Goal: Task Accomplishment & Management: Manage account settings

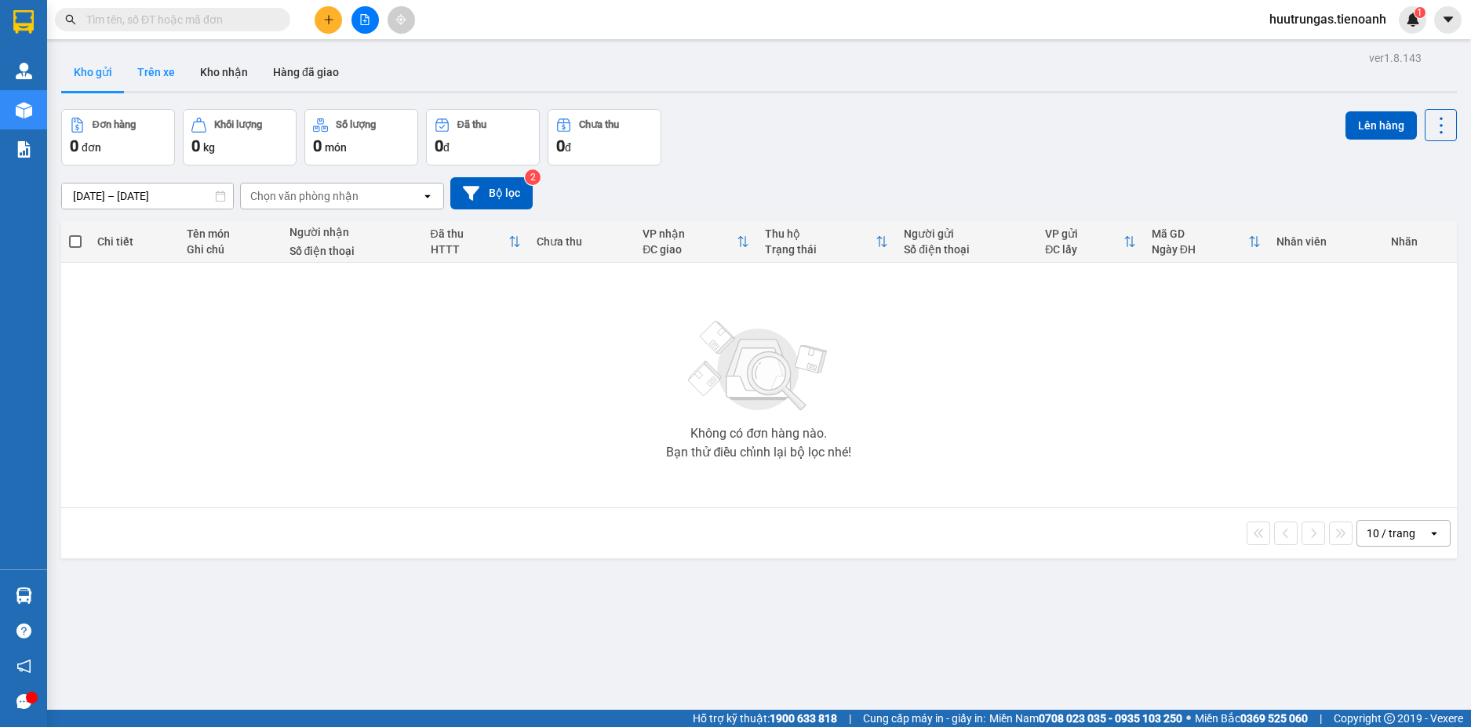
click at [162, 78] on button "Trên xe" at bounding box center [156, 72] width 63 height 38
click at [164, 74] on button "Trên xe" at bounding box center [156, 72] width 63 height 38
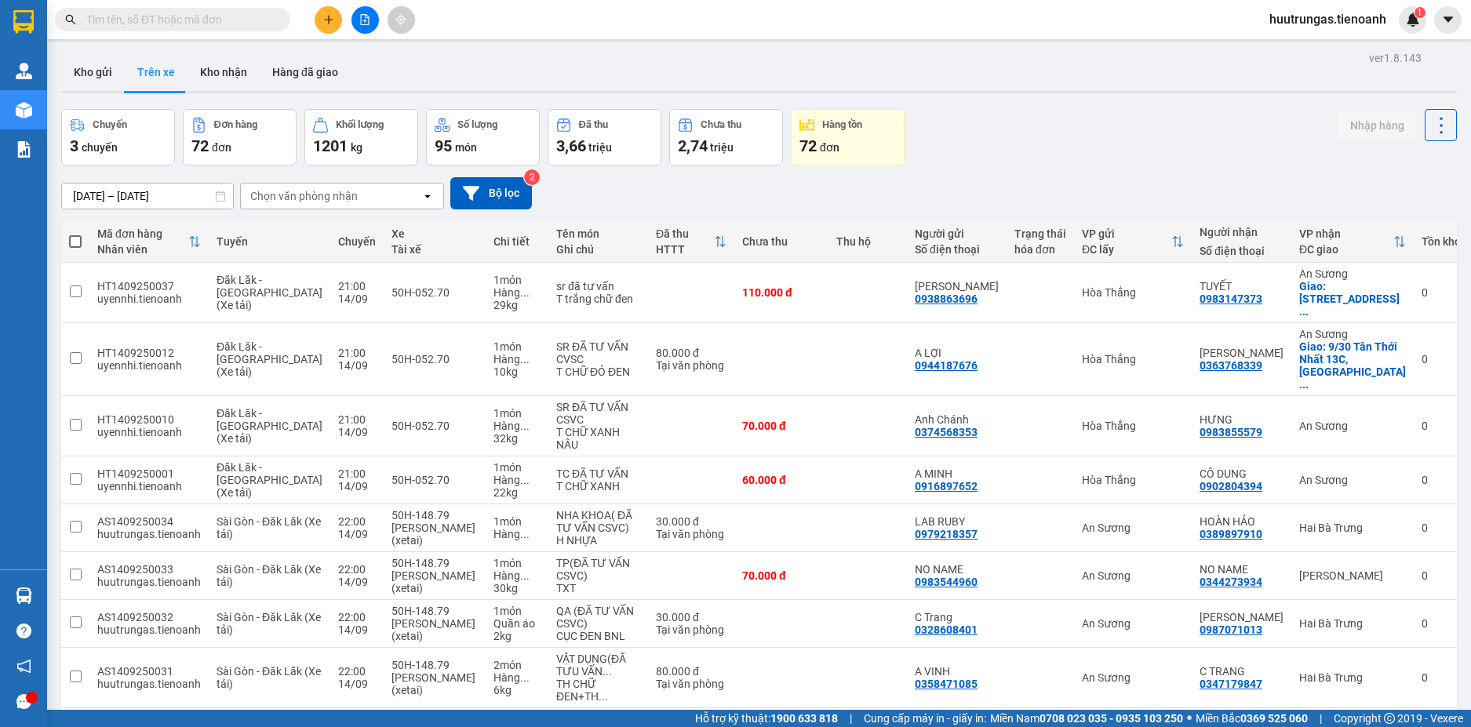
scroll to position [184, 0]
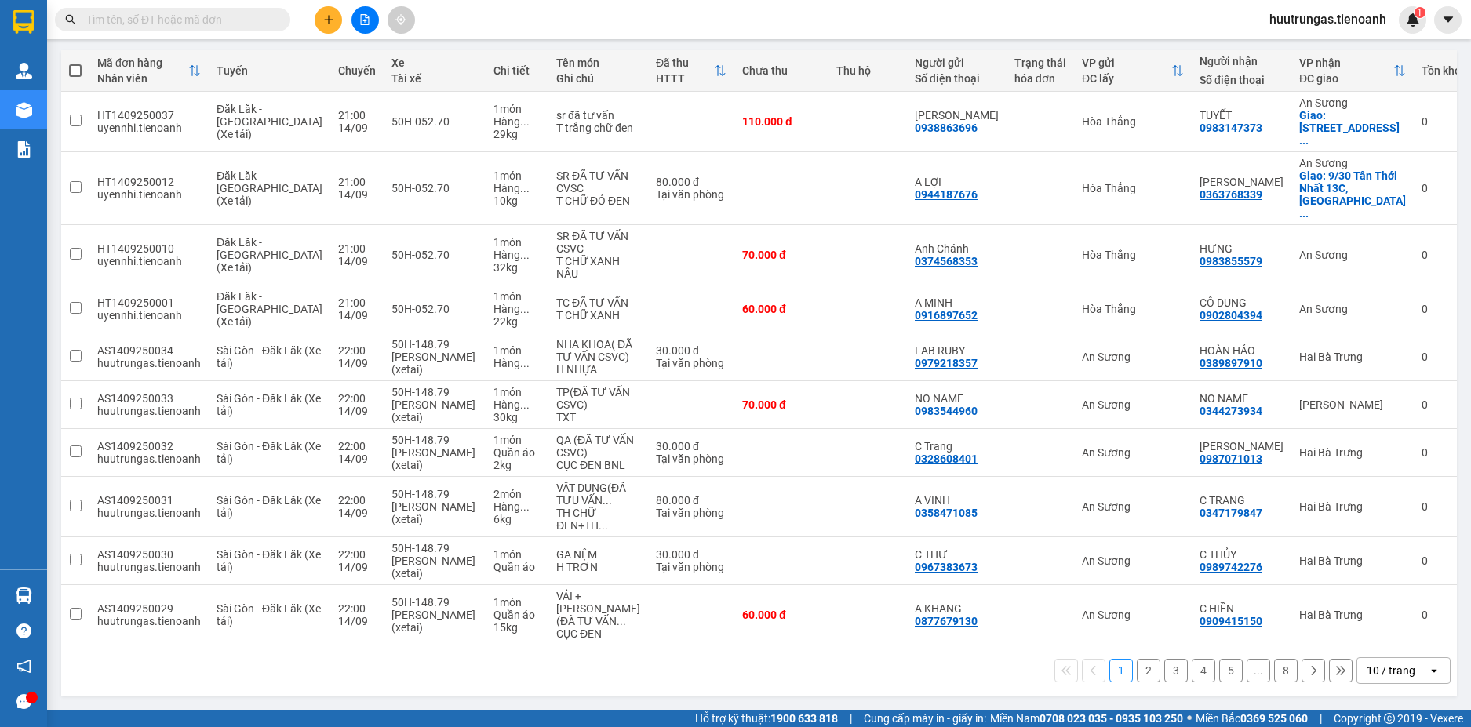
click at [1380, 673] on div "10 / trang" at bounding box center [1391, 671] width 49 height 16
click at [1384, 635] on div "100 / trang" at bounding box center [1391, 649] width 94 height 28
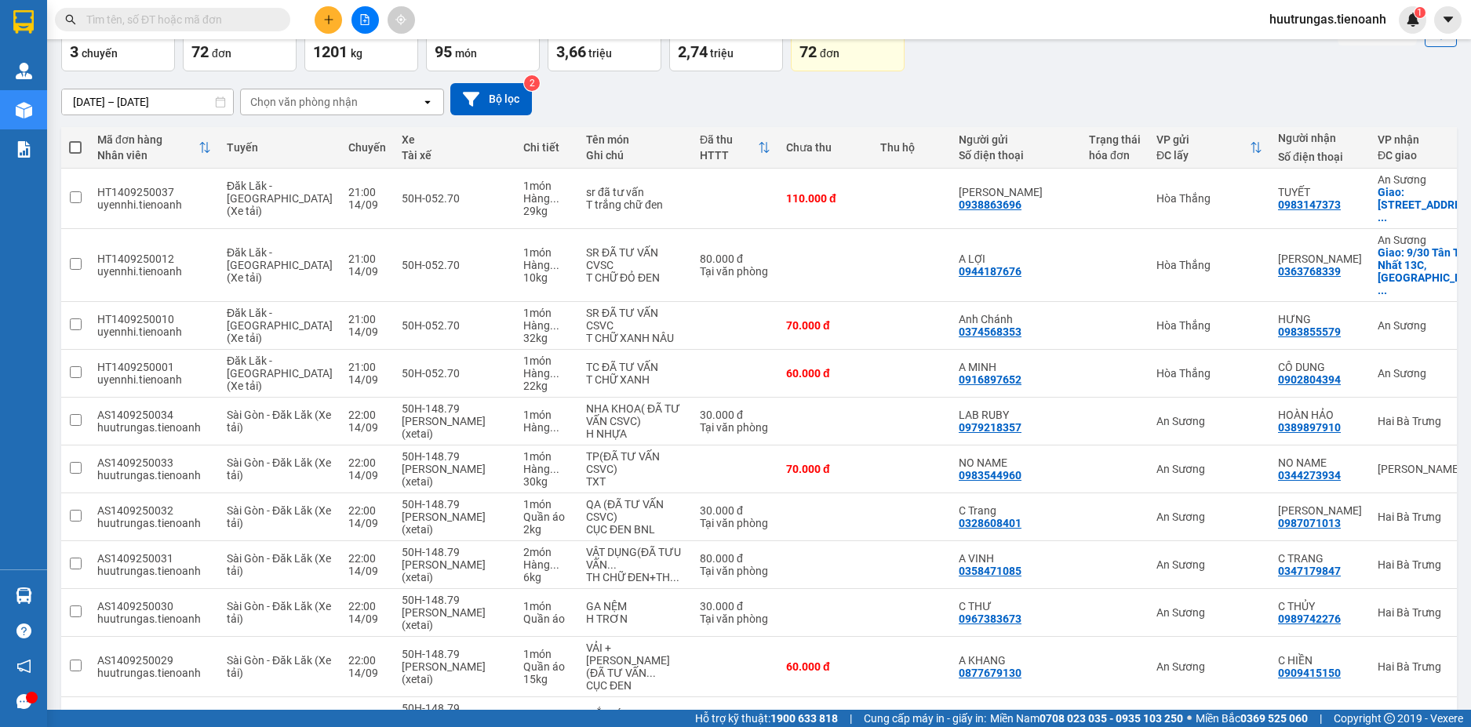
scroll to position [80, 0]
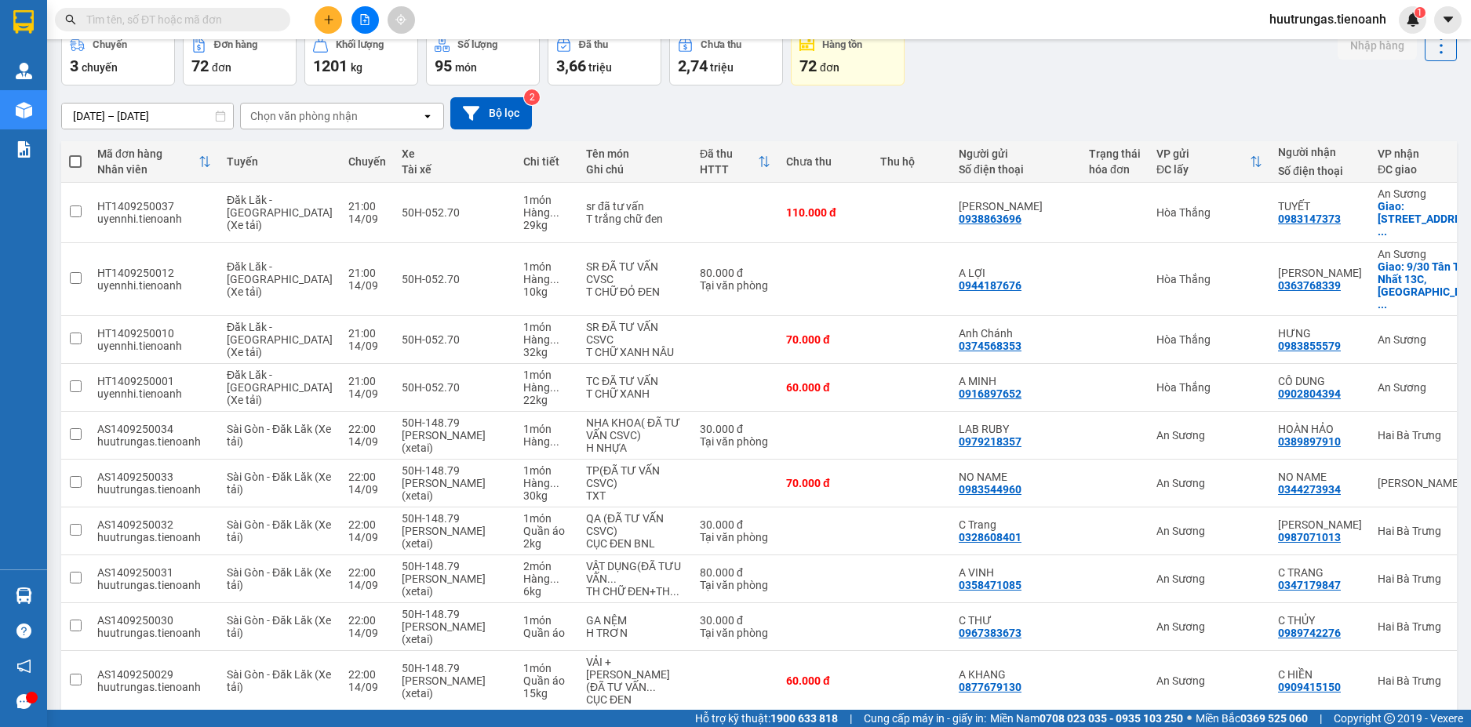
click at [77, 156] on span at bounding box center [75, 161] width 13 height 13
click at [75, 154] on input "checkbox" at bounding box center [75, 154] width 0 height 0
checkbox input "true"
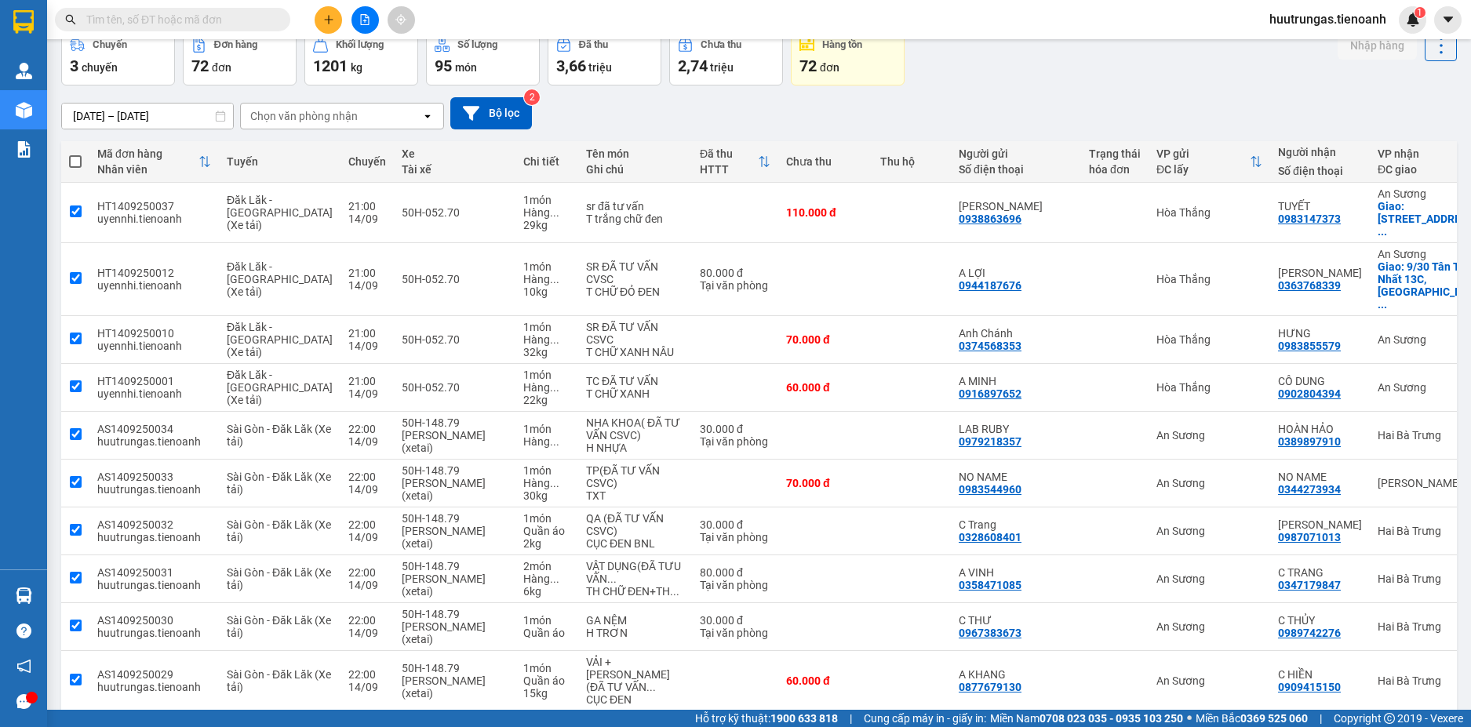
checkbox input "true"
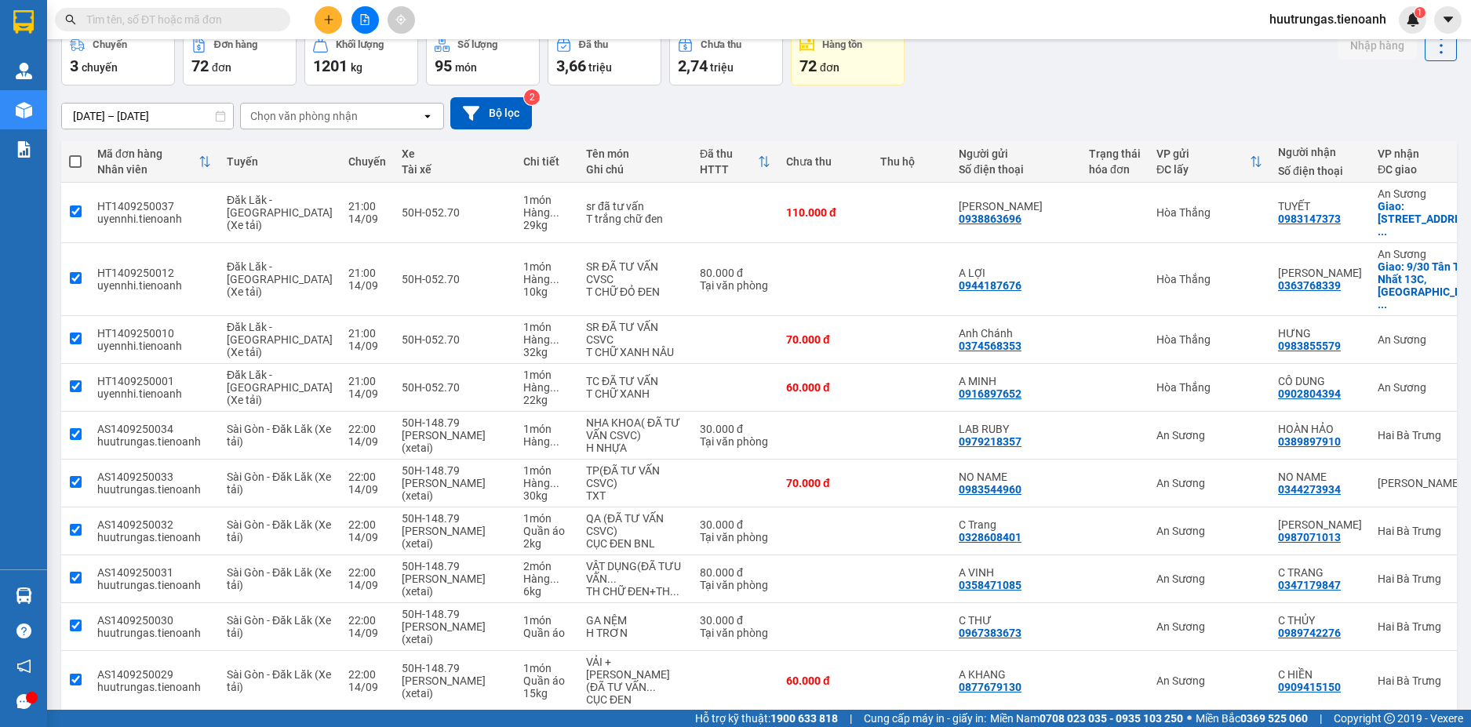
checkbox input "true"
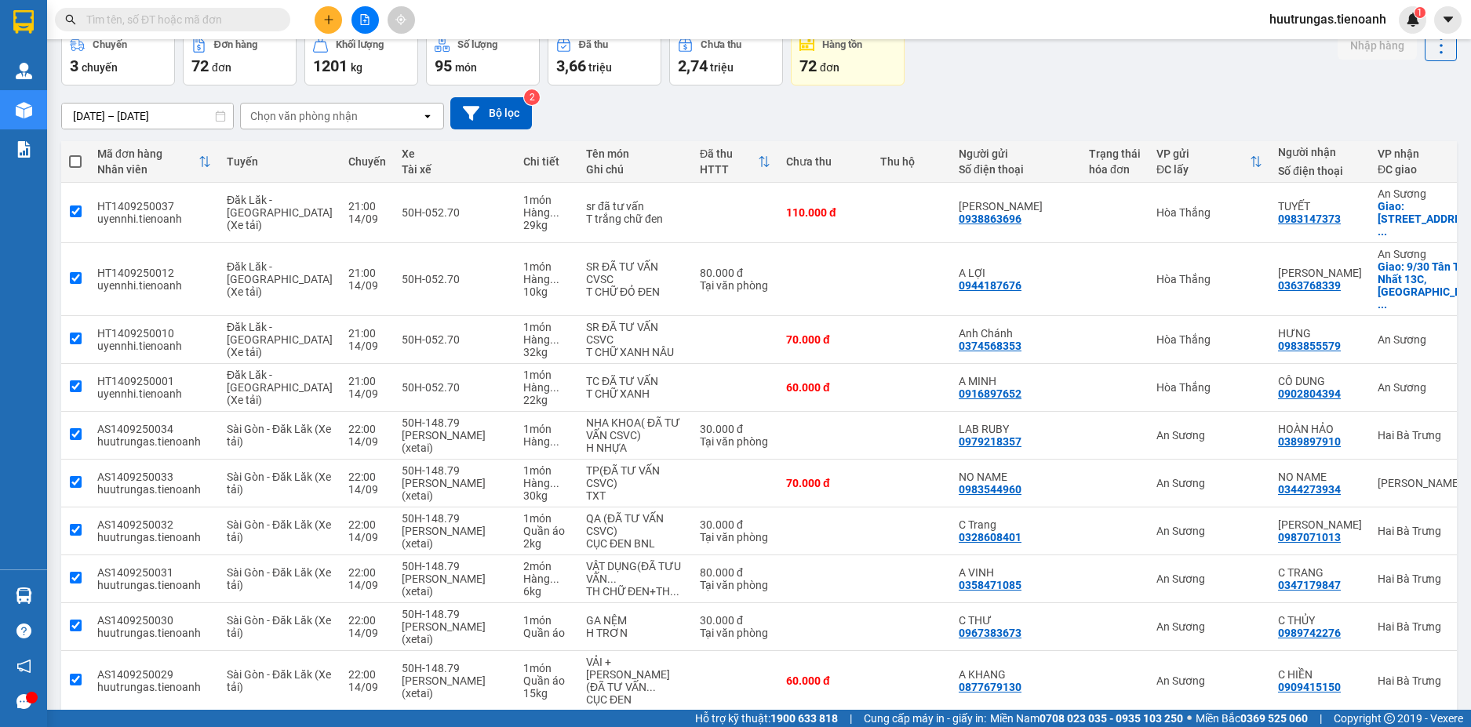
checkbox input "true"
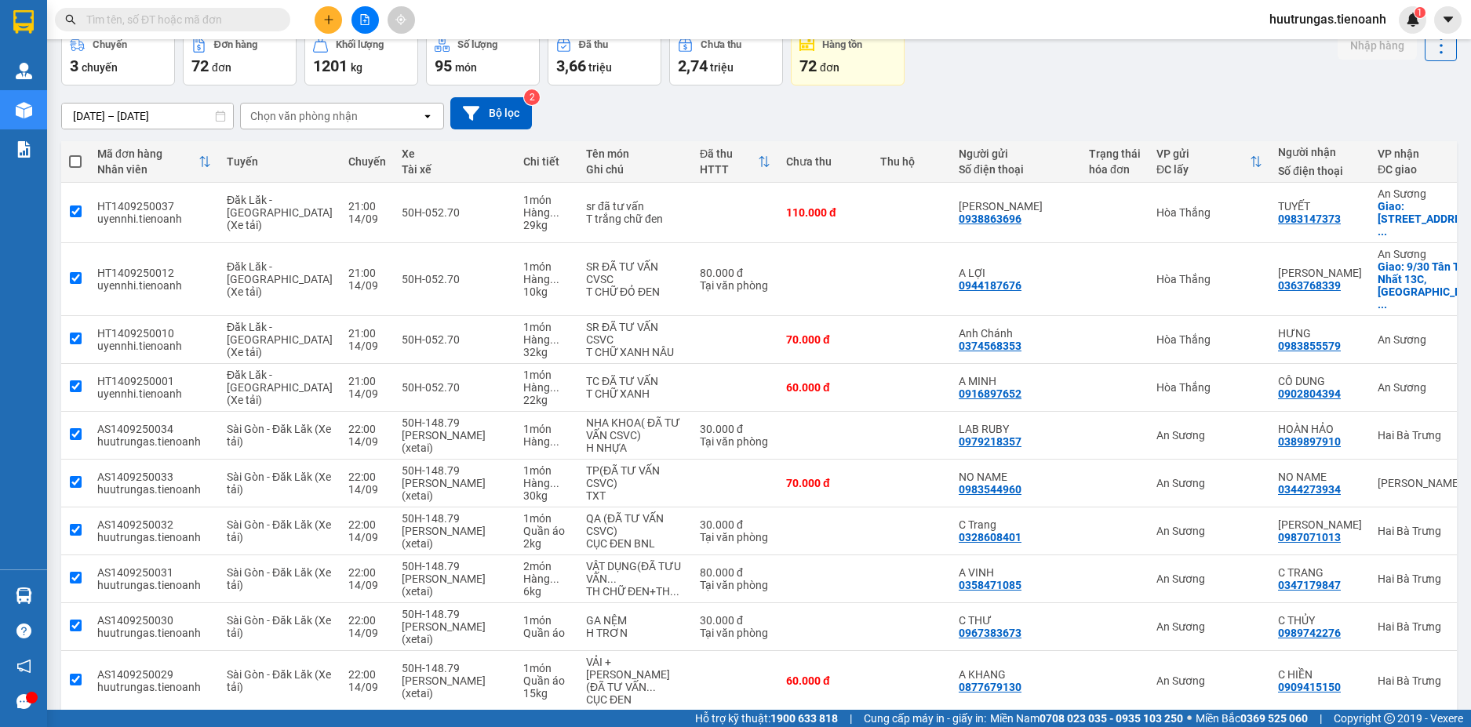
checkbox input "true"
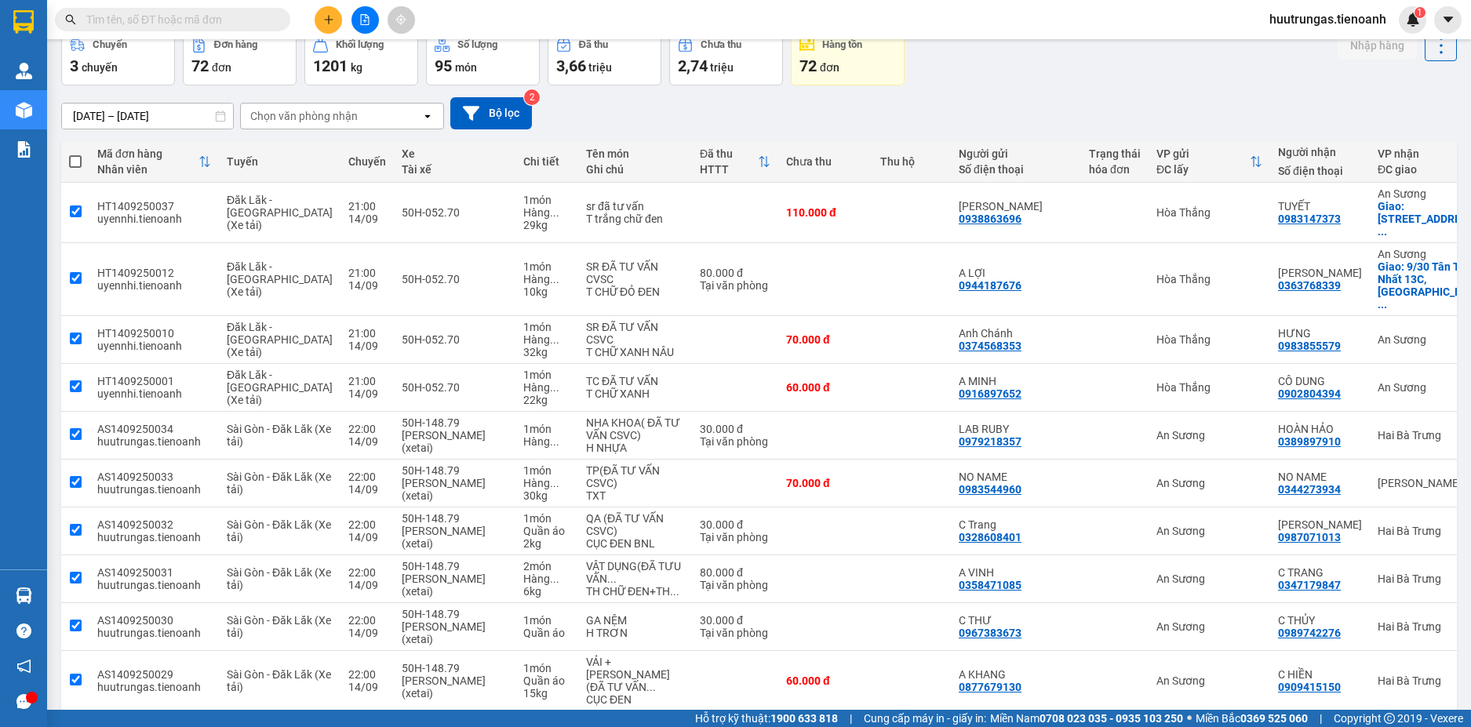
checkbox input "true"
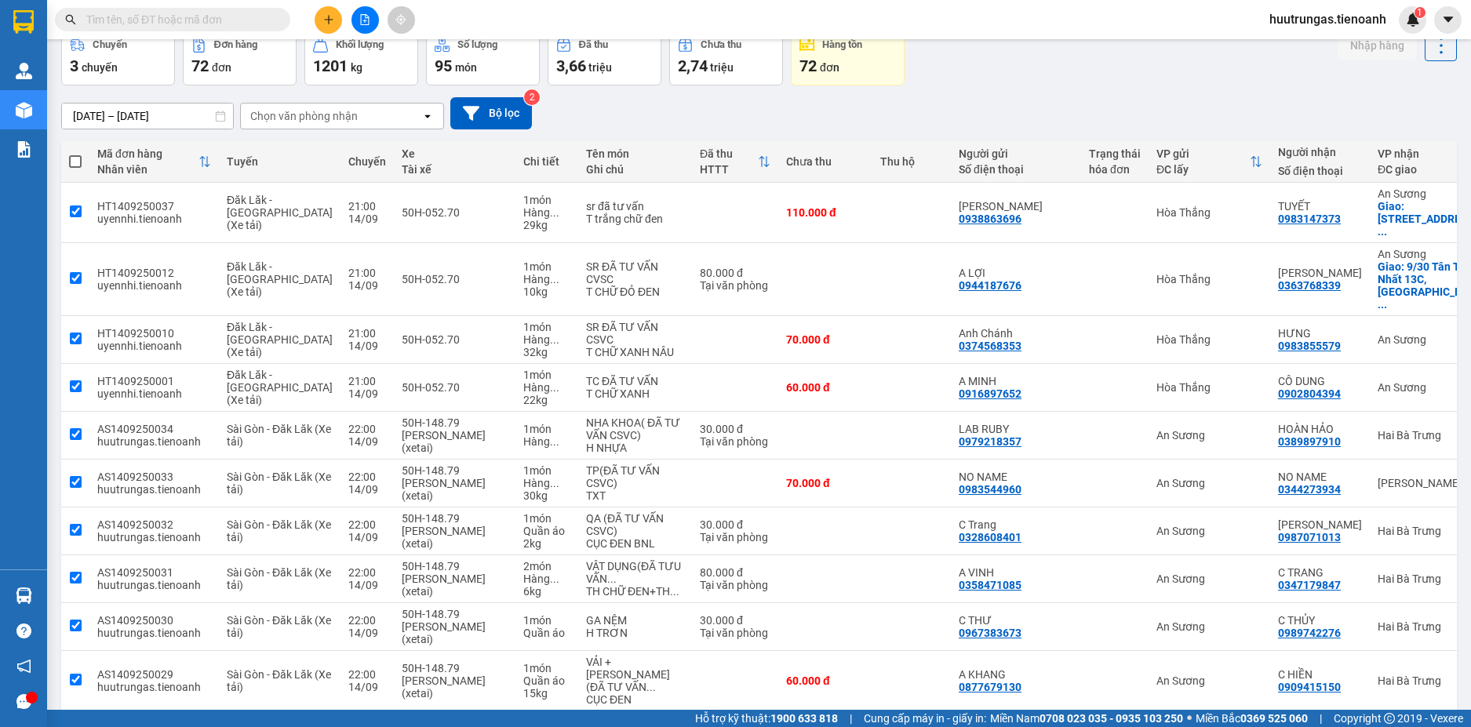
checkbox input "true"
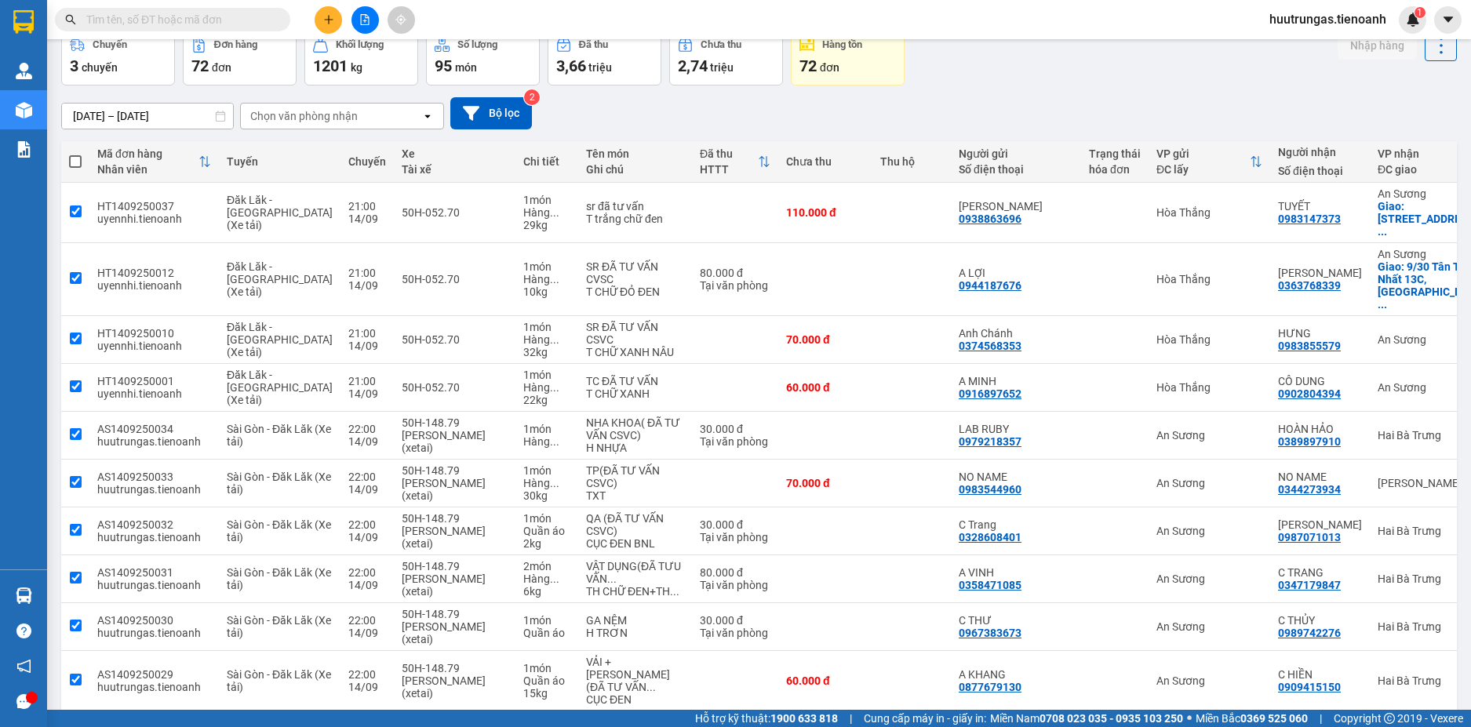
checkbox input "true"
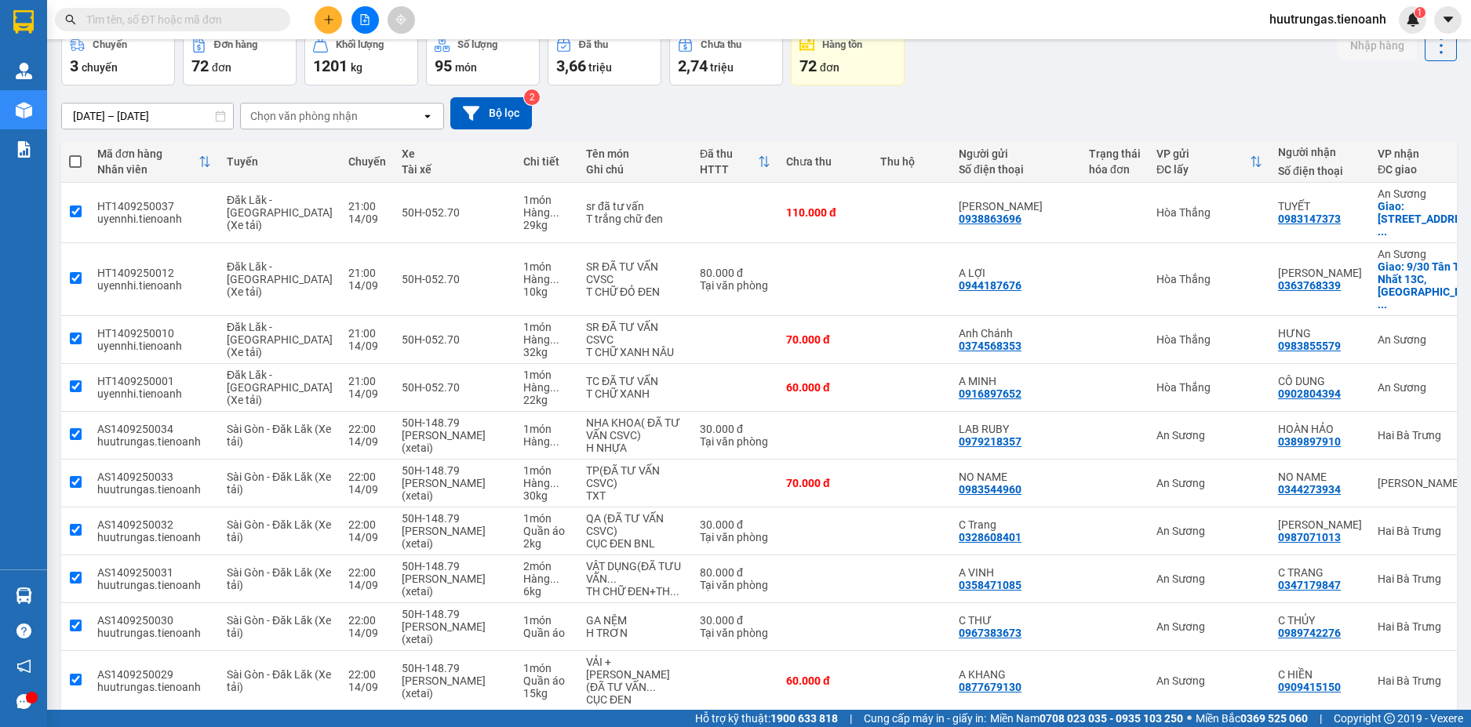
checkbox input "true"
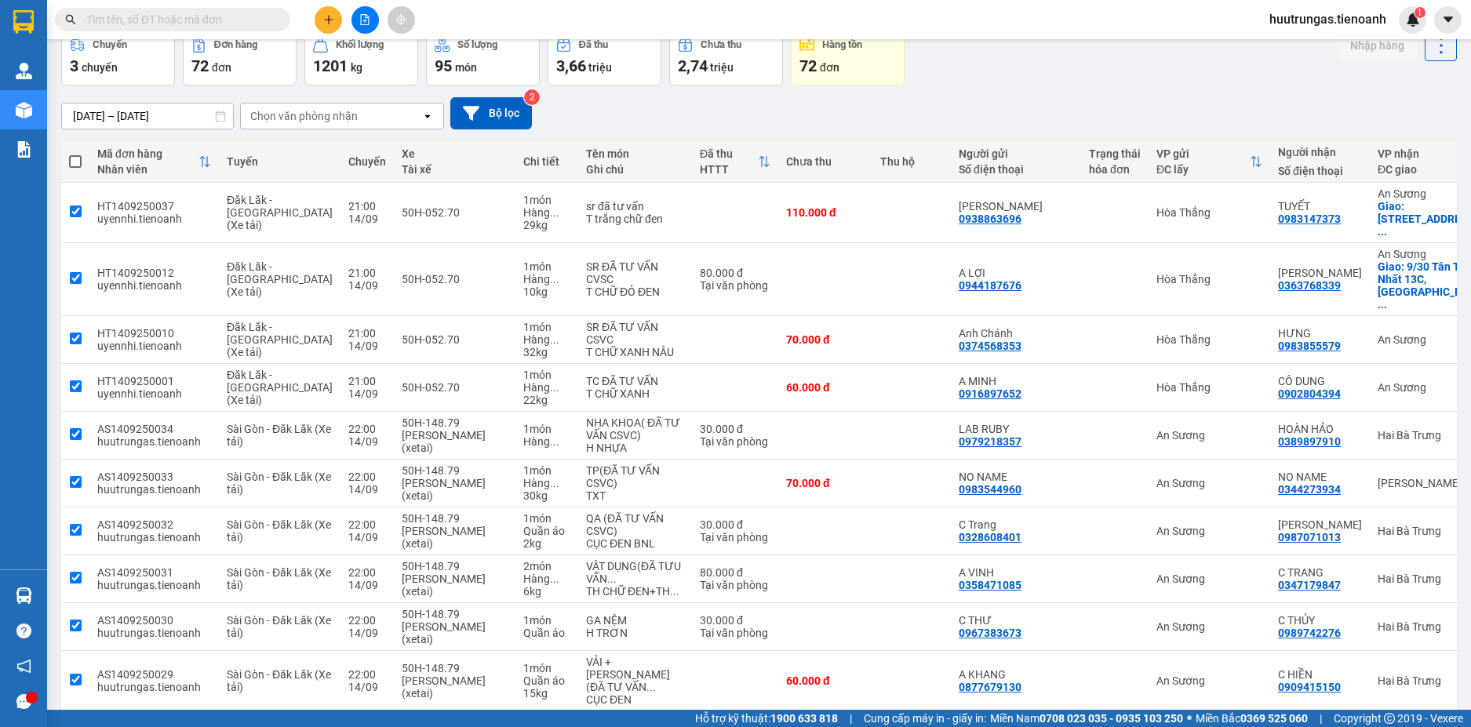
checkbox input "true"
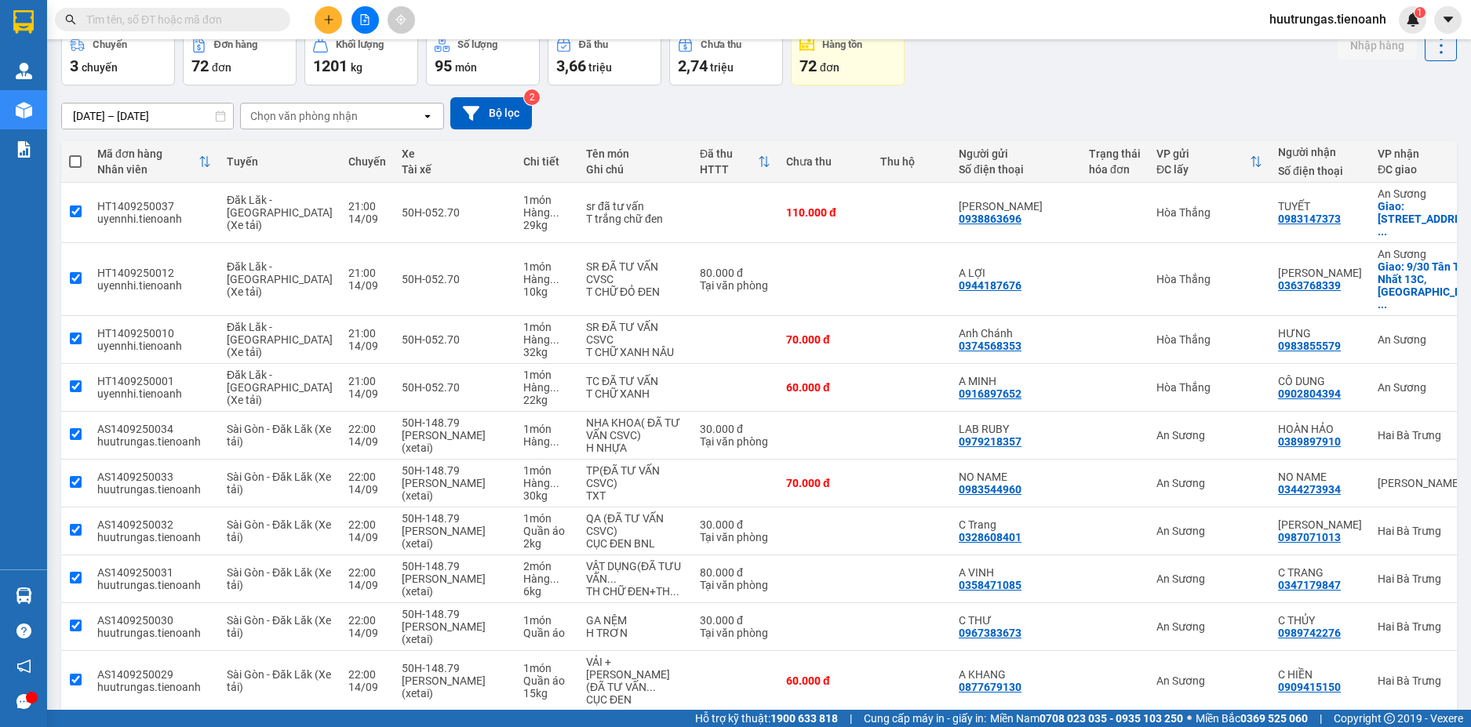
checkbox input "true"
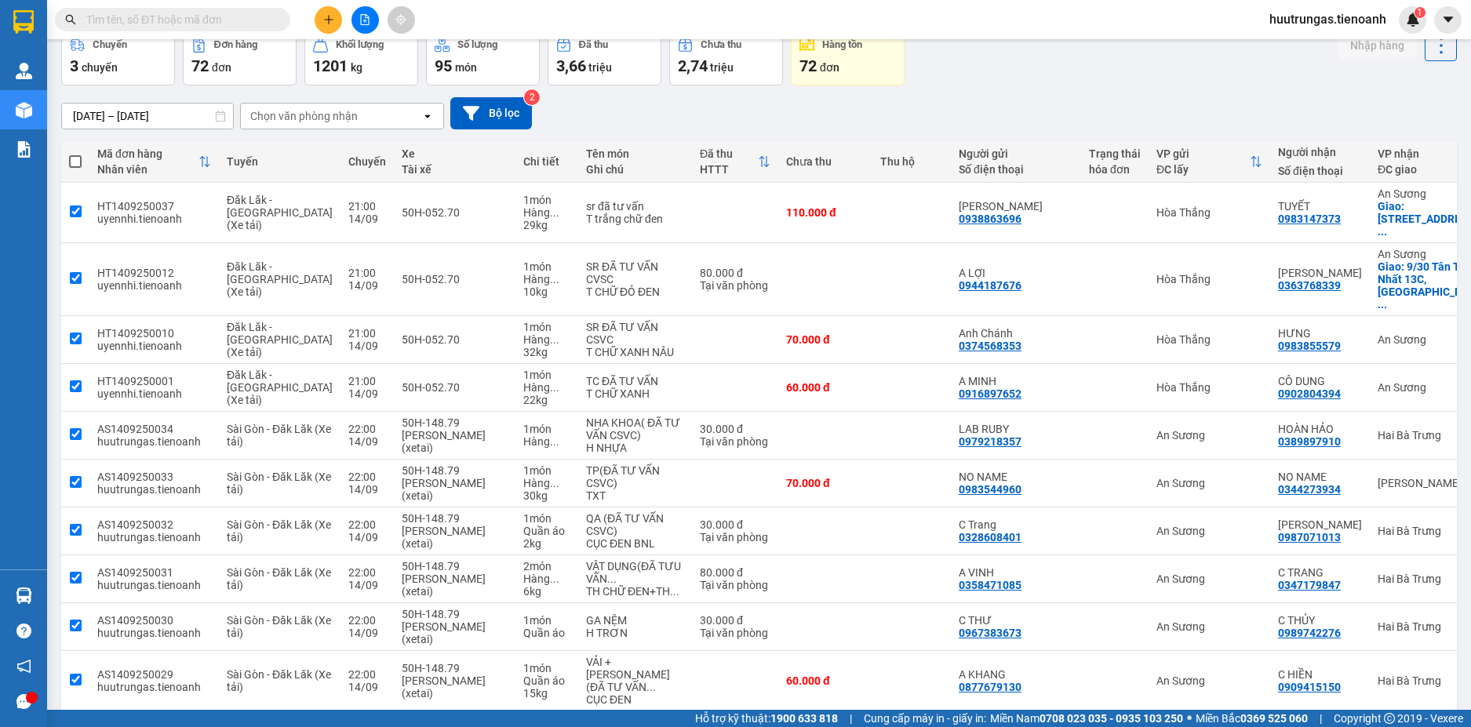
checkbox input "true"
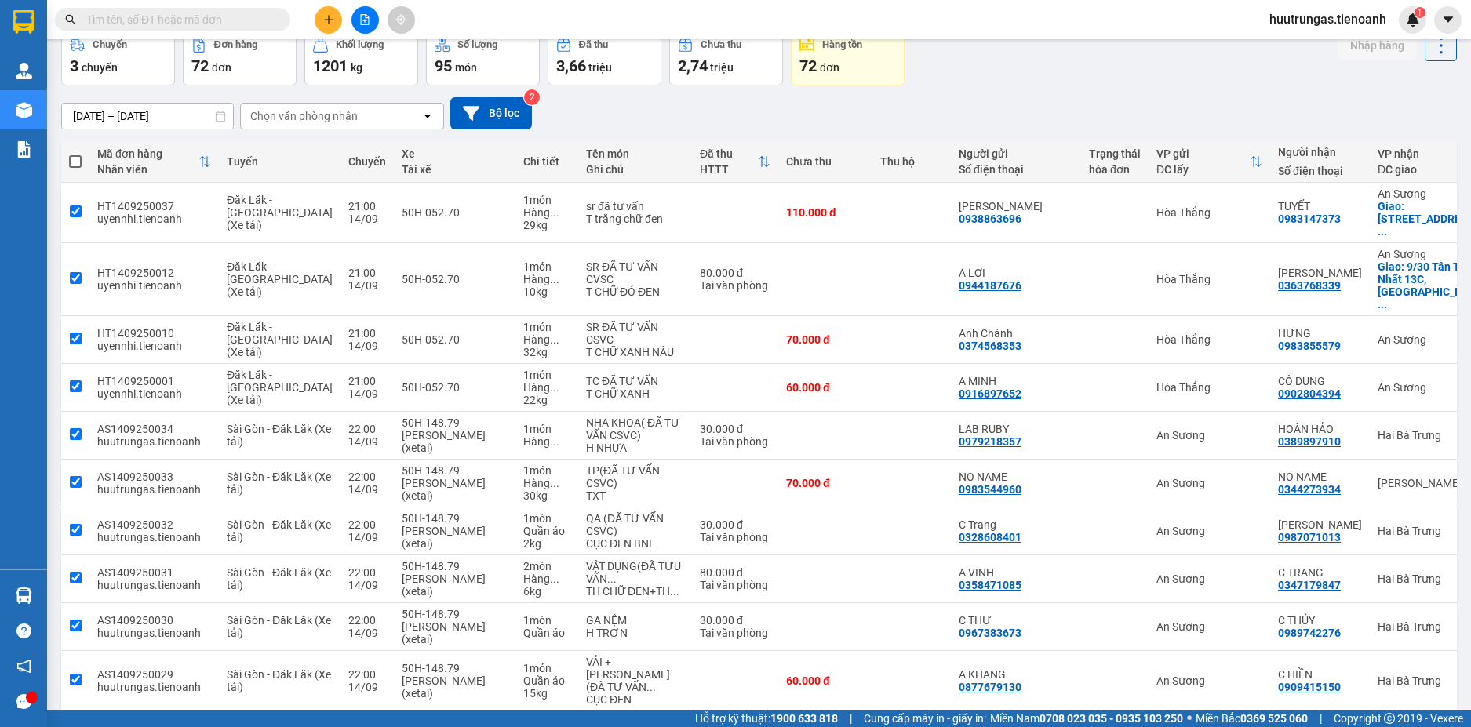
checkbox input "true"
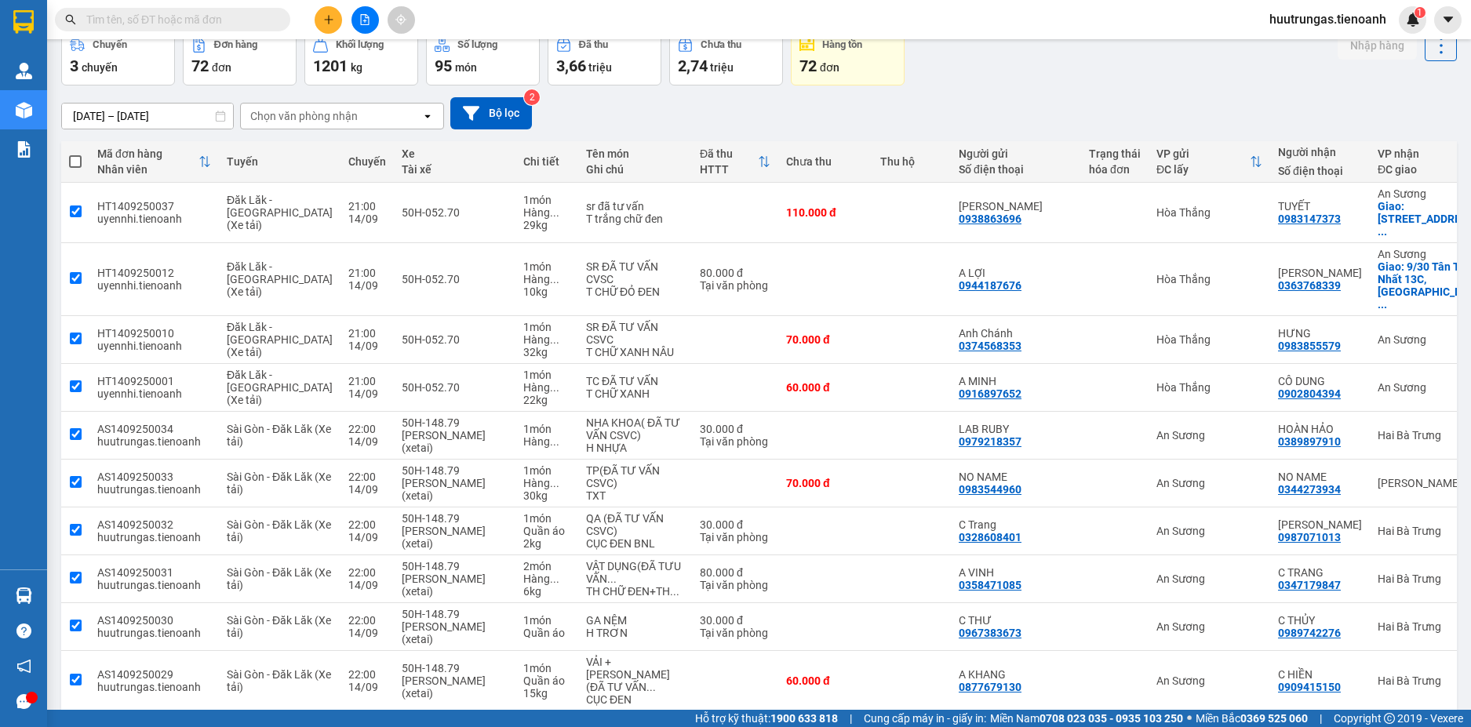
checkbox input "true"
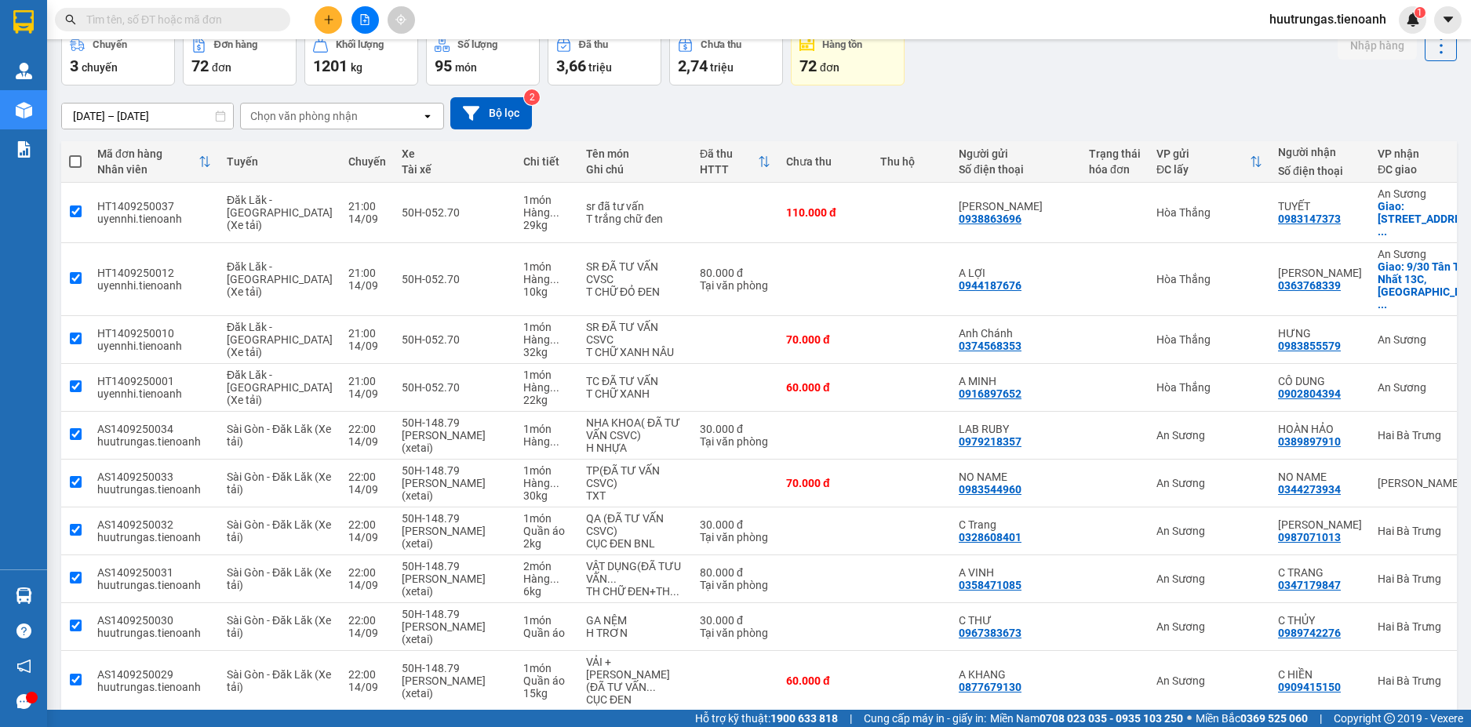
checkbox input "true"
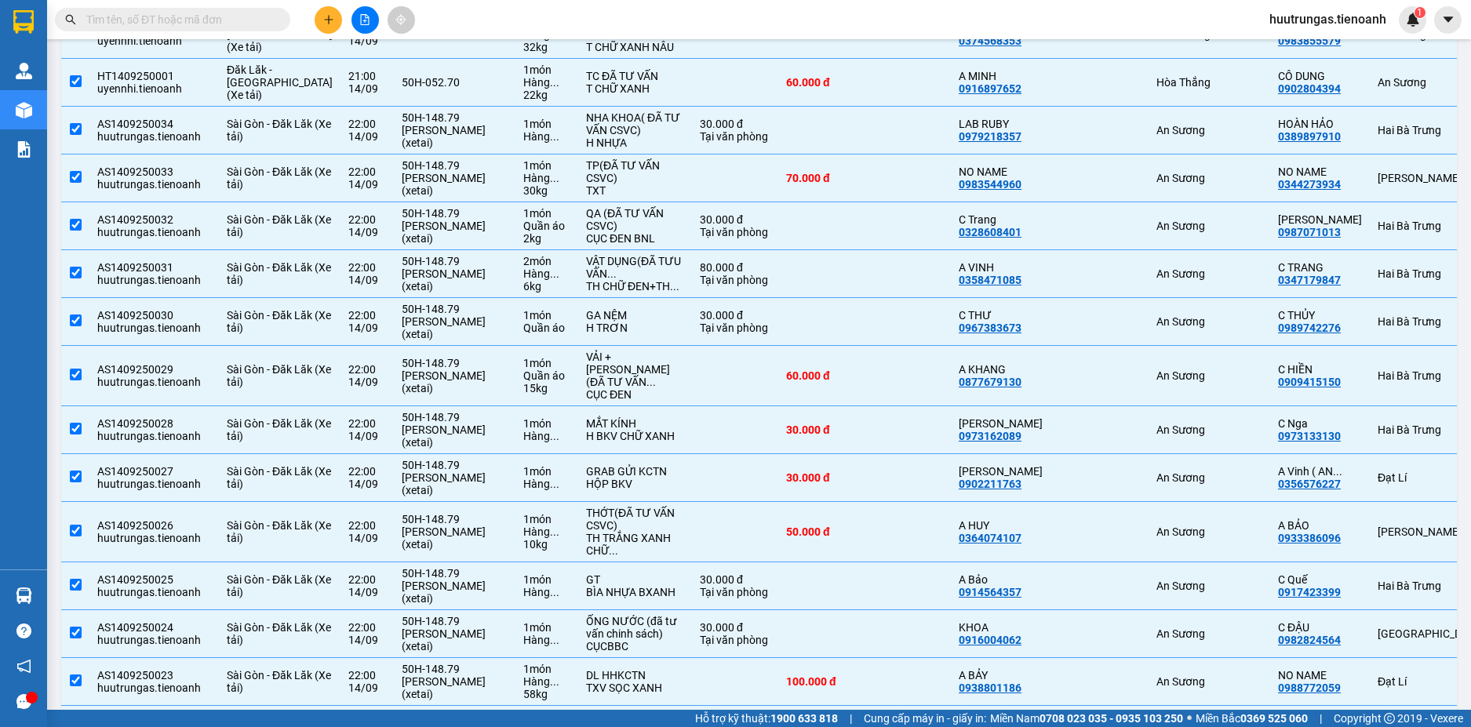
scroll to position [0, 0]
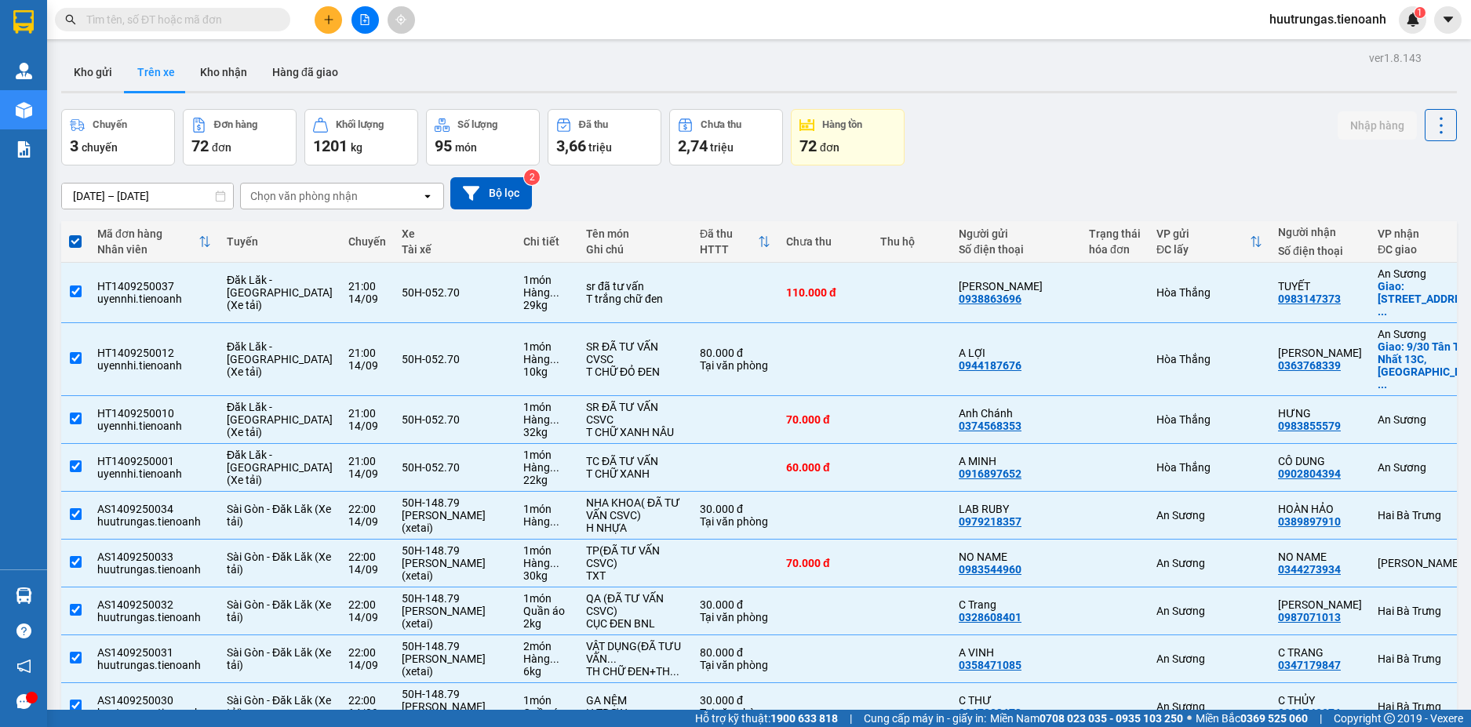
click at [312, 193] on div "Chọn văn phòng nhận" at bounding box center [304, 196] width 108 height 16
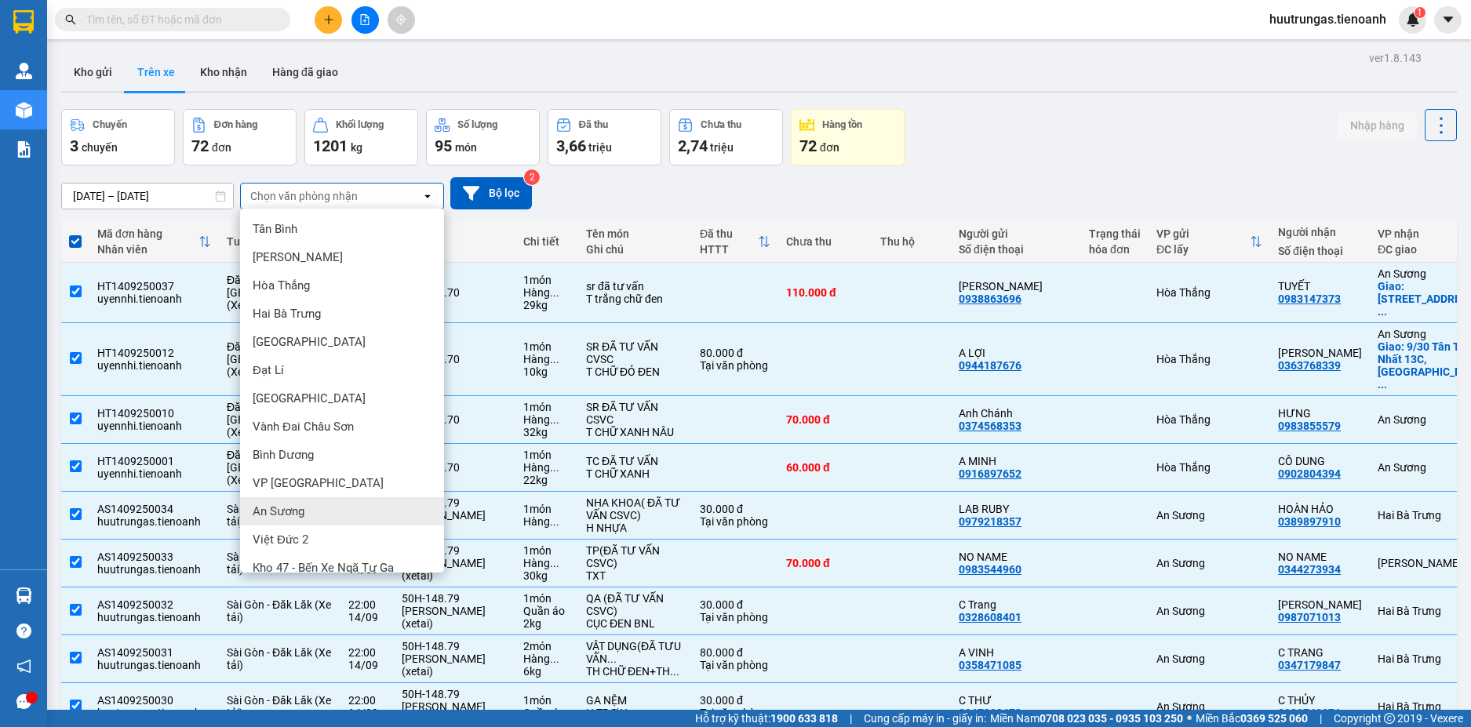
click at [297, 509] on span "An Sương" at bounding box center [279, 512] width 52 height 16
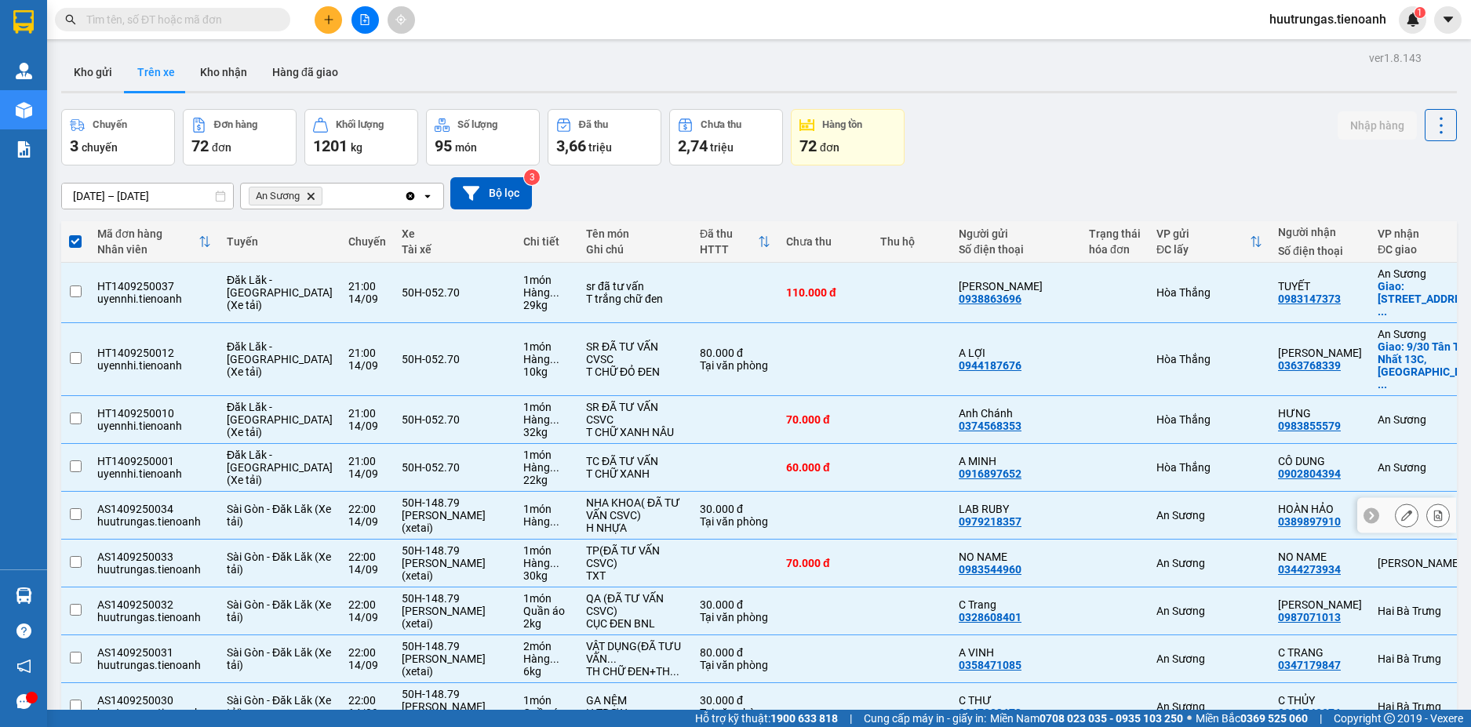
checkbox input "false"
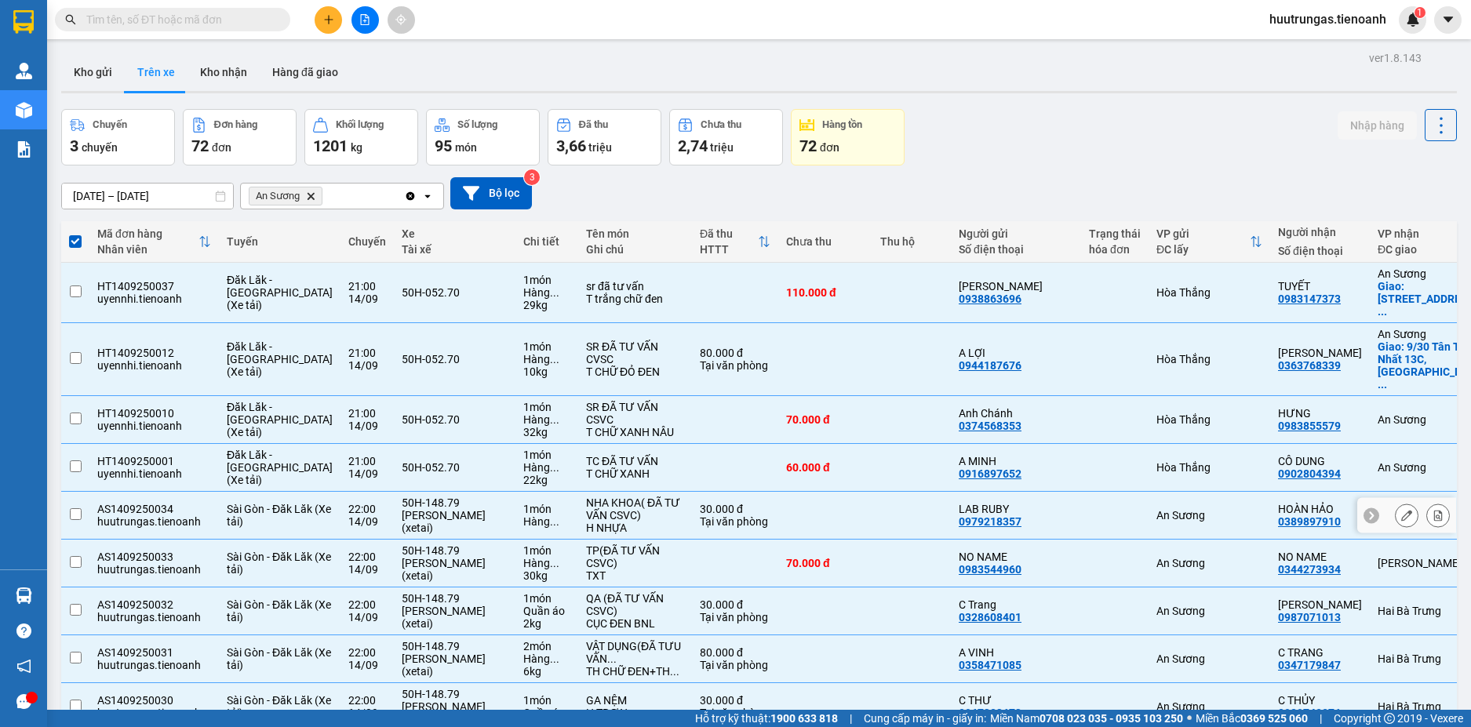
checkbox input "false"
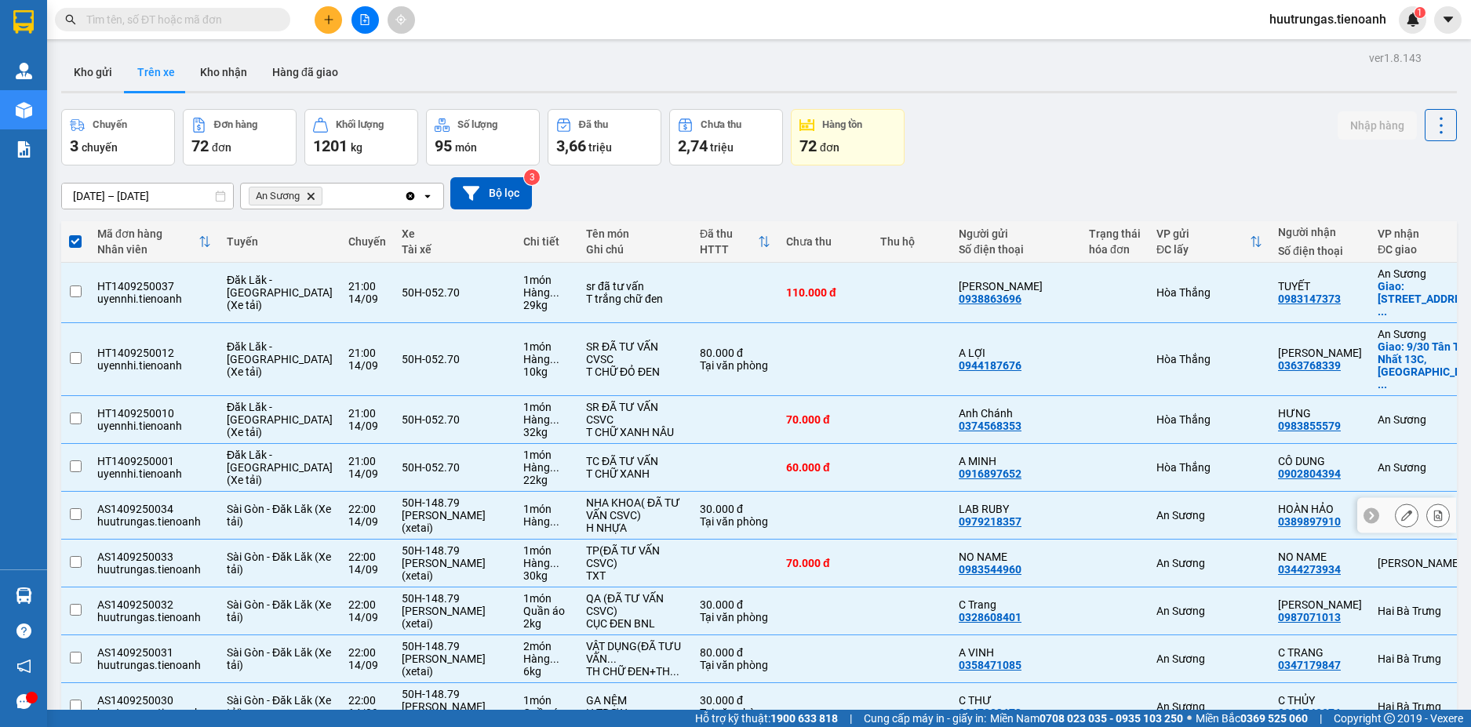
checkbox input "false"
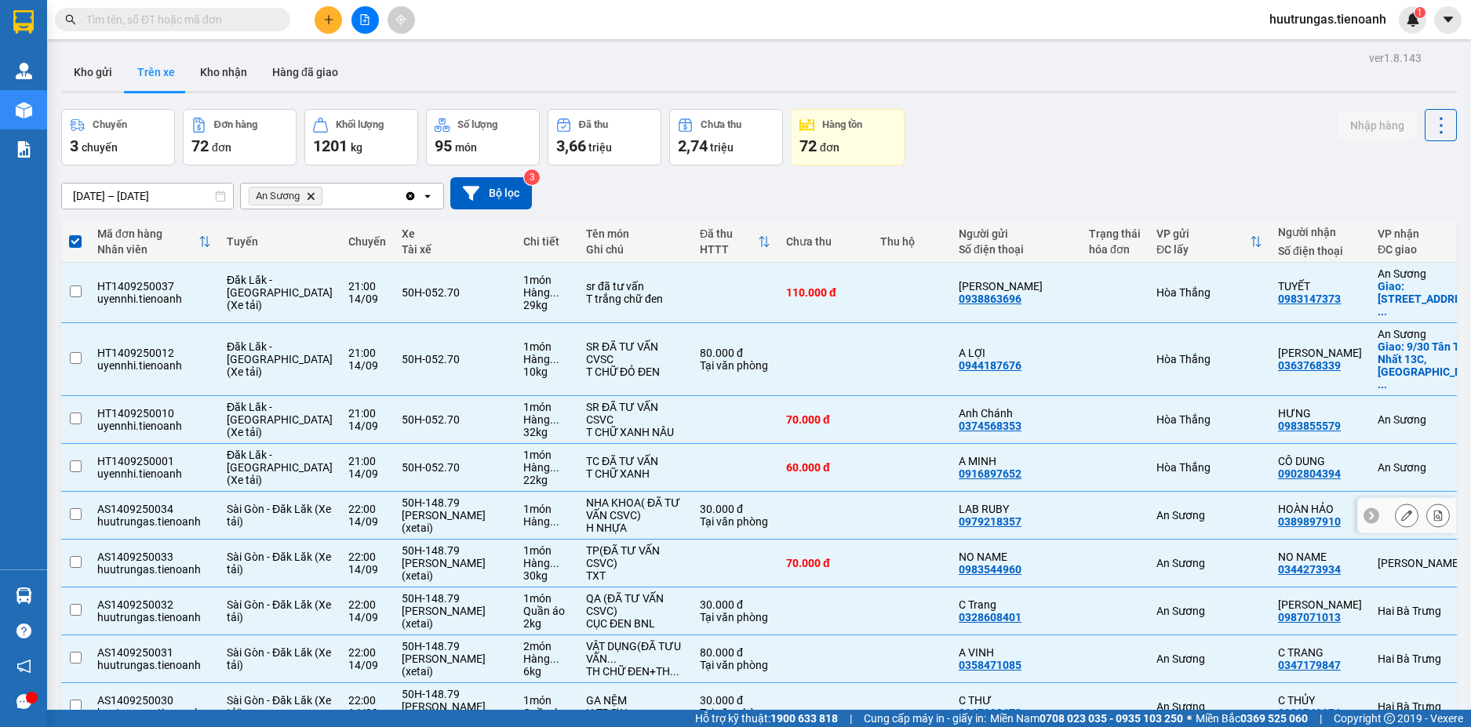
checkbox input "false"
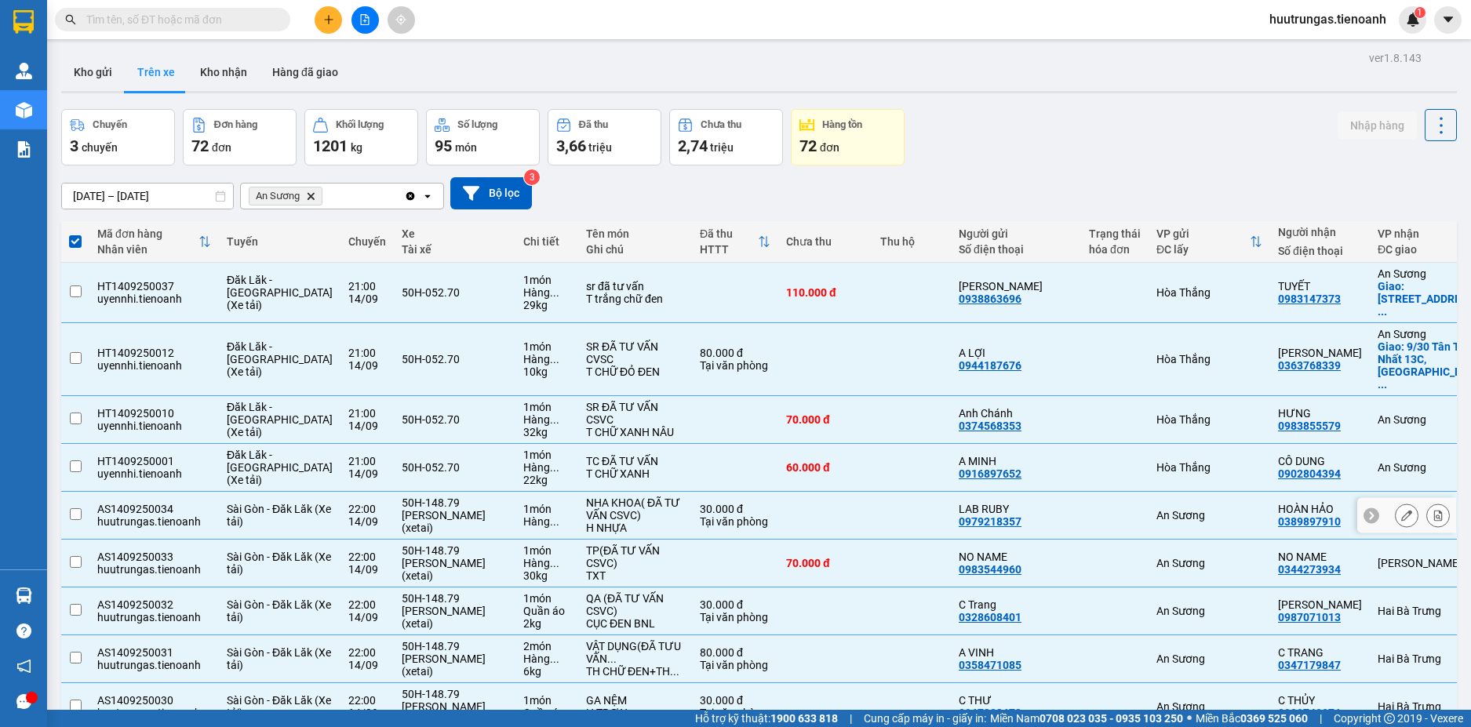
checkbox input "false"
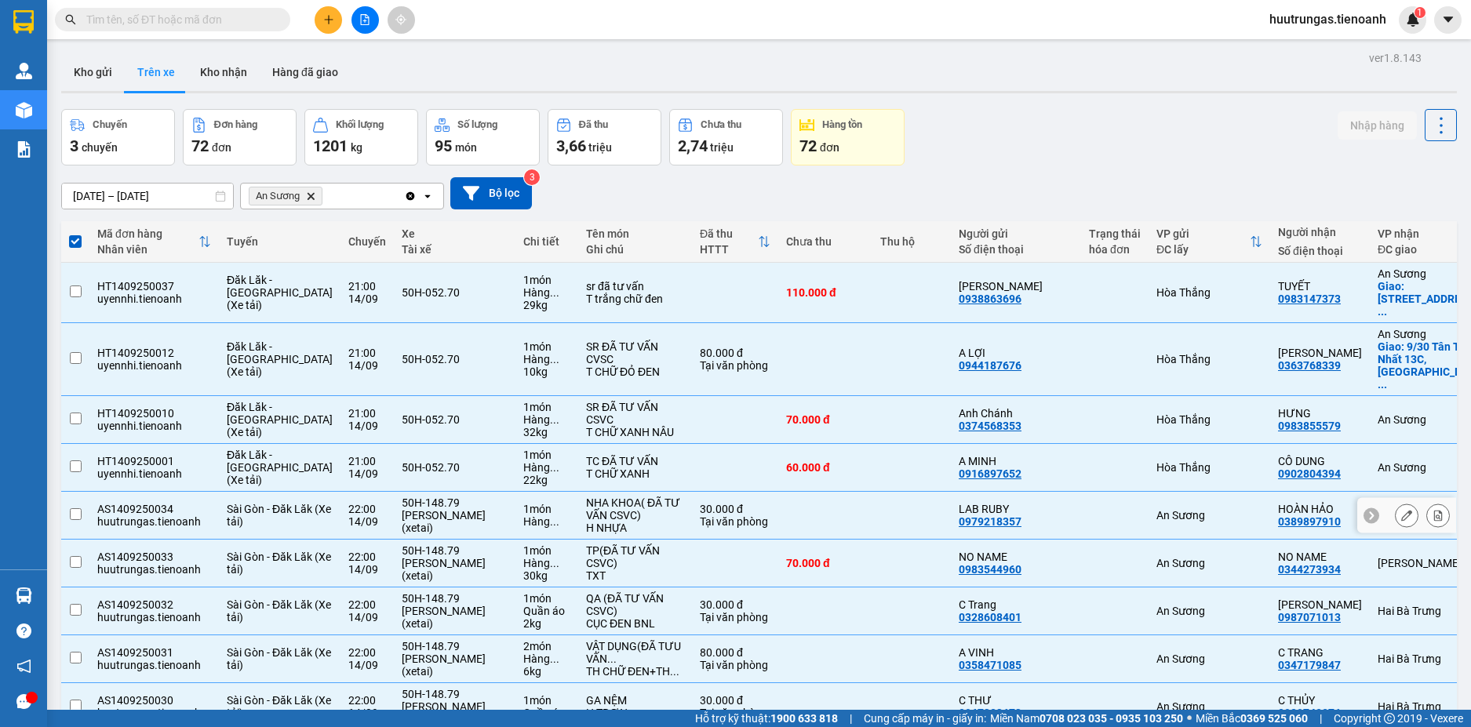
checkbox input "false"
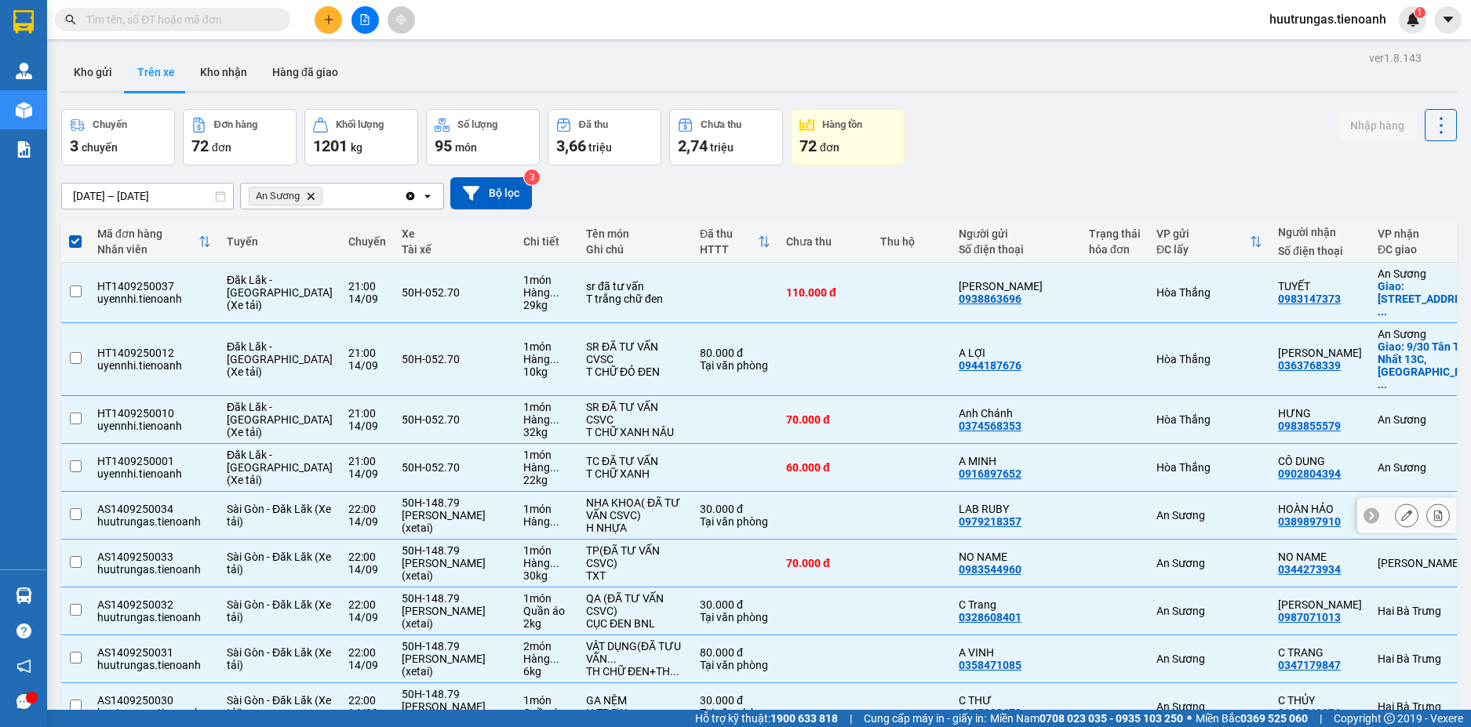
checkbox input "false"
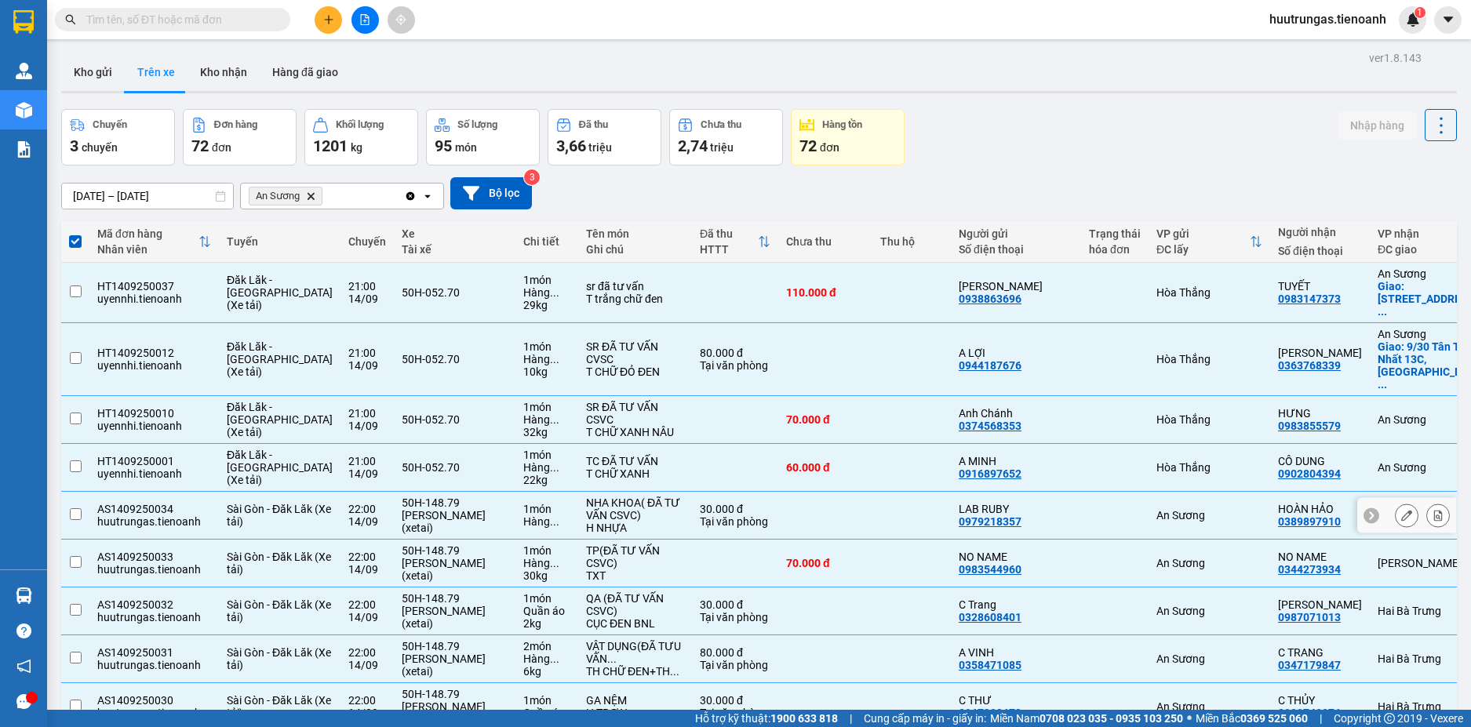
checkbox input "false"
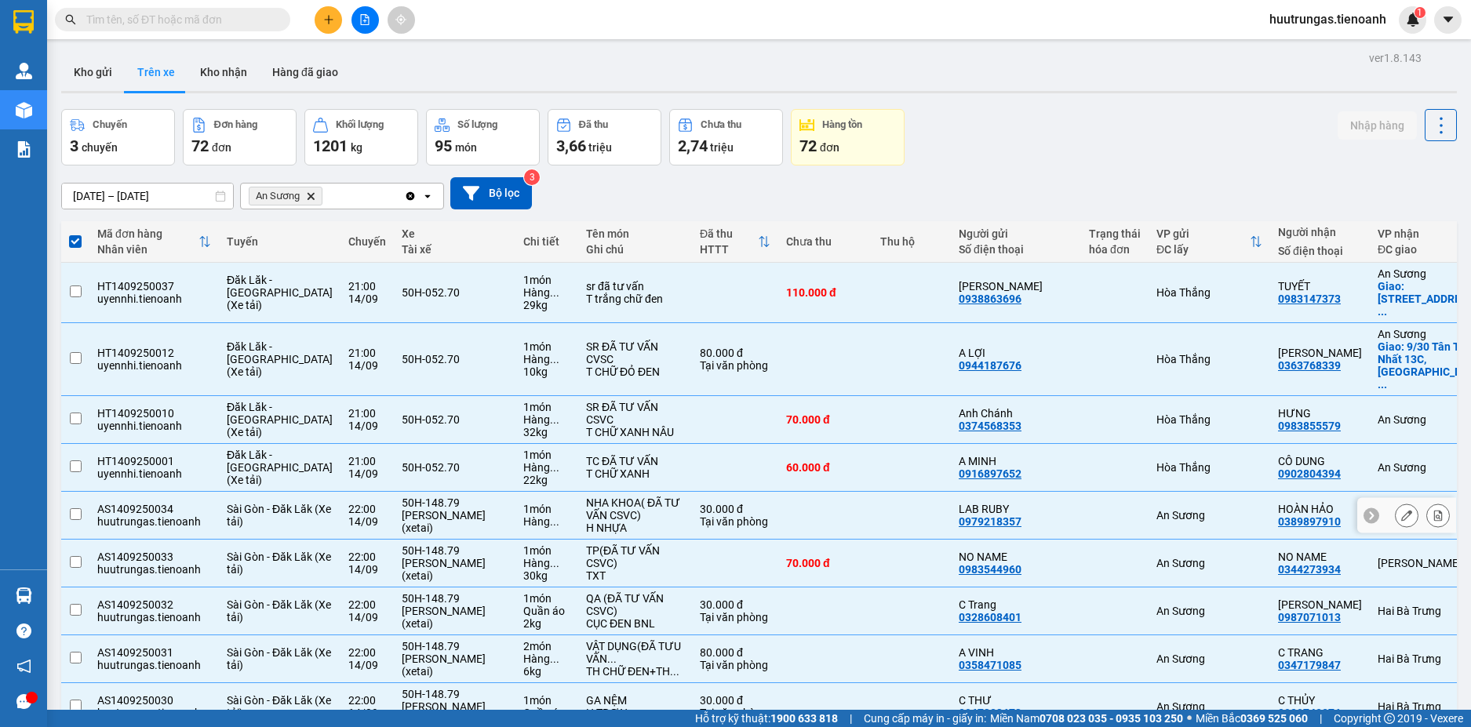
checkbox input "false"
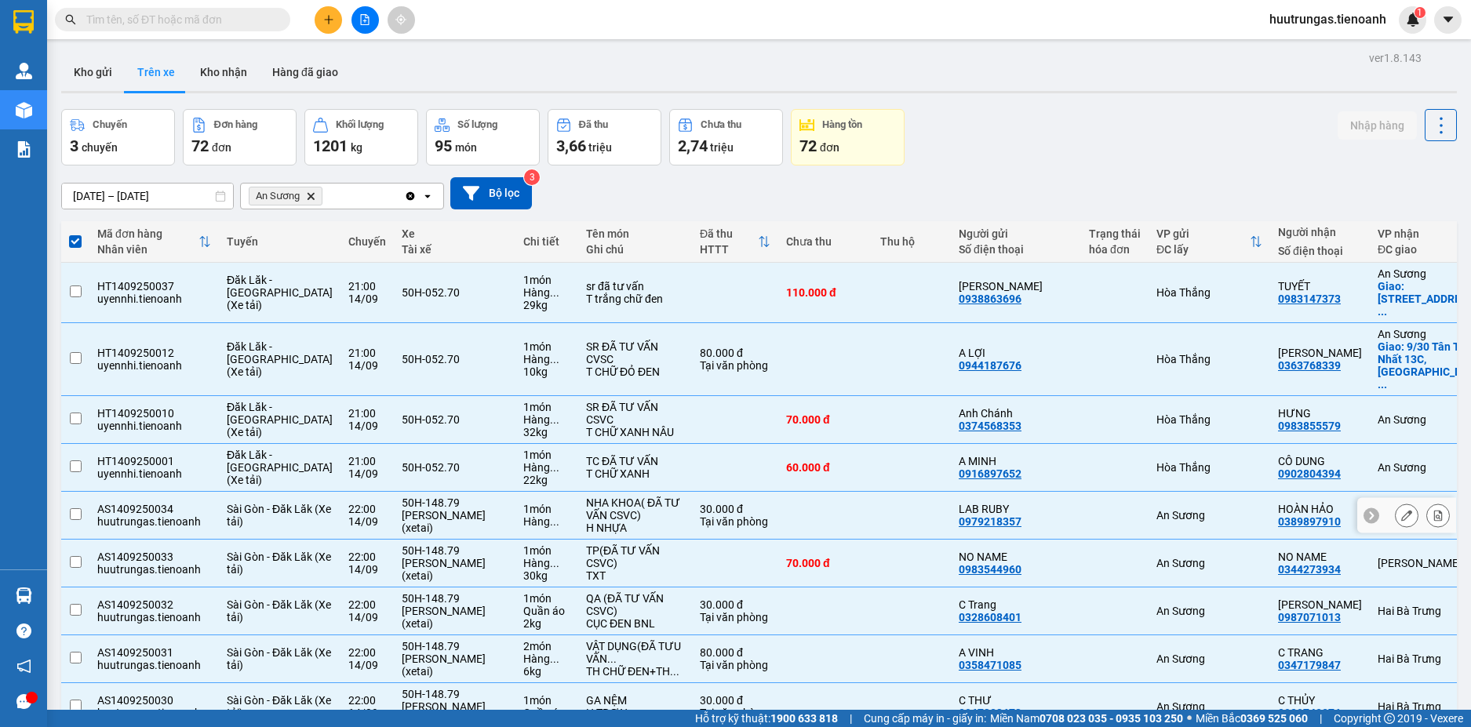
checkbox input "false"
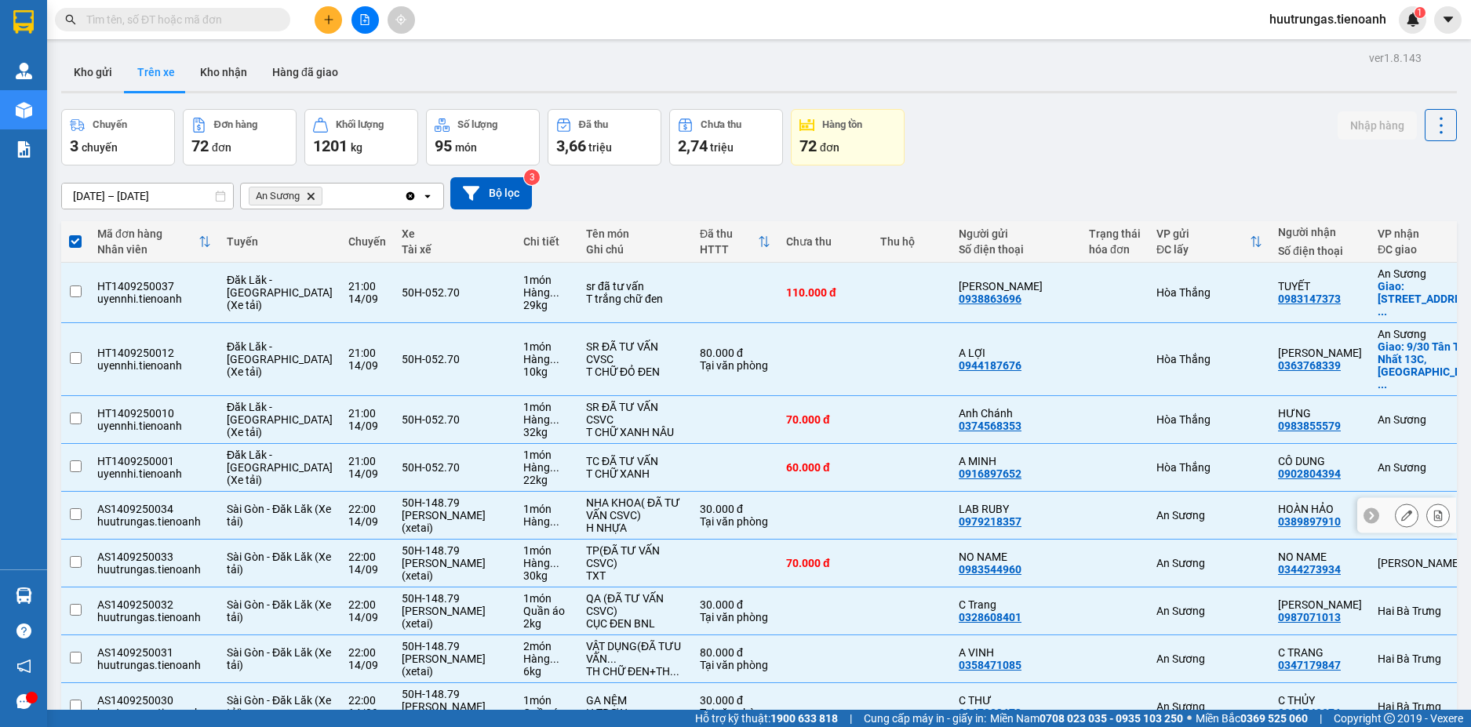
checkbox input "false"
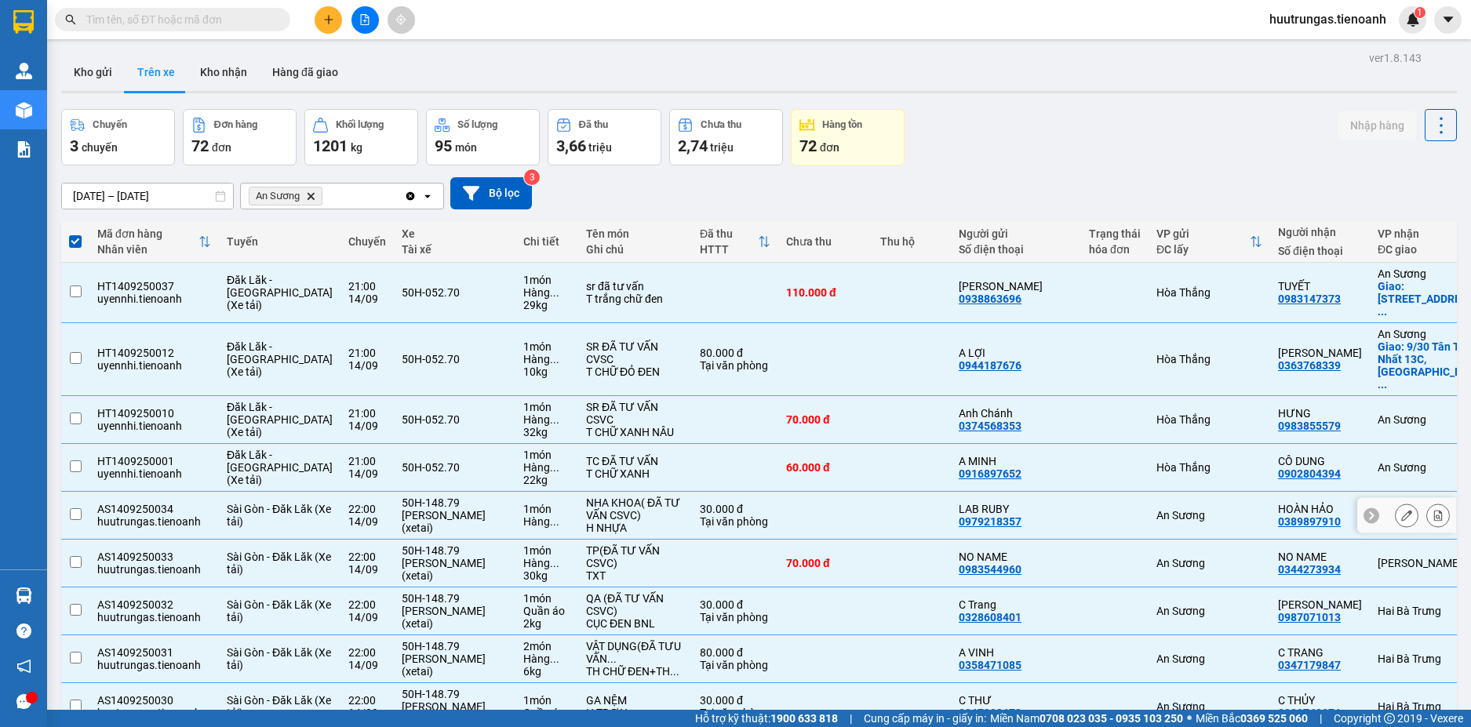
checkbox input "false"
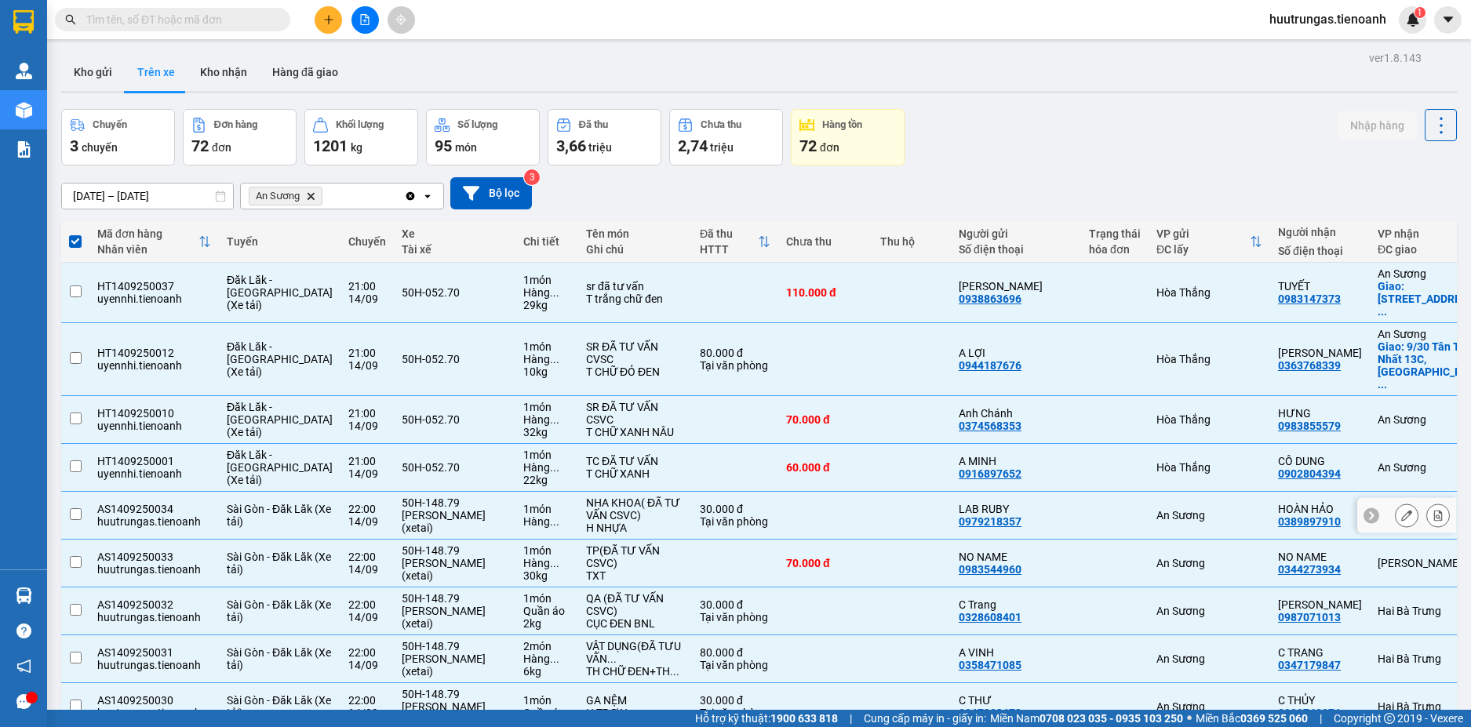
checkbox input "false"
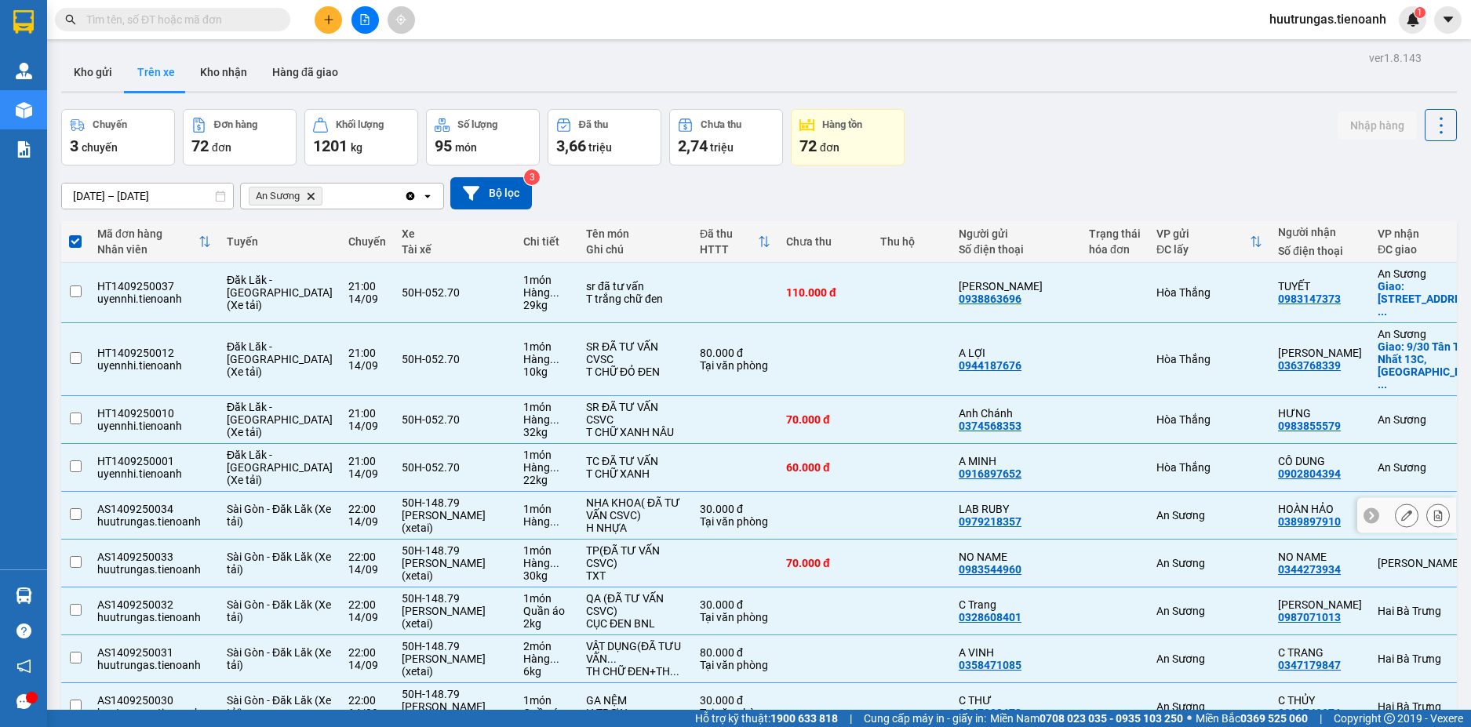
checkbox input "false"
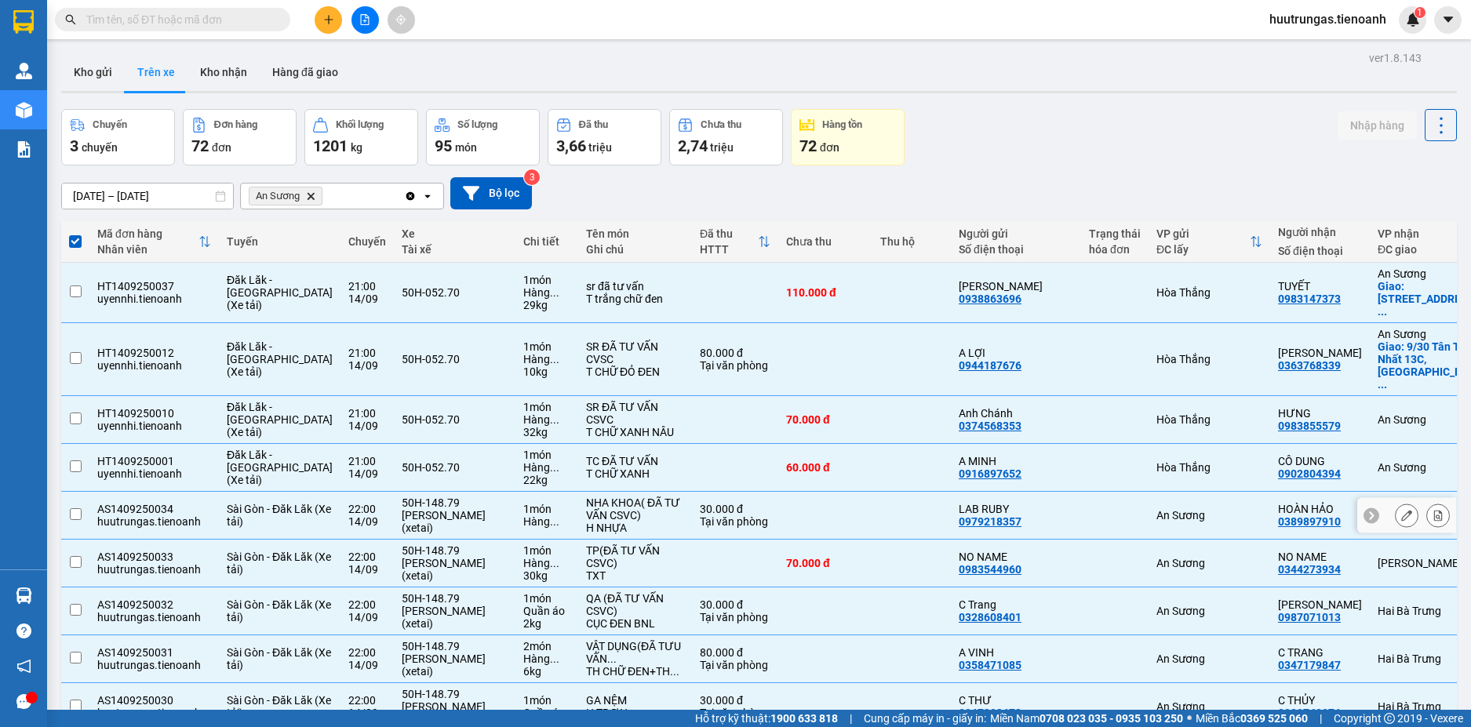
checkbox input "false"
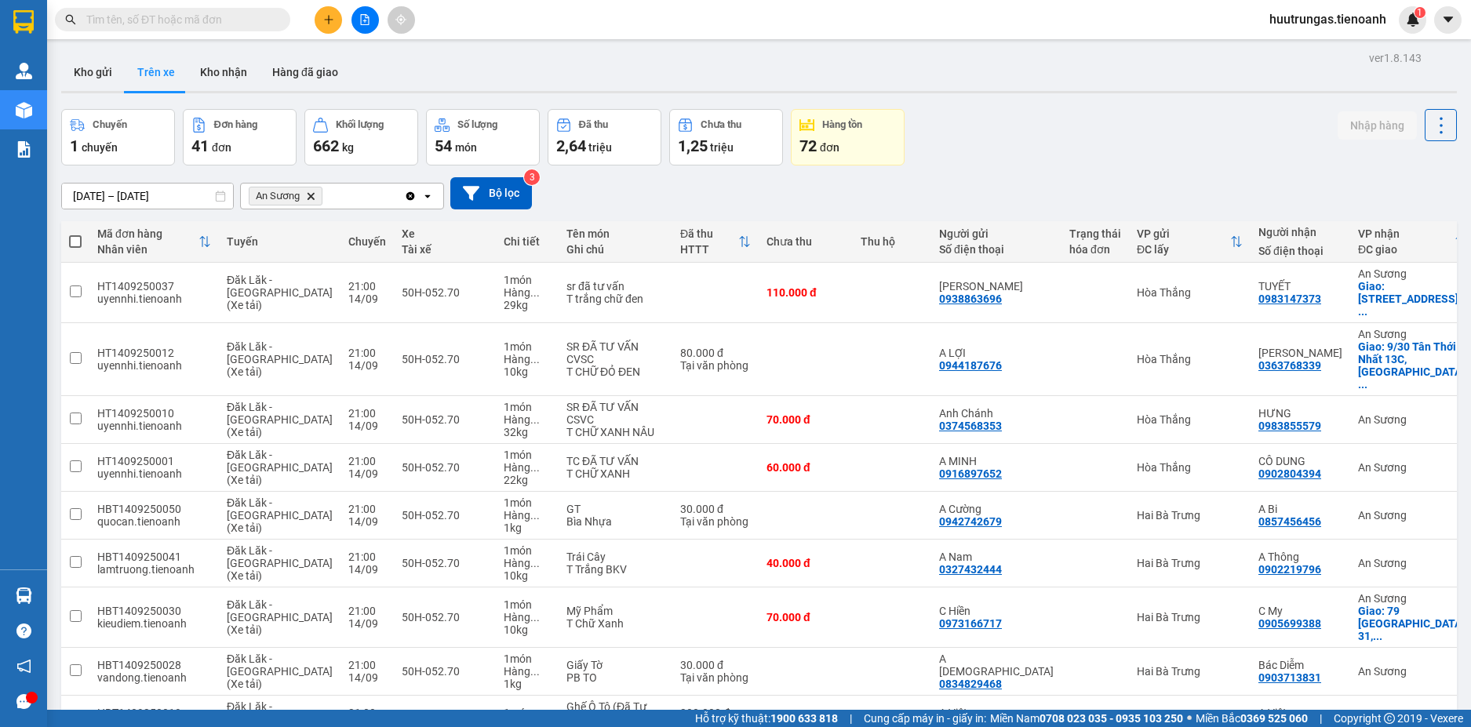
click at [78, 243] on span at bounding box center [75, 241] width 13 height 13
click at [75, 234] on input "checkbox" at bounding box center [75, 234] width 0 height 0
checkbox input "true"
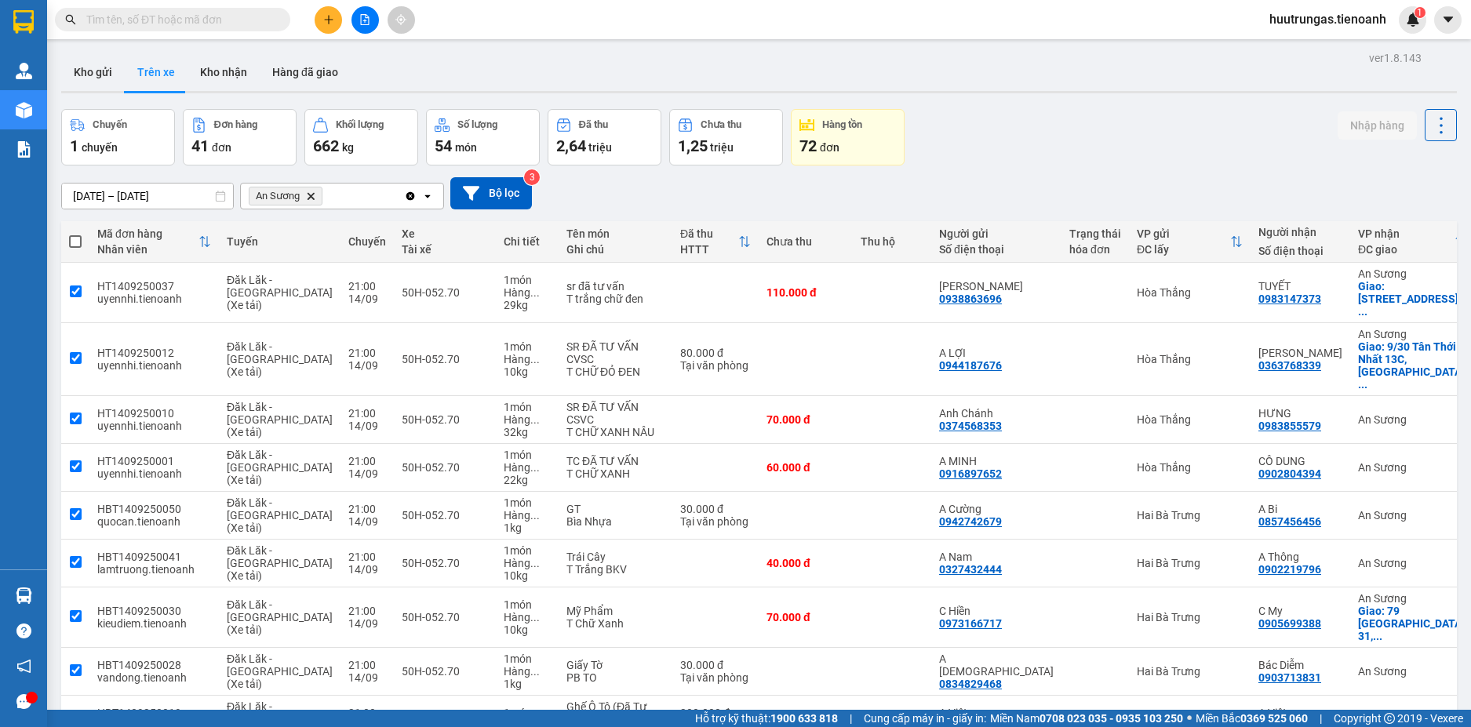
checkbox input "true"
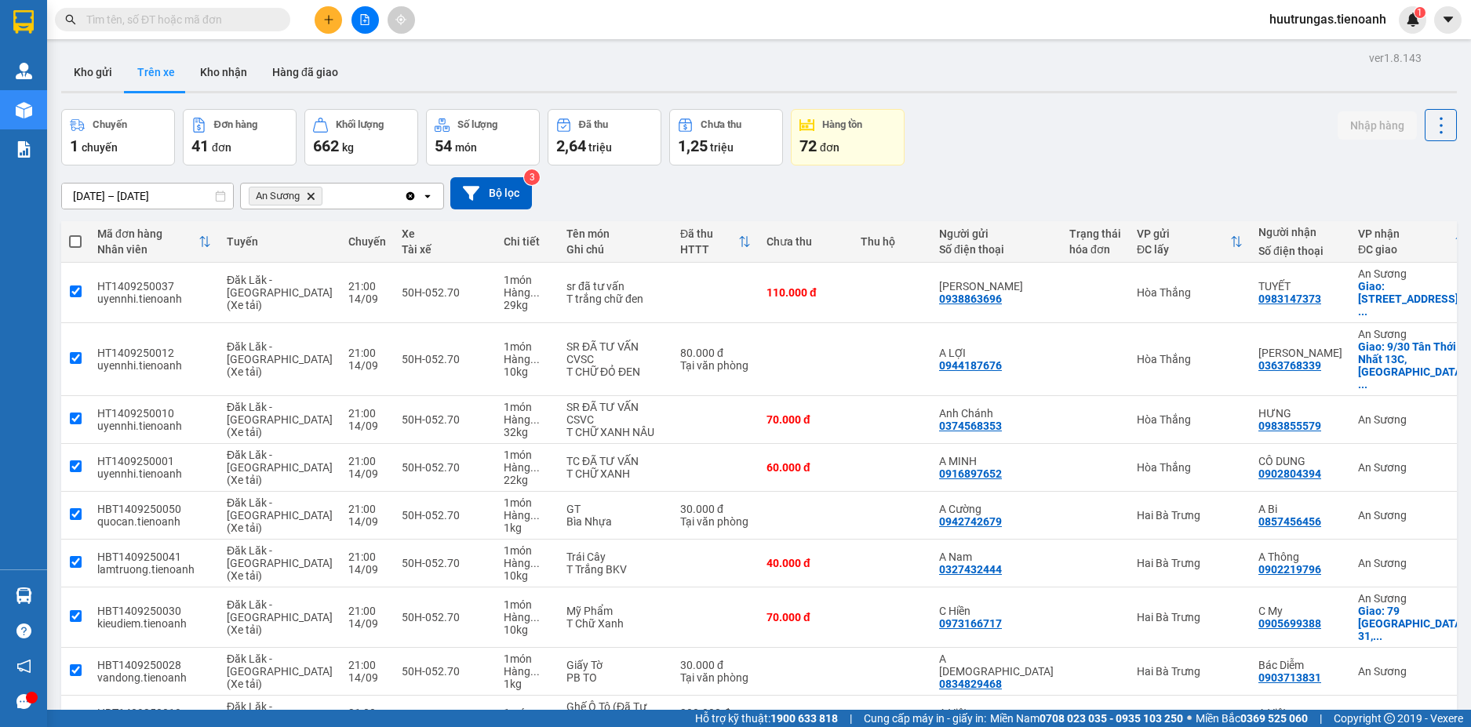
checkbox input "true"
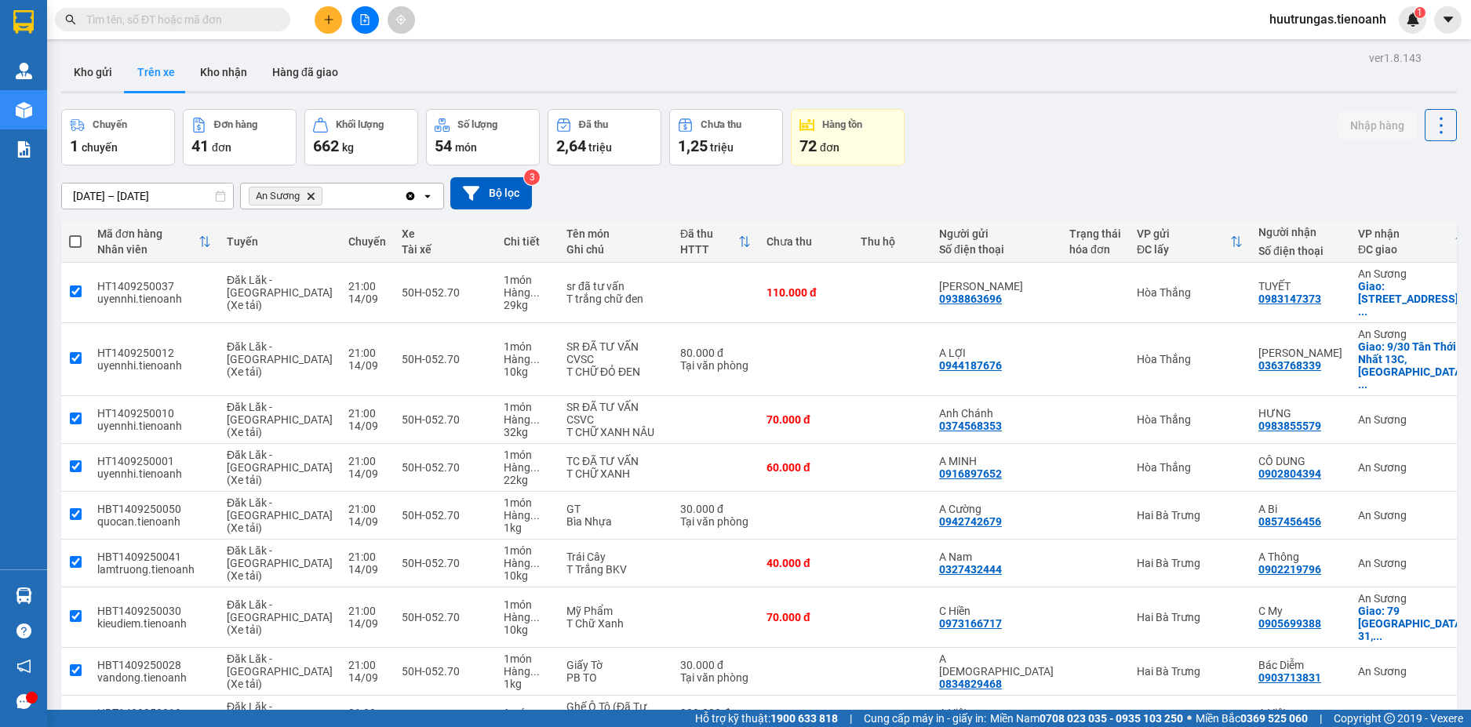
checkbox input "true"
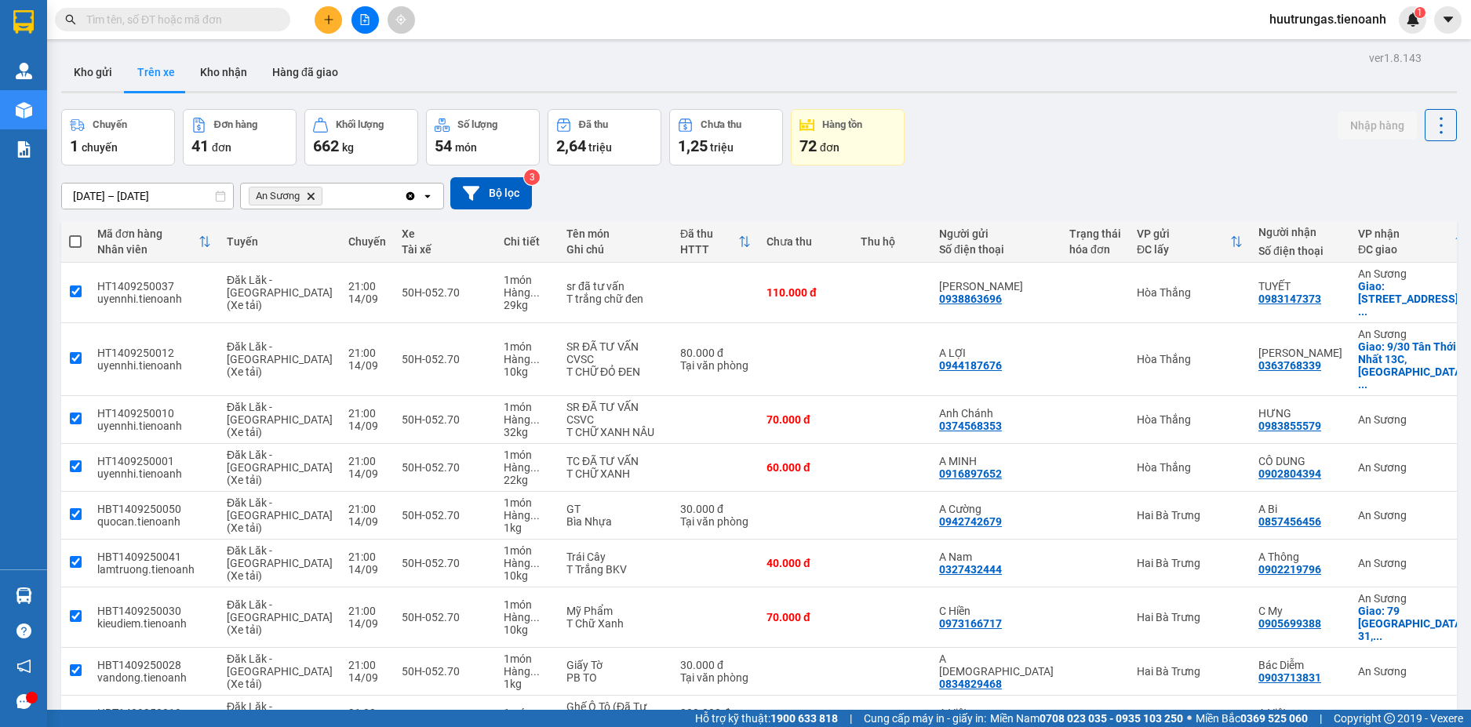
checkbox input "true"
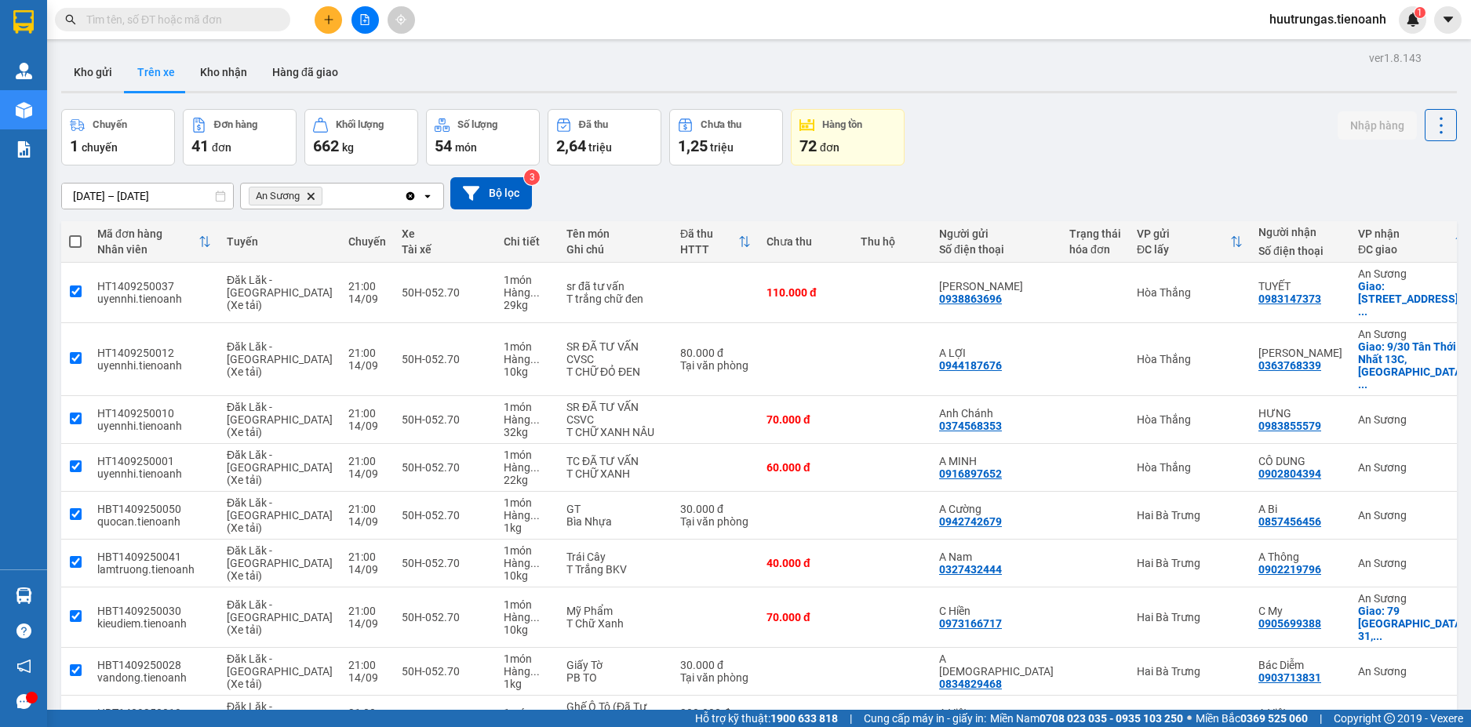
checkbox input "true"
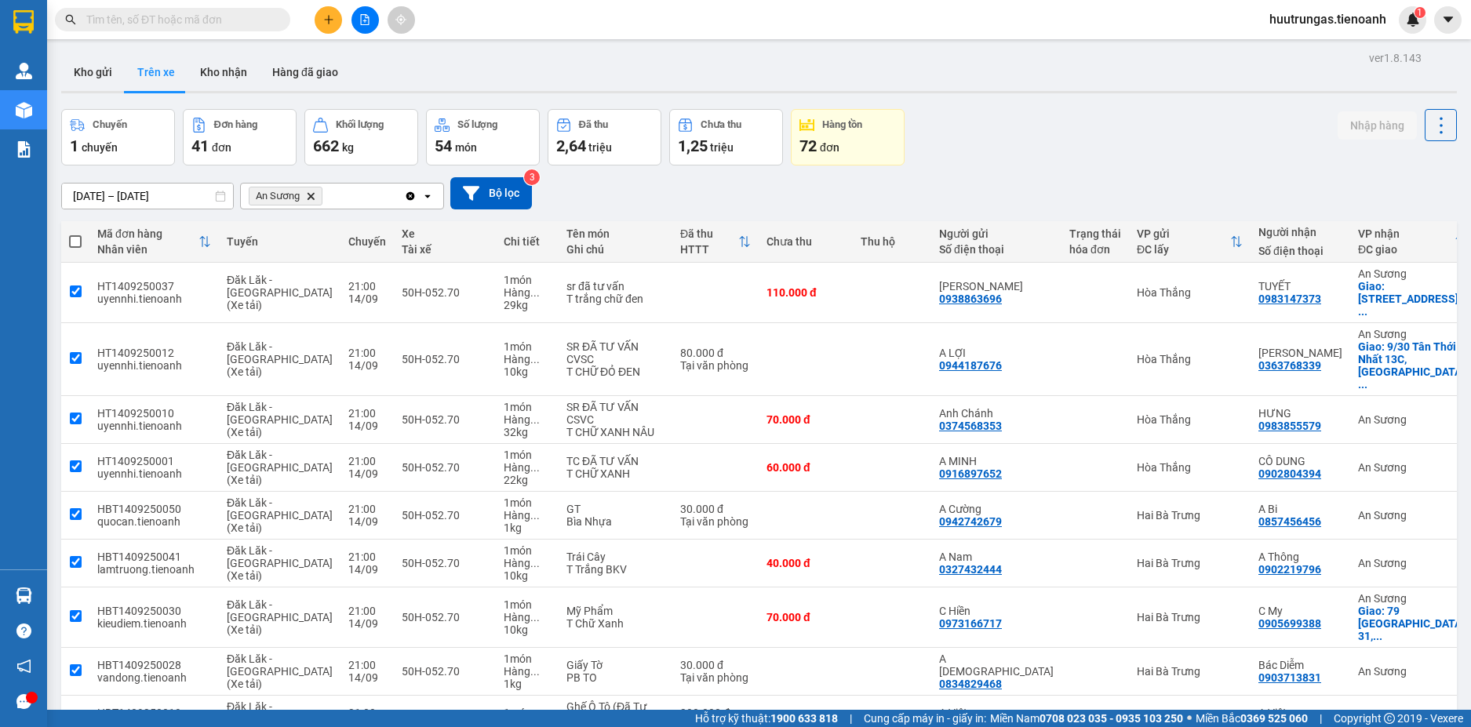
checkbox input "true"
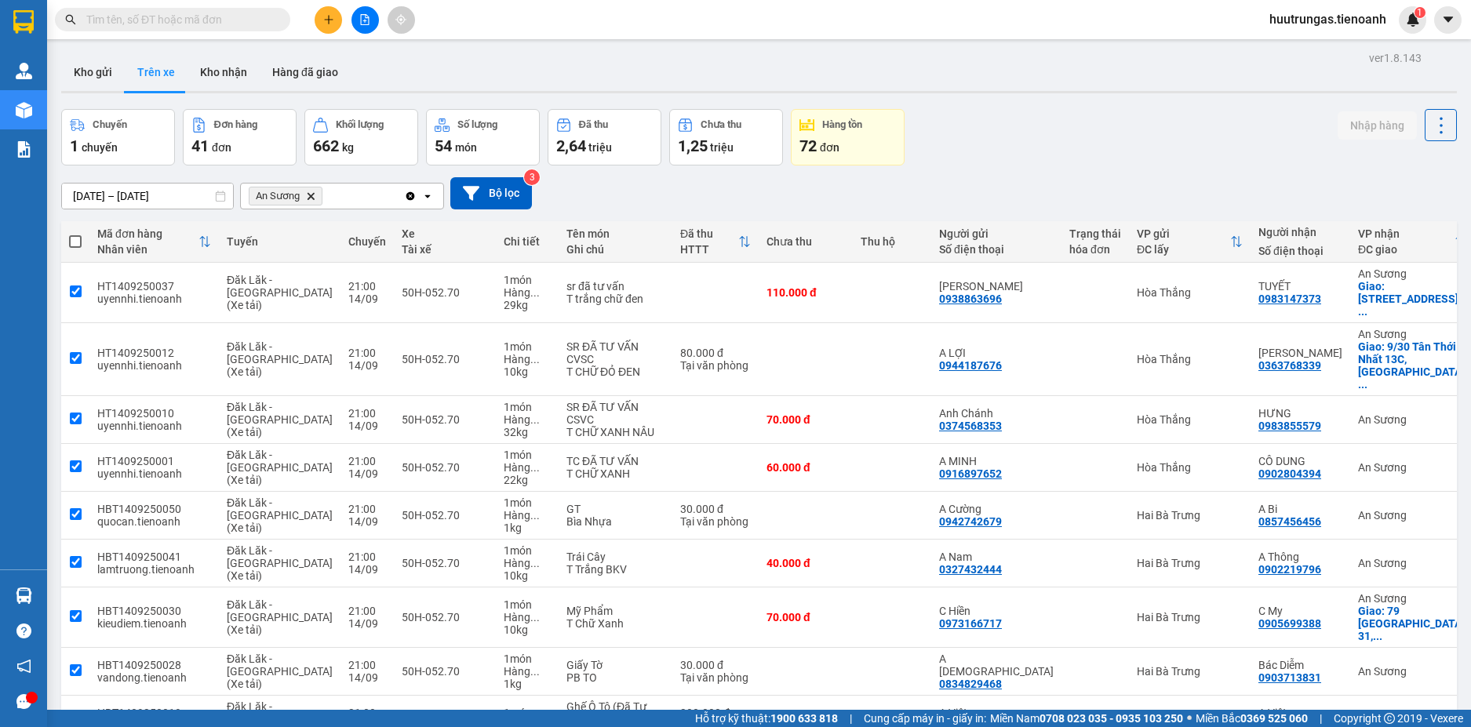
checkbox input "true"
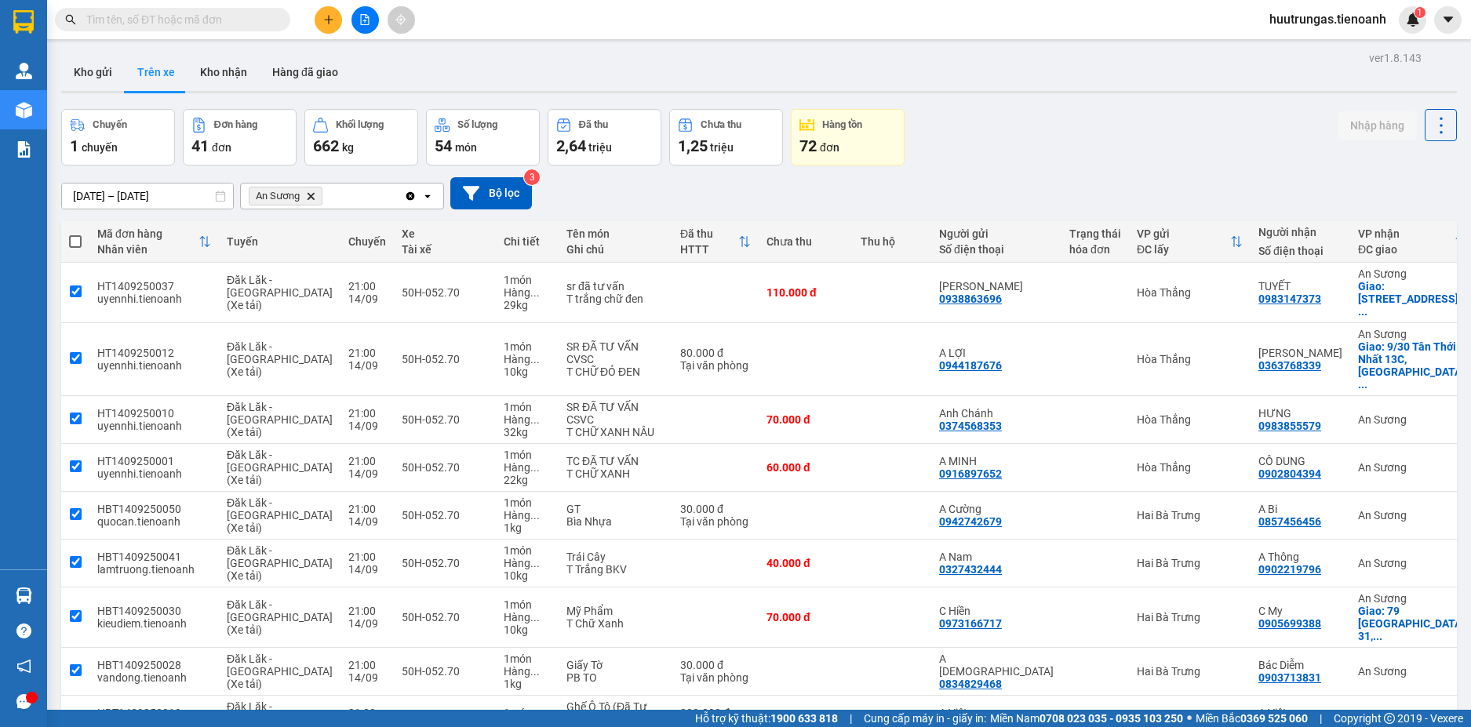
checkbox input "true"
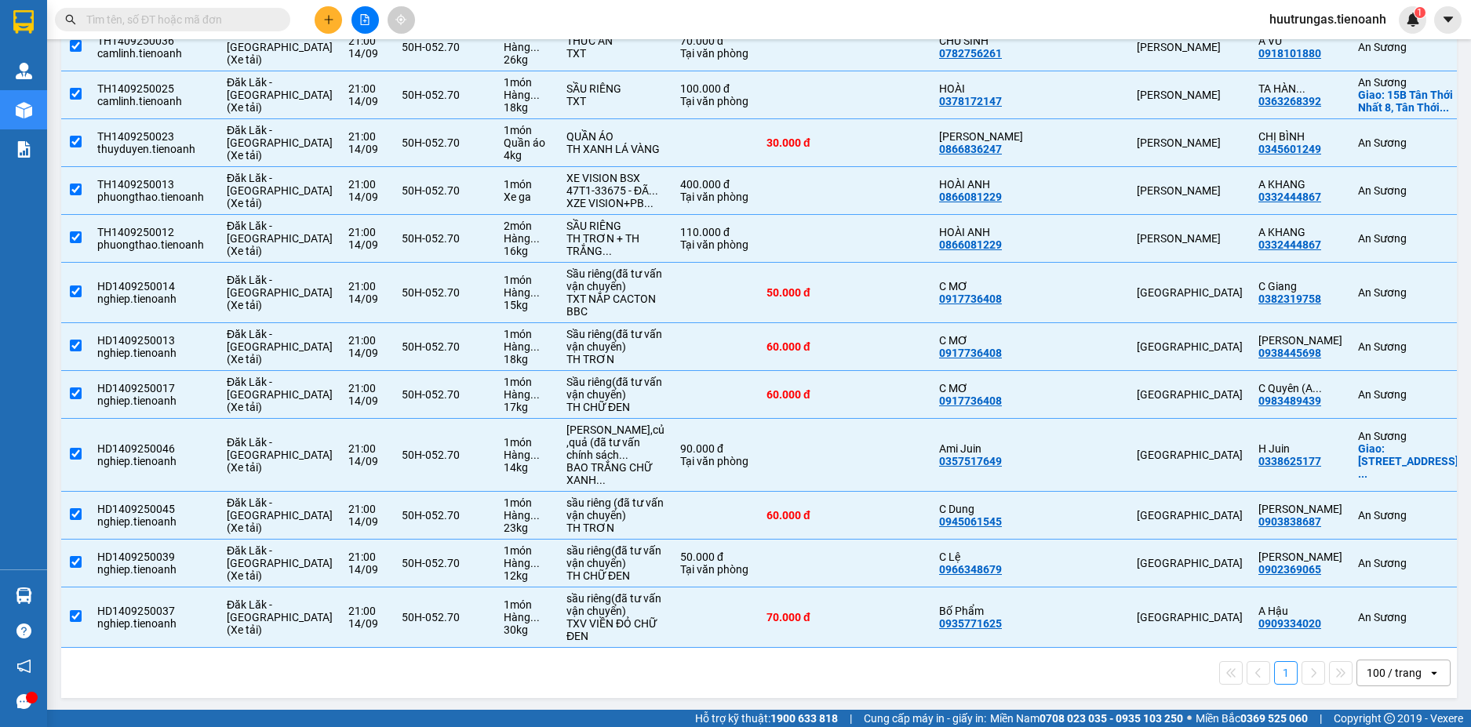
scroll to position [1755, 0]
click at [1428, 675] on icon "open" at bounding box center [1434, 671] width 13 height 13
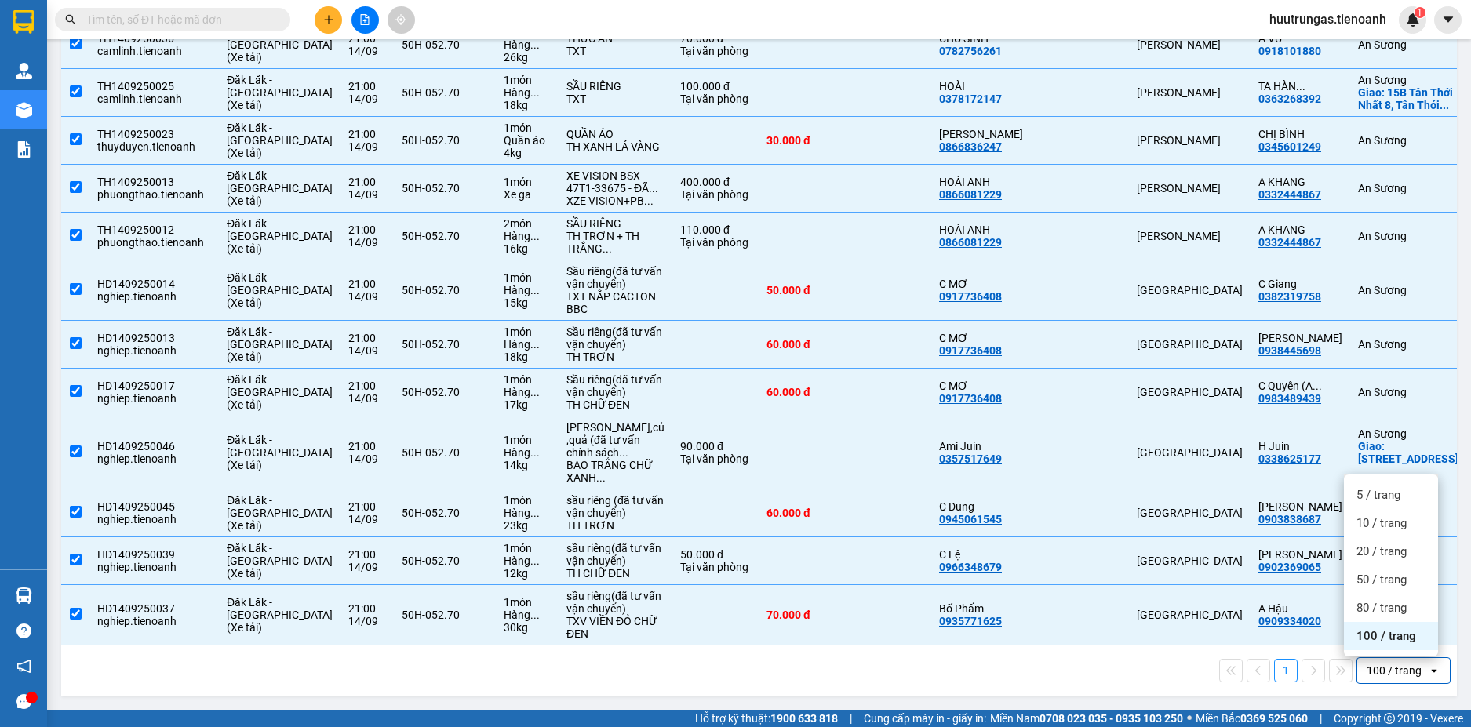
click at [1415, 640] on div "100 / trang" at bounding box center [1391, 636] width 94 height 28
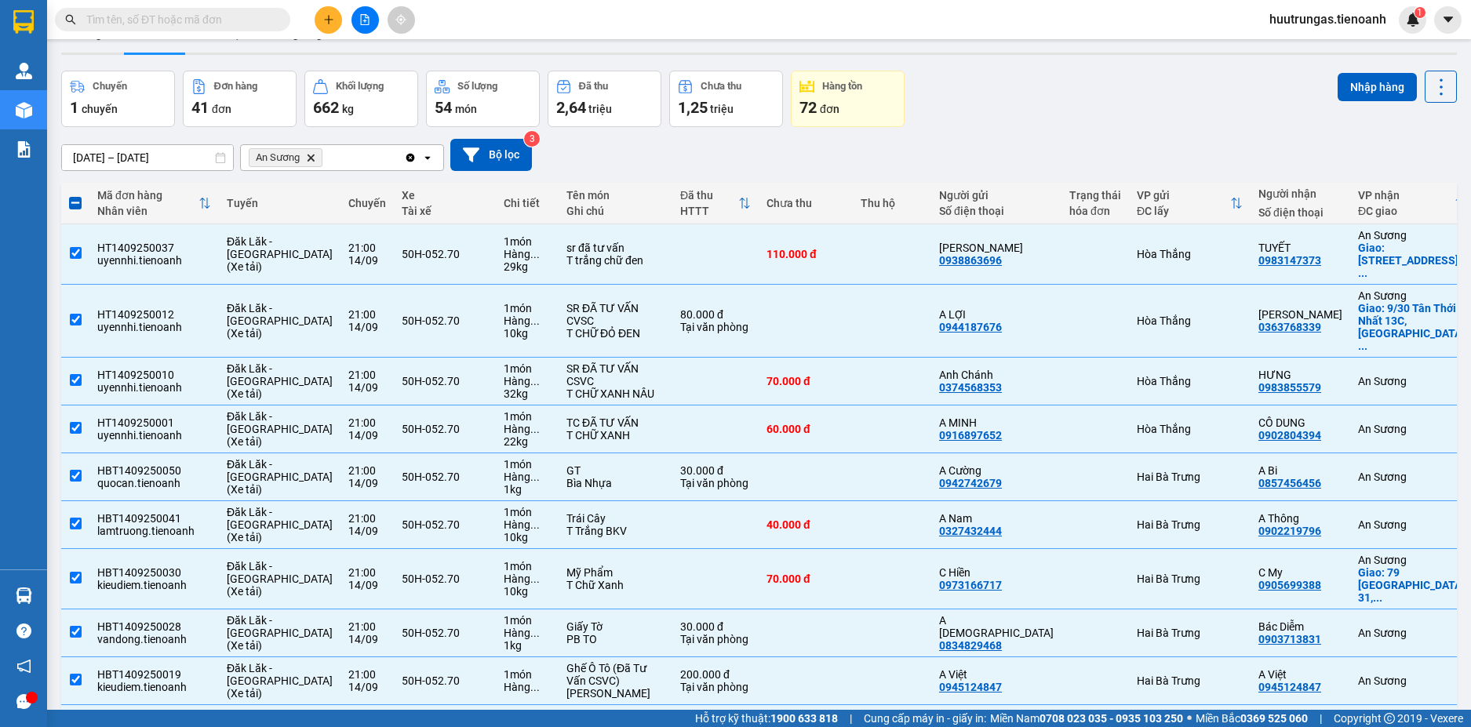
scroll to position [35, 0]
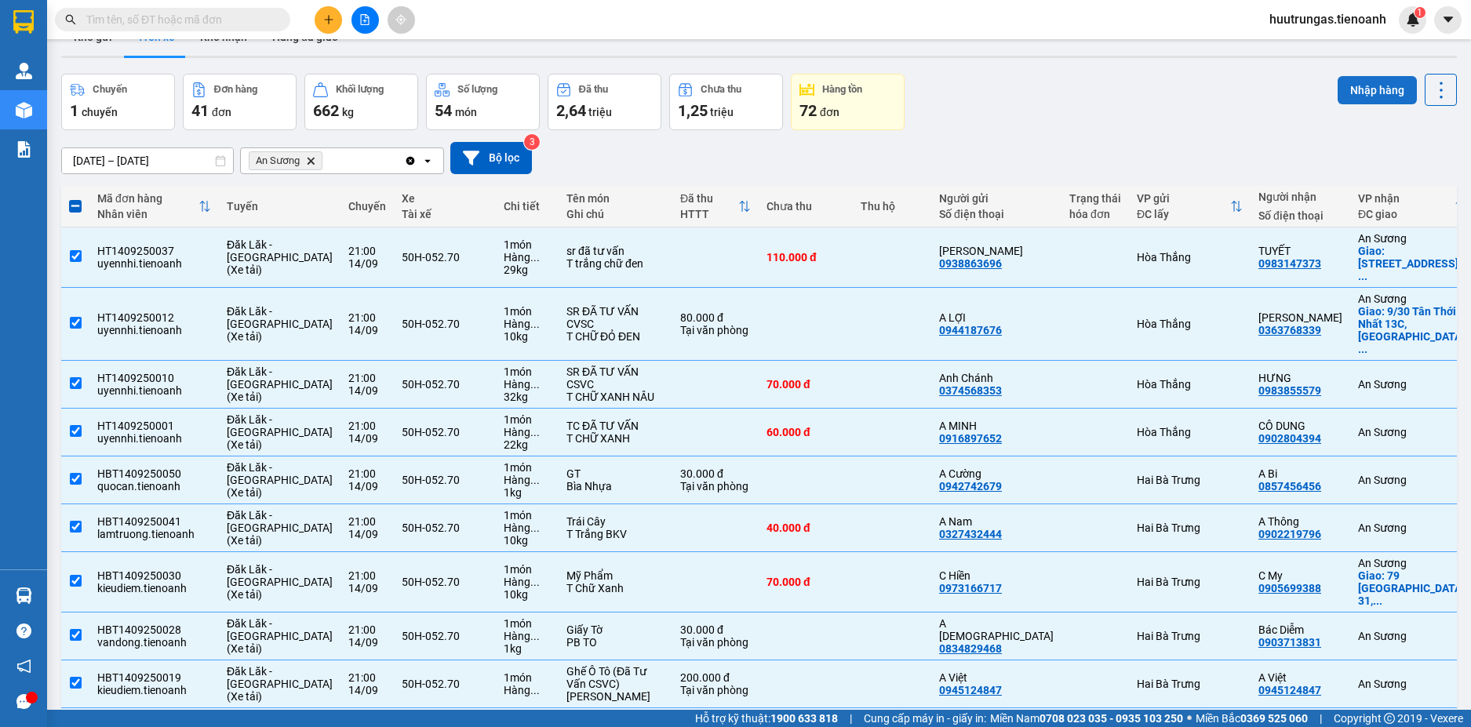
click at [1386, 93] on button "Nhập hàng" at bounding box center [1377, 90] width 79 height 28
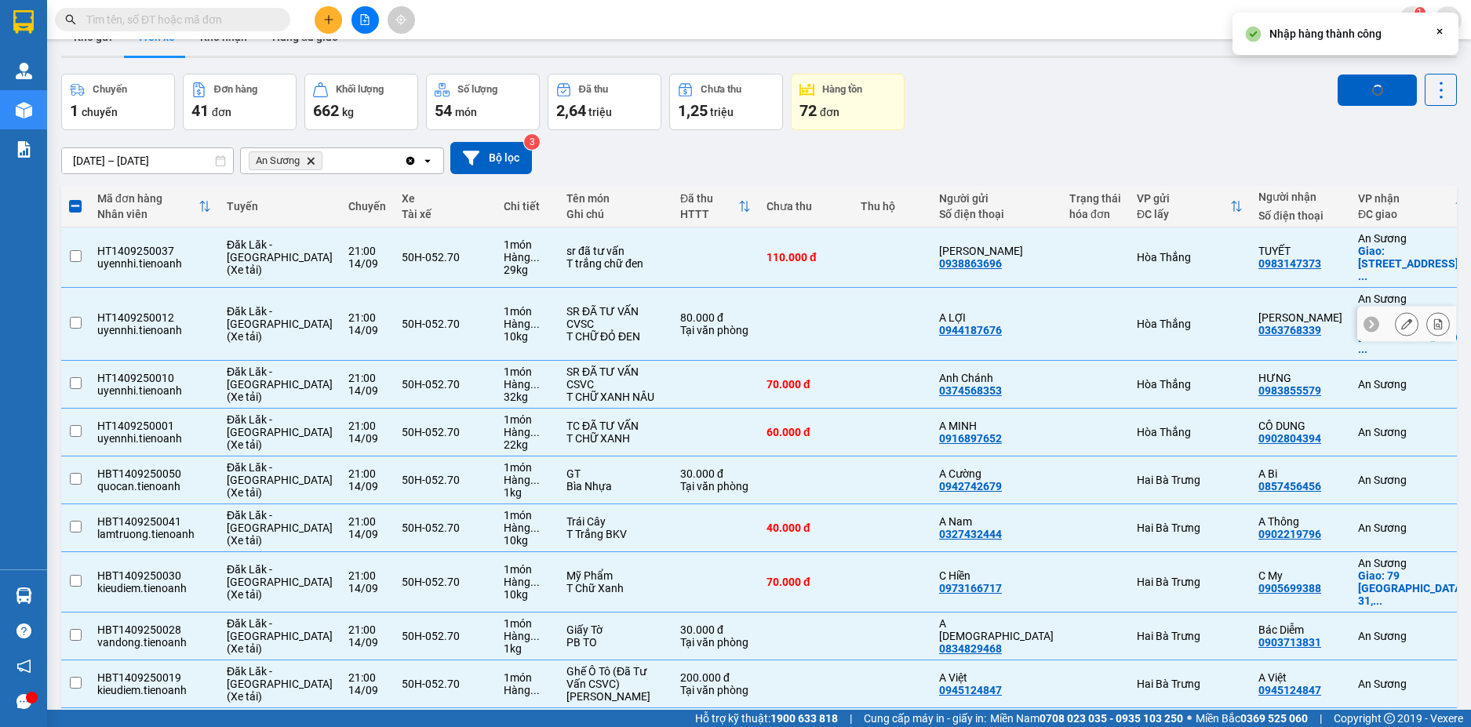
checkbox input "false"
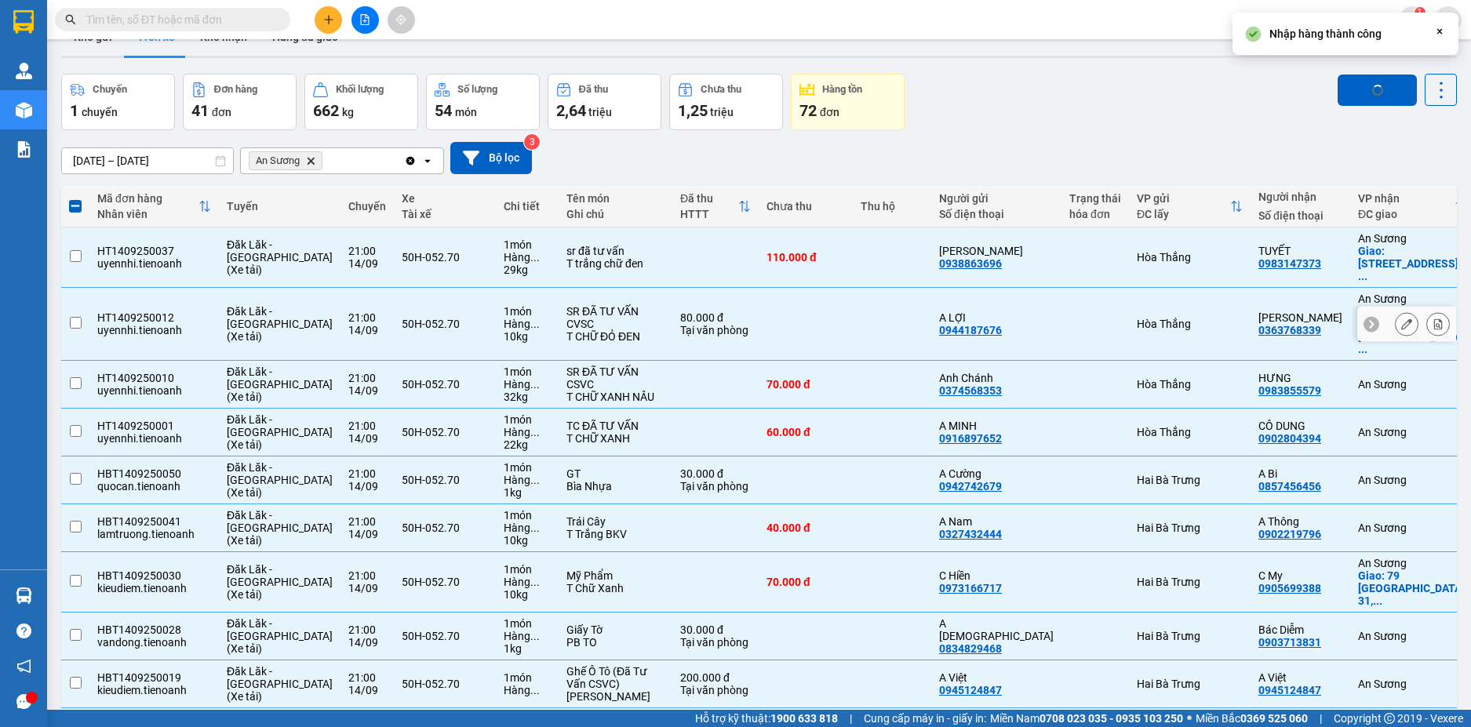
checkbox input "false"
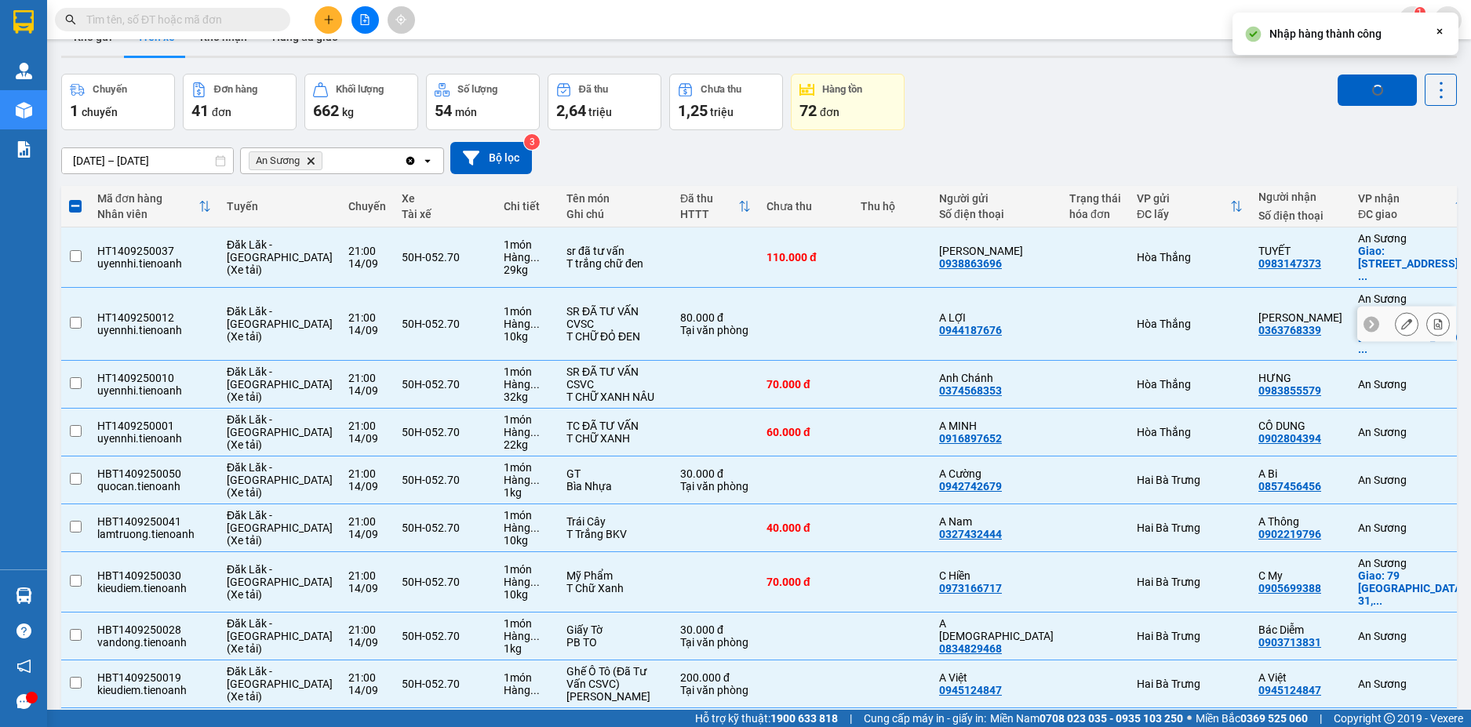
checkbox input "false"
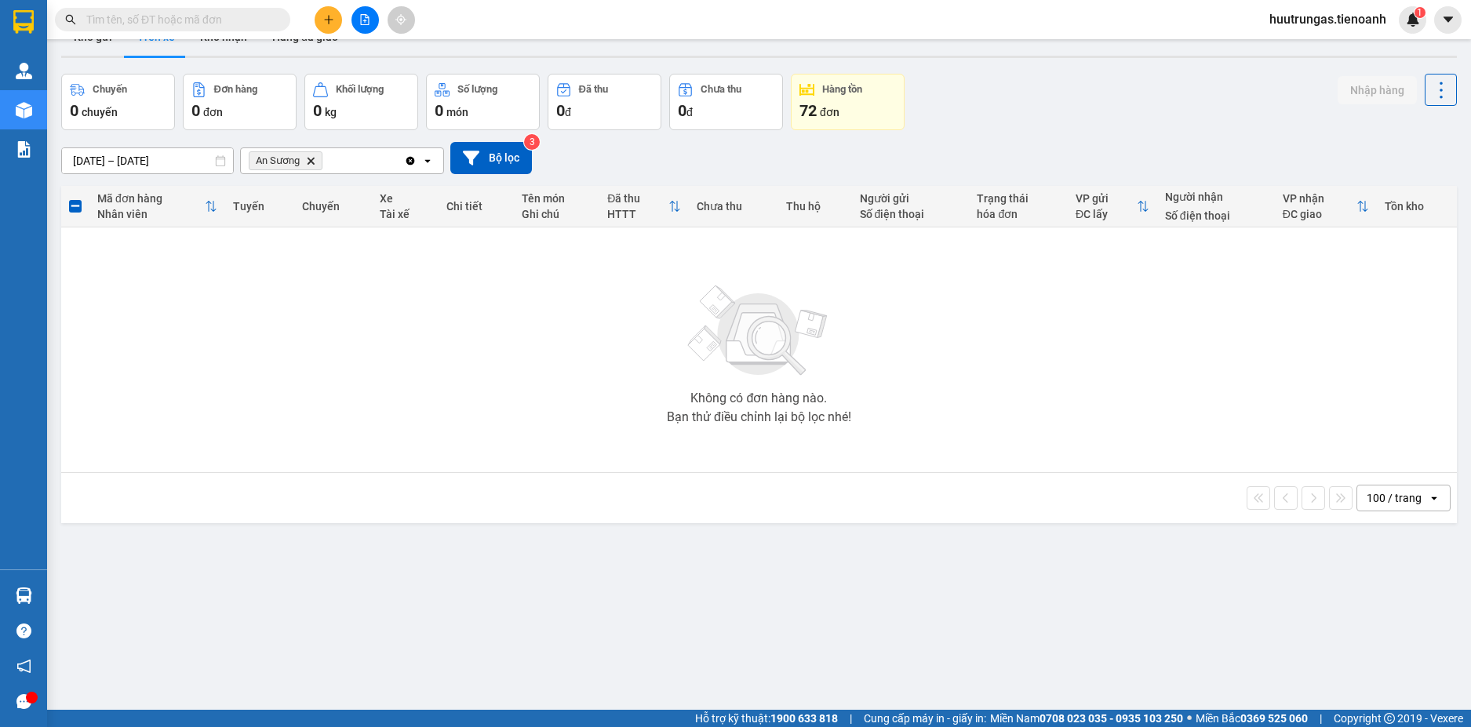
click at [312, 160] on icon "An Sương, close by backspace" at bounding box center [311, 160] width 7 height 7
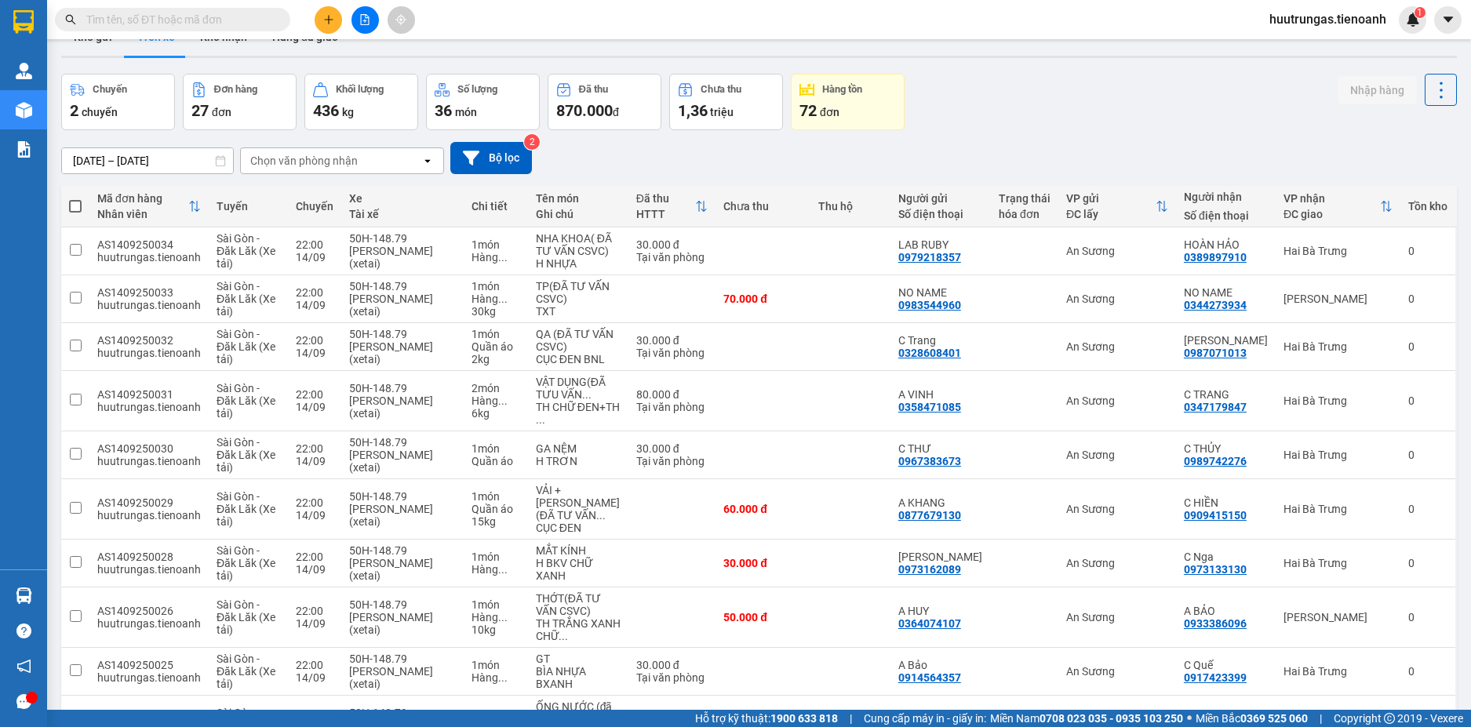
scroll to position [0, 0]
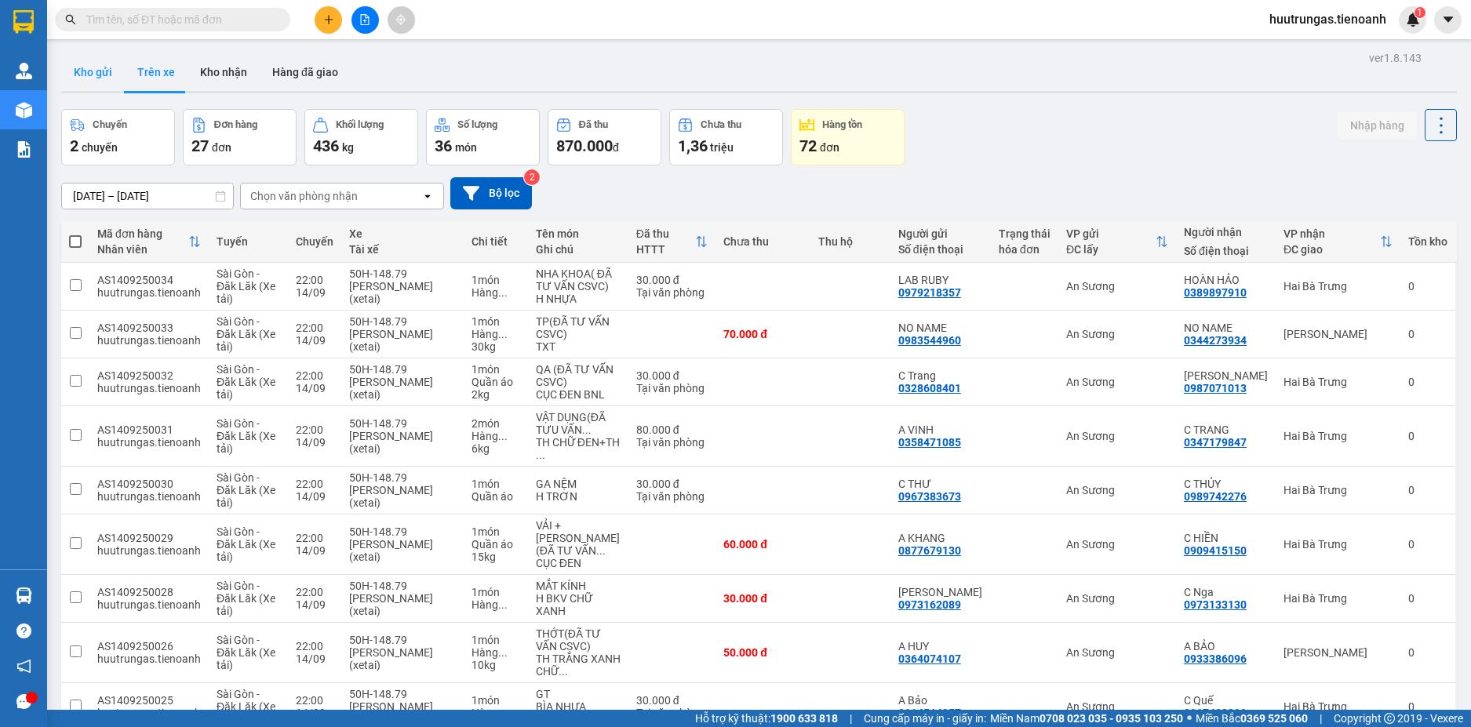
click at [104, 68] on button "Kho gửi" at bounding box center [93, 72] width 64 height 38
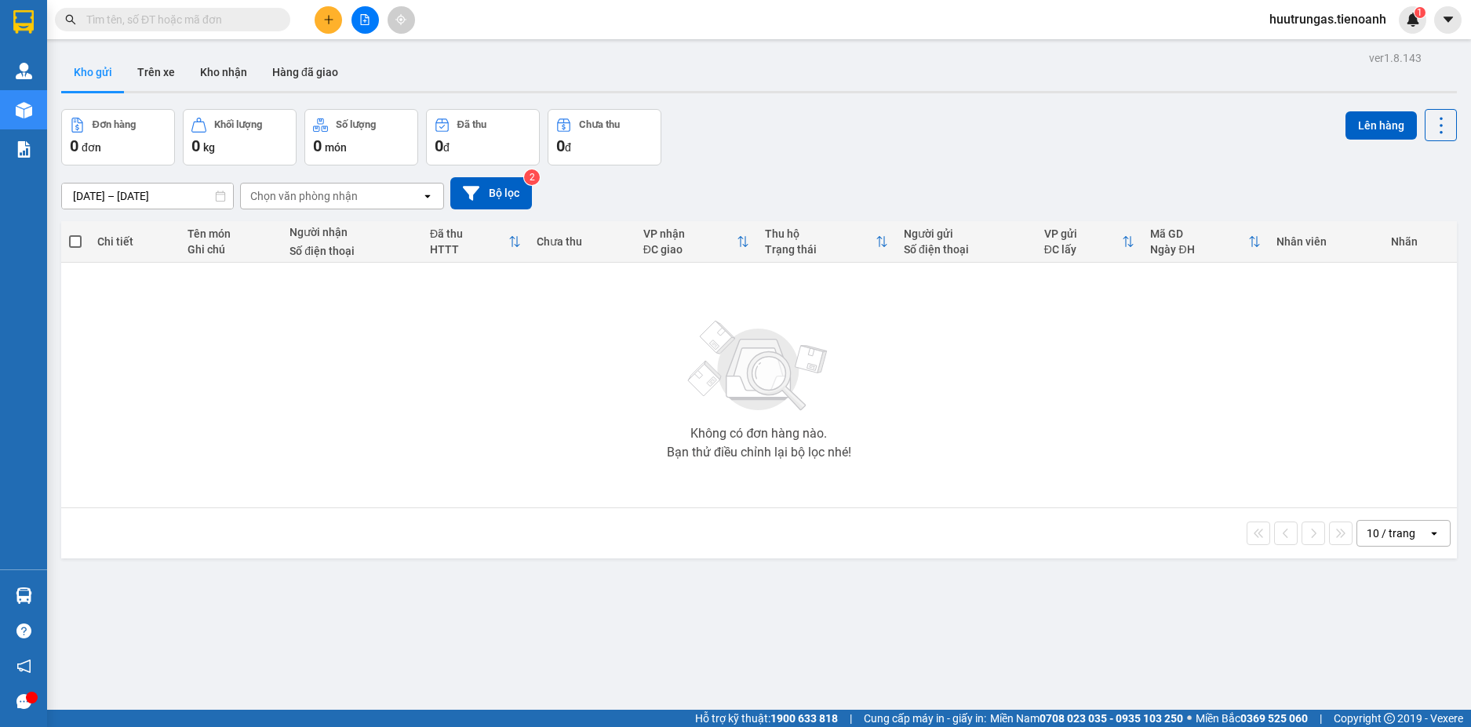
click at [191, 24] on input "text" at bounding box center [178, 19] width 185 height 17
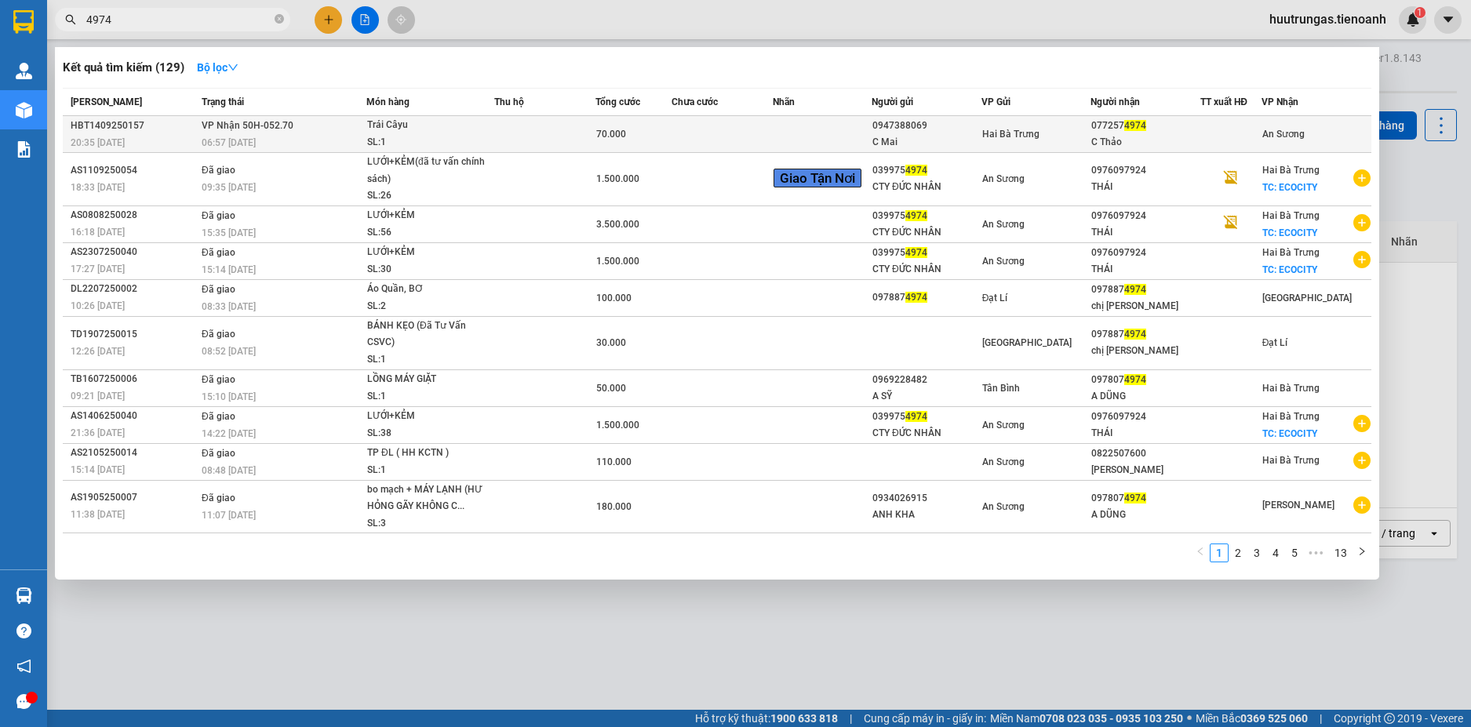
click at [496, 137] on td at bounding box center [544, 134] width 101 height 37
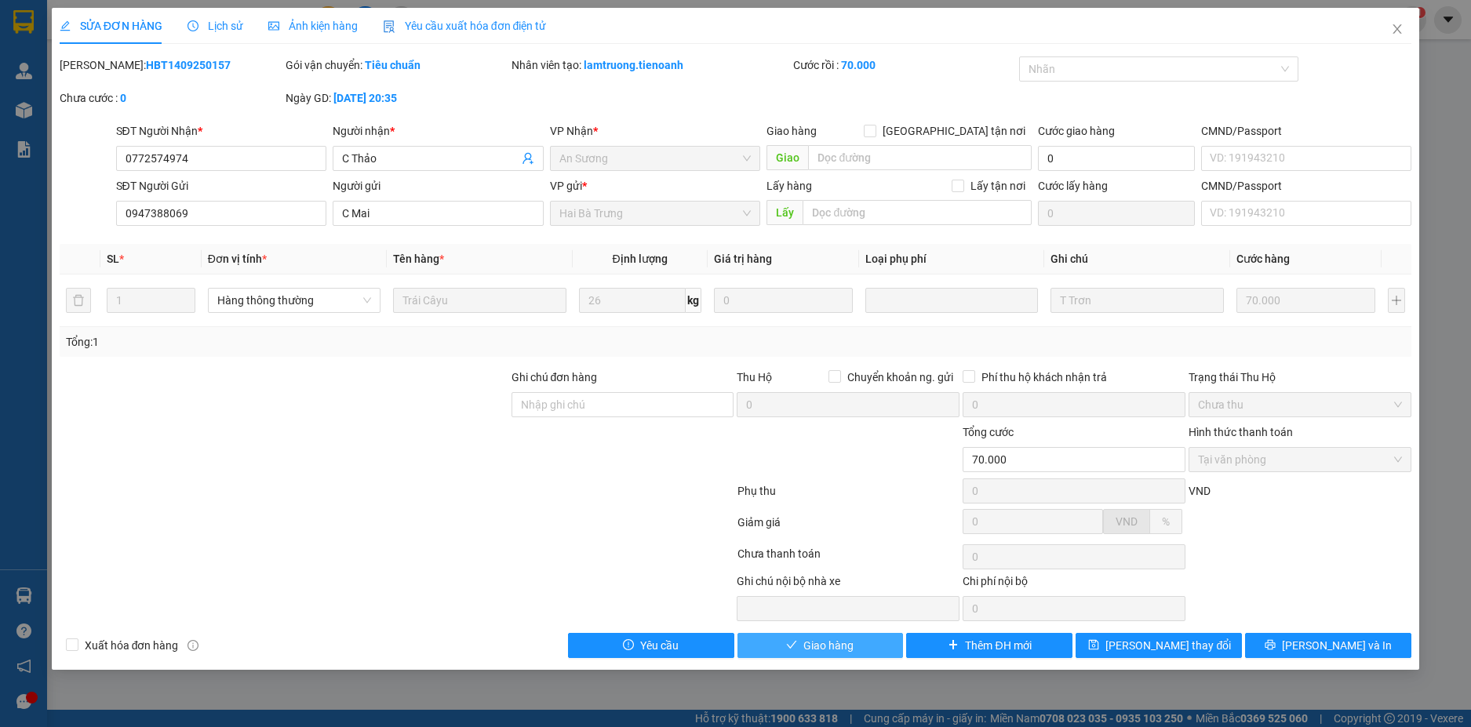
click at [850, 650] on span "Giao hàng" at bounding box center [829, 645] width 50 height 17
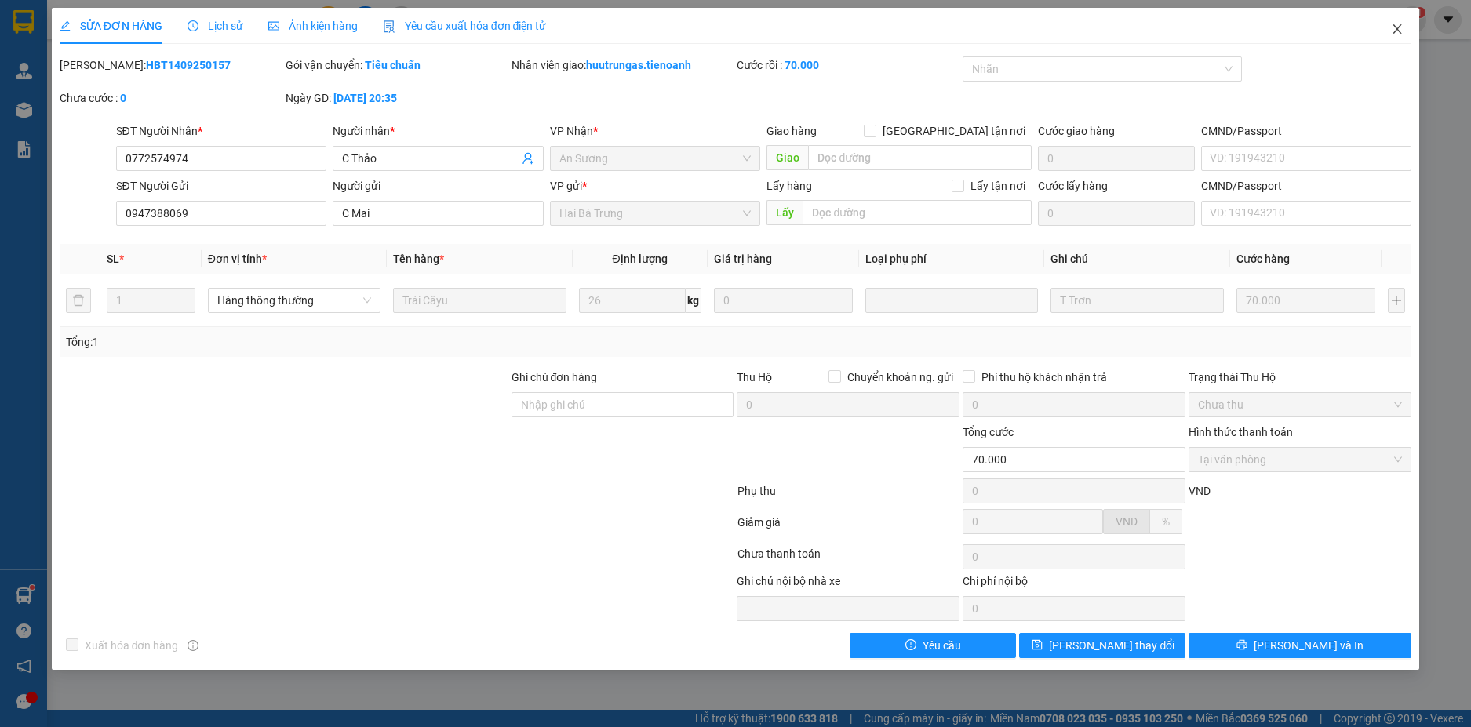
click at [1398, 25] on icon "close" at bounding box center [1397, 29] width 13 height 13
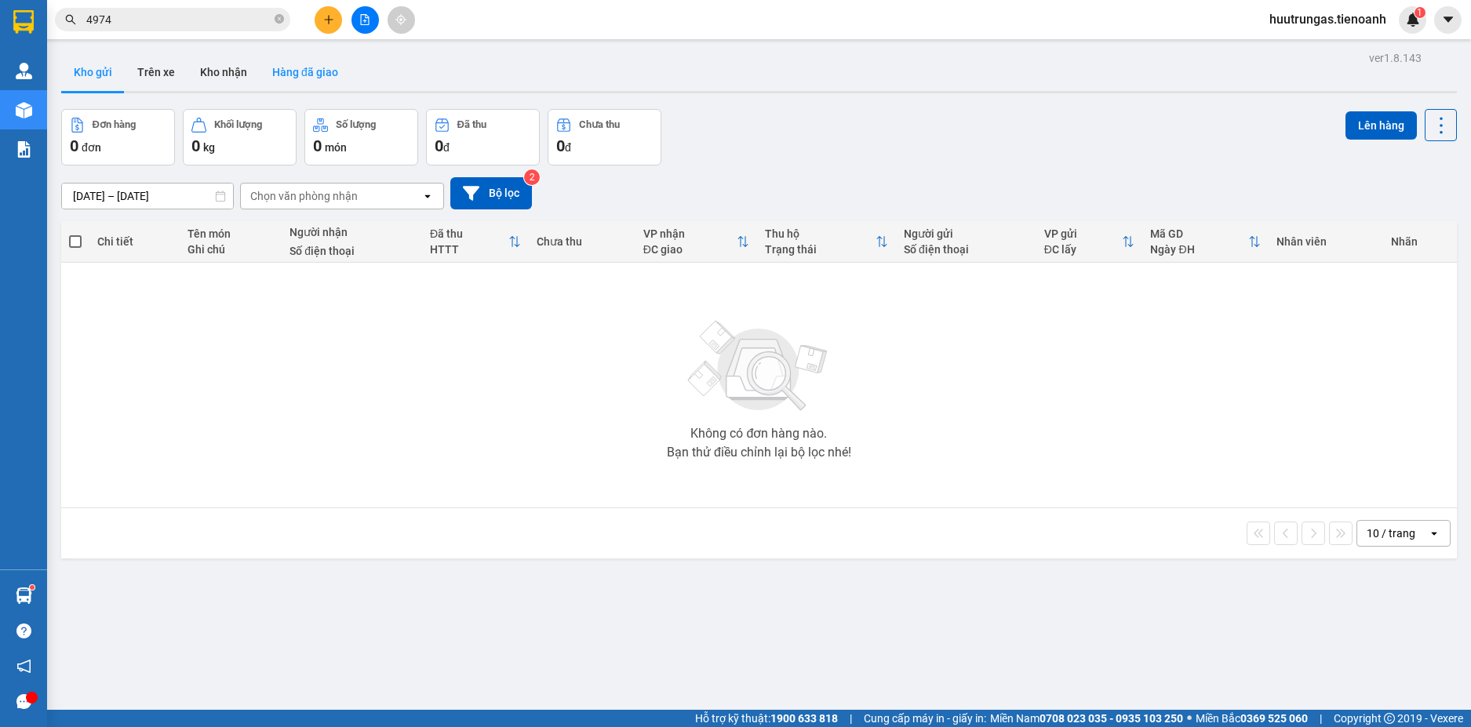
click at [282, 76] on button "Hàng đã giao" at bounding box center [305, 72] width 91 height 38
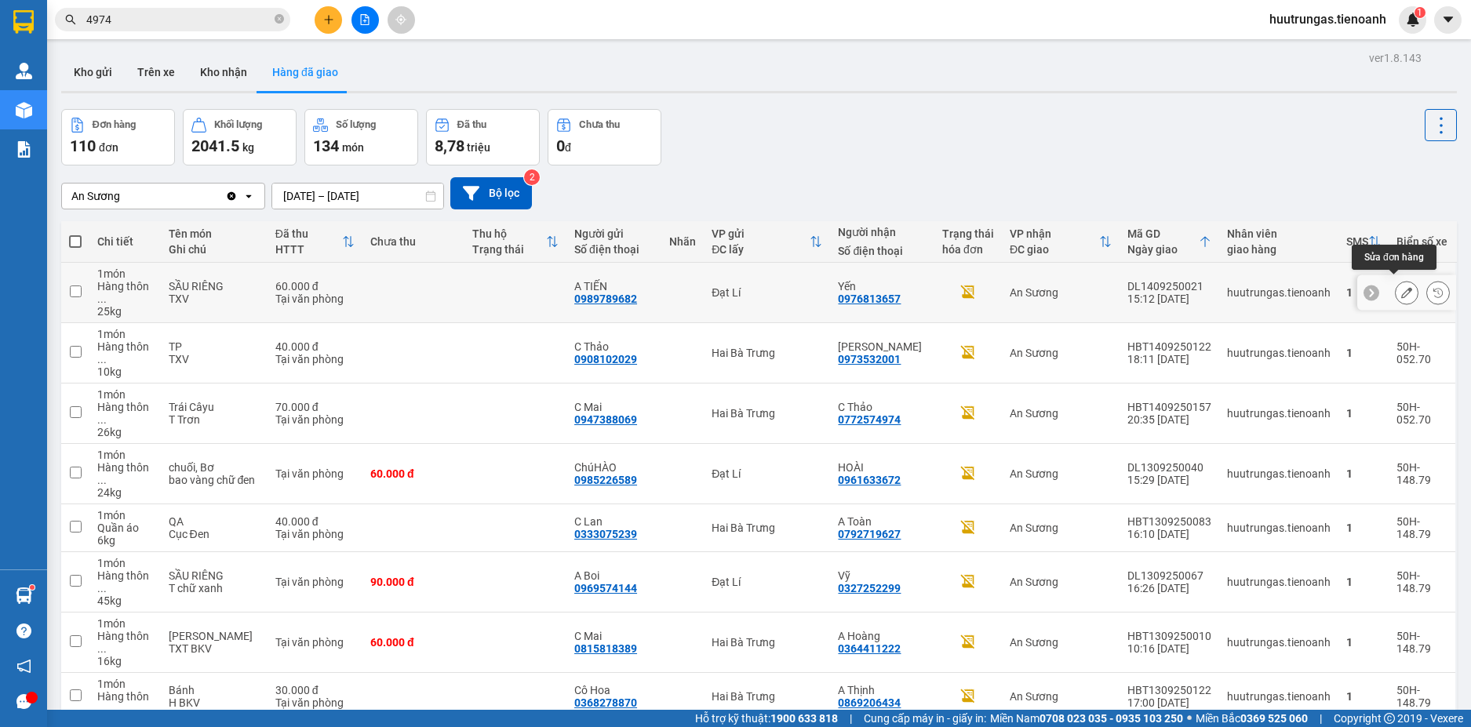
click at [1402, 288] on icon at bounding box center [1407, 292] width 11 height 11
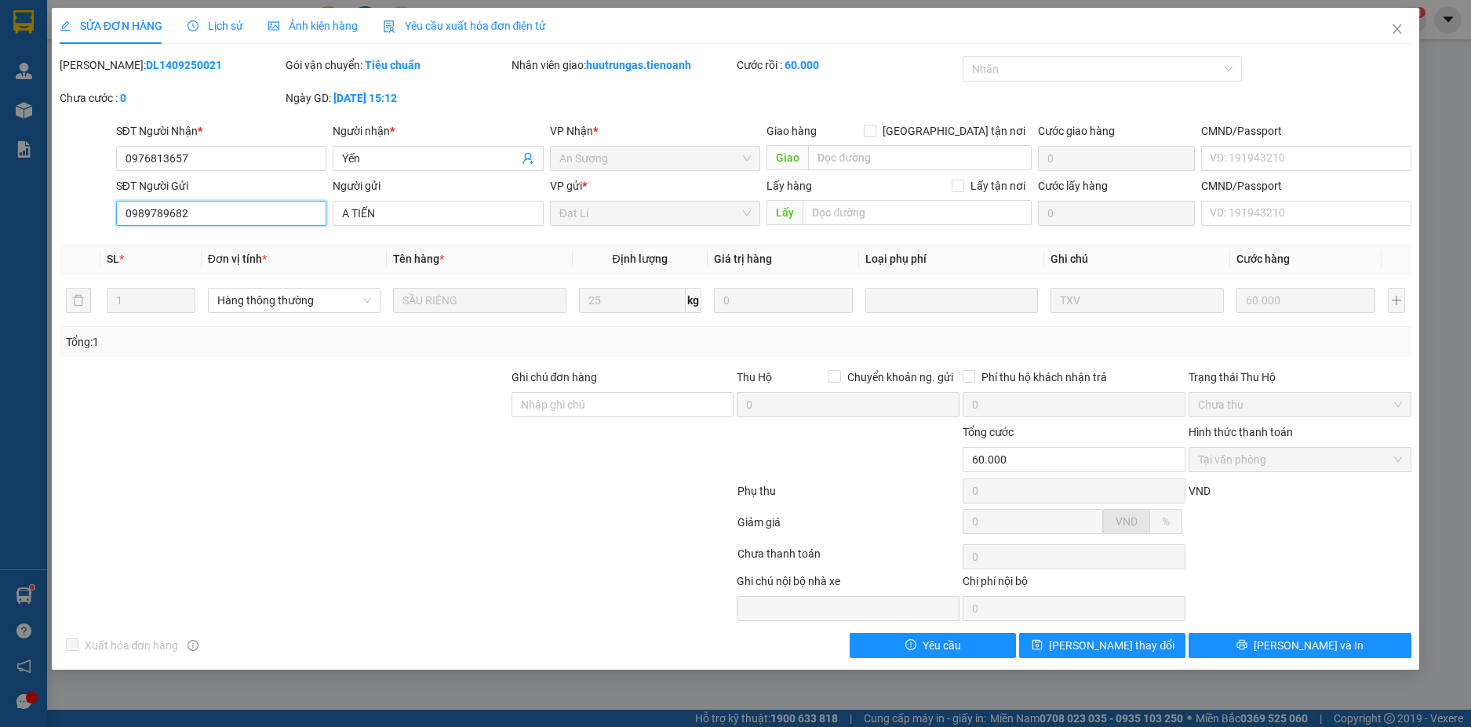
drag, startPoint x: 204, startPoint y: 215, endPoint x: 113, endPoint y: 216, distance: 91.0
click at [113, 216] on div "SĐT Người Gửi 0989789682 0989789682" at bounding box center [221, 204] width 217 height 55
click at [1402, 25] on icon "close" at bounding box center [1397, 29] width 13 height 13
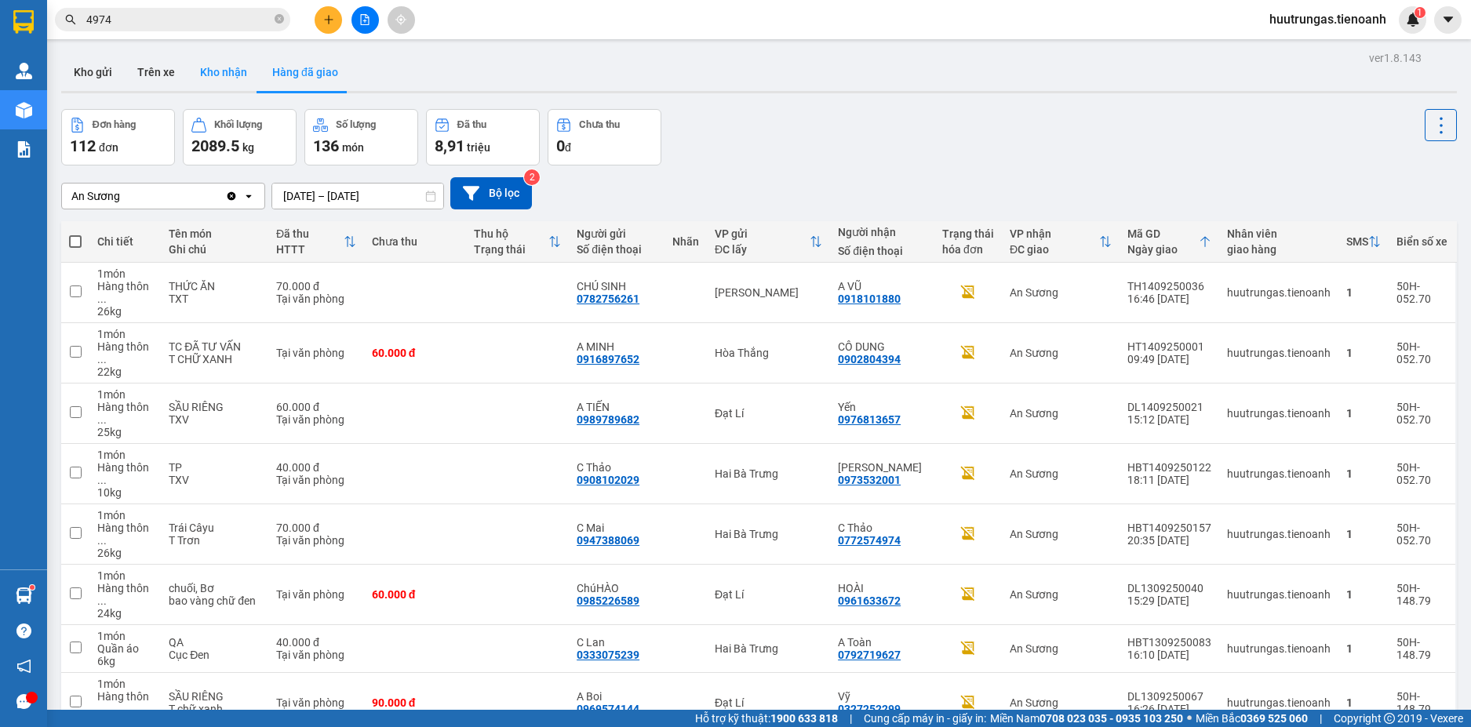
click at [229, 70] on button "Kho nhận" at bounding box center [224, 72] width 72 height 38
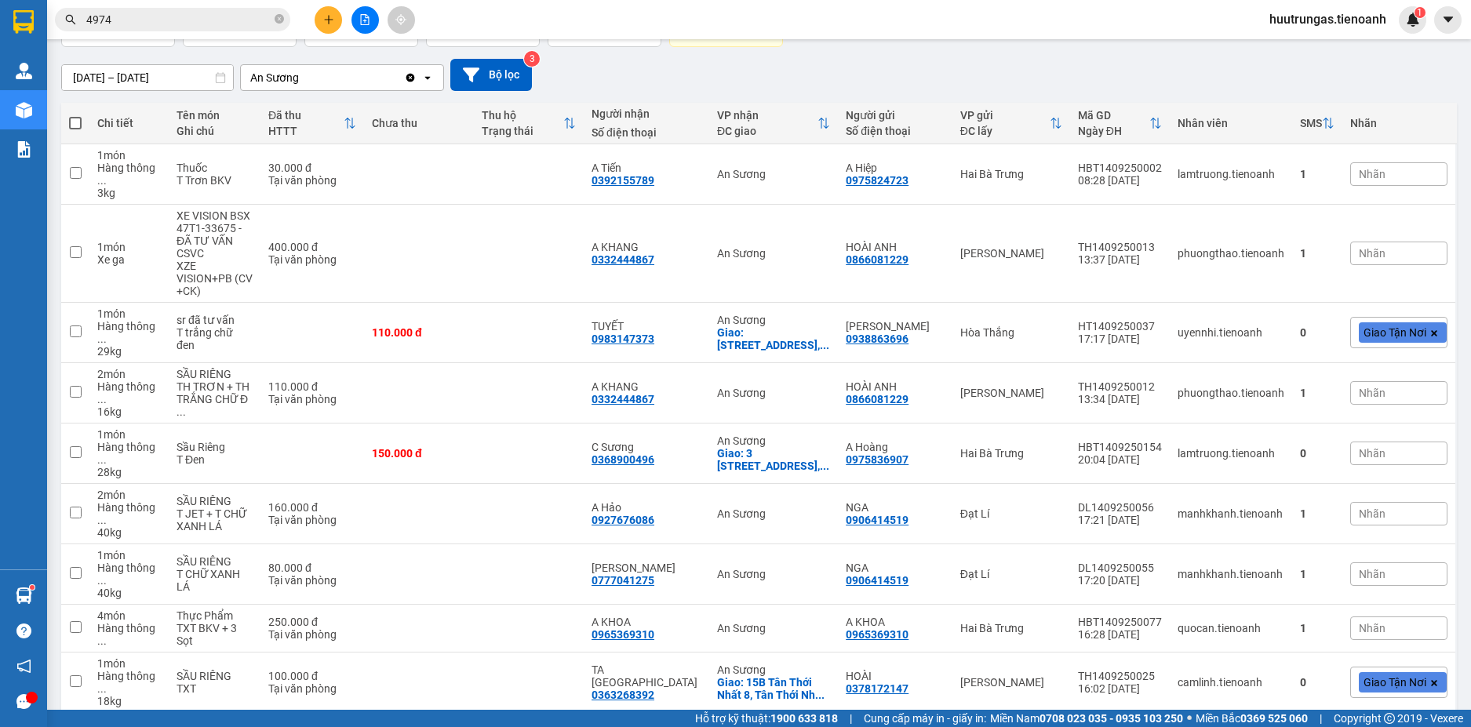
scroll to position [120, 0]
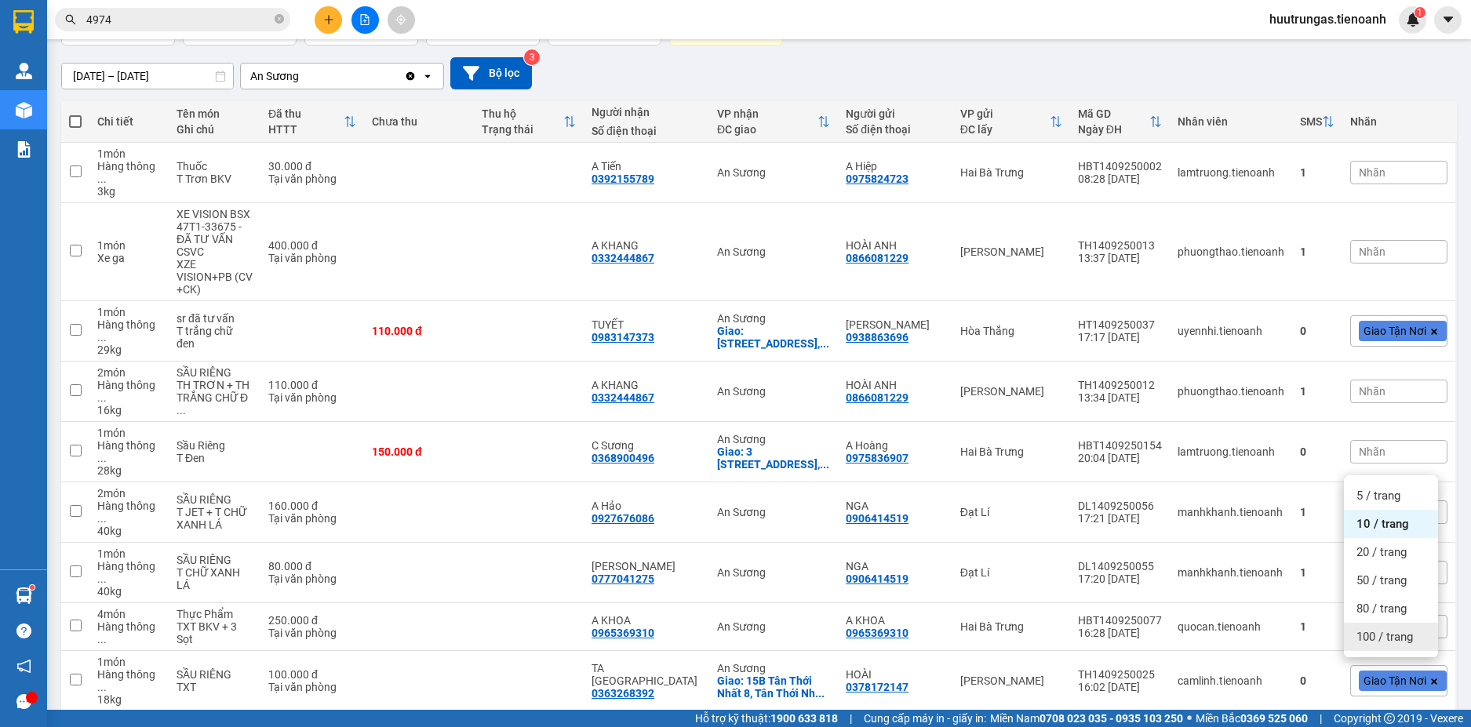
click at [1405, 630] on span "100 / trang" at bounding box center [1385, 637] width 57 height 16
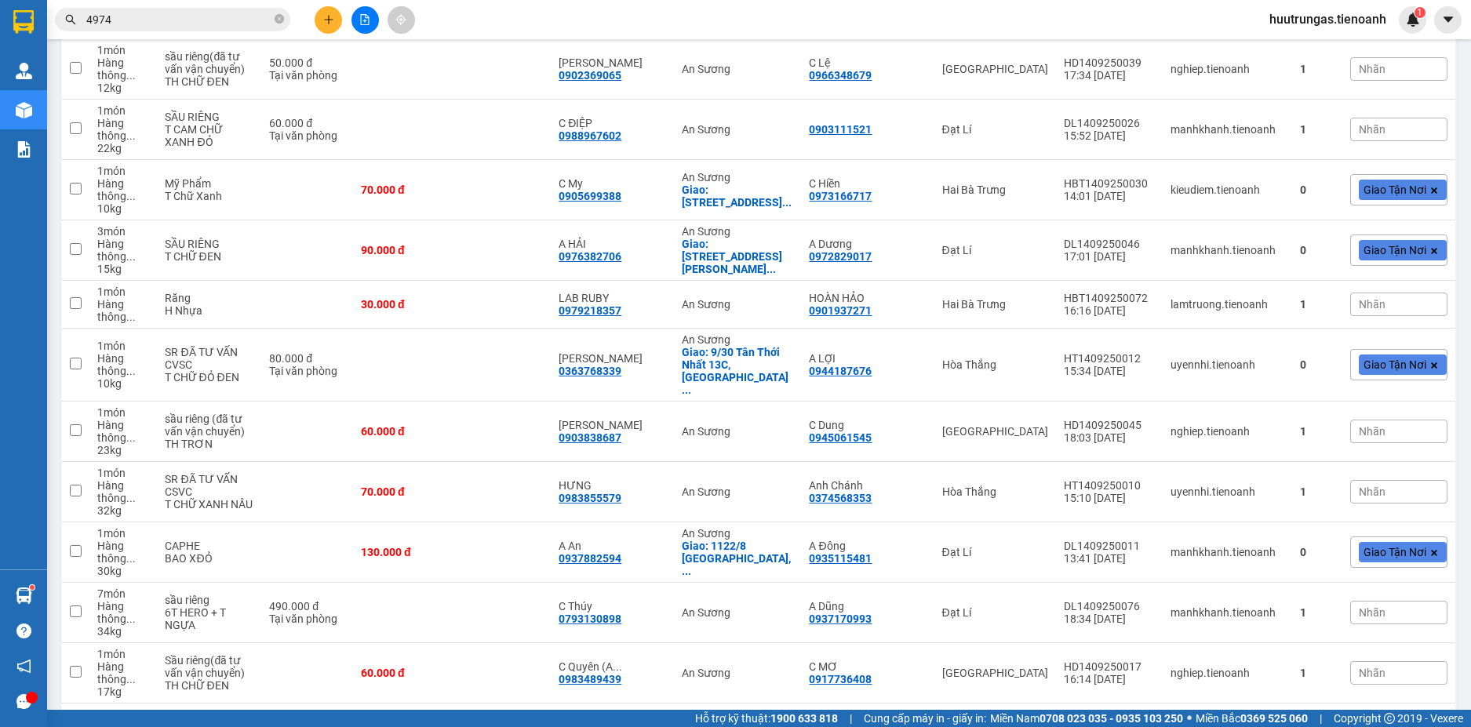
scroll to position [1130, 0]
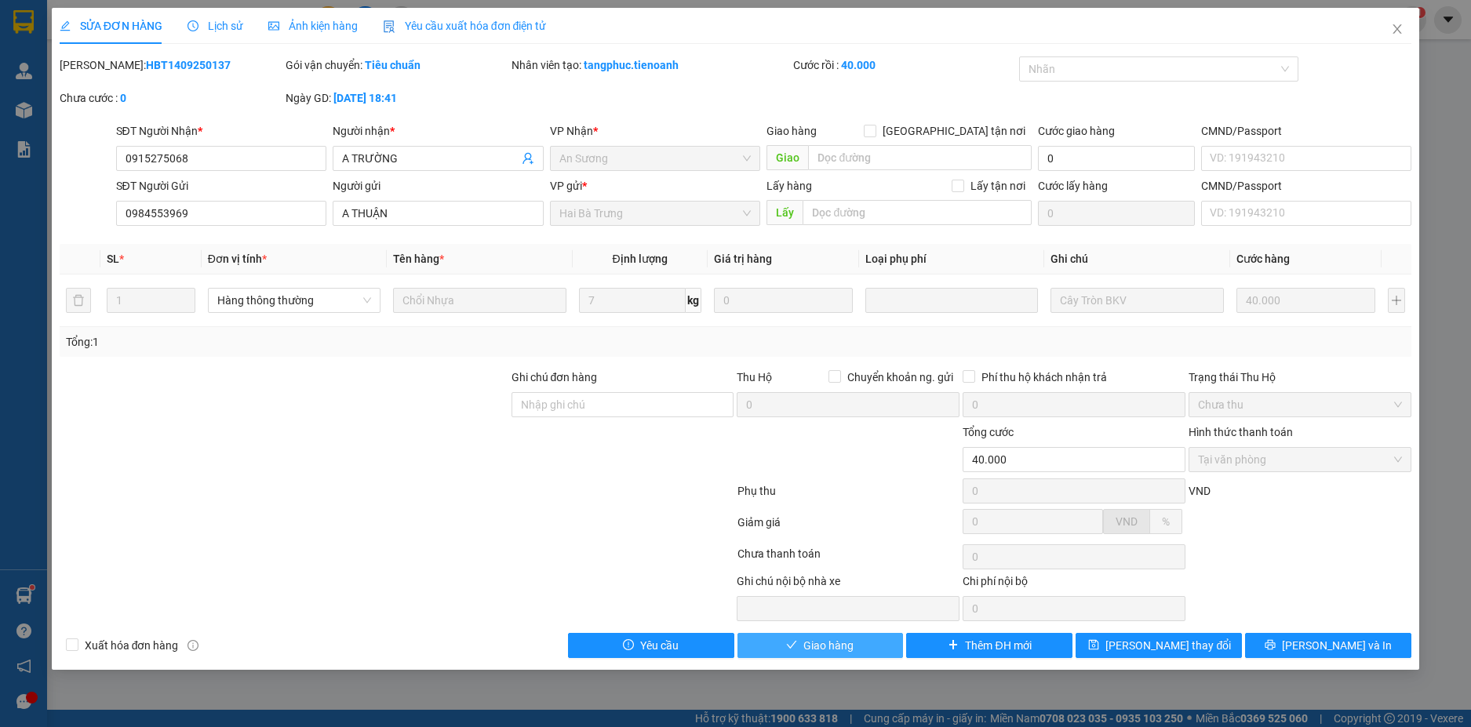
click at [870, 649] on button "Giao hàng" at bounding box center [821, 645] width 166 height 25
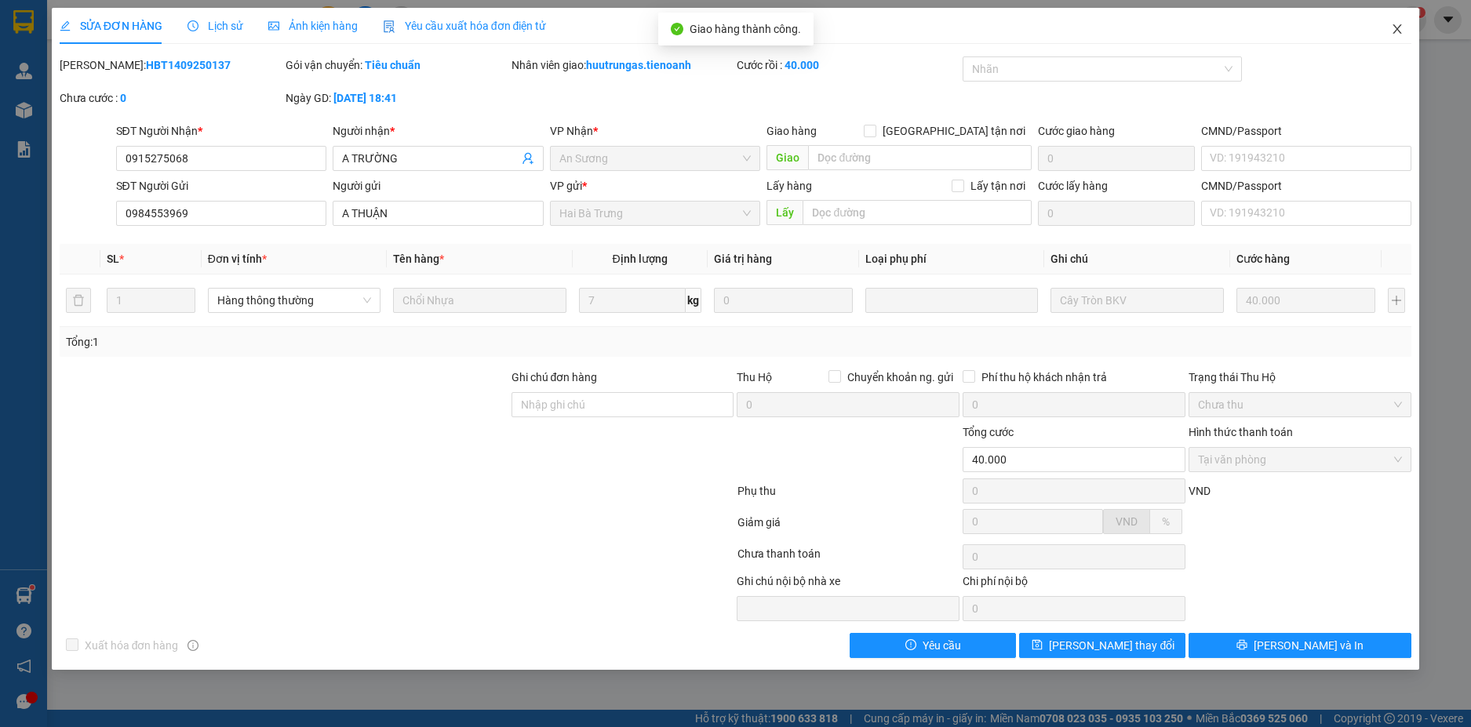
click at [1398, 34] on icon "close" at bounding box center [1397, 29] width 13 height 13
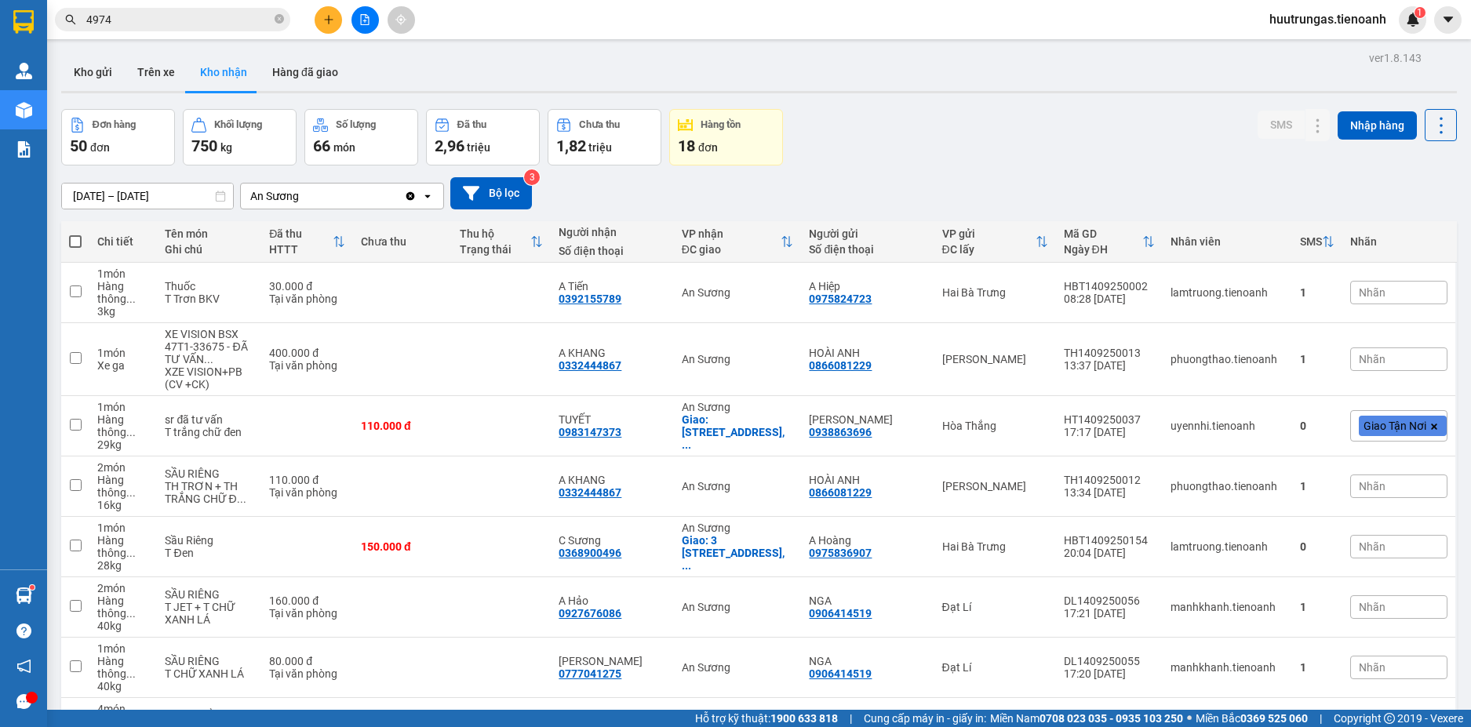
click at [201, 16] on input "4974" at bounding box center [178, 19] width 185 height 17
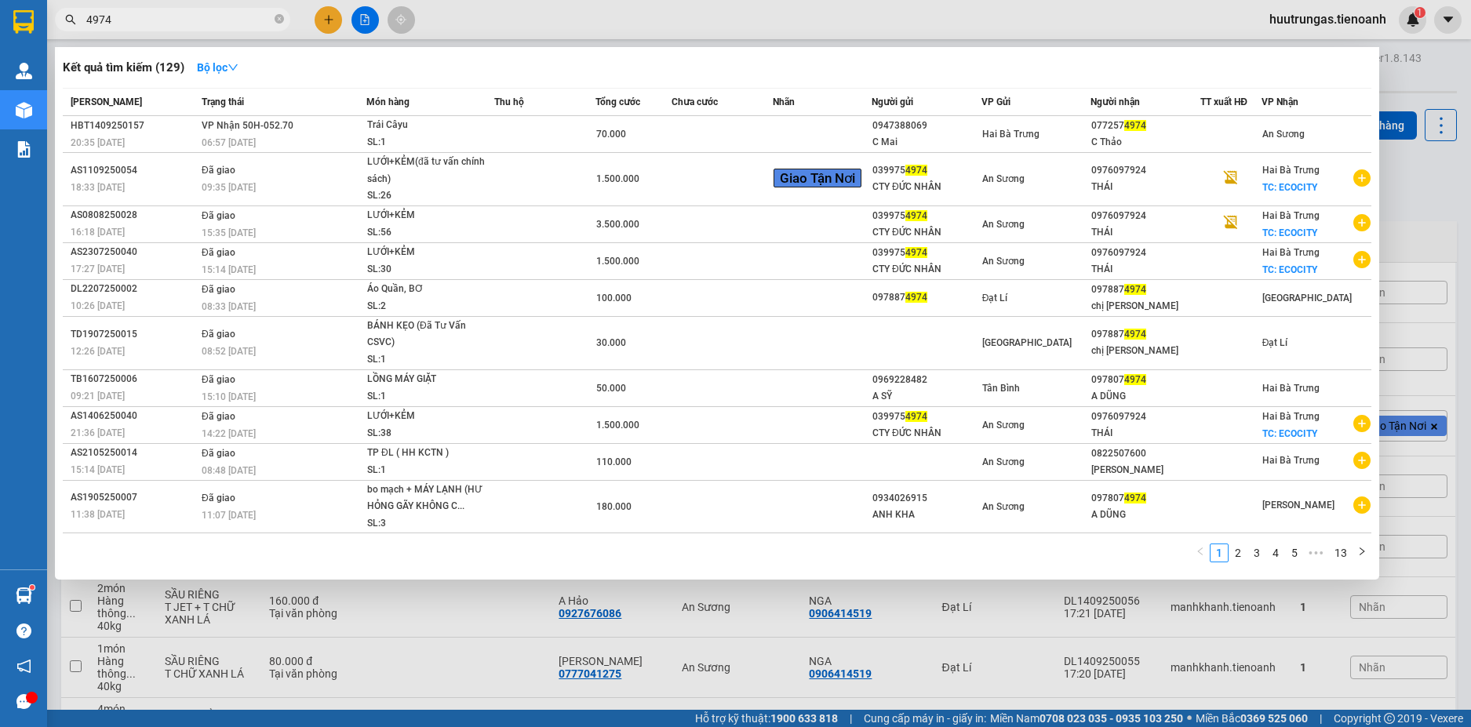
click at [201, 16] on input "4974" at bounding box center [178, 19] width 185 height 17
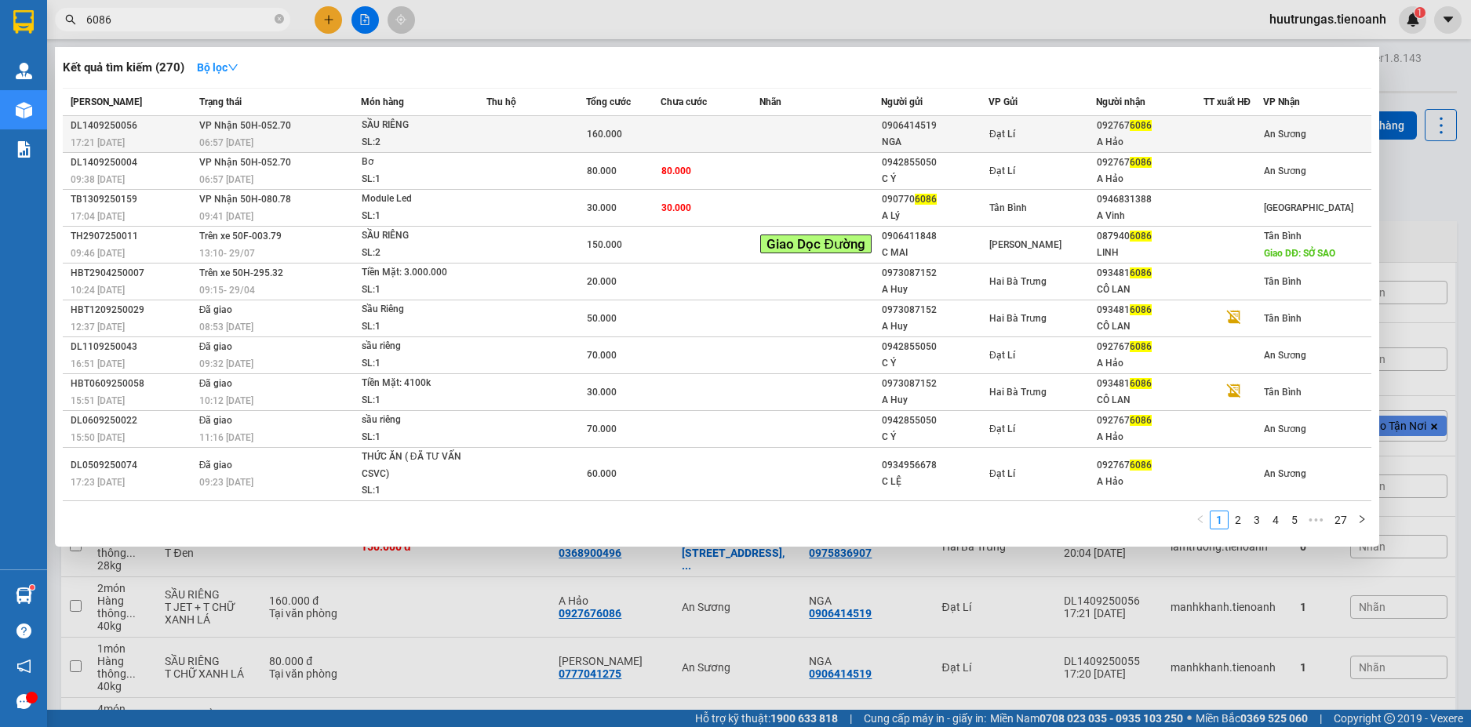
click at [468, 140] on div "SL: 2" at bounding box center [421, 142] width 118 height 17
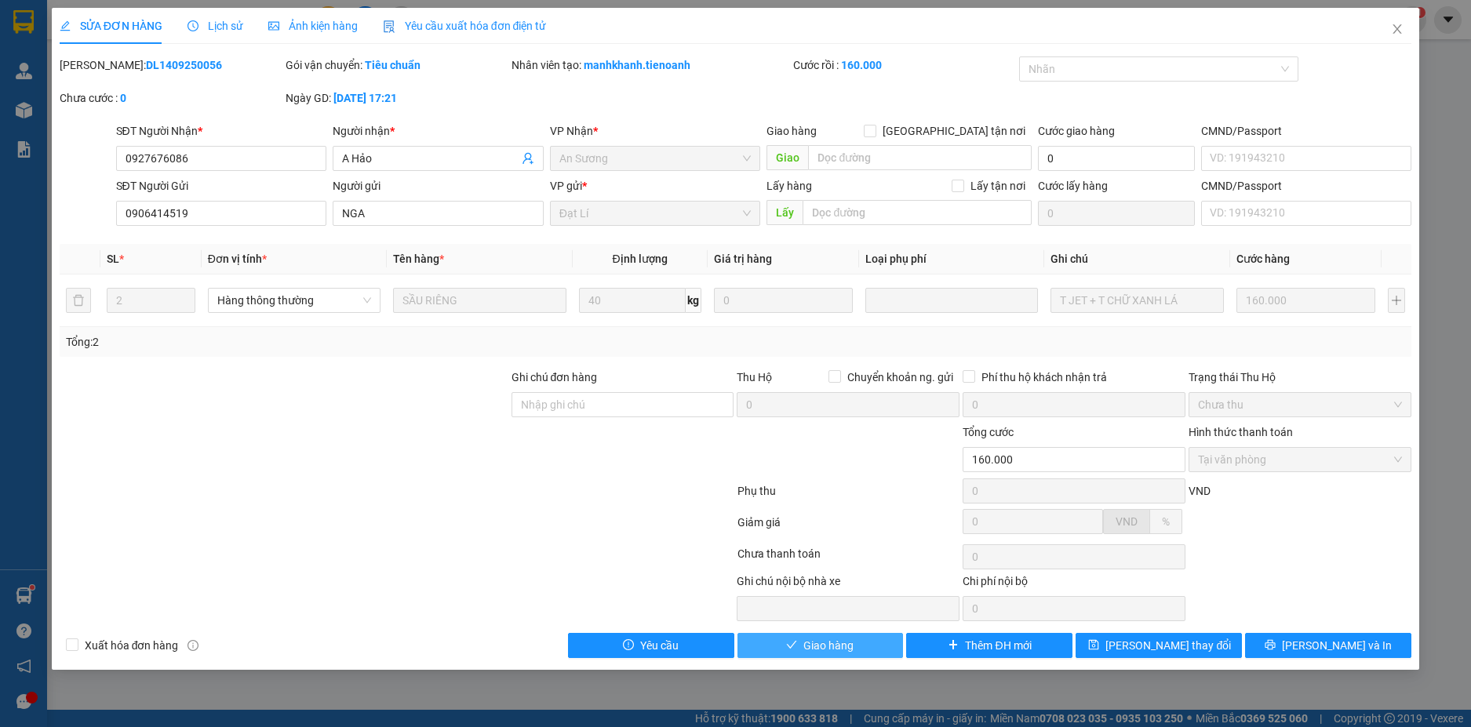
click at [832, 650] on span "Giao hàng" at bounding box center [829, 645] width 50 height 17
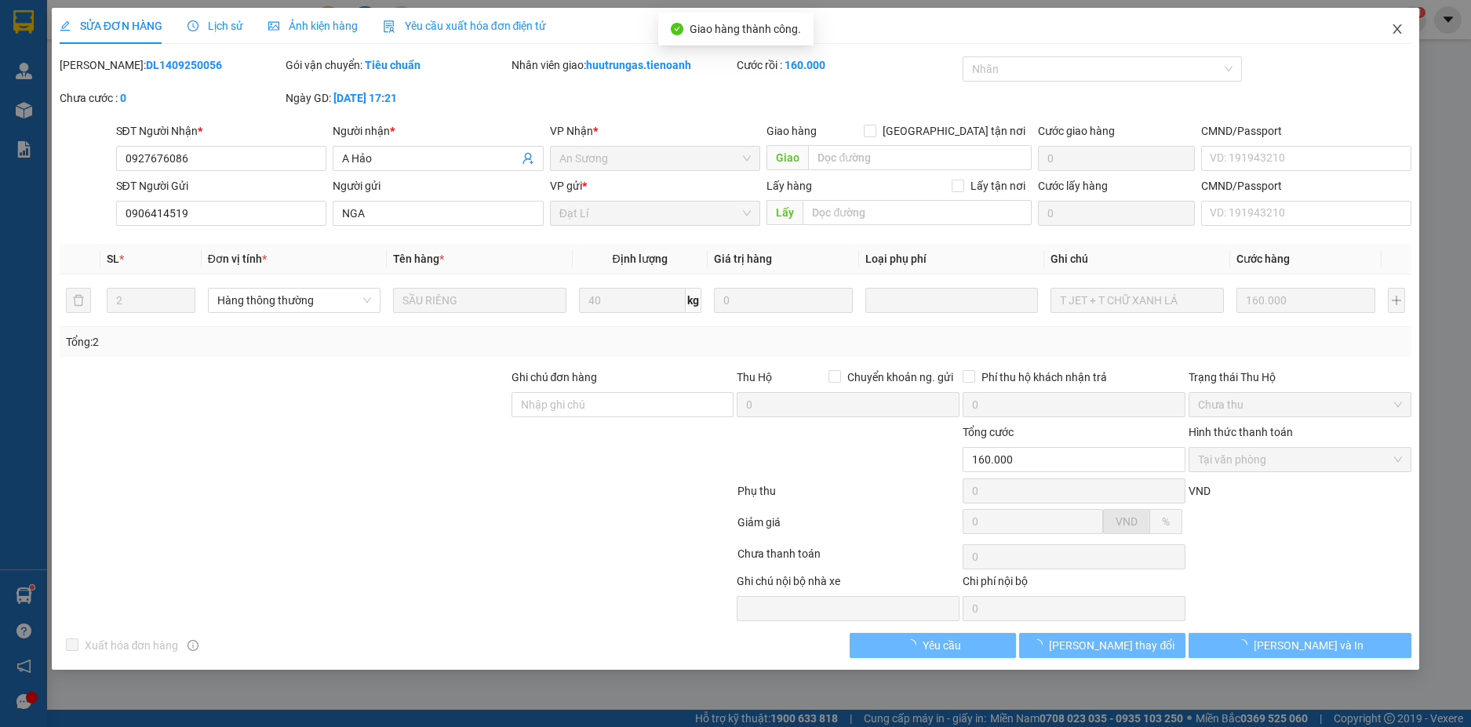
click at [1398, 33] on icon "close" at bounding box center [1397, 29] width 13 height 13
click at [1395, 30] on div "huutrungas.tienoanh 1" at bounding box center [1342, 19] width 170 height 27
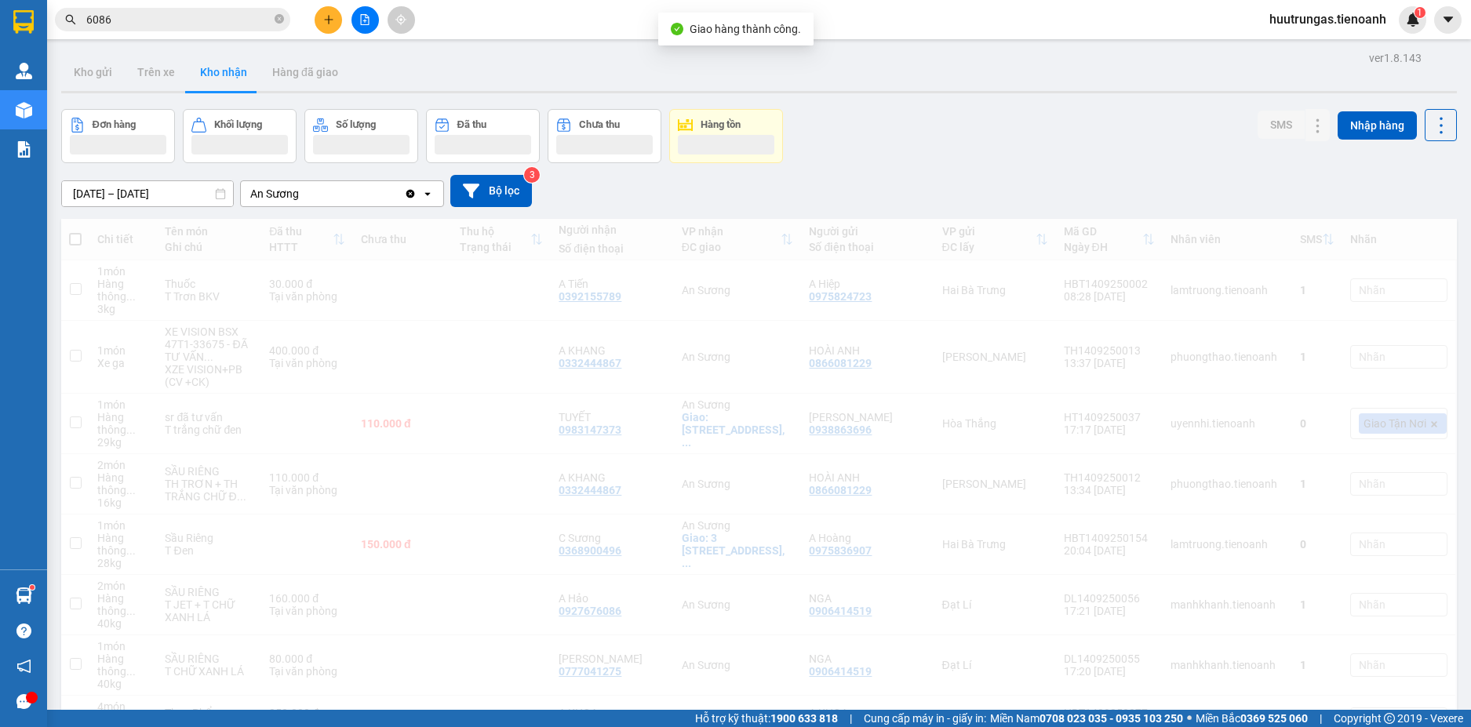
click at [1444, 88] on div "Kho gửi Trên xe Kho nhận Hàng đã giao" at bounding box center [759, 74] width 1396 height 42
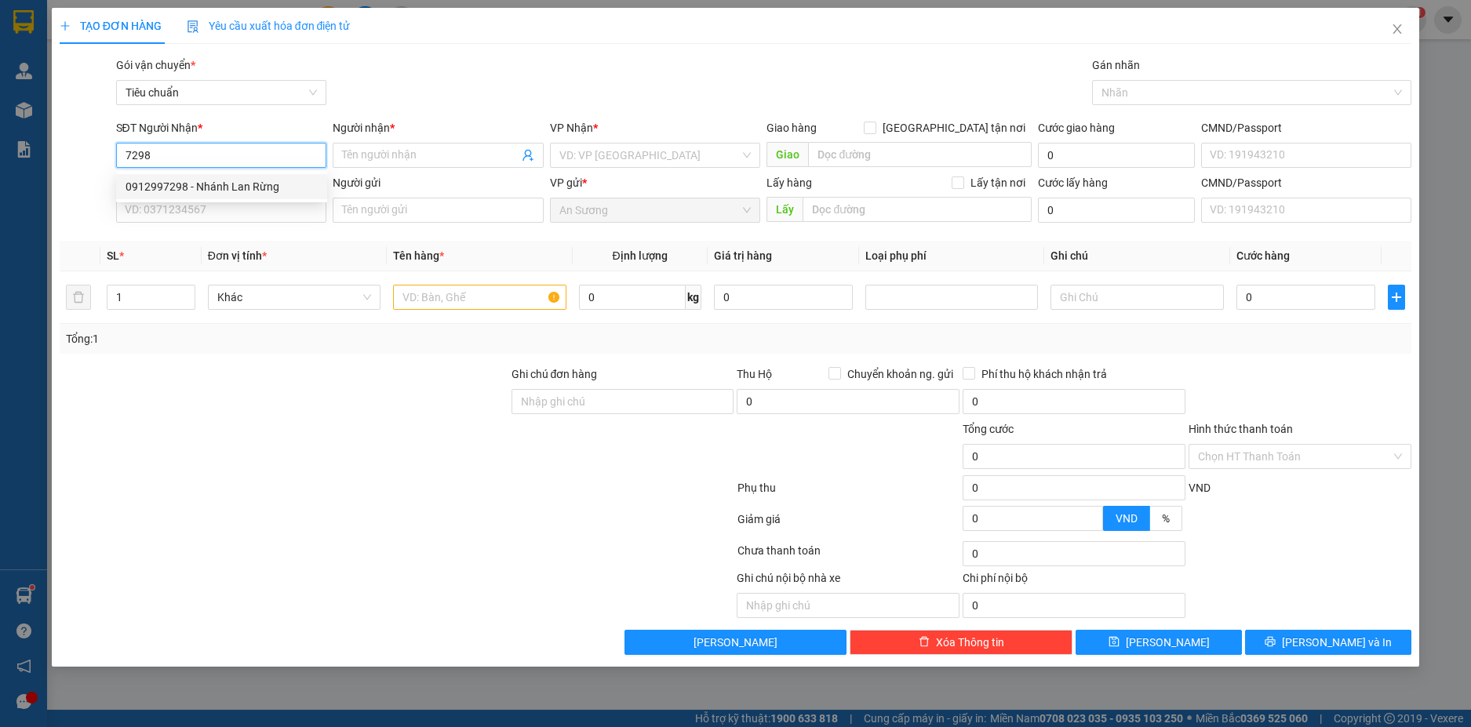
click at [193, 184] on div "0912997298 - Nhánh Lan Rừng" at bounding box center [222, 186] width 192 height 17
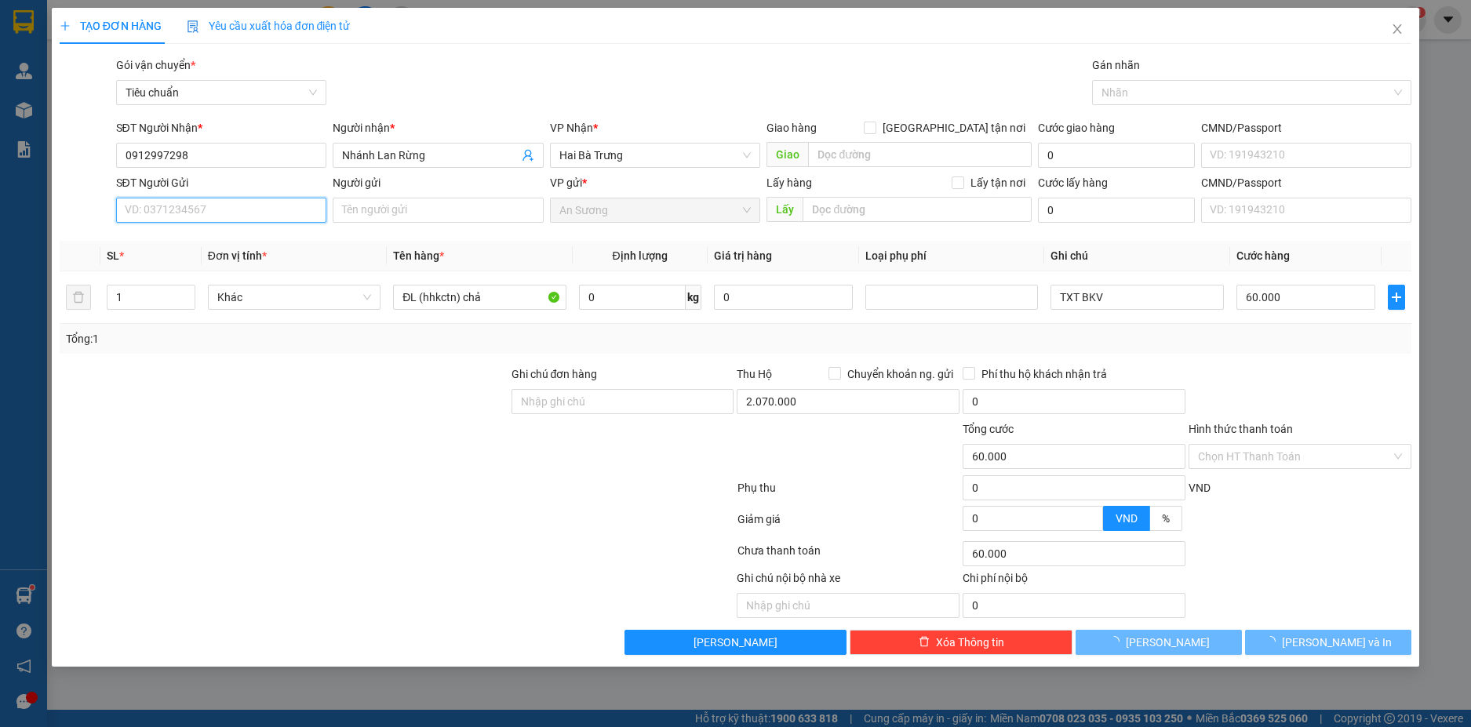
click at [267, 213] on input "SĐT Người Gửi" at bounding box center [221, 210] width 211 height 25
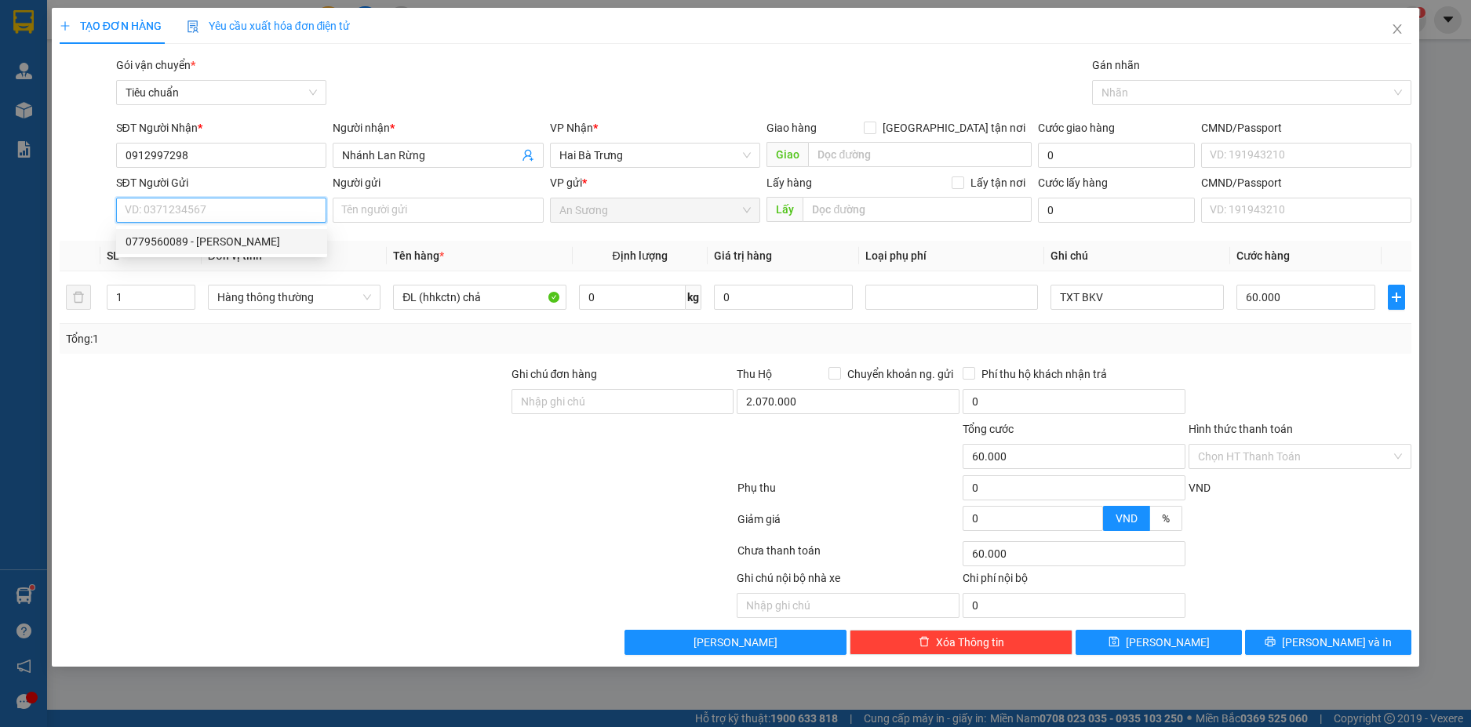
click at [220, 242] on div "0779560089 - C Linh" at bounding box center [222, 241] width 192 height 17
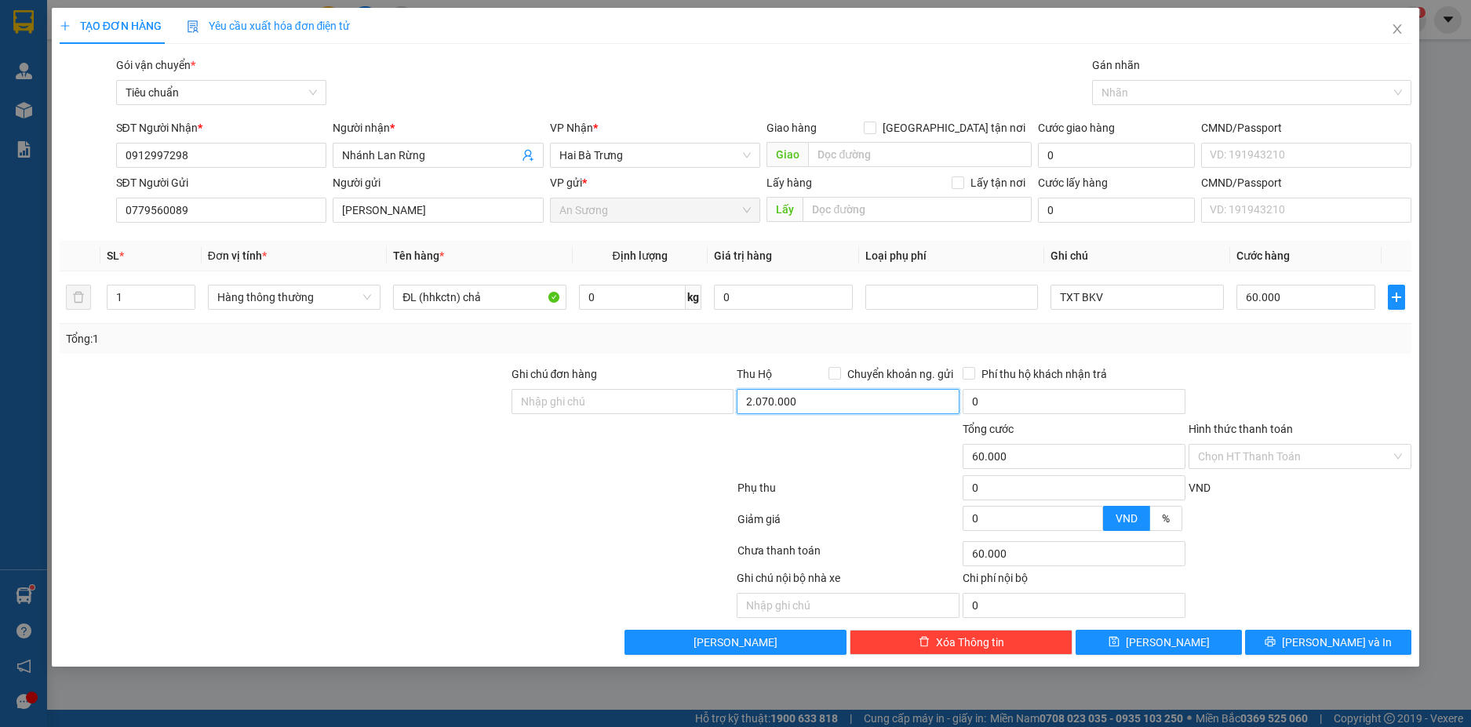
click at [794, 406] on input "2.070.000" at bounding box center [848, 401] width 223 height 25
click at [625, 294] on input "0" at bounding box center [632, 297] width 107 height 25
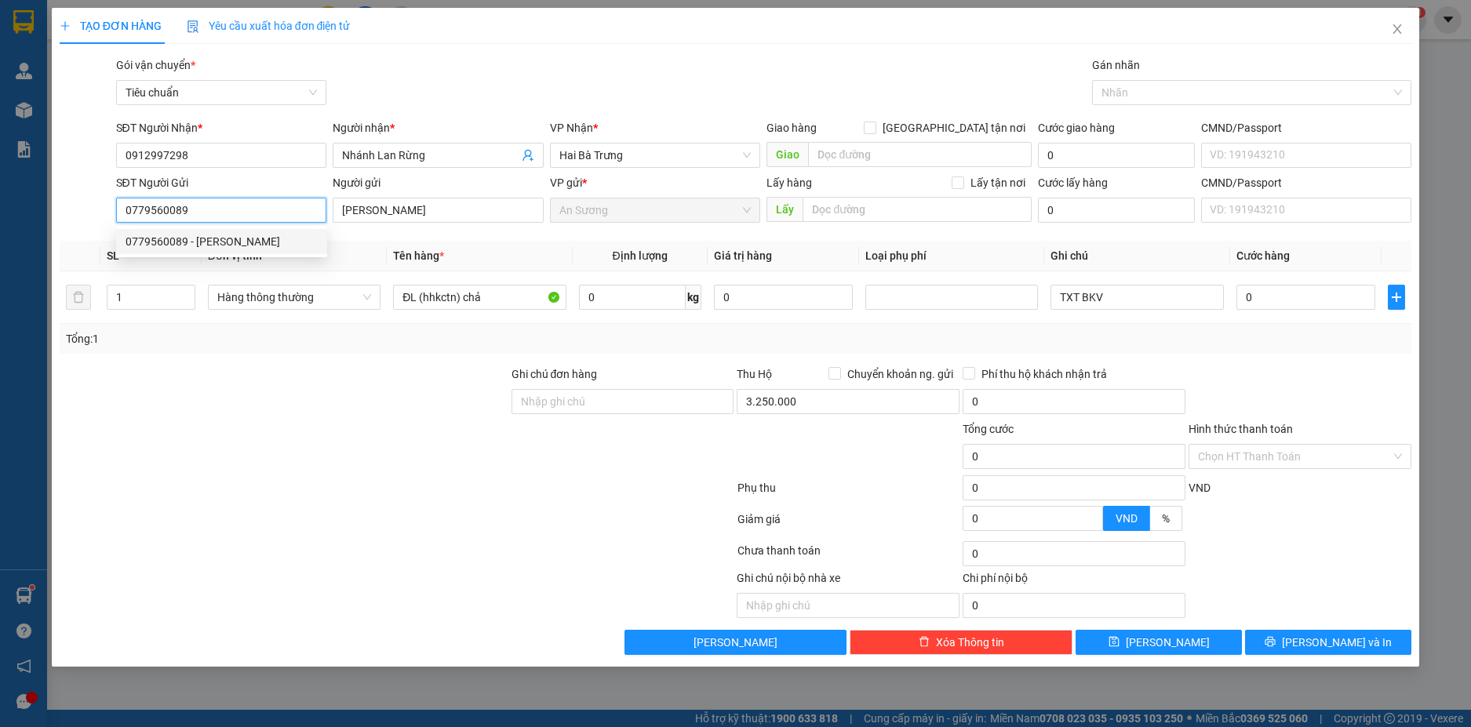
drag, startPoint x: 191, startPoint y: 214, endPoint x: 95, endPoint y: 213, distance: 96.5
click at [95, 213] on div "SĐT Người Gửi 0779560089 Người gửi C Linh VP gửi * An Sương Lấy hàng Lấy tận nơ…" at bounding box center [736, 201] width 1356 height 55
click at [638, 306] on input "0" at bounding box center [632, 297] width 107 height 25
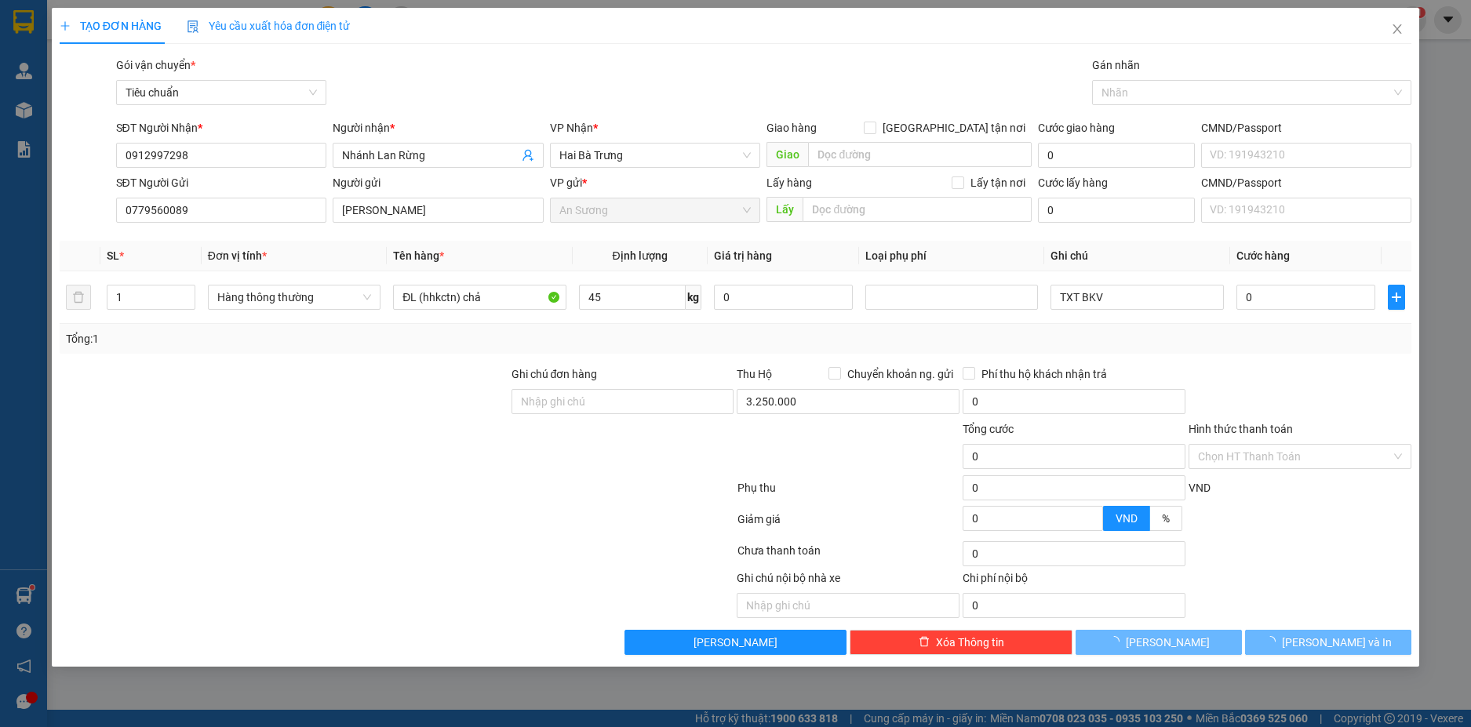
click at [1295, 370] on div at bounding box center [1300, 393] width 226 height 55
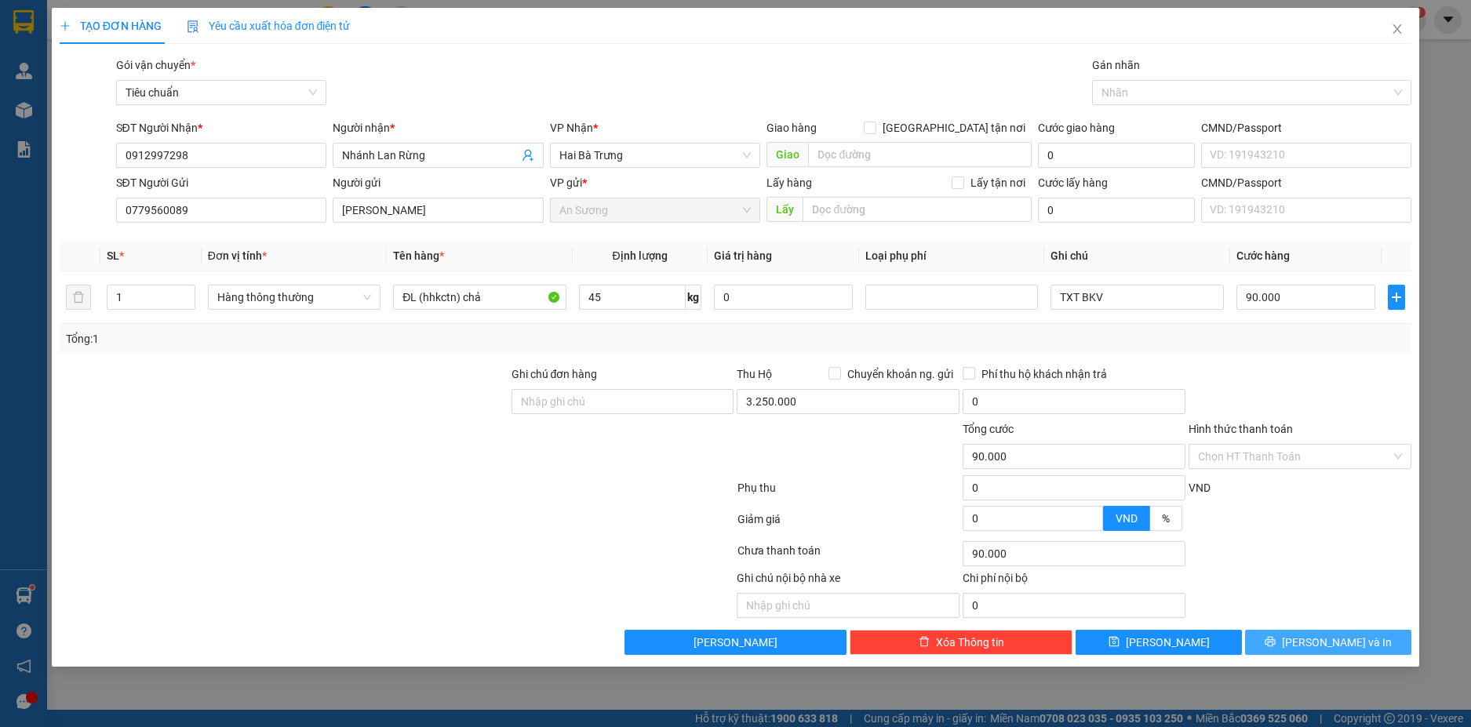
click at [1363, 643] on button "[PERSON_NAME] và In" at bounding box center [1328, 642] width 166 height 25
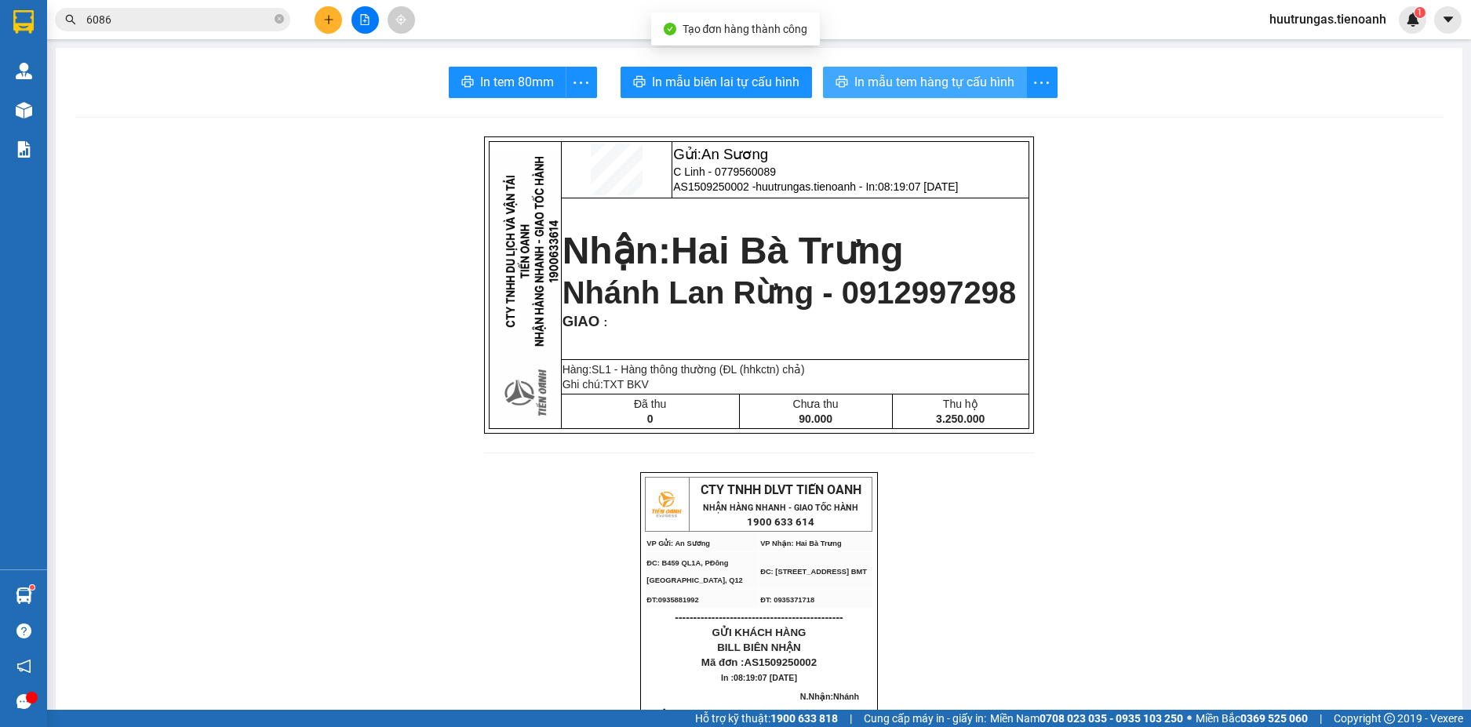
click at [868, 73] on span "In mẫu tem hàng tự cấu hình" at bounding box center [935, 82] width 160 height 20
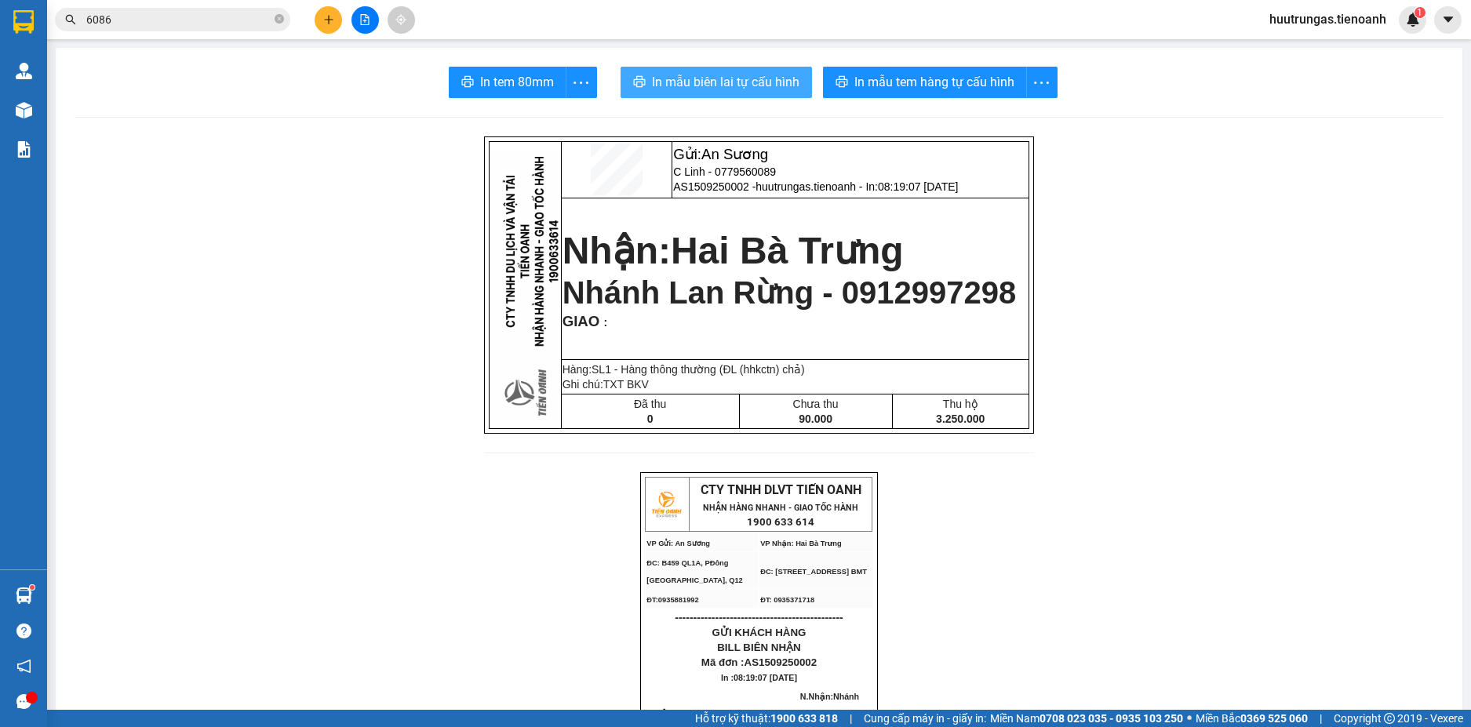
click at [734, 79] on span "In mẫu biên lai tự cấu hình" at bounding box center [726, 82] width 148 height 20
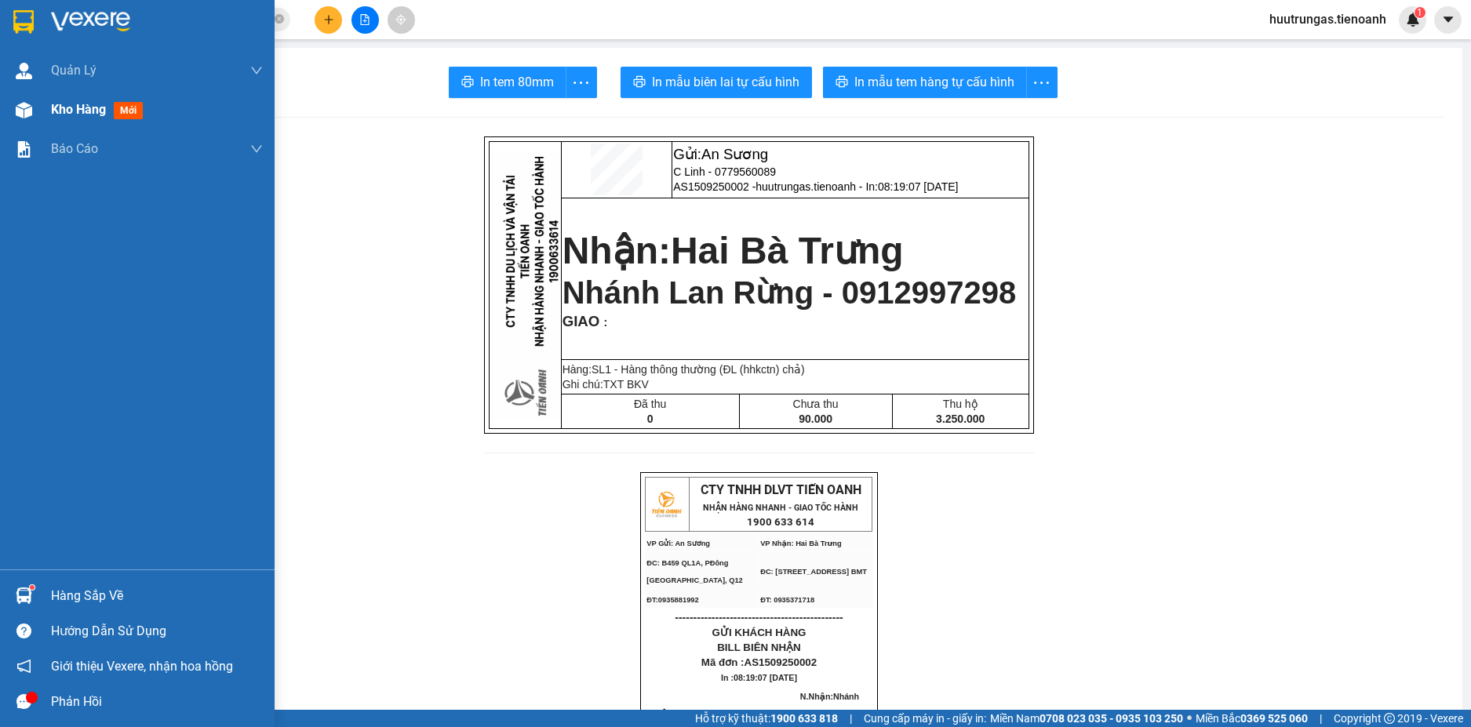
click at [86, 117] on span "Kho hàng" at bounding box center [78, 109] width 55 height 15
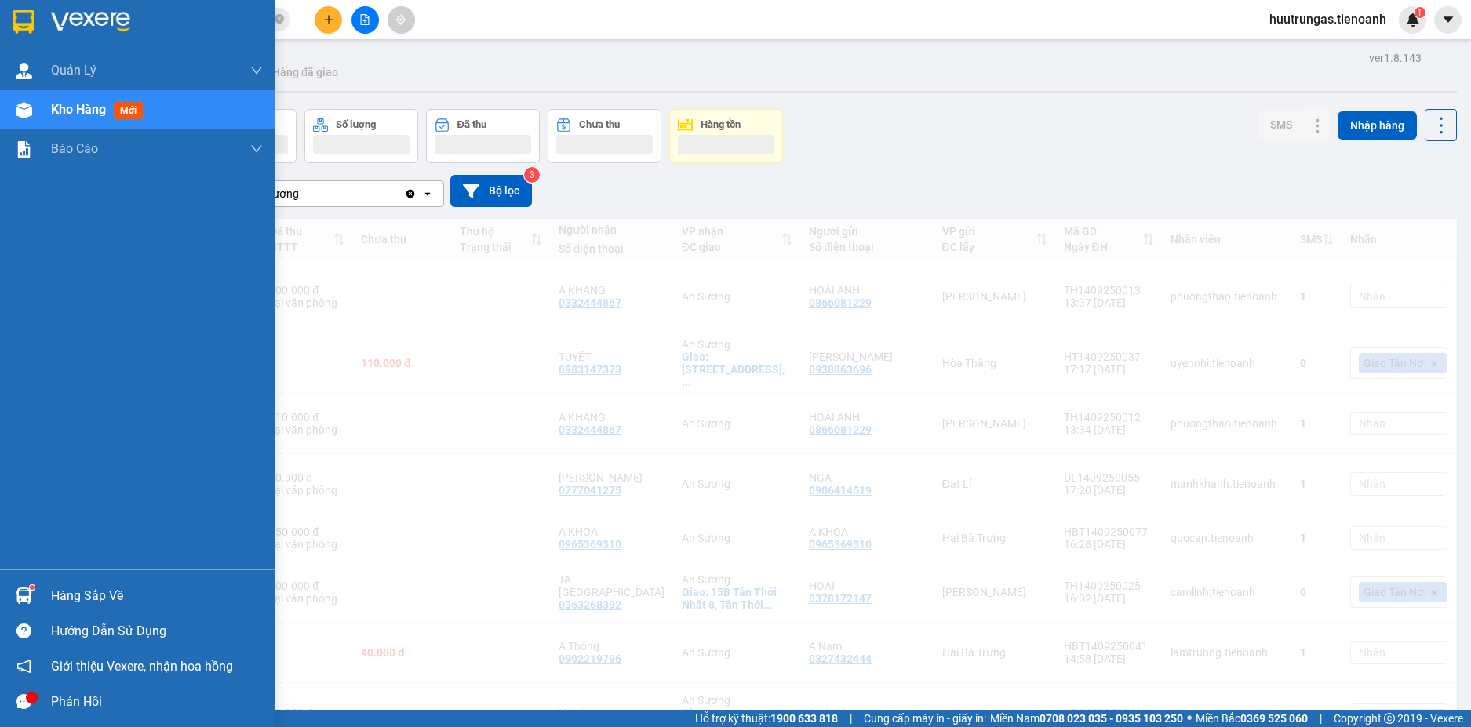
click at [87, 111] on span "Kho hàng" at bounding box center [78, 109] width 55 height 15
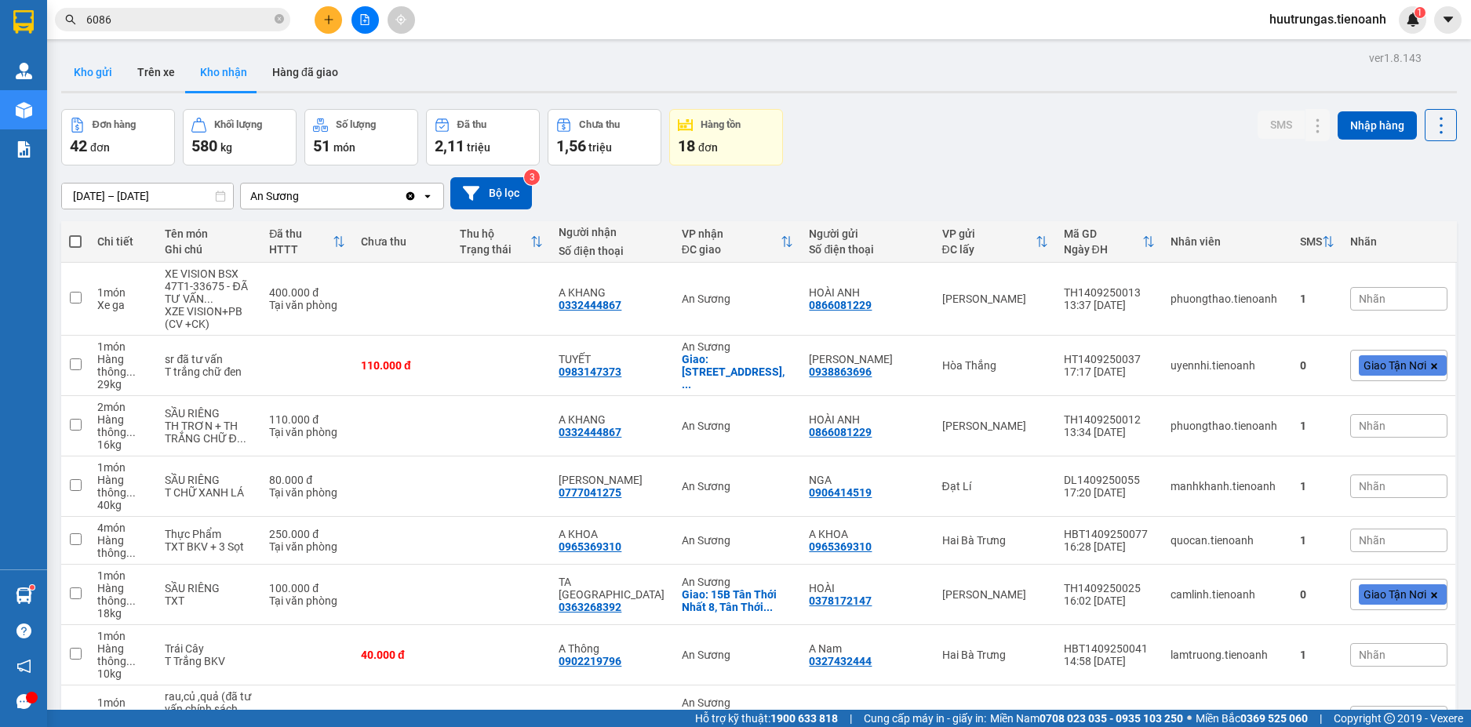
click at [107, 79] on button "Kho gửi" at bounding box center [93, 72] width 64 height 38
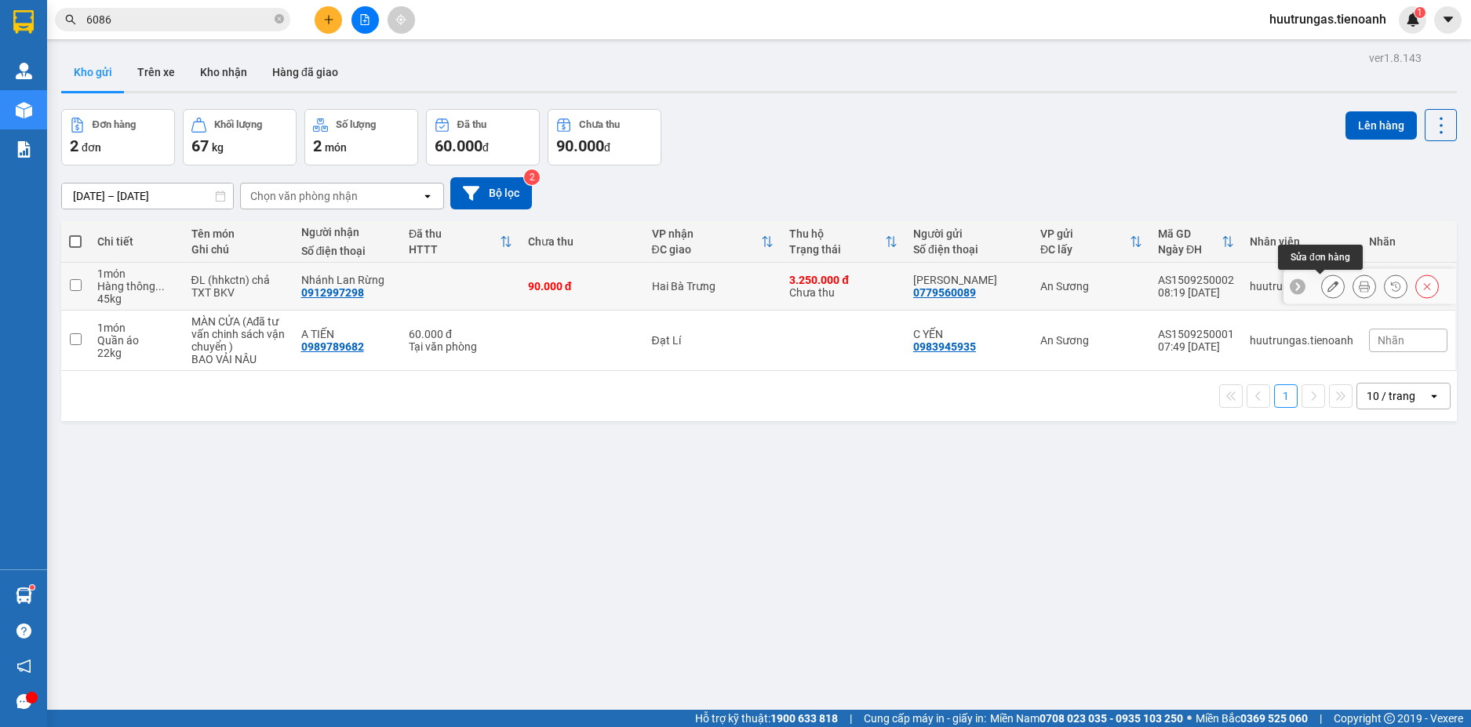
click at [1328, 289] on icon at bounding box center [1333, 286] width 11 height 11
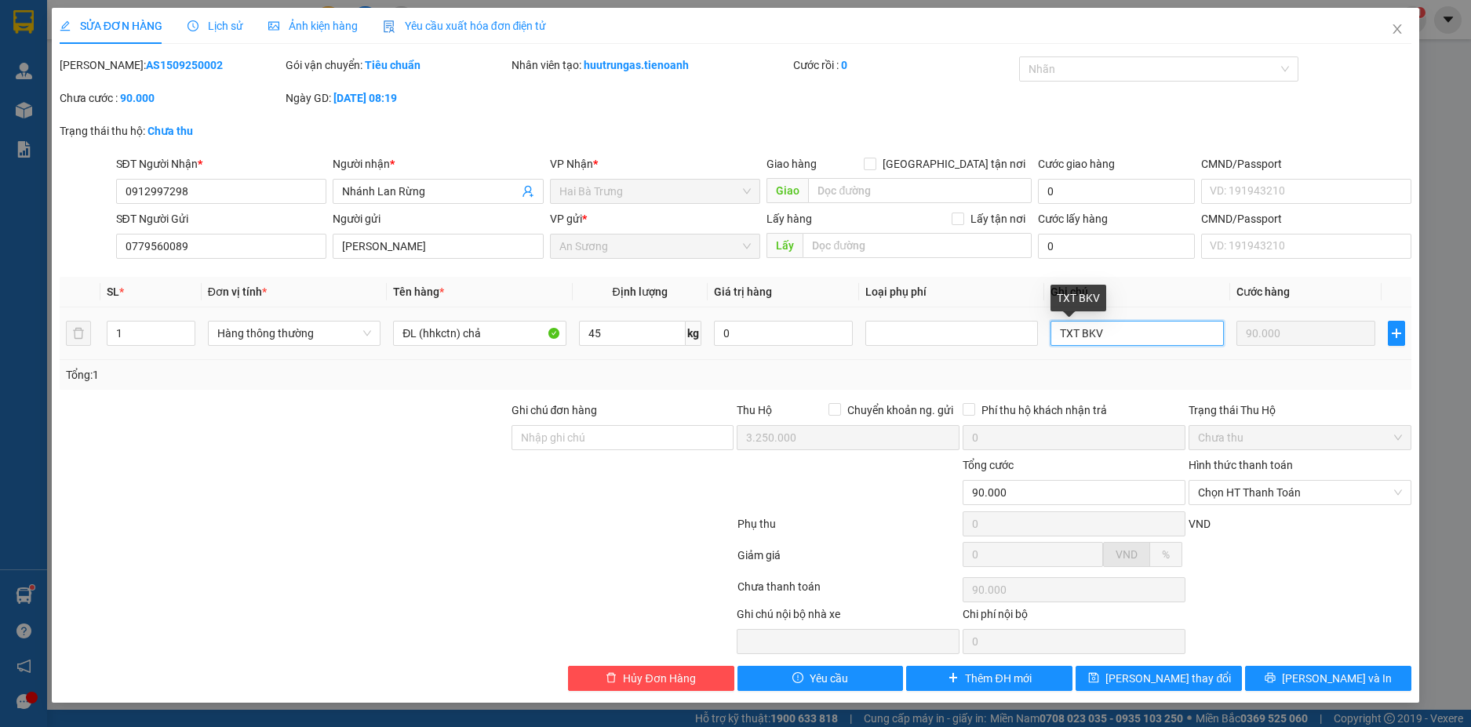
click at [1112, 338] on input "TXT BKV" at bounding box center [1137, 333] width 173 height 25
click at [1200, 683] on button "[PERSON_NAME] thay đổi" at bounding box center [1159, 678] width 166 height 25
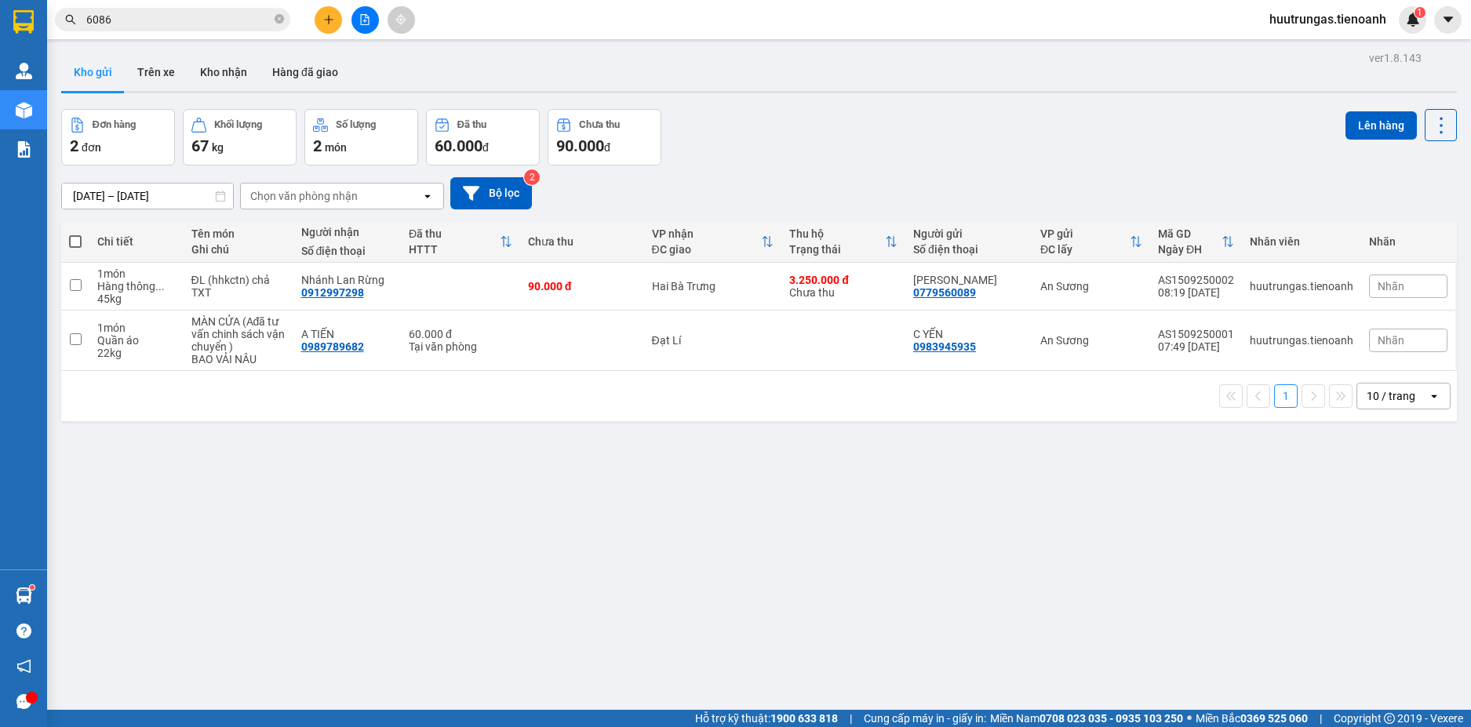
click at [253, 24] on input "6086" at bounding box center [178, 19] width 185 height 17
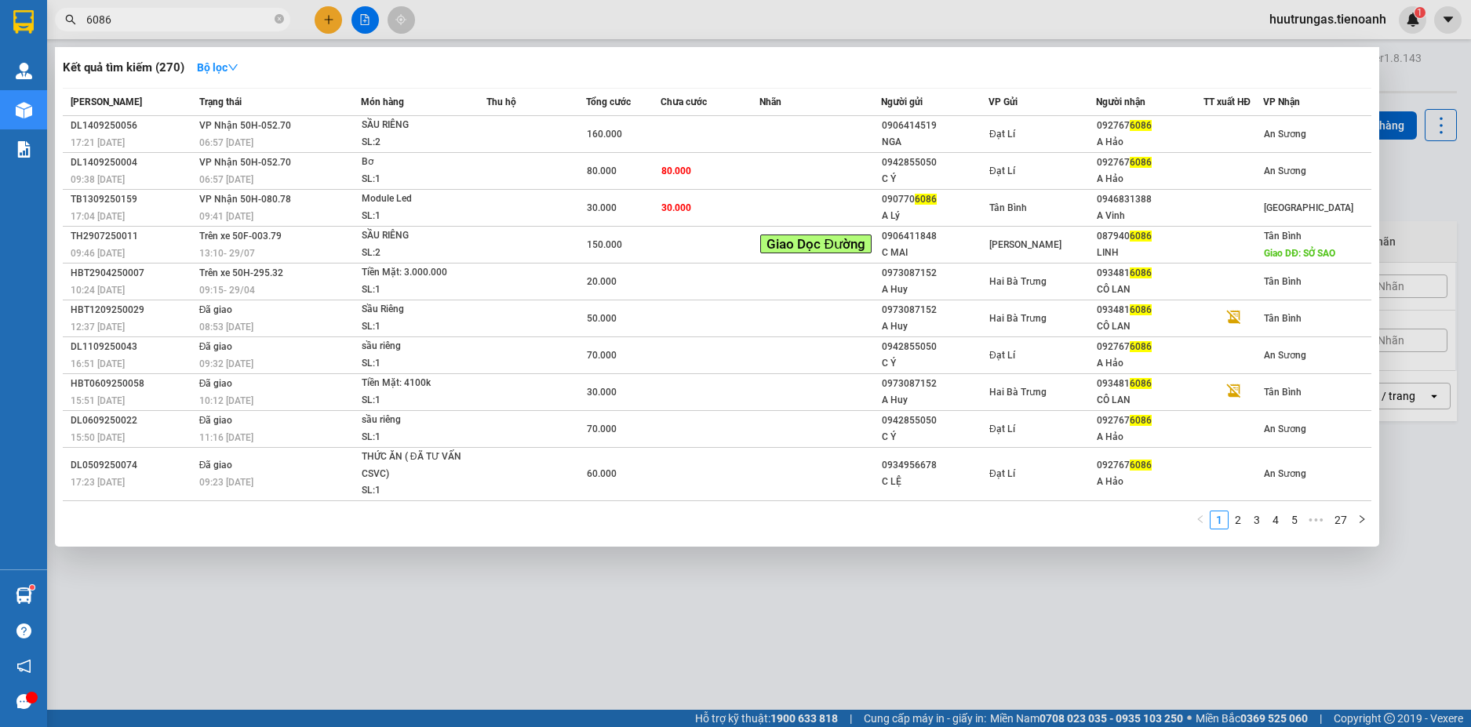
click at [253, 24] on input "6086" at bounding box center [178, 19] width 185 height 17
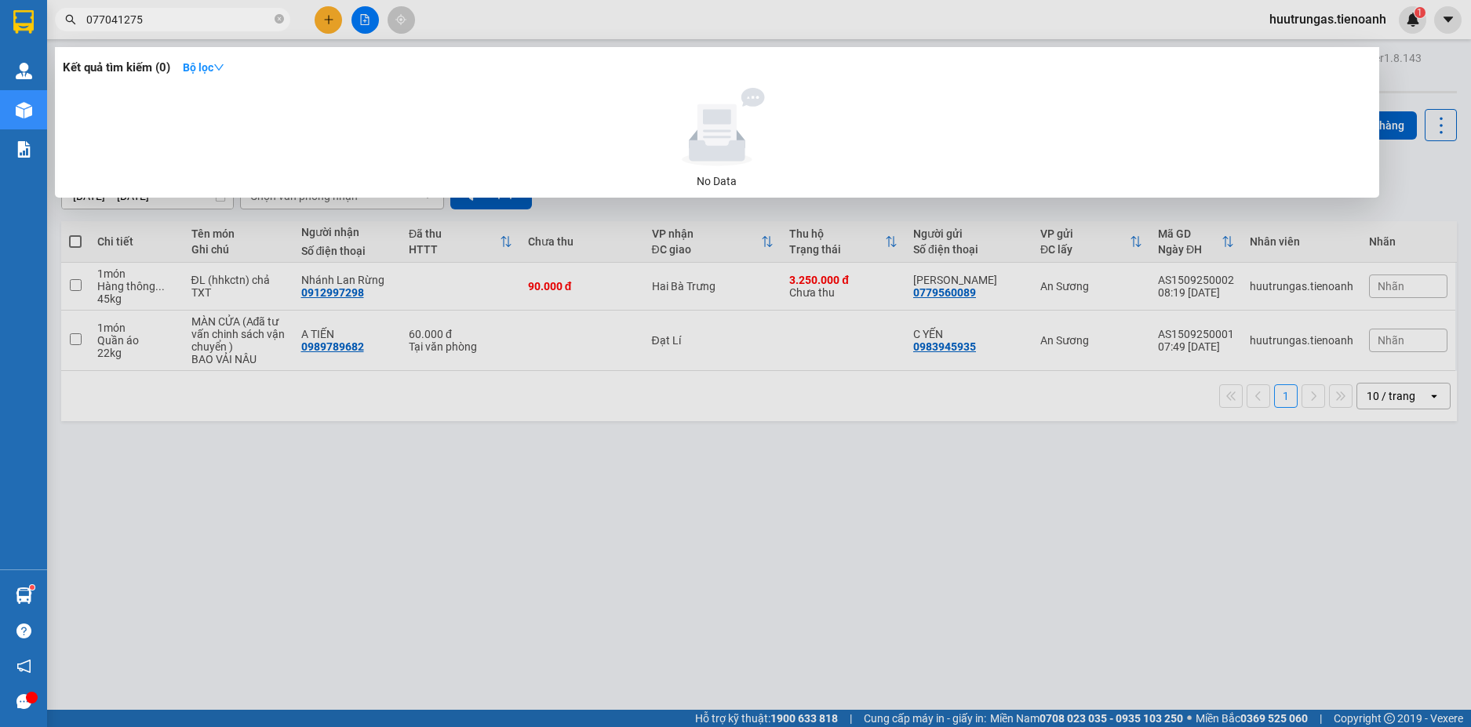
click at [107, 24] on input "077041275" at bounding box center [178, 19] width 185 height 17
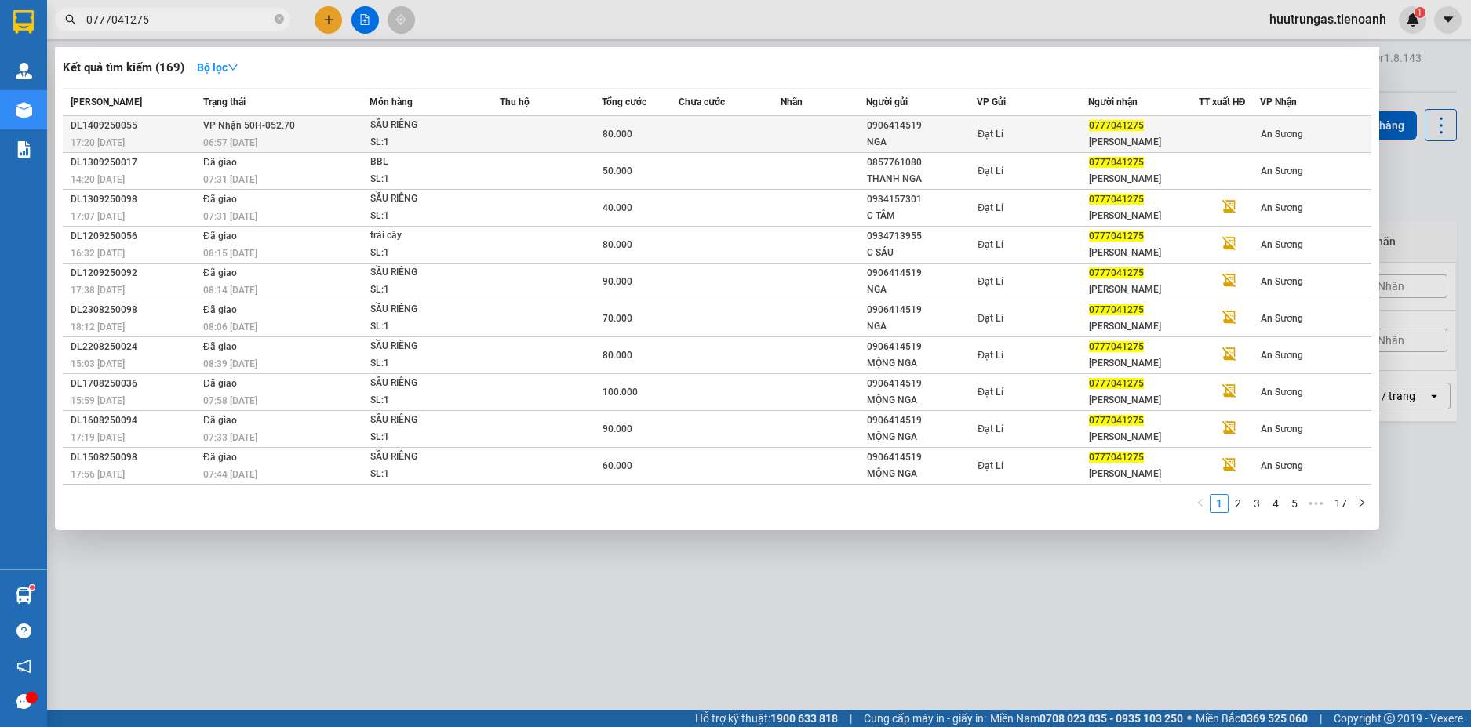
click at [489, 133] on span "SẦU RIÊNG SL: 1" at bounding box center [434, 134] width 128 height 34
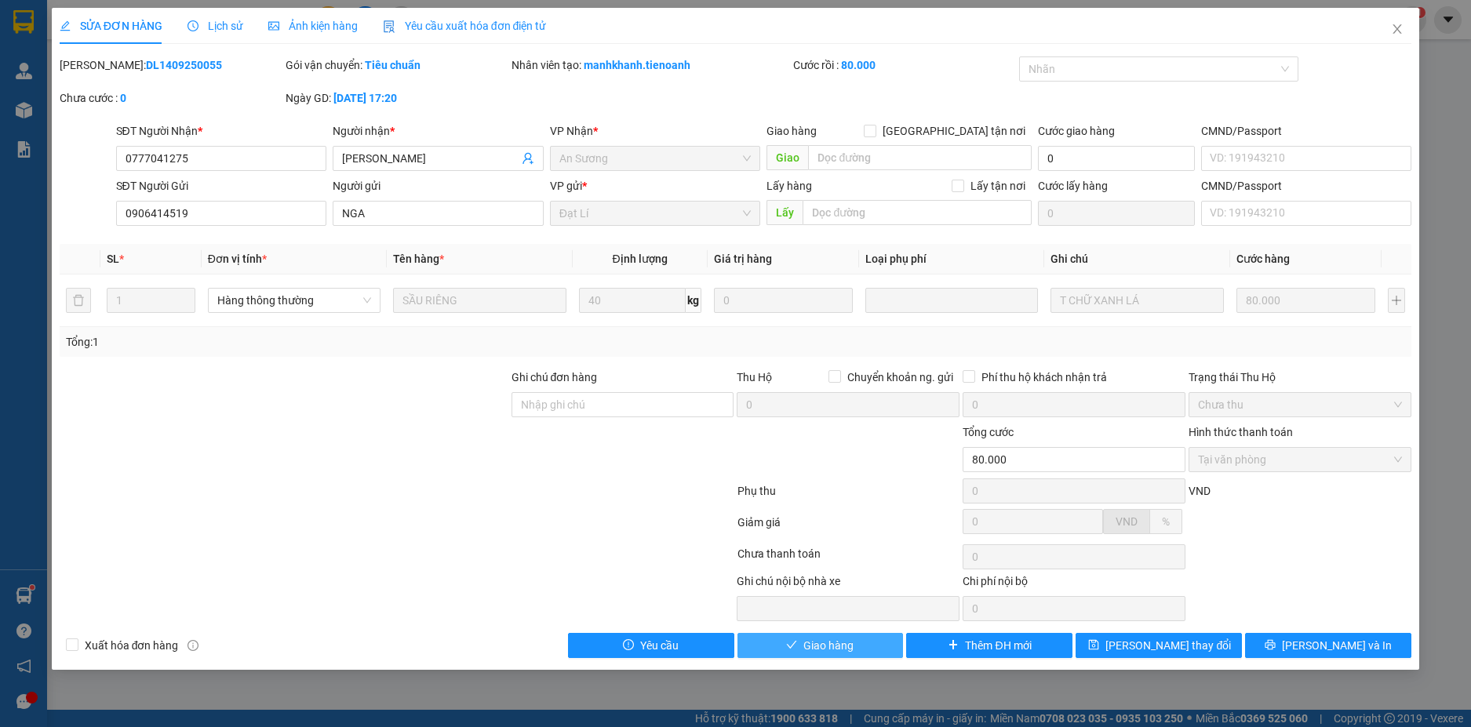
click at [847, 643] on span "Giao hàng" at bounding box center [829, 645] width 50 height 17
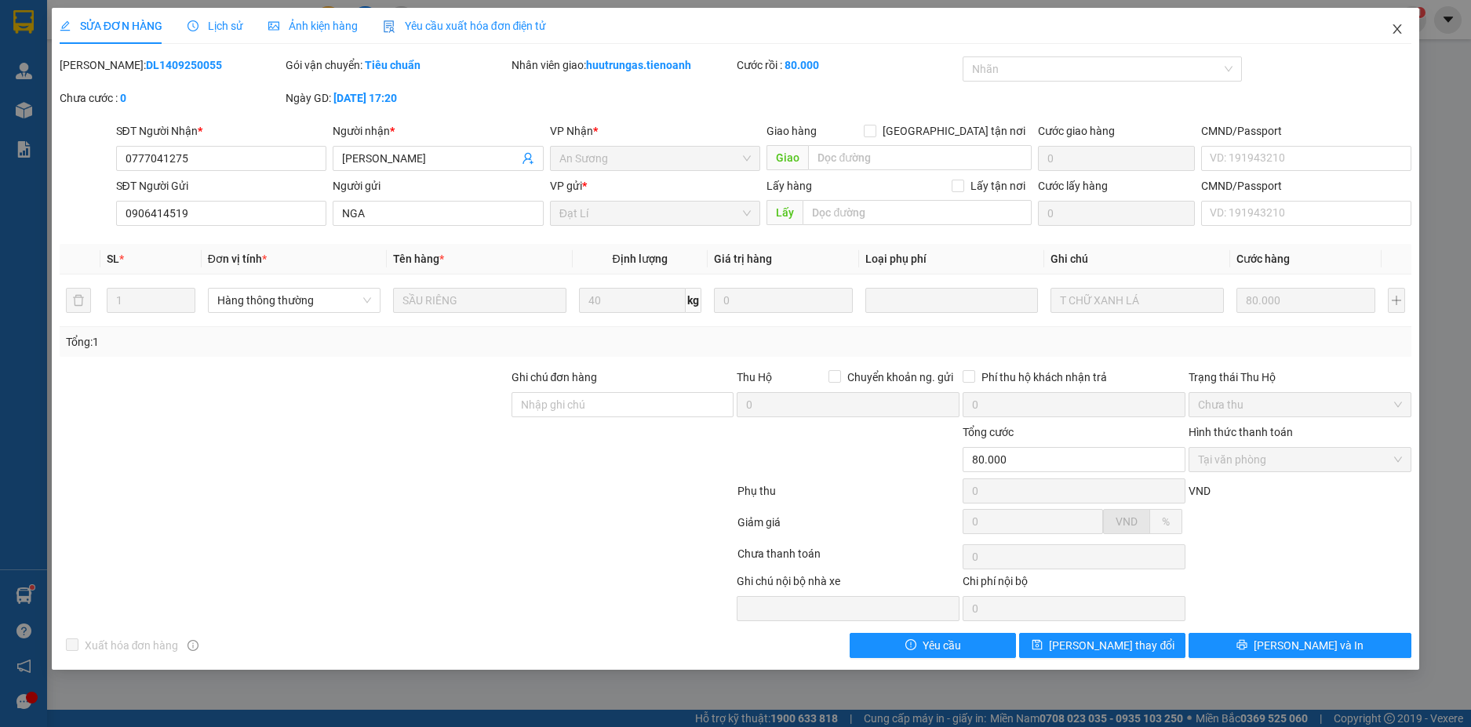
click at [1396, 40] on span "Close" at bounding box center [1398, 30] width 44 height 44
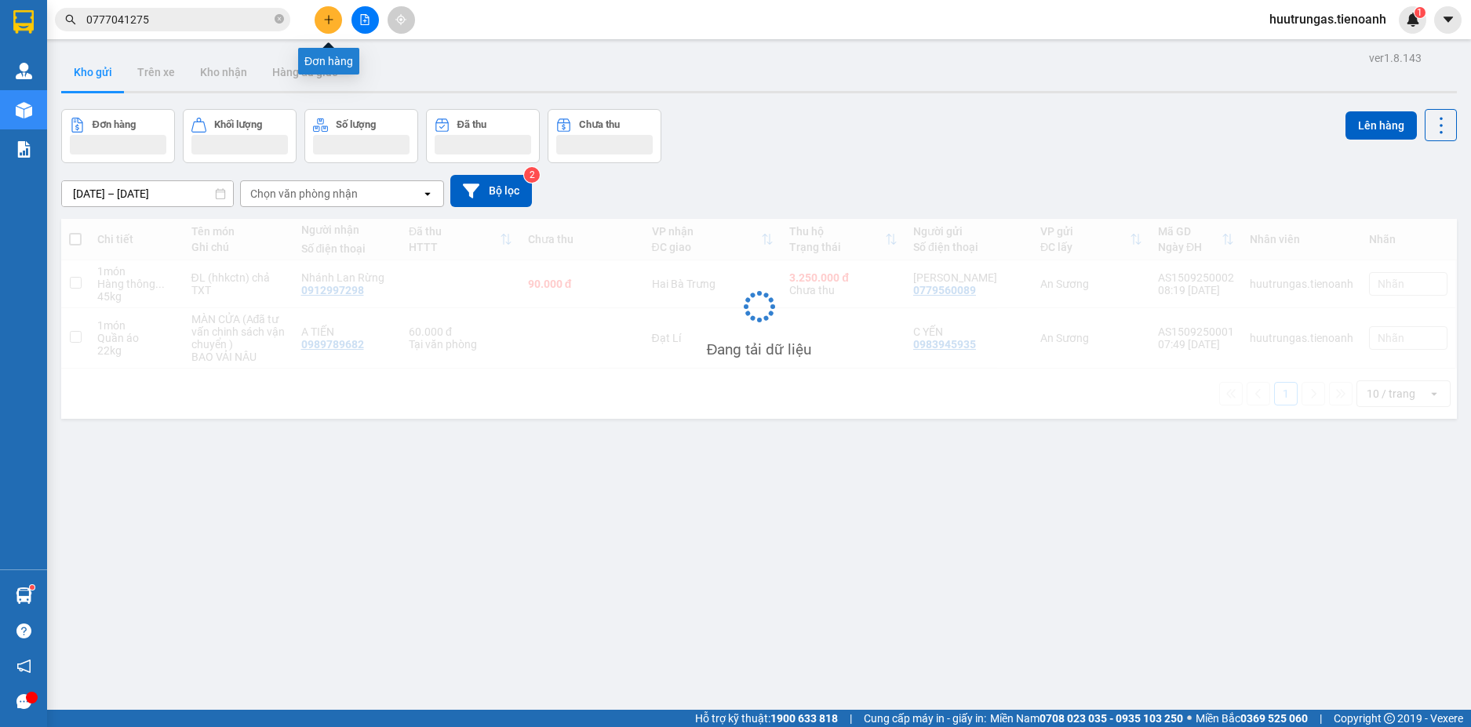
click at [334, 22] on button at bounding box center [328, 19] width 27 height 27
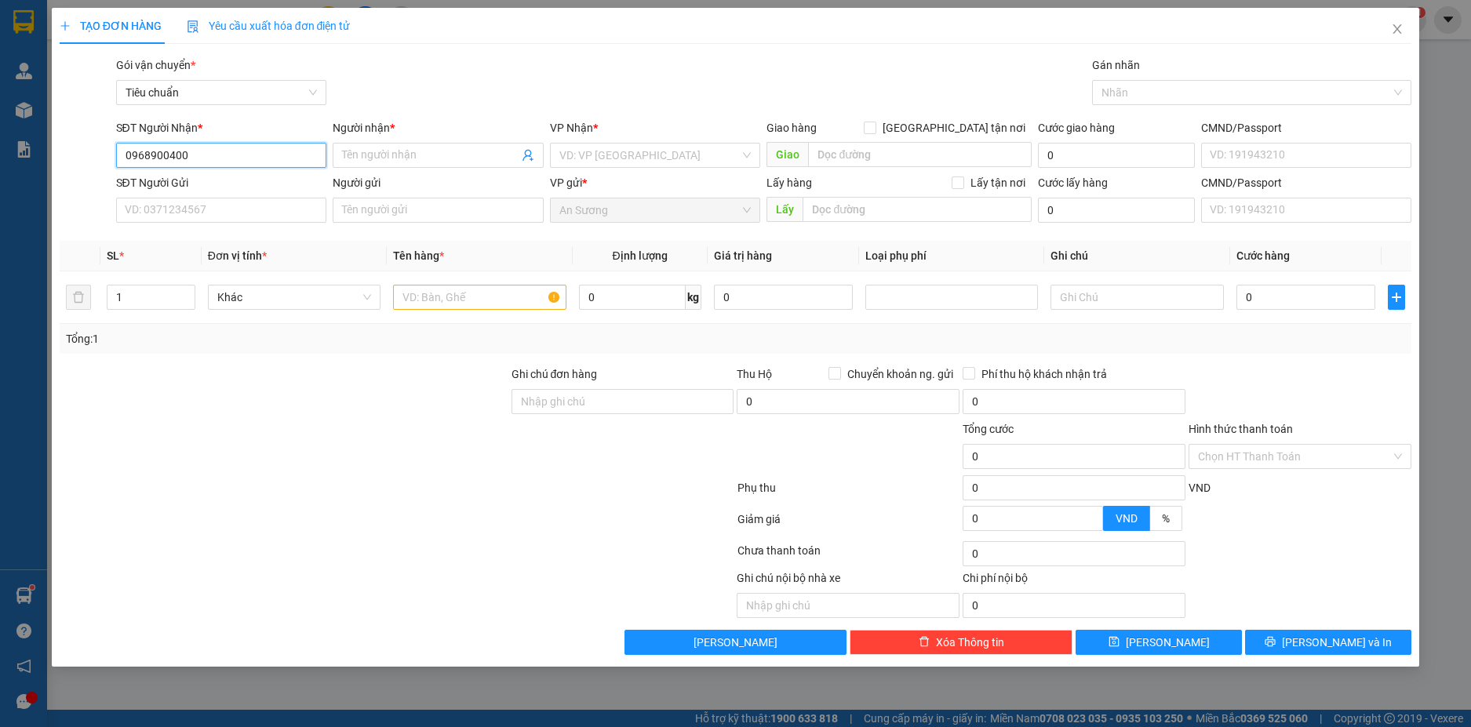
drag, startPoint x: 192, startPoint y: 155, endPoint x: 91, endPoint y: 158, distance: 101.3
click at [91, 158] on div "SĐT Người Nhận * 0968900400 0968900400 Người nhận * Tên người nhận VP Nhận * VD…" at bounding box center [736, 146] width 1356 height 55
click at [193, 211] on input "SĐT Người Gửi" at bounding box center [221, 210] width 211 height 25
paste input "0968900400"
click at [195, 208] on input "0968900400" at bounding box center [221, 210] width 211 height 25
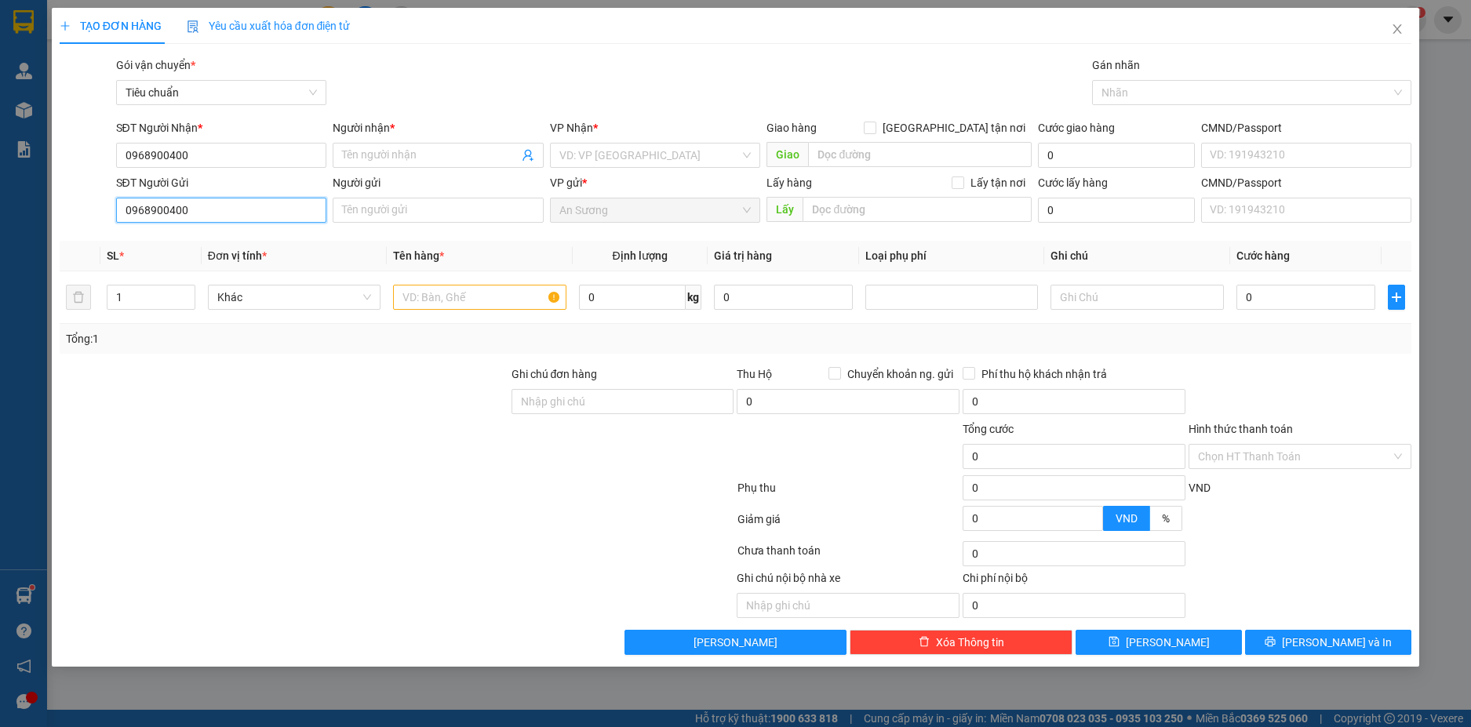
click at [195, 208] on input "0968900400" at bounding box center [221, 210] width 211 height 25
click at [213, 156] on input "0968900400" at bounding box center [221, 155] width 211 height 25
click at [148, 156] on input "0968900400" at bounding box center [221, 155] width 211 height 25
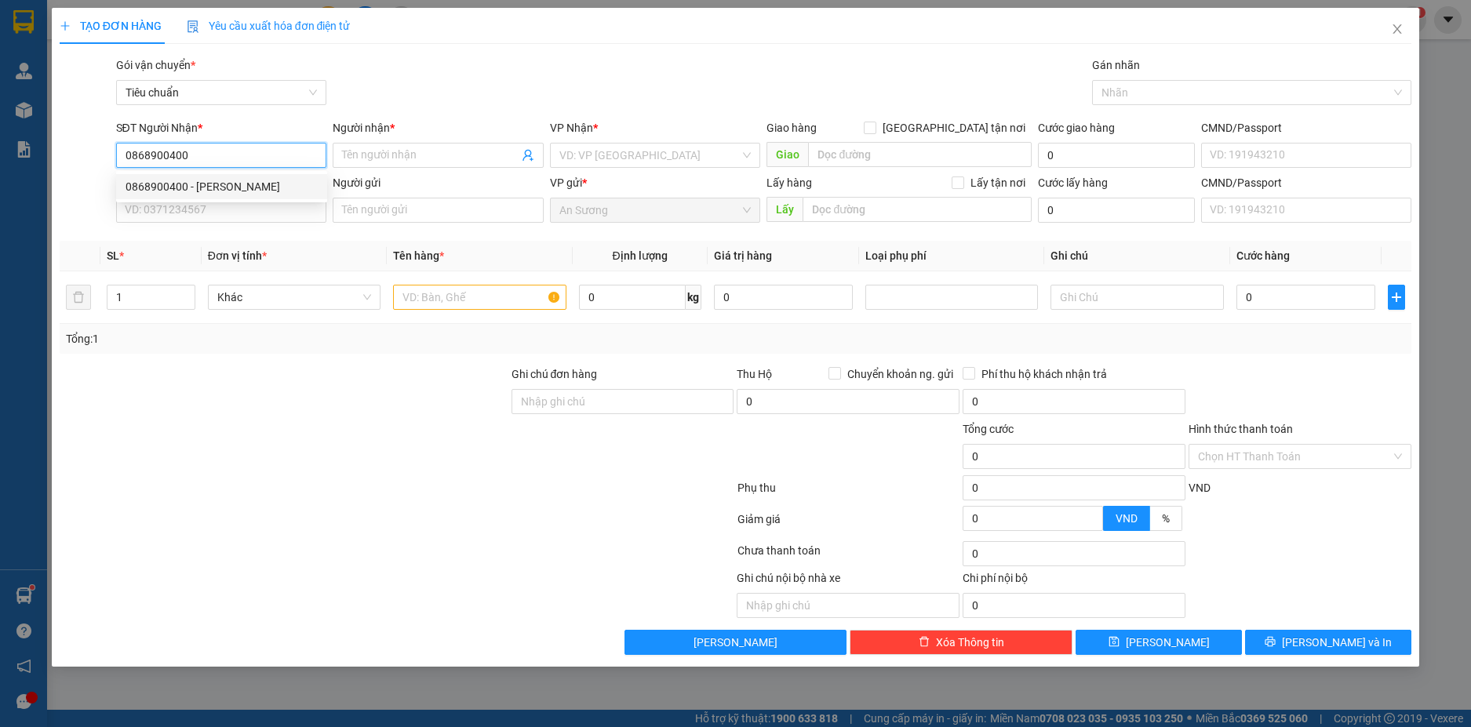
click at [241, 185] on div "0868900400 - PHAN KEN" at bounding box center [222, 186] width 192 height 17
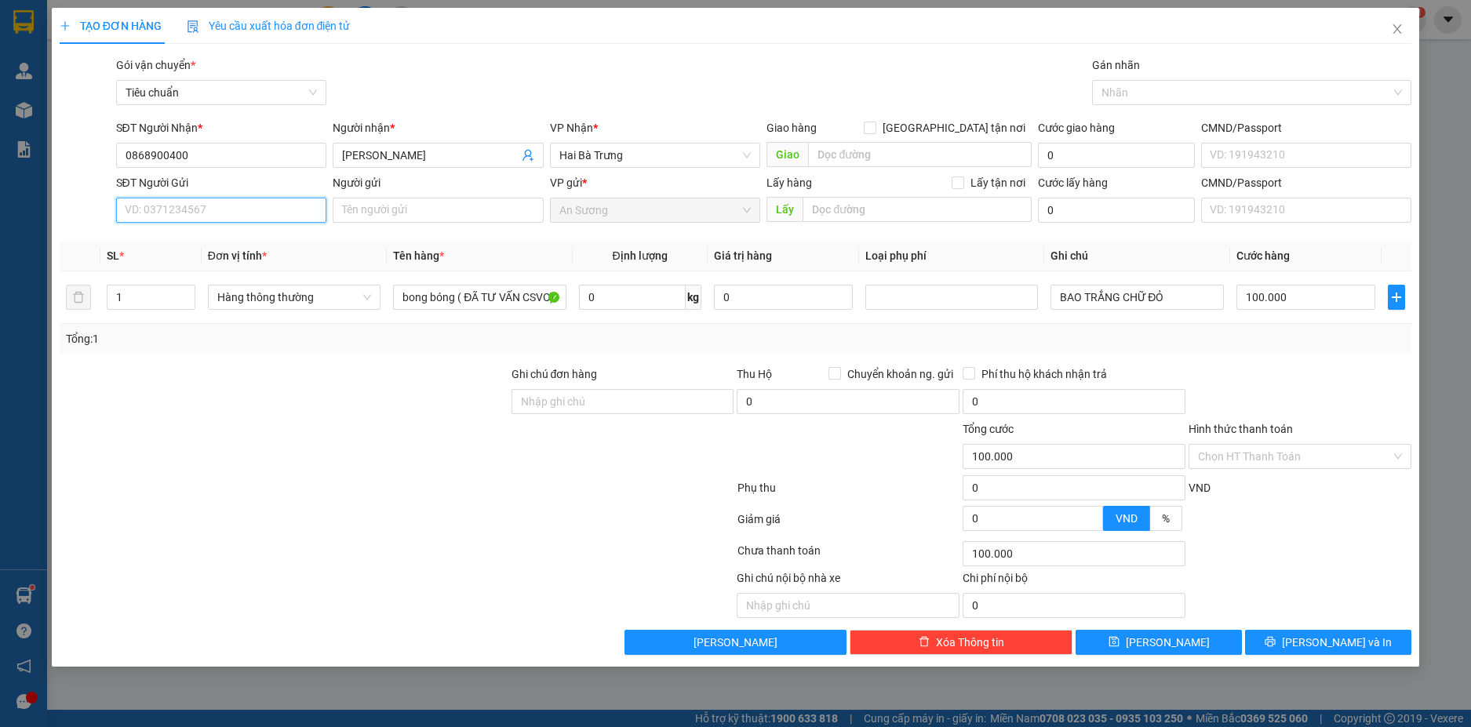
click at [257, 214] on input "SĐT Người Gửi" at bounding box center [221, 210] width 211 height 25
click at [245, 240] on div "0368472847 - A HIẾU" at bounding box center [222, 241] width 192 height 17
click at [641, 293] on input "0" at bounding box center [632, 297] width 107 height 25
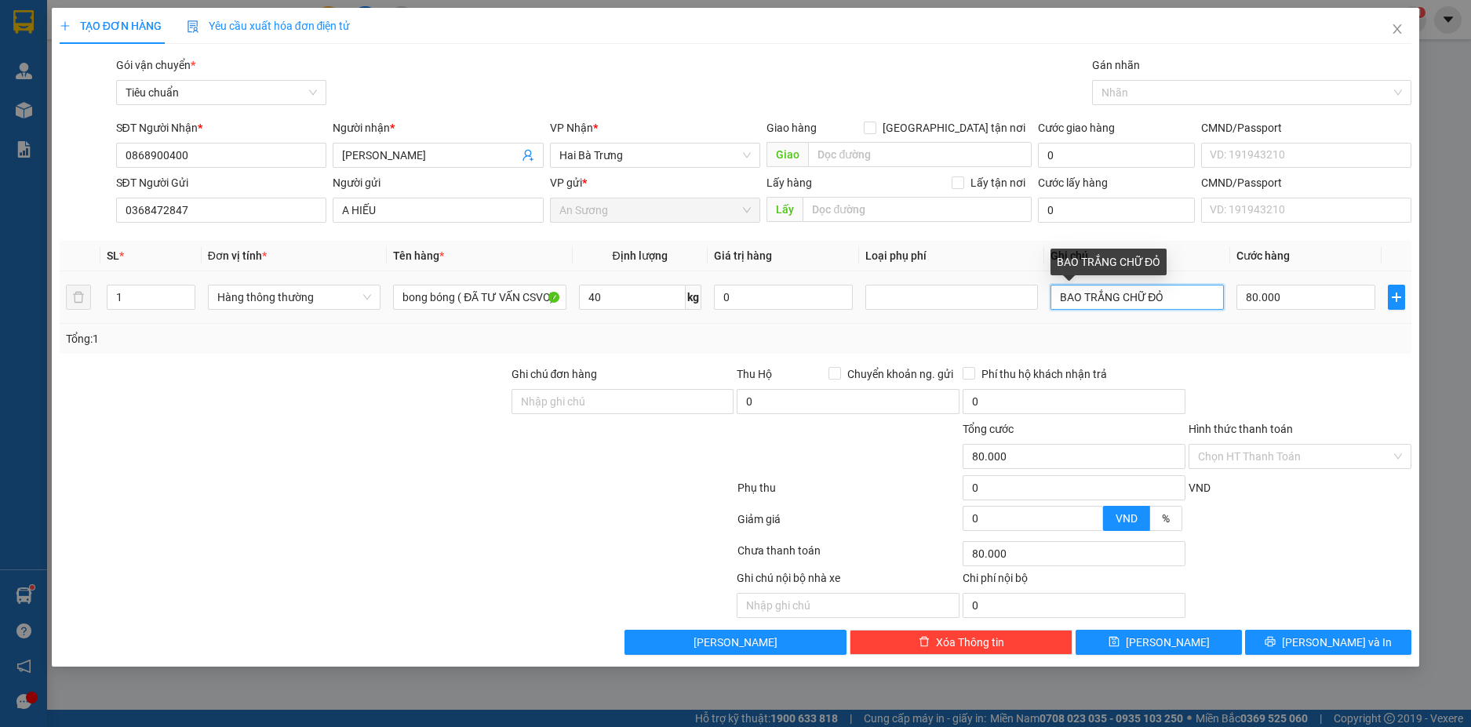
drag, startPoint x: 1176, startPoint y: 293, endPoint x: 1123, endPoint y: 298, distance: 52.9
click at [1123, 298] on input "BAO TRẮNG CHỮ ĐỎ" at bounding box center [1137, 297] width 173 height 25
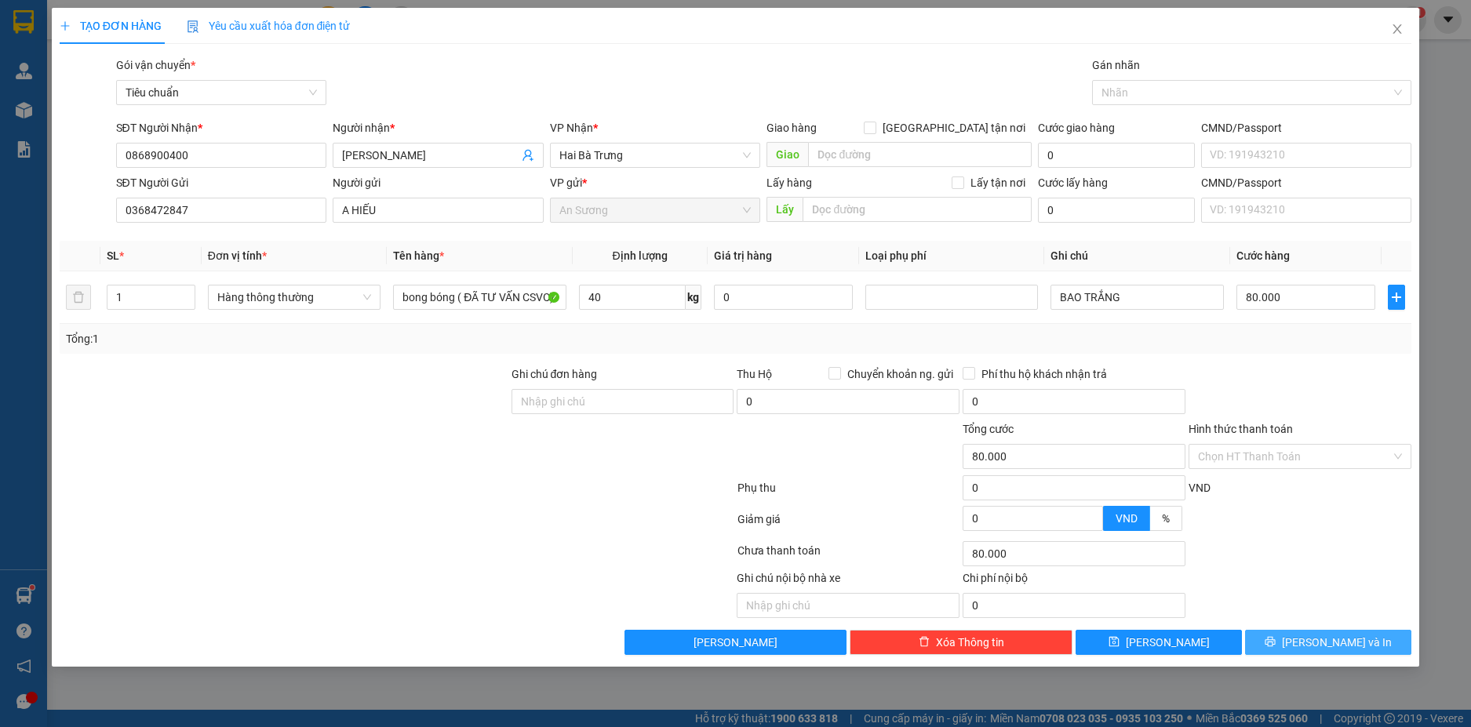
click at [1379, 646] on button "[PERSON_NAME] và In" at bounding box center [1328, 642] width 166 height 25
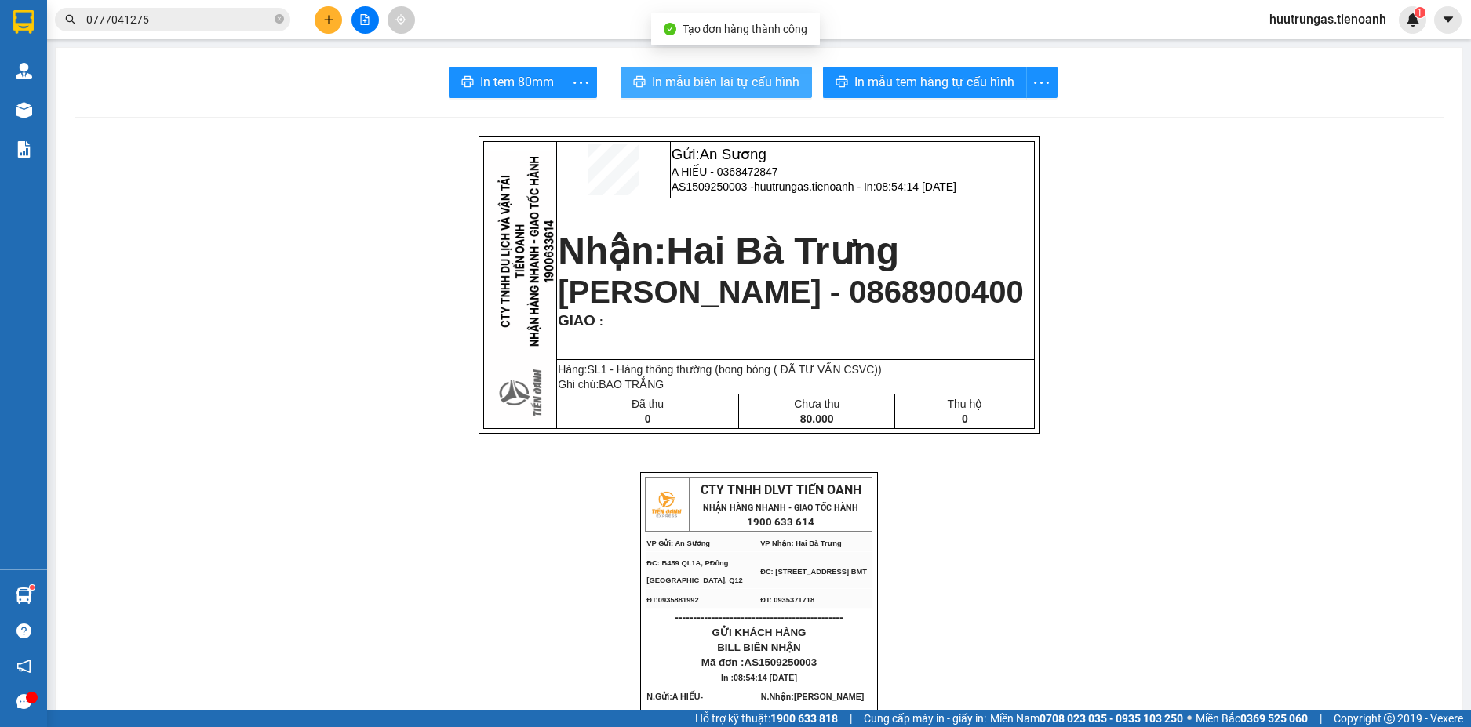
click at [728, 88] on span "In mẫu biên lai tự cấu hình" at bounding box center [726, 82] width 148 height 20
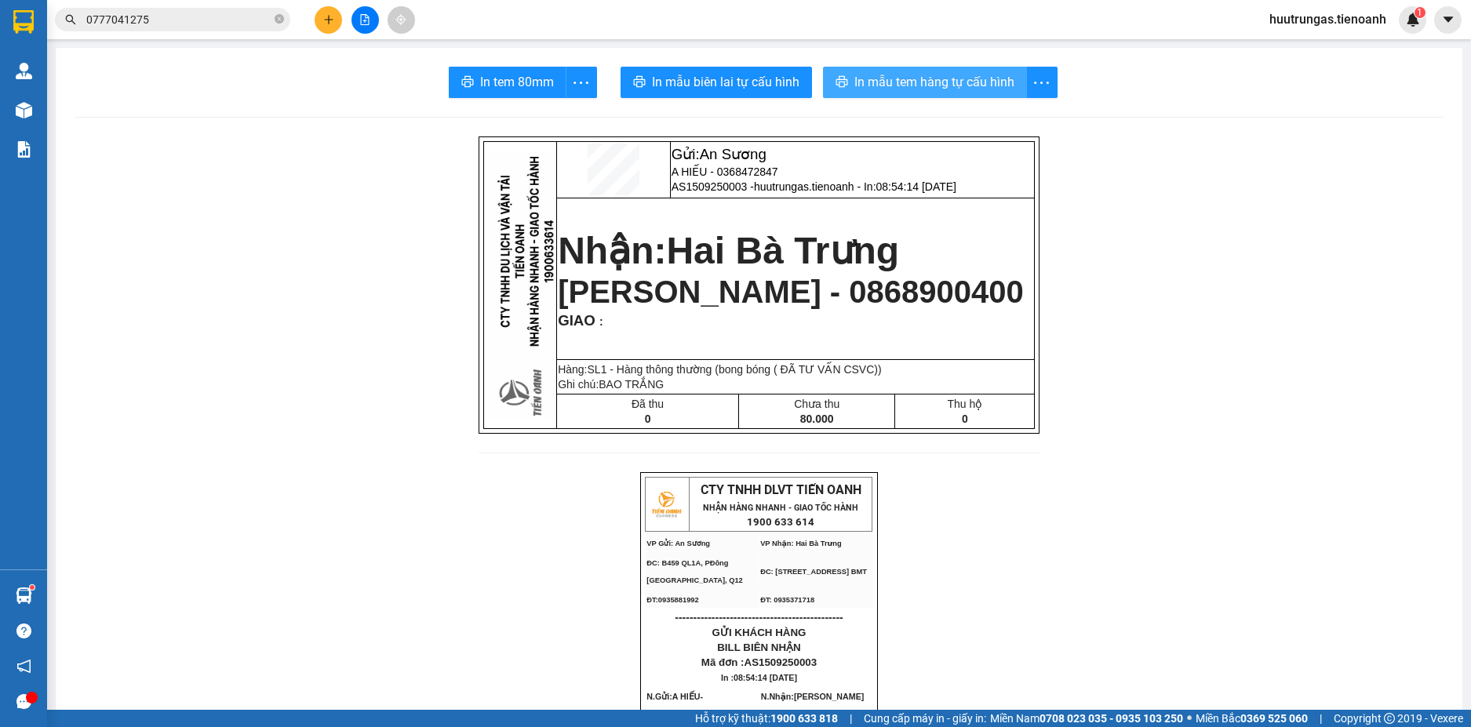
click at [911, 83] on span "In mẫu tem hàng tự cấu hình" at bounding box center [935, 82] width 160 height 20
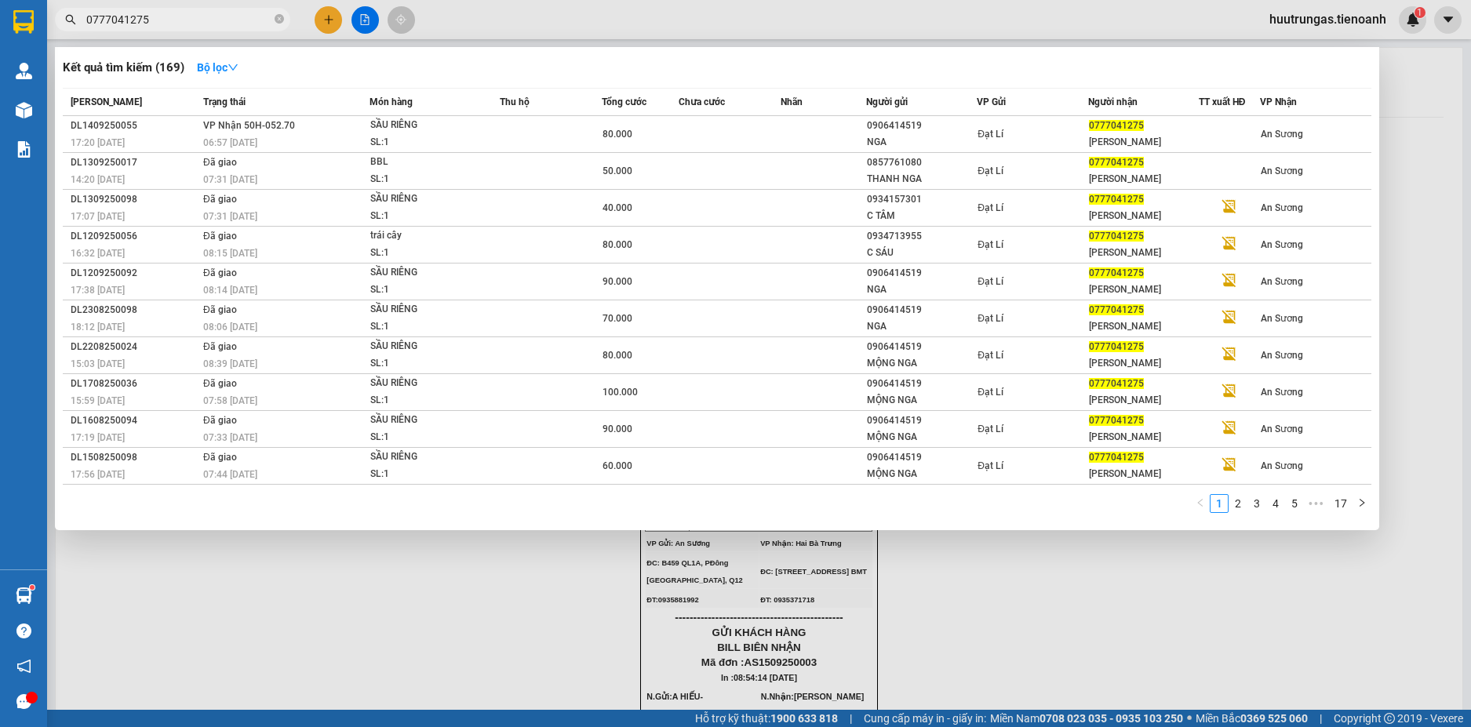
click at [239, 31] on span "0777041275" at bounding box center [172, 20] width 235 height 24
click at [239, 27] on input "0777041275" at bounding box center [178, 19] width 185 height 17
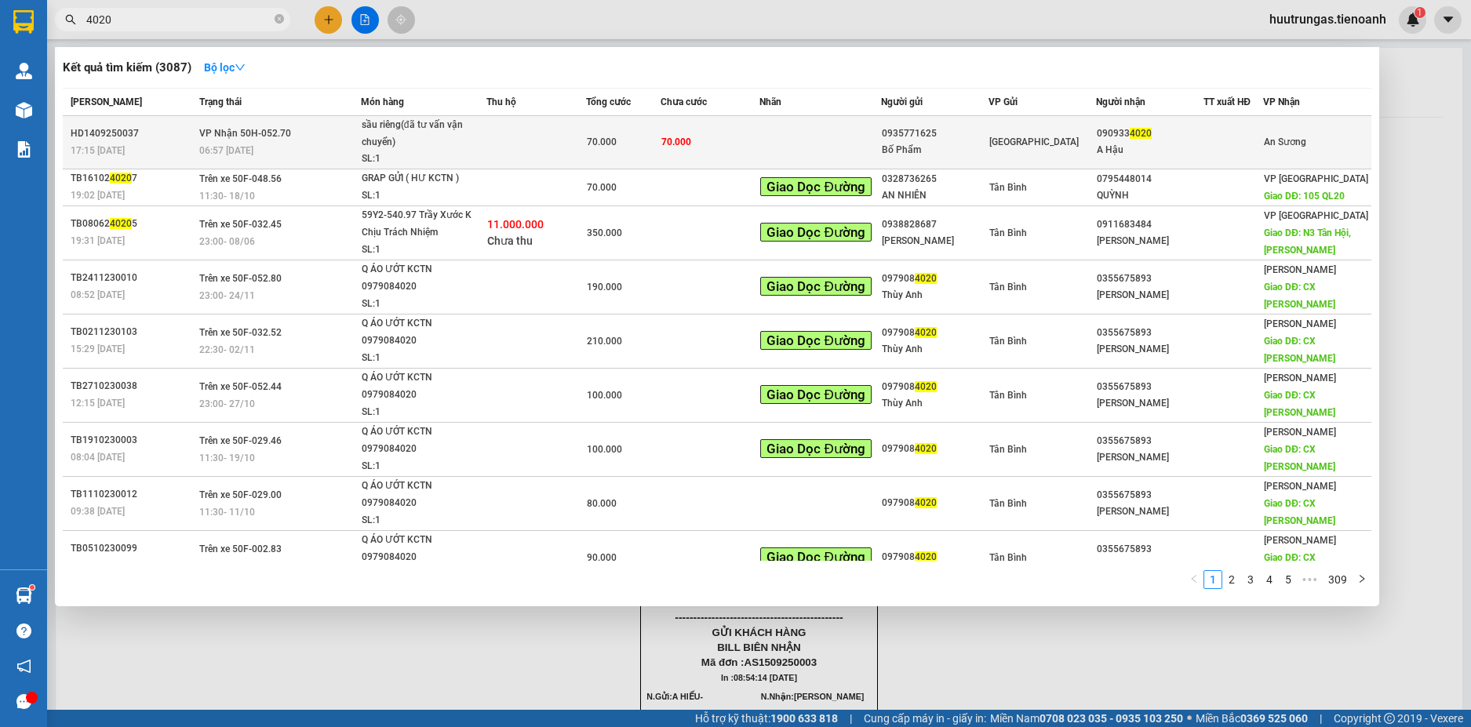
click at [527, 151] on td at bounding box center [537, 142] width 100 height 53
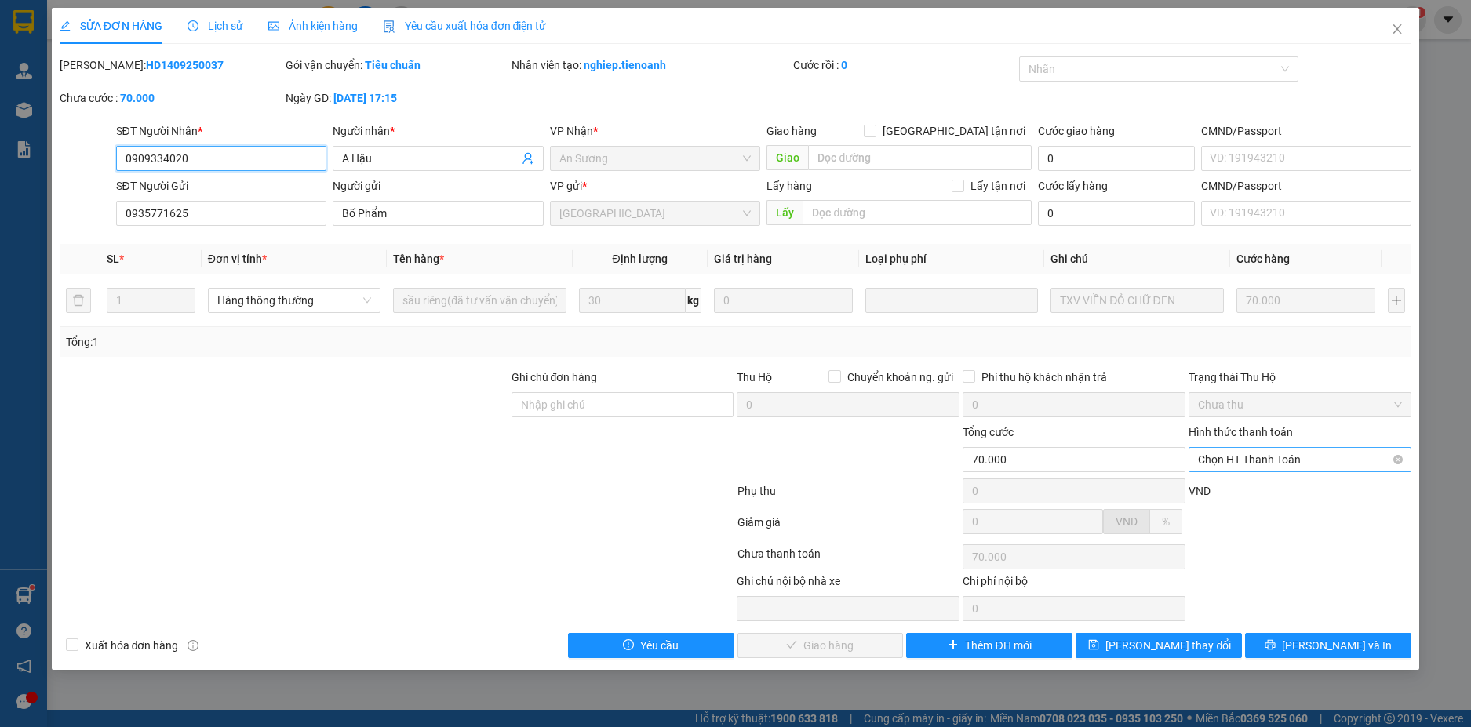
click at [1311, 457] on span "Chọn HT Thanh Toán" at bounding box center [1300, 460] width 204 height 24
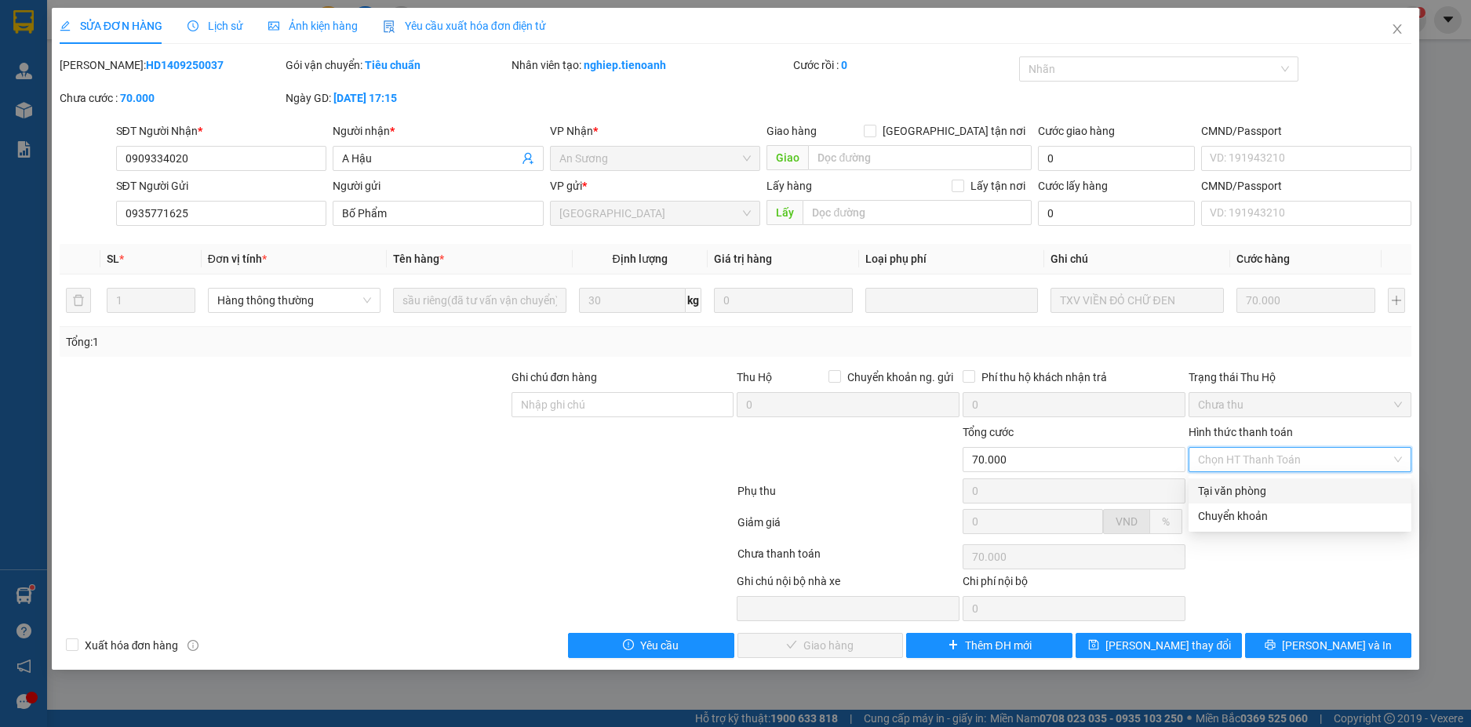
click at [1267, 493] on div "Tại văn phòng" at bounding box center [1300, 491] width 204 height 17
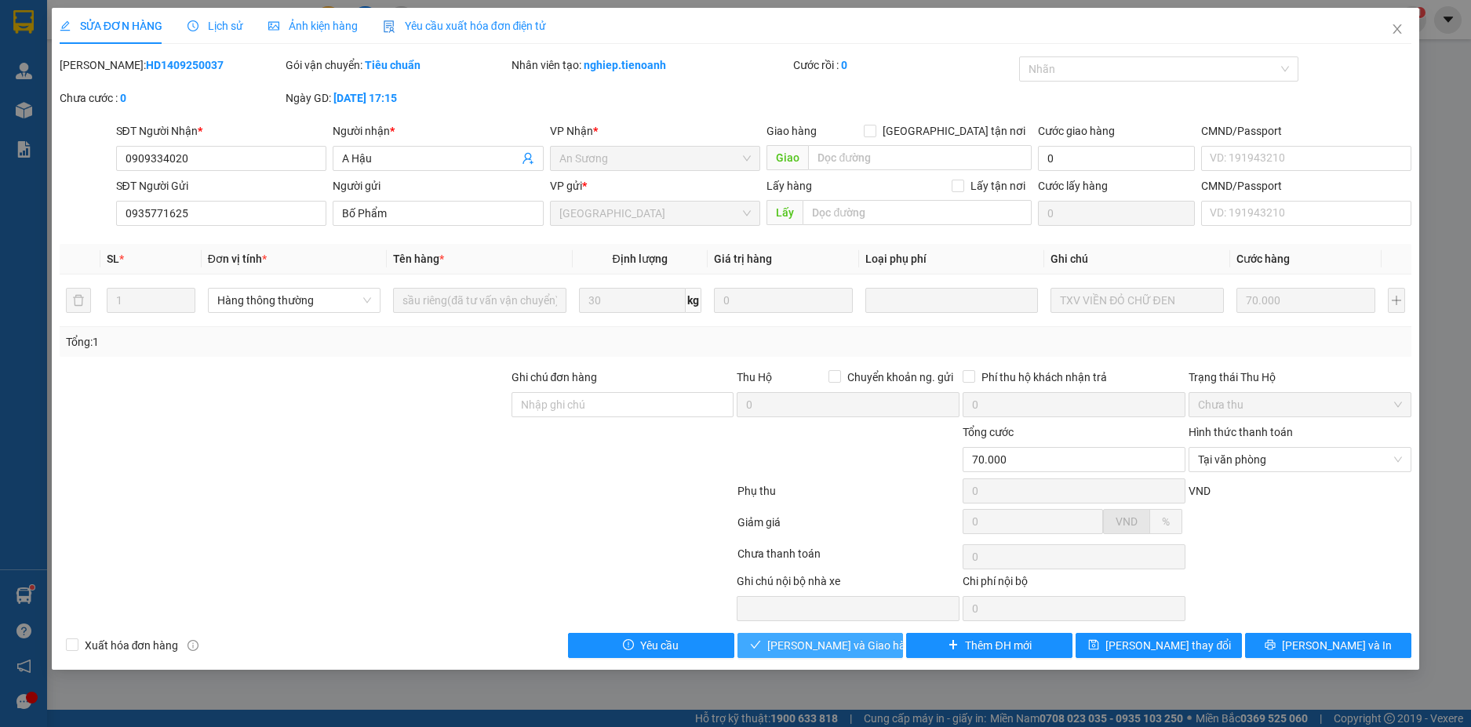
click at [888, 644] on button "[PERSON_NAME] và Giao hàng" at bounding box center [821, 645] width 166 height 25
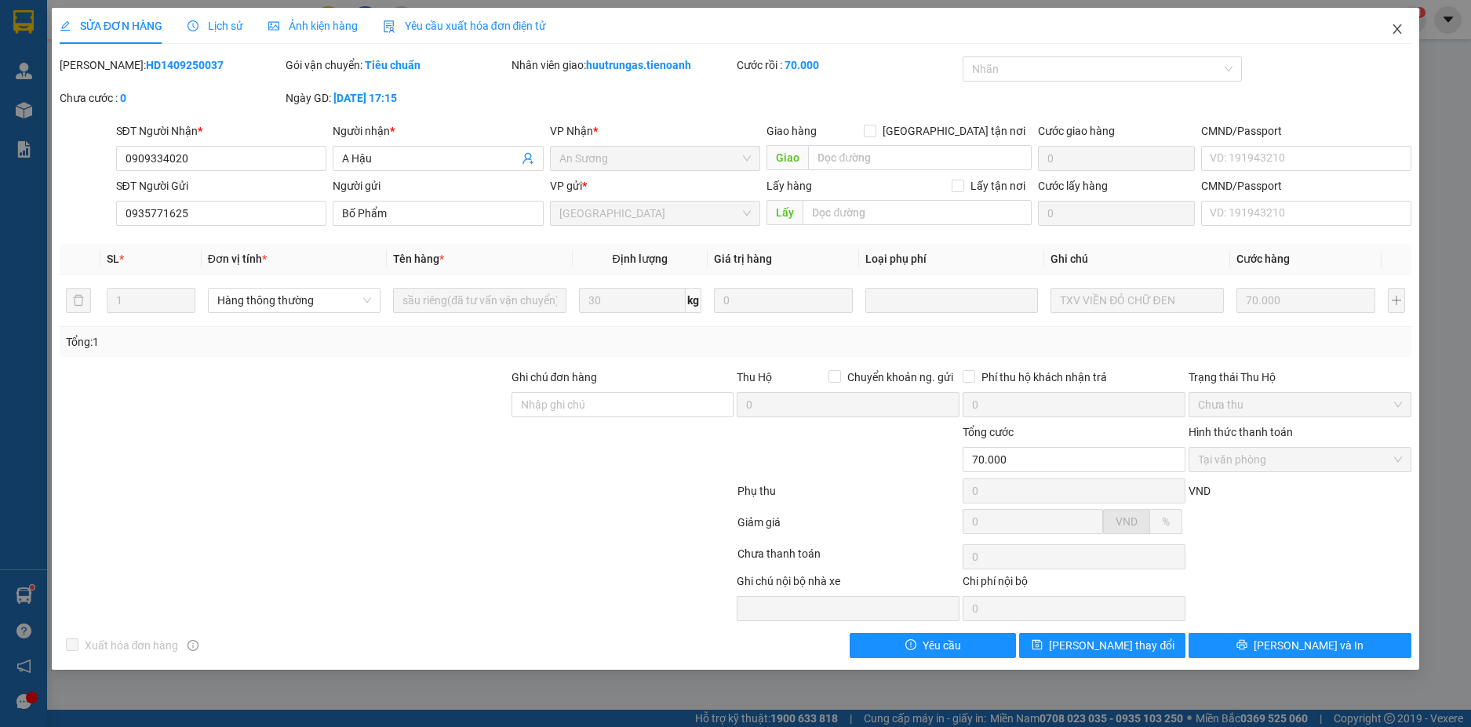
click at [1396, 27] on icon "close" at bounding box center [1398, 28] width 9 height 9
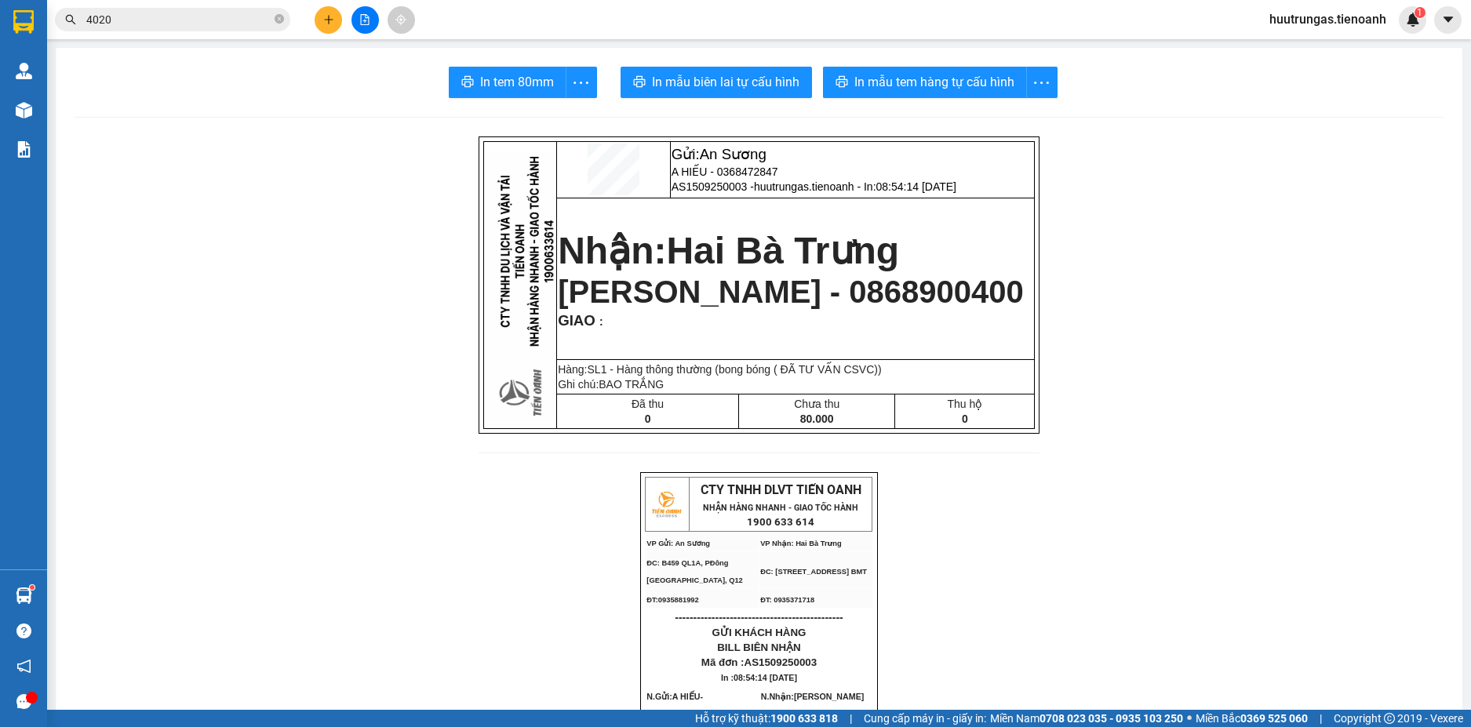
click at [329, 14] on icon "plus" at bounding box center [328, 19] width 11 height 11
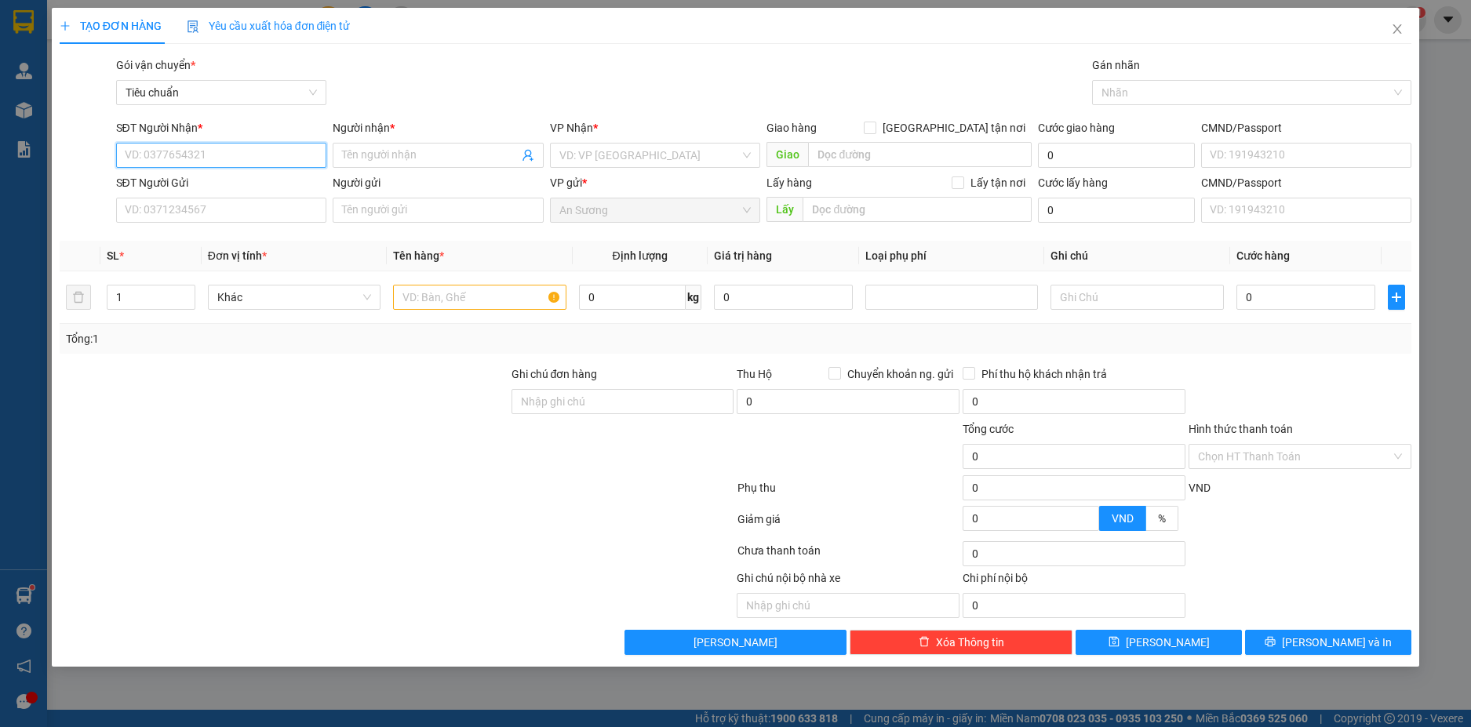
click at [231, 161] on input "SĐT Người Nhận *" at bounding box center [221, 155] width 211 height 25
click at [232, 186] on div "0971541020 - TRƯỜNG GIANG" at bounding box center [222, 186] width 192 height 17
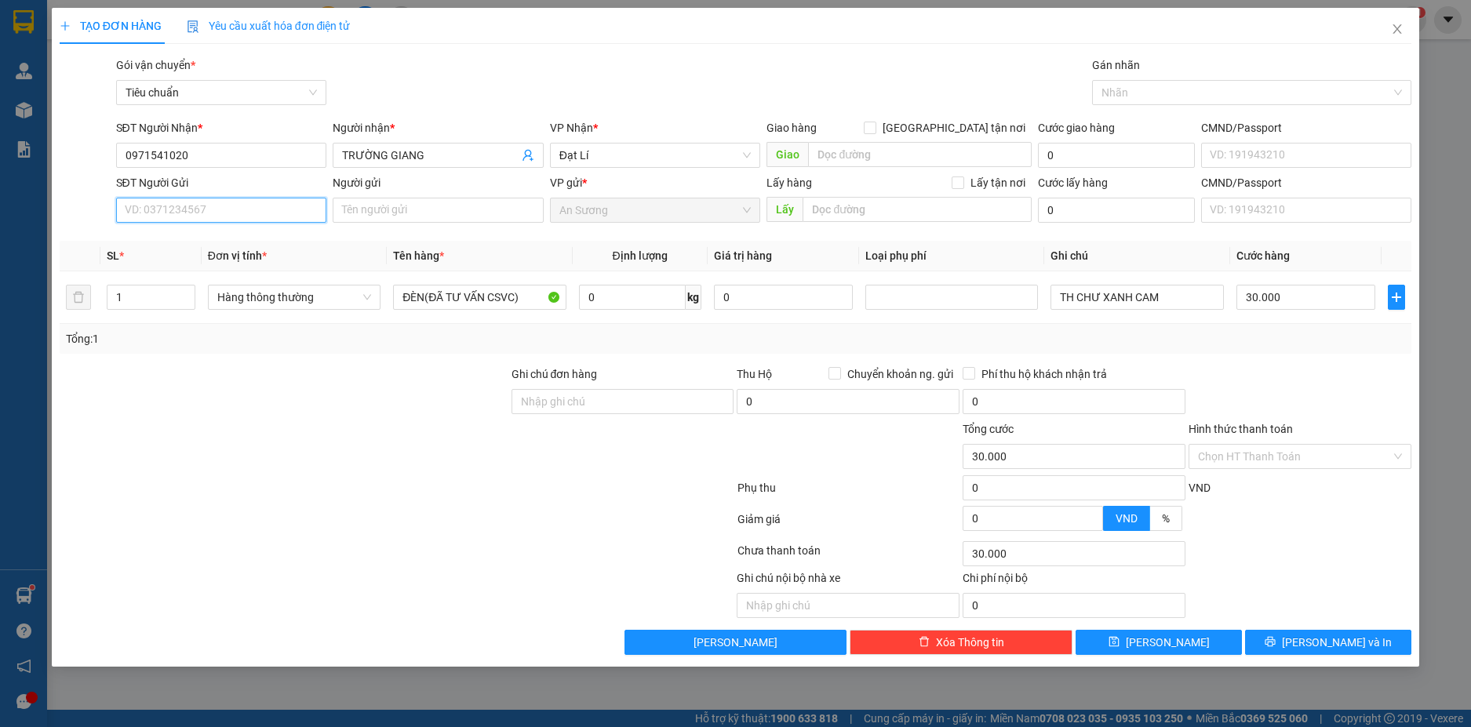
click at [268, 211] on input "SĐT Người Gửi" at bounding box center [221, 210] width 211 height 25
click at [265, 235] on div "0901554901 - PHƯƠNG" at bounding box center [222, 241] width 192 height 17
click at [637, 297] on input "0" at bounding box center [632, 297] width 107 height 25
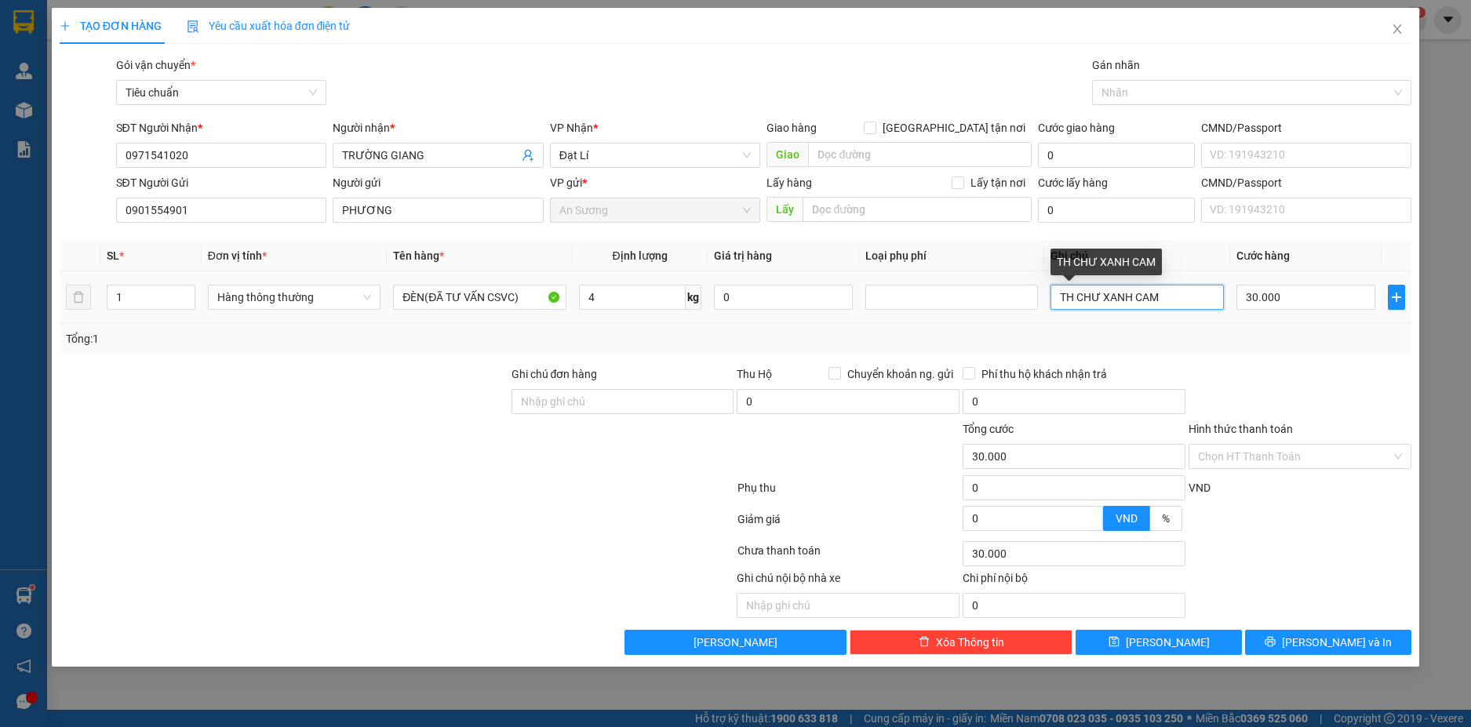
click at [1172, 294] on input "TH CHƯ XANH CAM" at bounding box center [1137, 297] width 173 height 25
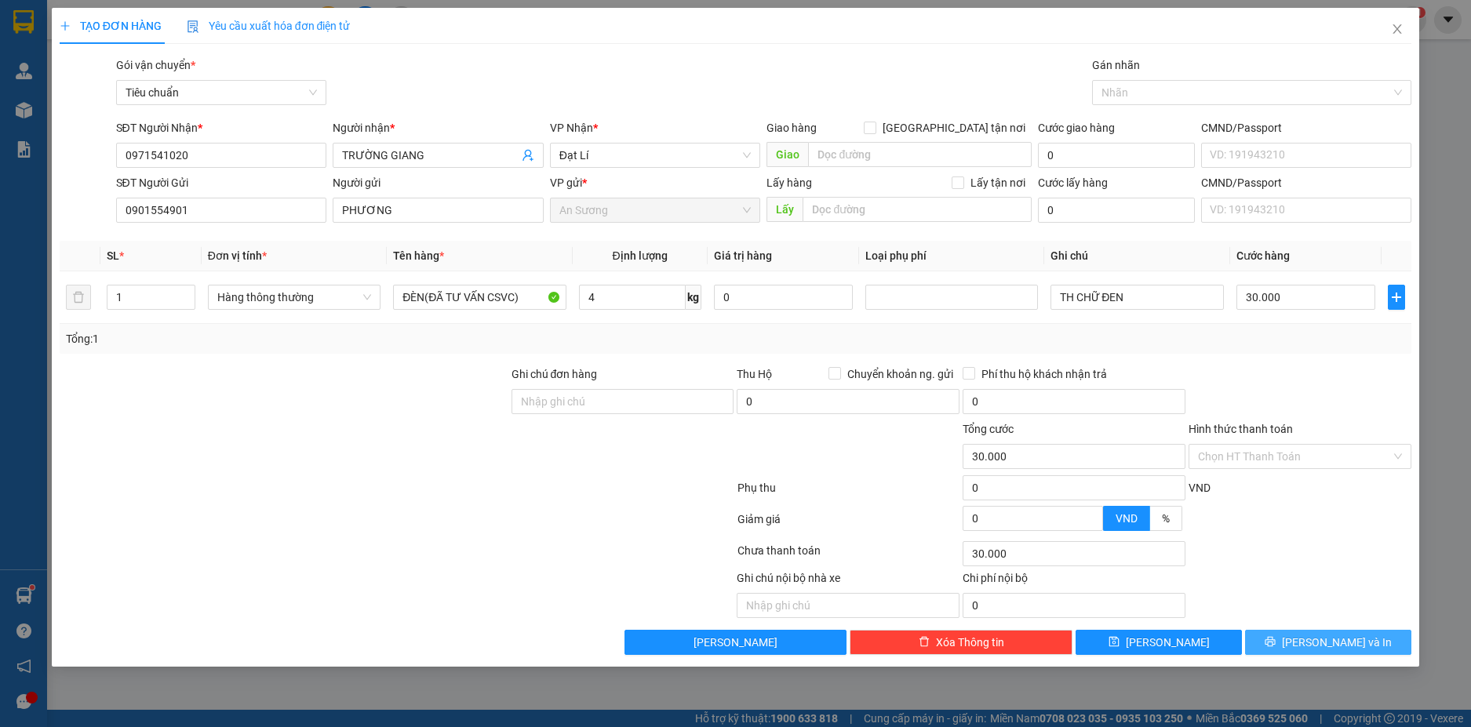
click at [1314, 636] on button "[PERSON_NAME] và In" at bounding box center [1328, 642] width 166 height 25
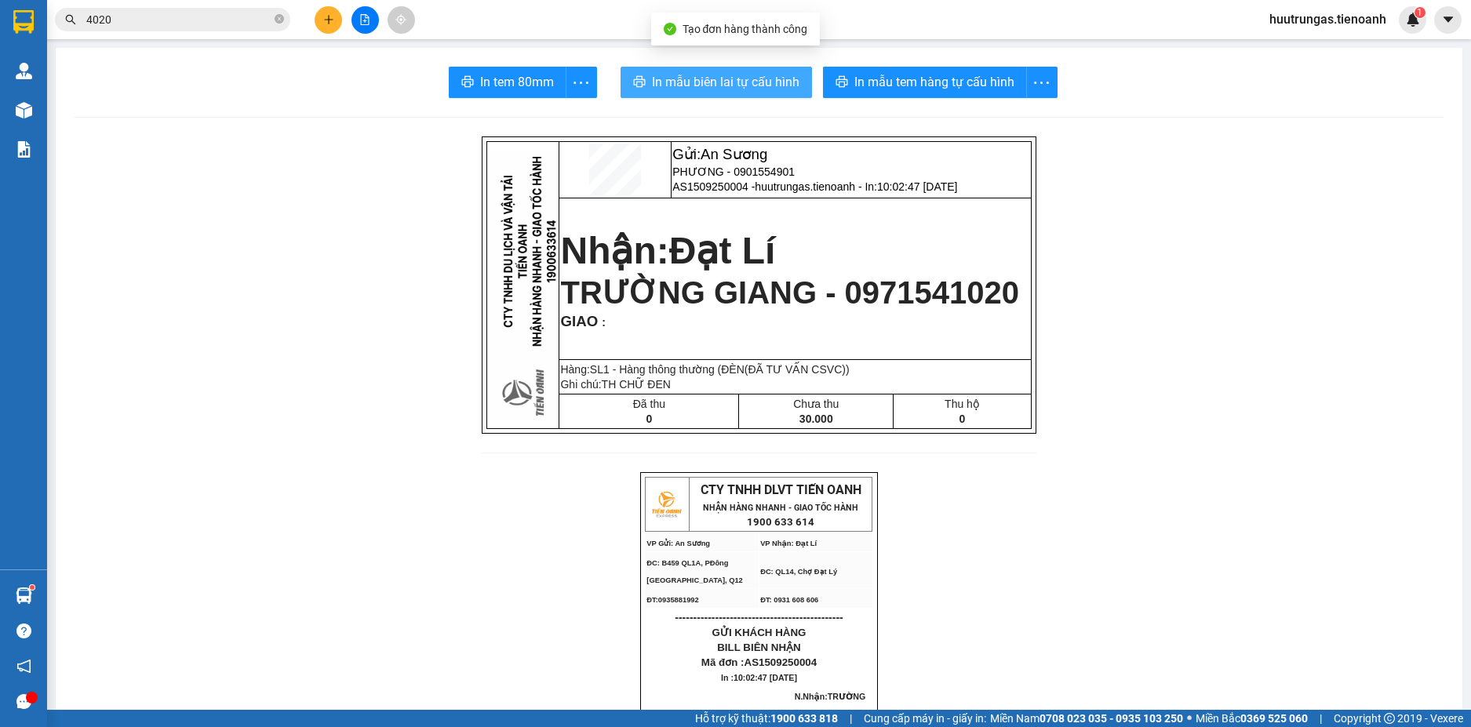
click at [767, 74] on span "In mẫu biên lai tự cấu hình" at bounding box center [726, 82] width 148 height 20
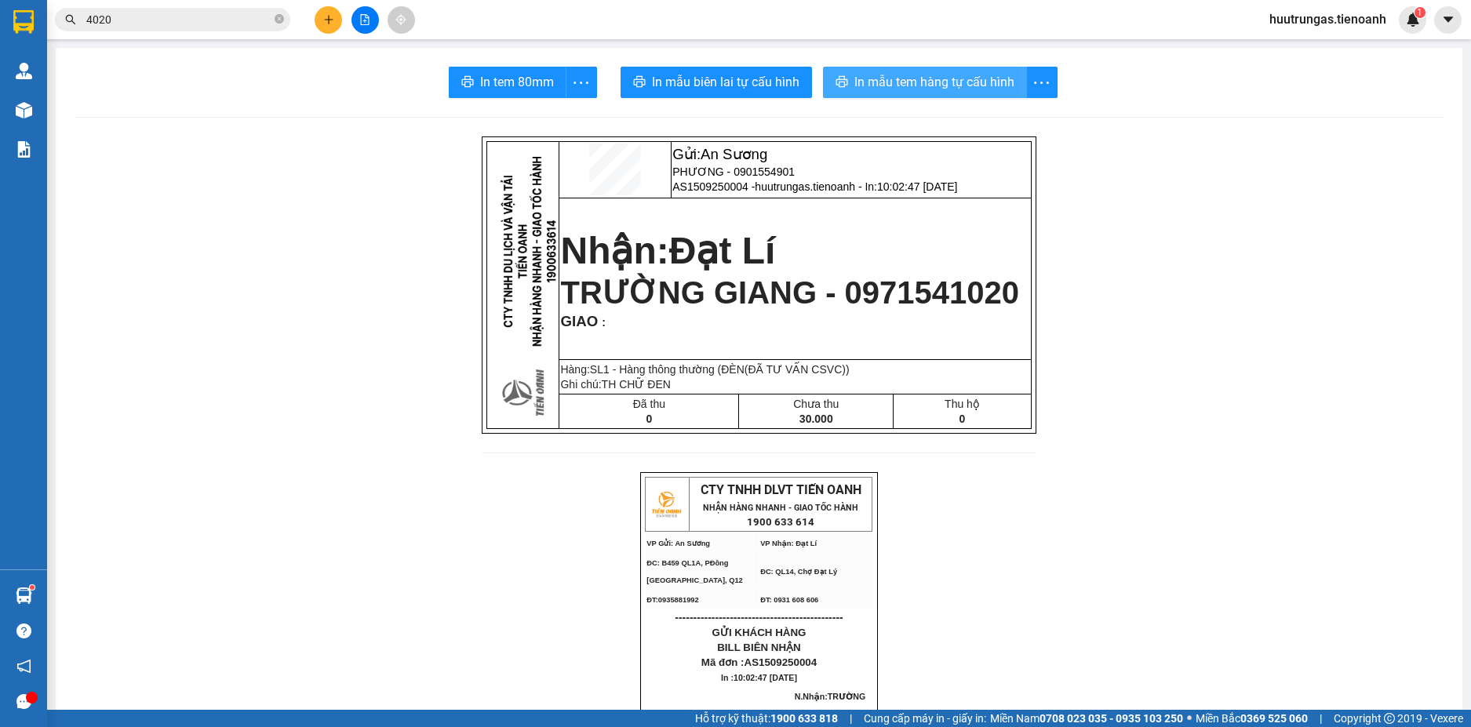
click at [979, 80] on span "In mẫu tem hàng tự cấu hình" at bounding box center [935, 82] width 160 height 20
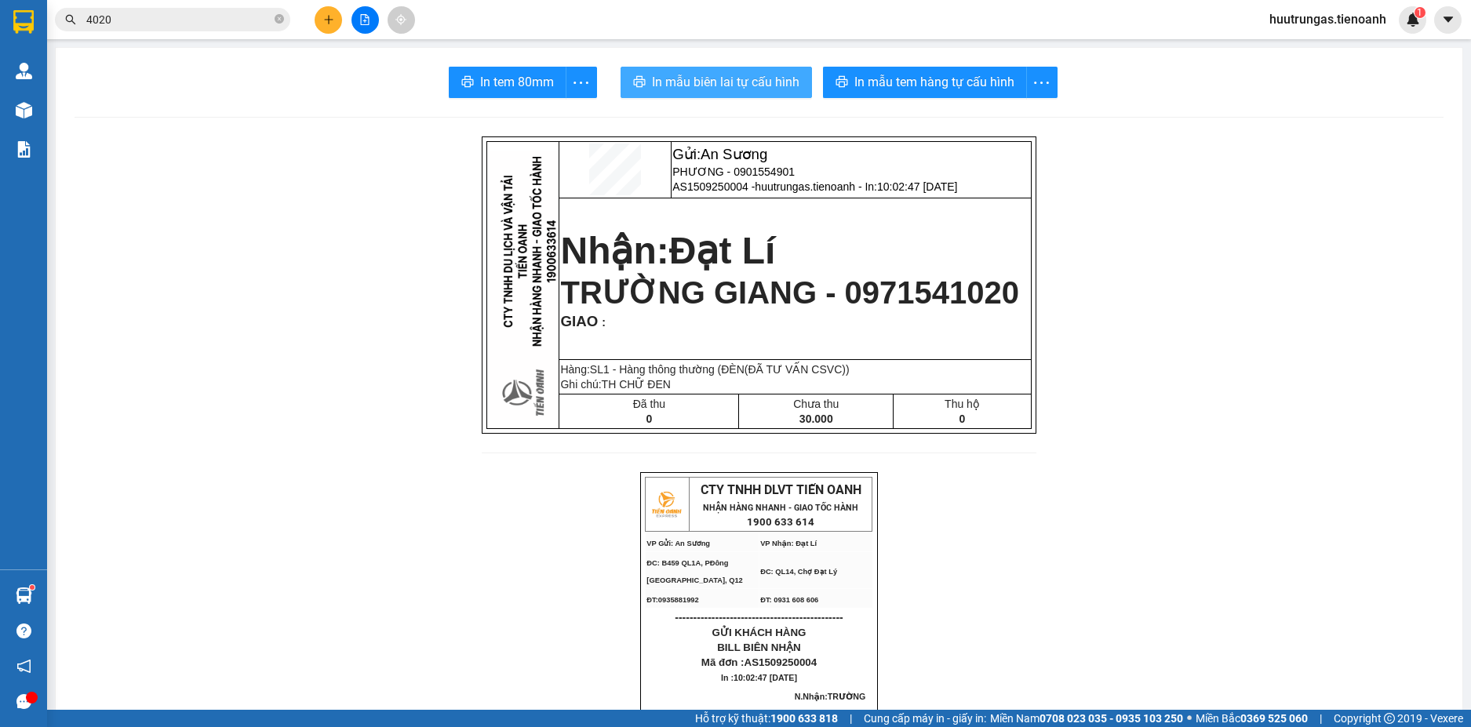
click at [740, 82] on span "In mẫu biên lai tự cấu hình" at bounding box center [726, 82] width 148 height 20
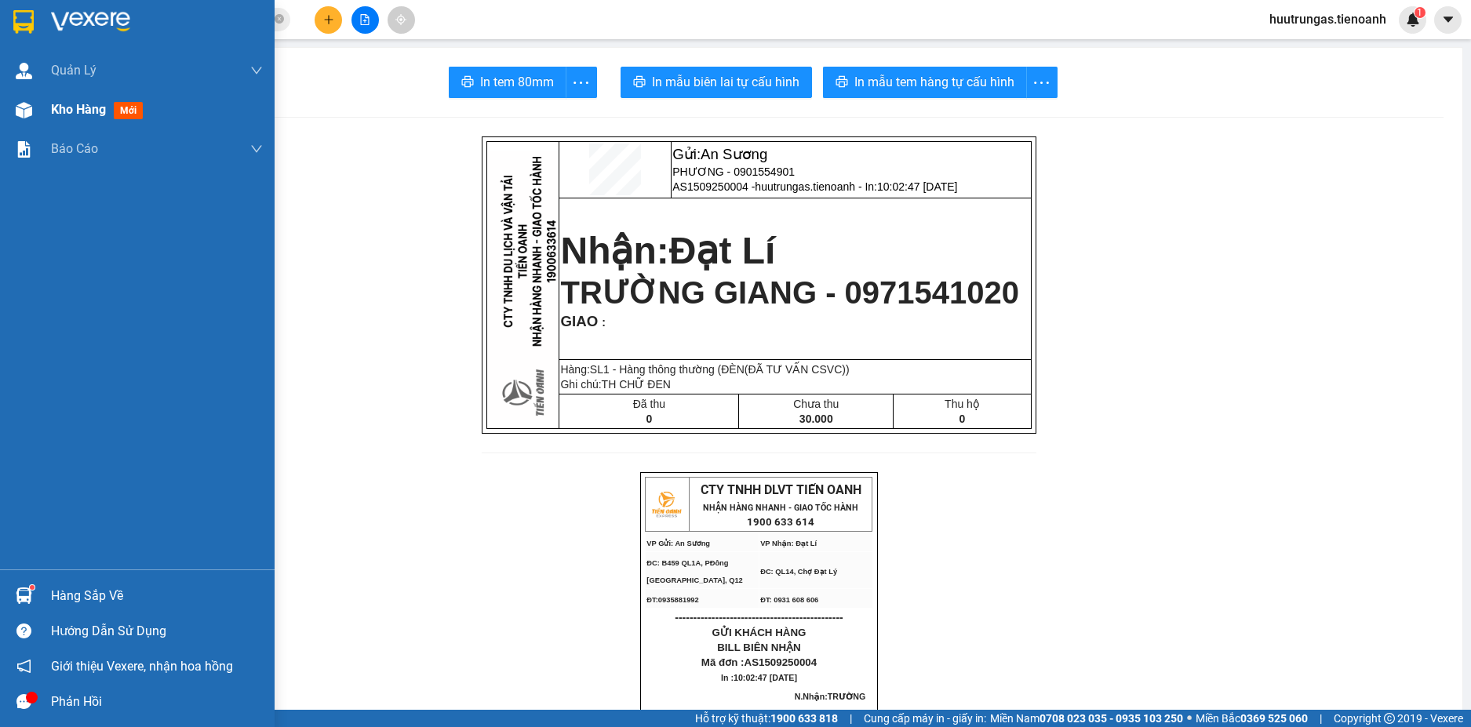
click at [68, 118] on div "Kho hàng mới" at bounding box center [100, 110] width 98 height 20
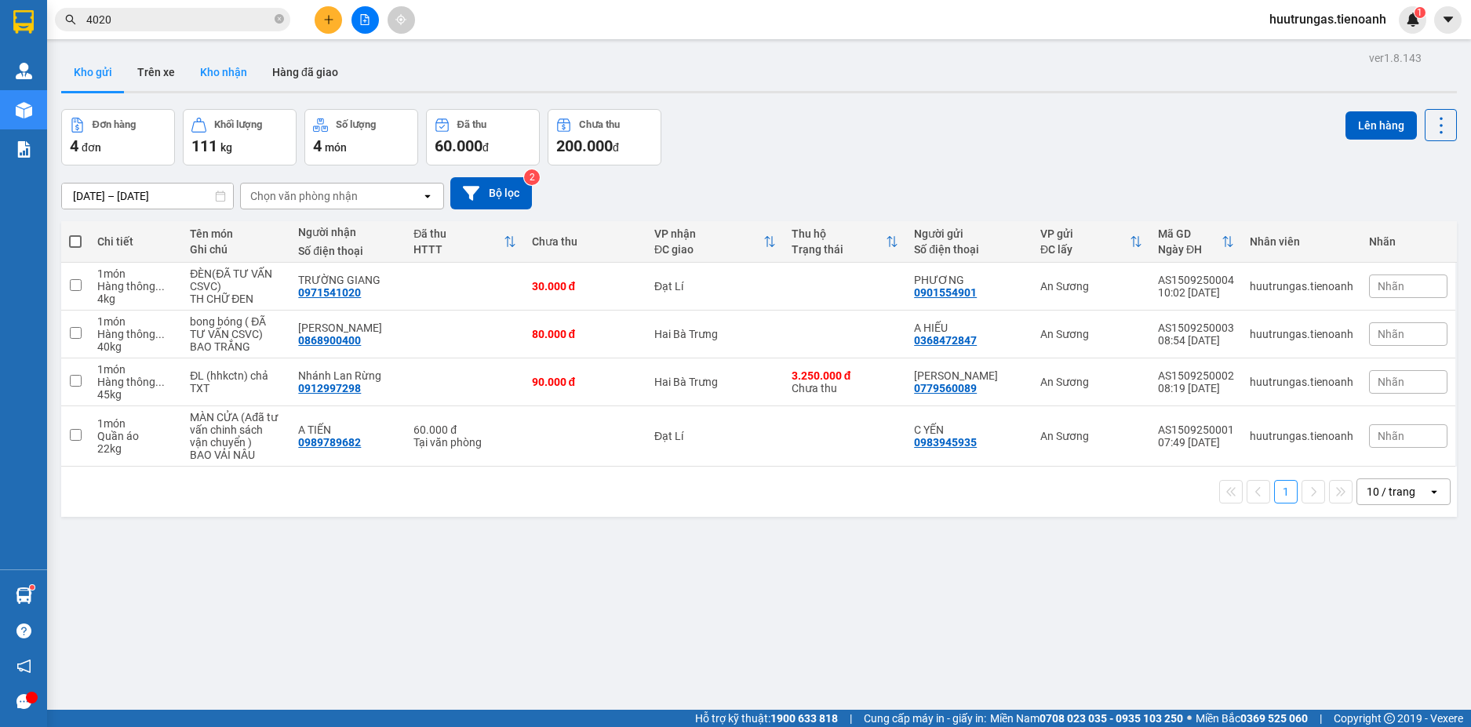
click at [209, 72] on button "Kho nhận" at bounding box center [224, 72] width 72 height 38
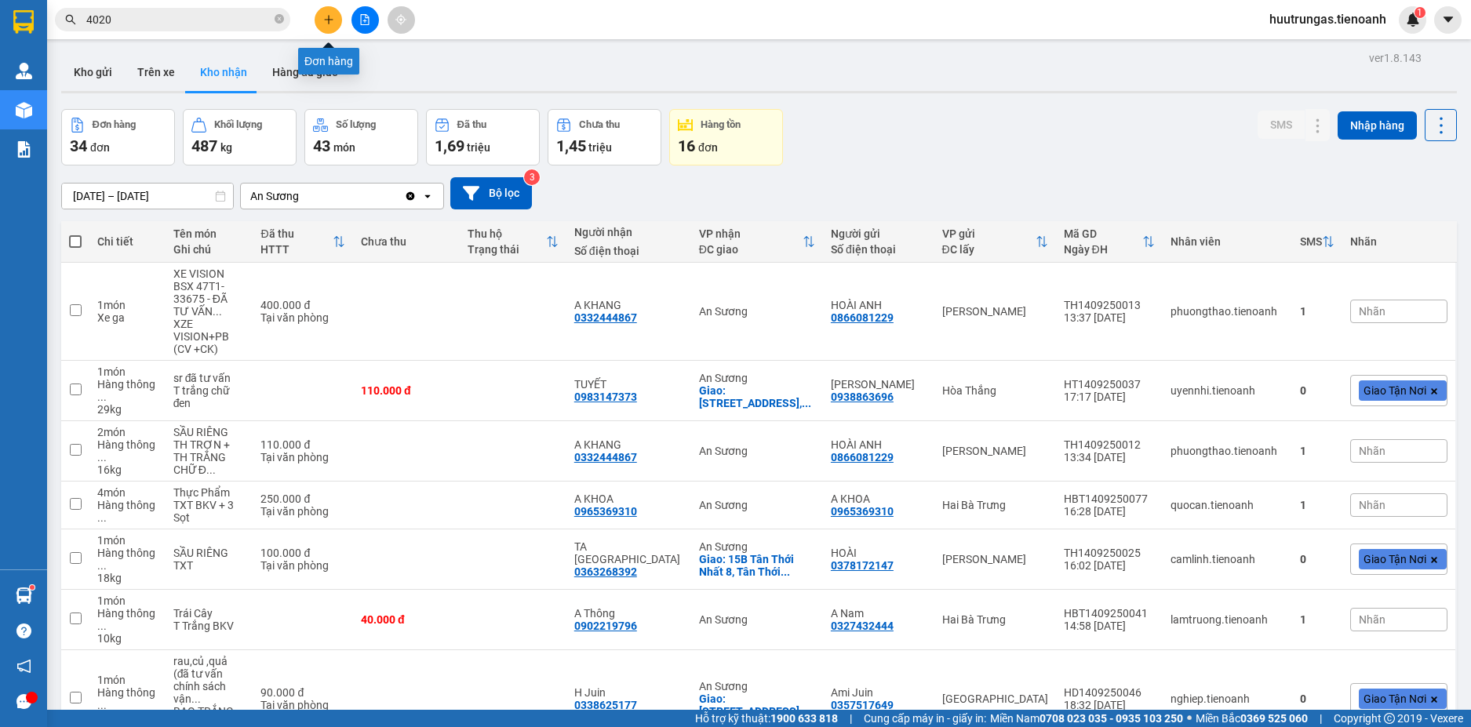
click at [330, 25] on button at bounding box center [328, 19] width 27 height 27
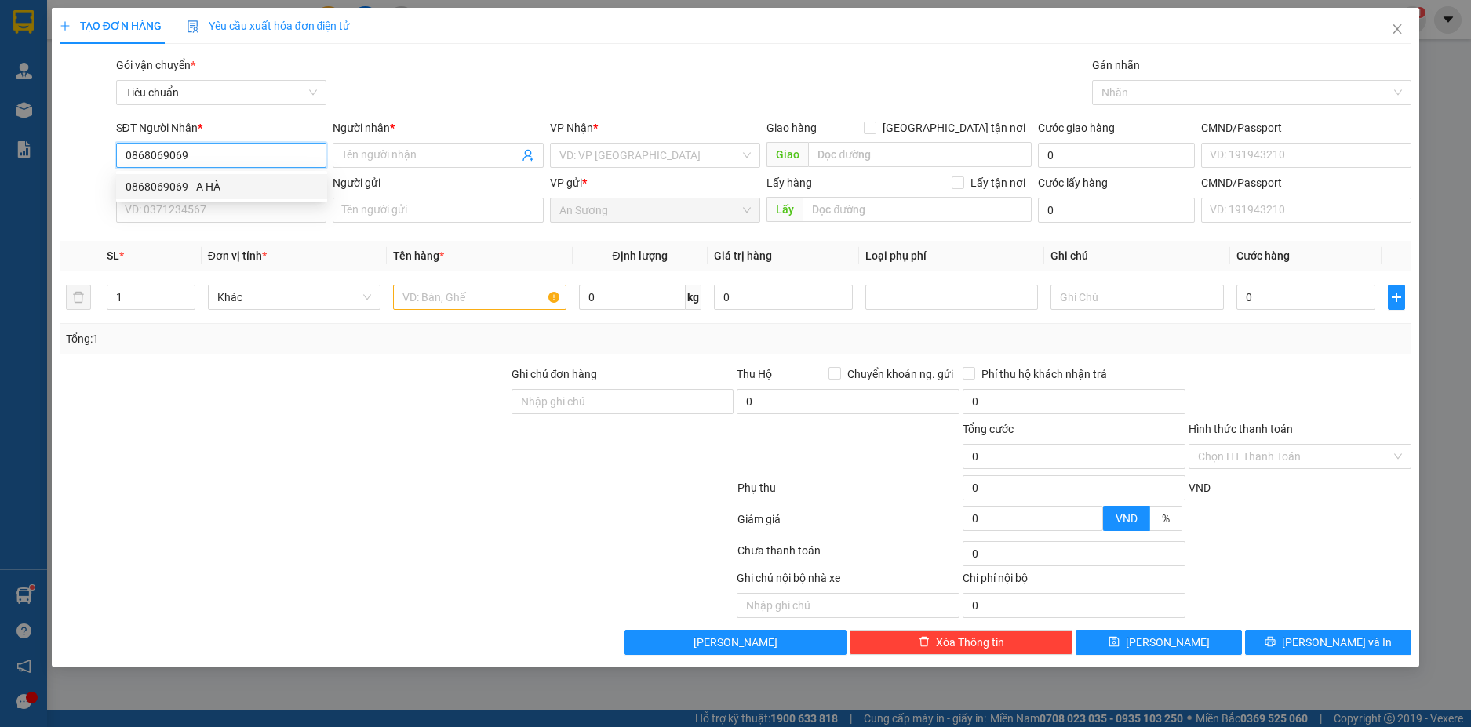
click at [261, 191] on div "0868069069 - A HÀ" at bounding box center [222, 186] width 192 height 17
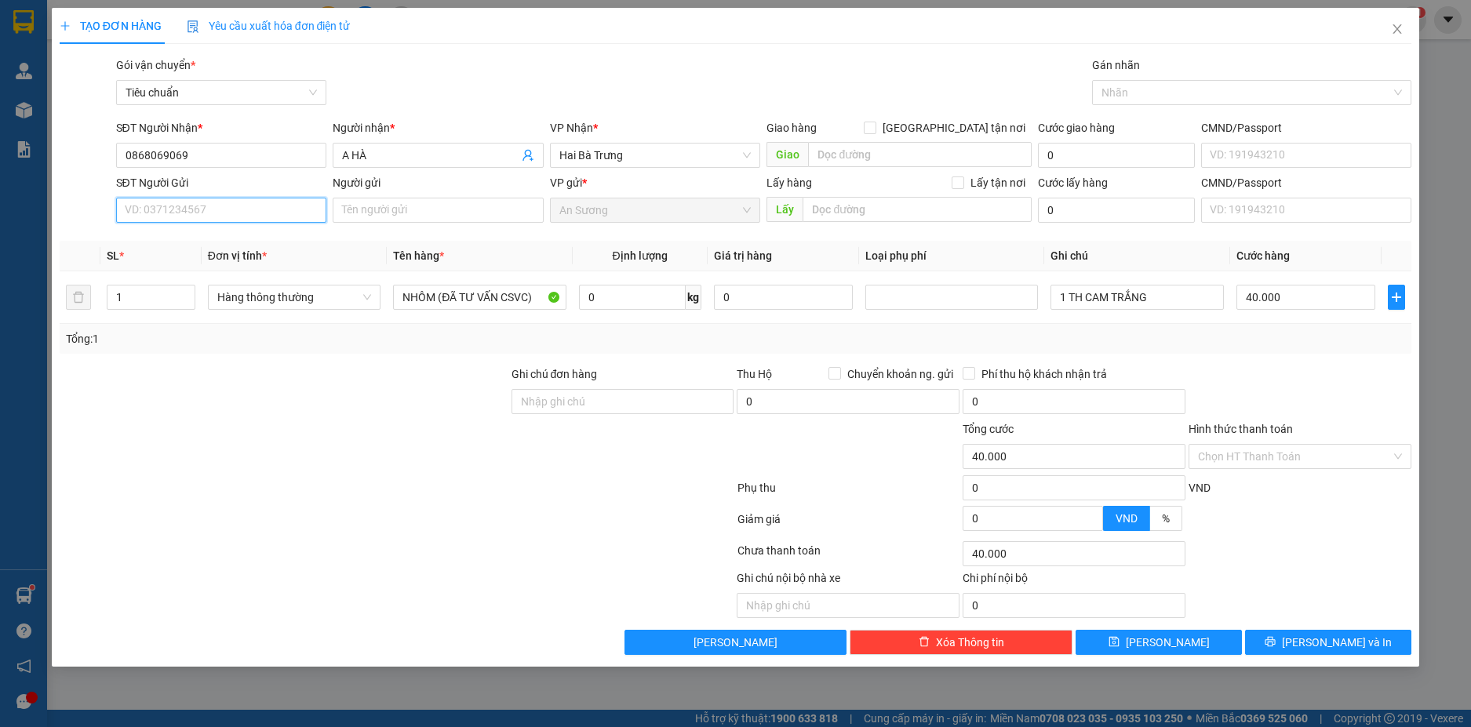
click at [249, 214] on input "SĐT Người Gửi" at bounding box center [221, 210] width 211 height 25
click at [263, 245] on div "0901065386 - ALU VIỆT SG" at bounding box center [222, 241] width 192 height 17
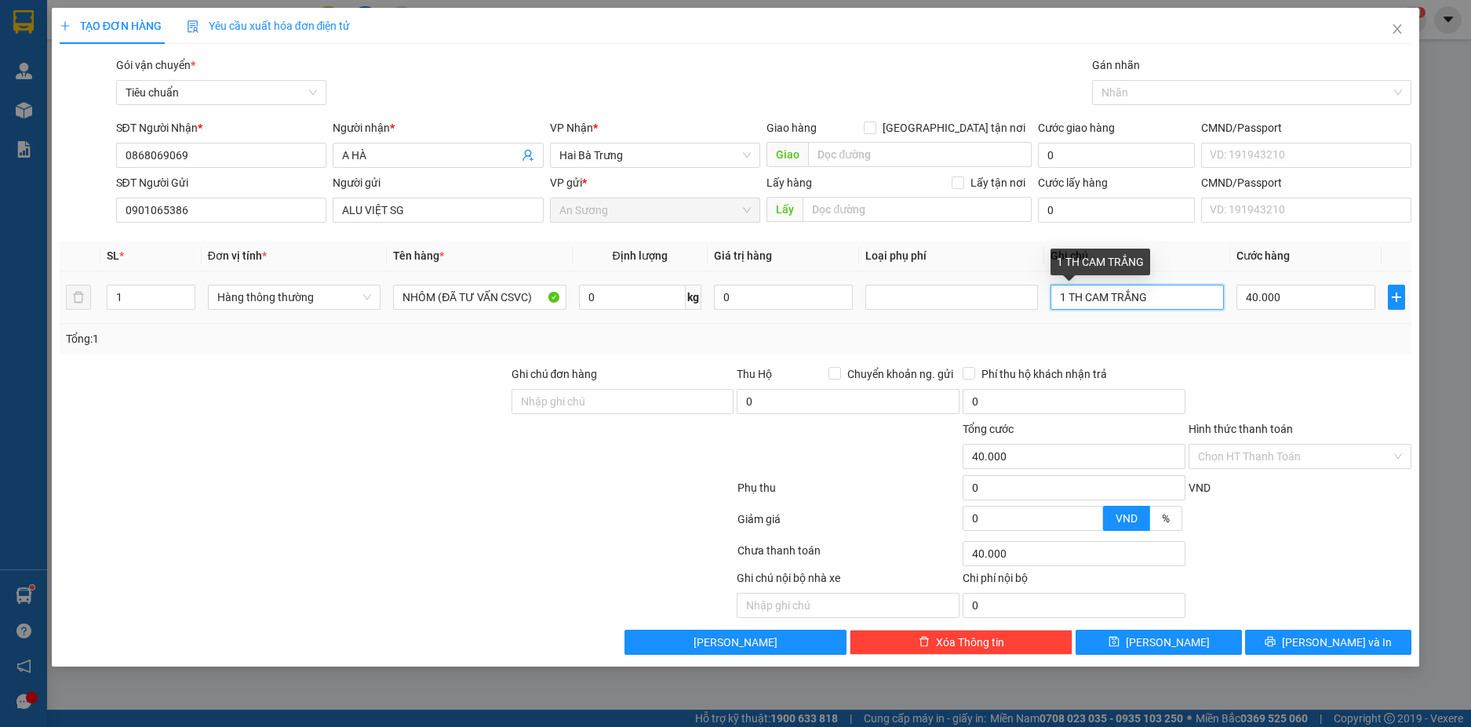
drag, startPoint x: 1157, startPoint y: 296, endPoint x: 1056, endPoint y: 293, distance: 101.3
click at [1056, 293] on input "1 TH CAM TRẮNG" at bounding box center [1137, 297] width 173 height 25
click at [1314, 299] on input "40.000" at bounding box center [1306, 297] width 139 height 25
click at [1296, 364] on div "Transit Pickup Surcharge Ids Transit Deliver Surcharge Ids Transit Deliver Surc…" at bounding box center [736, 356] width 1353 height 599
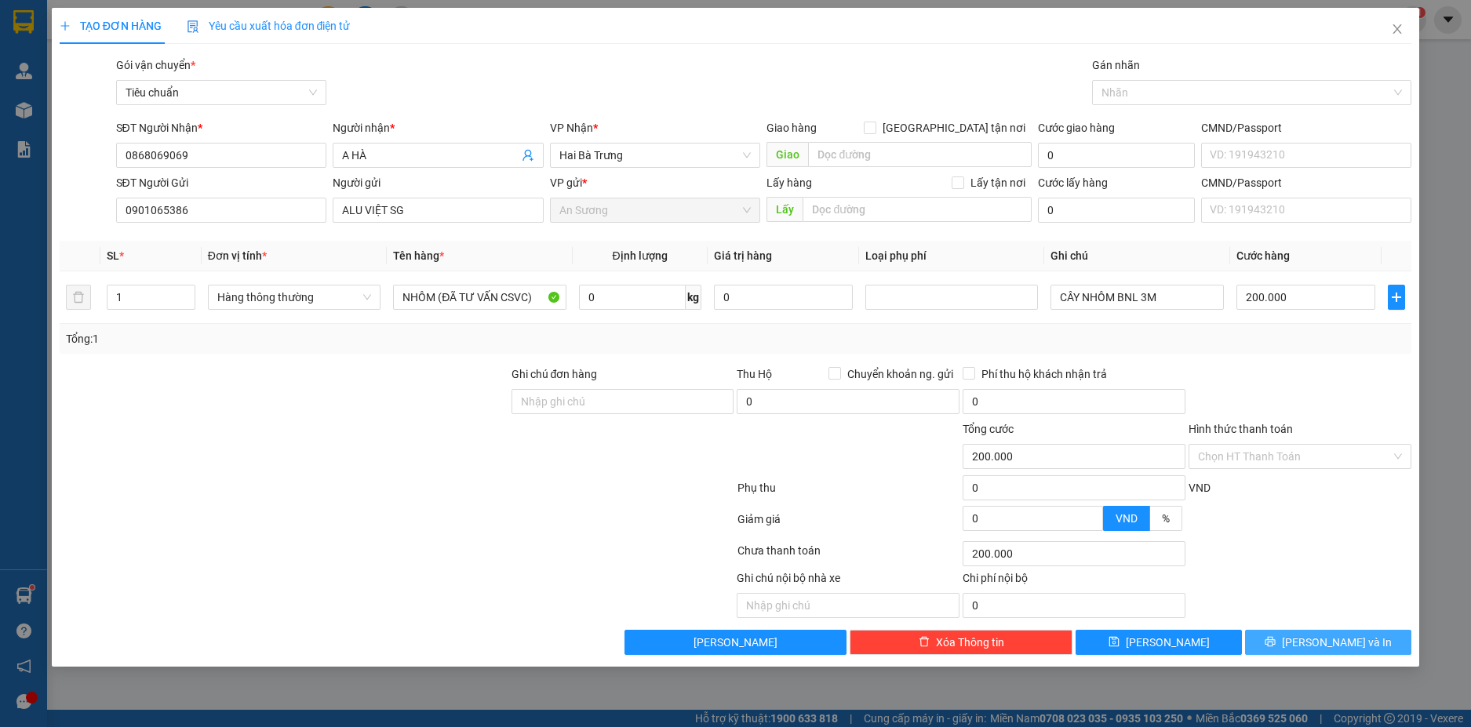
click at [1313, 646] on button "[PERSON_NAME] và In" at bounding box center [1328, 642] width 166 height 25
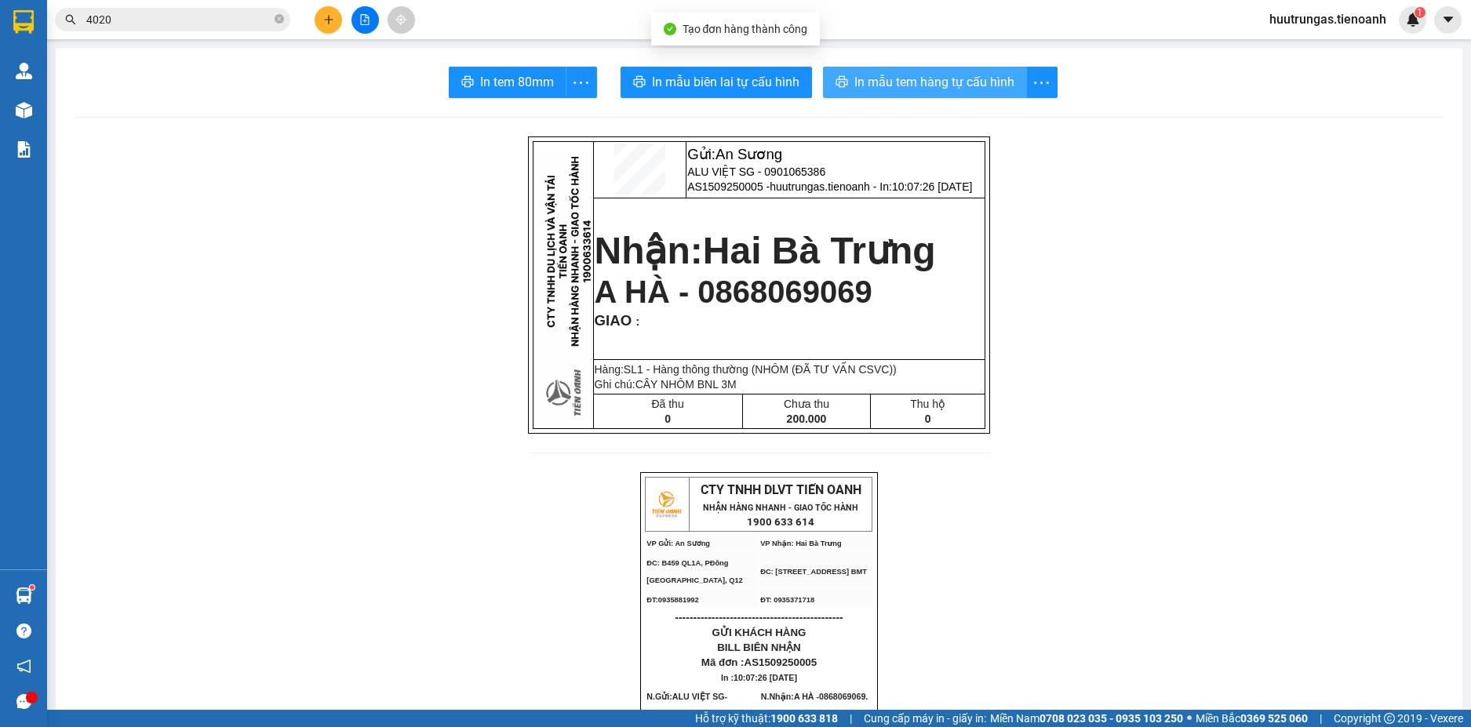
click at [909, 87] on span "In mẫu tem hàng tự cấu hình" at bounding box center [935, 82] width 160 height 20
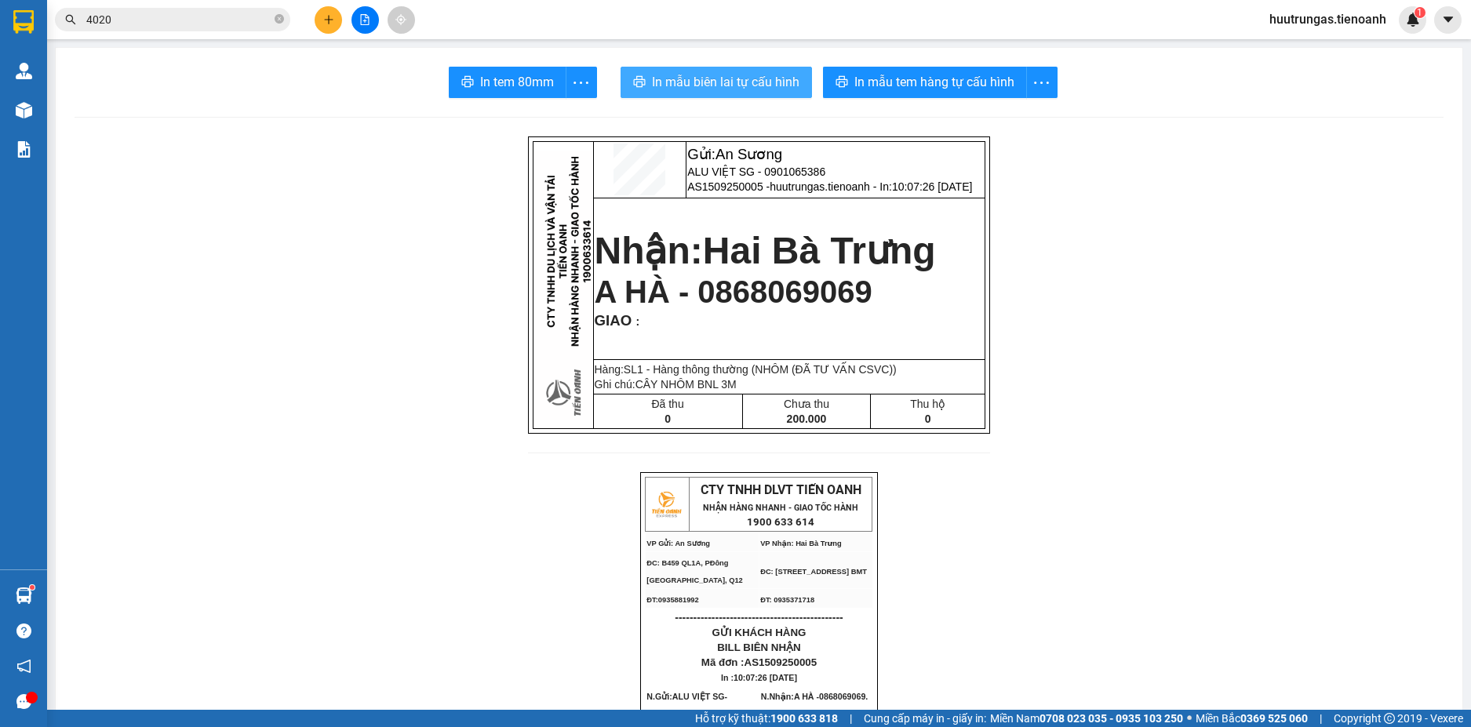
click at [735, 91] on span "In mẫu biên lai tự cấu hình" at bounding box center [726, 82] width 148 height 20
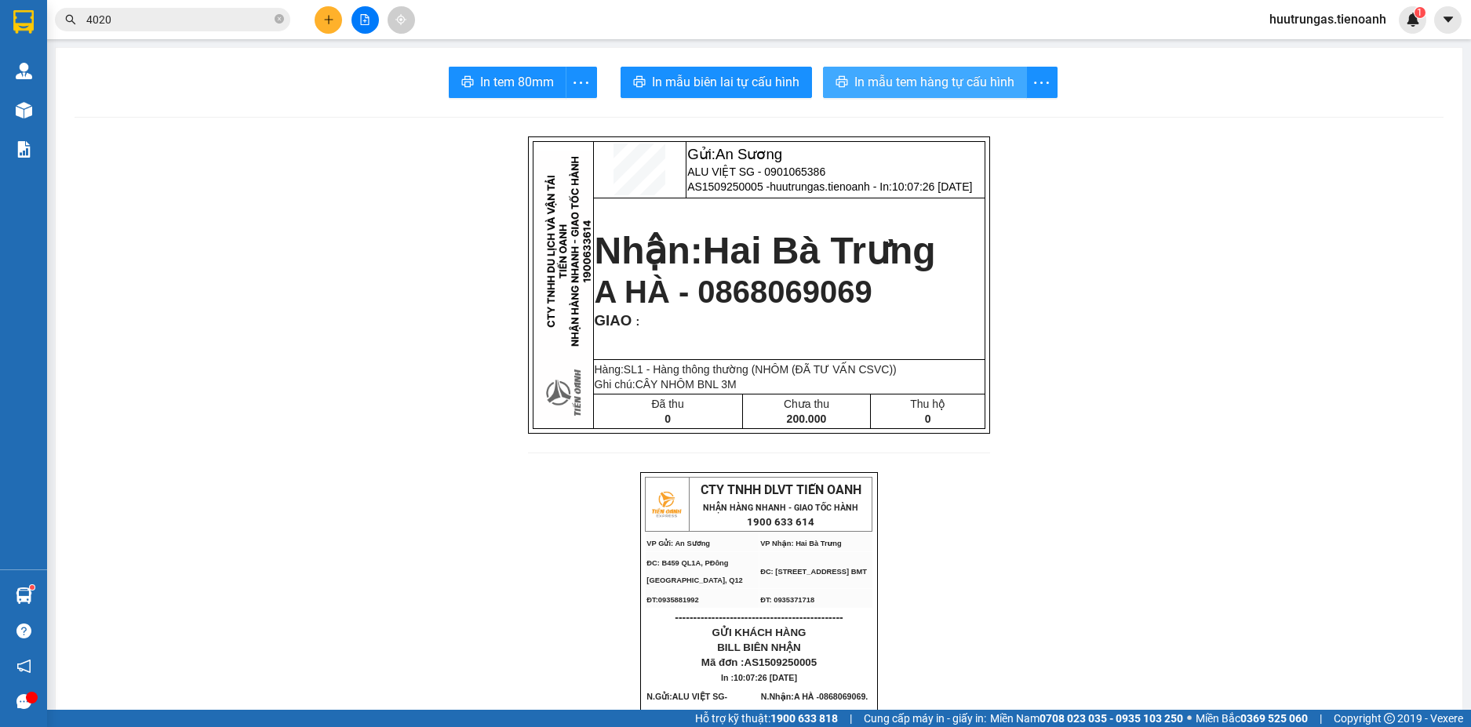
click at [923, 96] on button "In mẫu tem hàng tự cấu hình" at bounding box center [925, 82] width 204 height 31
click at [162, 19] on input "4020" at bounding box center [178, 19] width 185 height 17
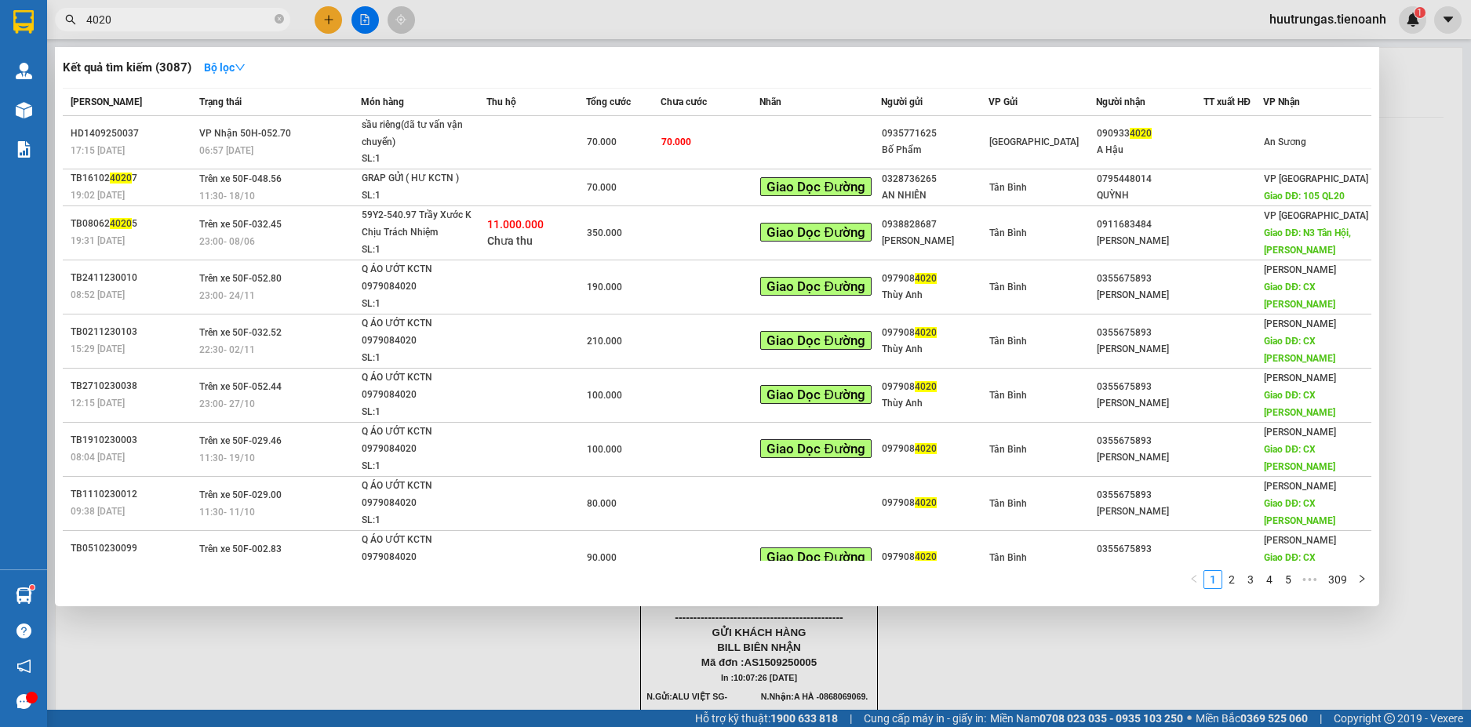
click at [162, 19] on input "4020" at bounding box center [178, 19] width 185 height 17
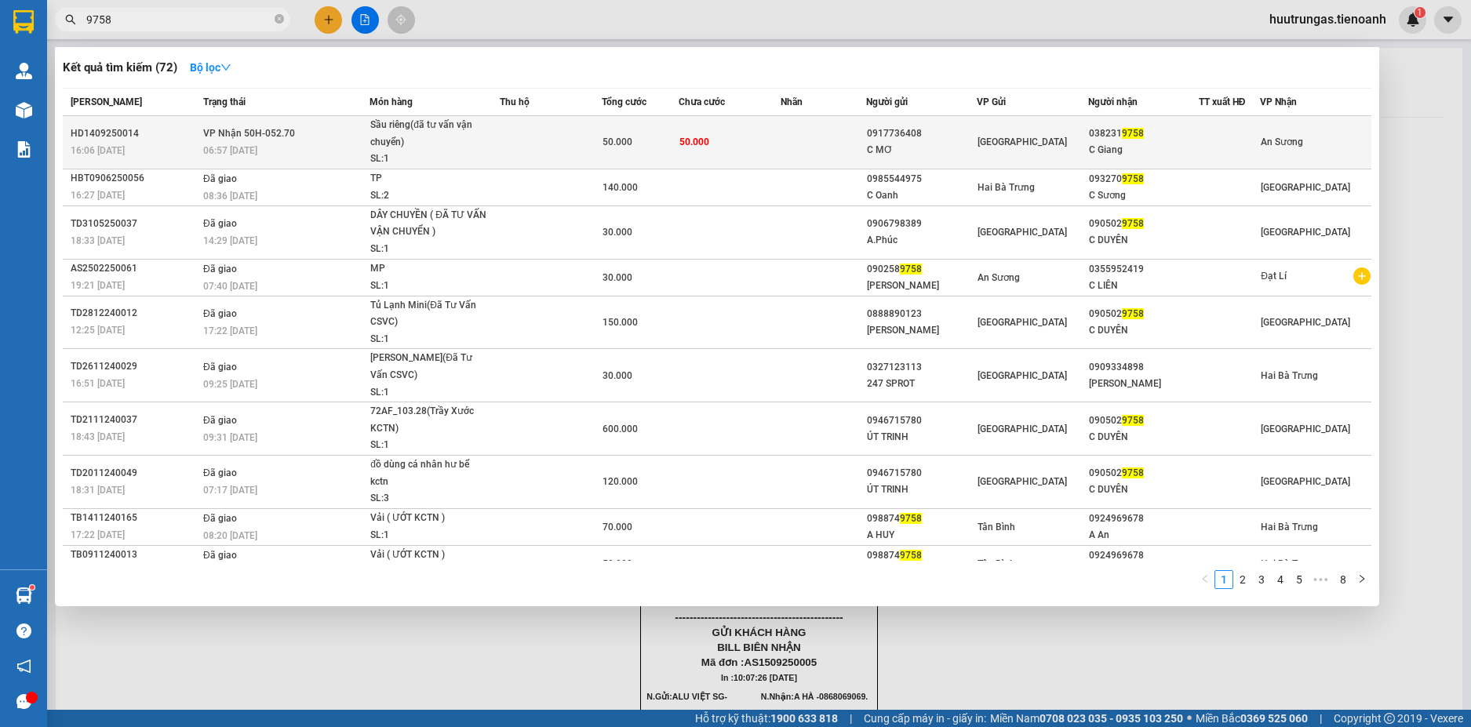
click at [489, 145] on span "Sầu riêng(đã tư vấn vận chuyển) SL: 1" at bounding box center [434, 142] width 128 height 51
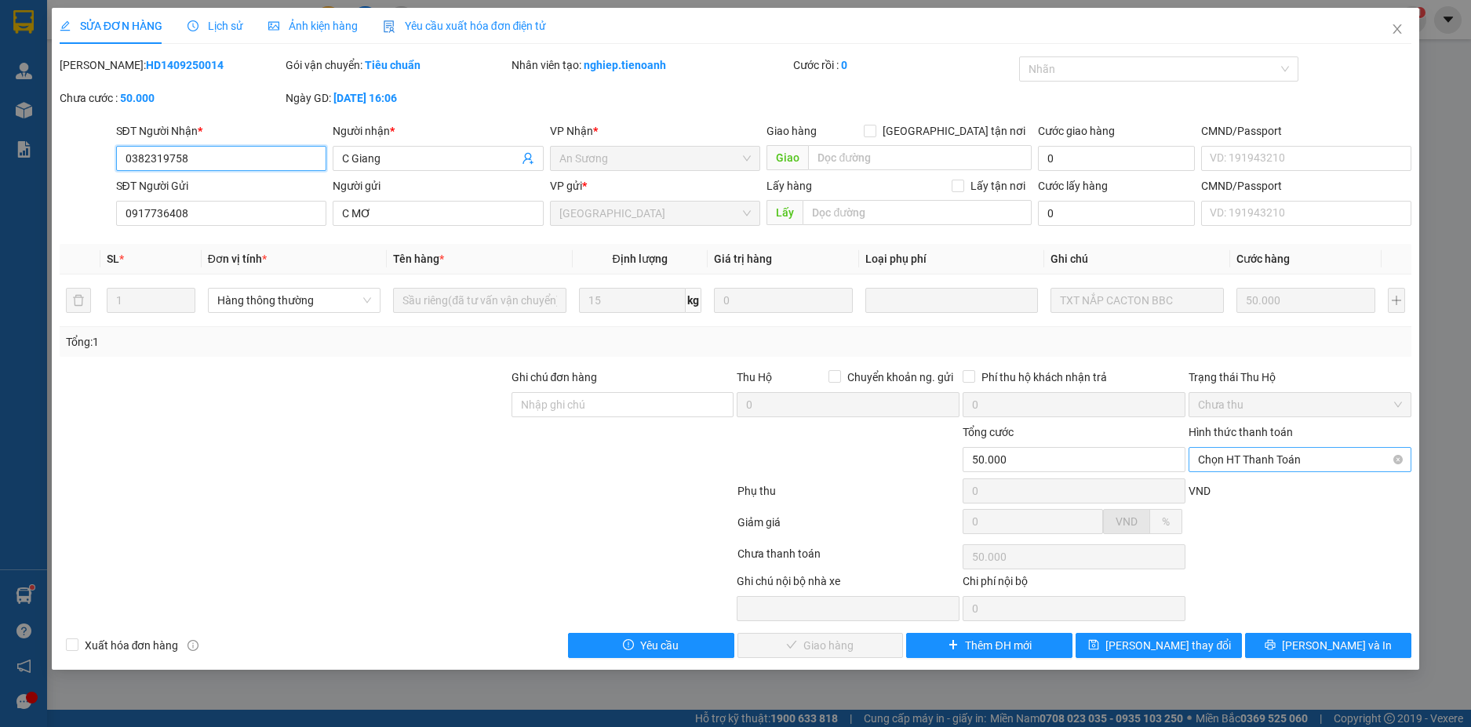
click at [1376, 461] on span "Chọn HT Thanh Toán" at bounding box center [1300, 460] width 204 height 24
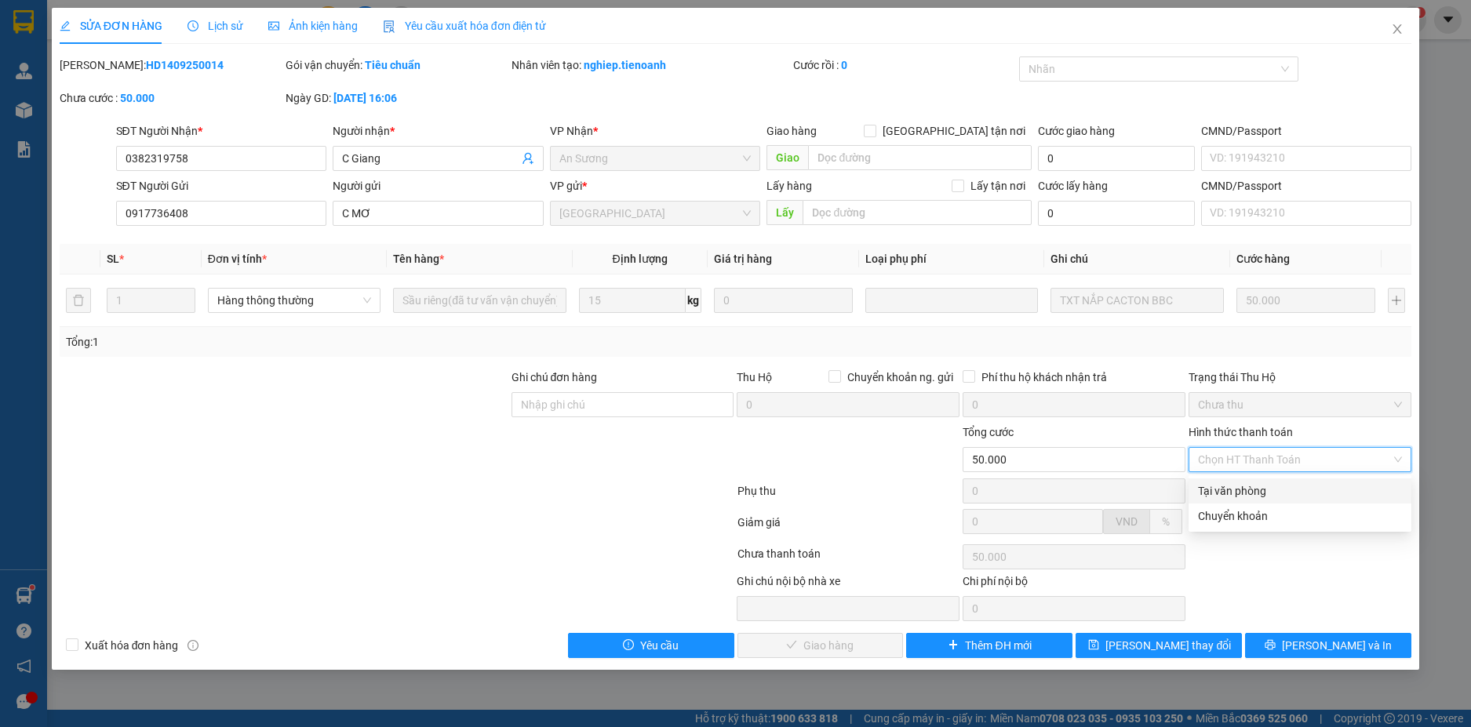
click at [1265, 495] on div "Tại văn phòng" at bounding box center [1300, 491] width 204 height 17
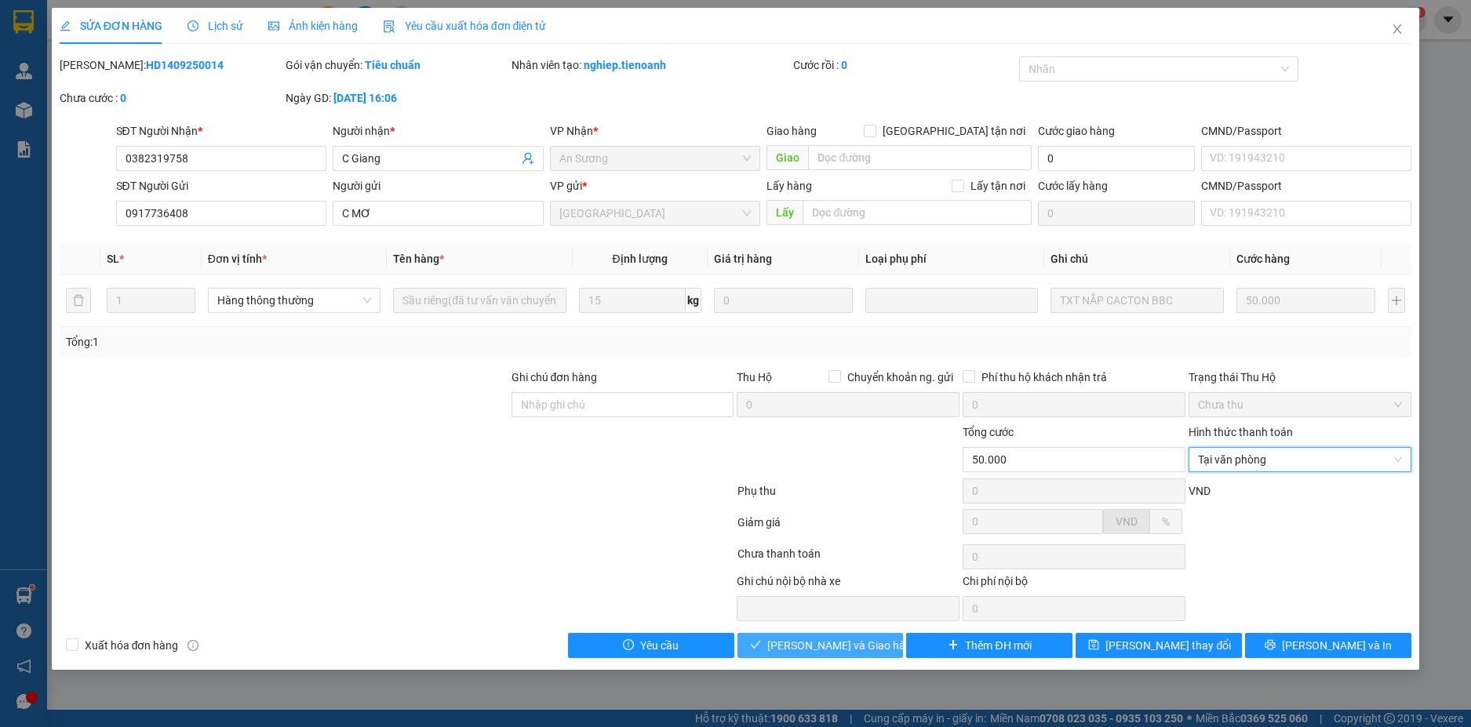
click at [851, 648] on span "[PERSON_NAME] và Giao hàng" at bounding box center [842, 645] width 151 height 17
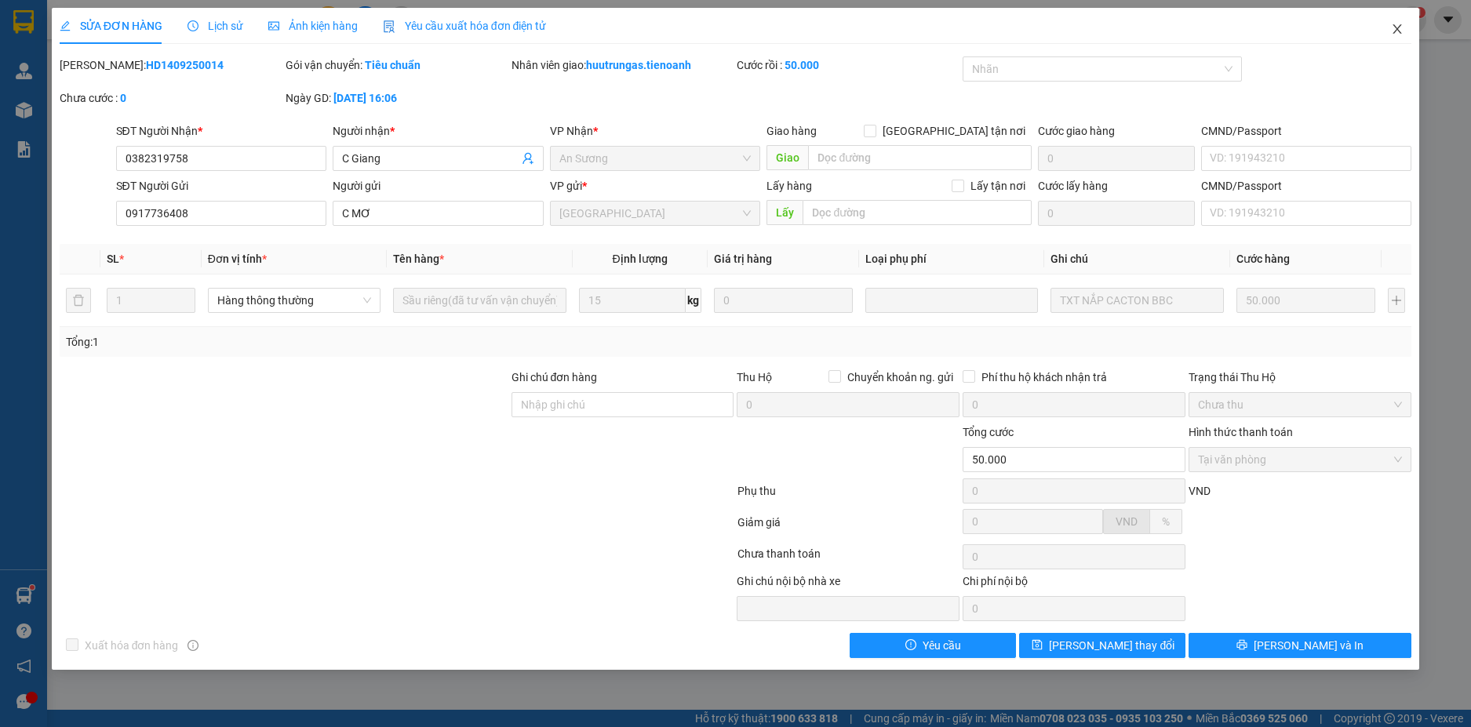
click at [1395, 27] on icon "close" at bounding box center [1398, 28] width 9 height 9
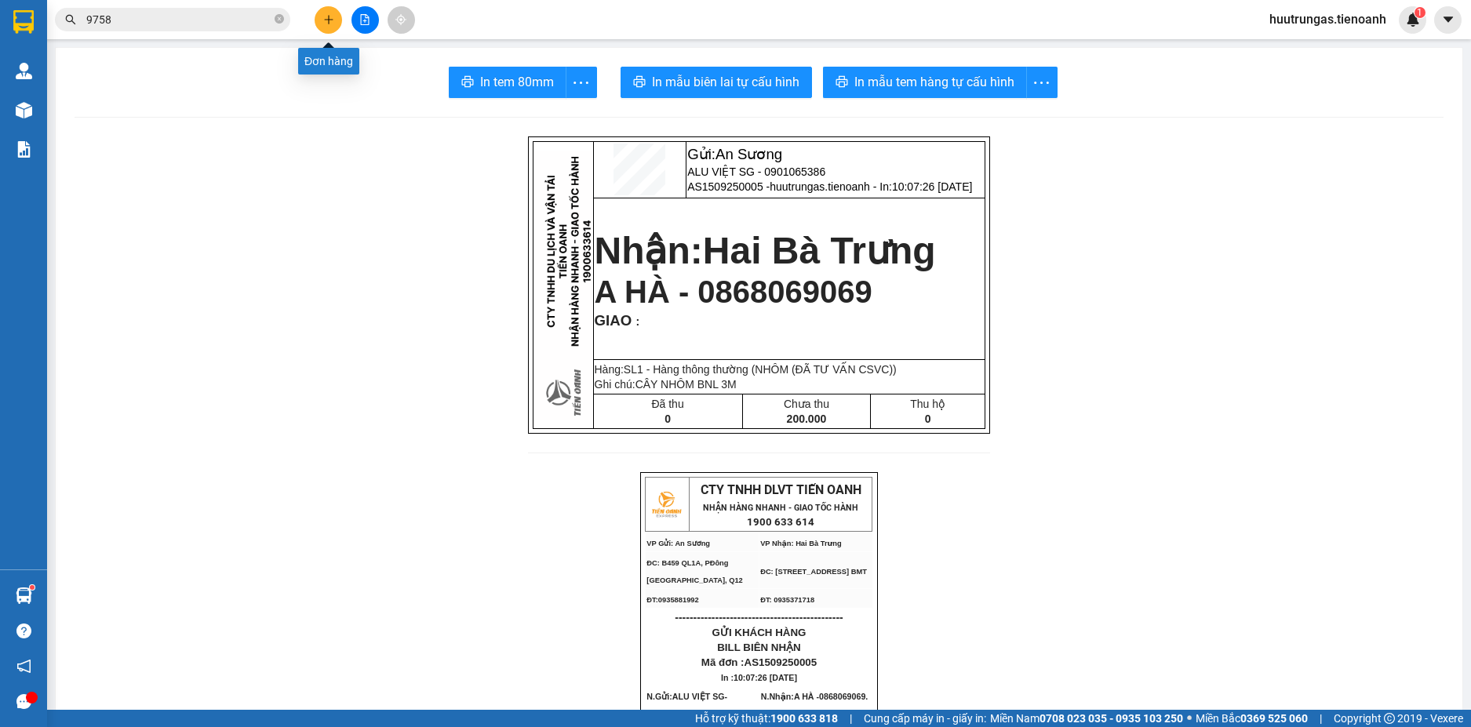
click at [333, 16] on icon "plus" at bounding box center [328, 19] width 11 height 11
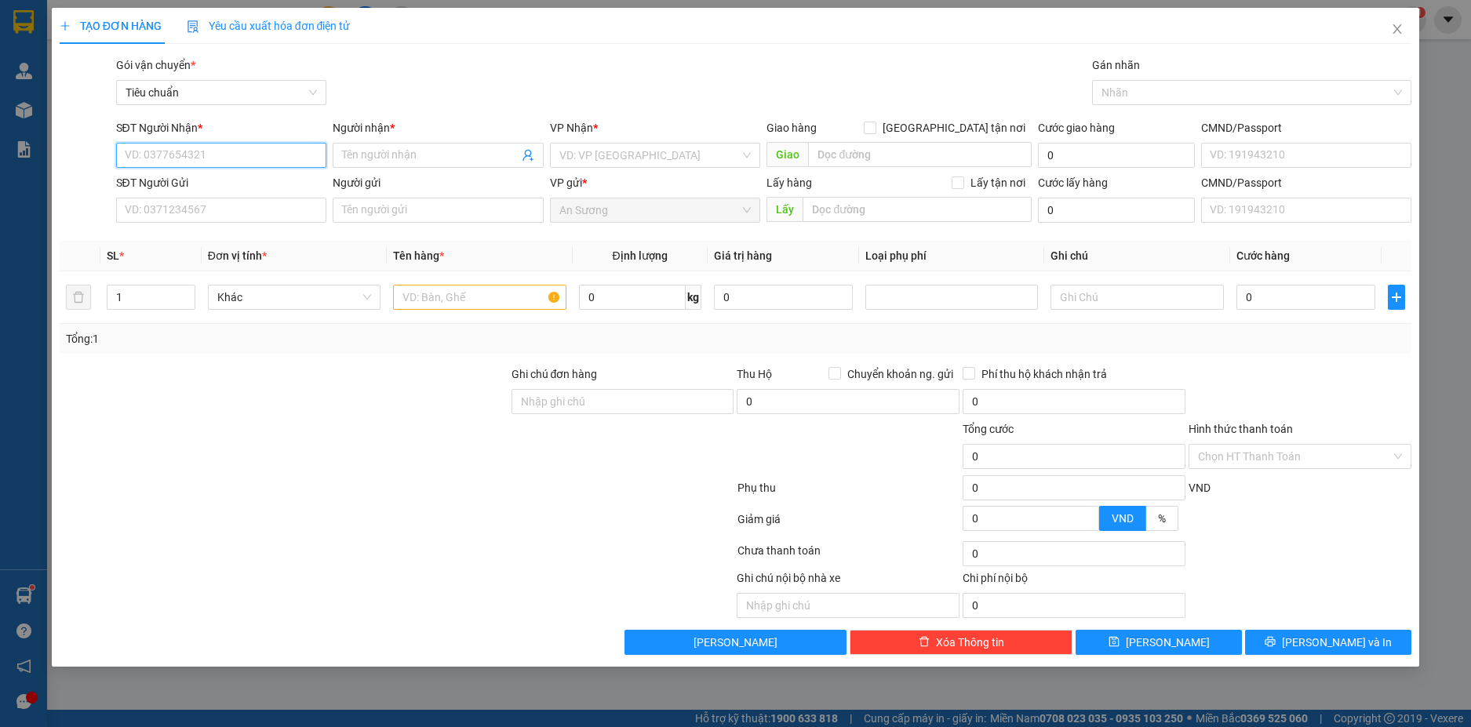
click at [227, 160] on input "SĐT Người Nhận *" at bounding box center [221, 155] width 211 height 25
click at [235, 182] on div "0376869701 - C Liên ( THI )" at bounding box center [222, 186] width 192 height 17
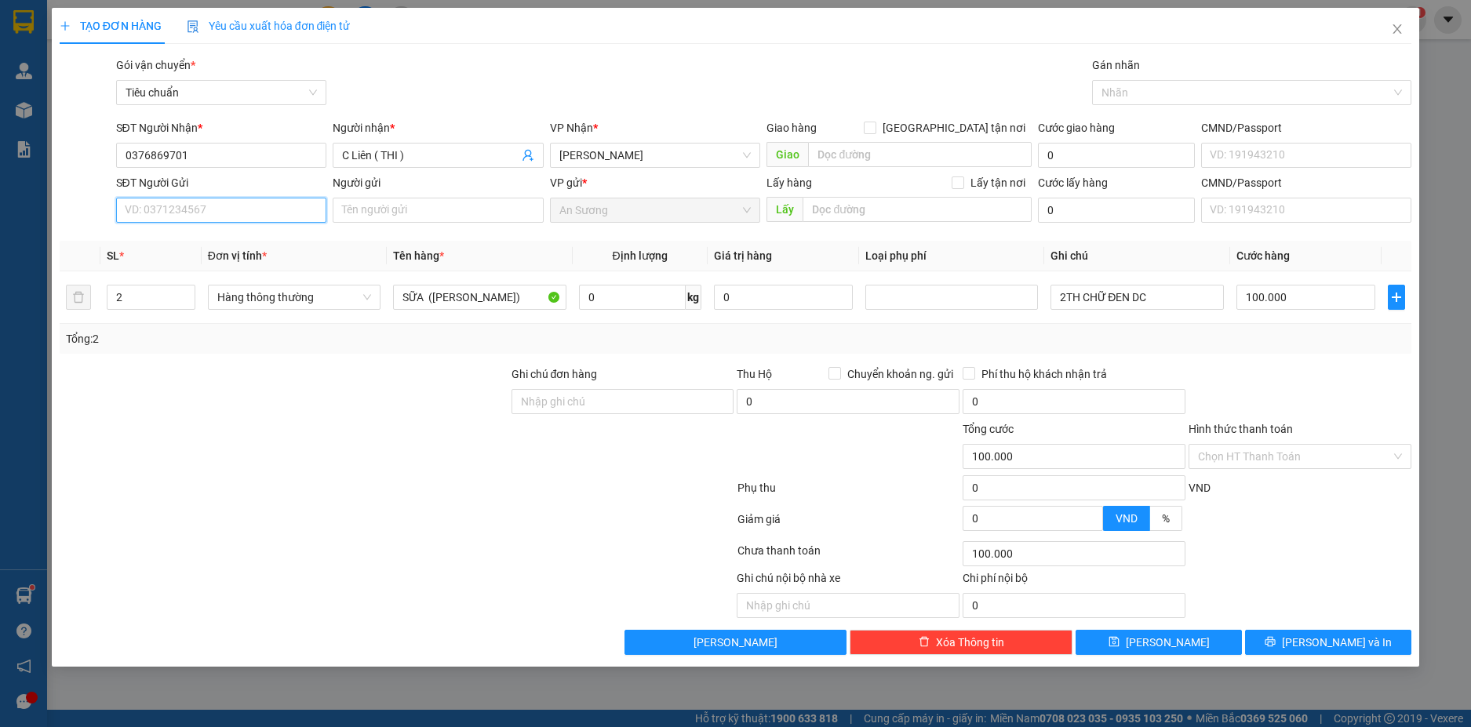
click at [257, 210] on input "SĐT Người Gửi" at bounding box center [221, 210] width 211 height 25
click at [257, 237] on div "0979120937 - CTY BẮC NAM" at bounding box center [225, 241] width 199 height 17
click at [183, 286] on span "Increase Value" at bounding box center [185, 293] width 17 height 14
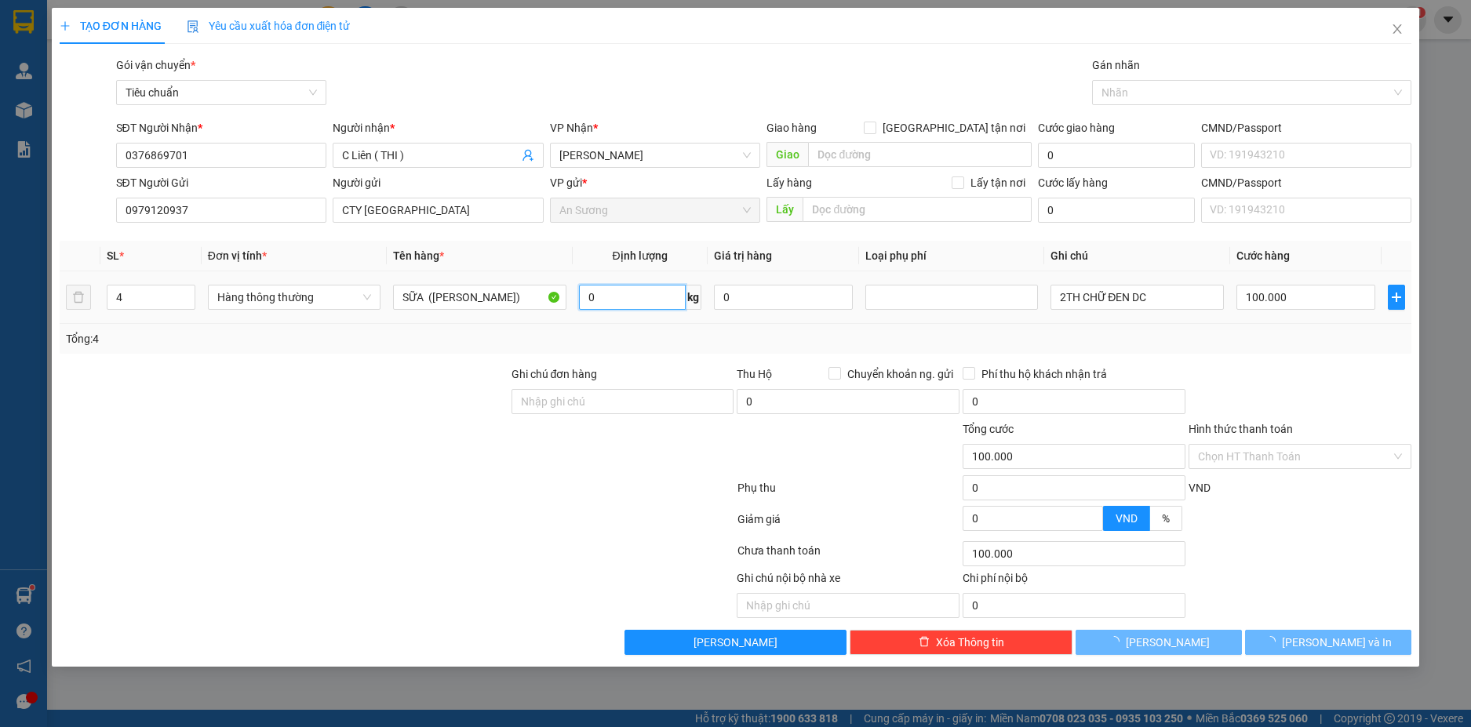
click at [643, 297] on input "0" at bounding box center [632, 297] width 107 height 25
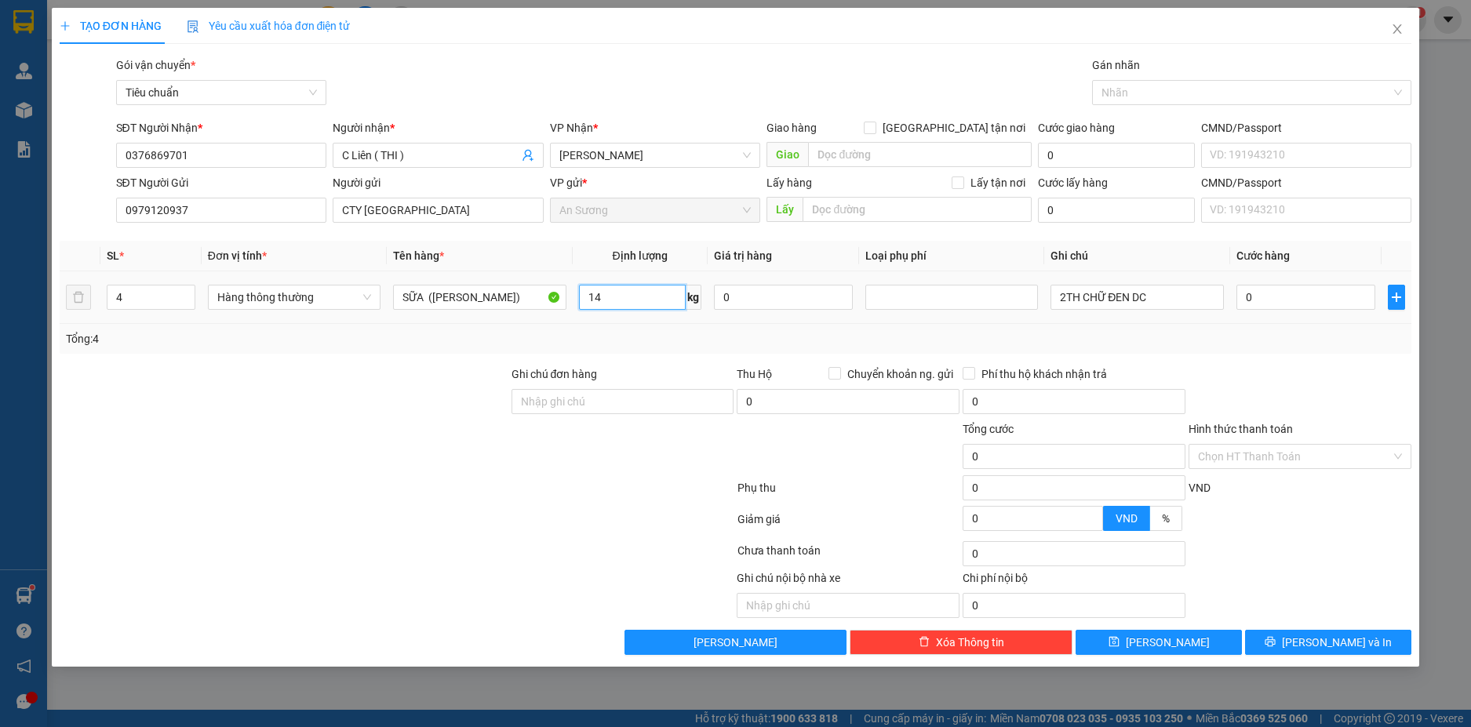
click at [662, 297] on input "14" at bounding box center [632, 297] width 107 height 25
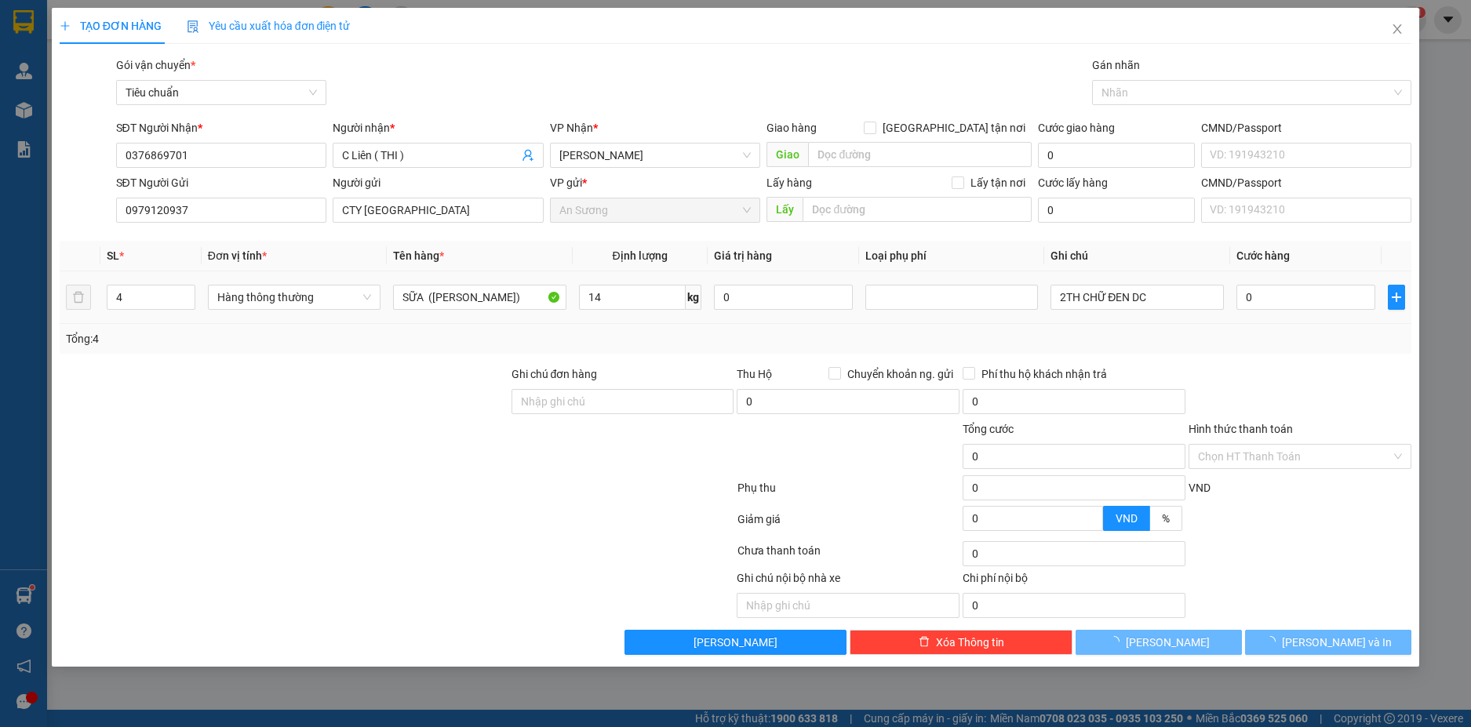
drag, startPoint x: 812, startPoint y: 351, endPoint x: 1044, endPoint y: 303, distance: 237.2
click at [815, 348] on div "Tổng: 4" at bounding box center [736, 339] width 1353 height 30
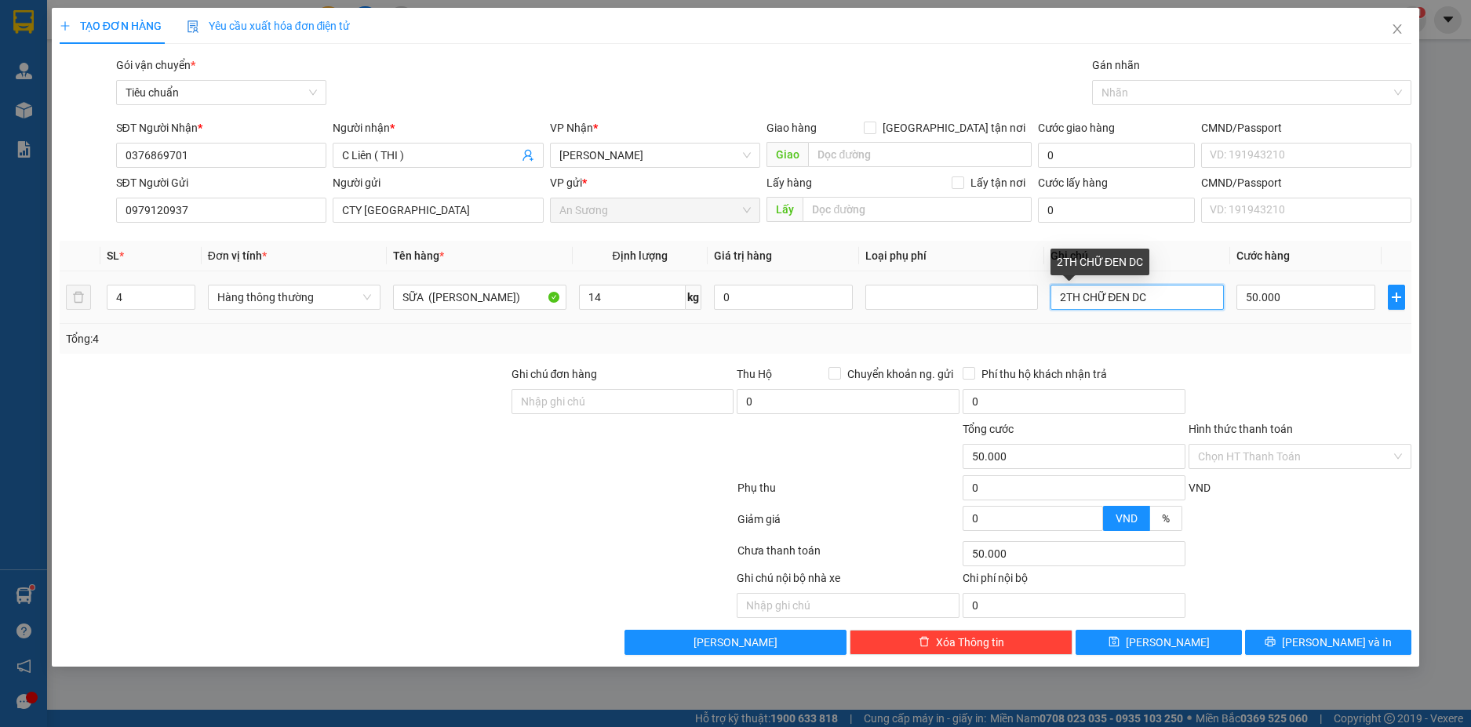
click at [1065, 301] on input "2TH CHỮ ĐEN DC" at bounding box center [1137, 297] width 173 height 25
click at [1322, 303] on input "50.000" at bounding box center [1306, 297] width 139 height 25
click at [1314, 335] on div "Tổng: 4" at bounding box center [736, 338] width 1340 height 17
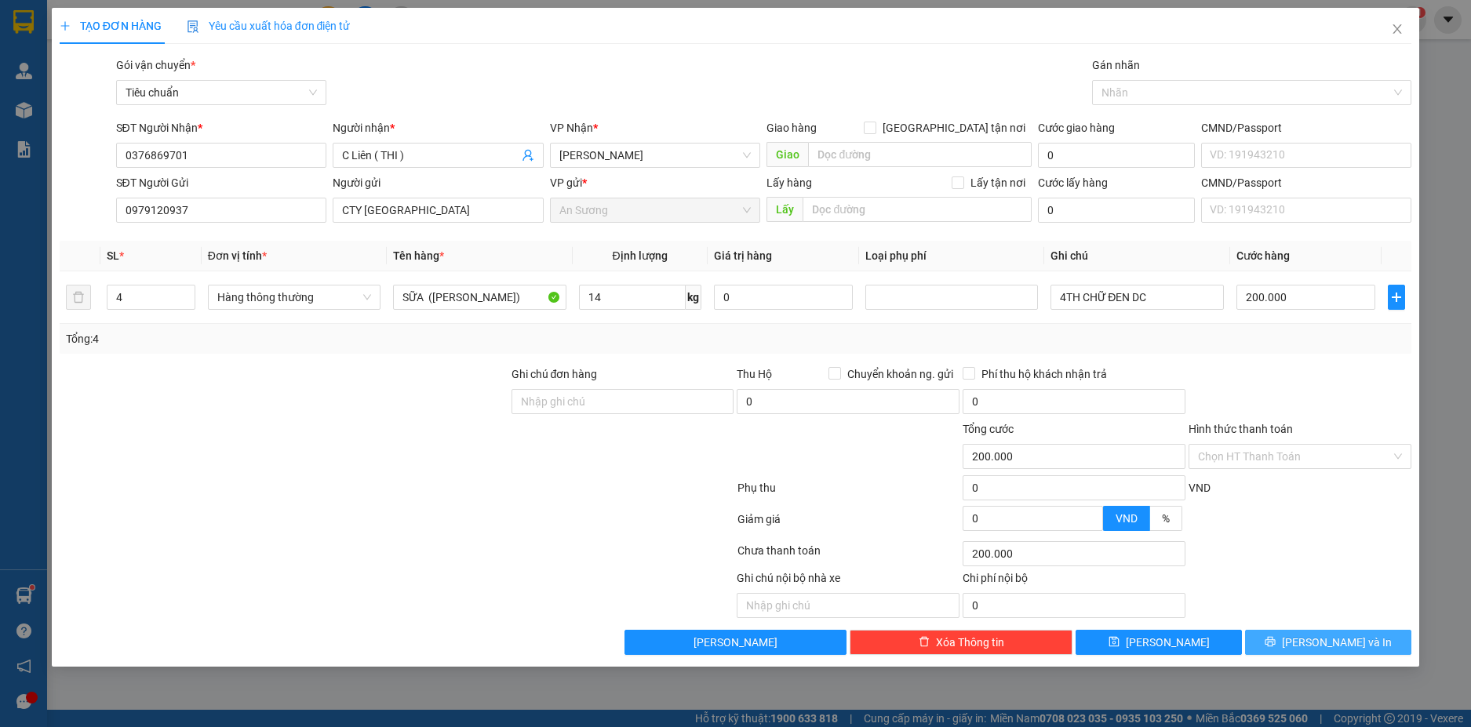
click at [1347, 642] on span "[PERSON_NAME] và In" at bounding box center [1337, 642] width 110 height 17
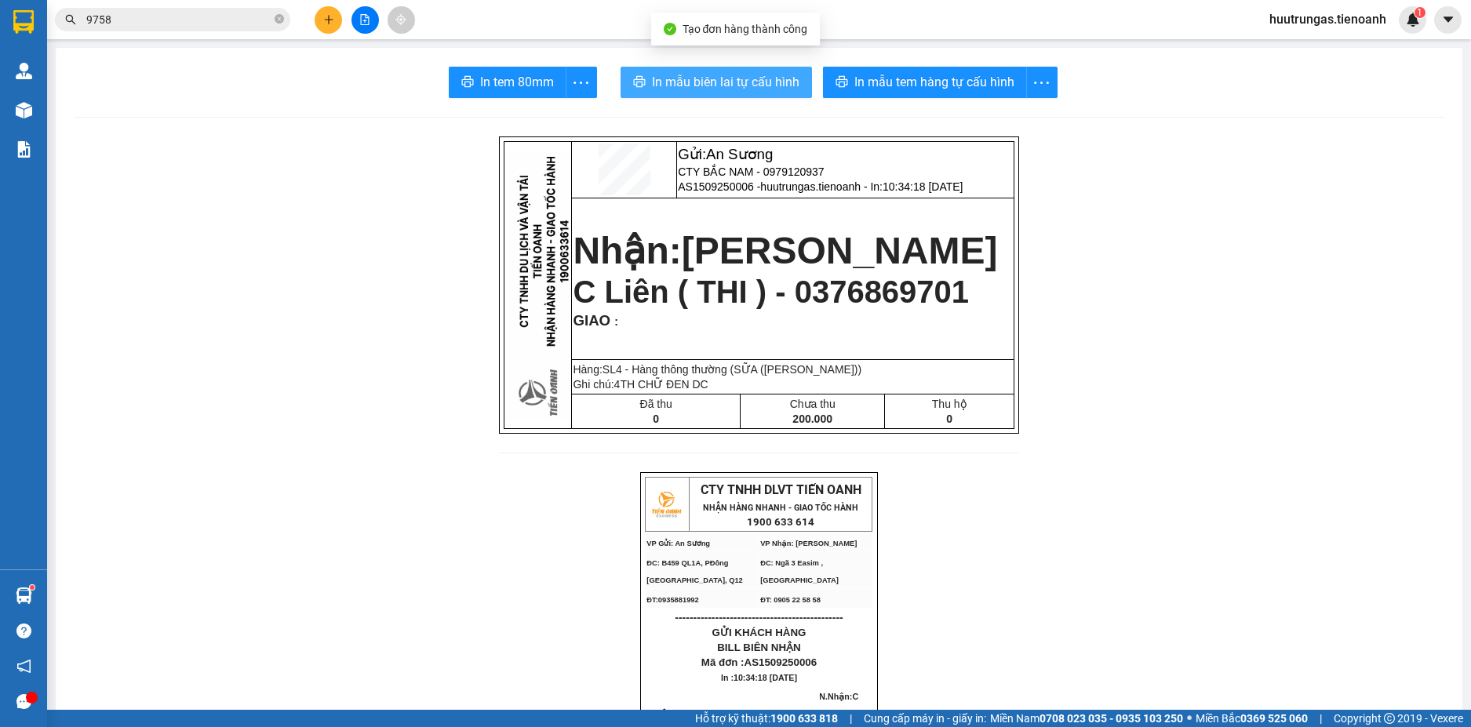
click at [716, 86] on span "In mẫu biên lai tự cấu hình" at bounding box center [726, 82] width 148 height 20
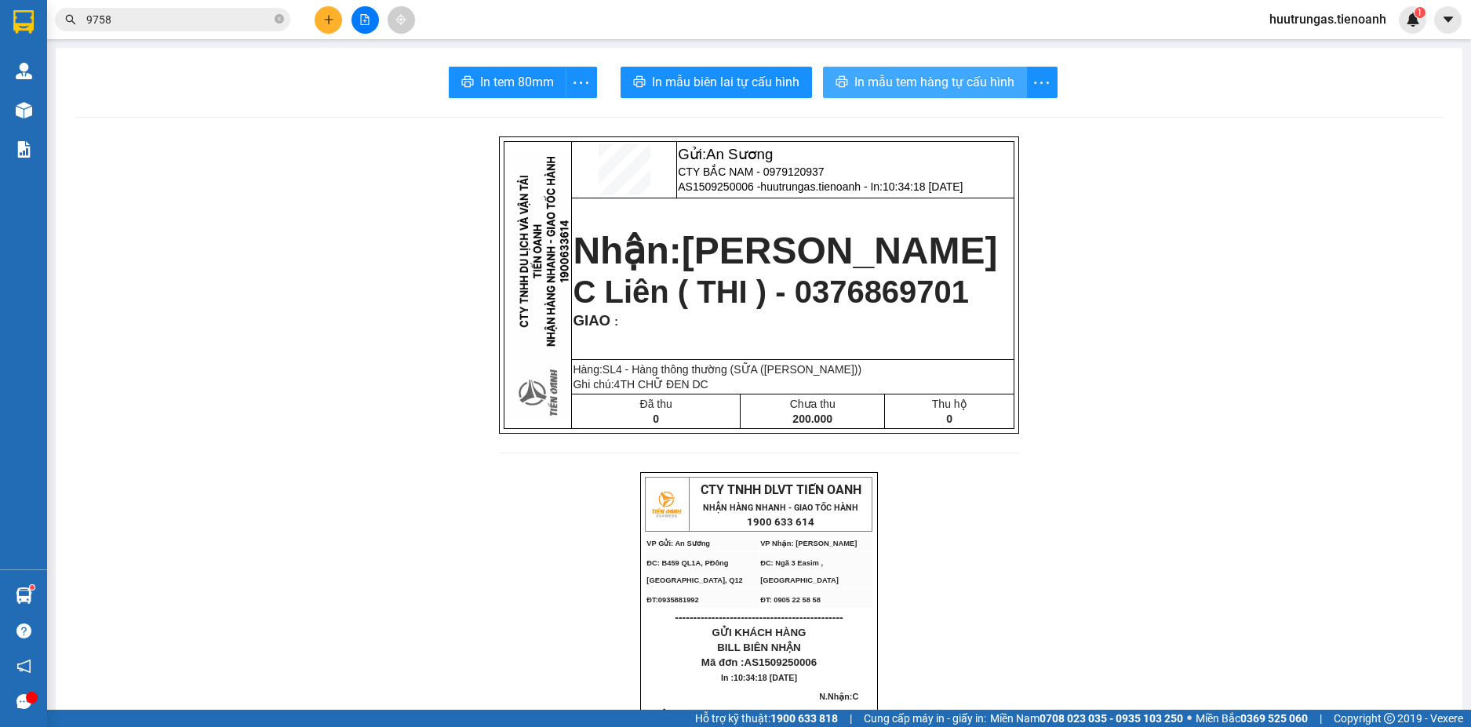
click at [924, 86] on span "In mẫu tem hàng tự cấu hình" at bounding box center [935, 82] width 160 height 20
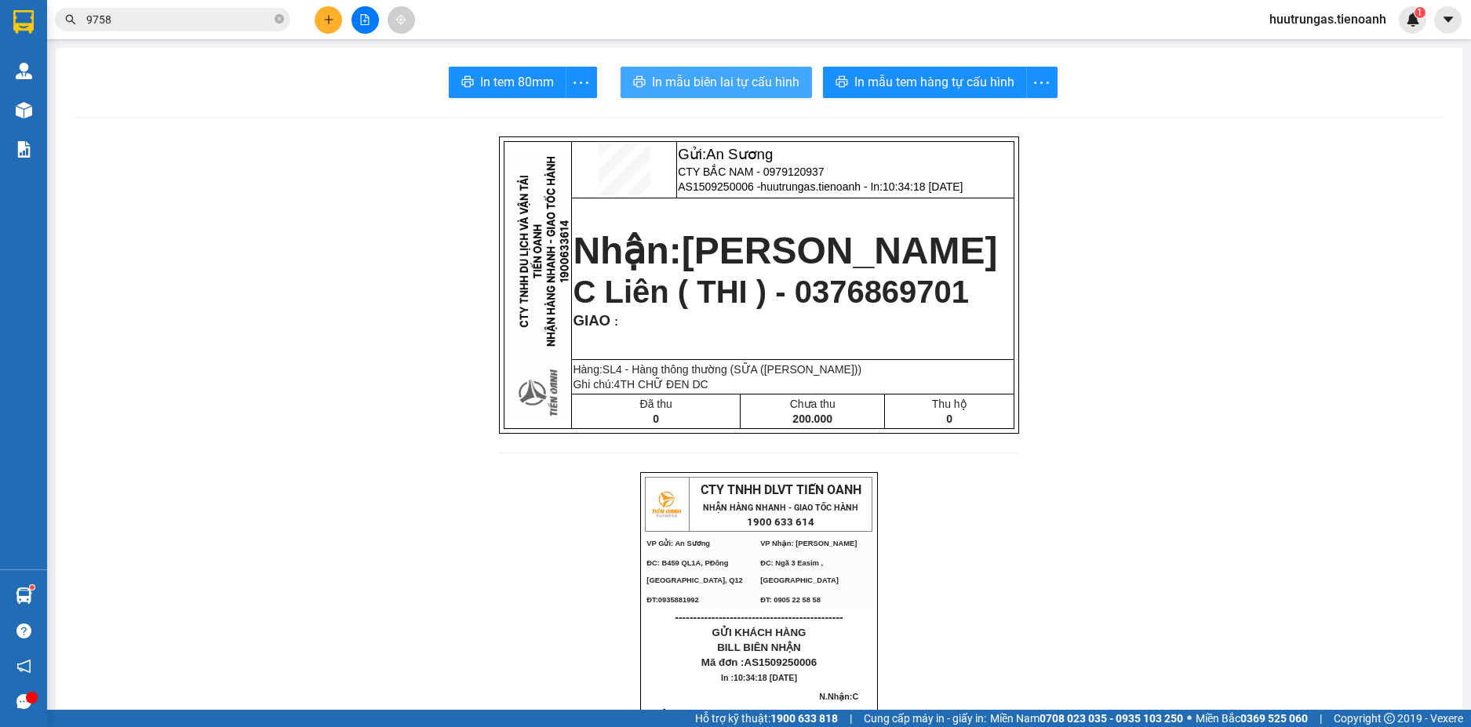
click at [702, 78] on span "In mẫu biên lai tự cấu hình" at bounding box center [726, 82] width 148 height 20
click at [219, 22] on input "9758" at bounding box center [178, 19] width 185 height 17
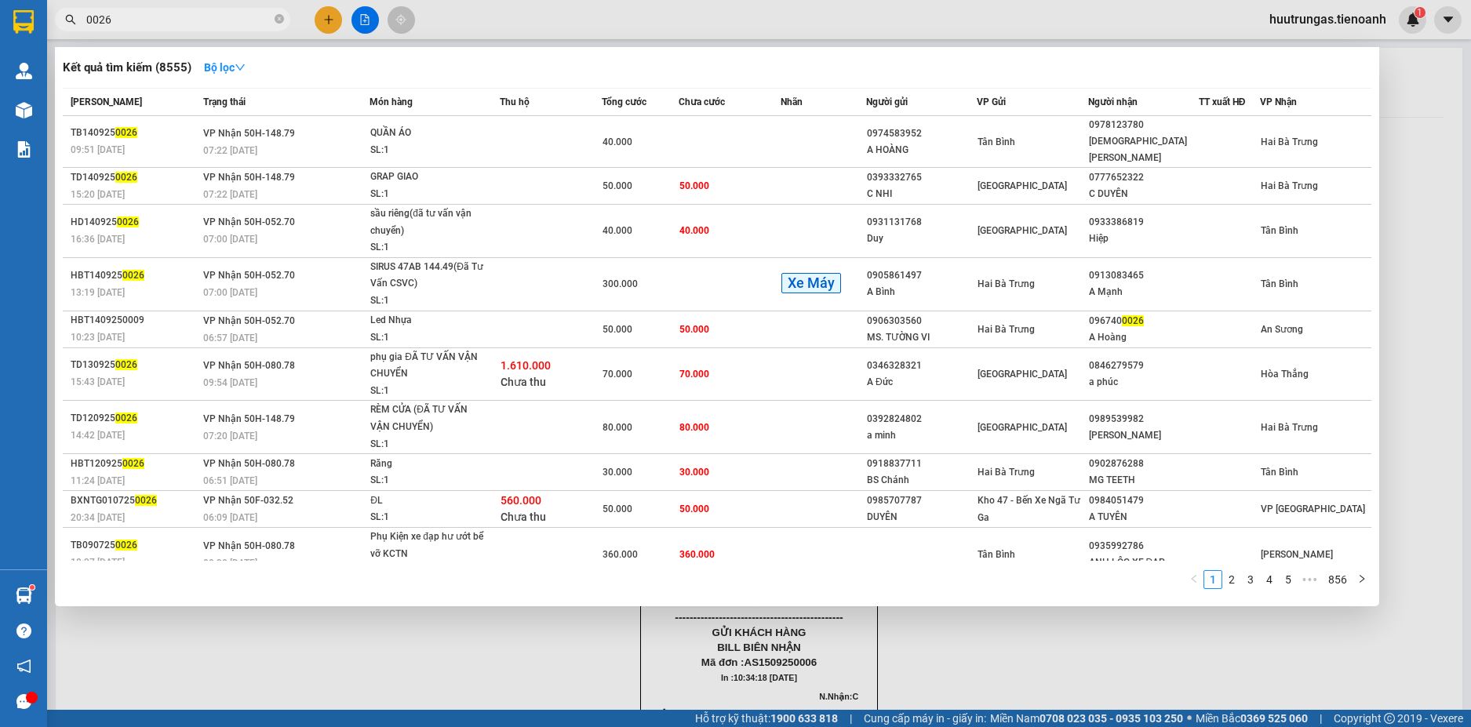
click at [198, 17] on input "0026" at bounding box center [178, 19] width 185 height 17
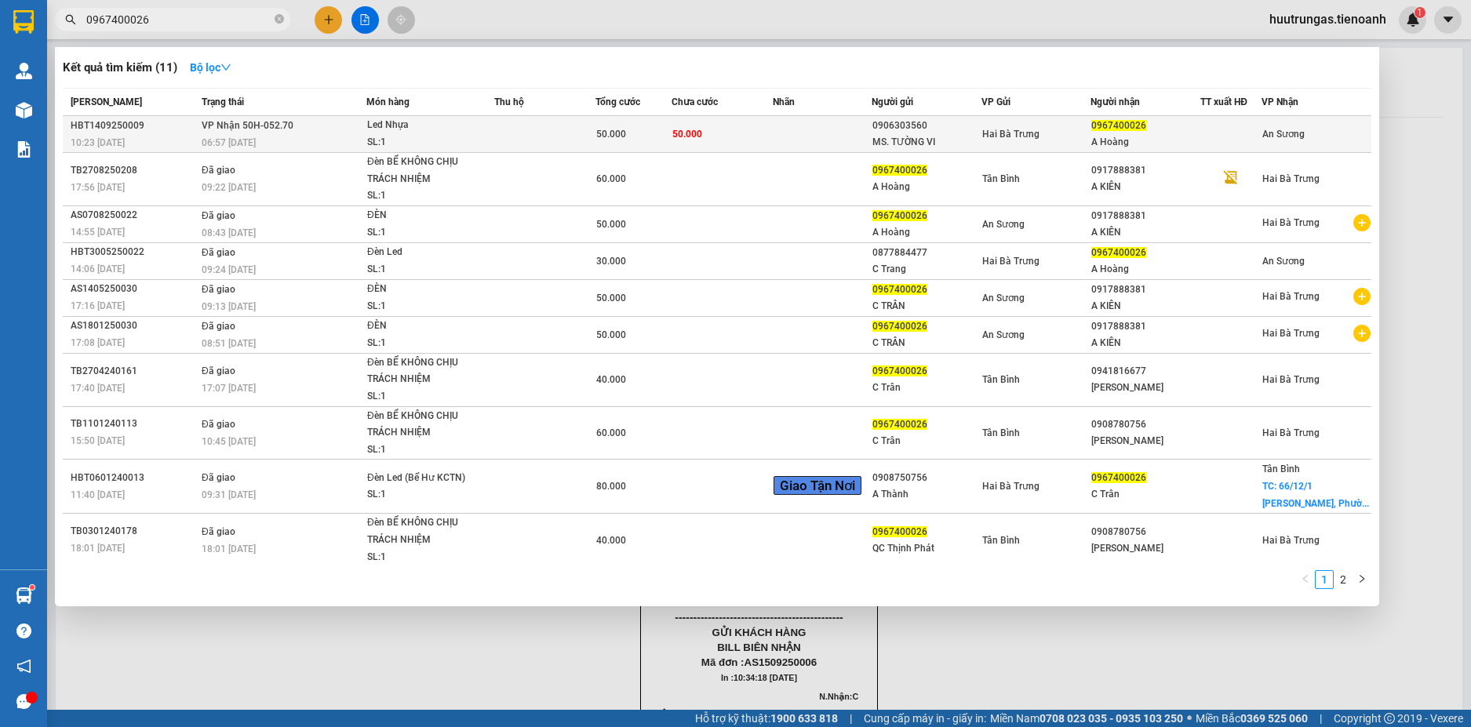
click at [487, 135] on span "Led Nhựa SL: 1" at bounding box center [430, 134] width 126 height 34
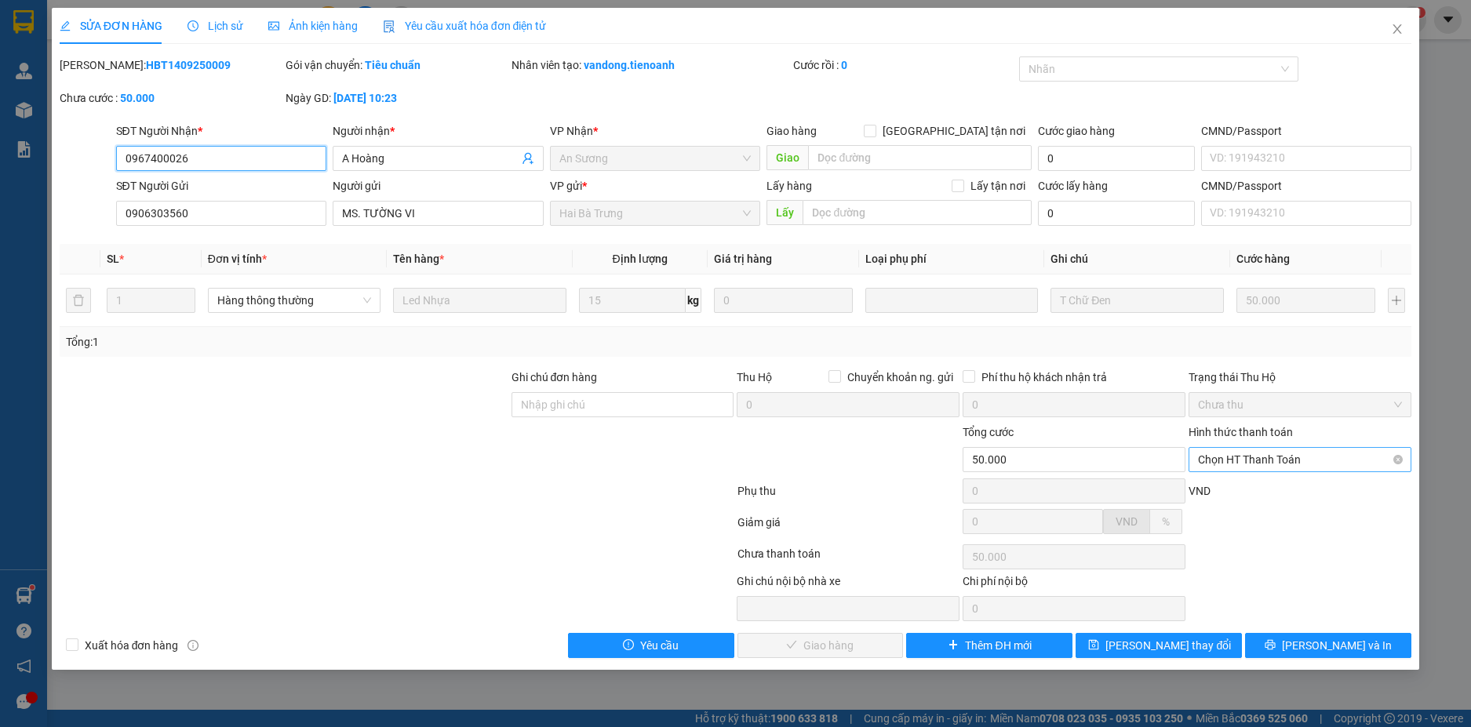
click at [1304, 458] on span "Chọn HT Thanh Toán" at bounding box center [1300, 460] width 204 height 24
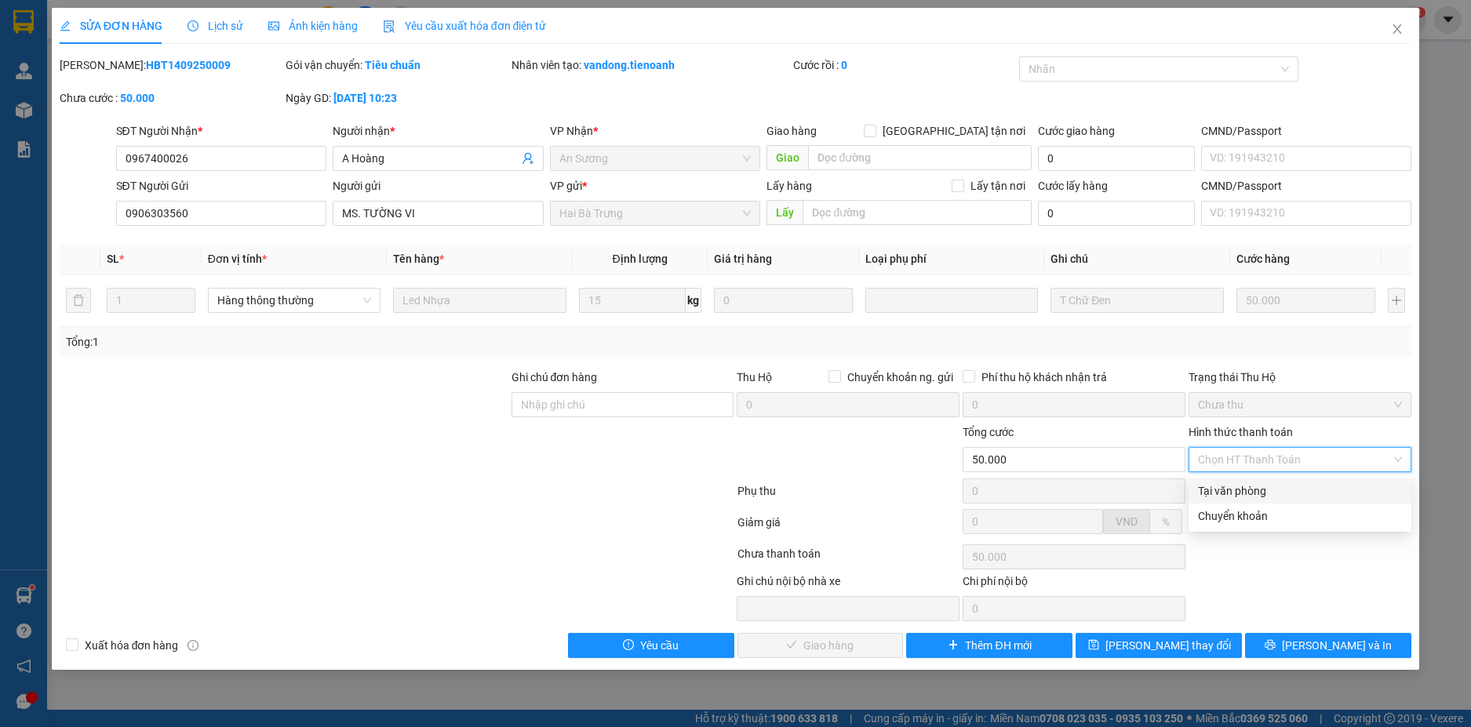
click at [1256, 490] on div "Tại văn phòng" at bounding box center [1300, 491] width 204 height 17
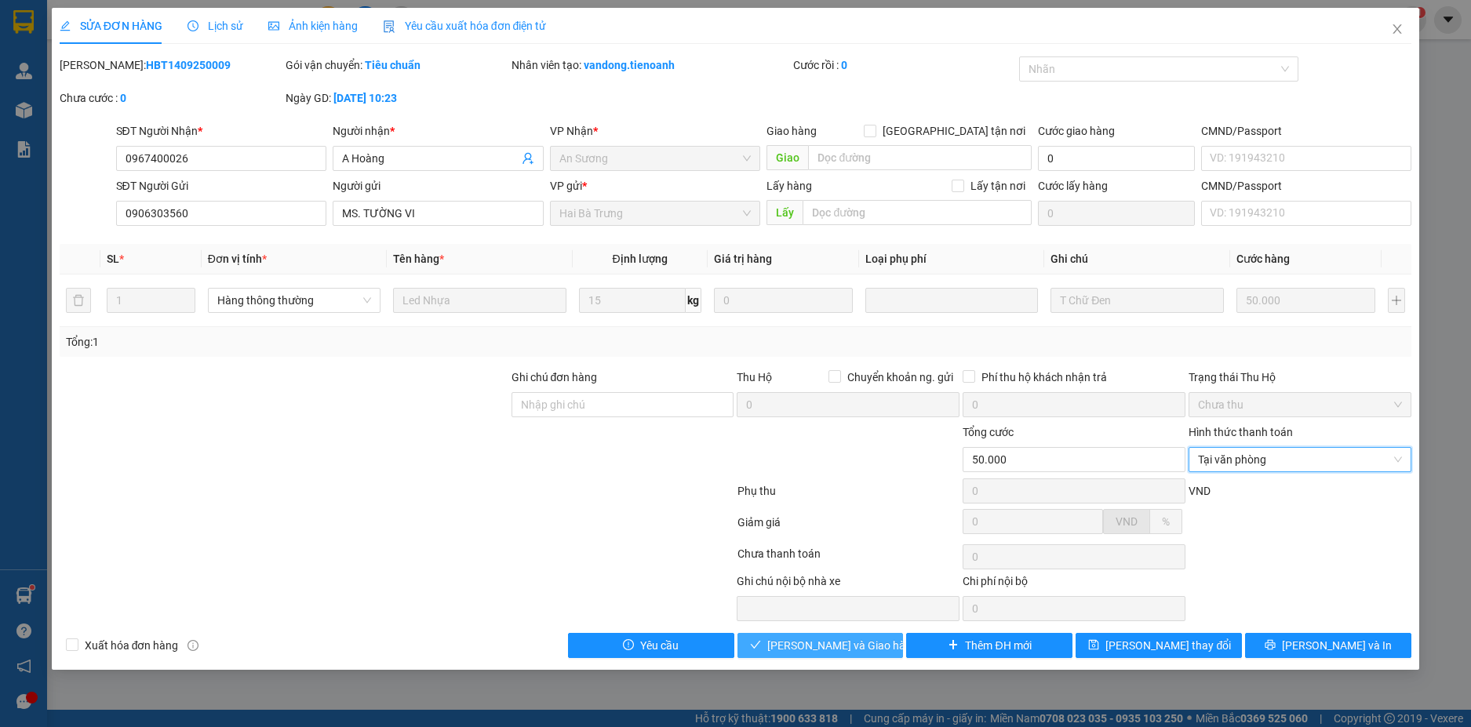
click at [863, 637] on span "[PERSON_NAME] và Giao hàng" at bounding box center [842, 645] width 151 height 17
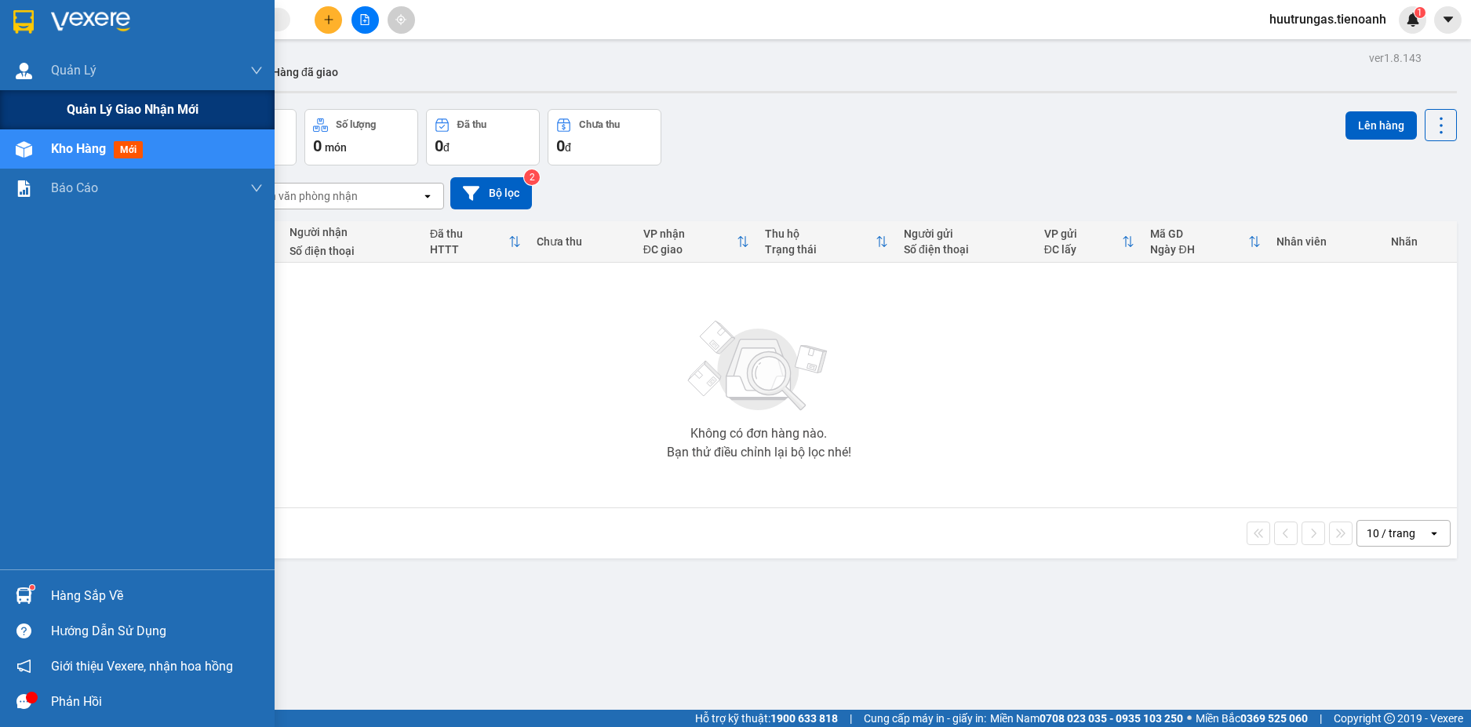
click at [101, 101] on span "Quản lý giao nhận mới" at bounding box center [133, 110] width 132 height 20
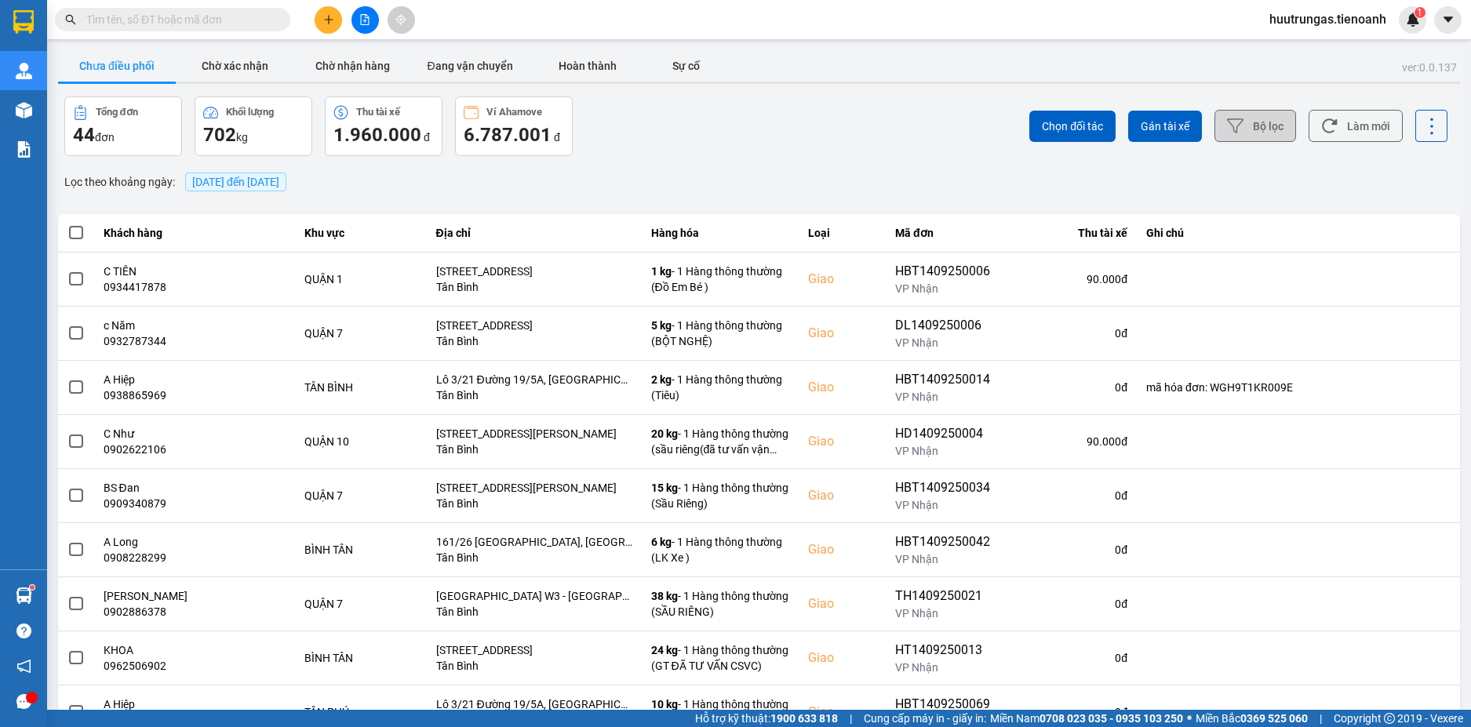
click at [1252, 125] on button "Bộ lọc" at bounding box center [1256, 126] width 82 height 32
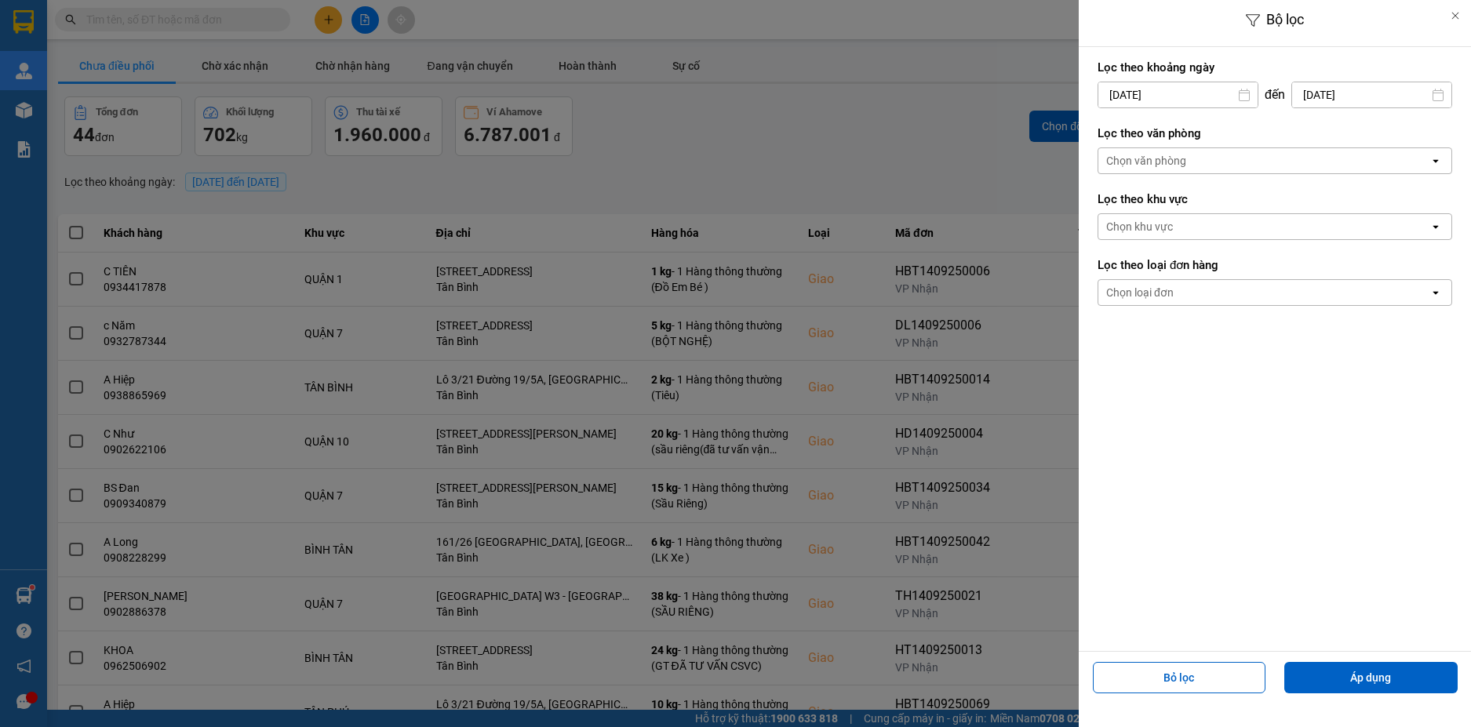
click at [1166, 169] on div "Chọn văn phòng" at bounding box center [1264, 160] width 331 height 25
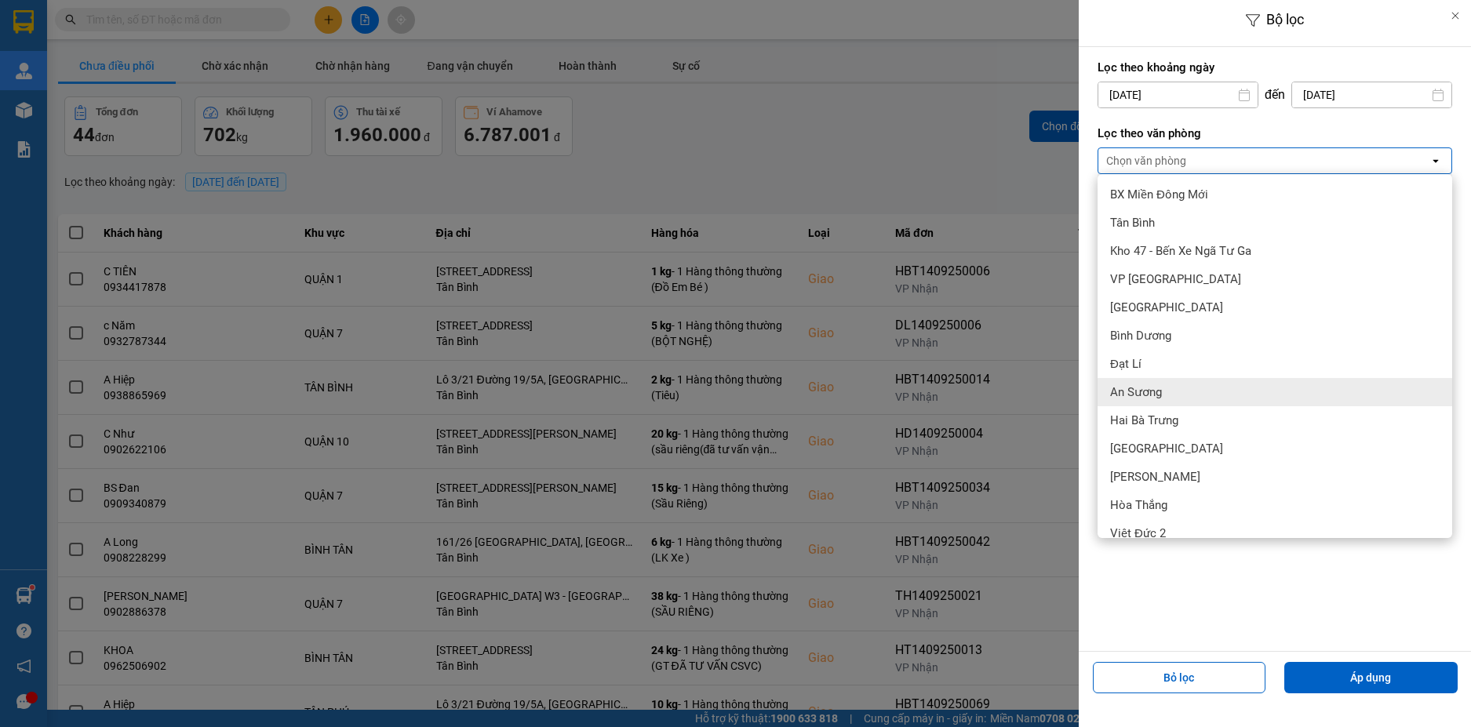
click at [1148, 403] on div "An Sương" at bounding box center [1275, 392] width 355 height 28
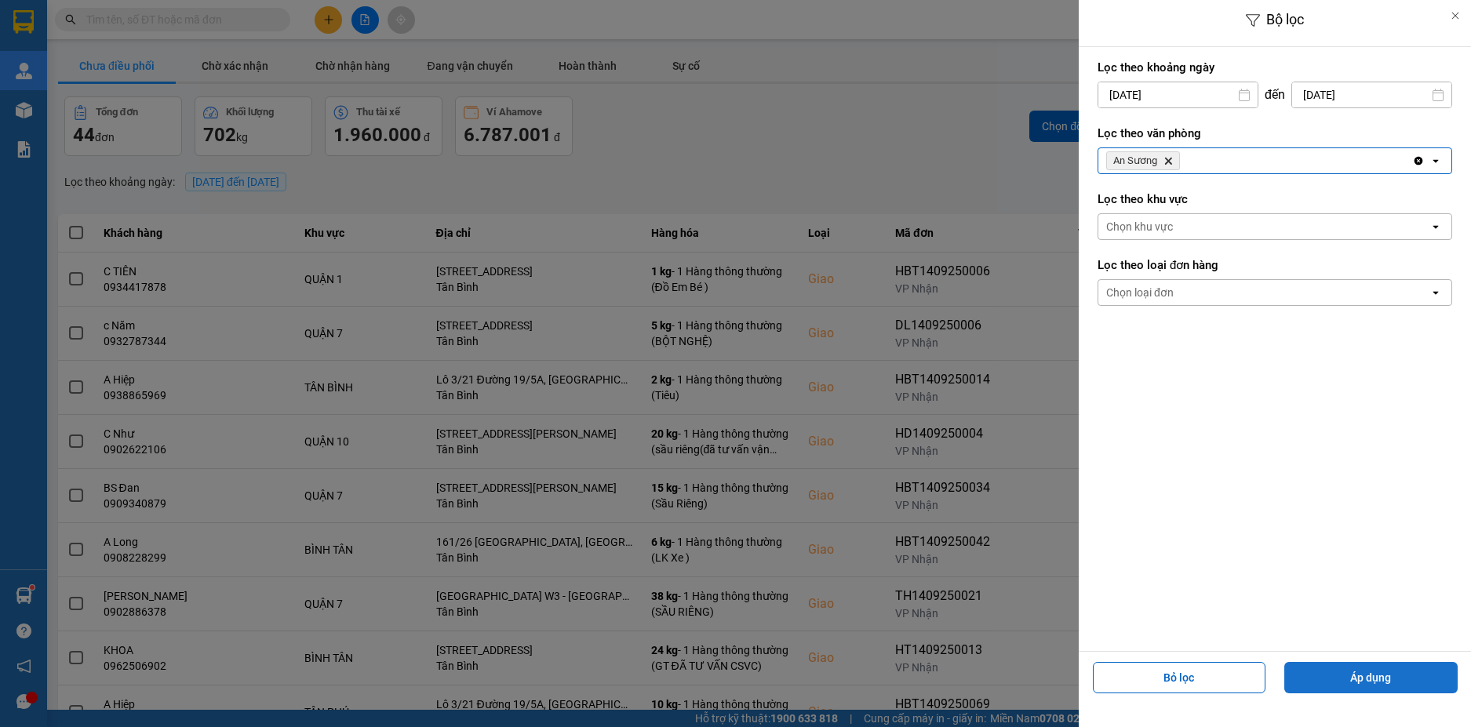
click at [1335, 679] on button "Áp dụng" at bounding box center [1371, 677] width 173 height 31
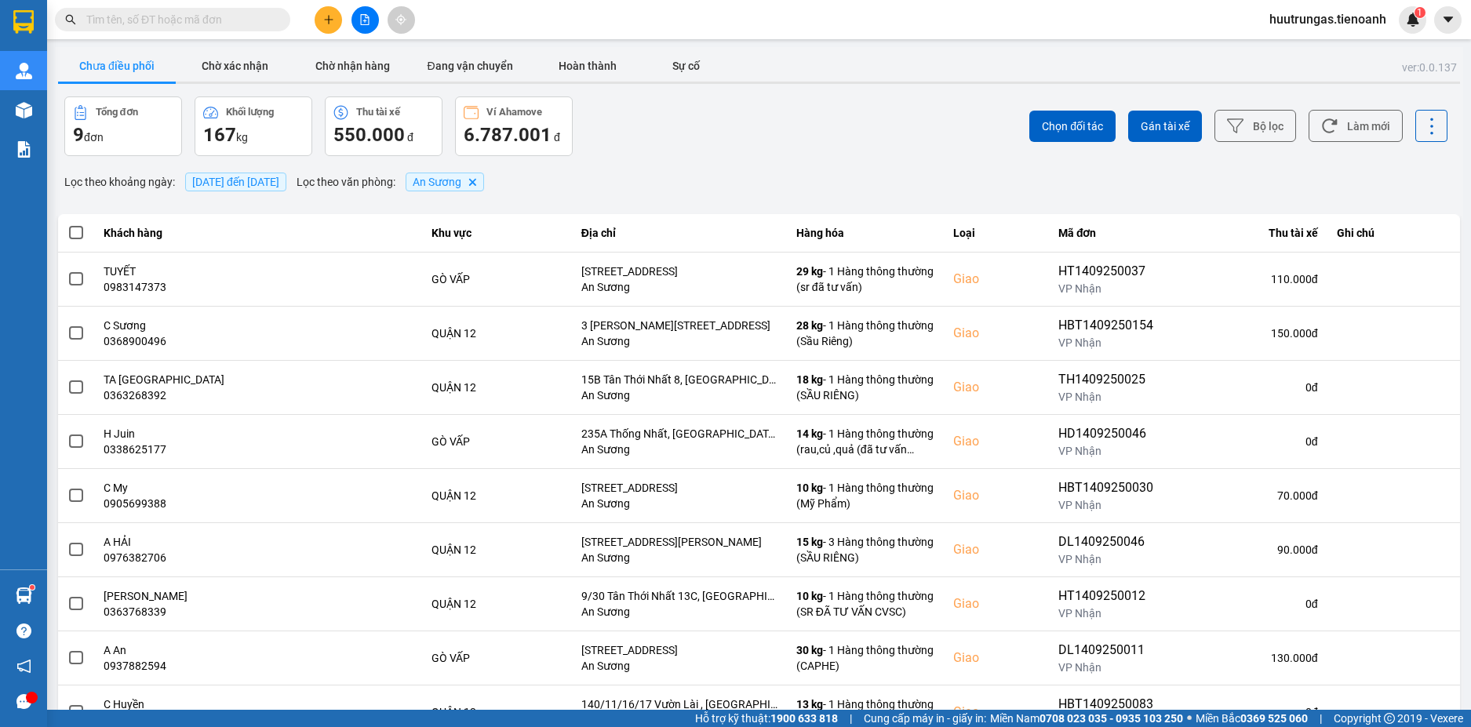
scroll to position [66, 0]
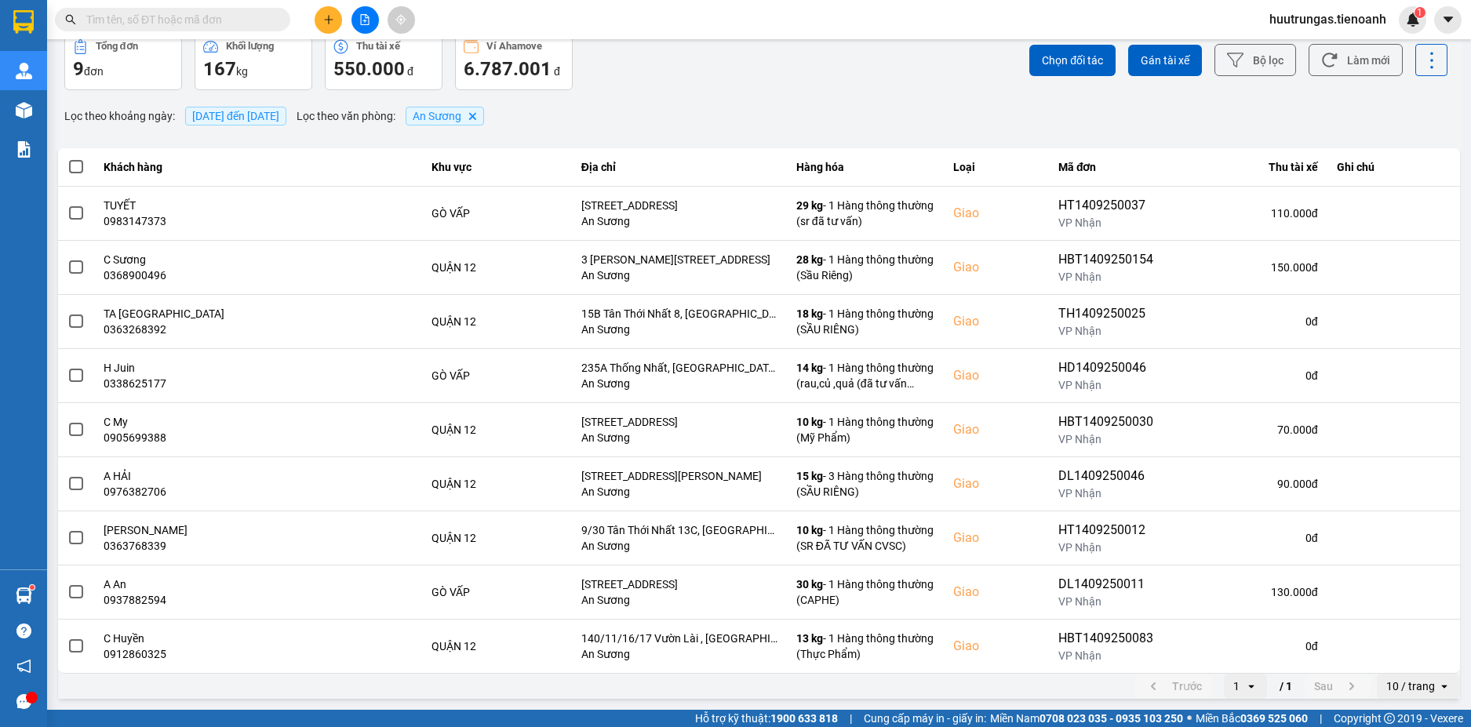
click at [1411, 687] on div "10 / trang" at bounding box center [1411, 687] width 49 height 16
click at [1414, 657] on div "100 / trang" at bounding box center [1406, 653] width 57 height 16
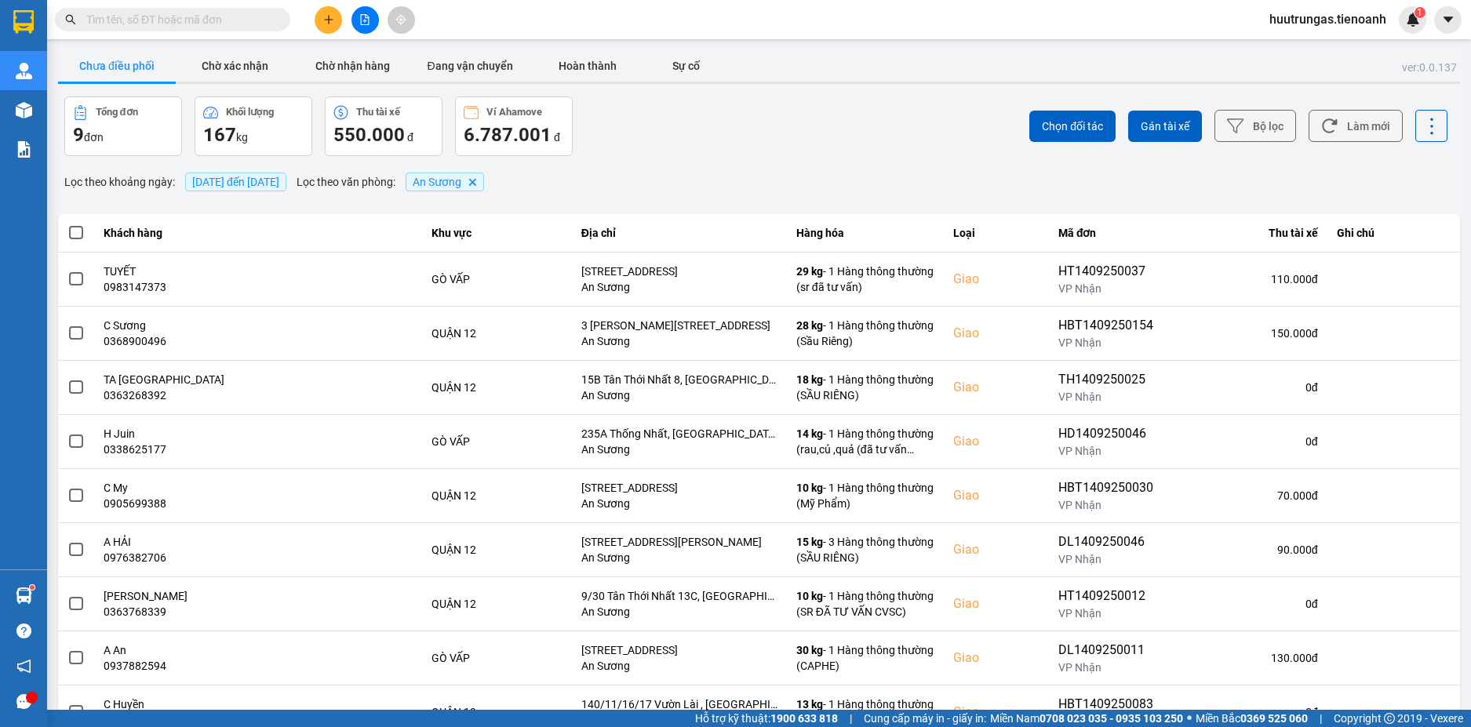
click at [77, 235] on span at bounding box center [76, 233] width 14 height 14
click at [67, 224] on input "checkbox" at bounding box center [67, 224] width 0 height 0
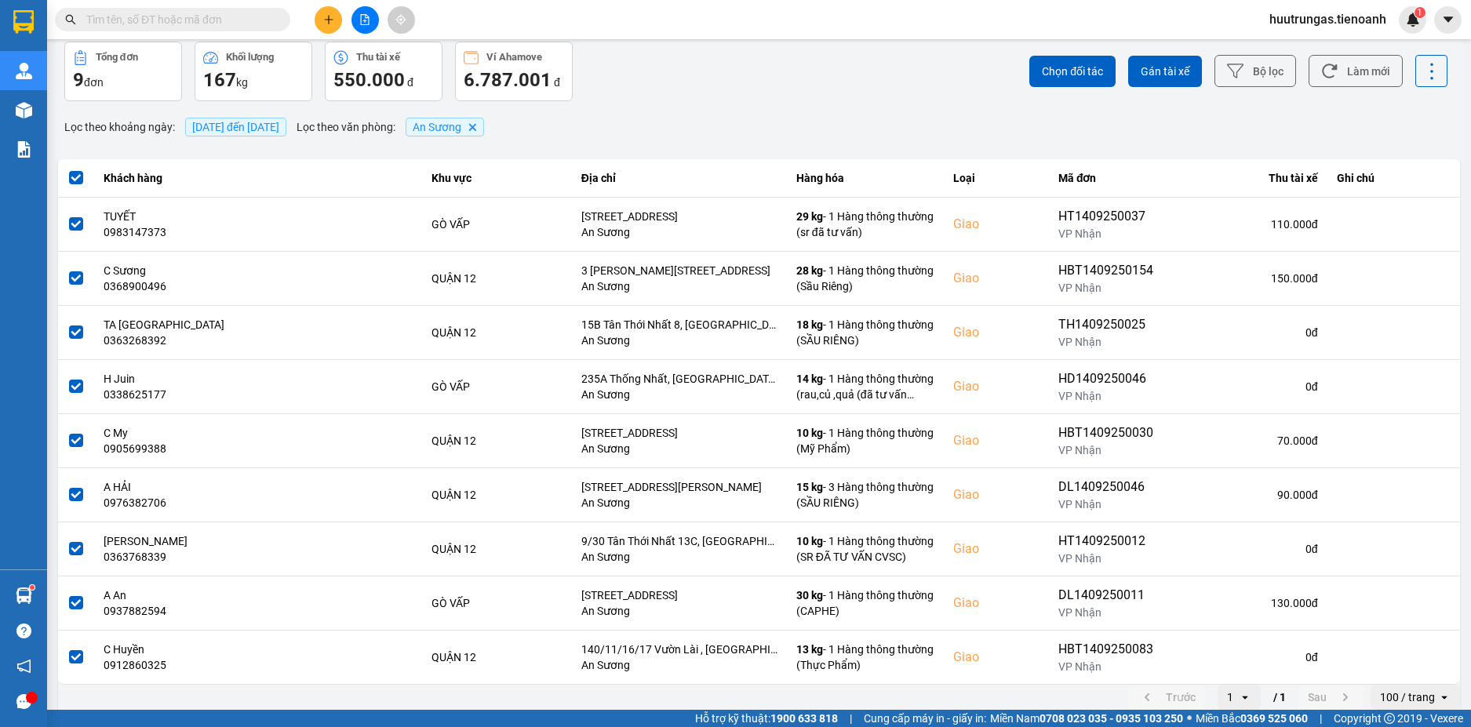
scroll to position [66, 0]
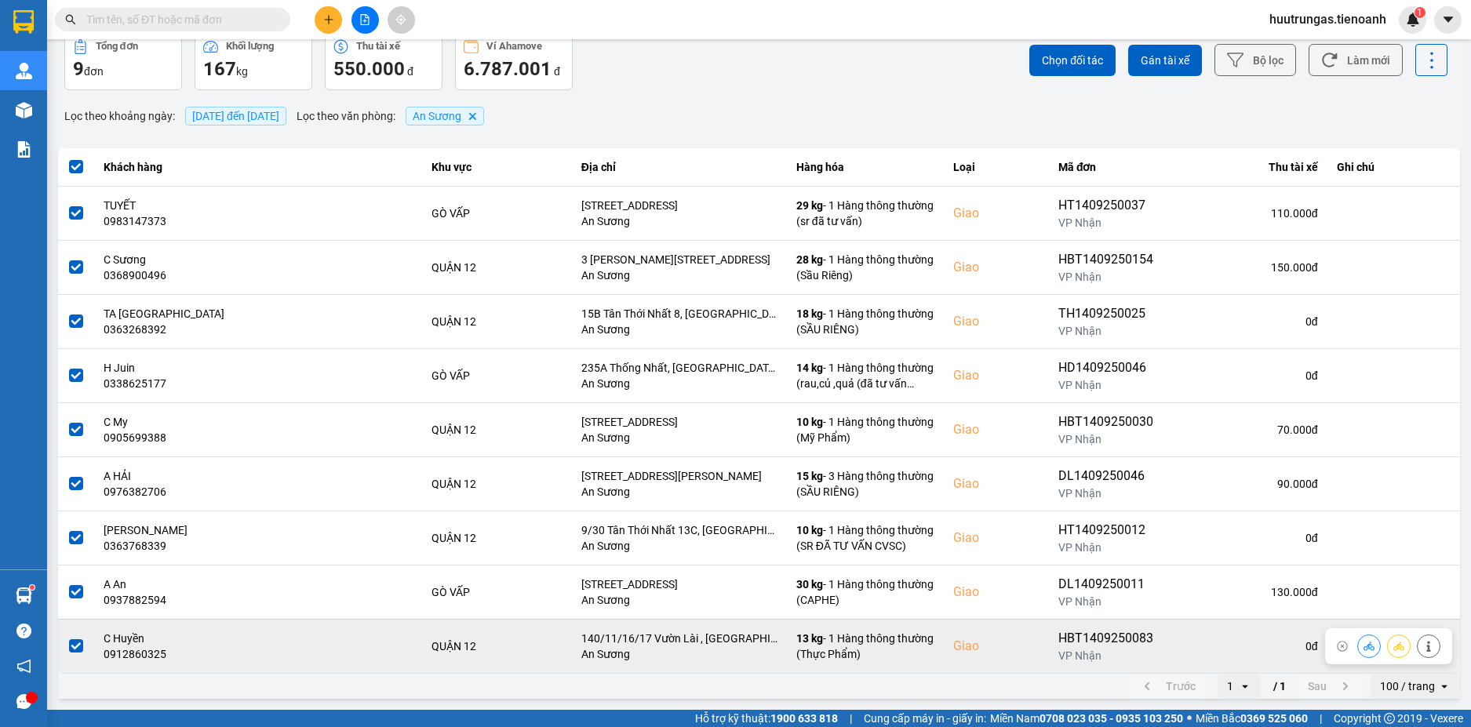
click at [72, 647] on span at bounding box center [76, 647] width 14 height 14
click at [67, 638] on input "checkbox" at bounding box center [67, 638] width 0 height 0
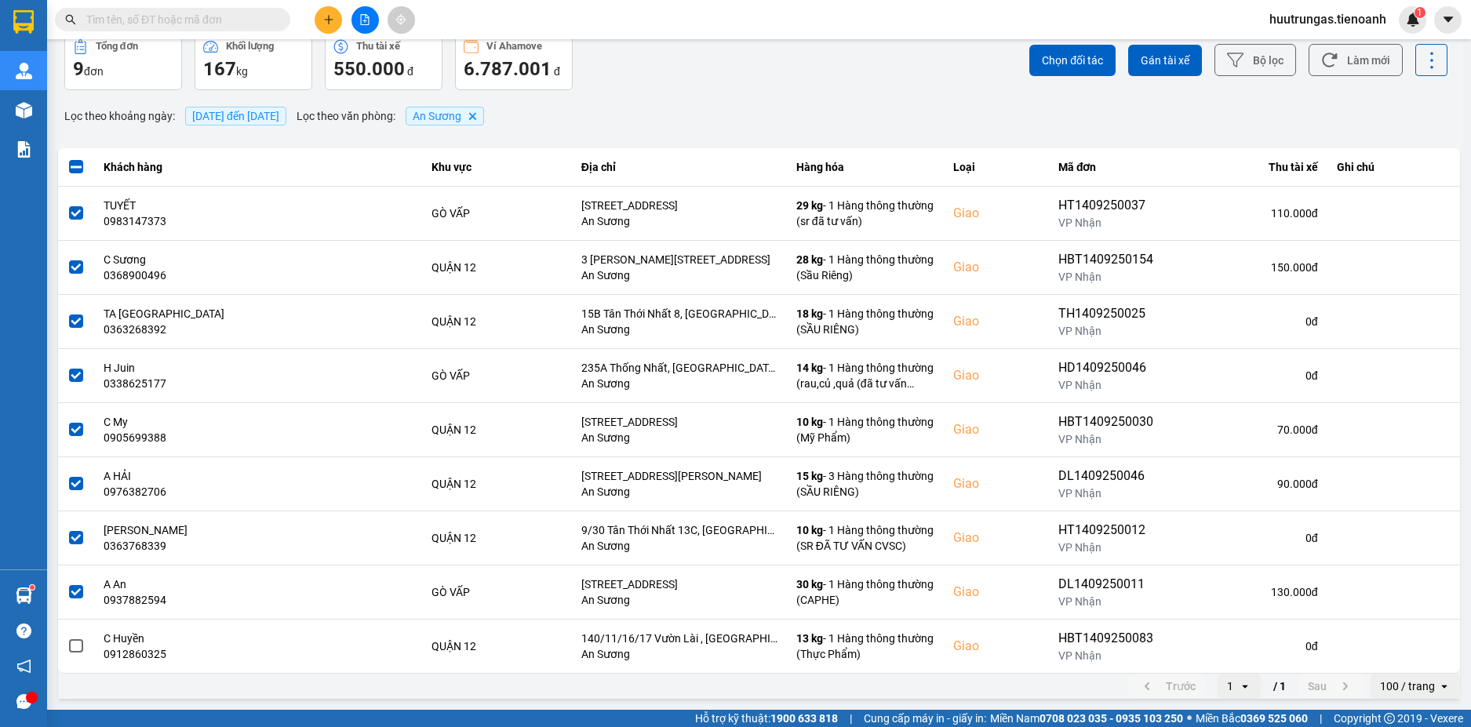
scroll to position [0, 0]
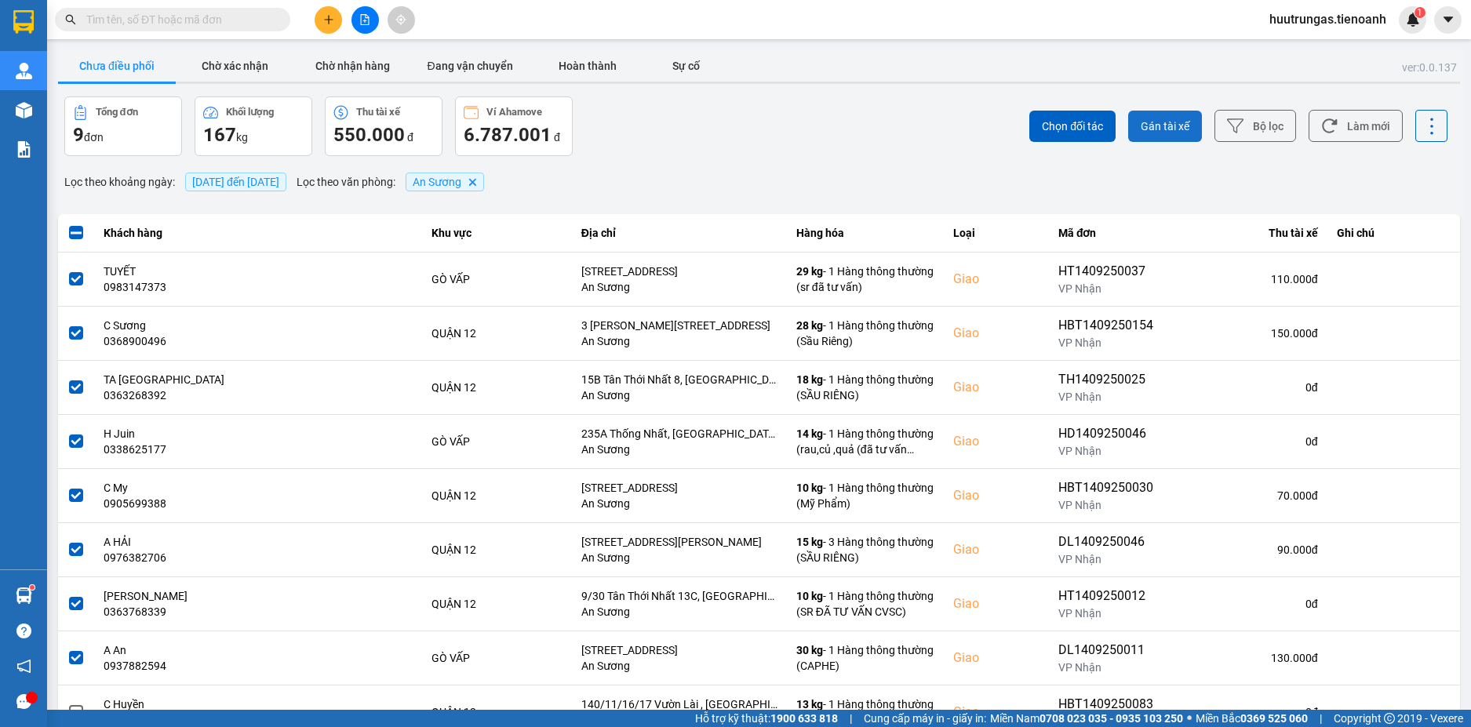
click at [1142, 128] on span "Gán tài xế" at bounding box center [1165, 126] width 49 height 16
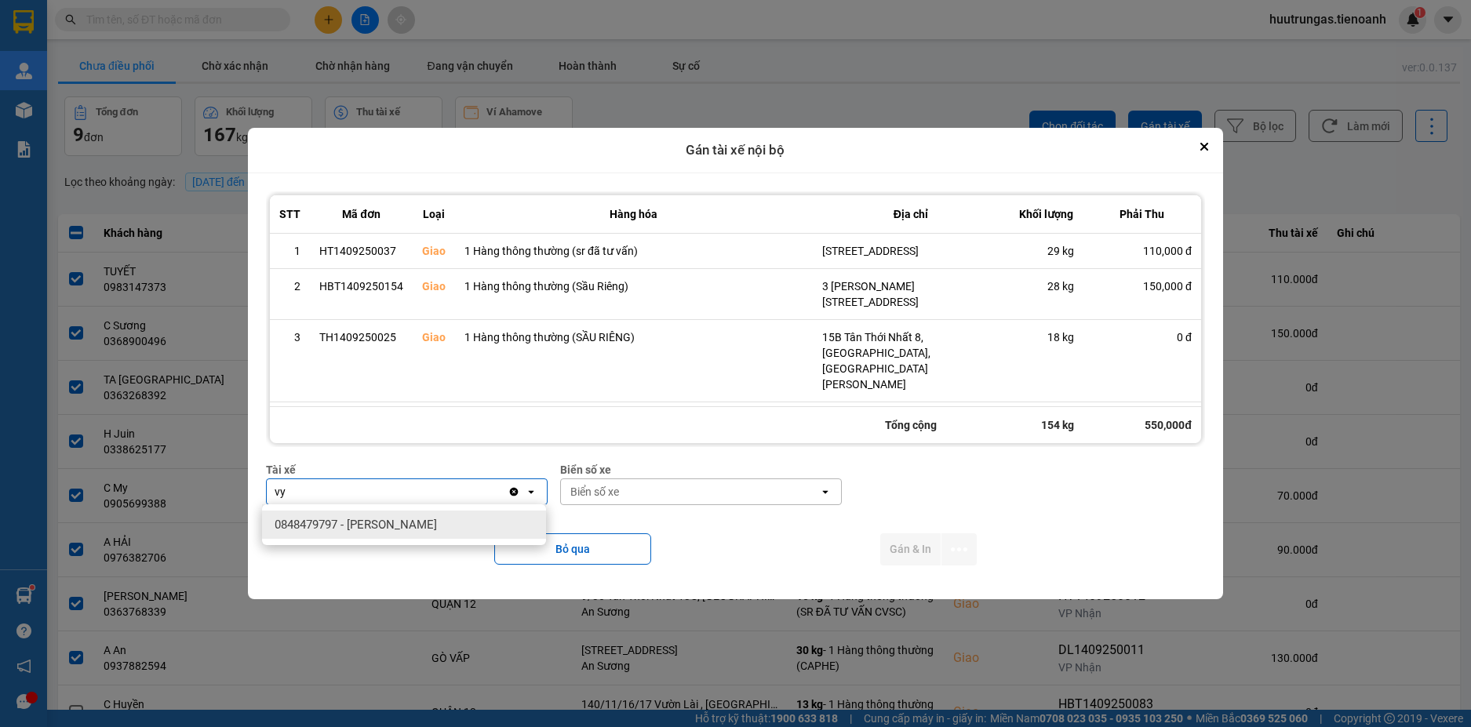
type input "vy"
click at [419, 526] on span "0848479797 - Hoàng Cao Tuấn Vỹ" at bounding box center [356, 525] width 162 height 16
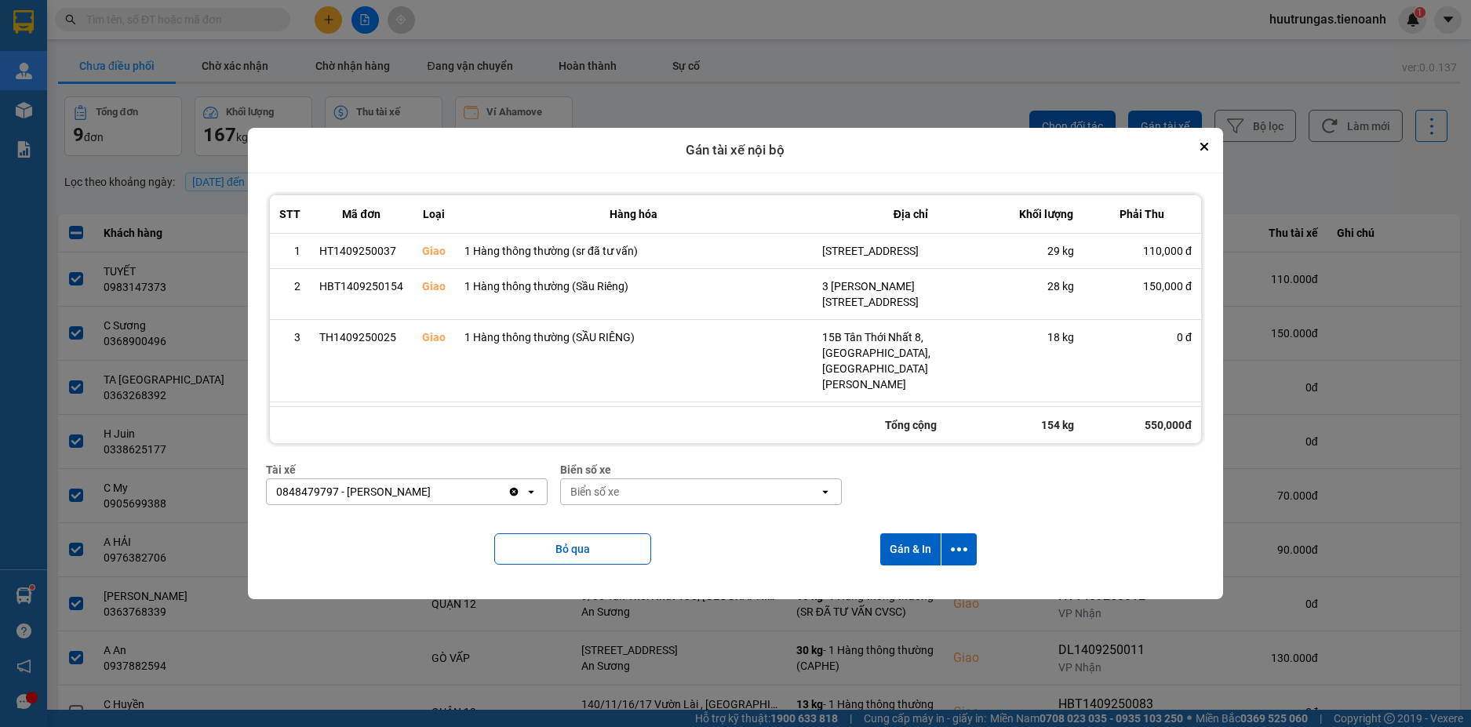
click at [764, 482] on div "Biển số xe" at bounding box center [690, 491] width 258 height 25
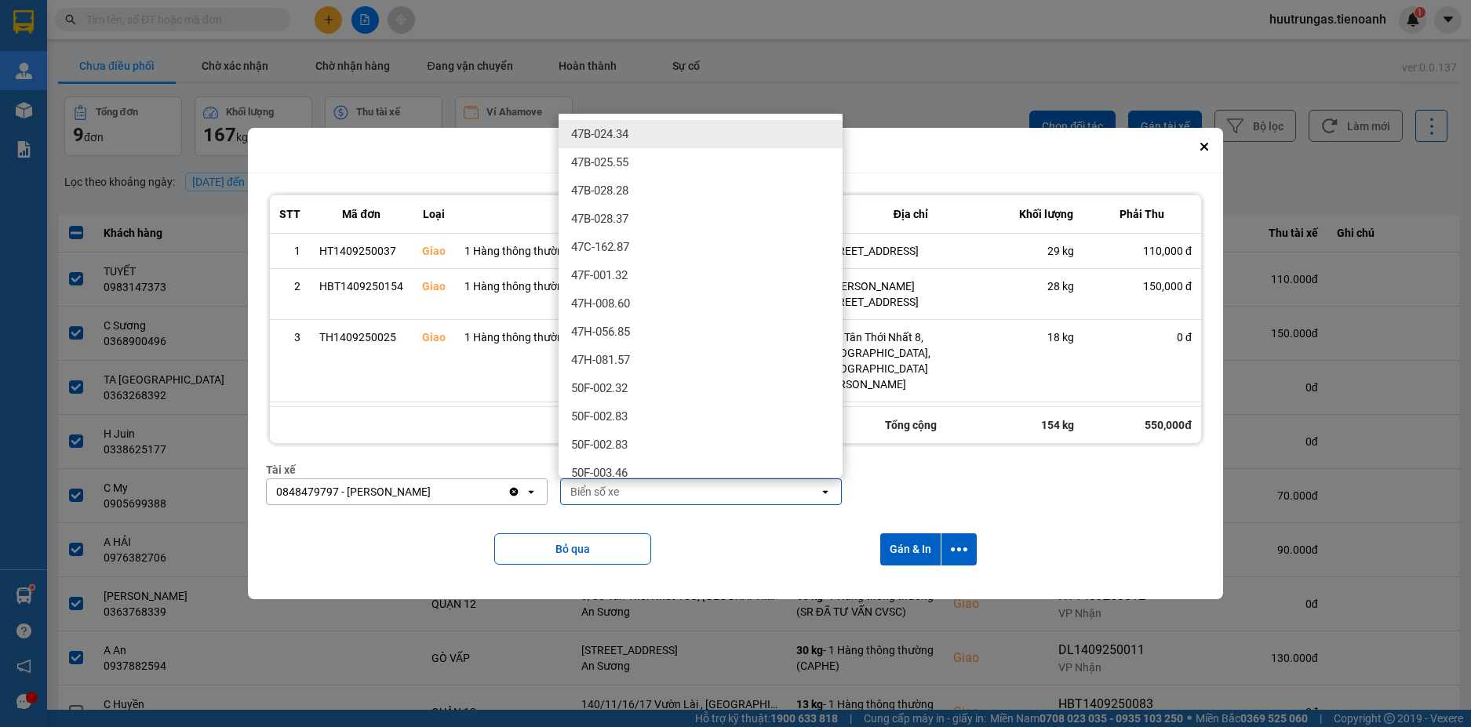
click at [1073, 509] on div "Tài xế 0848479797 - Hoàng Cao Tuấn Vỹ Clear value open Biển số xe Biển số xe op…" at bounding box center [735, 489] width 939 height 57
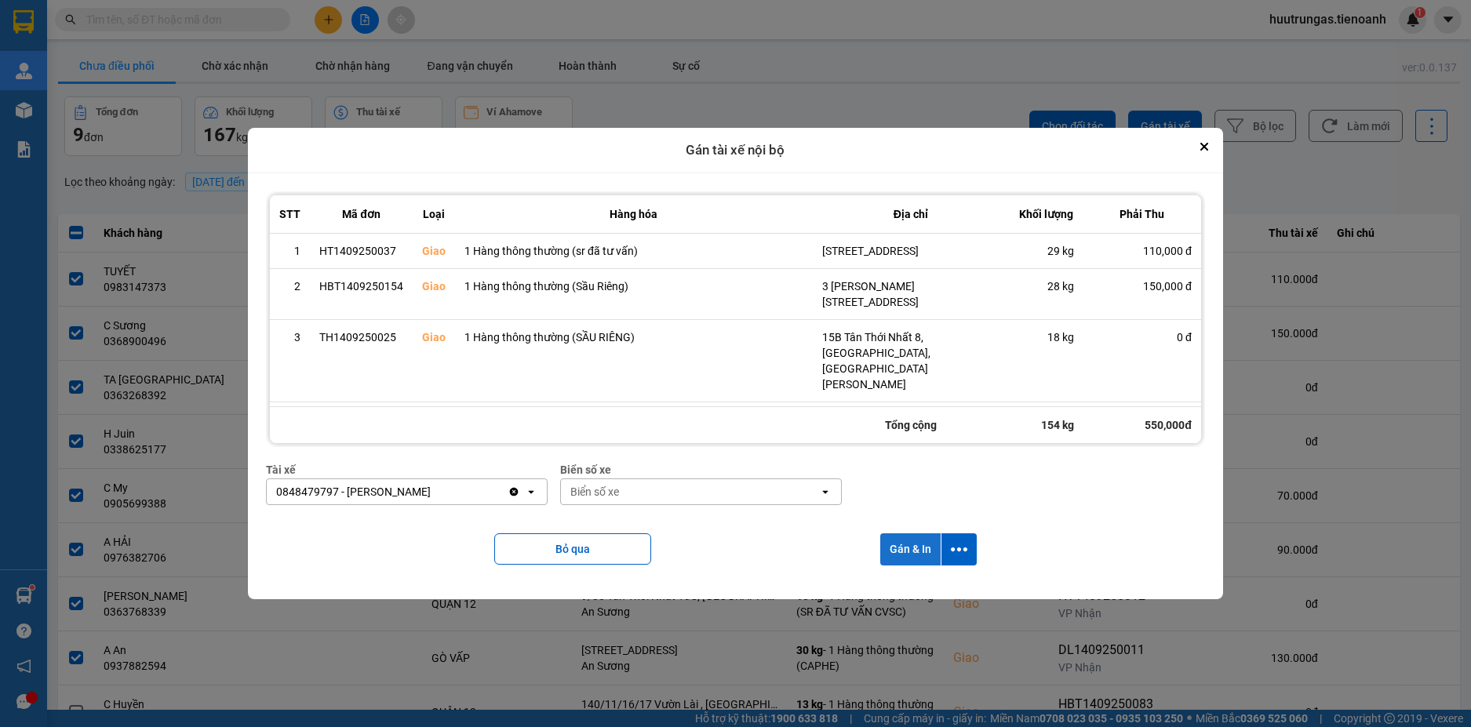
click at [919, 549] on button "Gán & In" at bounding box center [910, 550] width 60 height 32
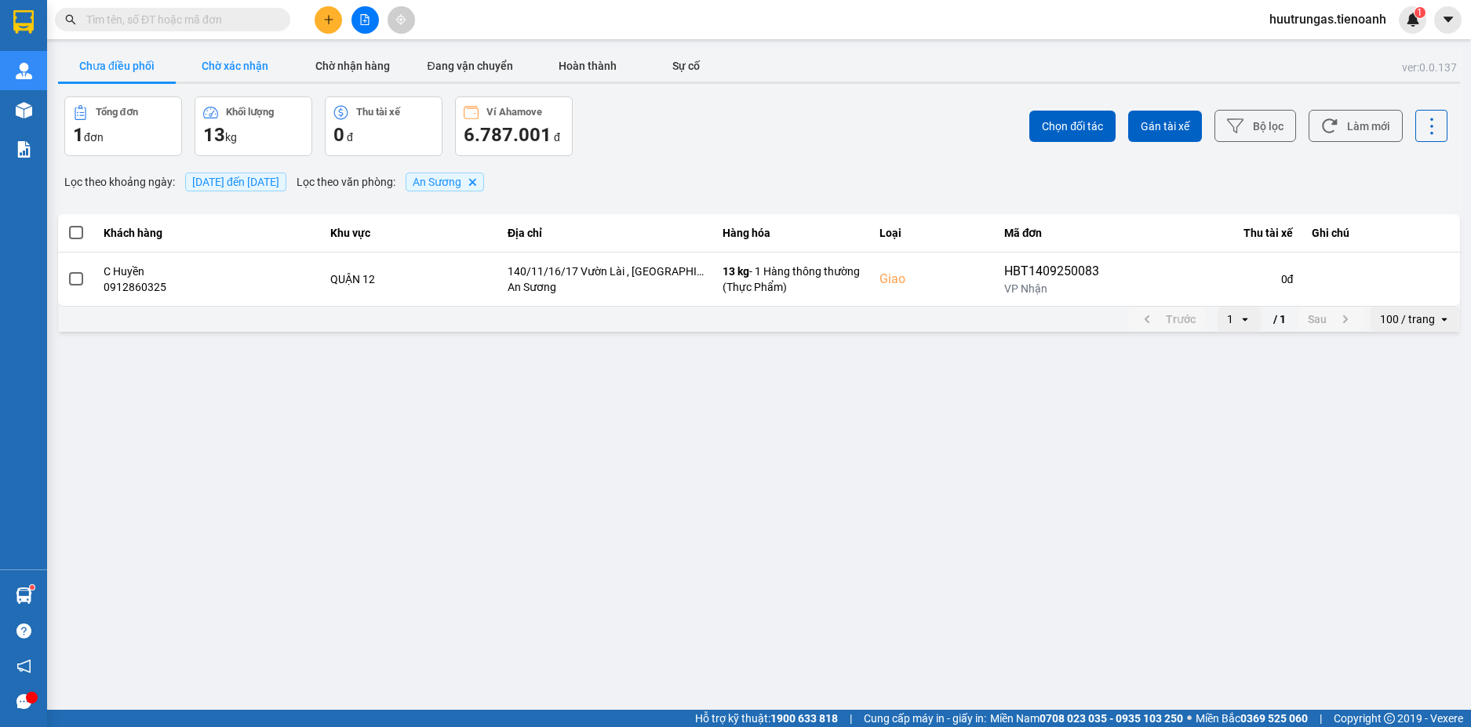
click at [252, 75] on button "Chờ xác nhận" at bounding box center [235, 65] width 118 height 31
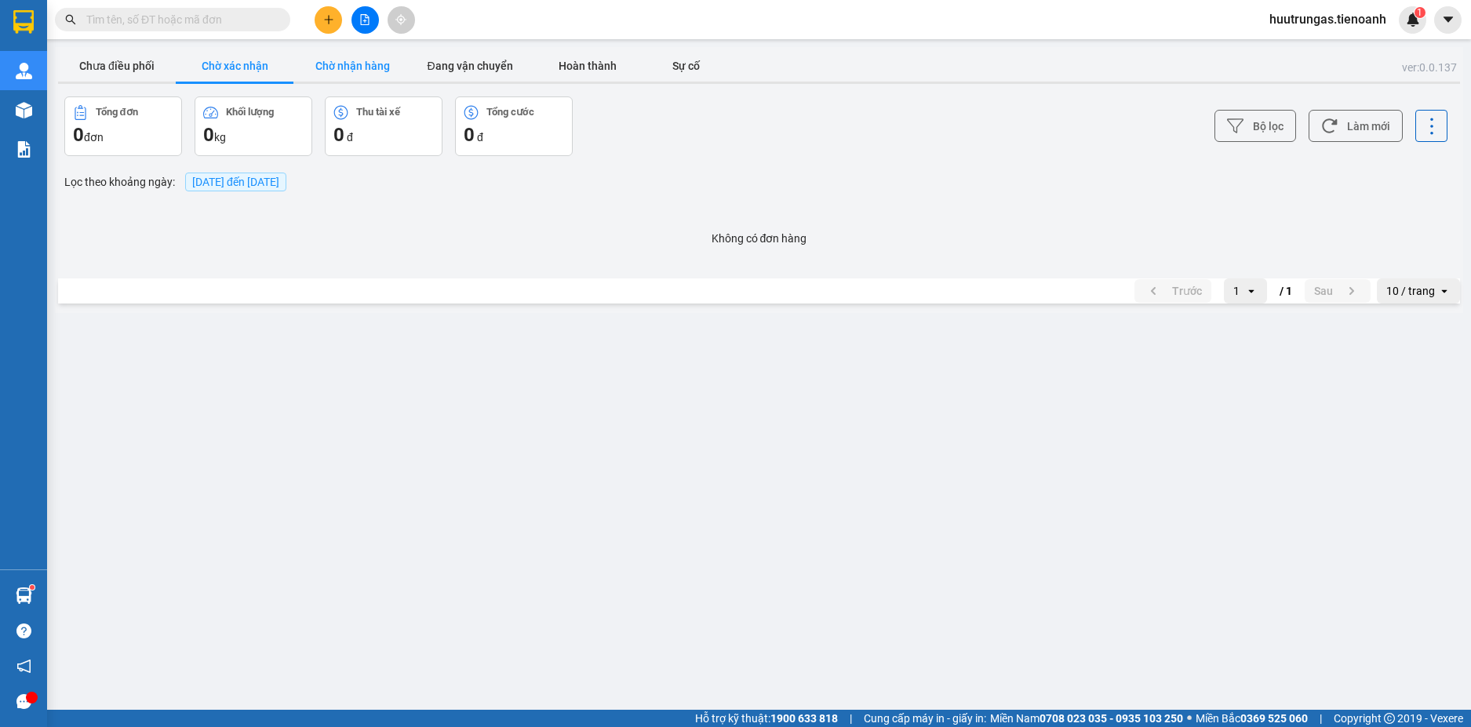
click at [350, 65] on button "Chờ nhận hàng" at bounding box center [352, 65] width 118 height 31
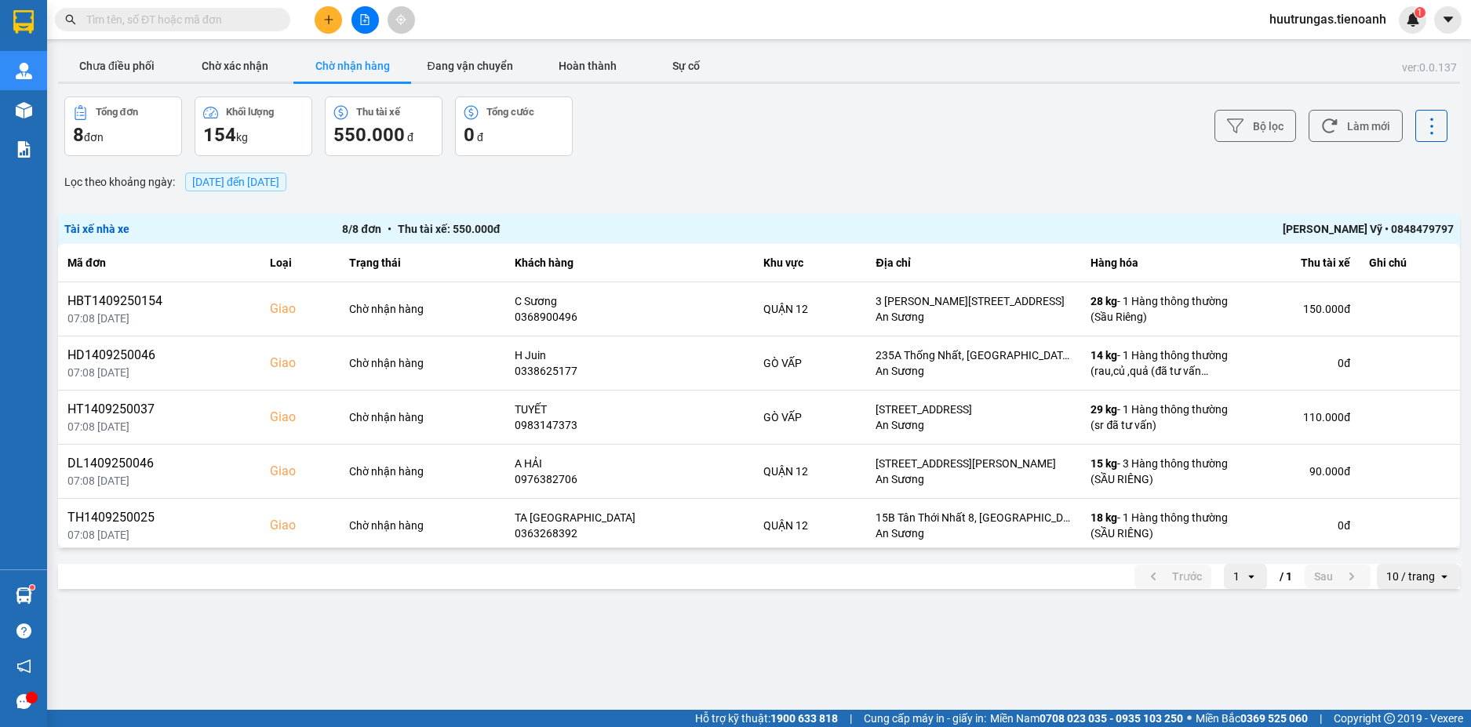
click at [1416, 581] on div "10 / trang" at bounding box center [1411, 577] width 49 height 16
click at [1418, 548] on div "100 / trang" at bounding box center [1419, 543] width 57 height 16
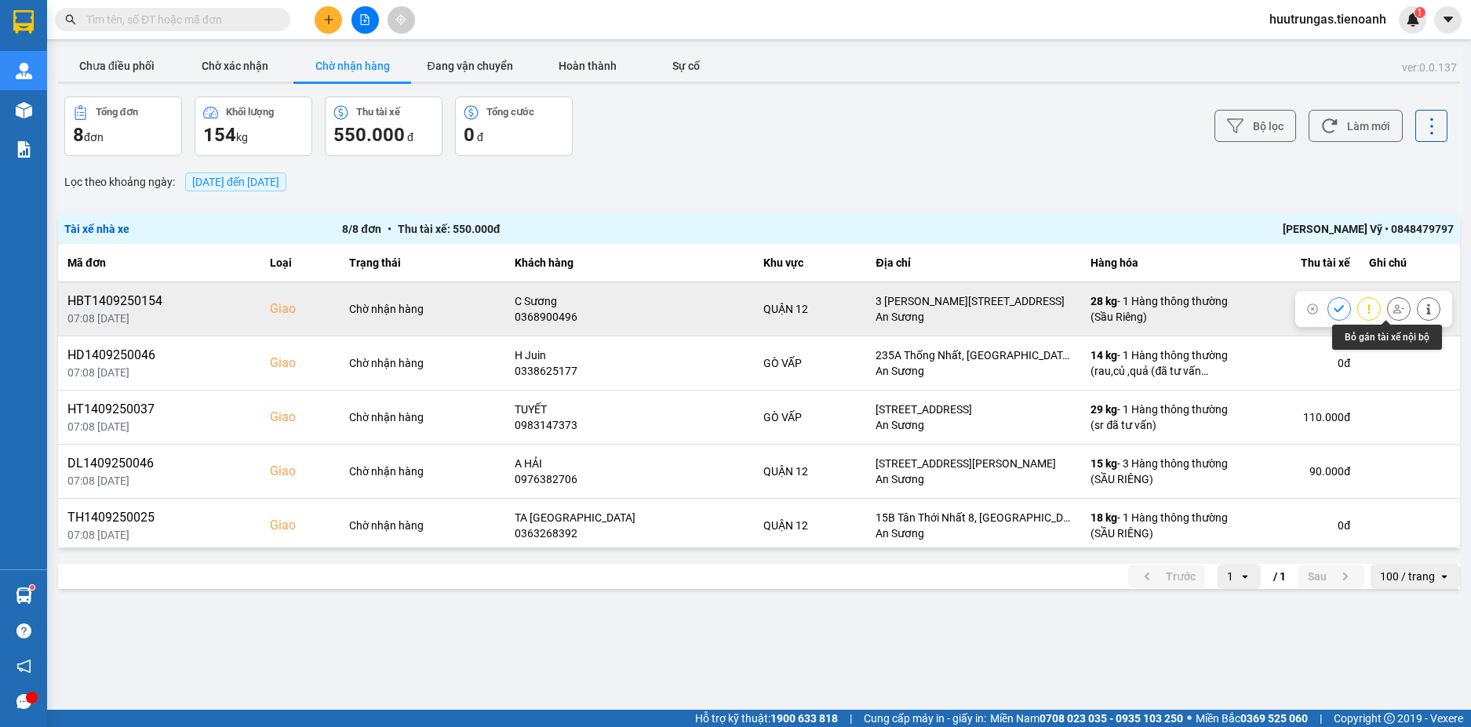
click at [1394, 312] on icon at bounding box center [1399, 309] width 11 height 11
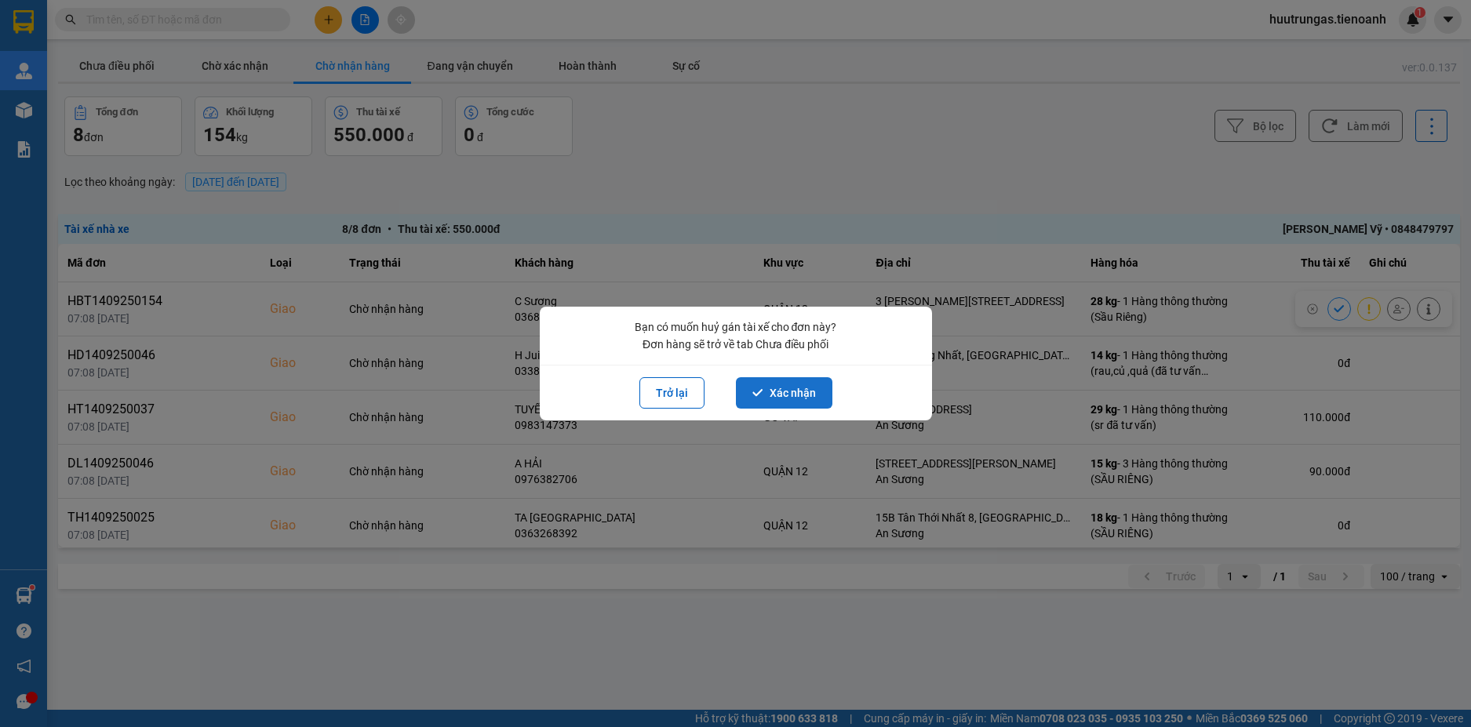
click at [778, 402] on button "Xác nhận" at bounding box center [784, 392] width 97 height 31
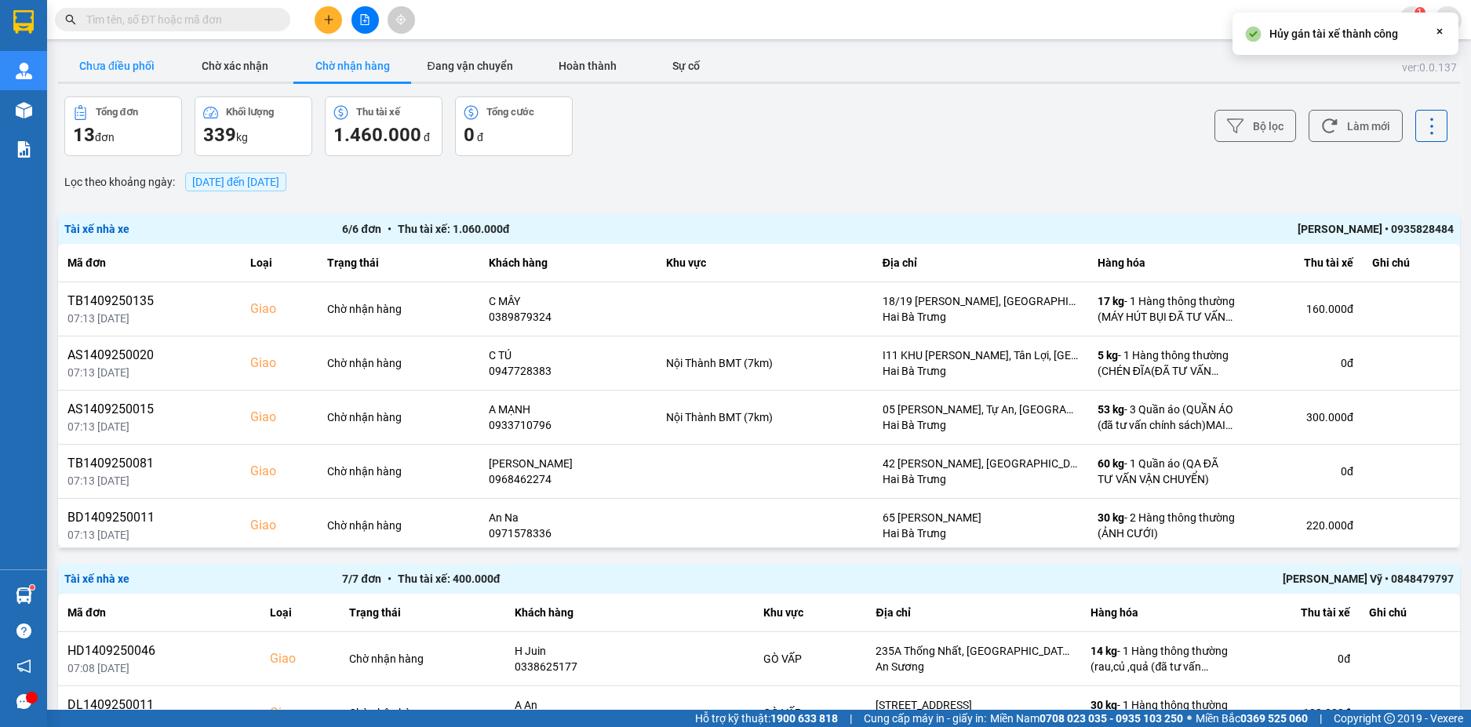
click at [148, 71] on button "Chưa điều phối" at bounding box center [117, 65] width 118 height 31
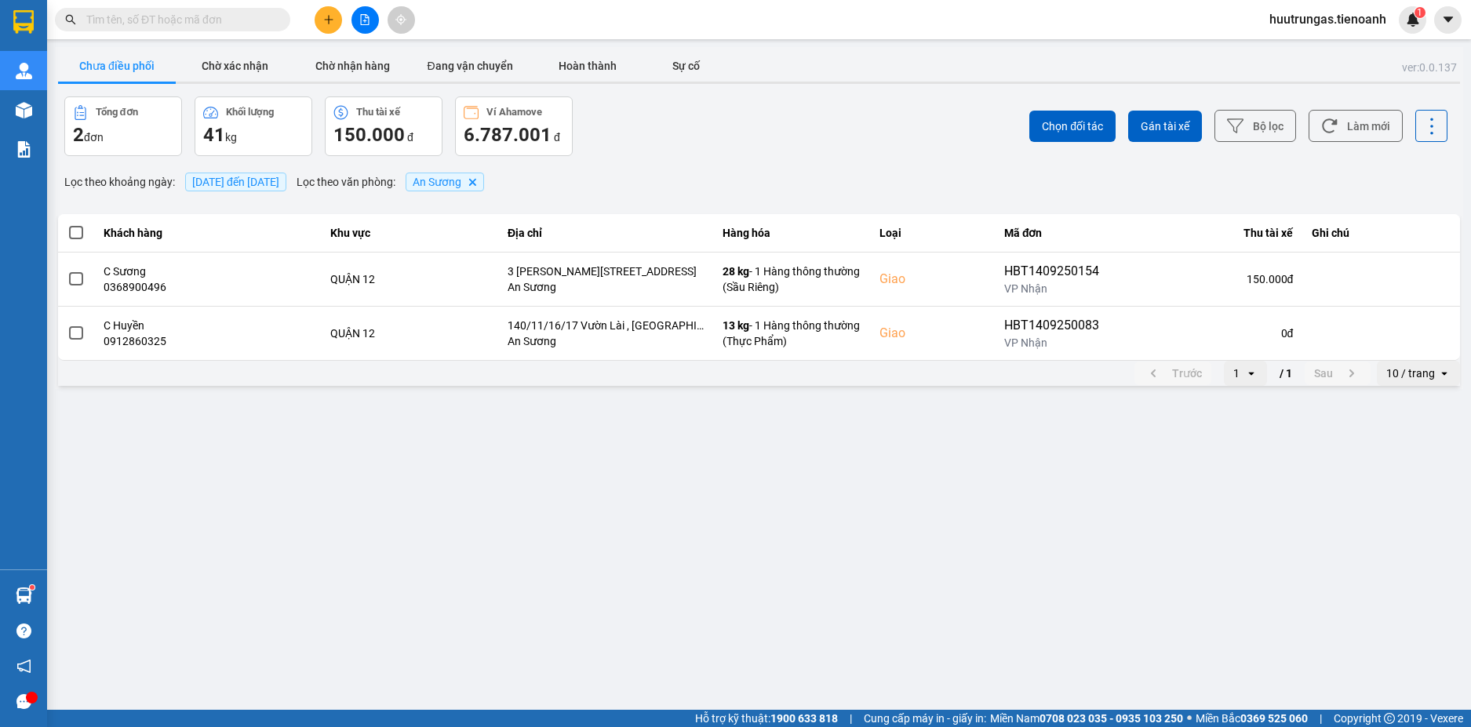
click at [81, 237] on span at bounding box center [76, 233] width 14 height 14
click at [67, 224] on input "checkbox" at bounding box center [67, 224] width 0 height 0
click at [1095, 139] on button "Chọn đối tác" at bounding box center [1073, 126] width 86 height 31
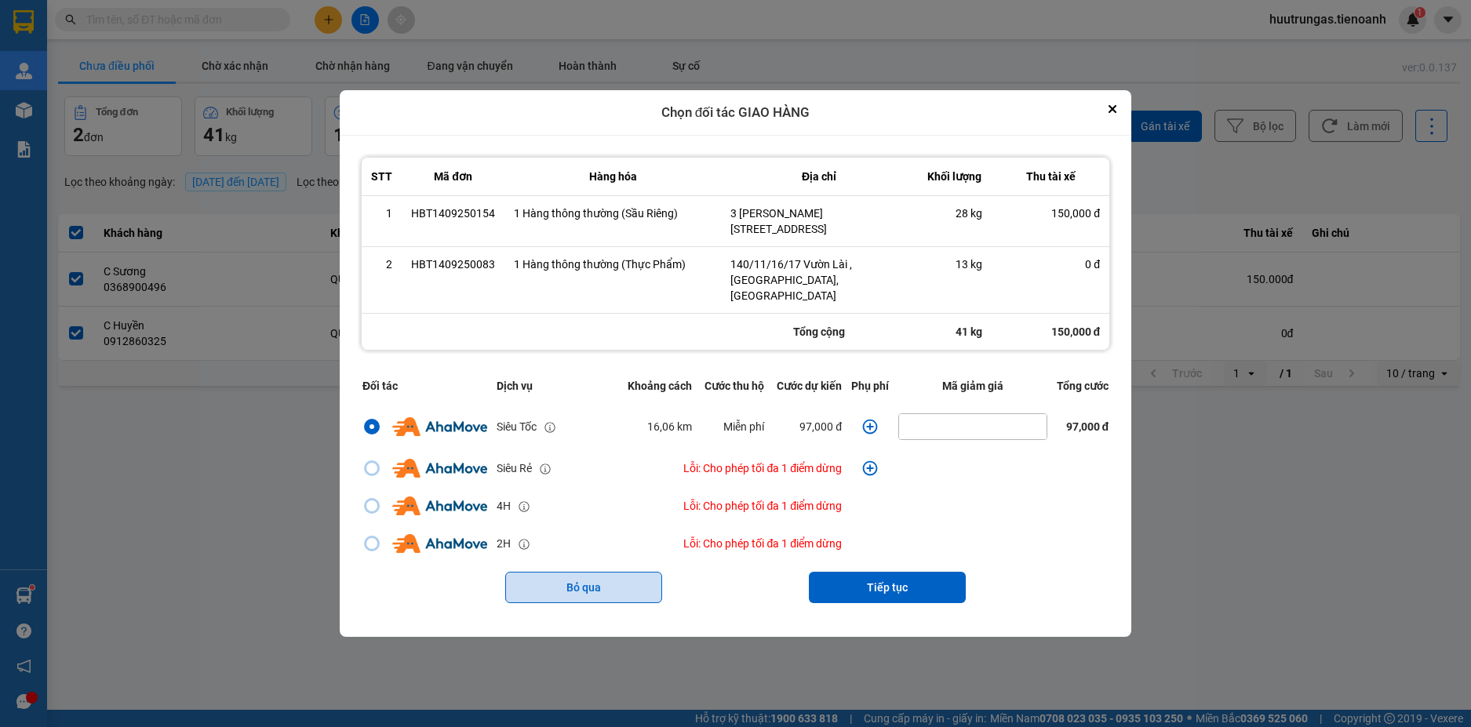
click at [628, 576] on button "Bỏ qua" at bounding box center [583, 587] width 157 height 31
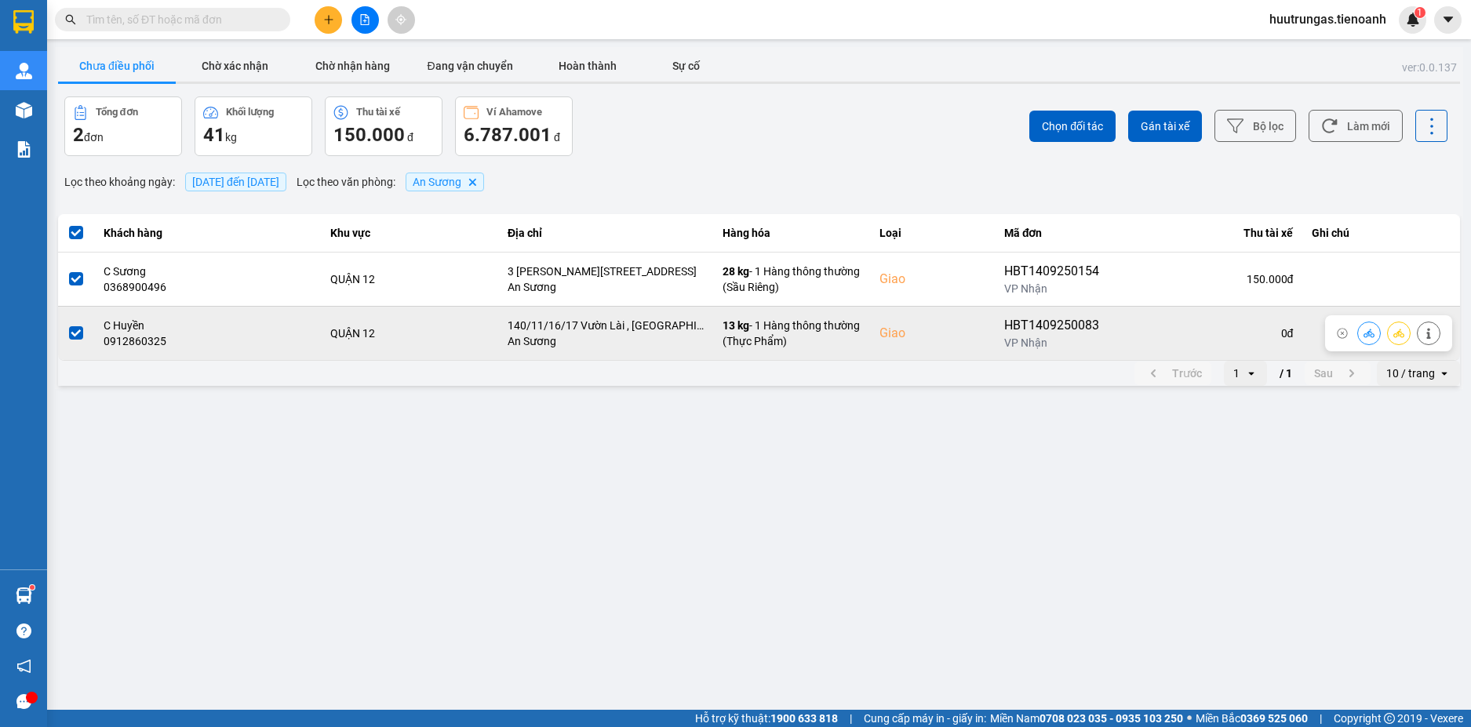
click at [74, 335] on span at bounding box center [76, 333] width 14 height 14
click at [67, 325] on input "checkbox" at bounding box center [67, 325] width 0 height 0
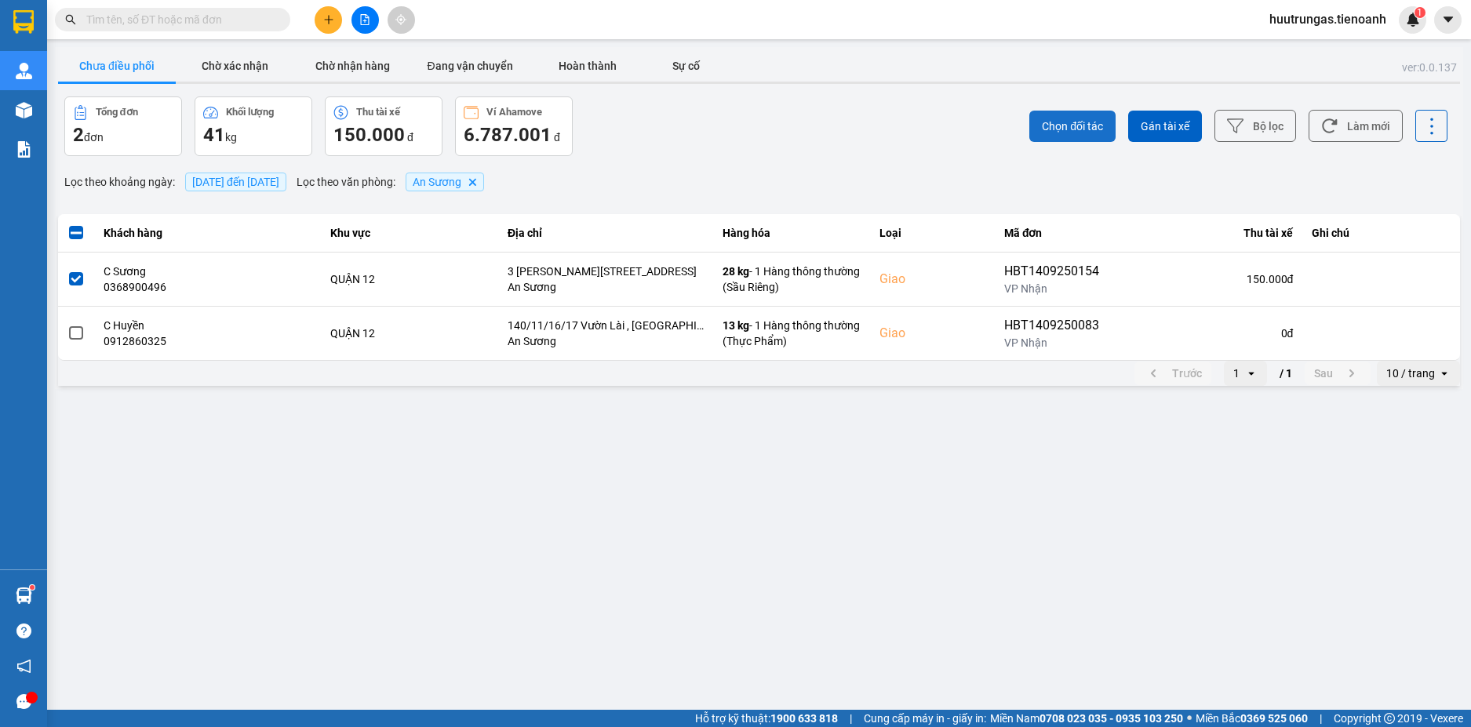
click at [1089, 133] on span "Chọn đối tác" at bounding box center [1072, 126] width 61 height 16
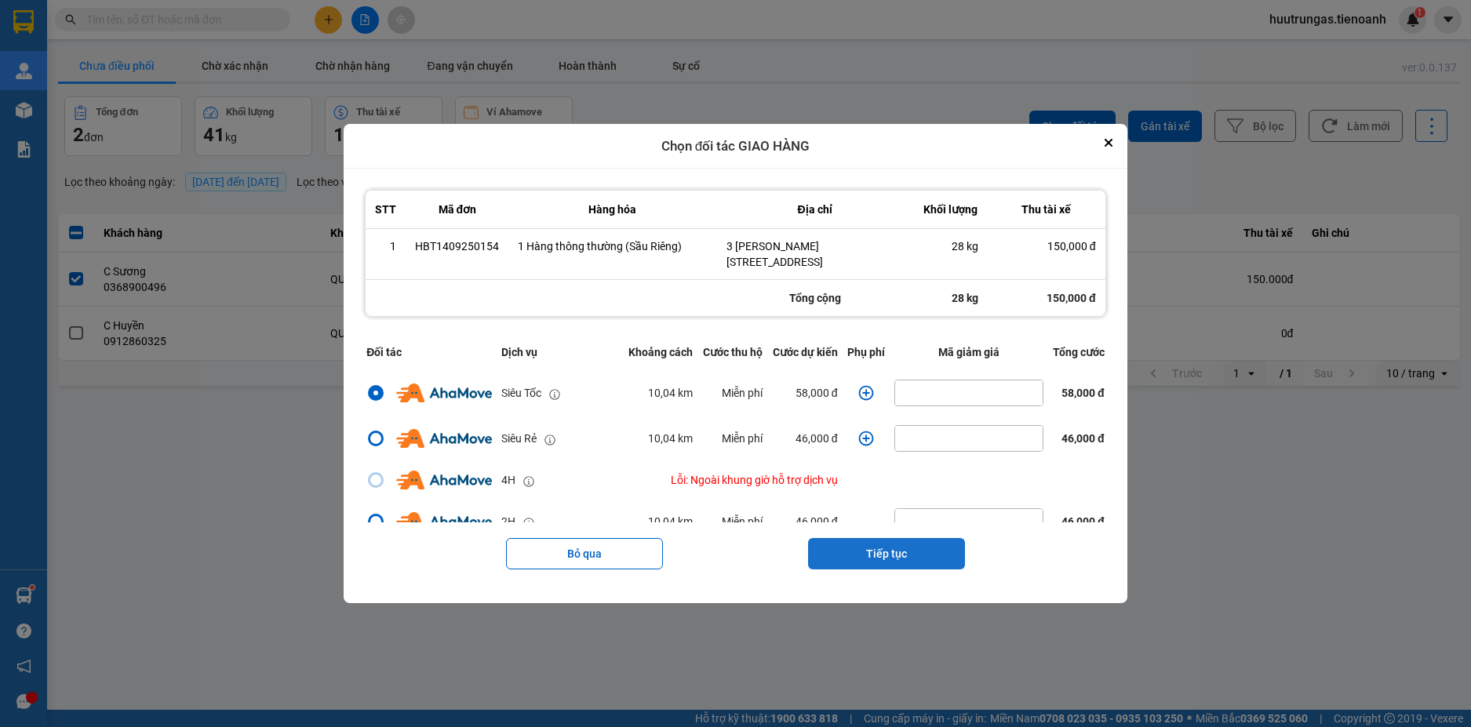
click at [917, 555] on button "Tiếp tục" at bounding box center [886, 553] width 157 height 31
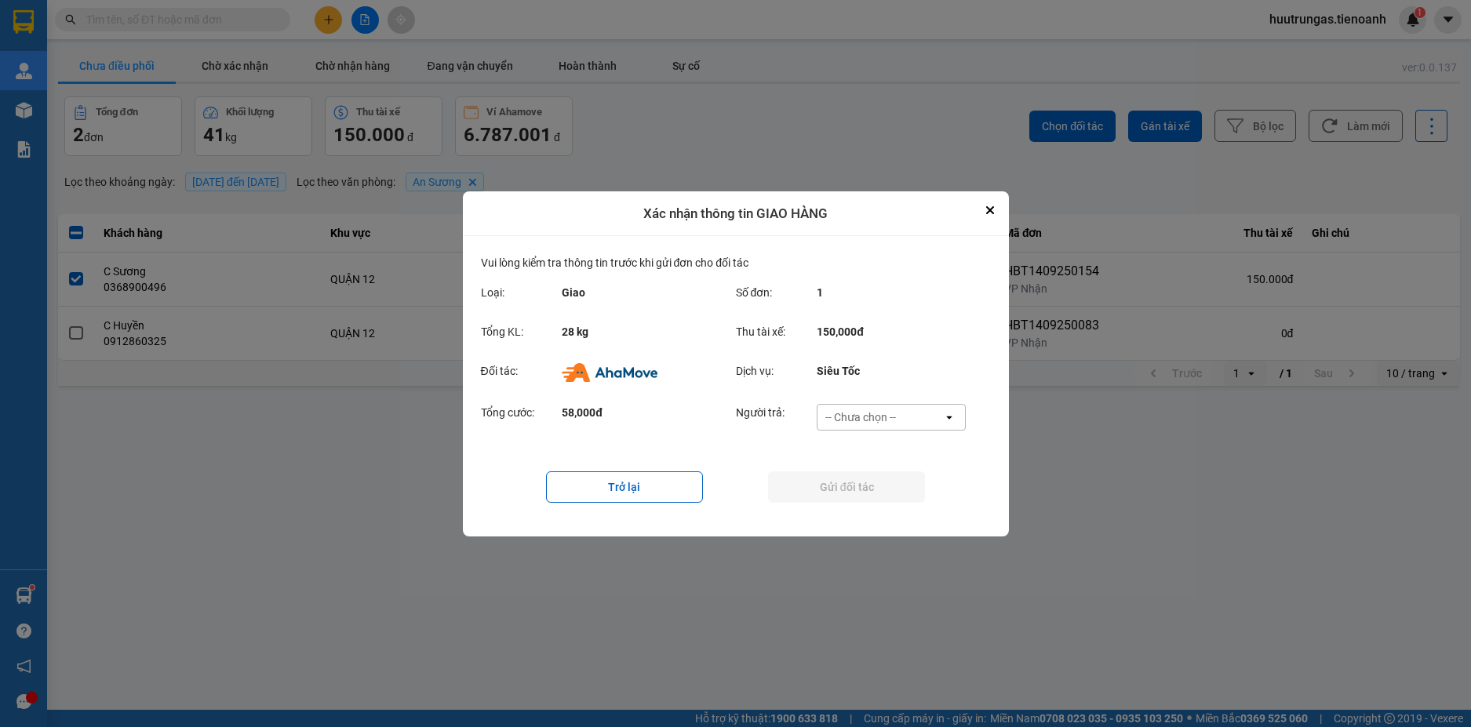
click at [898, 419] on div "-- Chưa chọn --" at bounding box center [881, 417] width 126 height 25
click at [877, 501] on span "Ví Ahamove" at bounding box center [861, 507] width 64 height 16
click at [837, 490] on button "Gửi đối tác" at bounding box center [846, 487] width 157 height 31
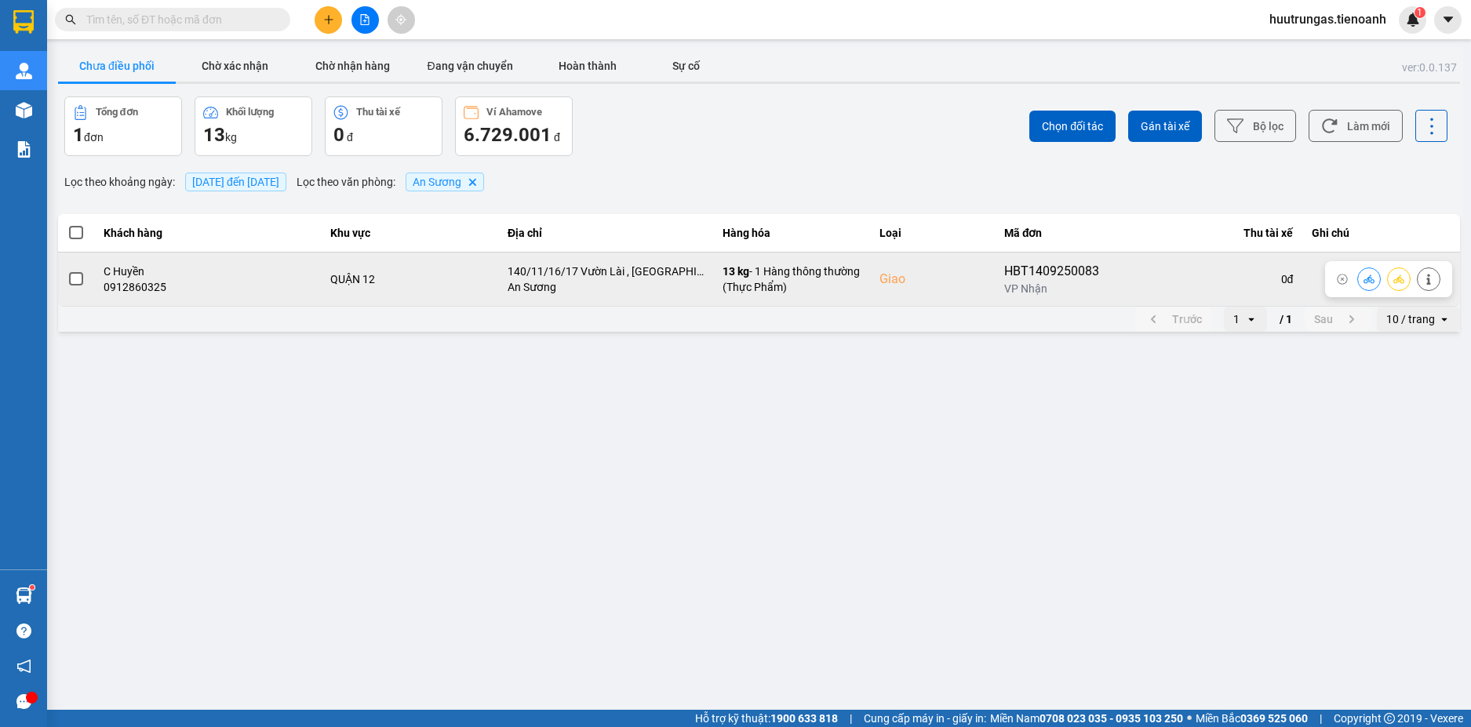
click at [78, 281] on span at bounding box center [76, 279] width 14 height 14
click at [67, 271] on input "checkbox" at bounding box center [67, 271] width 0 height 0
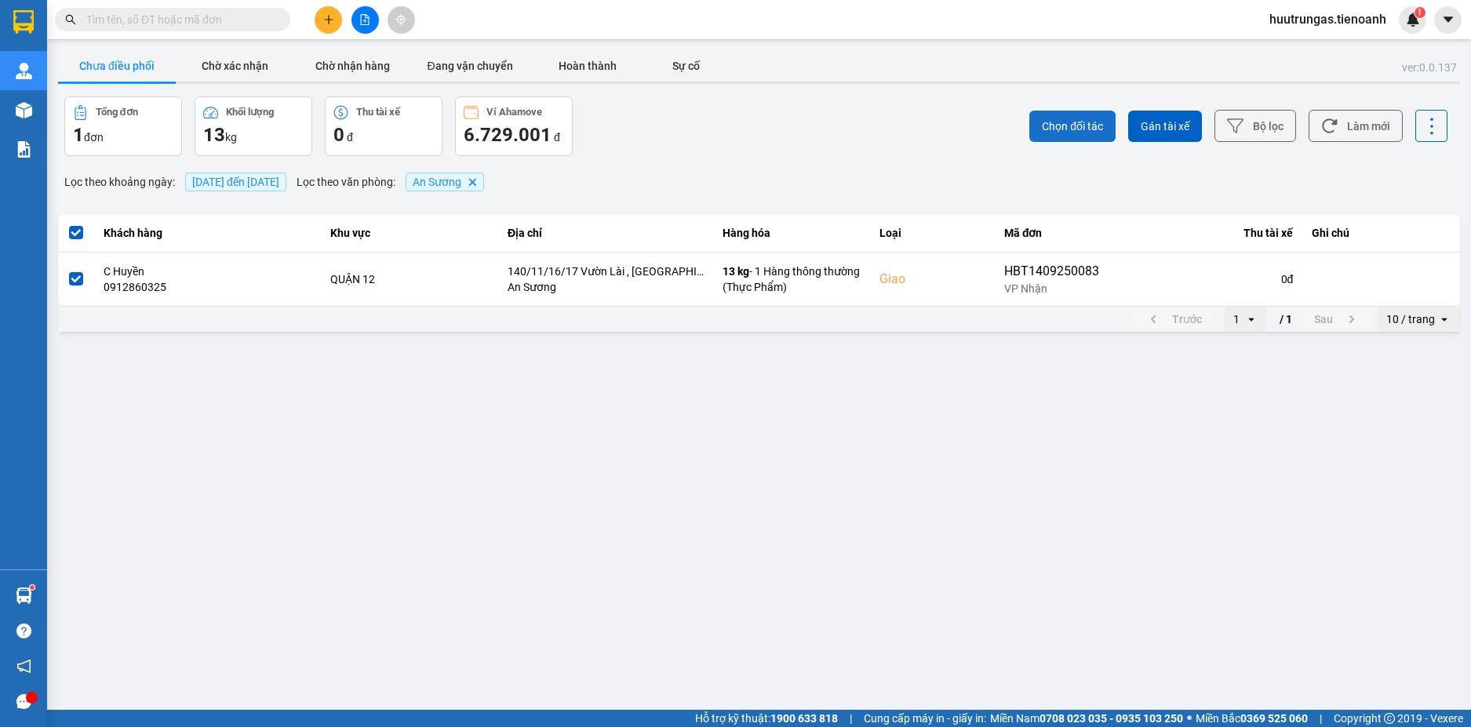
click at [1088, 126] on span "Chọn đối tác" at bounding box center [1072, 126] width 61 height 16
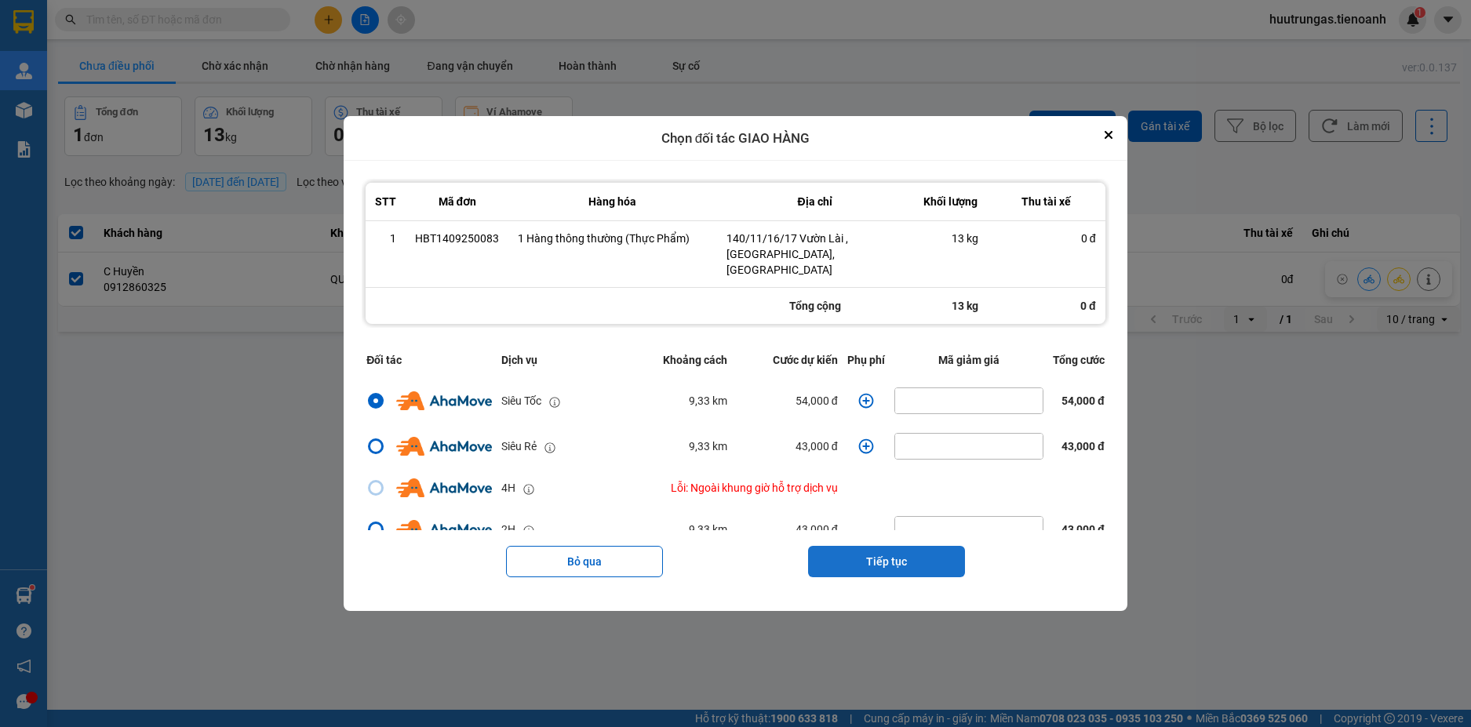
click at [916, 562] on button "Tiếp tục" at bounding box center [886, 561] width 157 height 31
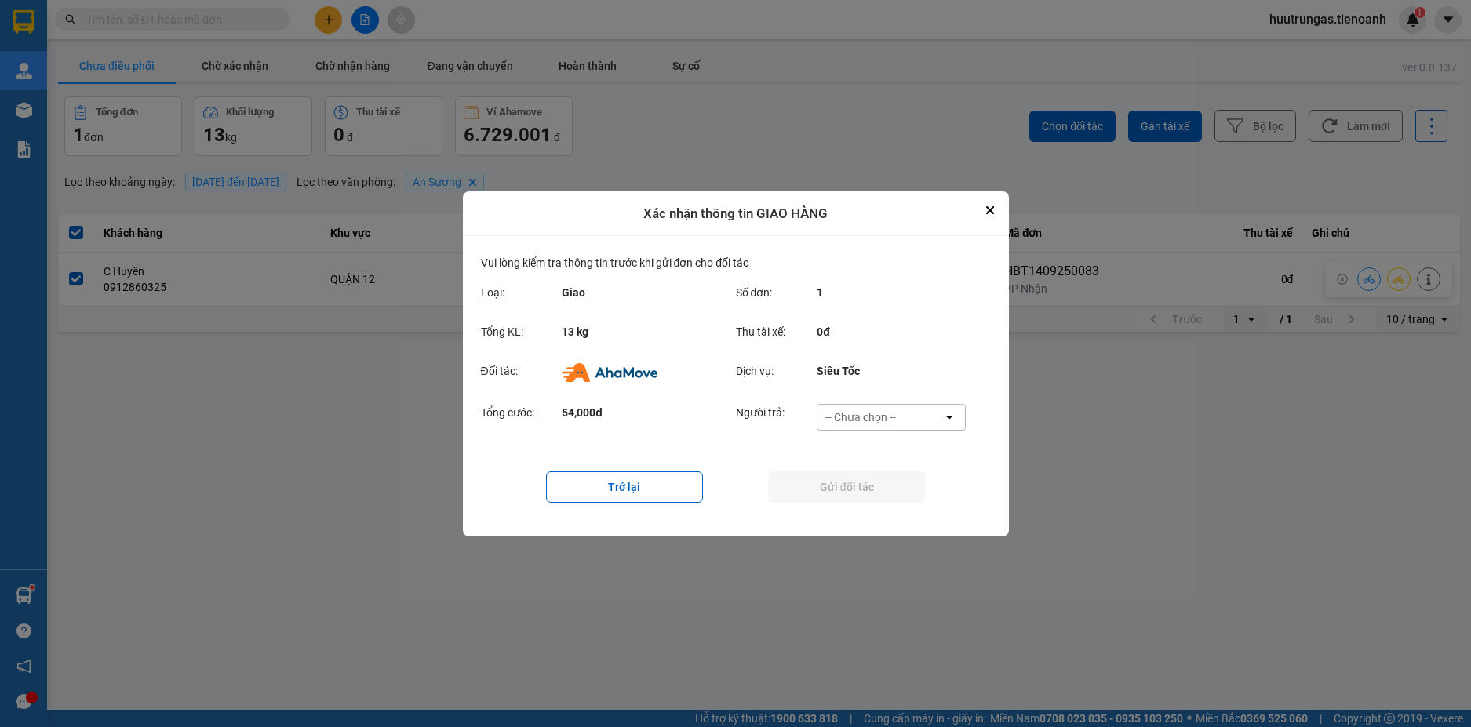
click at [939, 417] on div "-- Chưa chọn --" at bounding box center [881, 417] width 126 height 25
click at [885, 508] on span "Ví Ahamove" at bounding box center [861, 507] width 64 height 16
click at [848, 491] on button "Gửi đối tác" at bounding box center [846, 487] width 157 height 31
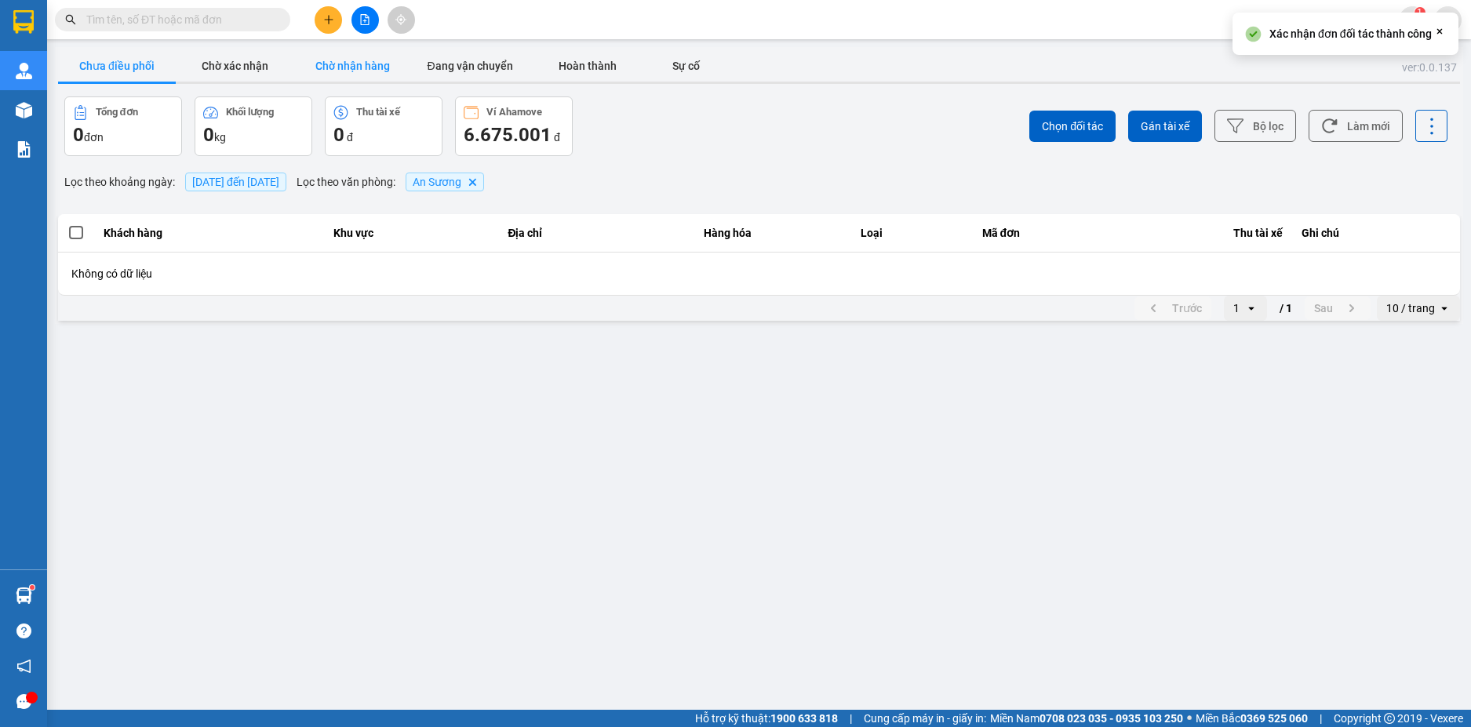
click at [369, 72] on button "Chờ nhận hàng" at bounding box center [352, 65] width 118 height 31
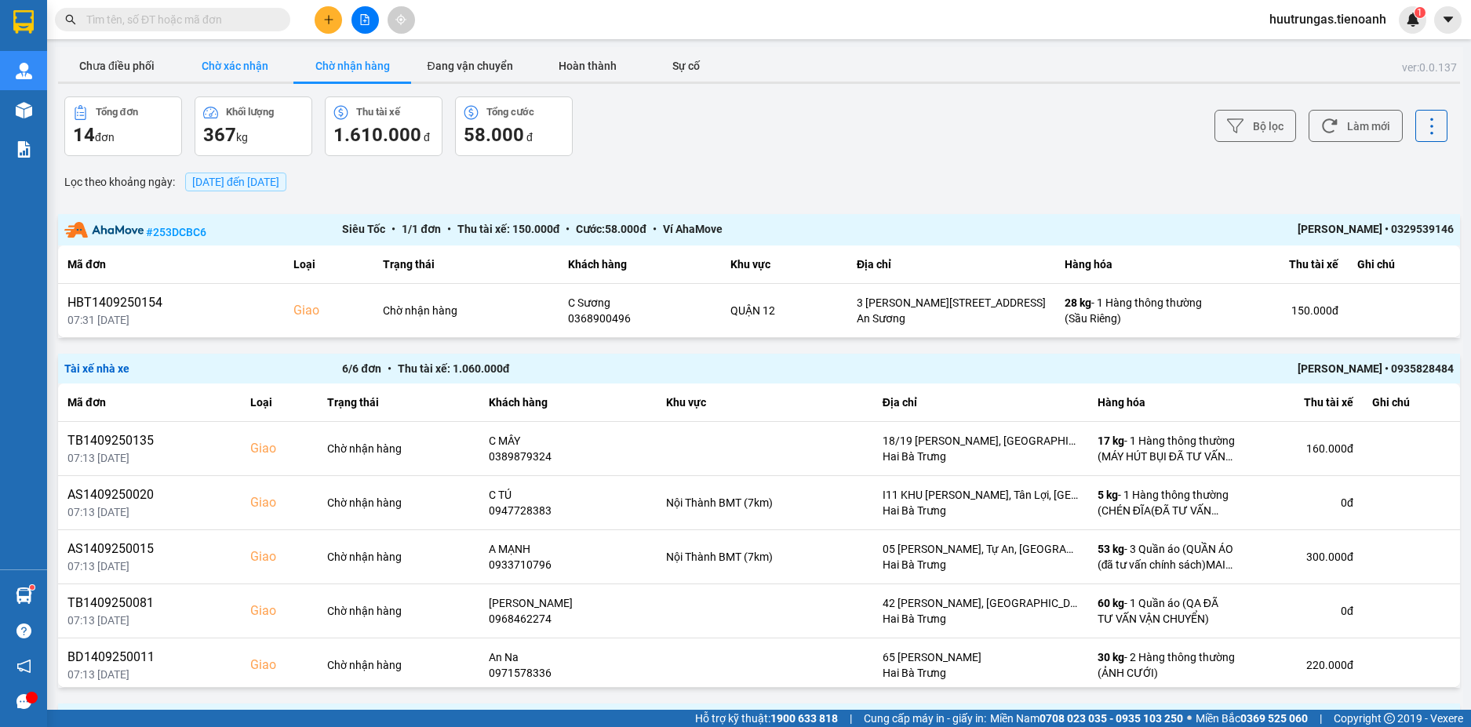
click at [249, 74] on button "Chờ xác nhận" at bounding box center [235, 65] width 118 height 31
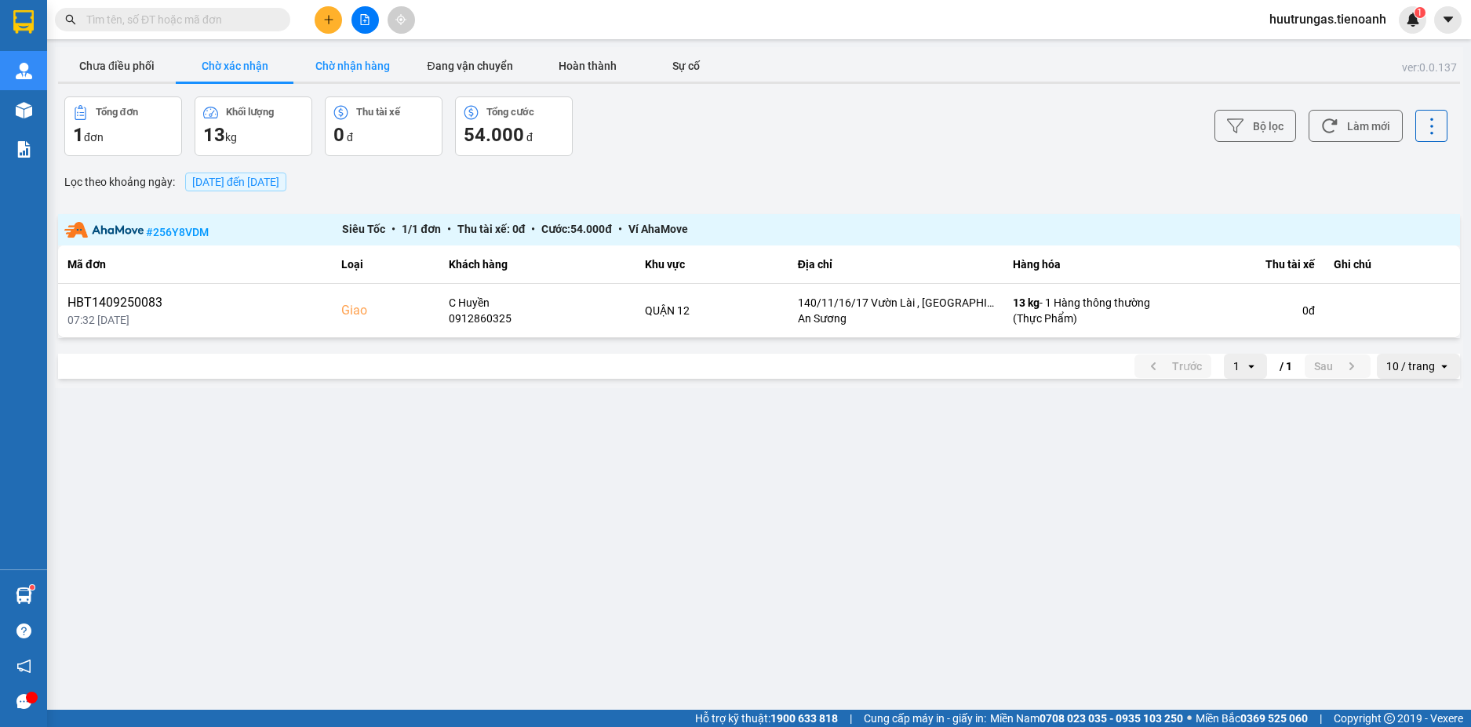
click at [383, 68] on button "Chờ nhận hàng" at bounding box center [352, 65] width 118 height 31
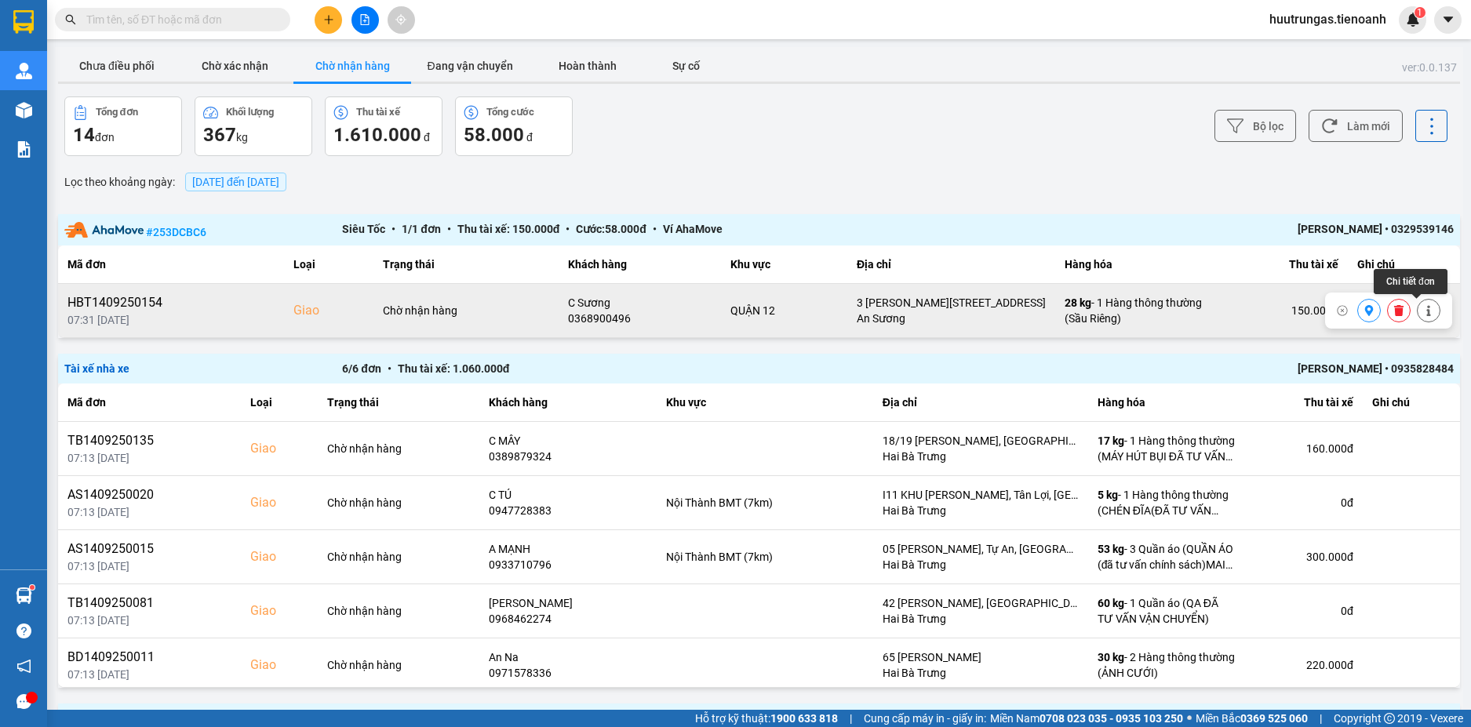
click at [1424, 315] on icon at bounding box center [1429, 310] width 11 height 11
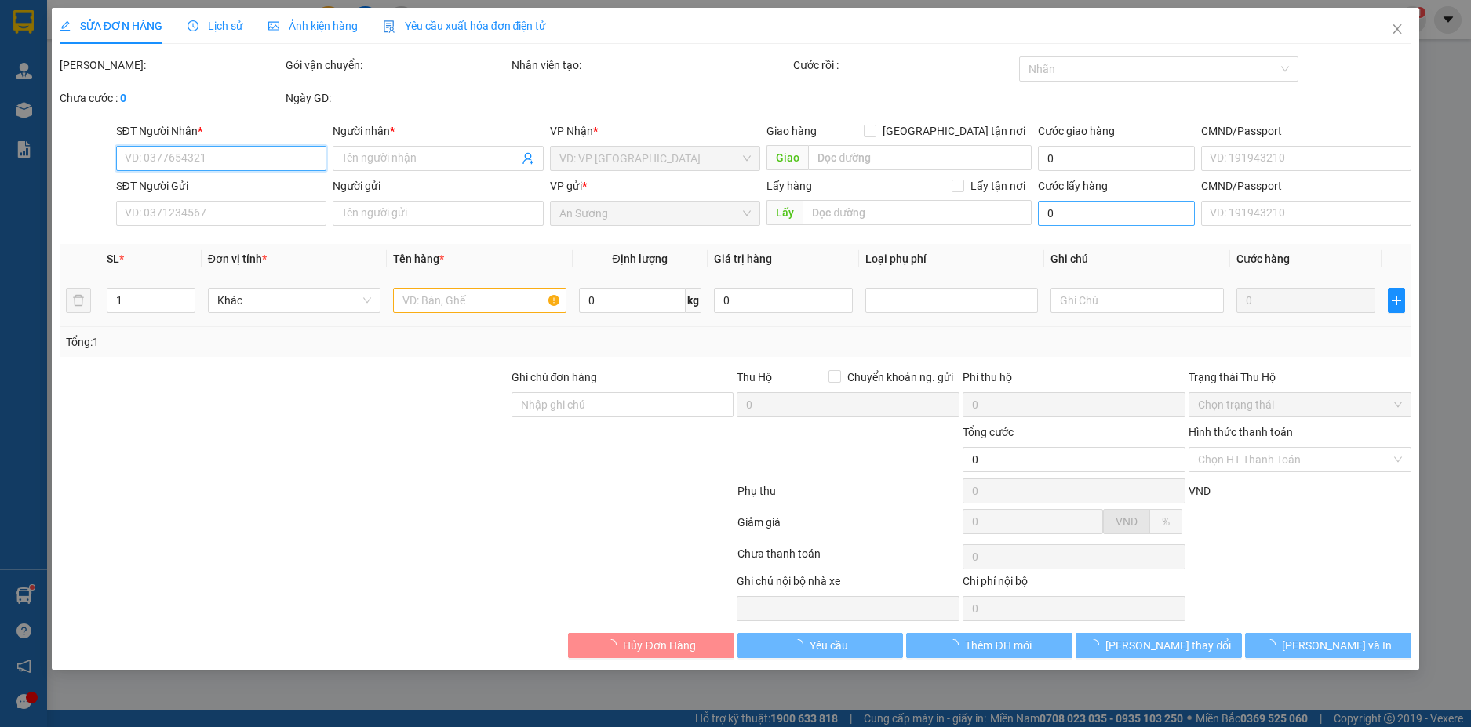
type input "0368900496"
type input "C Sương"
checkbox input "true"
type input "3 Thạnh Lộc 50, Thạnh Lộc, Quận 12, Hồ Chí Minh"
type input "0975836907"
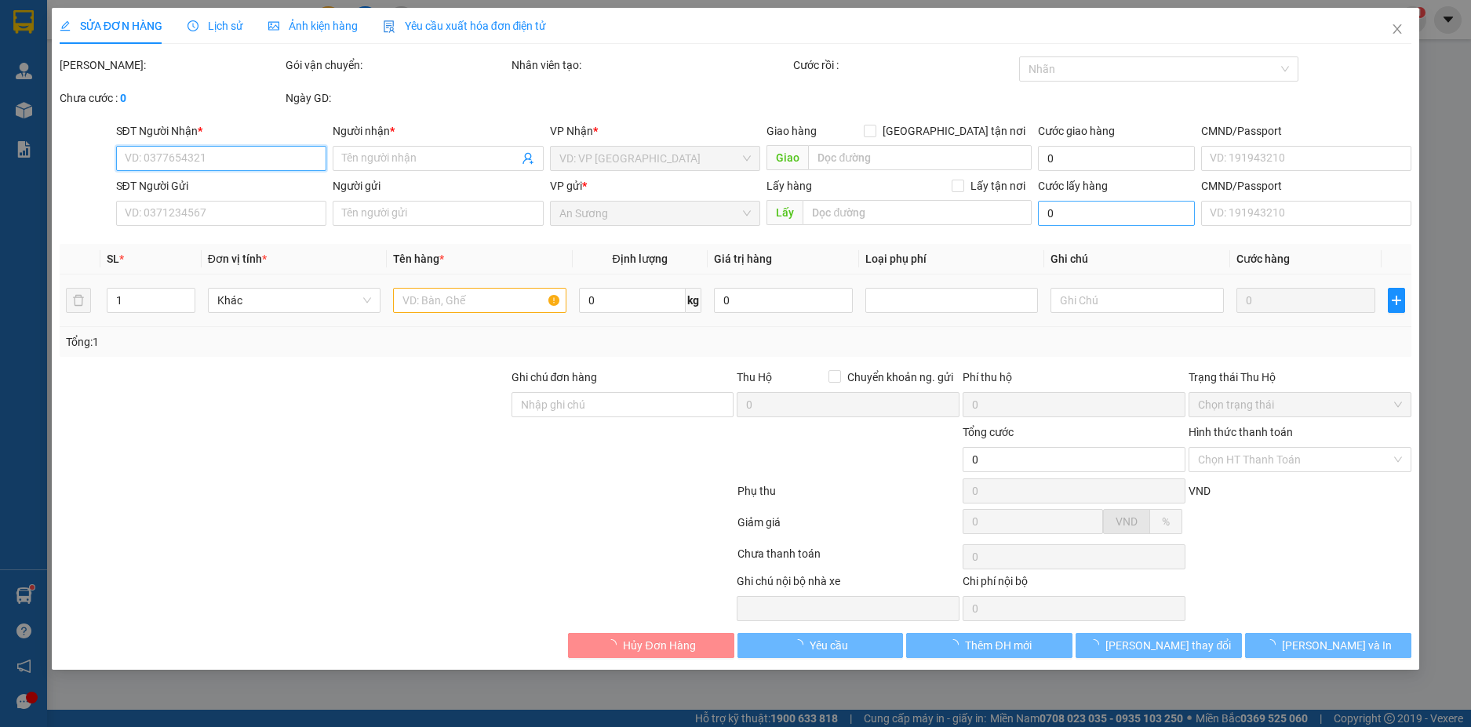
type input "A Hoàng"
type input "150.000"
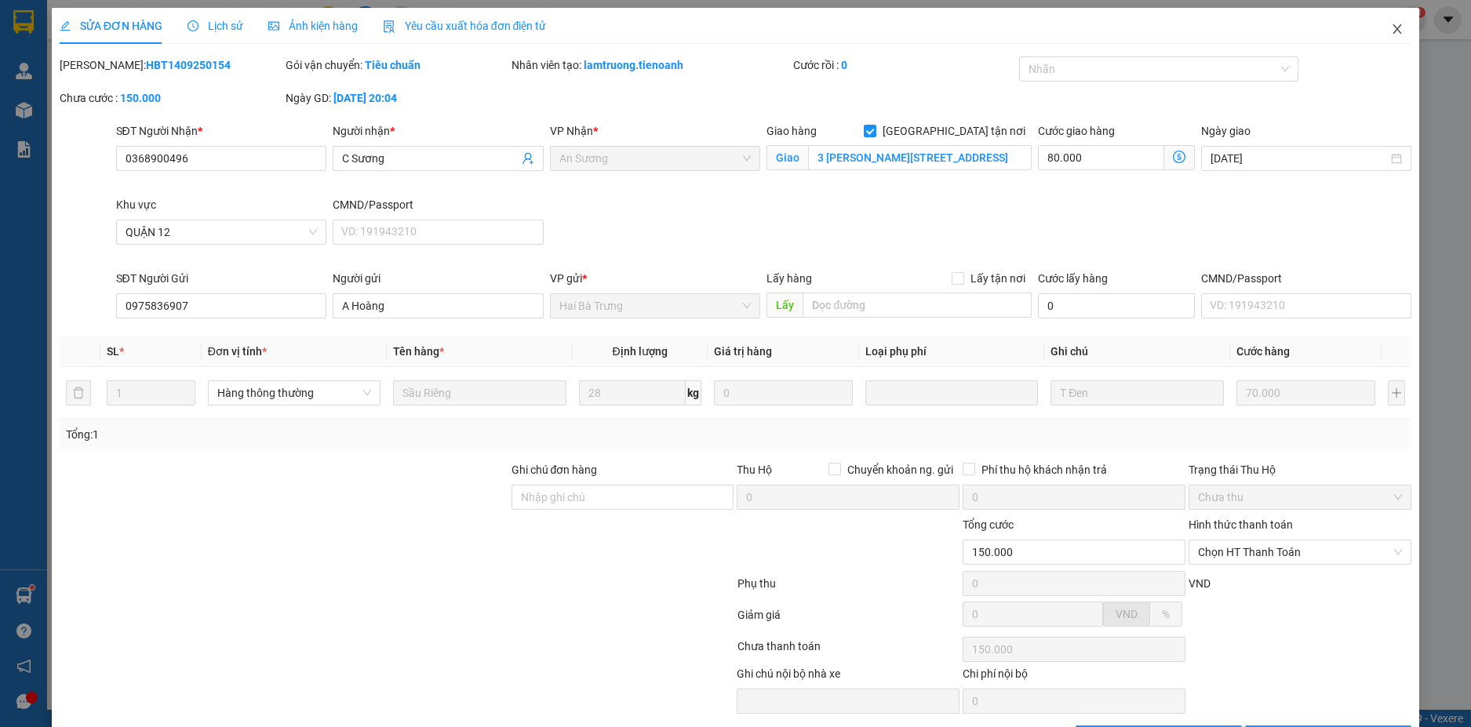
click at [1390, 37] on span "Close" at bounding box center [1398, 30] width 44 height 44
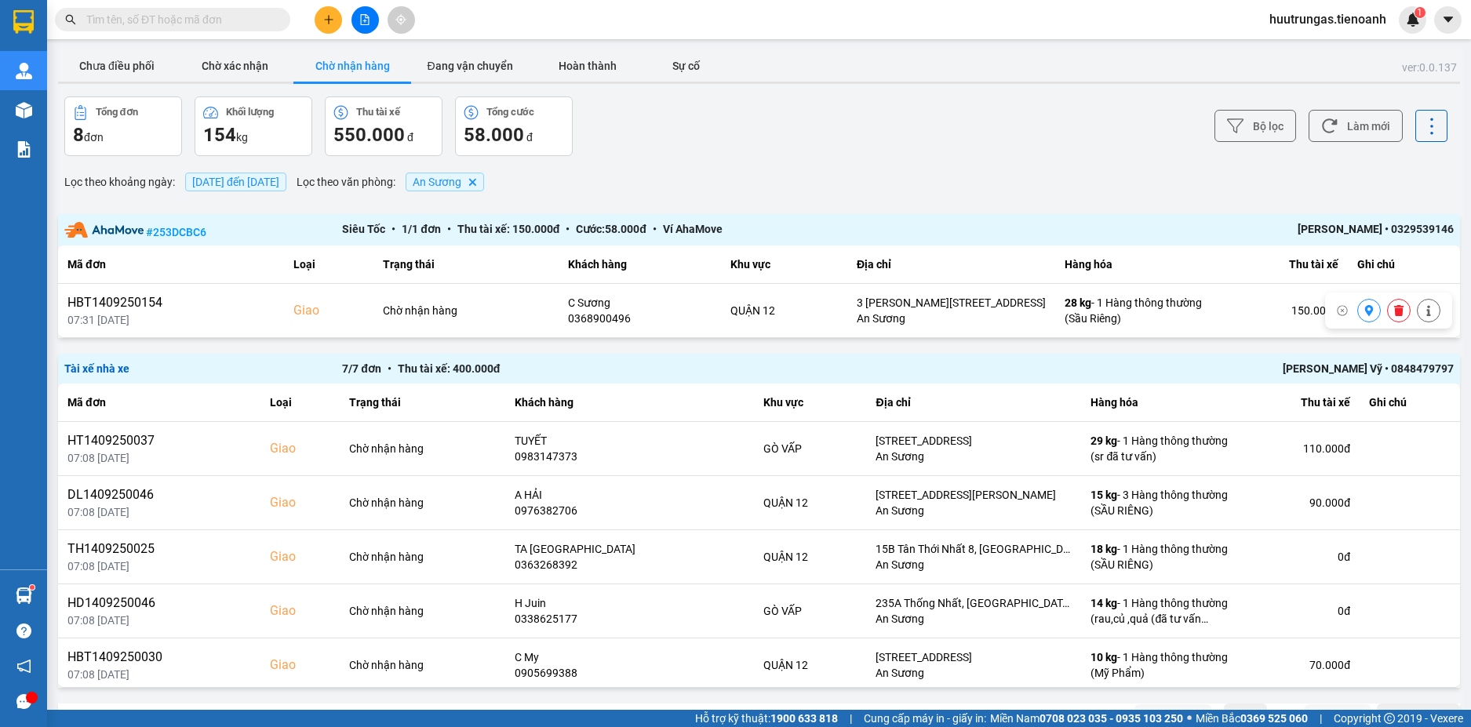
click at [563, 162] on div "ver: 0.0.137 Chưa điều phối Chờ xác nhận Chờ nhận hàng Đang vận chuyển Hoàn thà…" at bounding box center [759, 392] width 1409 height 691
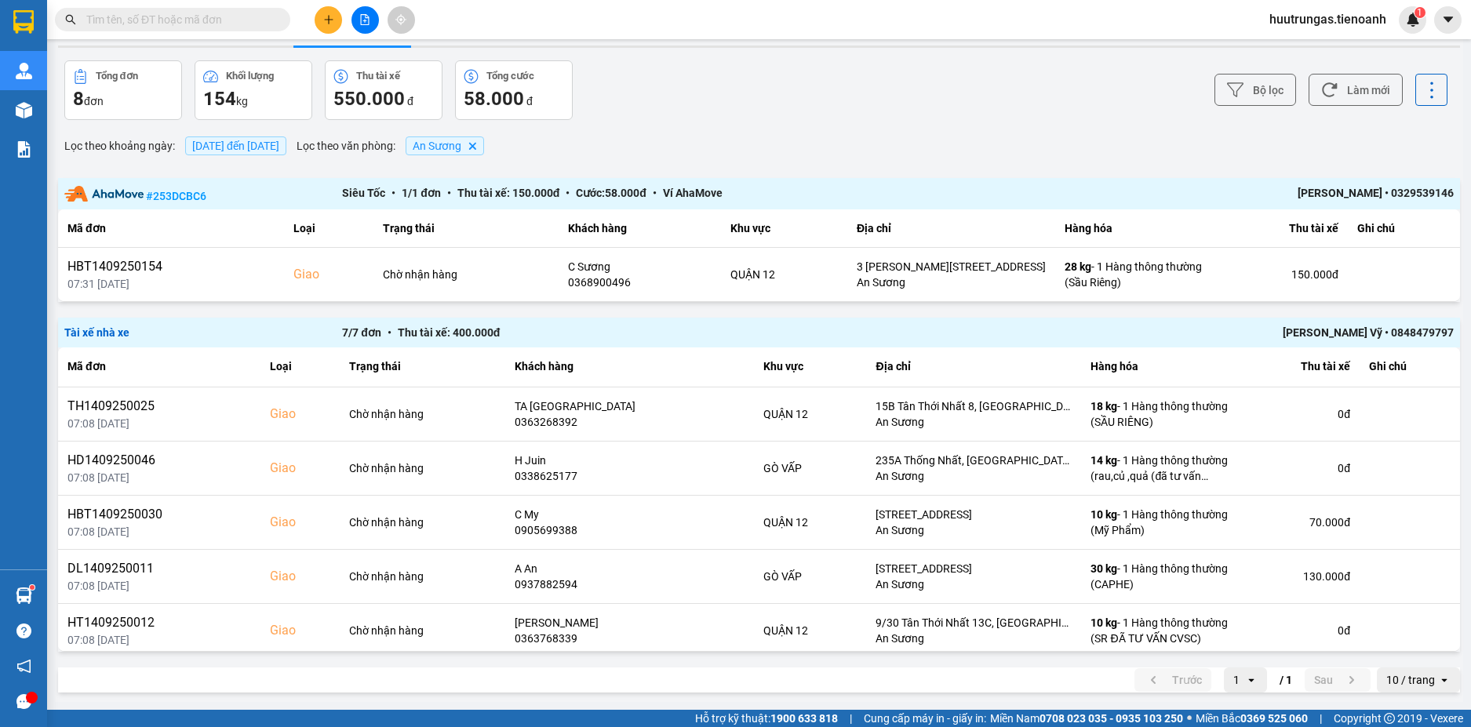
scroll to position [113, 0]
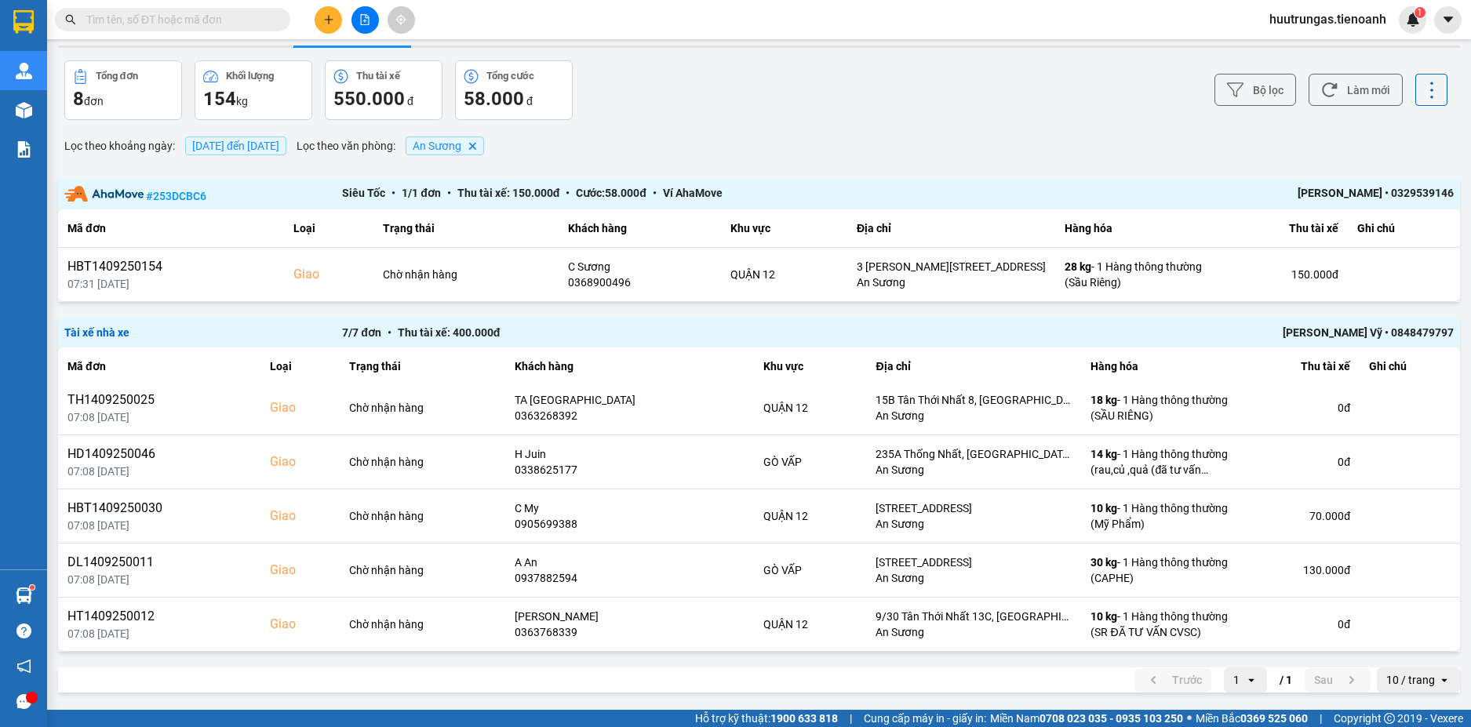
click at [127, 24] on input "text" at bounding box center [178, 19] width 185 height 17
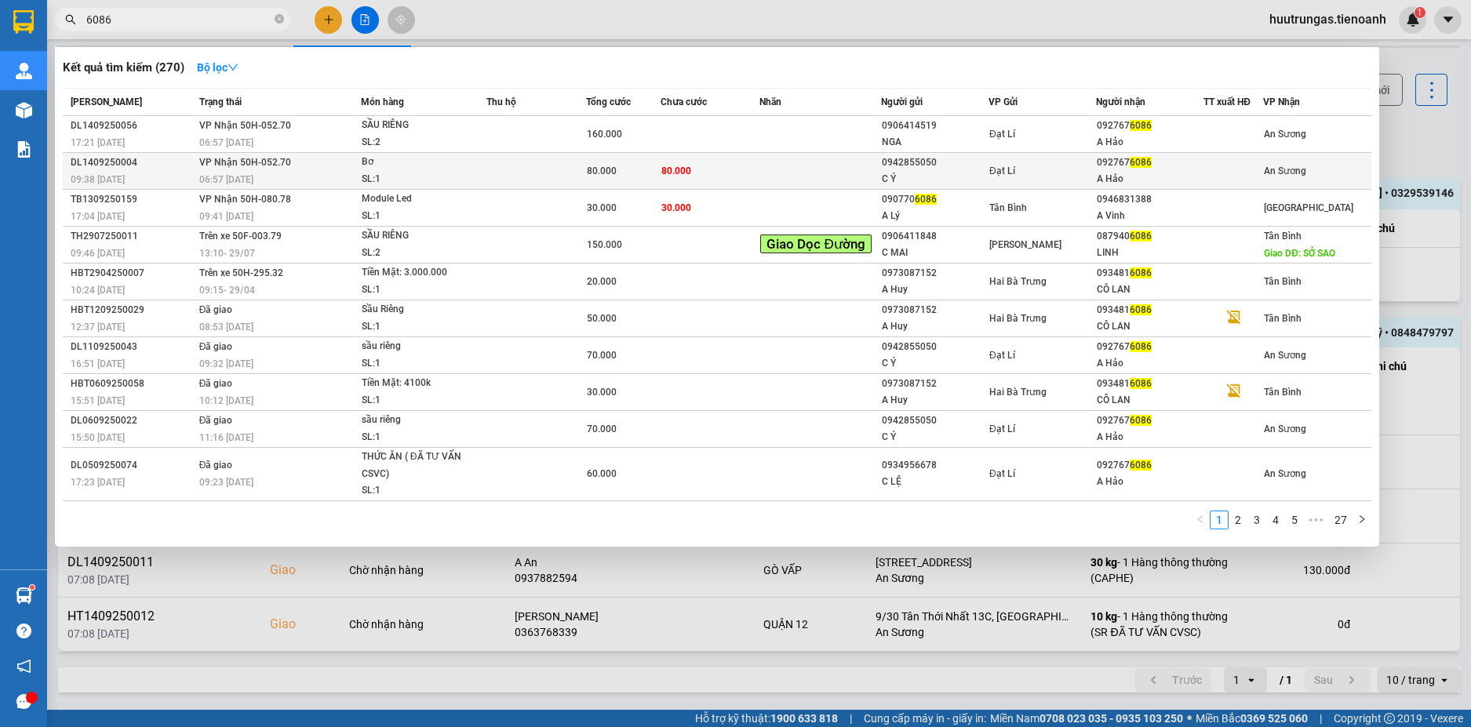
type input "6086"
click at [478, 174] on div "SL: 1" at bounding box center [421, 179] width 118 height 17
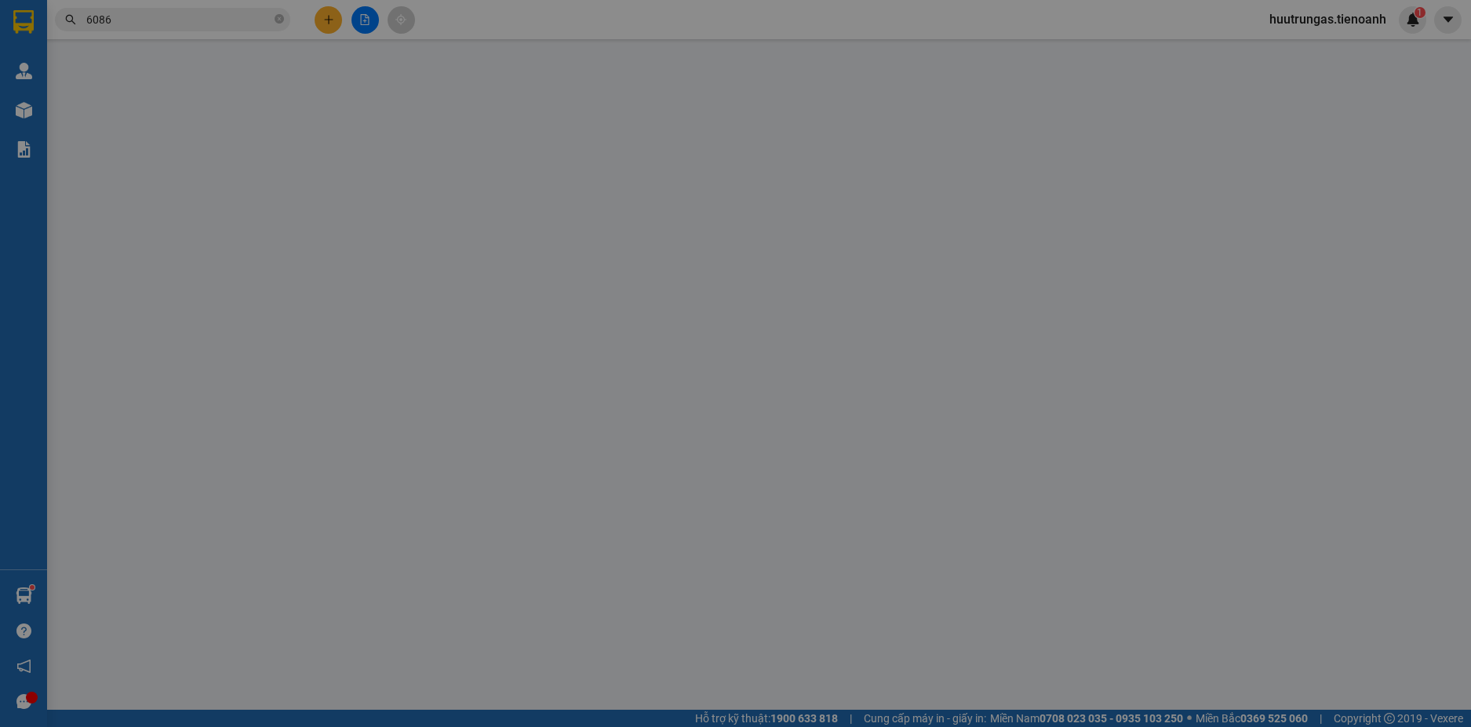
type input "0927676086"
type input "A Hảo"
type input "0942855050"
type input "C Ý"
type input "241312070"
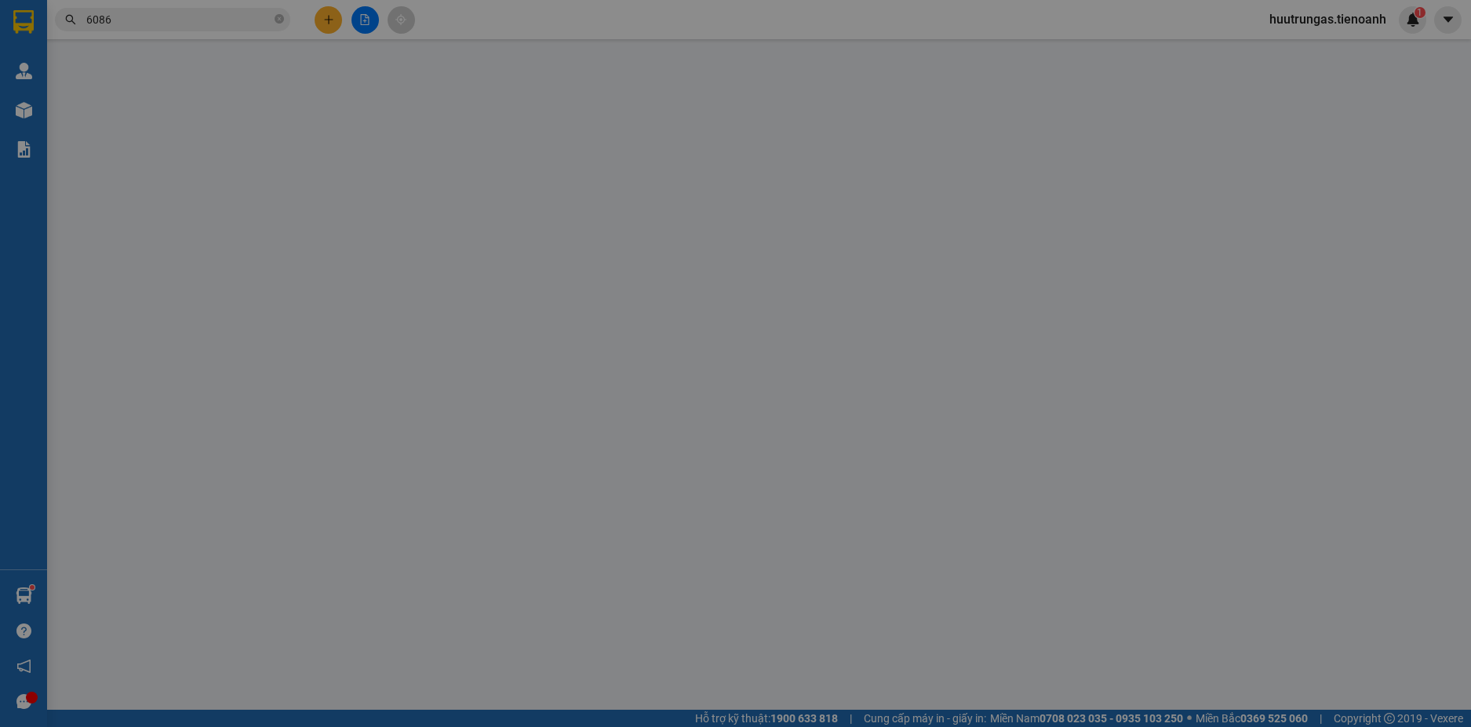
type input "80.000"
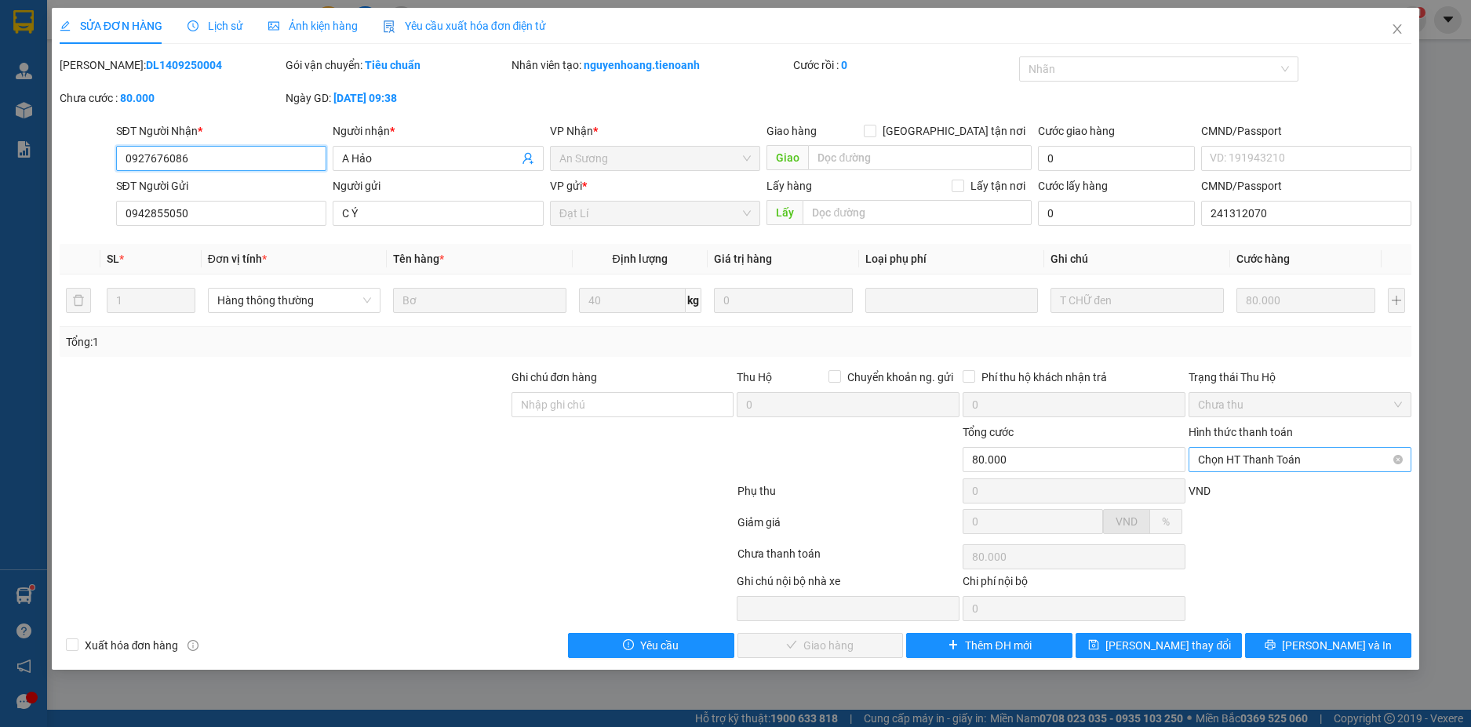
click at [1335, 451] on span "Chọn HT Thanh Toán" at bounding box center [1300, 460] width 204 height 24
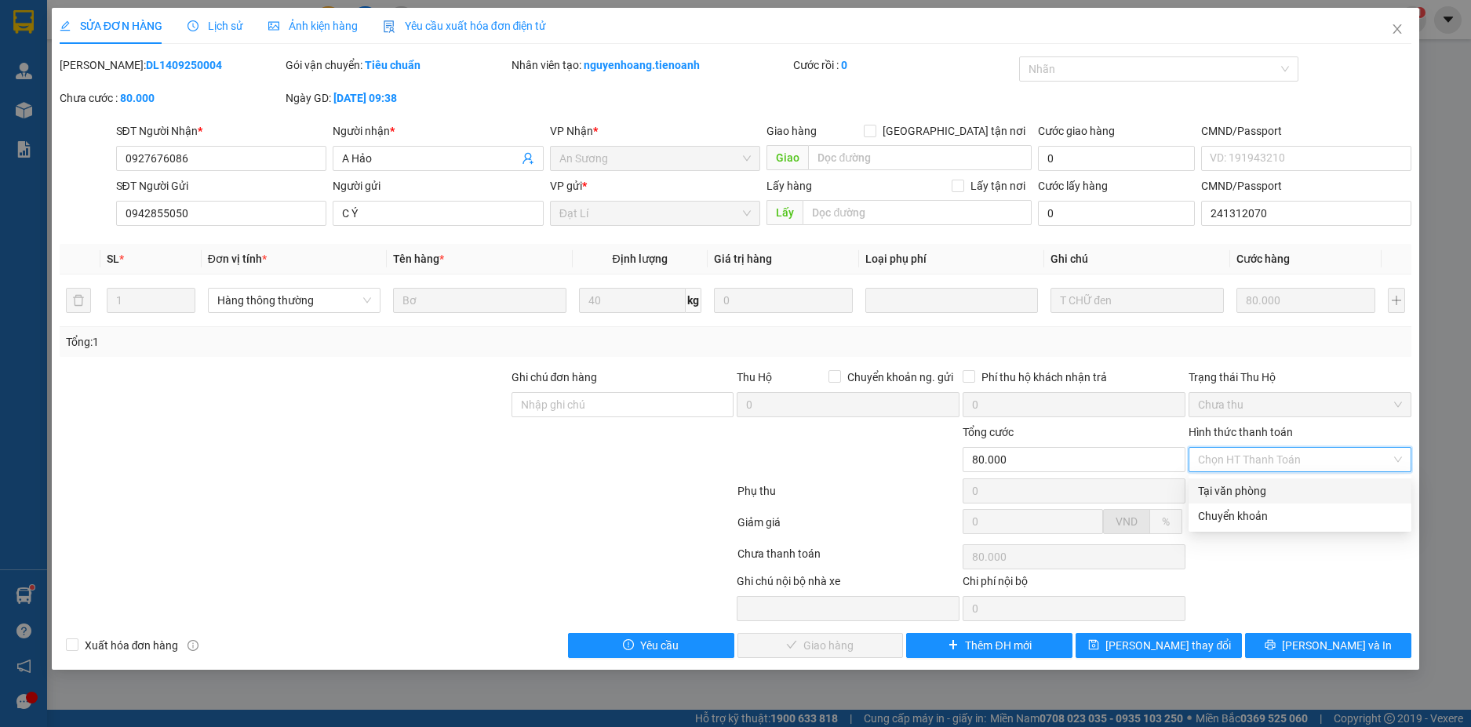
click at [1291, 490] on div "Tại văn phòng" at bounding box center [1300, 491] width 204 height 17
type input "0"
click at [1245, 490] on div "Tại văn phòng" at bounding box center [1300, 491] width 204 height 17
click at [1311, 494] on div "Tại văn phòng" at bounding box center [1300, 491] width 204 height 17
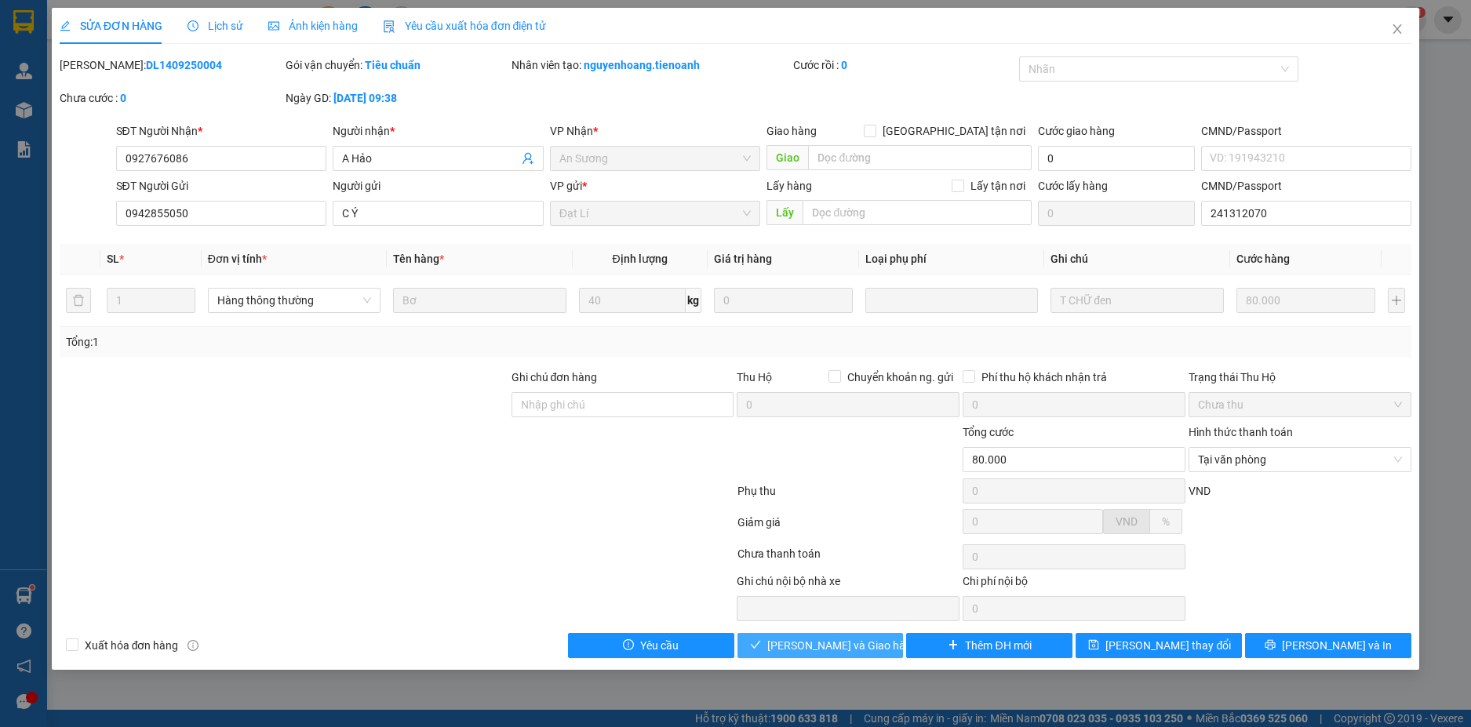
click at [836, 650] on span "[PERSON_NAME] và Giao hàng" at bounding box center [842, 645] width 151 height 17
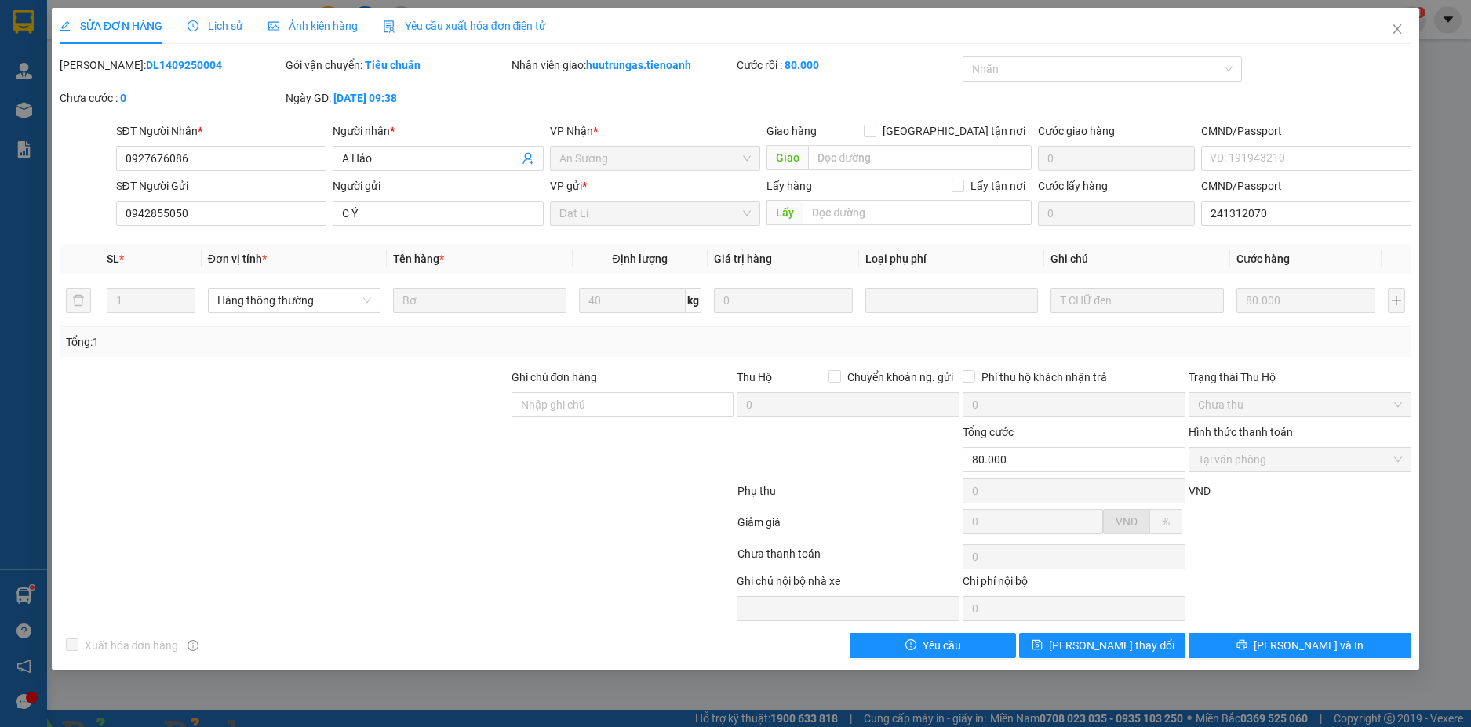
click at [836, 650] on div "Xuất hóa đơn hàng Yêu cầu Lưu thay đổi Lưu và In" at bounding box center [736, 645] width 1356 height 25
click at [289, 727] on span at bounding box center [270, 737] width 38 height 16
click at [289, 727] on img at bounding box center [283, 736] width 9 height 9
click at [1400, 31] on icon "close" at bounding box center [1397, 29] width 13 height 13
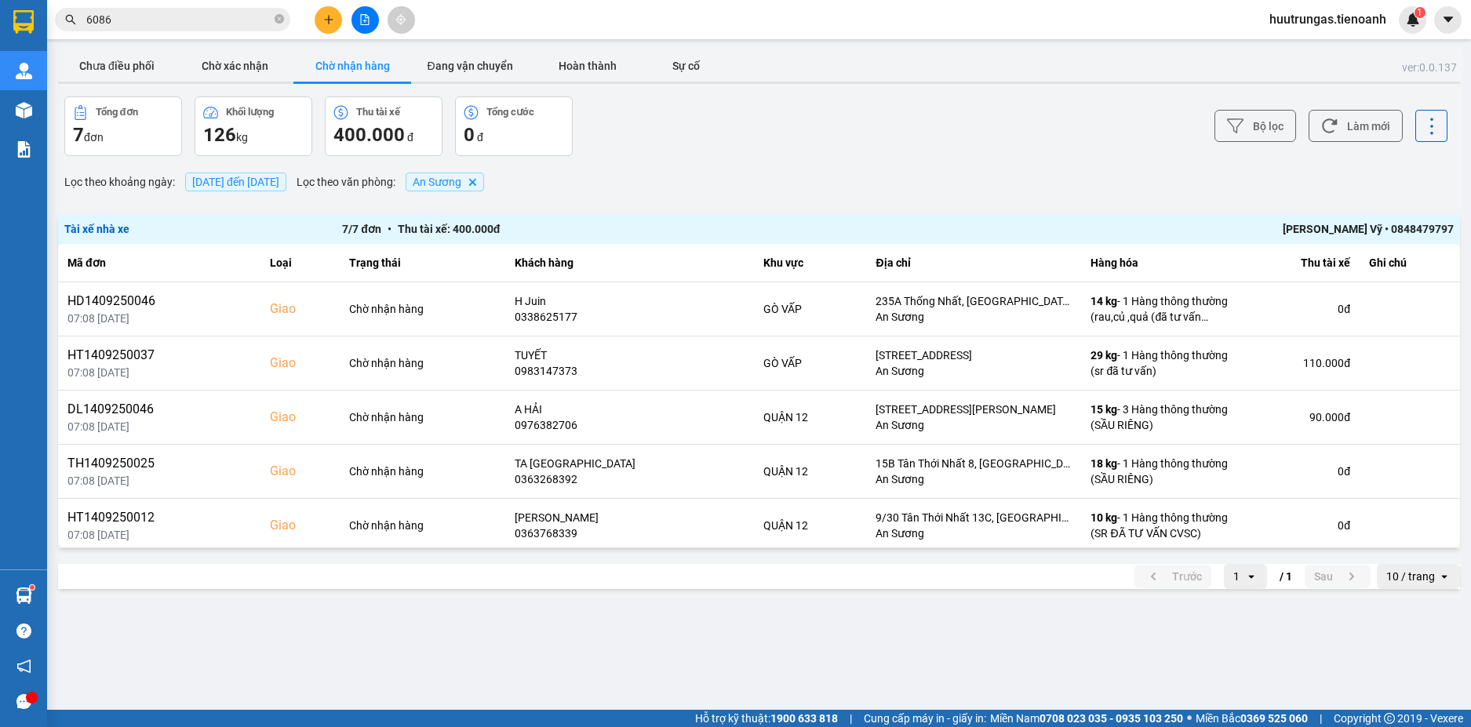
click at [194, 24] on input "6086" at bounding box center [178, 19] width 185 height 17
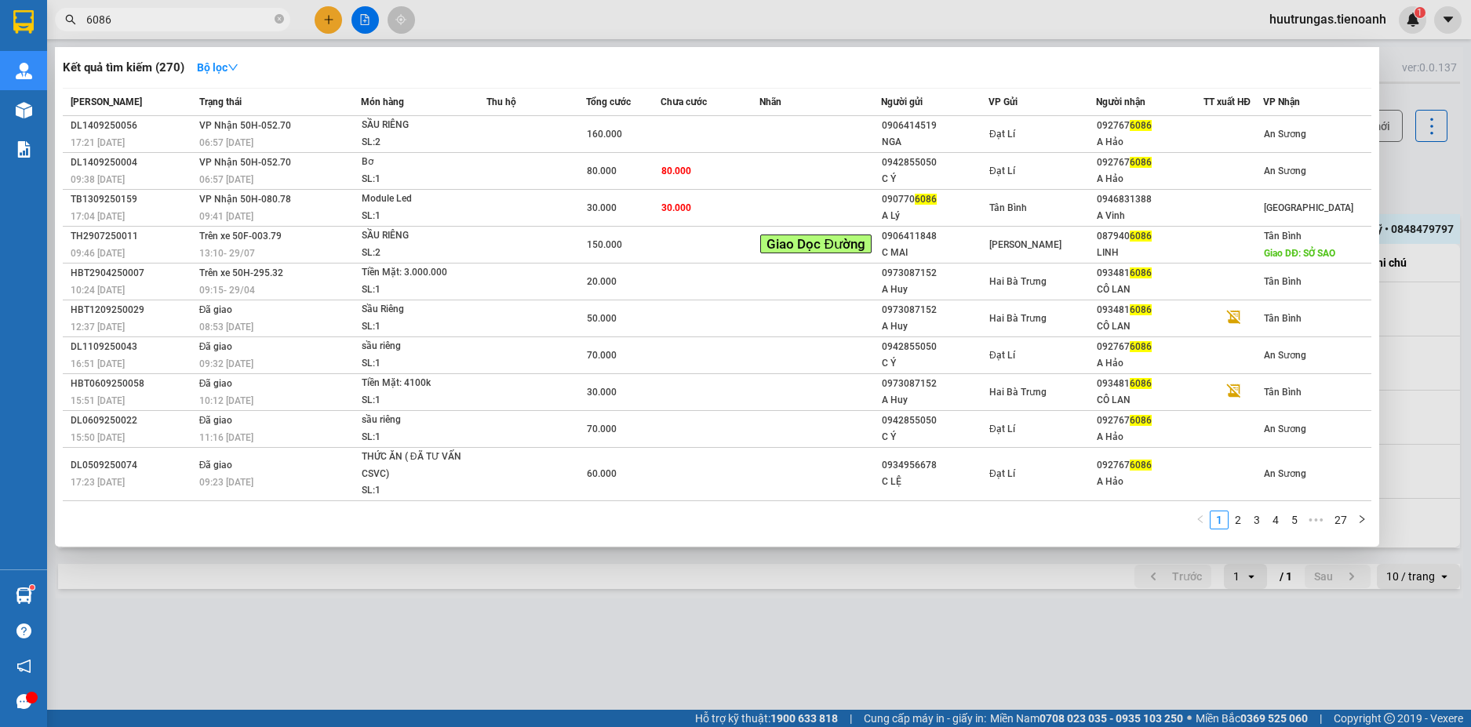
click at [194, 24] on input "6086" at bounding box center [178, 19] width 185 height 17
paste input "0779560089"
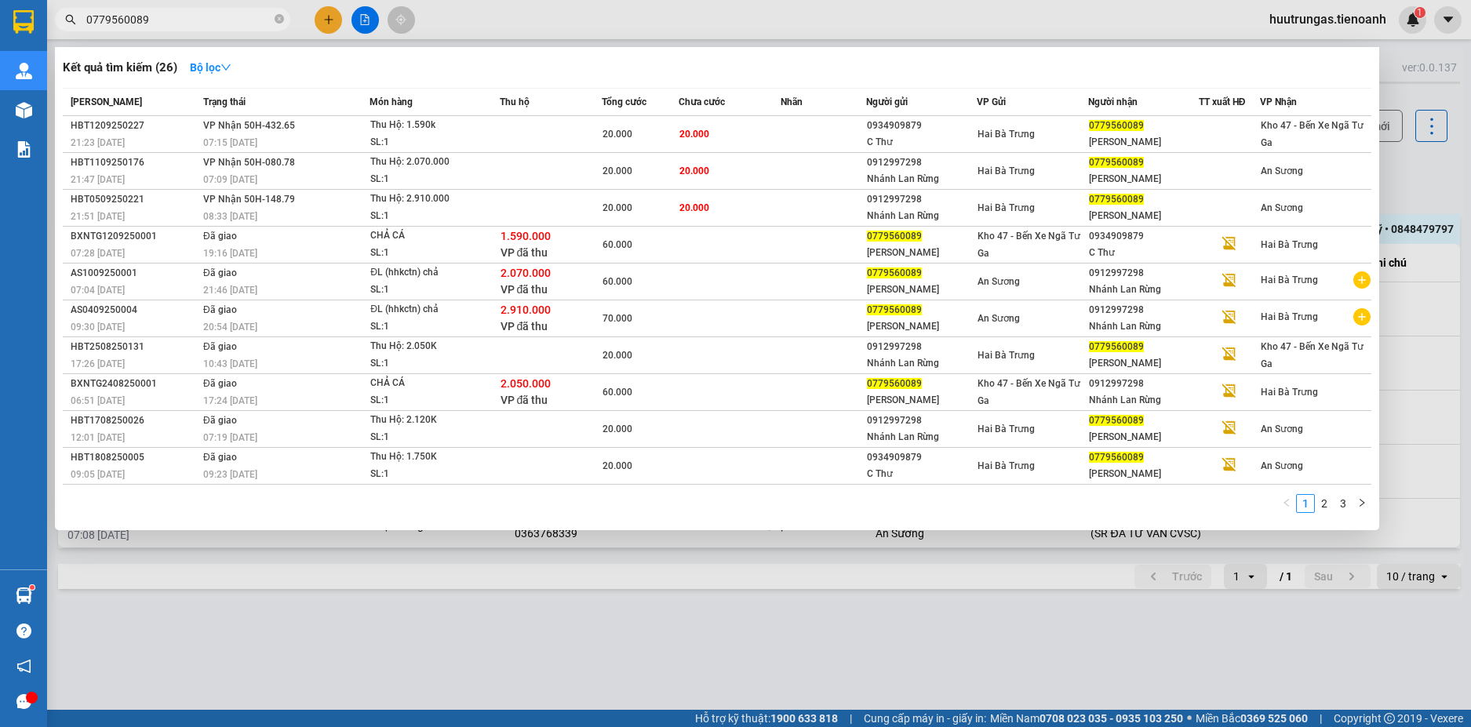
type input "0779560089"
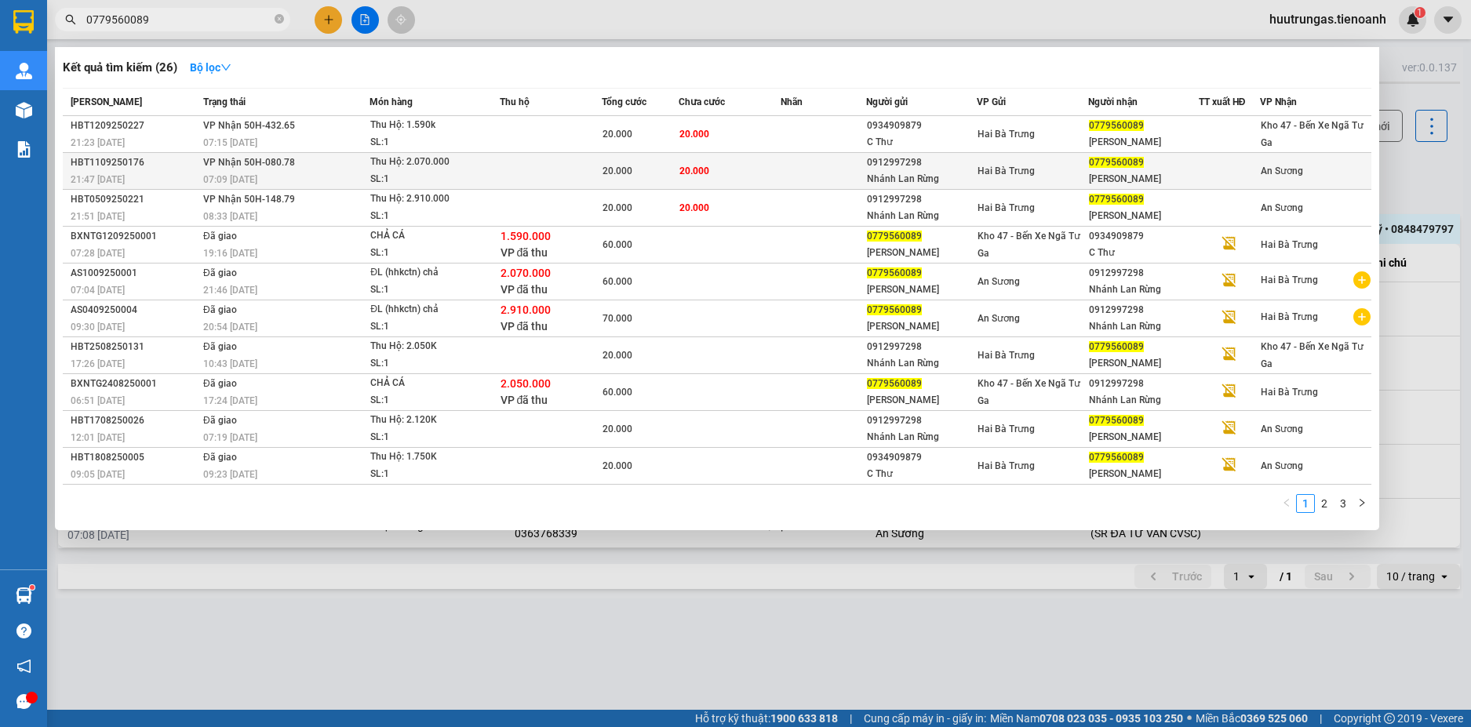
click at [505, 178] on td at bounding box center [551, 171] width 102 height 37
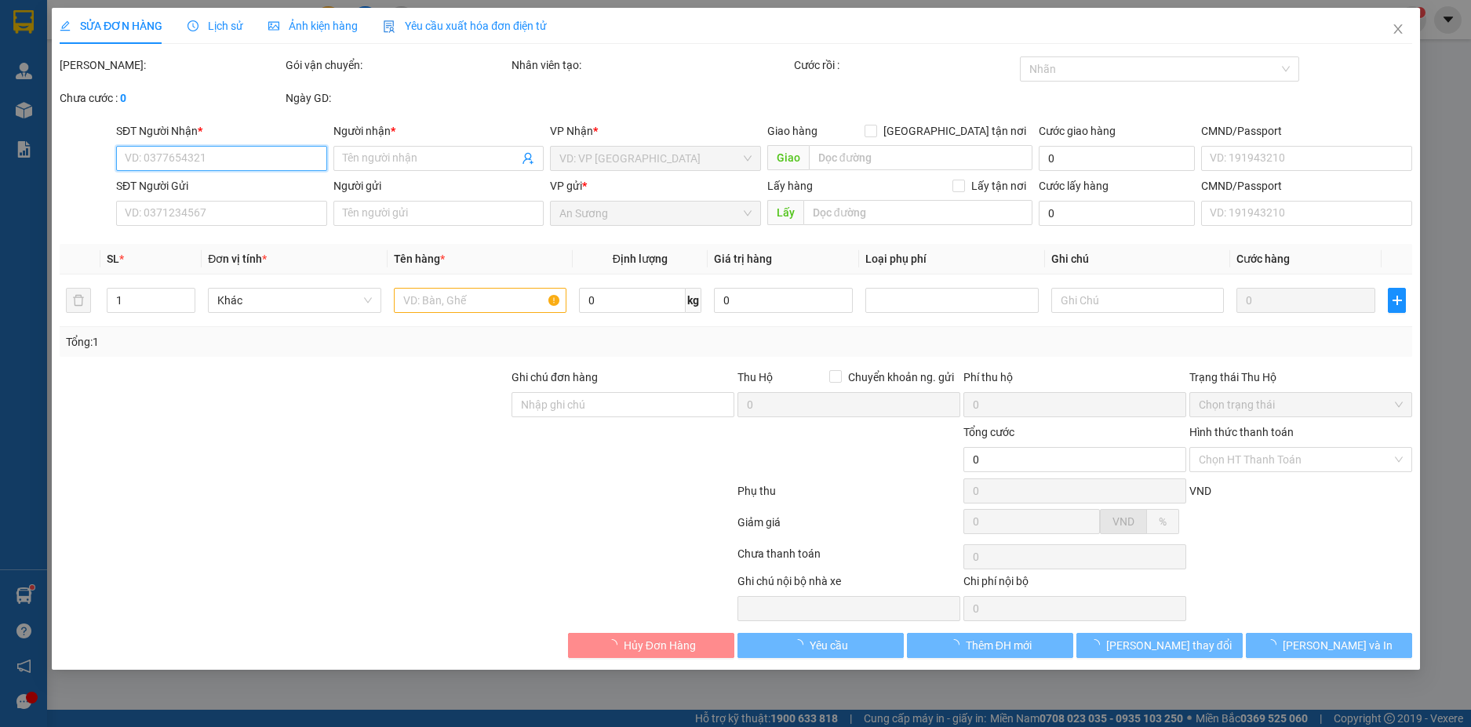
type input "0779560089"
type input "[PERSON_NAME]"
type input "0912997298"
type input "Nhánh Lan Rừng"
type input "AS1009250001"
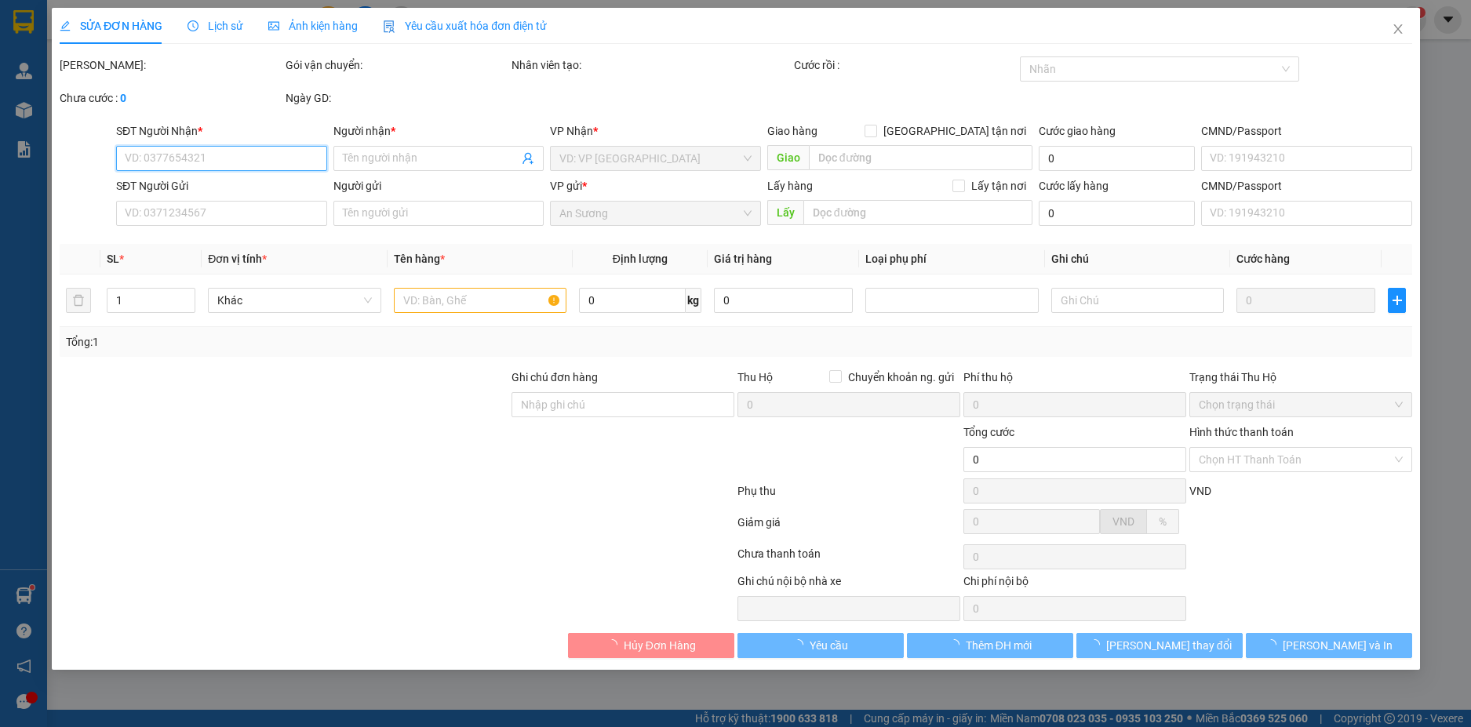
type input "20.000"
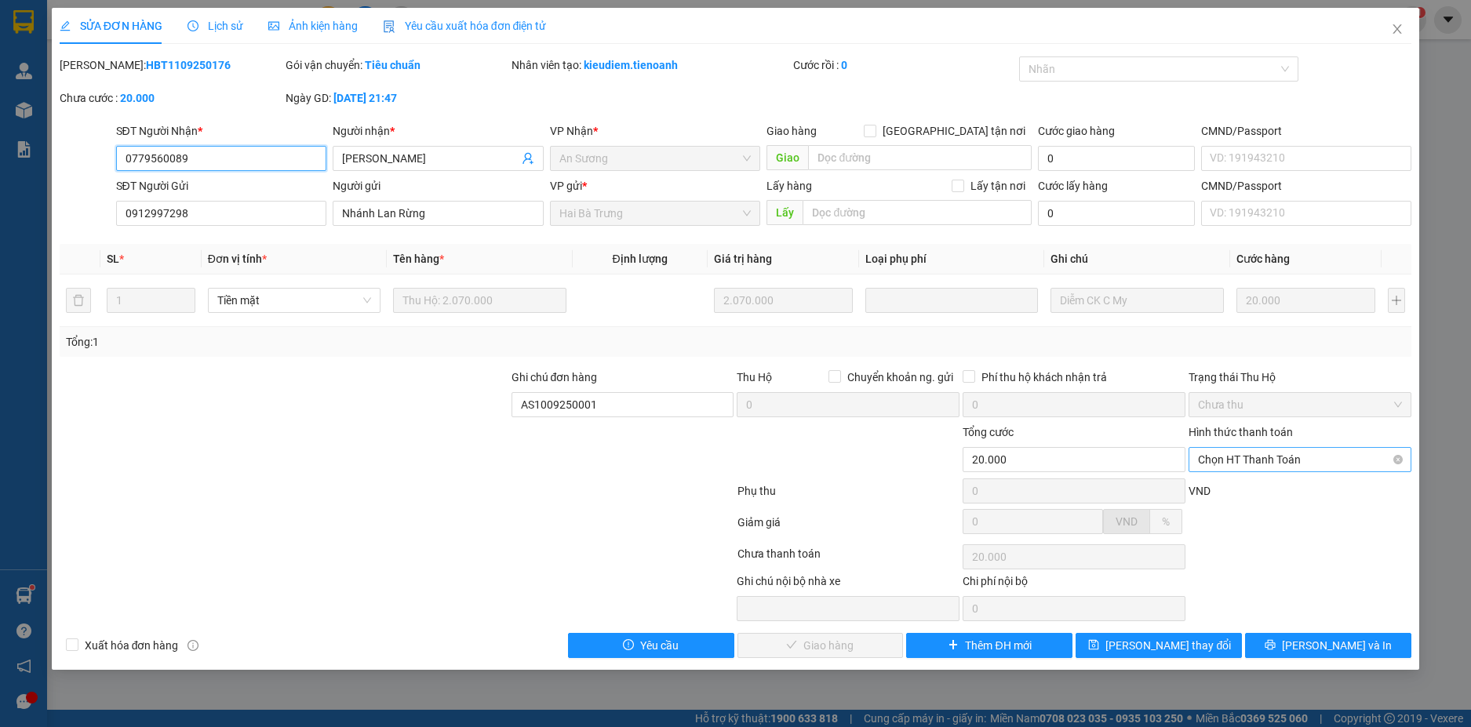
click at [1325, 463] on span "Chọn HT Thanh Toán" at bounding box center [1300, 460] width 204 height 24
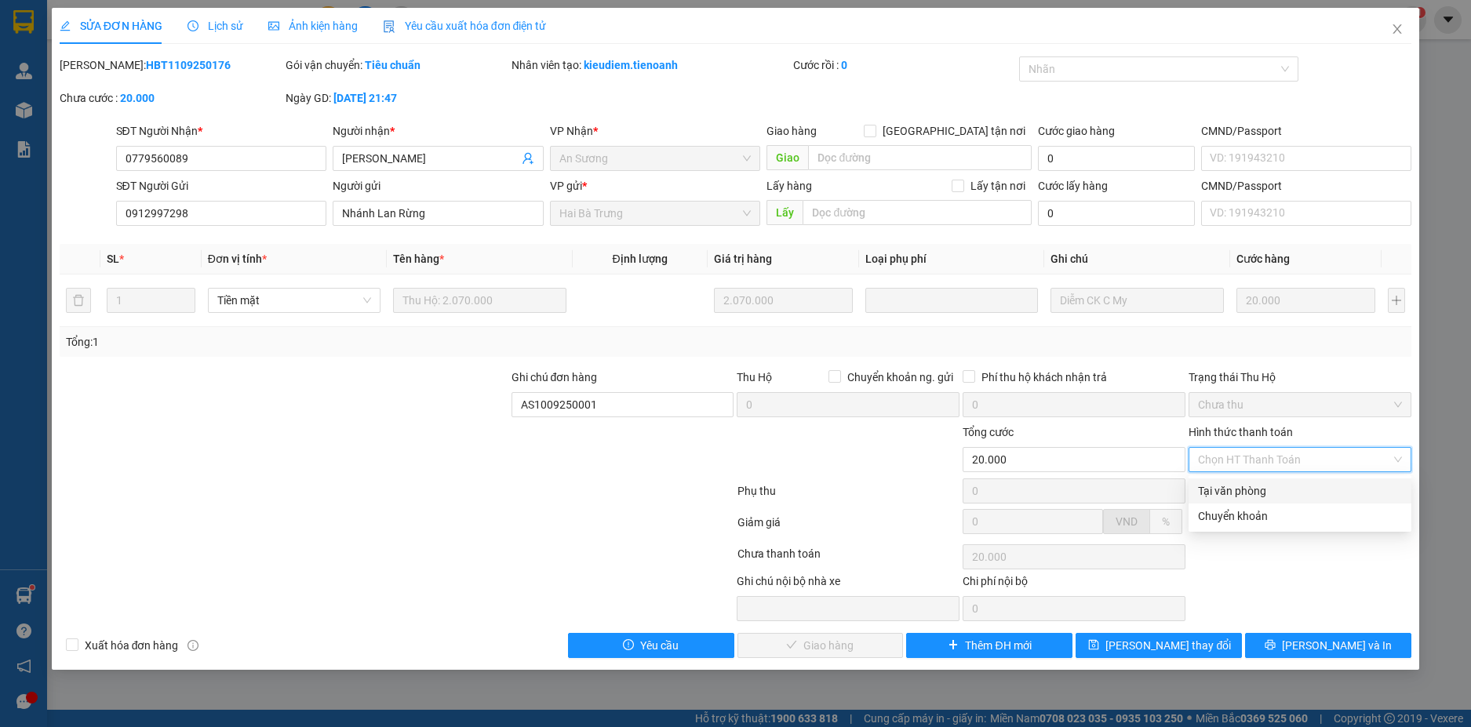
click at [1275, 488] on div "Tại văn phòng" at bounding box center [1300, 491] width 204 height 17
type input "0"
click at [1237, 493] on div "Tại văn phòng" at bounding box center [1300, 491] width 204 height 17
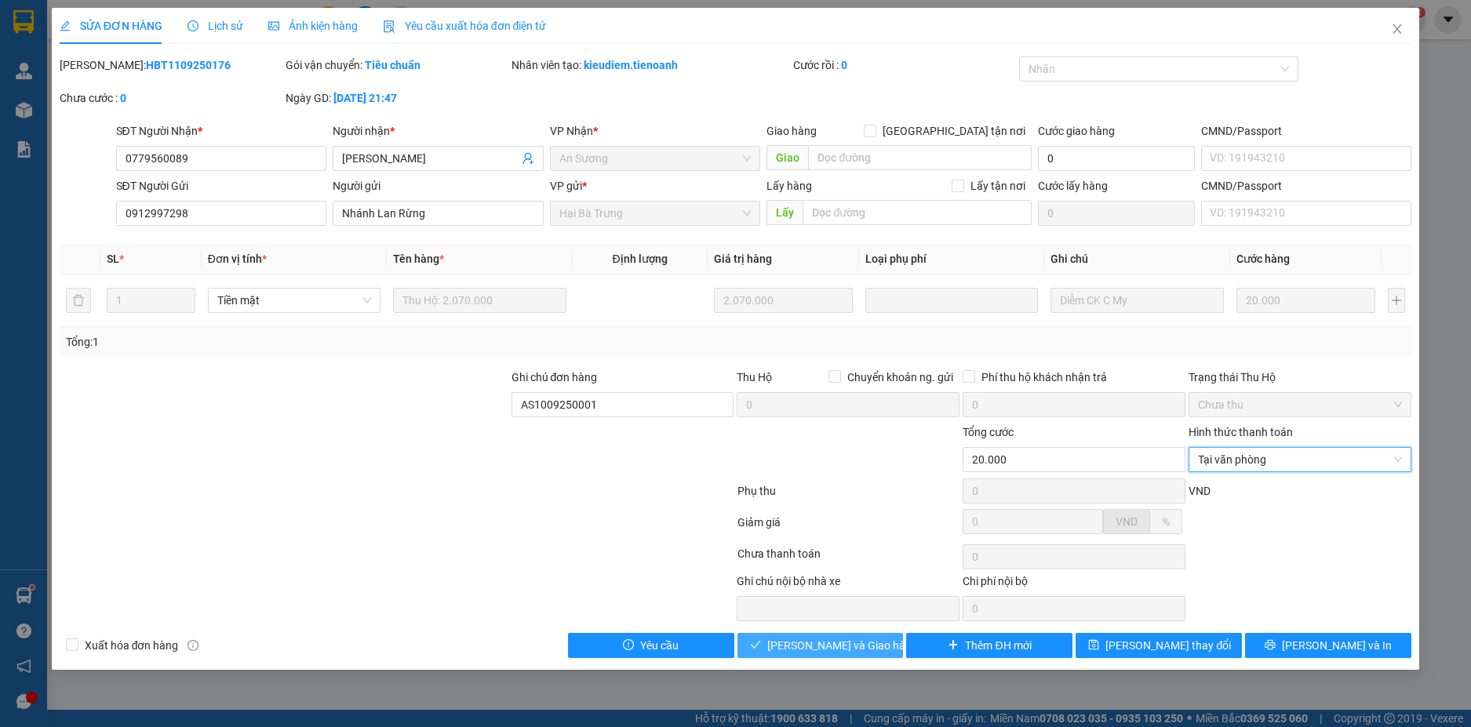
click at [834, 652] on span "[PERSON_NAME] và Giao hàng" at bounding box center [842, 645] width 151 height 17
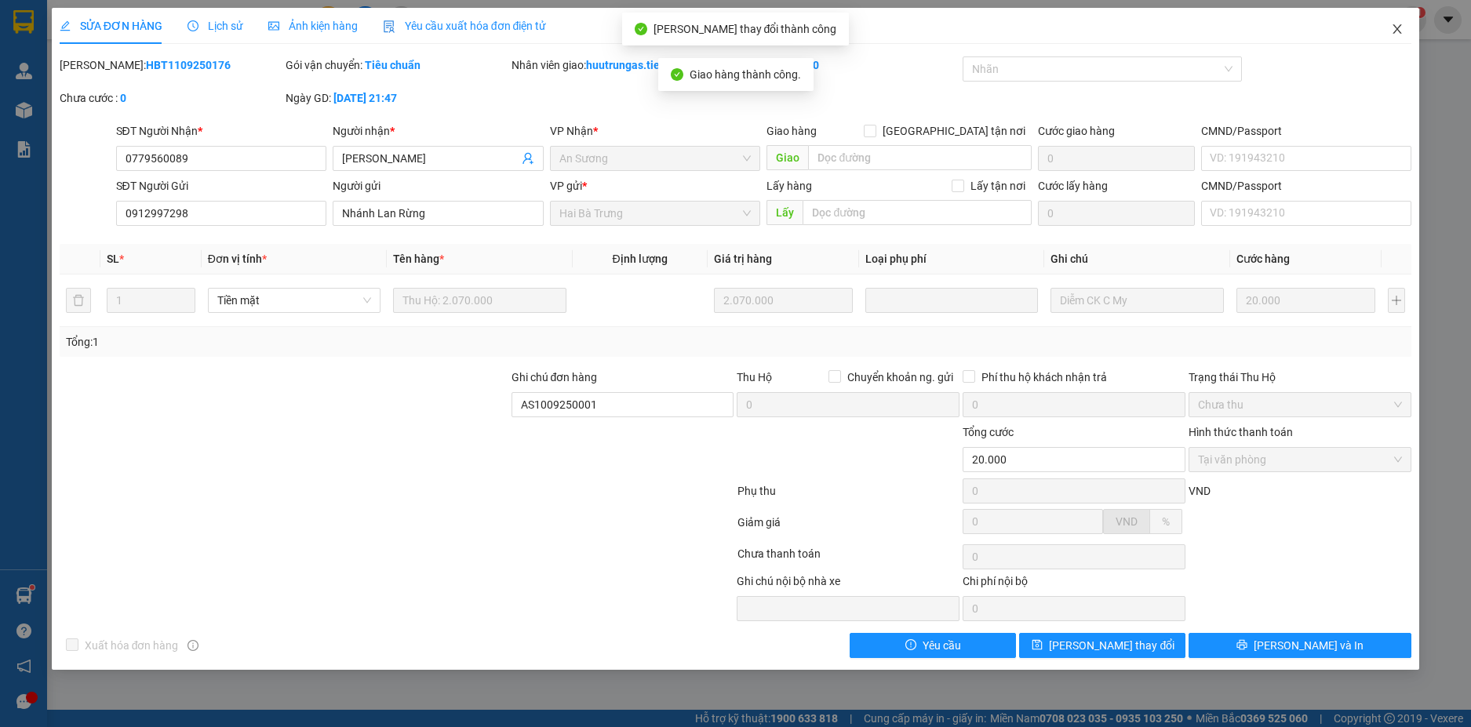
click at [1396, 30] on icon "close" at bounding box center [1397, 29] width 13 height 13
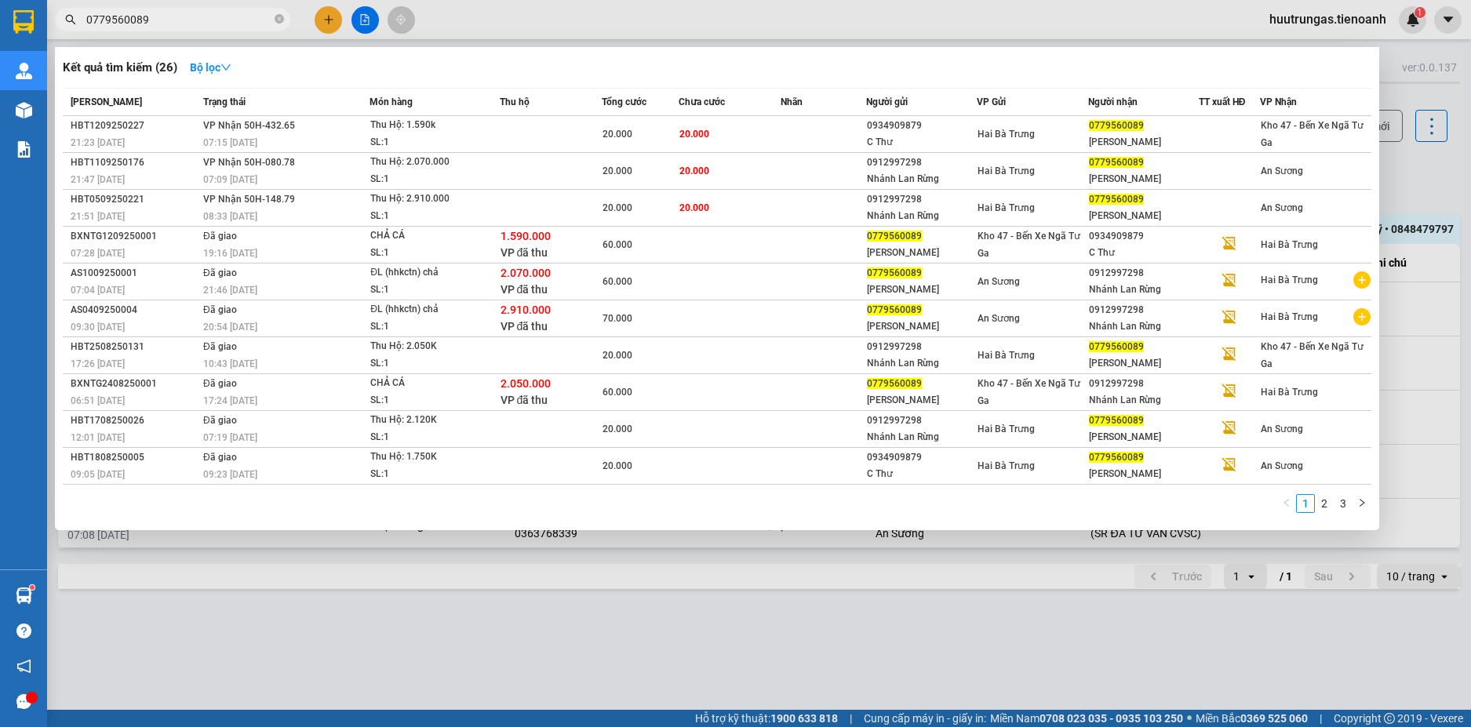
click at [192, 23] on input "0779560089" at bounding box center [178, 19] width 185 height 17
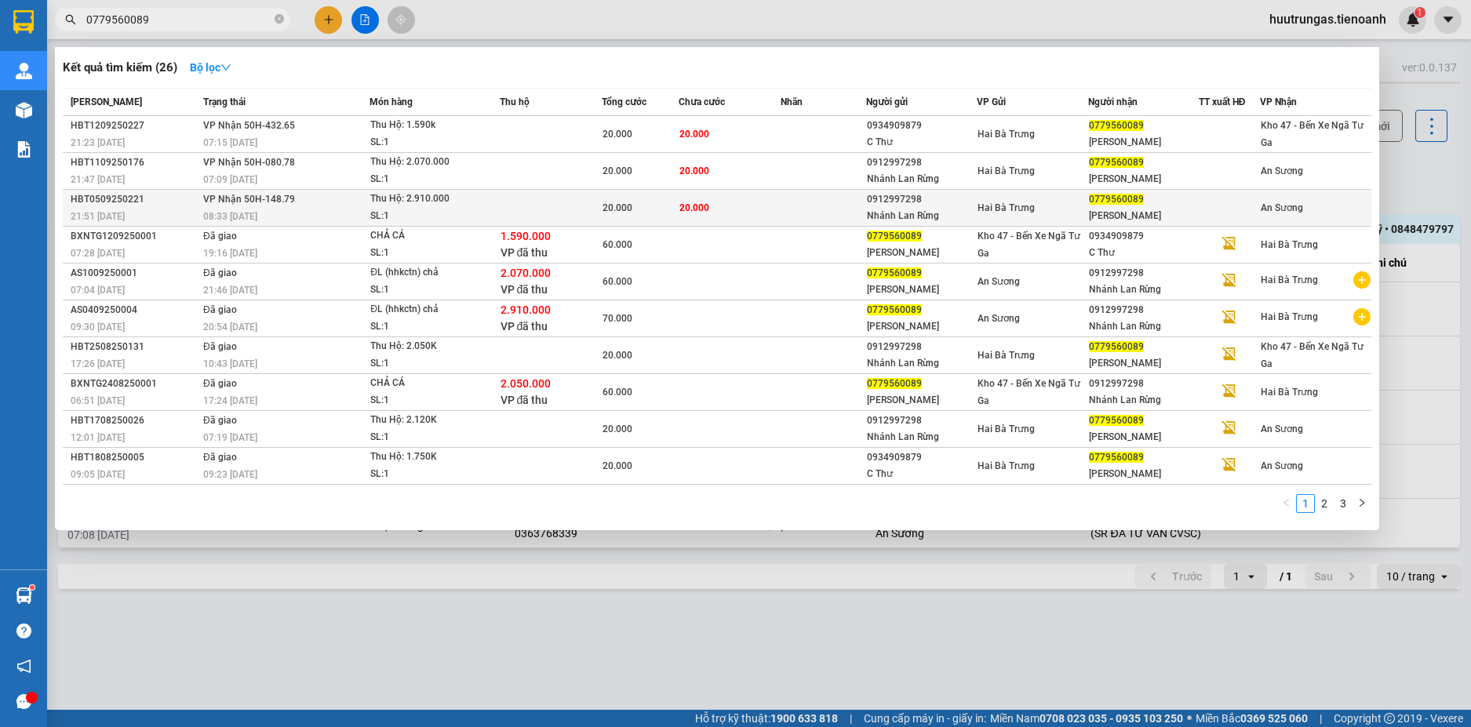
click at [580, 204] on td at bounding box center [551, 208] width 102 height 37
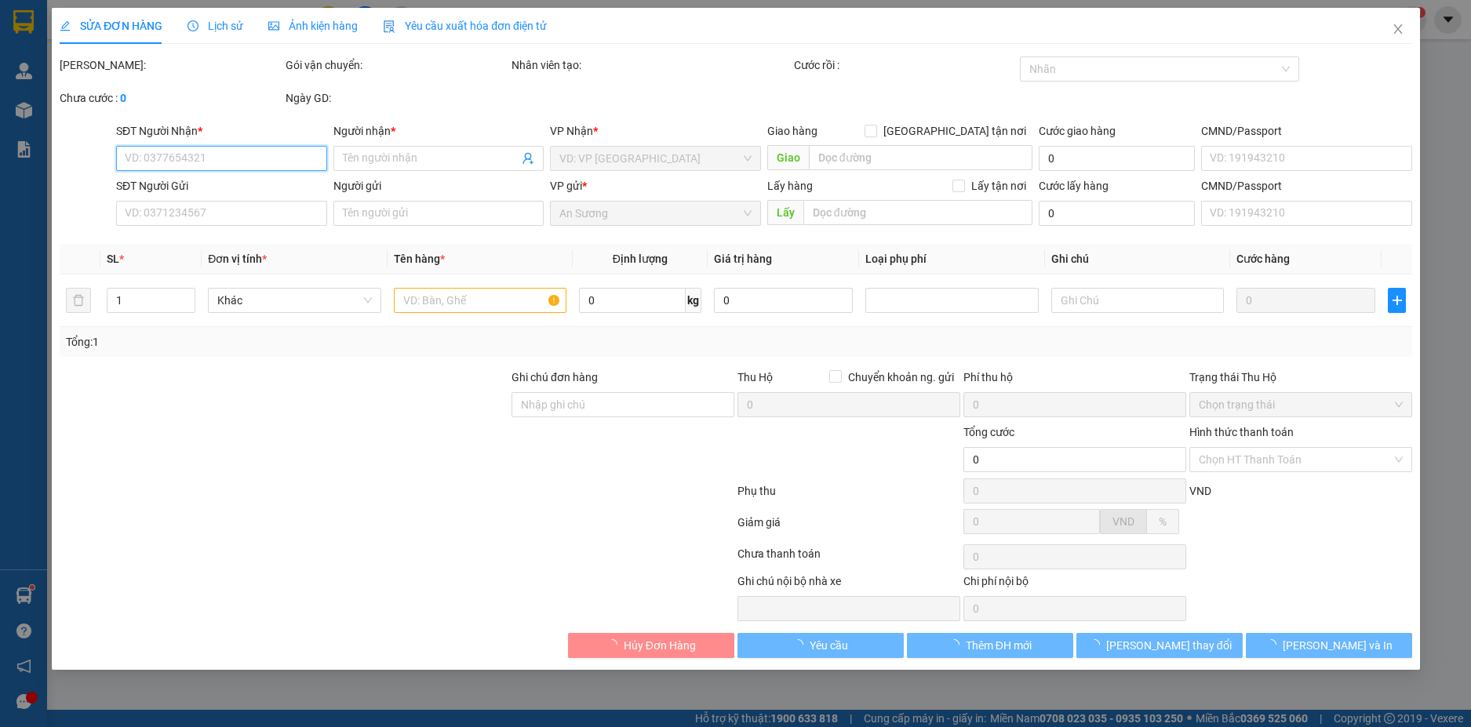
type input "0779560089"
type input "C Linh"
type input "0912997298"
type input "Nhánh Lan Rừng"
type input "20.000"
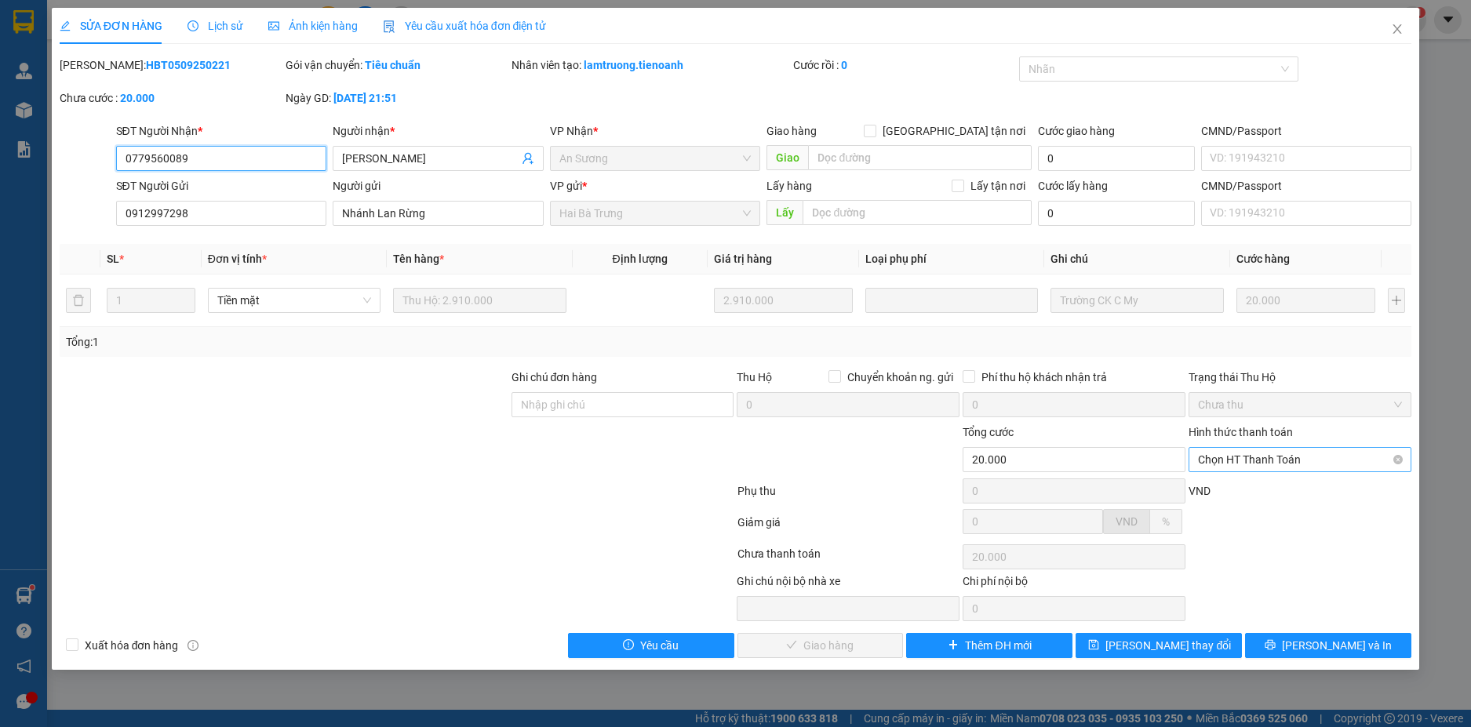
click at [1366, 457] on span "Chọn HT Thanh Toán" at bounding box center [1300, 460] width 204 height 24
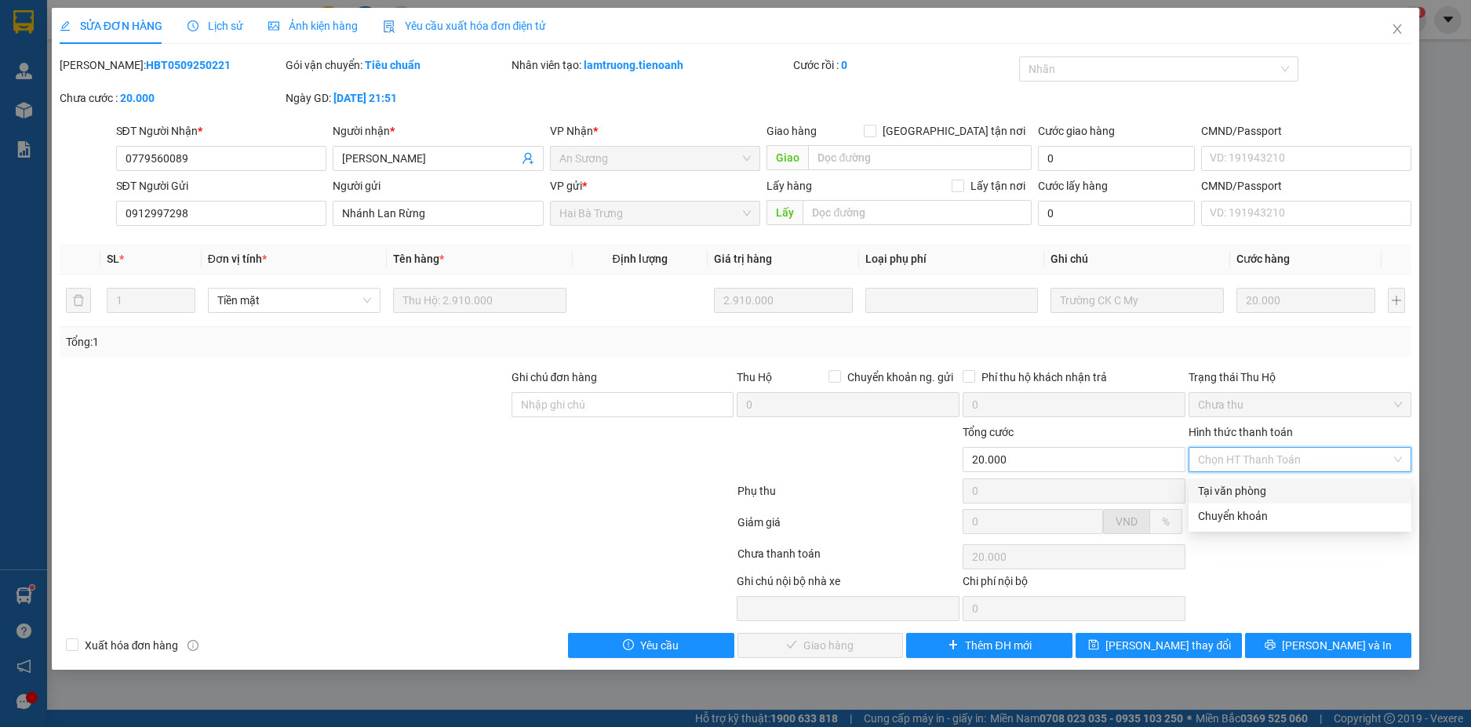
click at [1267, 492] on div "Tại văn phòng" at bounding box center [1300, 491] width 204 height 17
type input "0"
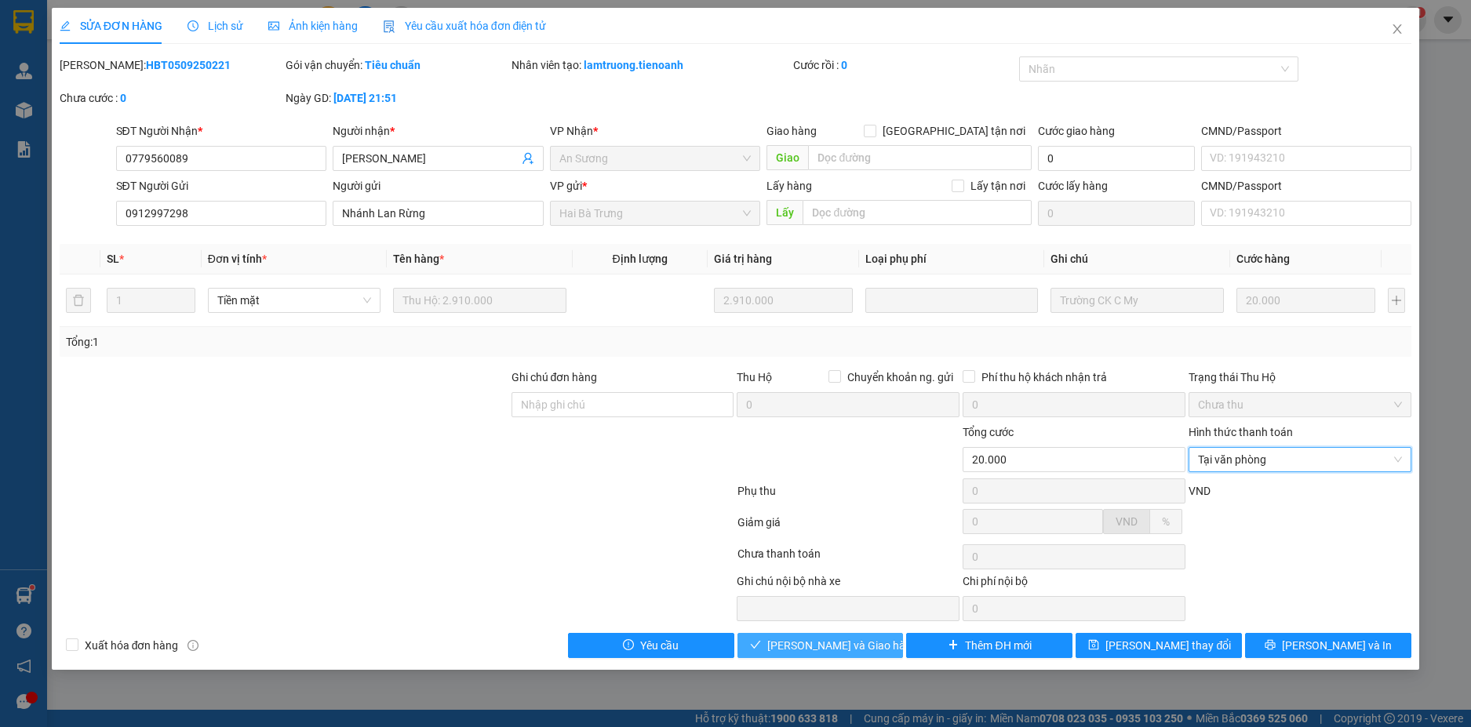
click at [877, 644] on button "[PERSON_NAME] và Giao hàng" at bounding box center [821, 645] width 166 height 25
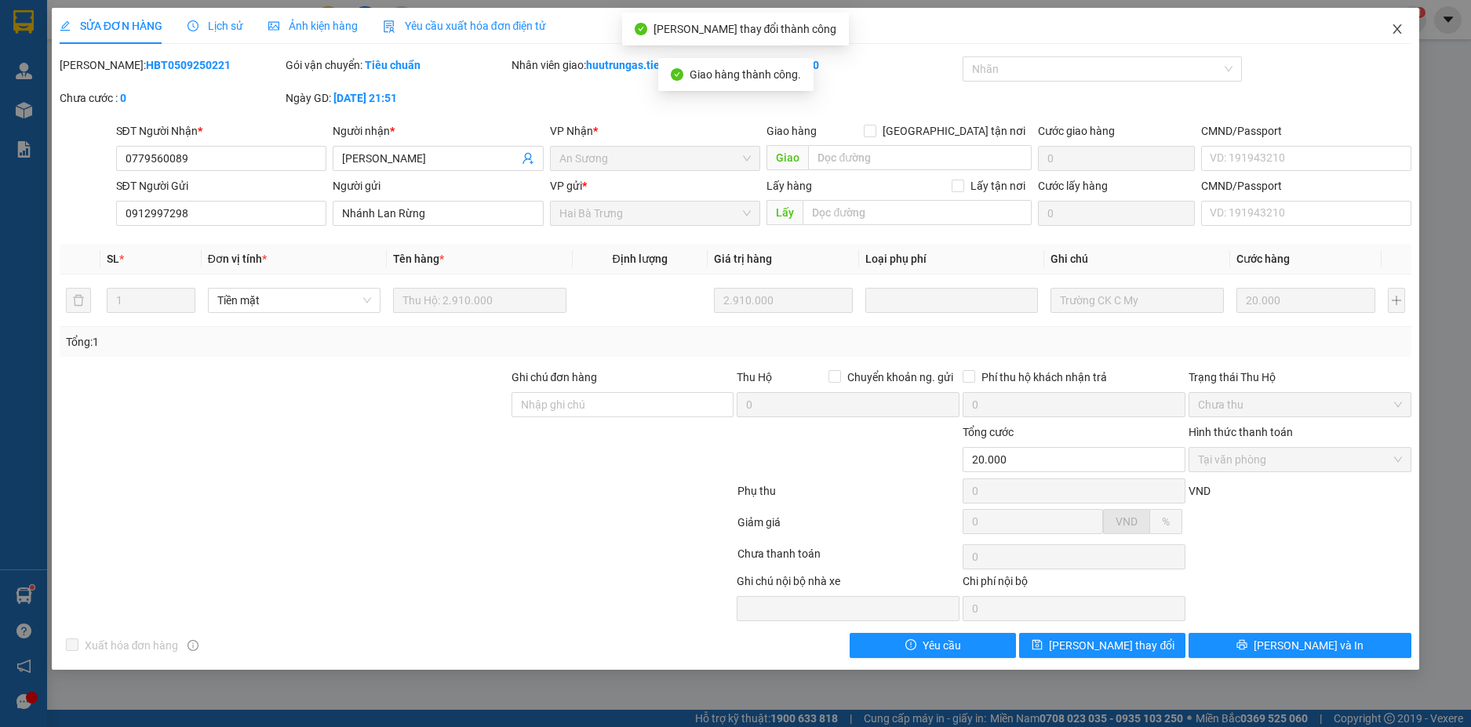
click at [1396, 31] on icon "close" at bounding box center [1397, 29] width 13 height 13
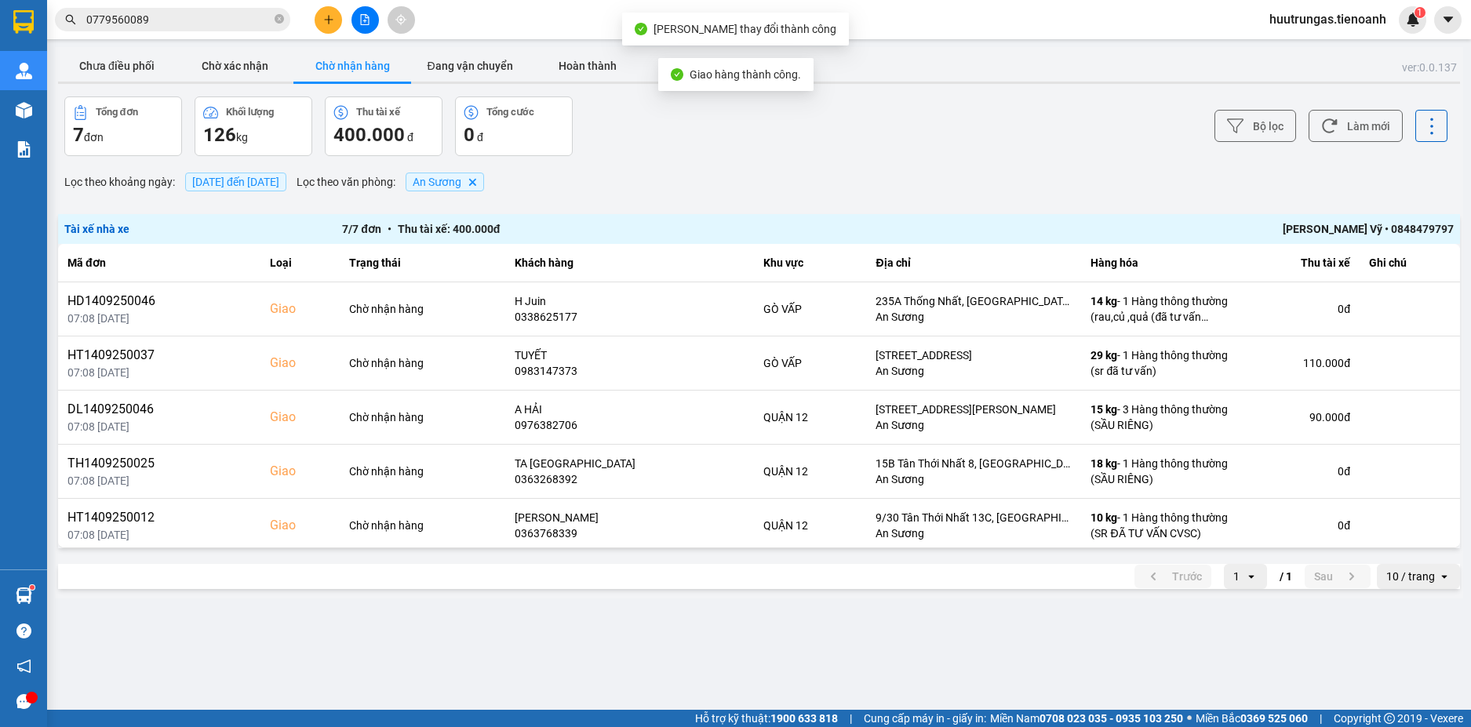
click at [205, 16] on input "0779560089" at bounding box center [178, 19] width 185 height 17
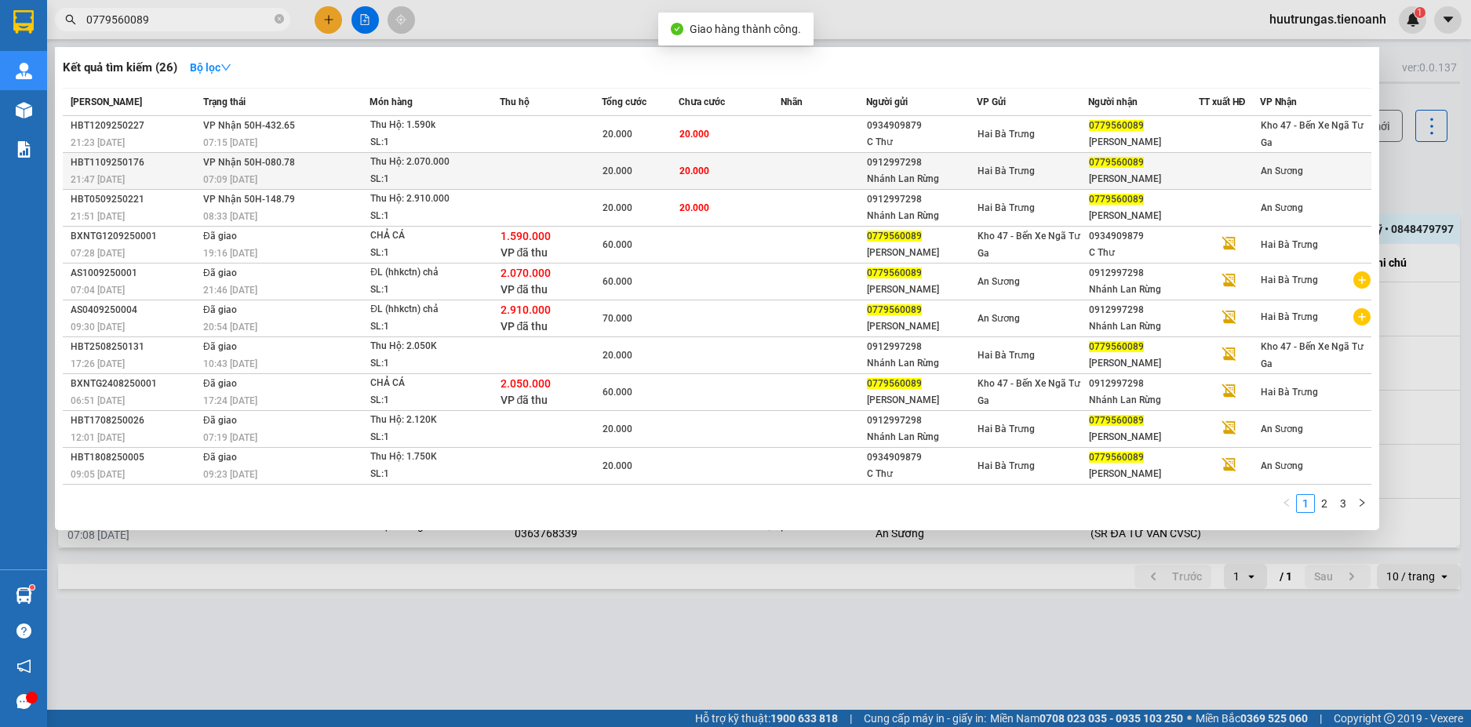
click at [509, 168] on td at bounding box center [551, 171] width 102 height 37
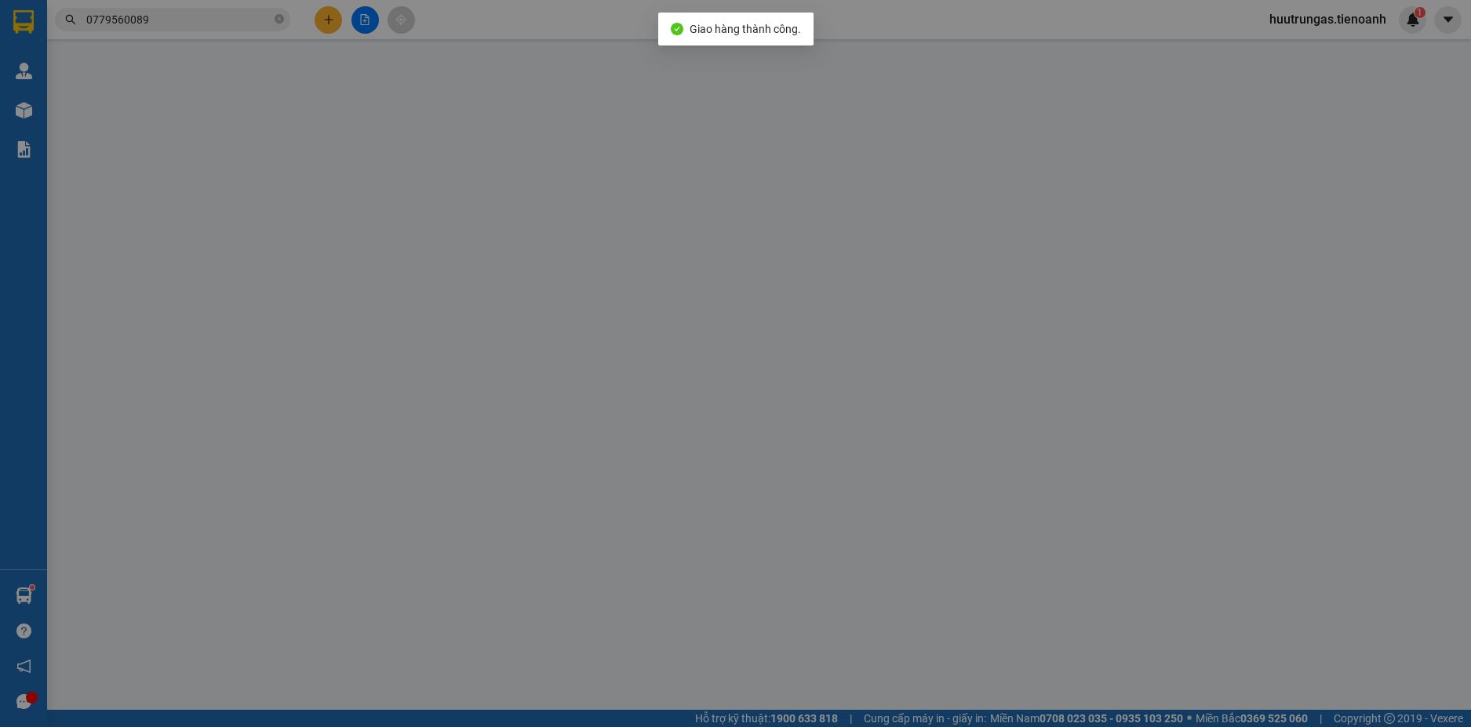
type input "0779560089"
type input "C Linh"
type input "0912997298"
type input "Nhánh Lan Rừng"
type input "AS1009250001"
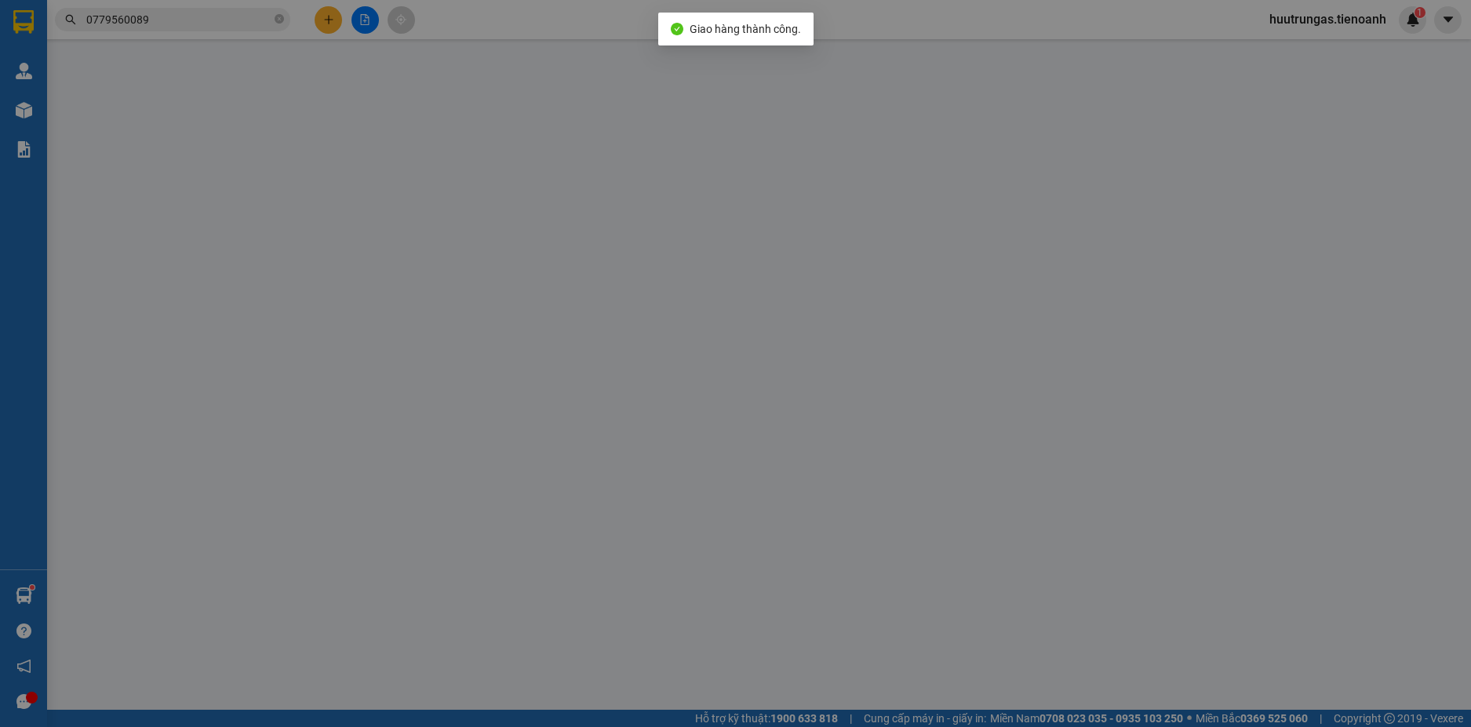
type input "20.000"
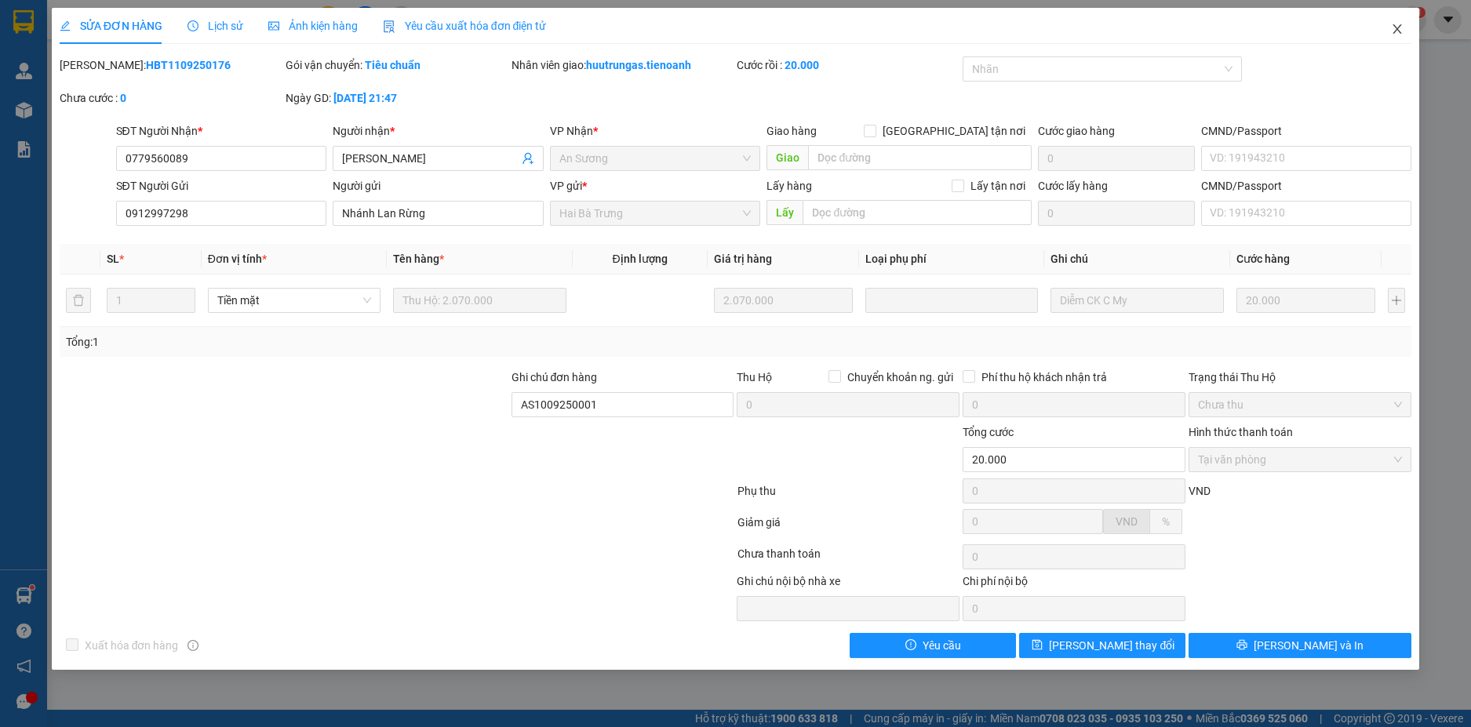
click at [1394, 34] on icon "close" at bounding box center [1397, 29] width 13 height 13
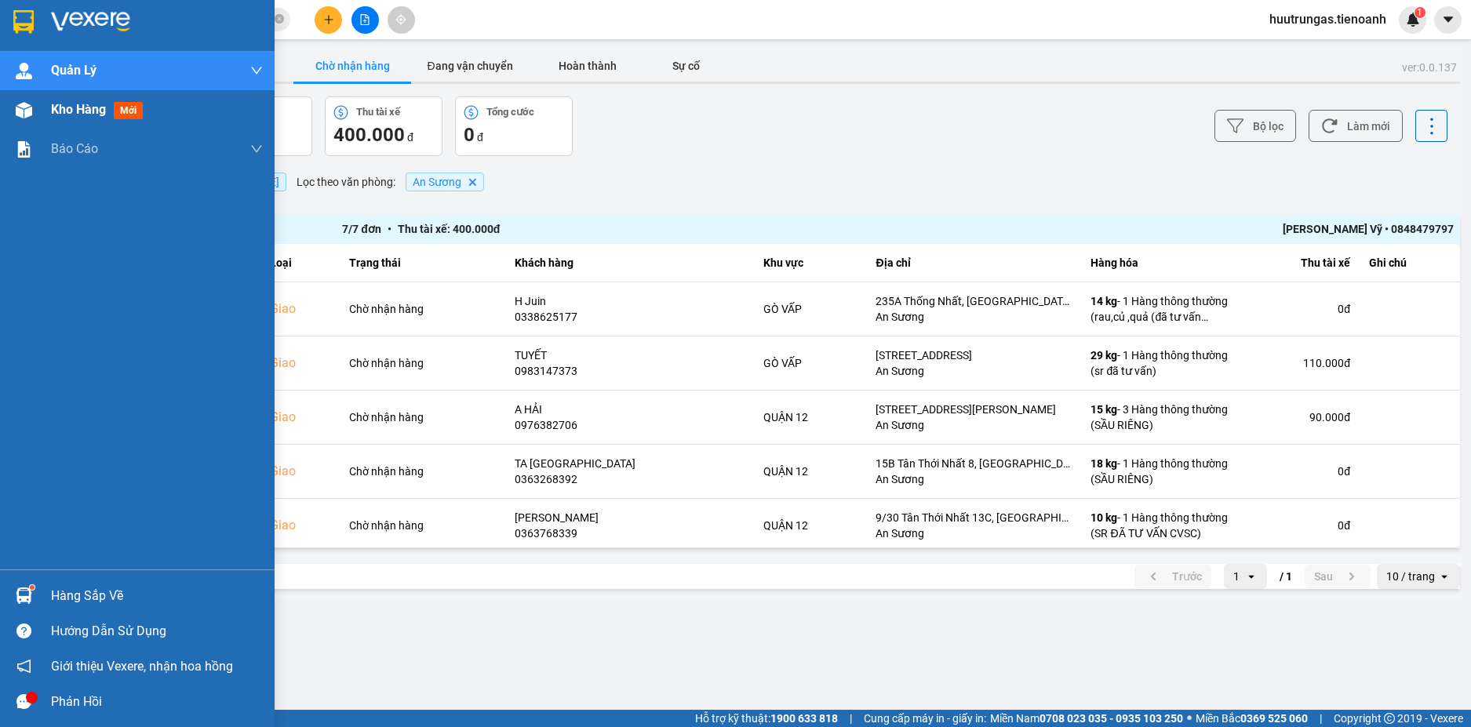
click at [78, 111] on span "Kho hàng" at bounding box center [78, 109] width 55 height 15
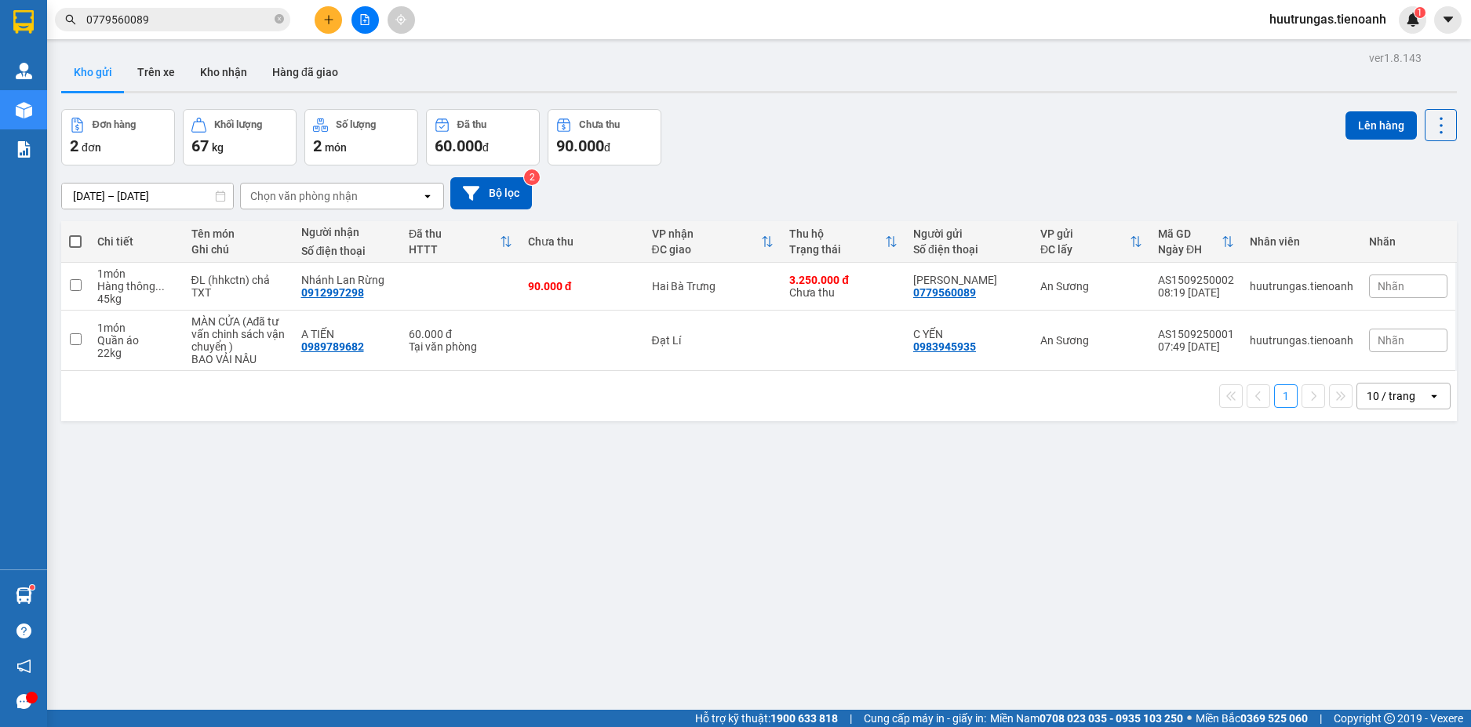
click at [199, 17] on input "0779560089" at bounding box center [178, 19] width 185 height 17
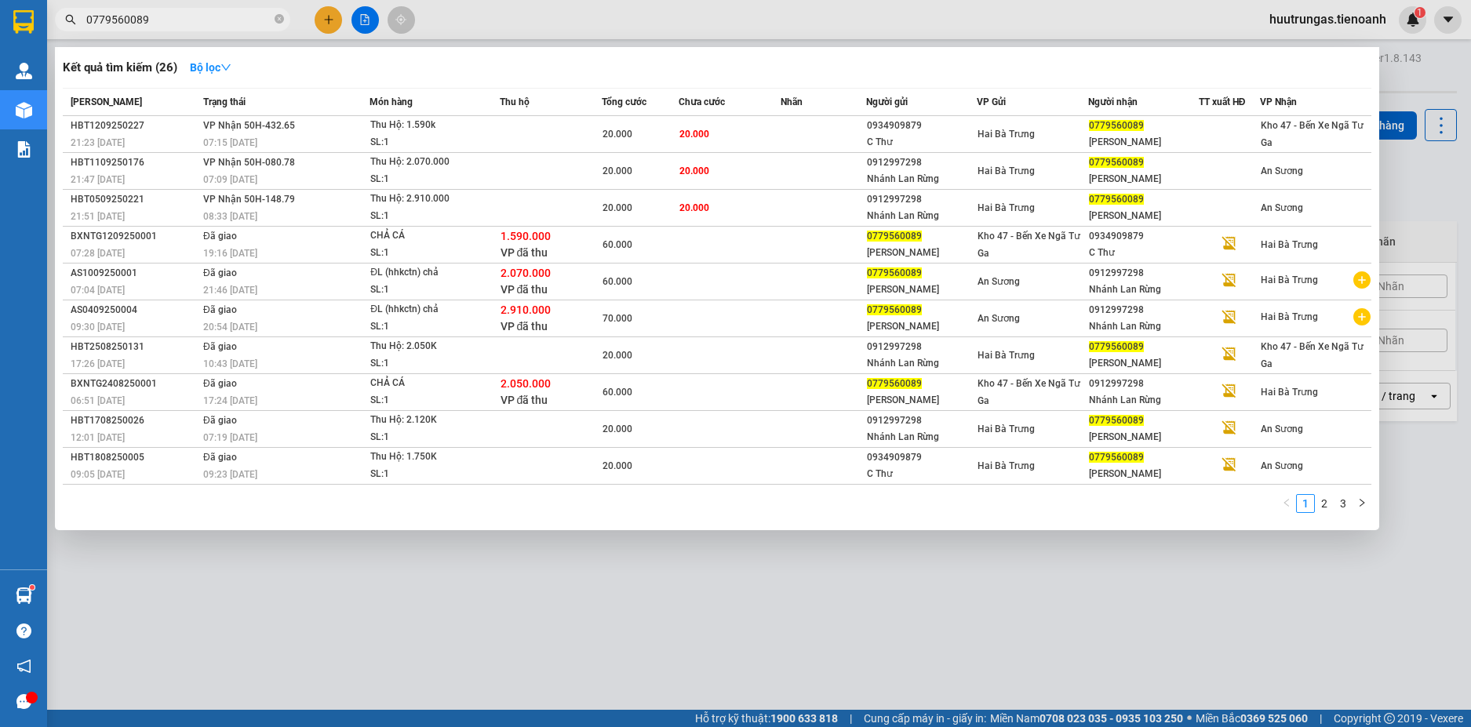
click at [199, 17] on input "0779560089" at bounding box center [178, 19] width 185 height 17
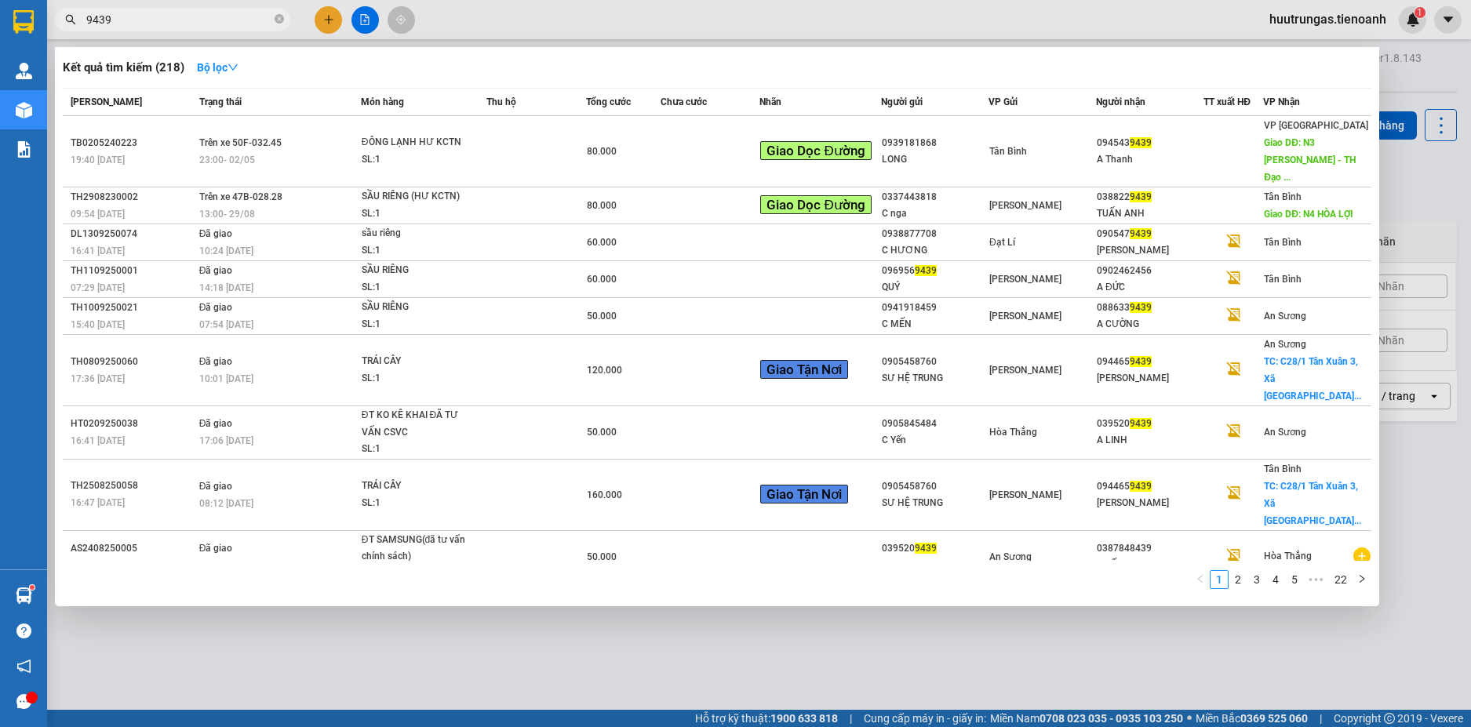
click at [214, 20] on input "9439" at bounding box center [178, 19] width 185 height 17
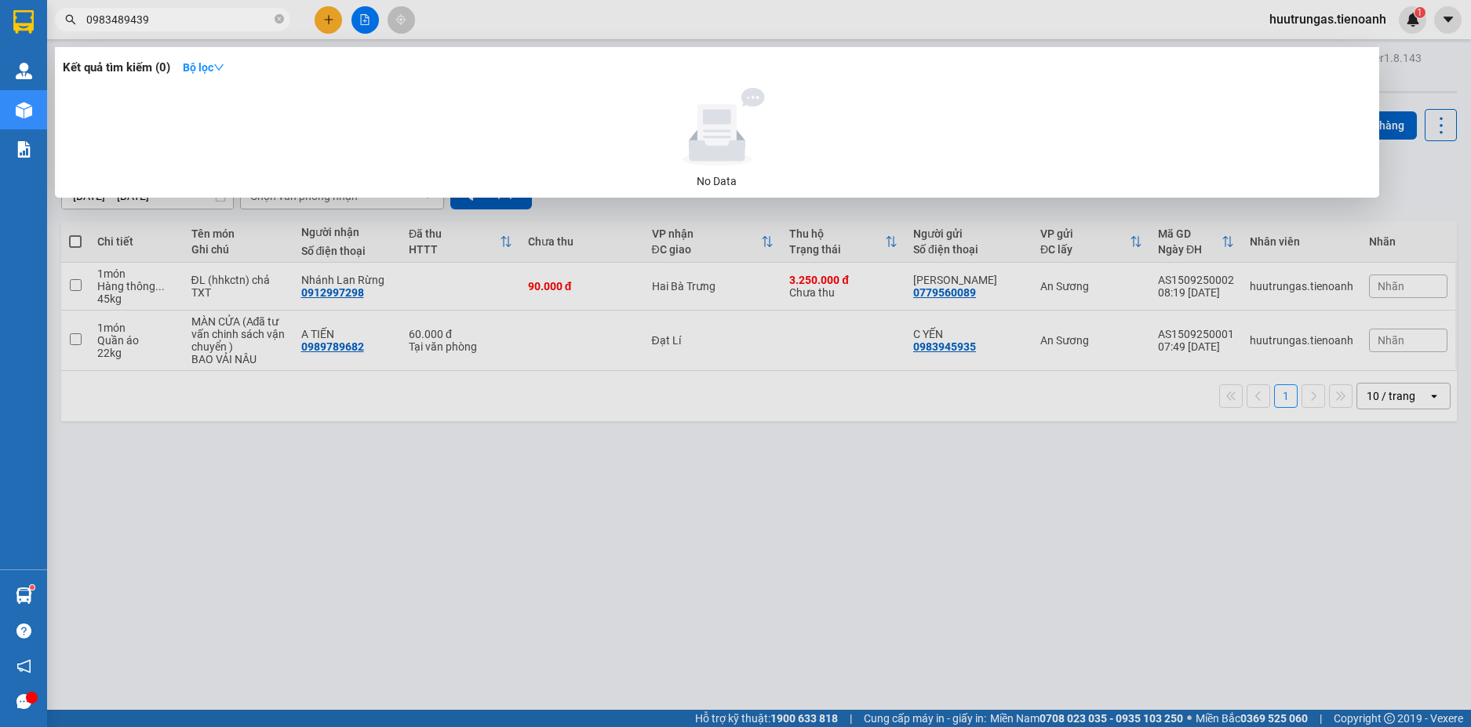
click at [189, 20] on input "0983489439" at bounding box center [178, 19] width 185 height 17
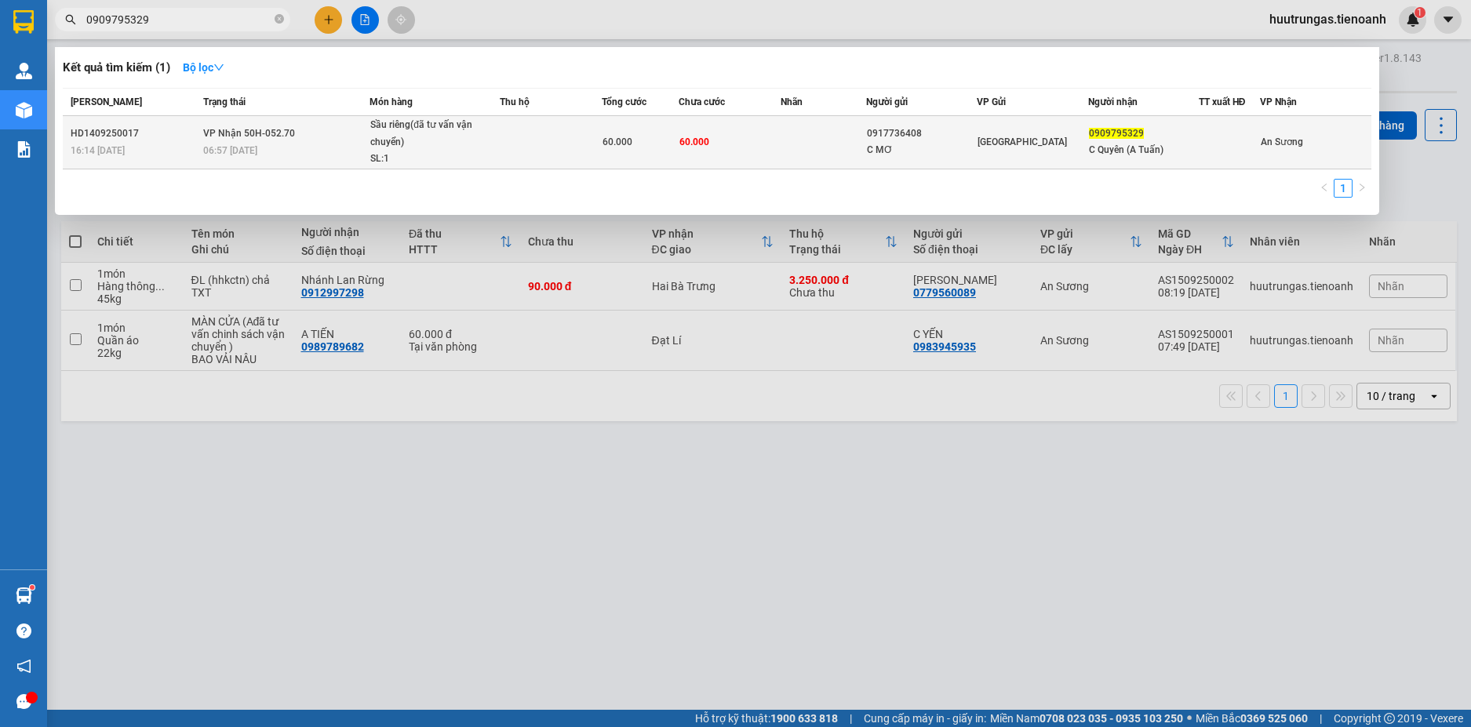
type input "0909795329"
click at [483, 148] on div "Sầu riêng(đã tư vấn vận chuyển)" at bounding box center [429, 134] width 118 height 34
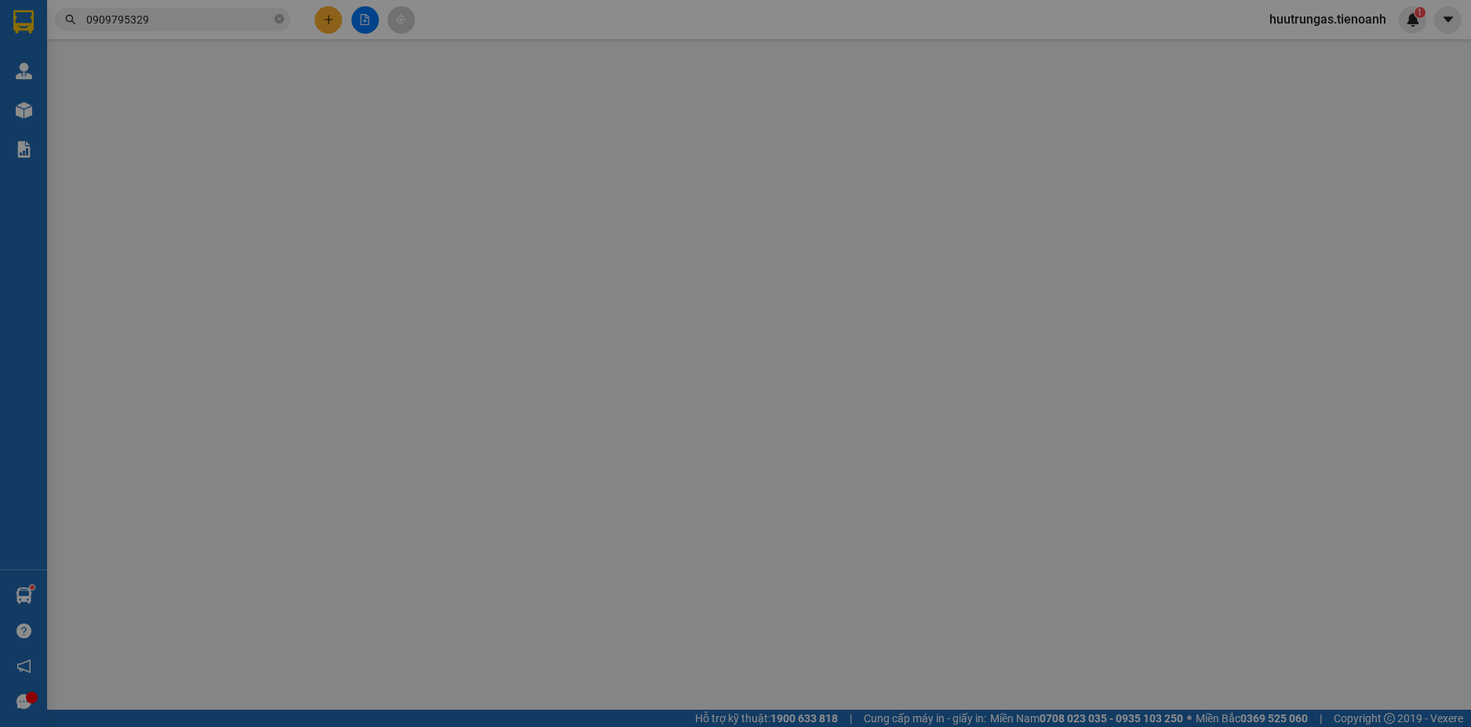
type input "0909795329"
type input "C Quyên (A Tuấn)"
type input "0917736408"
type input "C MƠ"
type input "0983489439"
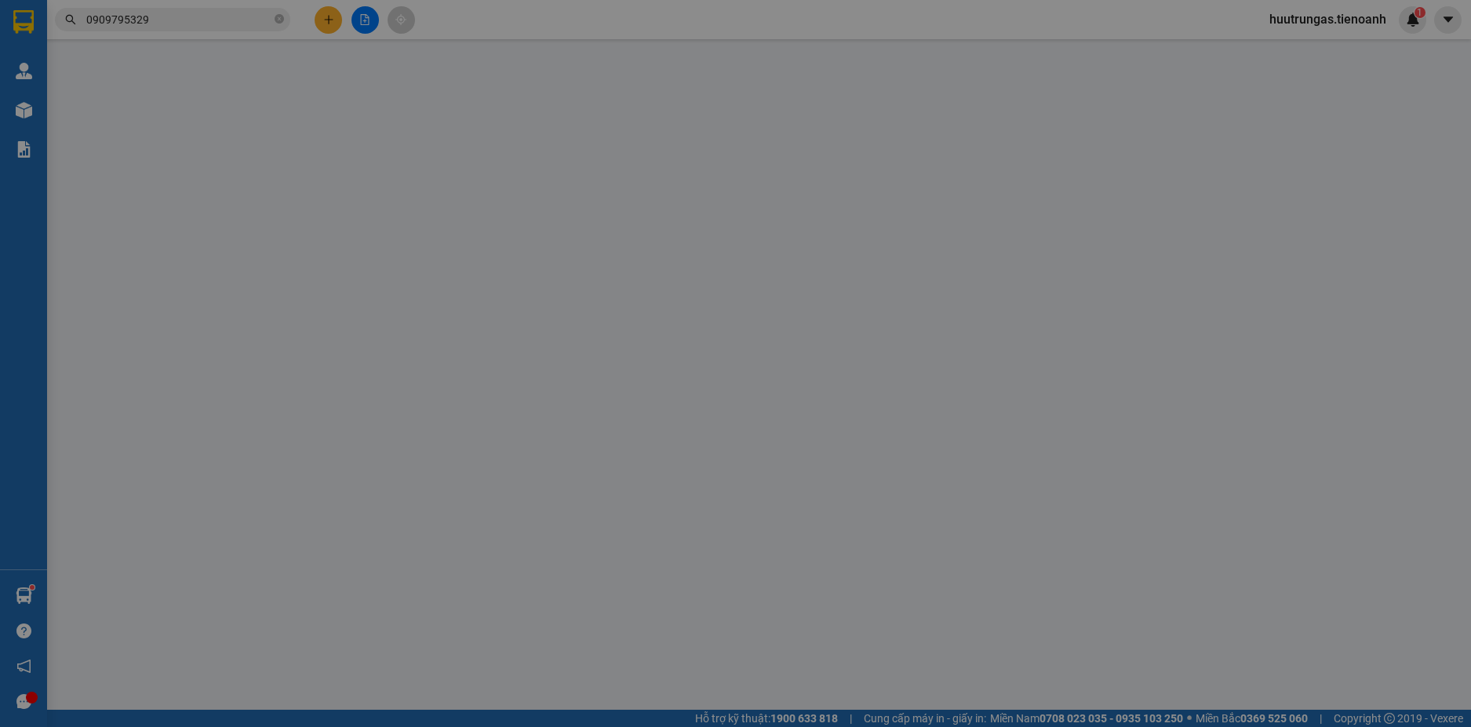
type input "60.000"
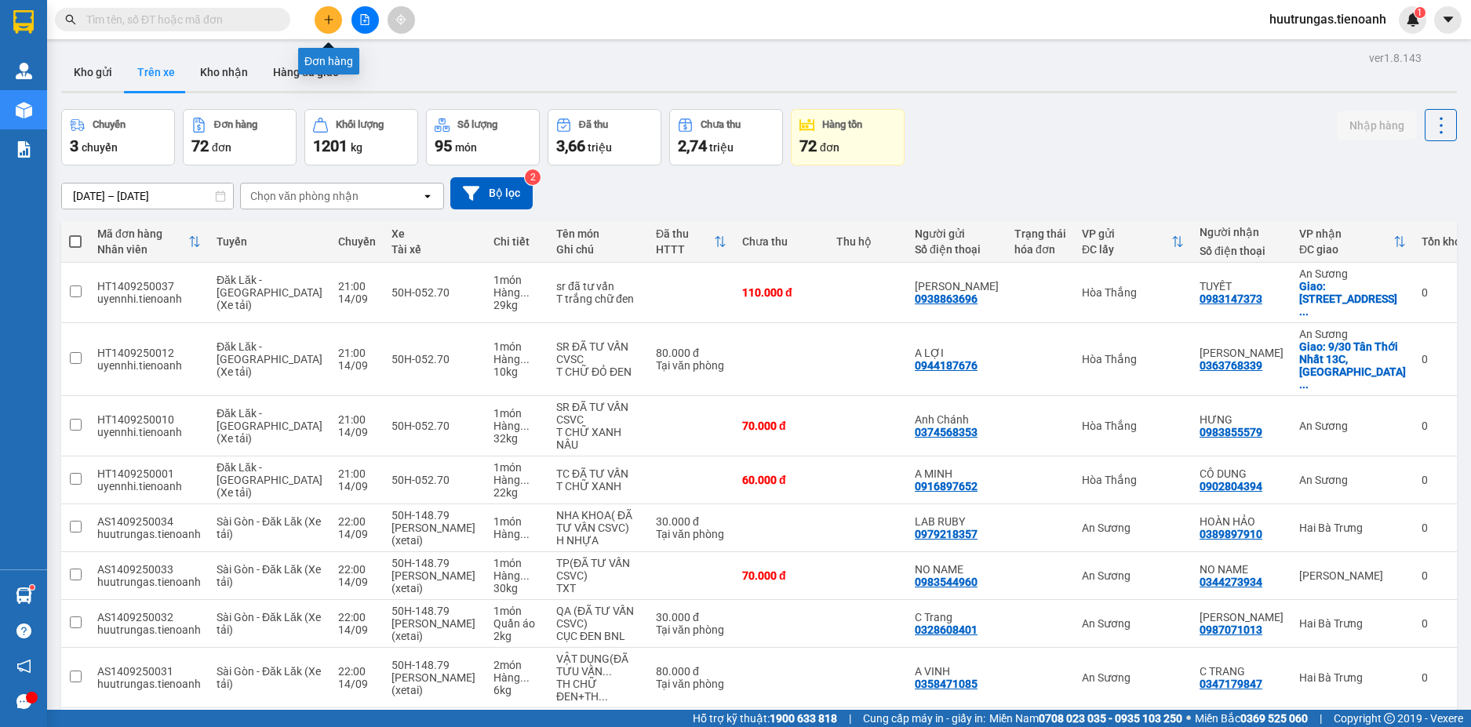
click at [332, 25] on button at bounding box center [328, 19] width 27 height 27
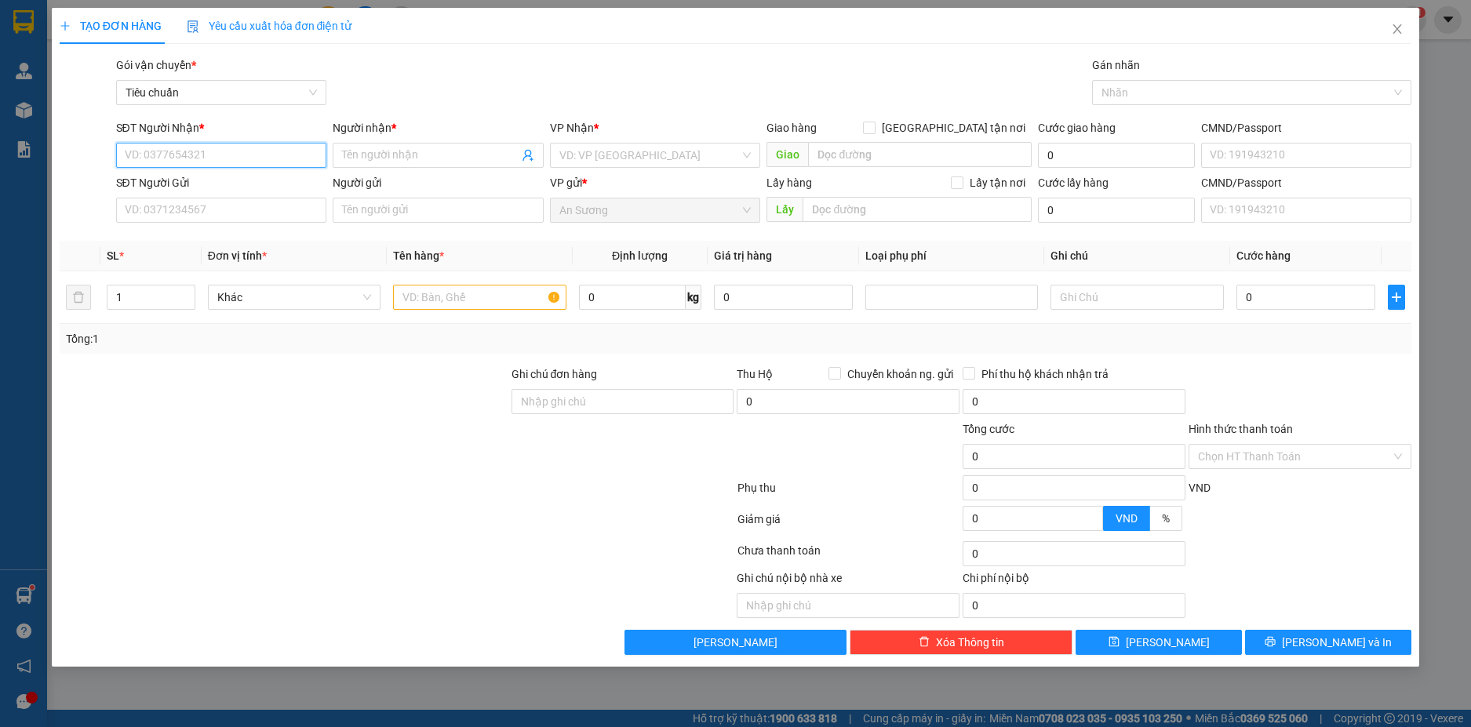
click at [158, 159] on input "SĐT Người Nhận *" at bounding box center [221, 155] width 211 height 25
paste input "0989789682"
type input "0989789682"
click at [220, 191] on div "0989789682 - A TIẾN" at bounding box center [222, 186] width 192 height 17
type input "A TIẾN"
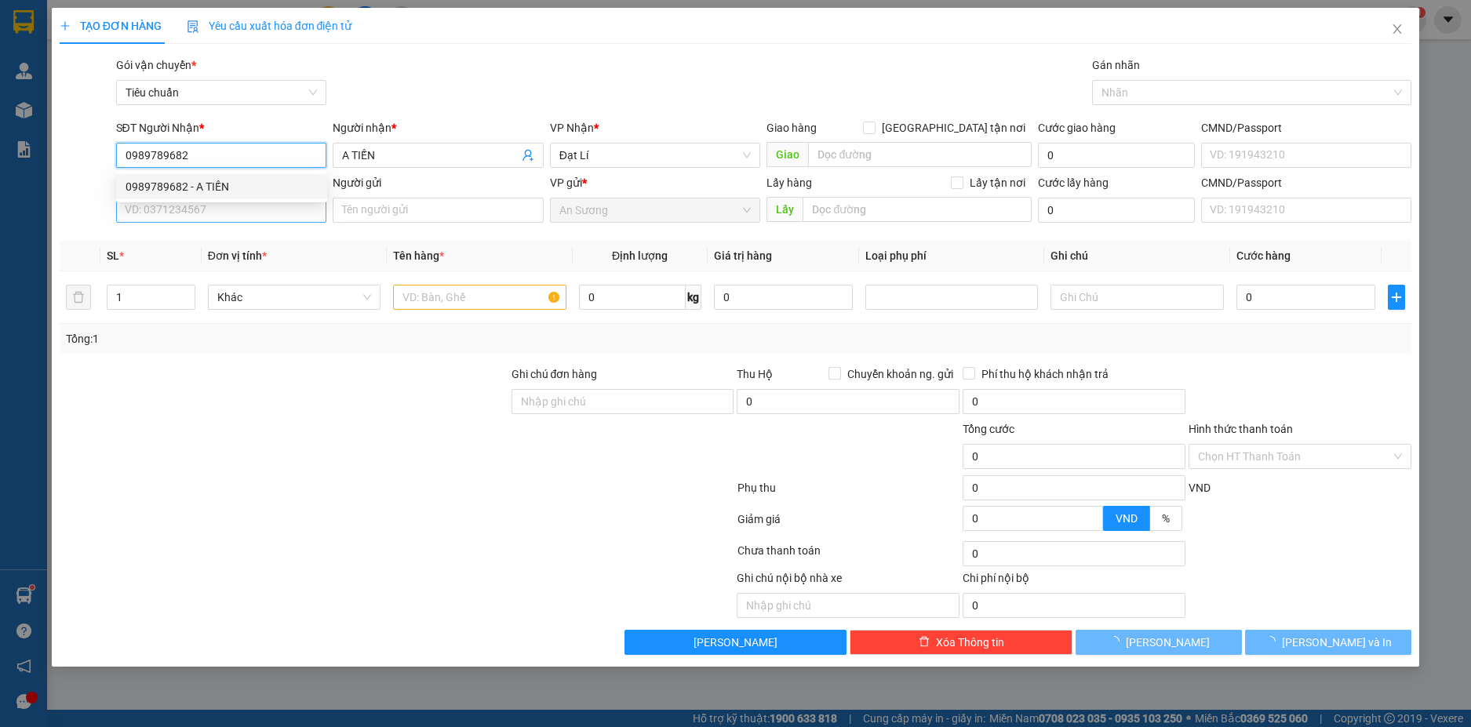
type input "300.000"
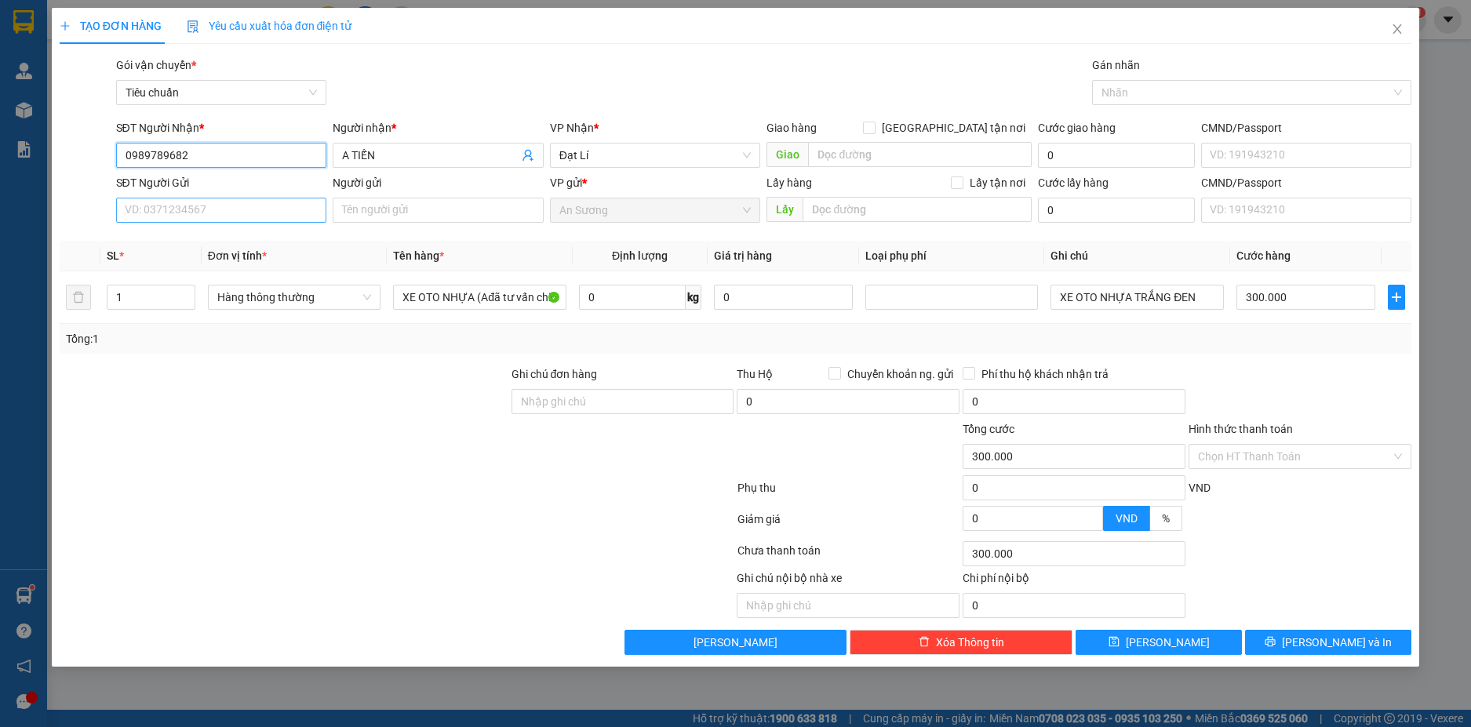
type input "0989789682"
click at [263, 217] on input "SĐT Người Gửi" at bounding box center [221, 210] width 211 height 25
click at [242, 239] on div "0983945935 - C YẾN" at bounding box center [222, 241] width 192 height 17
type input "0983945935"
type input "C YẾN"
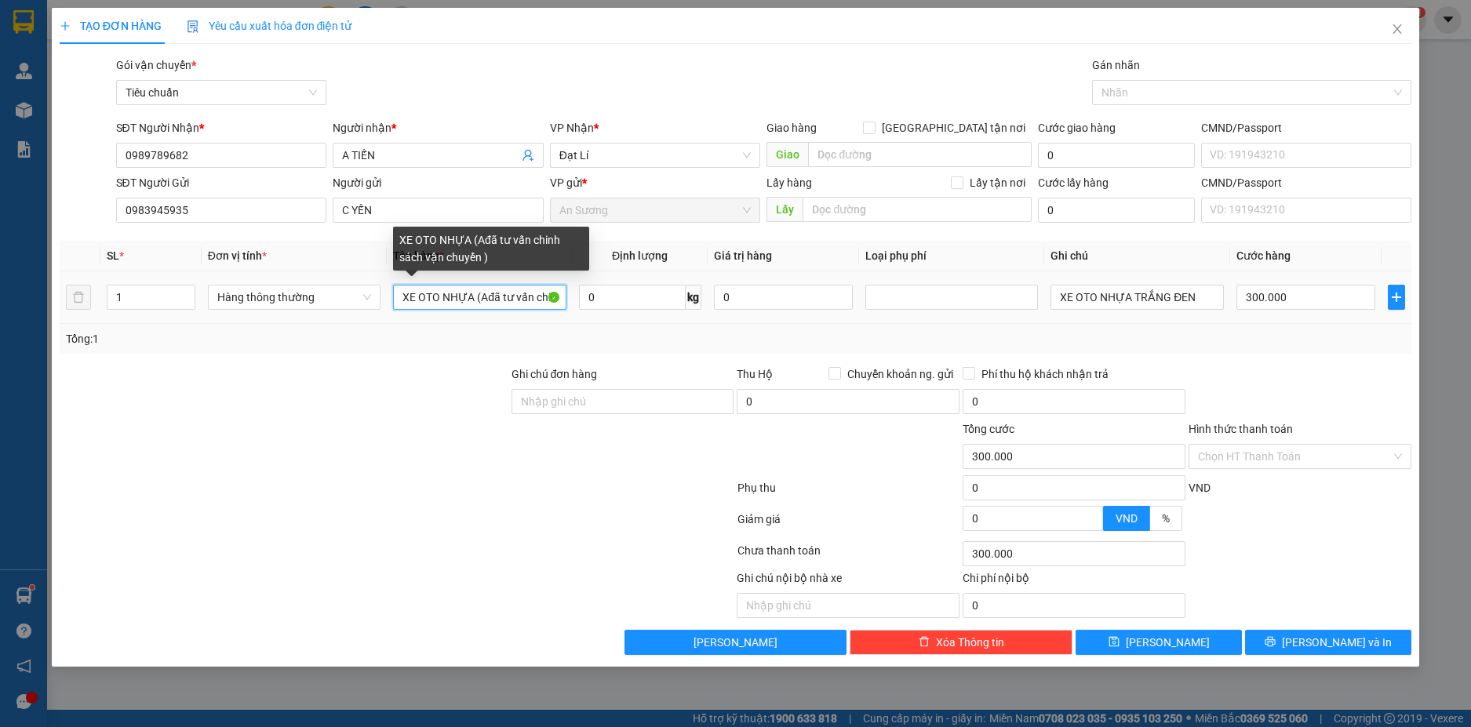
drag, startPoint x: 472, startPoint y: 298, endPoint x: 399, endPoint y: 299, distance: 72.2
click at [399, 299] on input "XE OTO NHỰA (Ađã tư vấn chinh sách vận chuyển )" at bounding box center [479, 297] width 173 height 25
click at [420, 303] on input "MÀ CỬA (Ađã tư vấn chinh sách vận chuyển )" at bounding box center [479, 297] width 173 height 25
click at [341, 296] on span "Hàng thông thường" at bounding box center [294, 298] width 154 height 24
type input "MÀN CỬA (Ađã tư vấn chinh sách vận chuyển )"
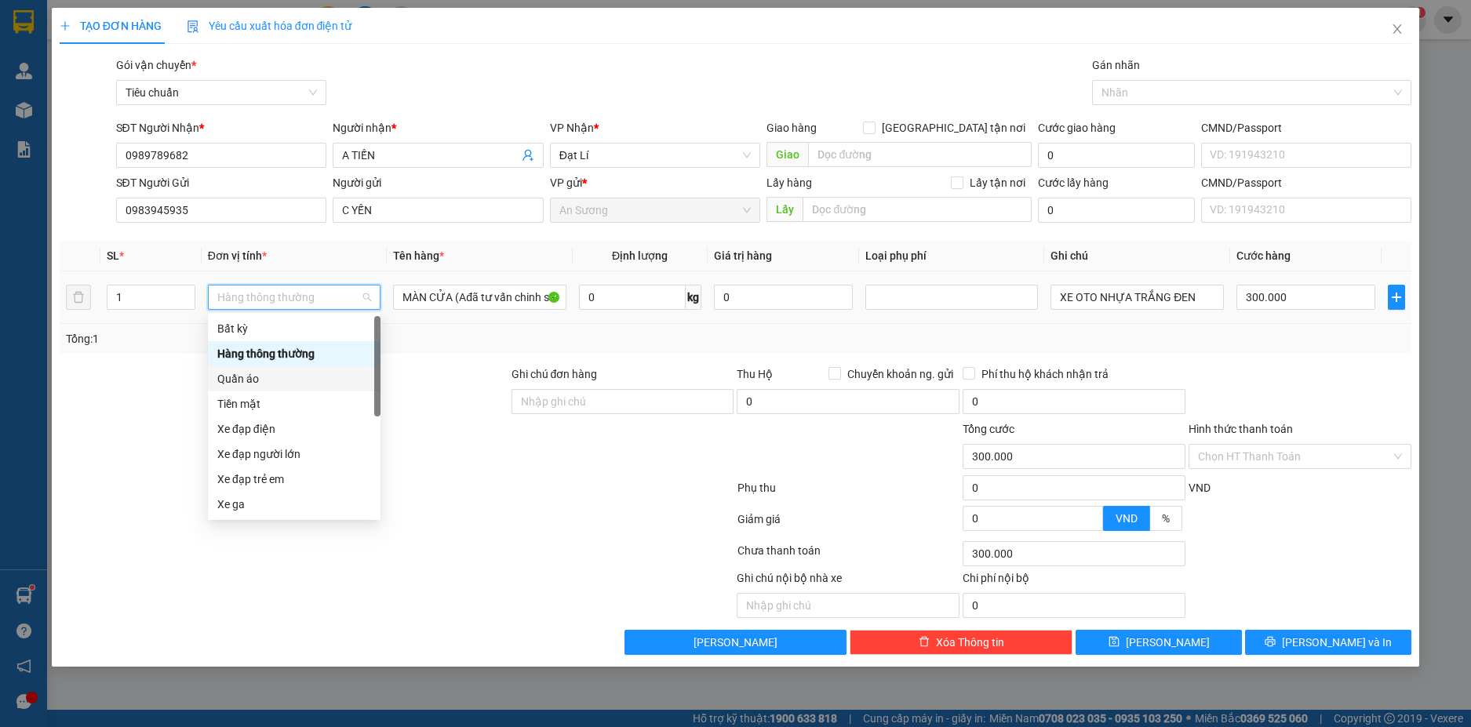
click at [267, 381] on div "Quần áo" at bounding box center [294, 378] width 154 height 17
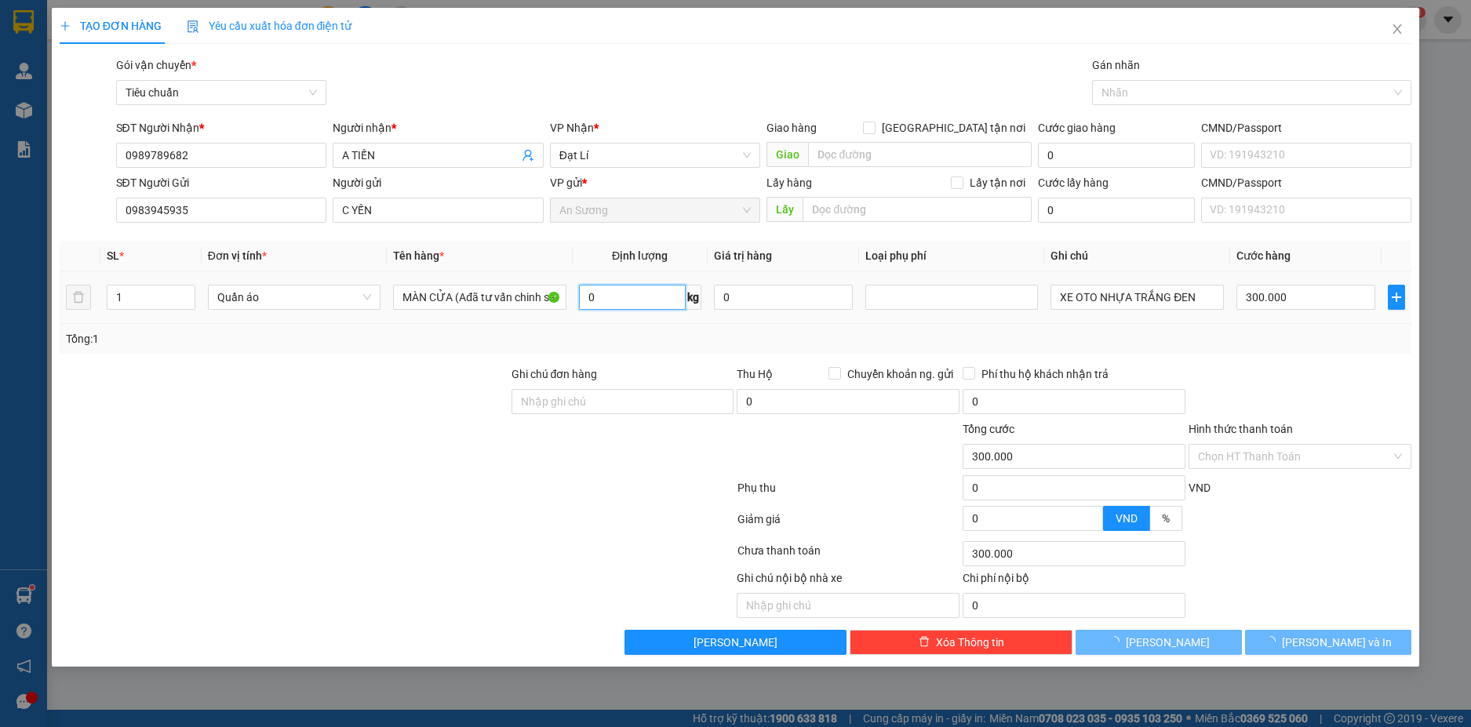
click at [637, 295] on input "0" at bounding box center [632, 297] width 107 height 25
type input "0"
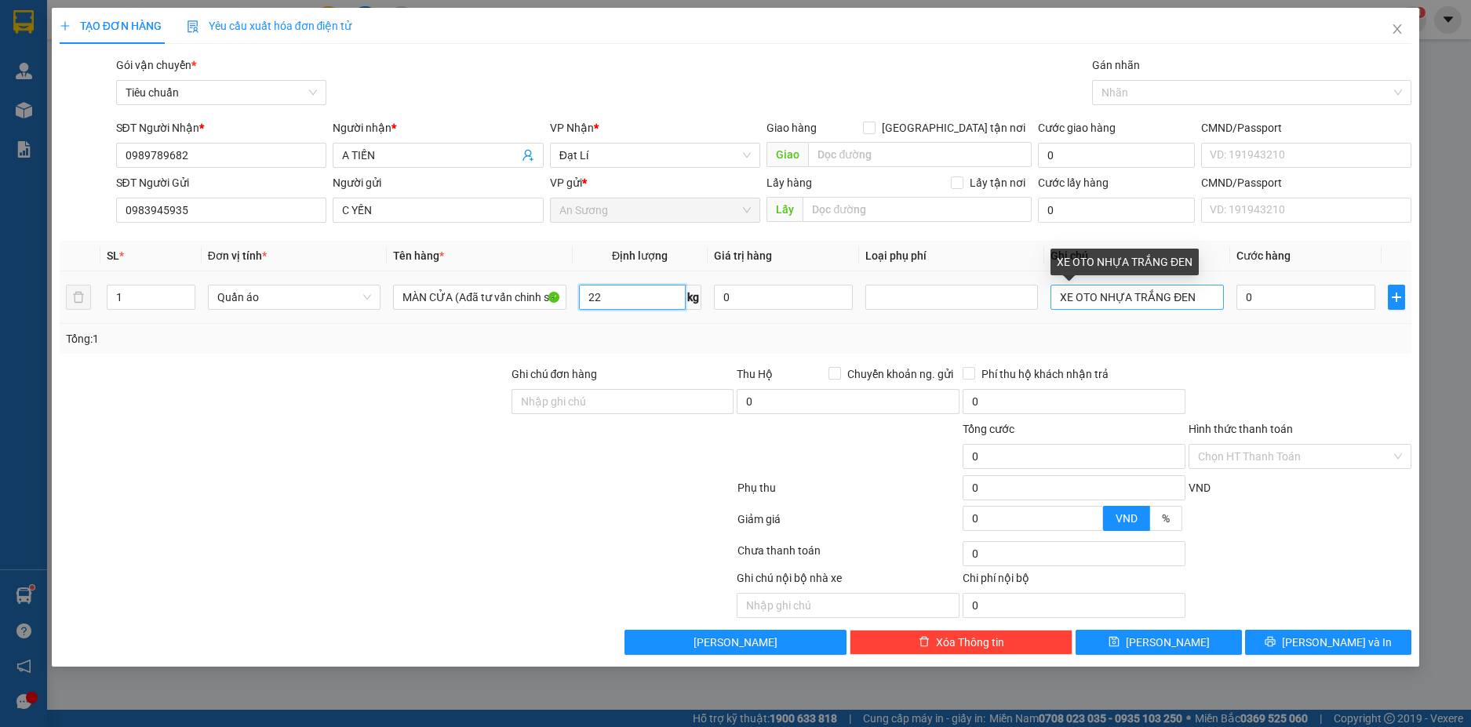
type input "22"
click at [1160, 296] on input "XE OTO NHỰA TRẮNG ĐEN" at bounding box center [1137, 297] width 173 height 25
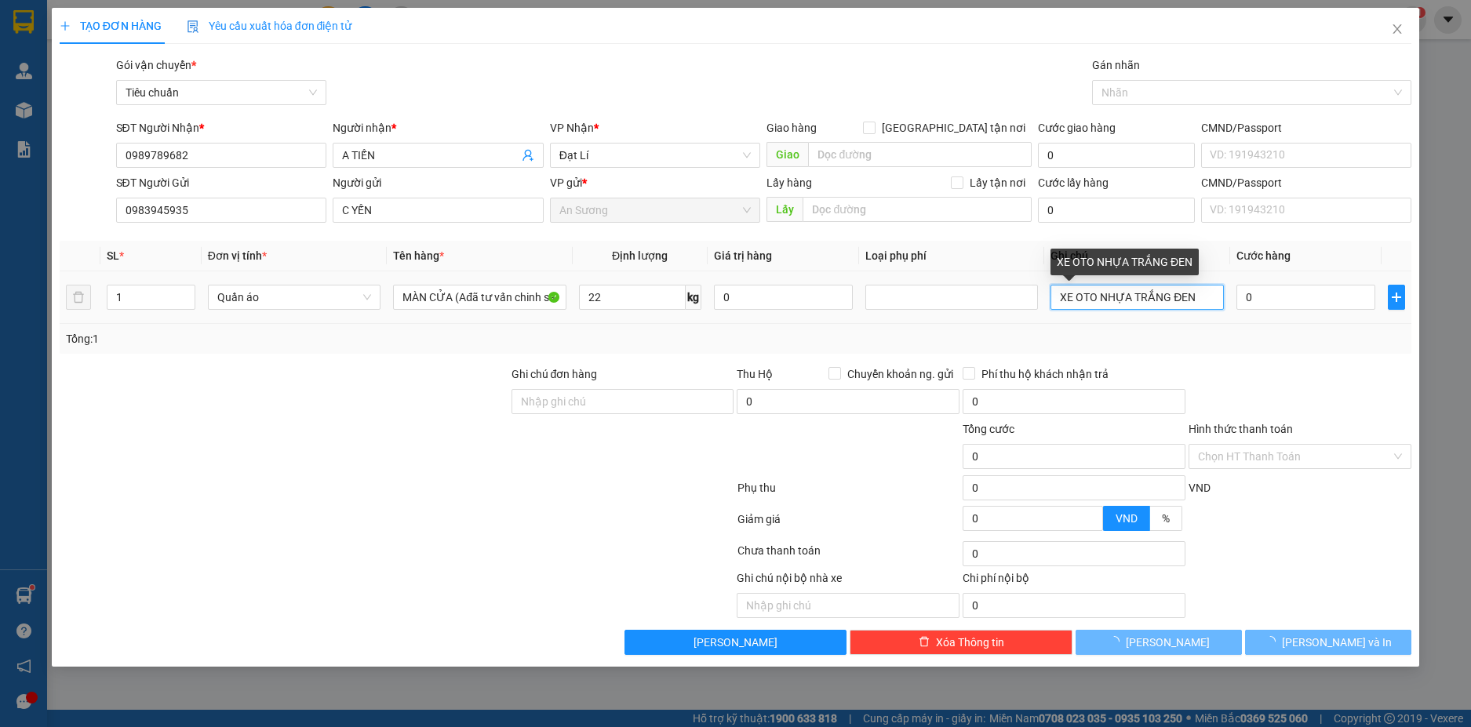
click at [1160, 296] on input "XE OTO NHỰA TRẮNG ĐEN" at bounding box center [1137, 297] width 173 height 25
type input "60.000"
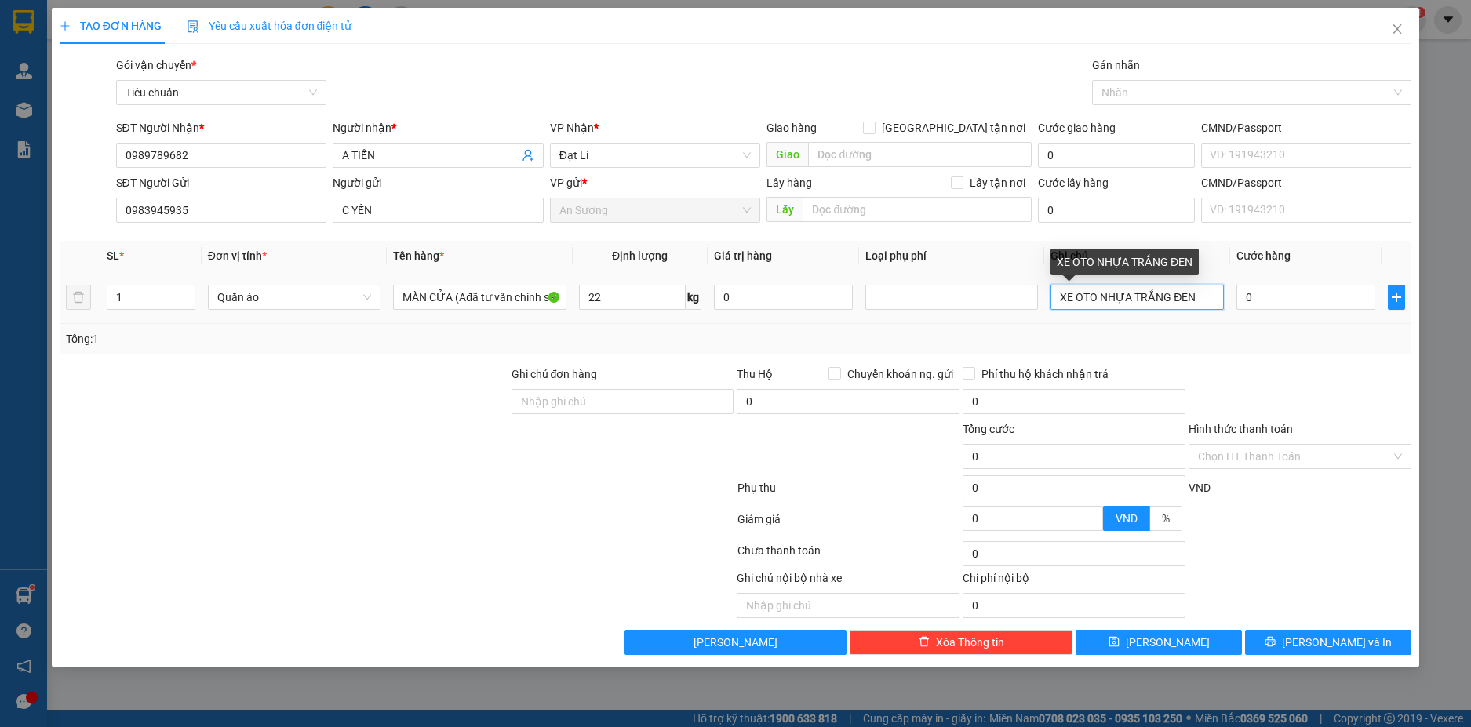
type input "60.000"
type input "BAO VẢI NÂU"
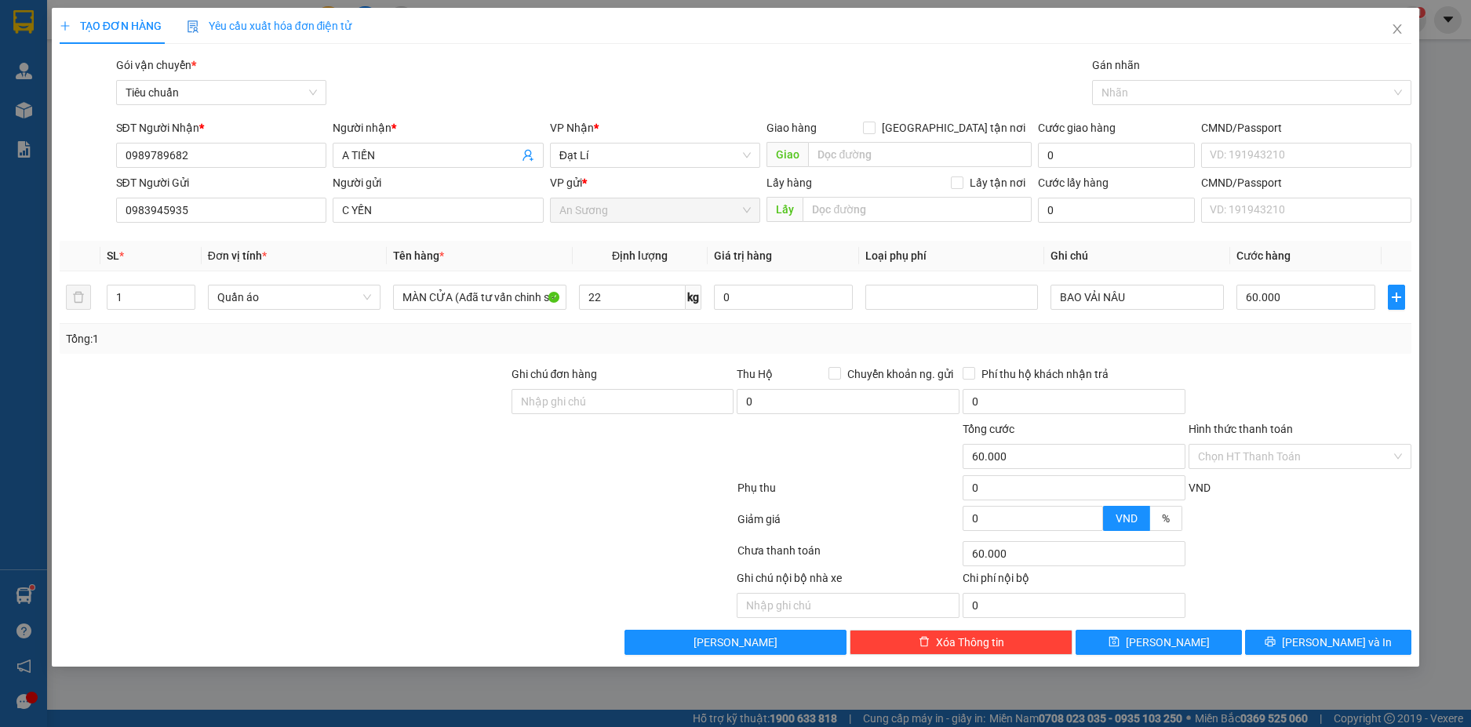
click at [1262, 342] on div "Tổng: 1" at bounding box center [736, 338] width 1340 height 17
click at [1309, 455] on input "Hình thức thanh toán" at bounding box center [1294, 457] width 193 height 24
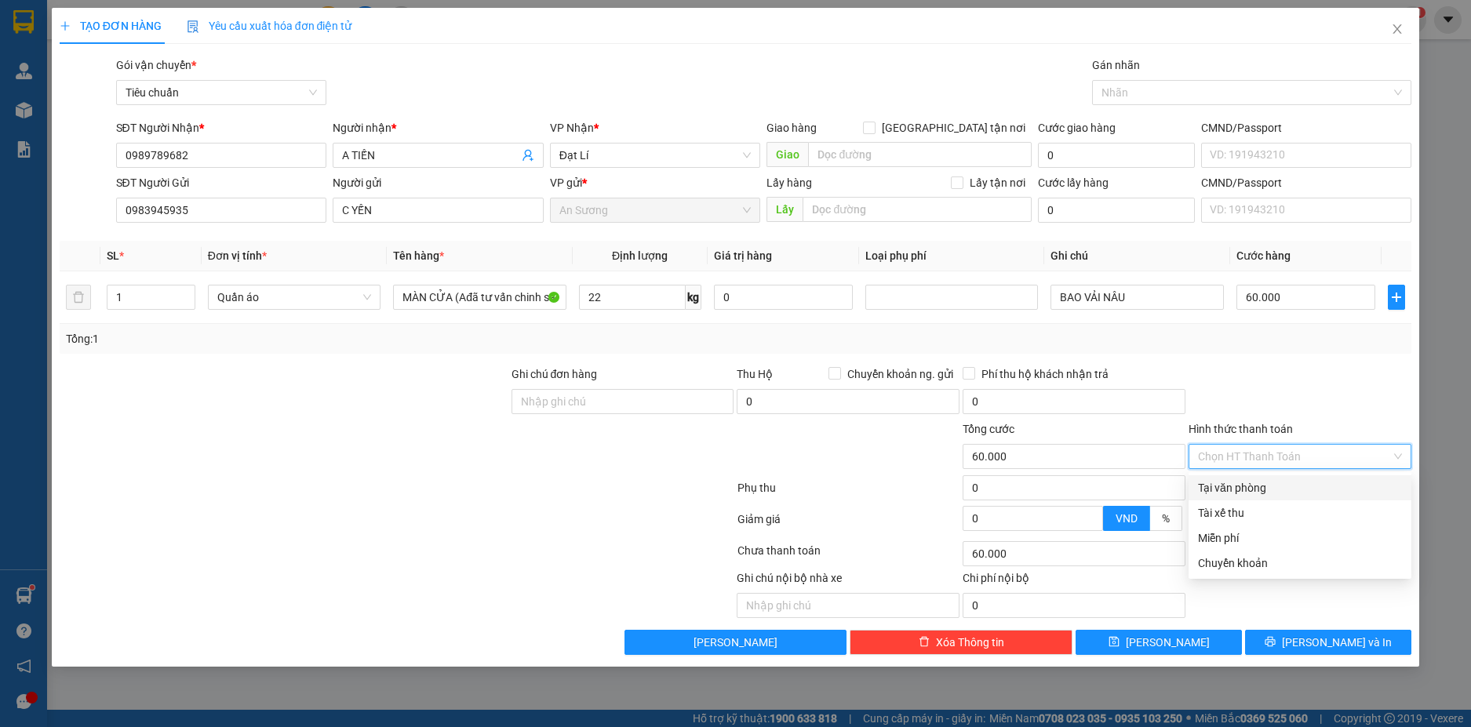
click at [1289, 477] on div "Tại văn phòng" at bounding box center [1300, 488] width 223 height 25
type input "0"
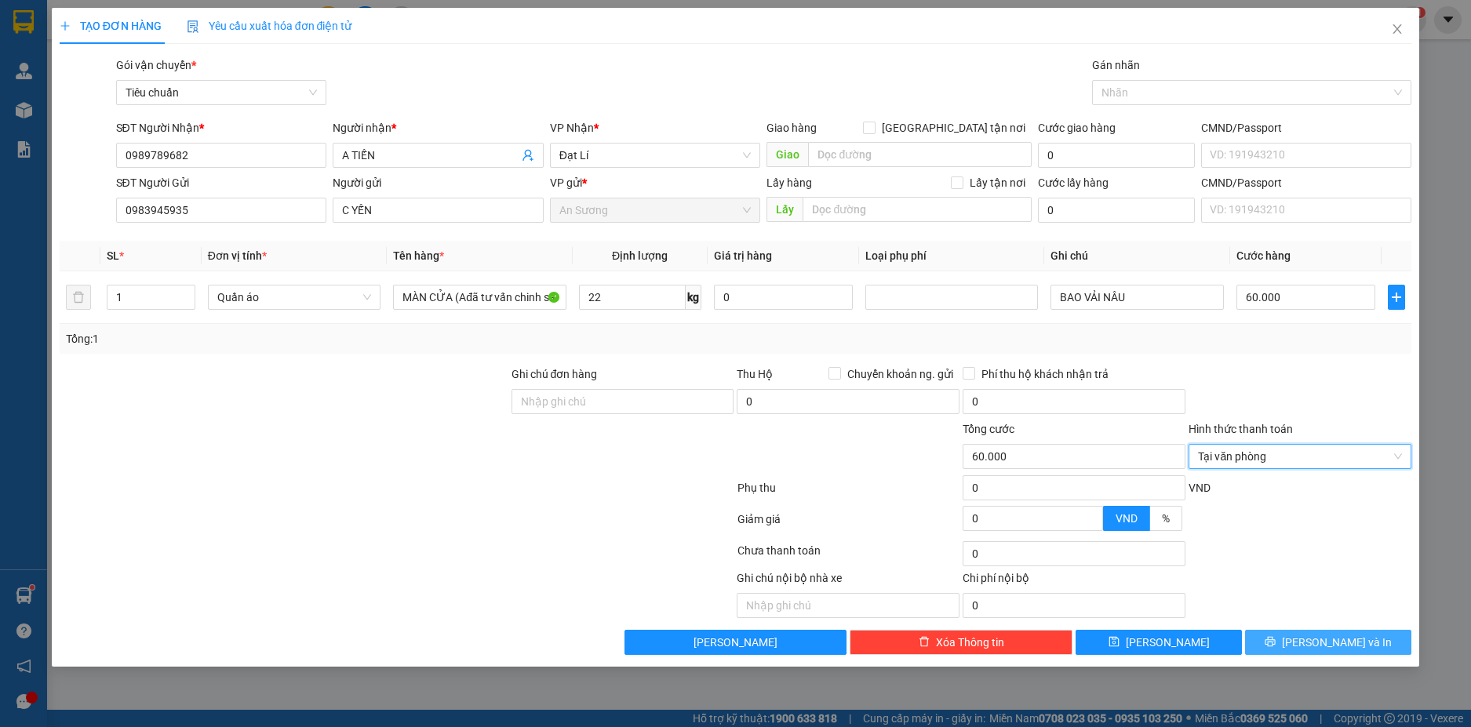
click at [1337, 647] on span "[PERSON_NAME] và In" at bounding box center [1337, 642] width 110 height 17
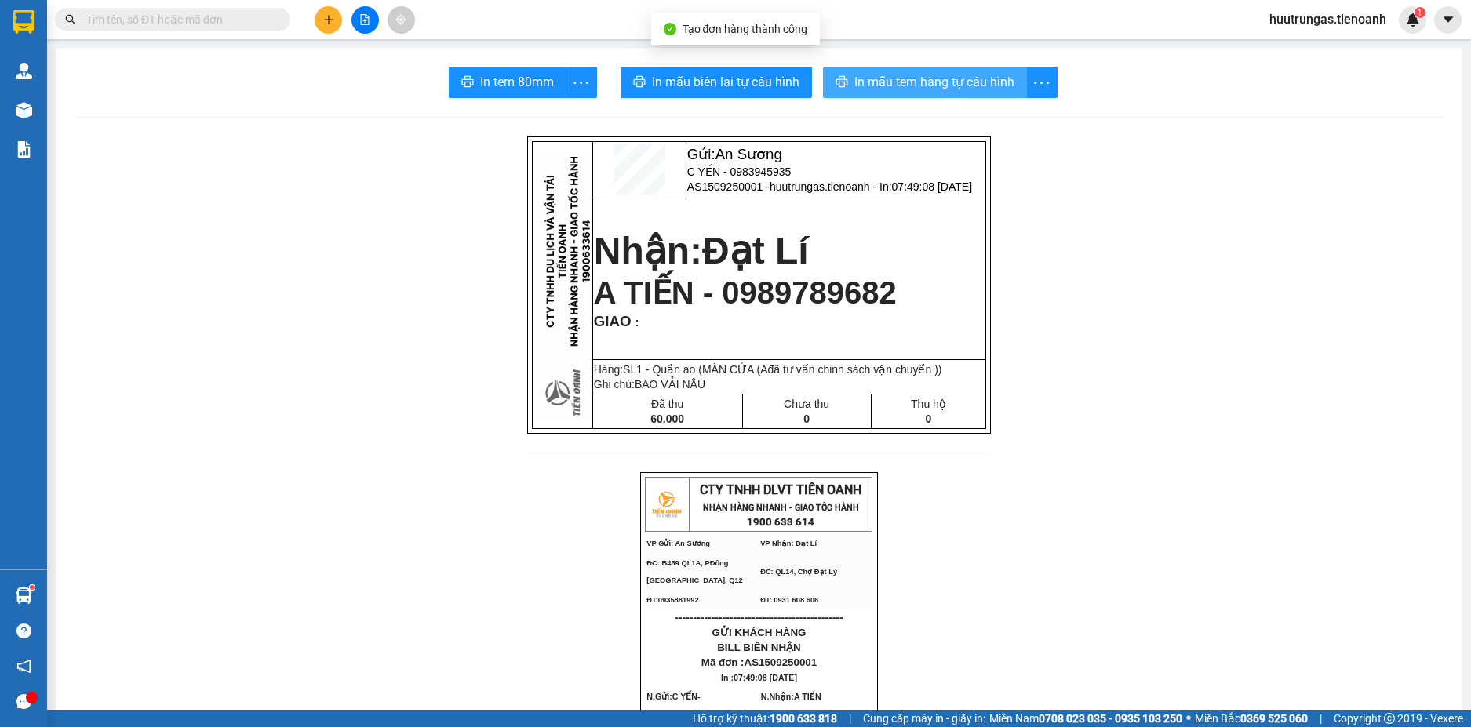
click at [918, 75] on span "In mẫu tem hàng tự cấu hình" at bounding box center [935, 82] width 160 height 20
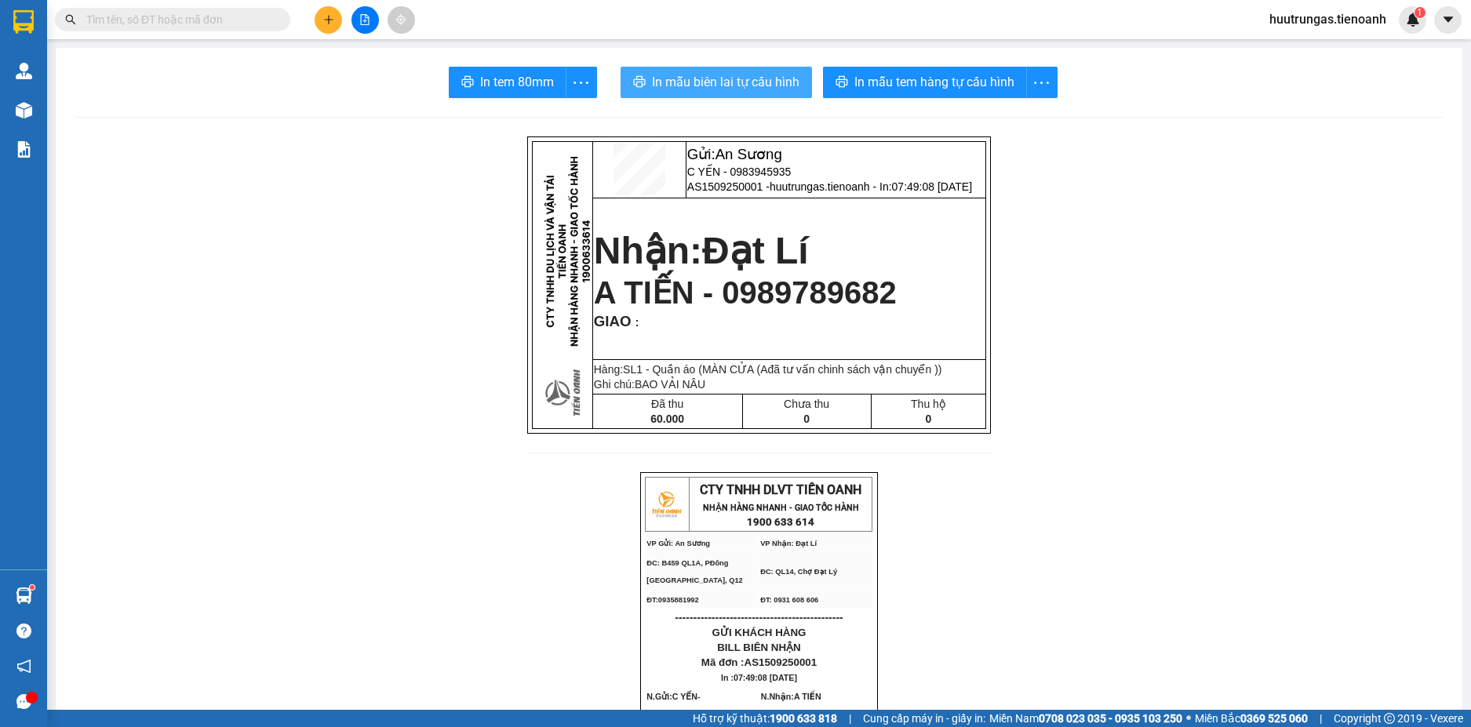
click at [687, 76] on span "In mẫu biên lai tự cấu hình" at bounding box center [726, 82] width 148 height 20
click at [224, 17] on input "text" at bounding box center [178, 19] width 185 height 17
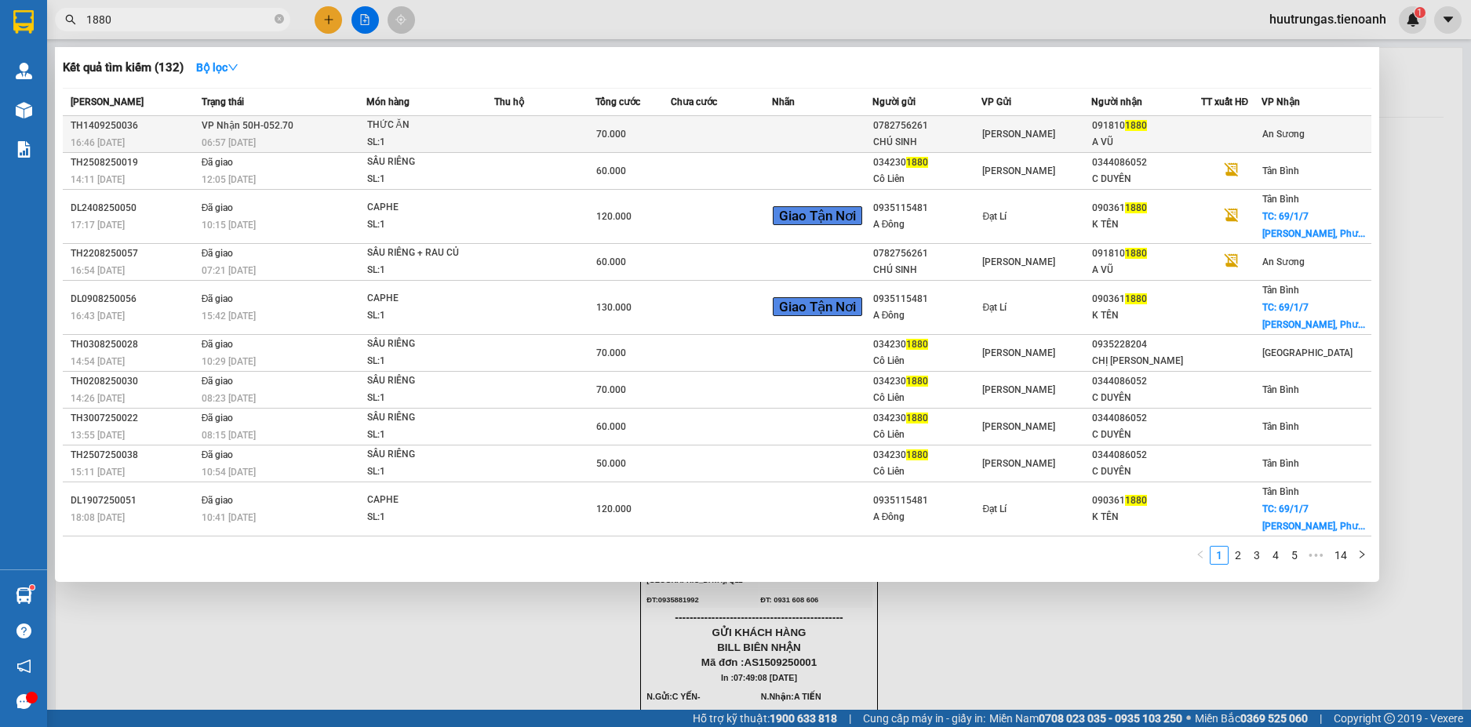
type input "1880"
click at [497, 139] on td at bounding box center [544, 134] width 101 height 37
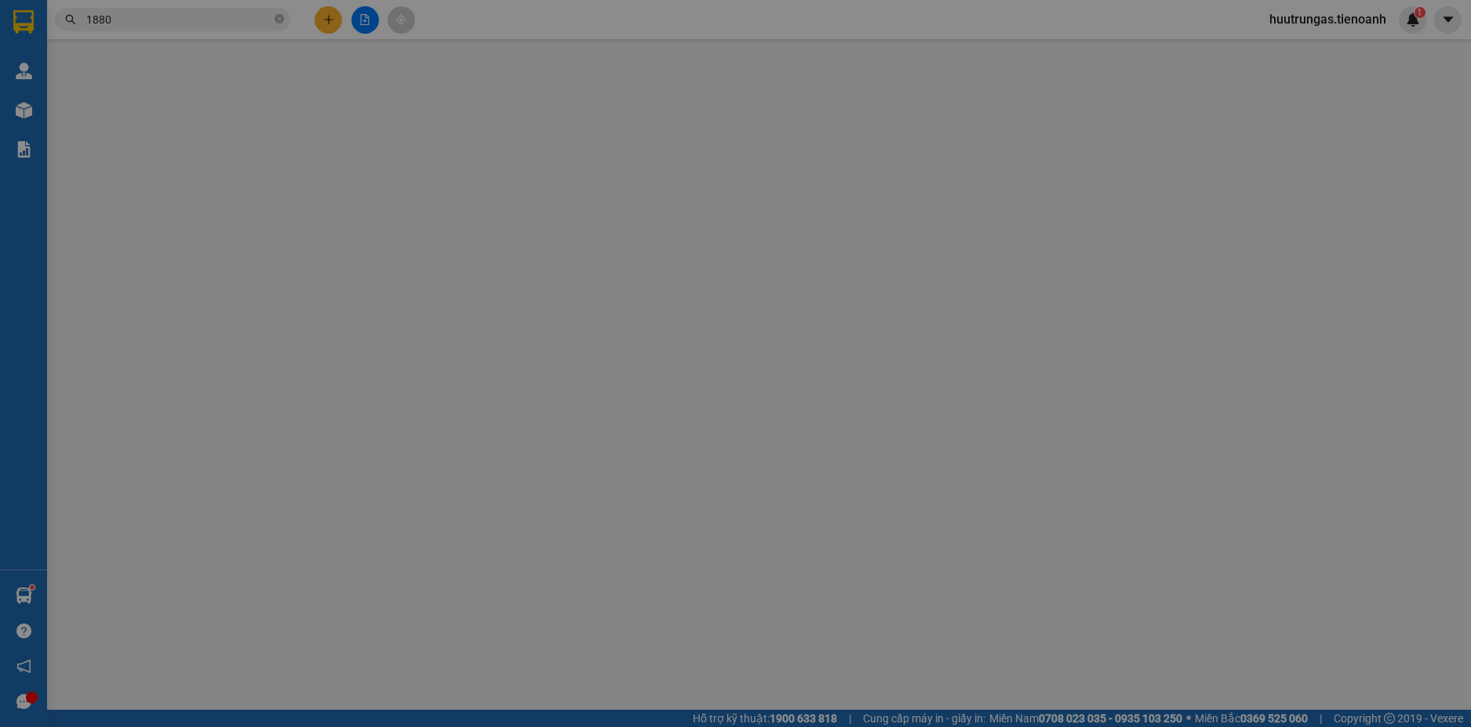
type input "0918101880"
type input "A VŨ"
type input "0782756261"
type input "CHÚ SINH"
type input "70.000"
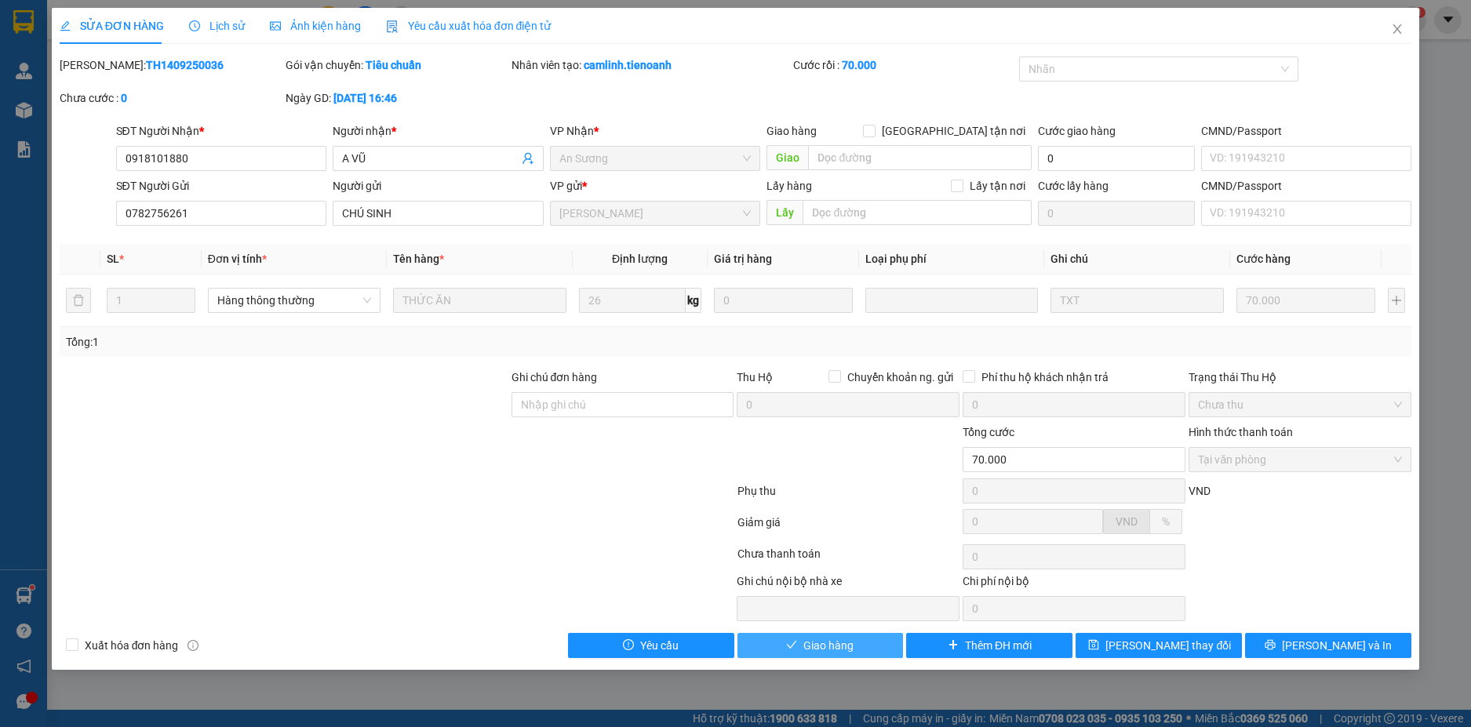
click at [855, 646] on button "Giao hàng" at bounding box center [821, 645] width 166 height 25
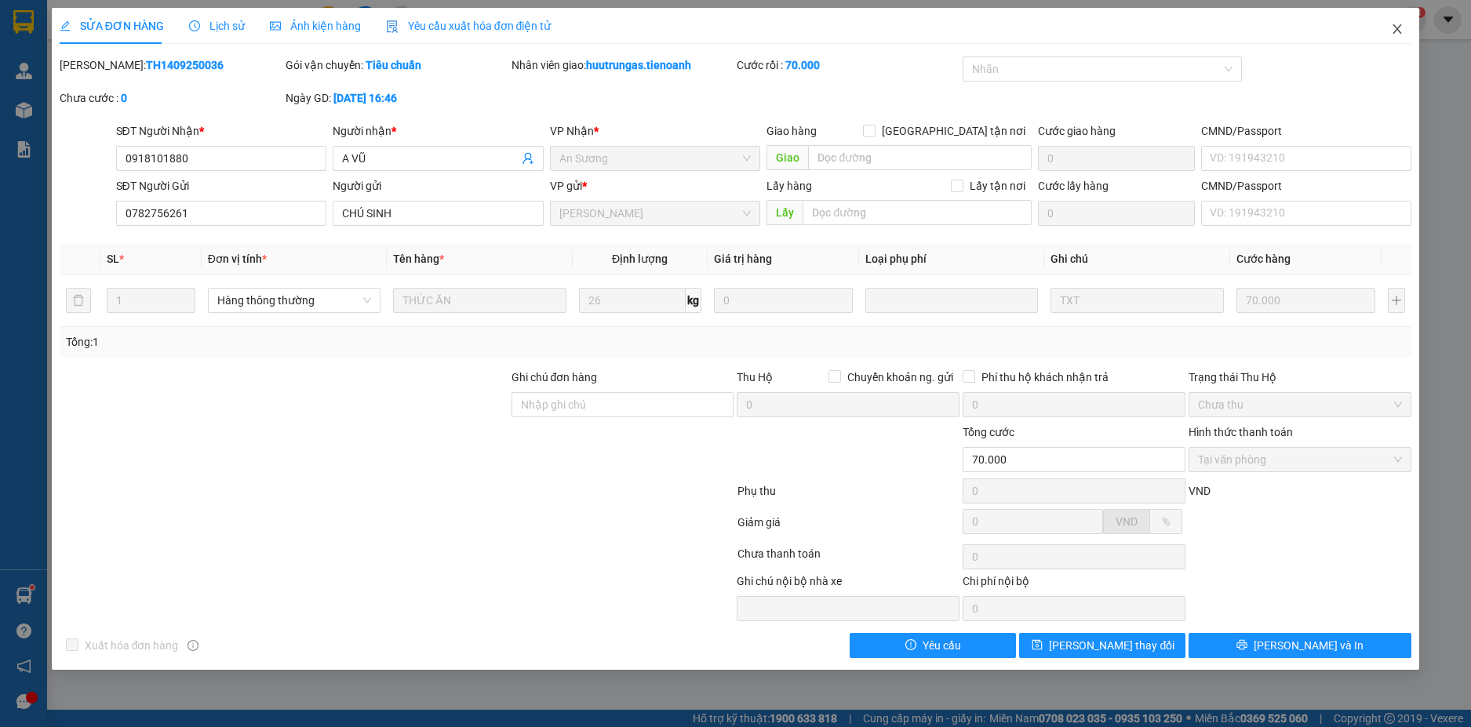
click at [1391, 35] on icon "close" at bounding box center [1397, 29] width 13 height 13
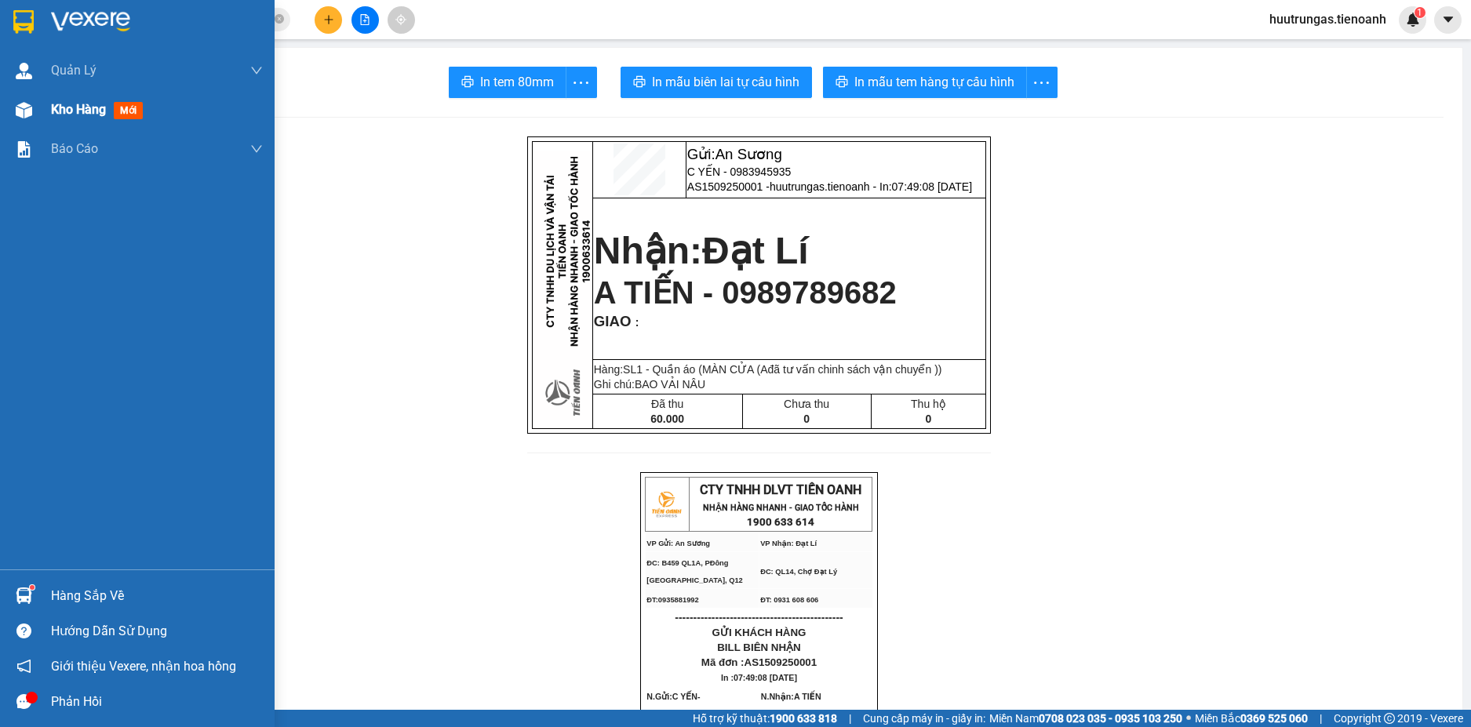
click at [104, 112] on span "Kho hàng" at bounding box center [78, 109] width 55 height 15
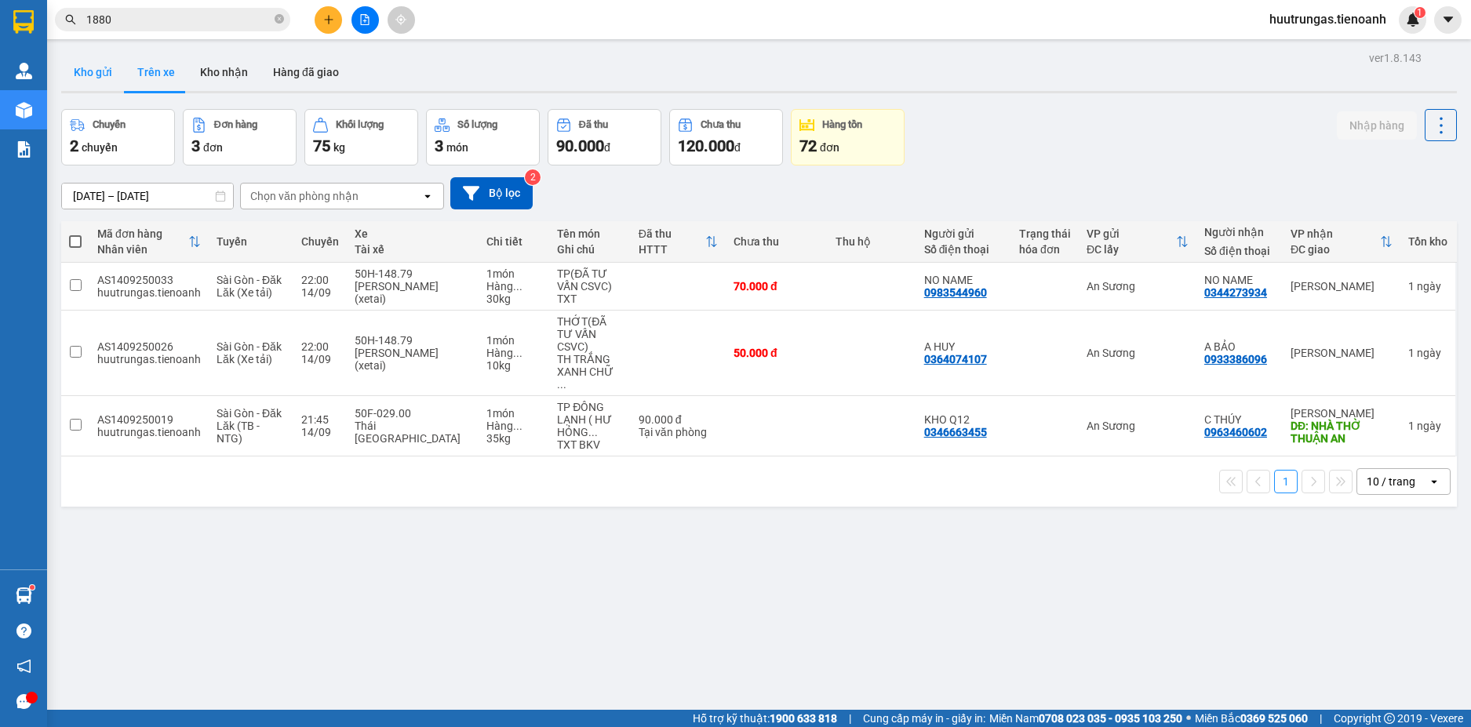
click at [91, 72] on button "Kho gửi" at bounding box center [93, 72] width 64 height 38
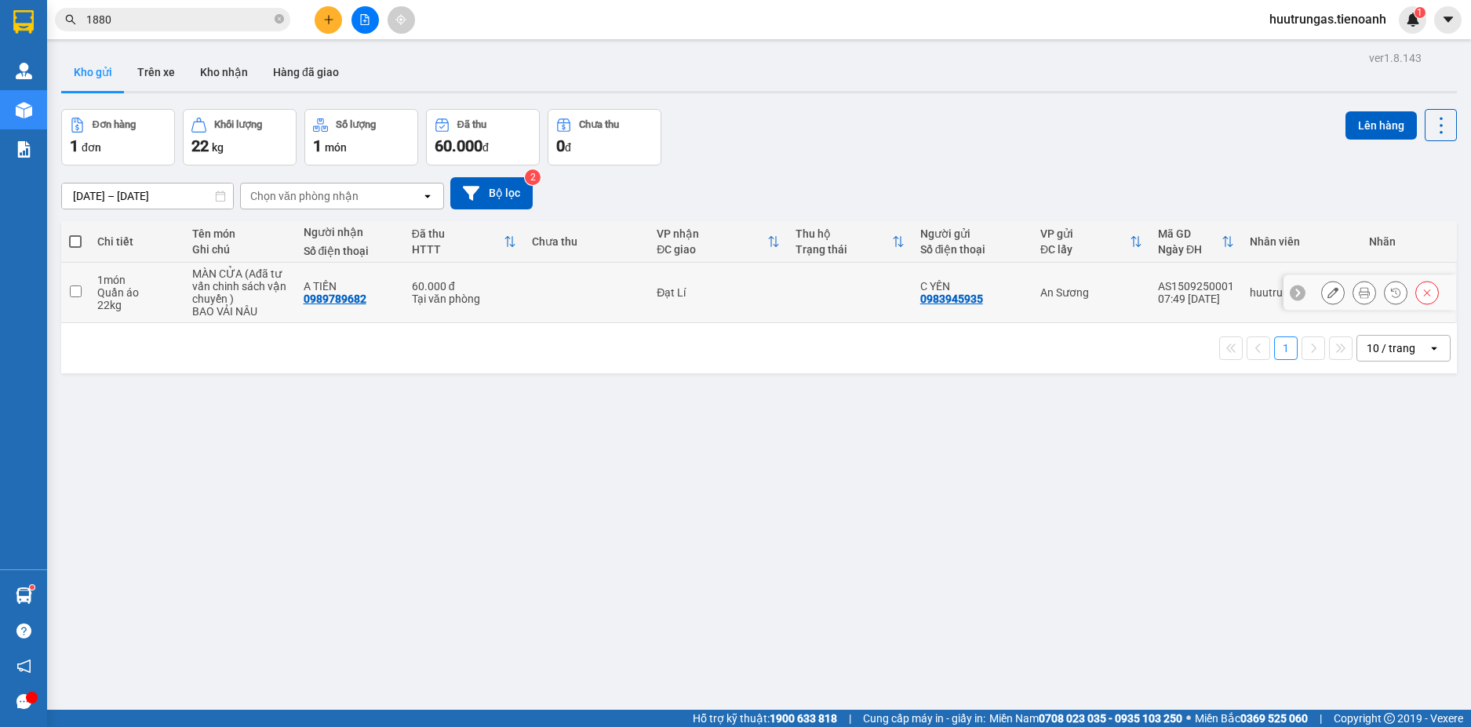
click at [1359, 298] on icon at bounding box center [1364, 292] width 11 height 11
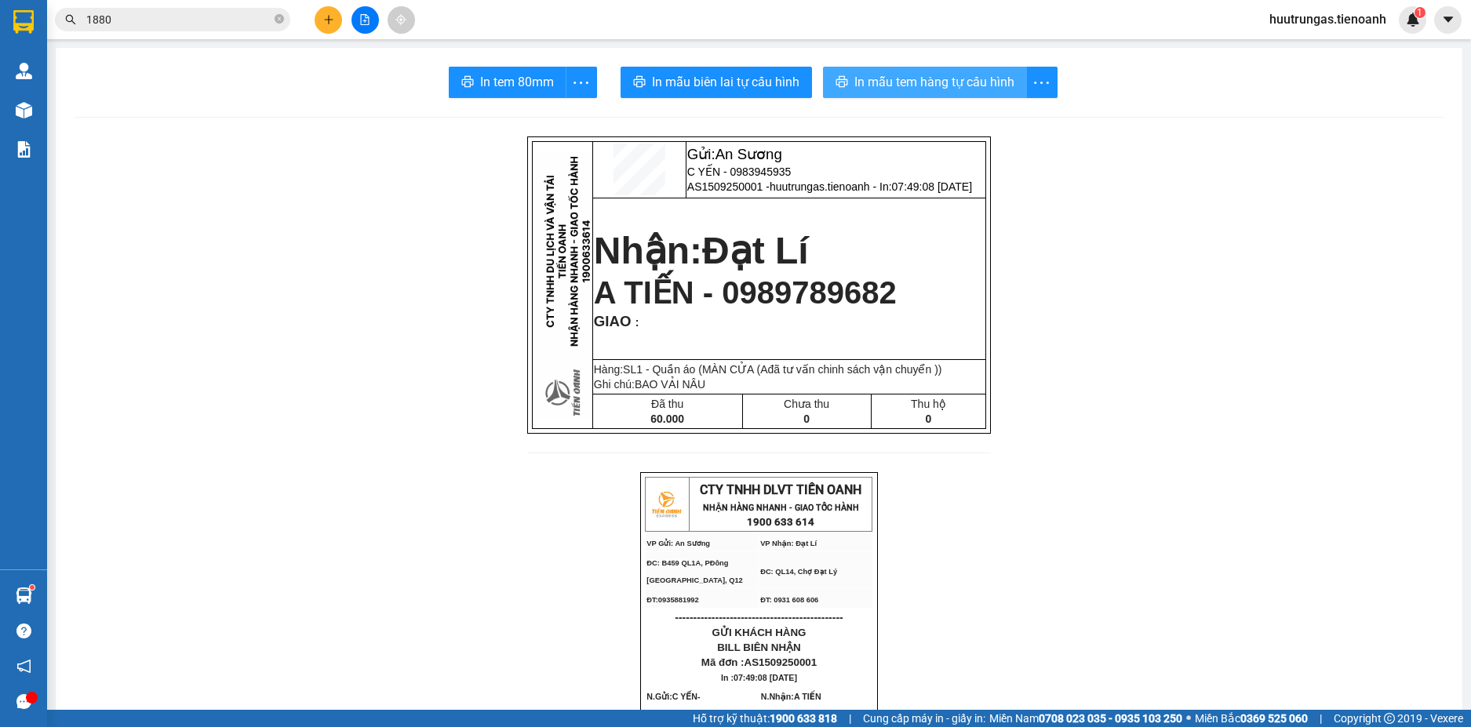
click at [899, 94] on button "In mẫu tem hàng tự cấu hình" at bounding box center [925, 82] width 204 height 31
click at [171, 27] on input "1880" at bounding box center [178, 19] width 185 height 17
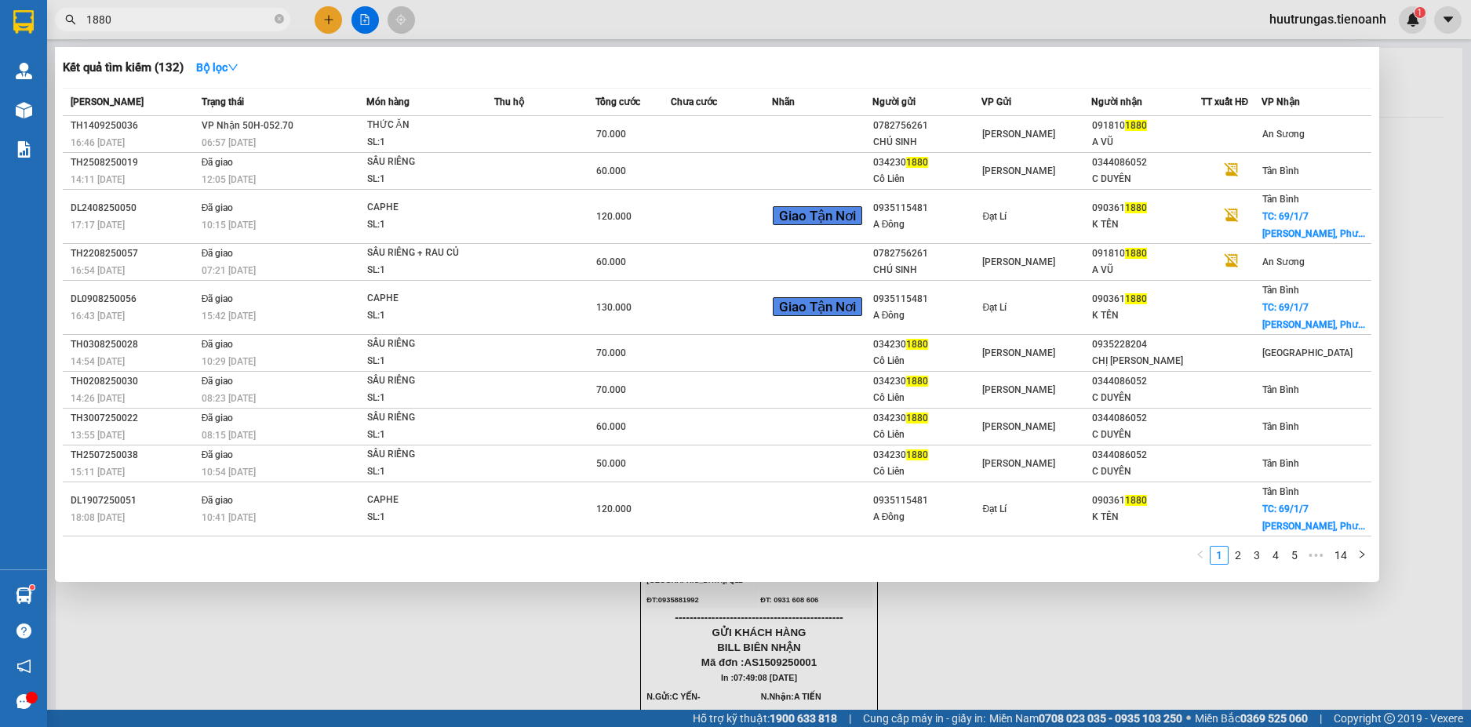
click at [171, 27] on input "1880" at bounding box center [178, 19] width 185 height 17
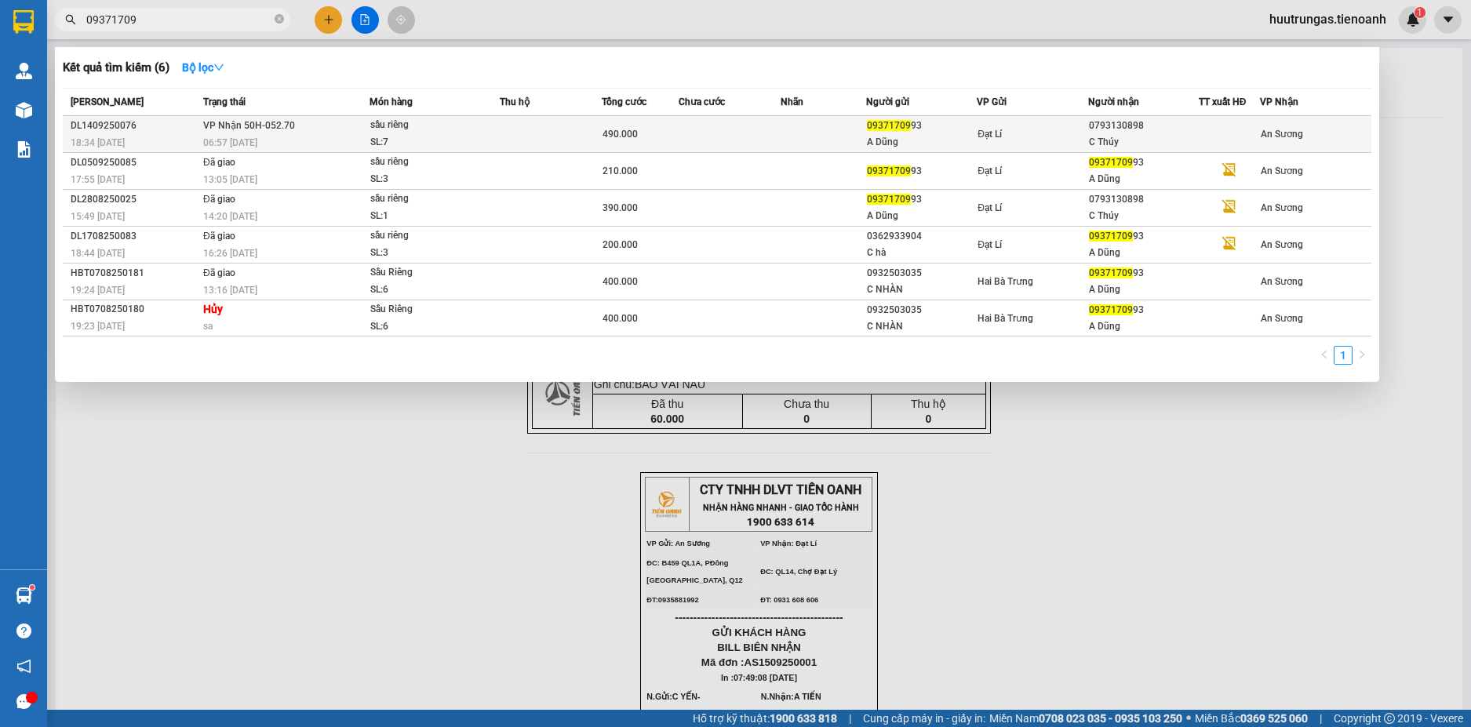
type input "09371709"
click at [568, 137] on td at bounding box center [551, 134] width 102 height 37
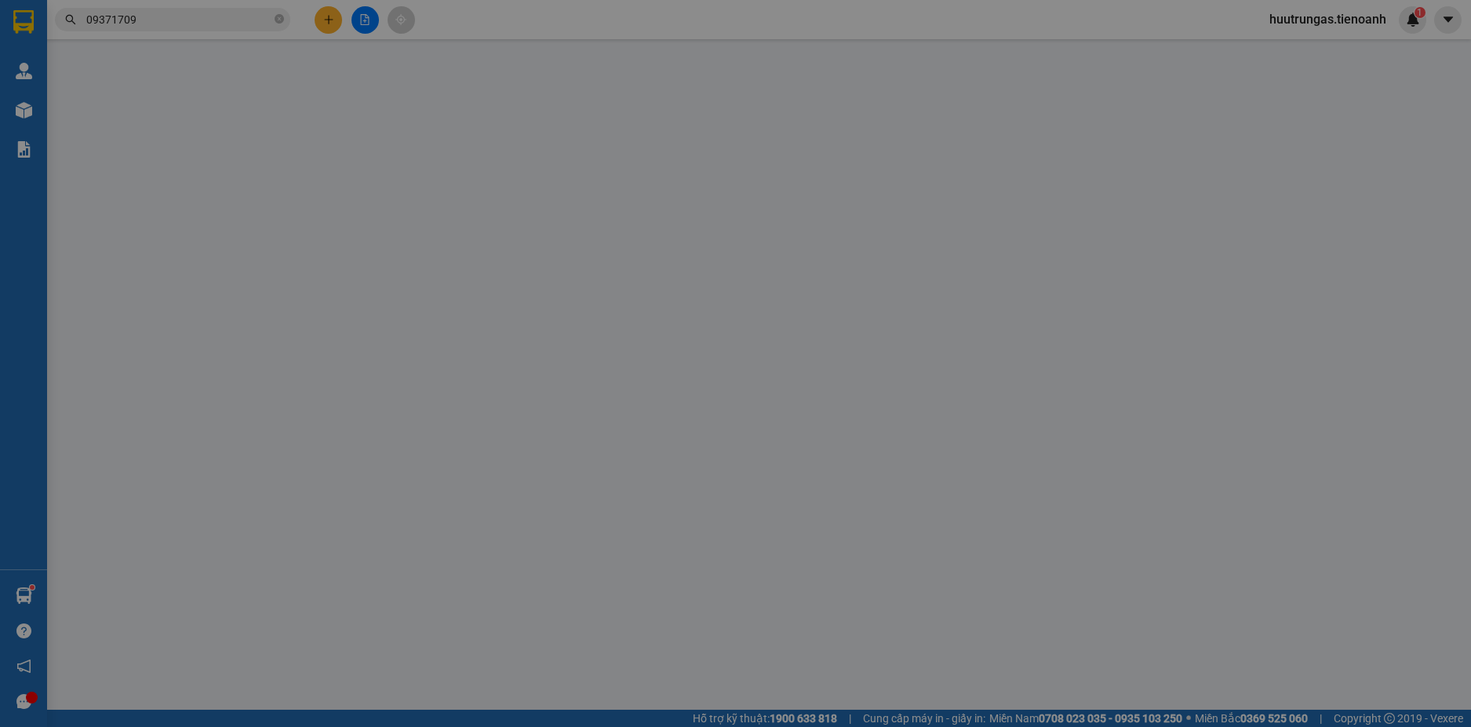
type input "0793130898"
type input "C Thúy"
type input "0937170993"
type input "A Dũng"
type input "490.000"
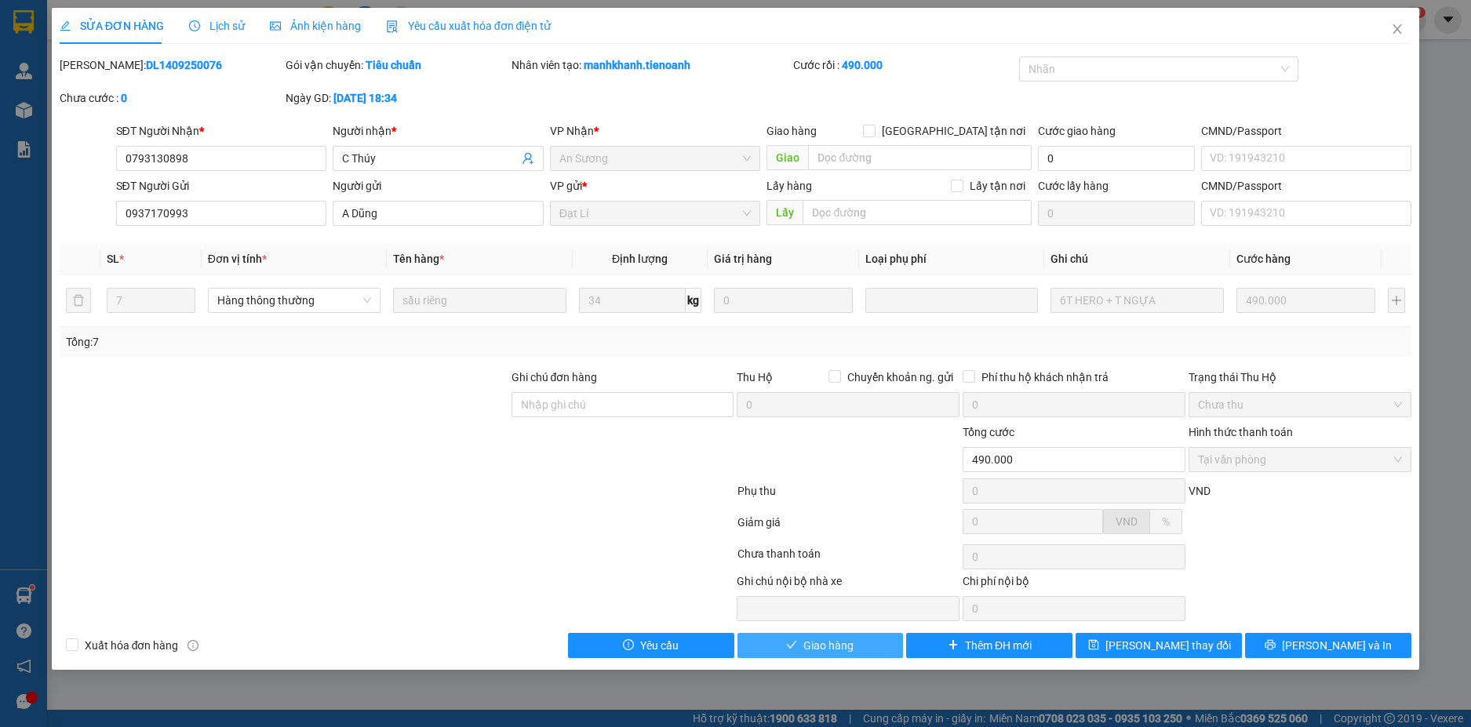
click at [850, 647] on span "Giao hàng" at bounding box center [829, 645] width 50 height 17
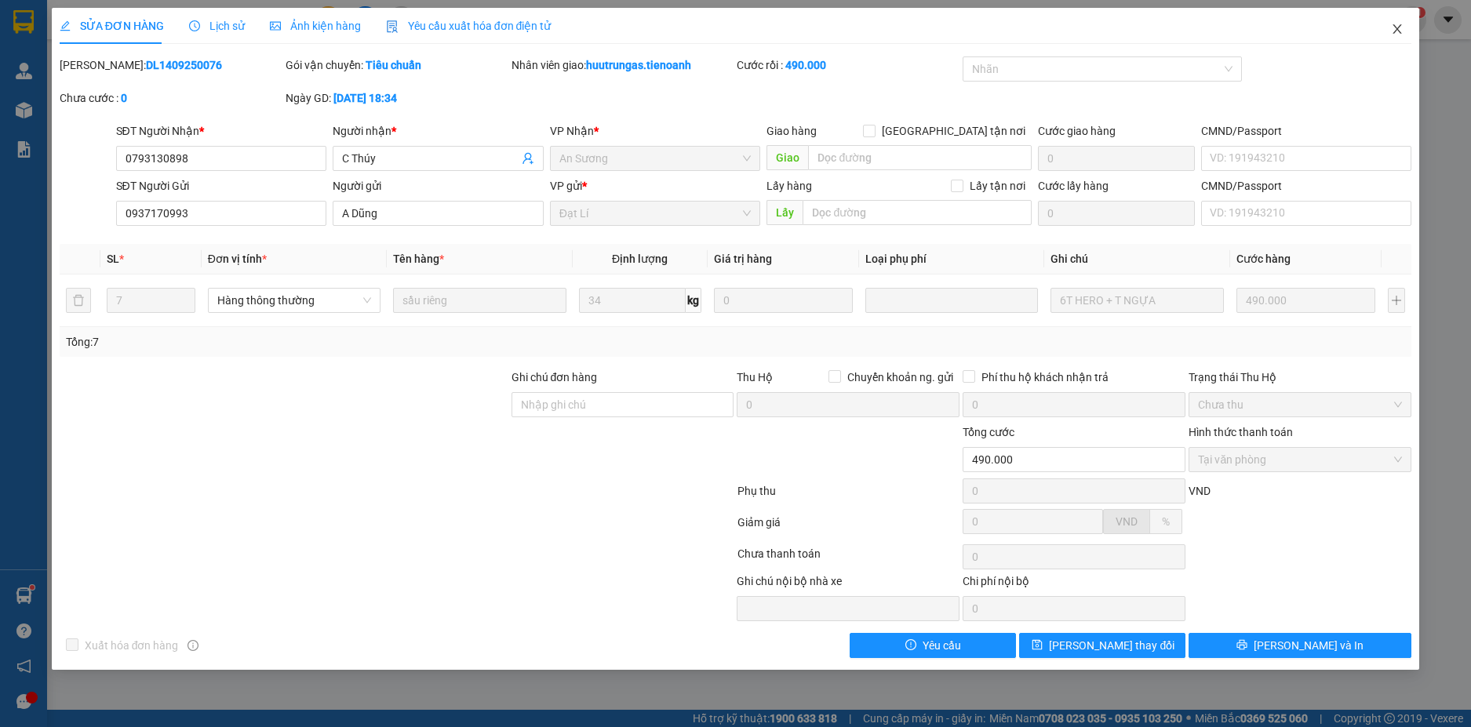
click at [1397, 29] on icon "close" at bounding box center [1398, 28] width 9 height 9
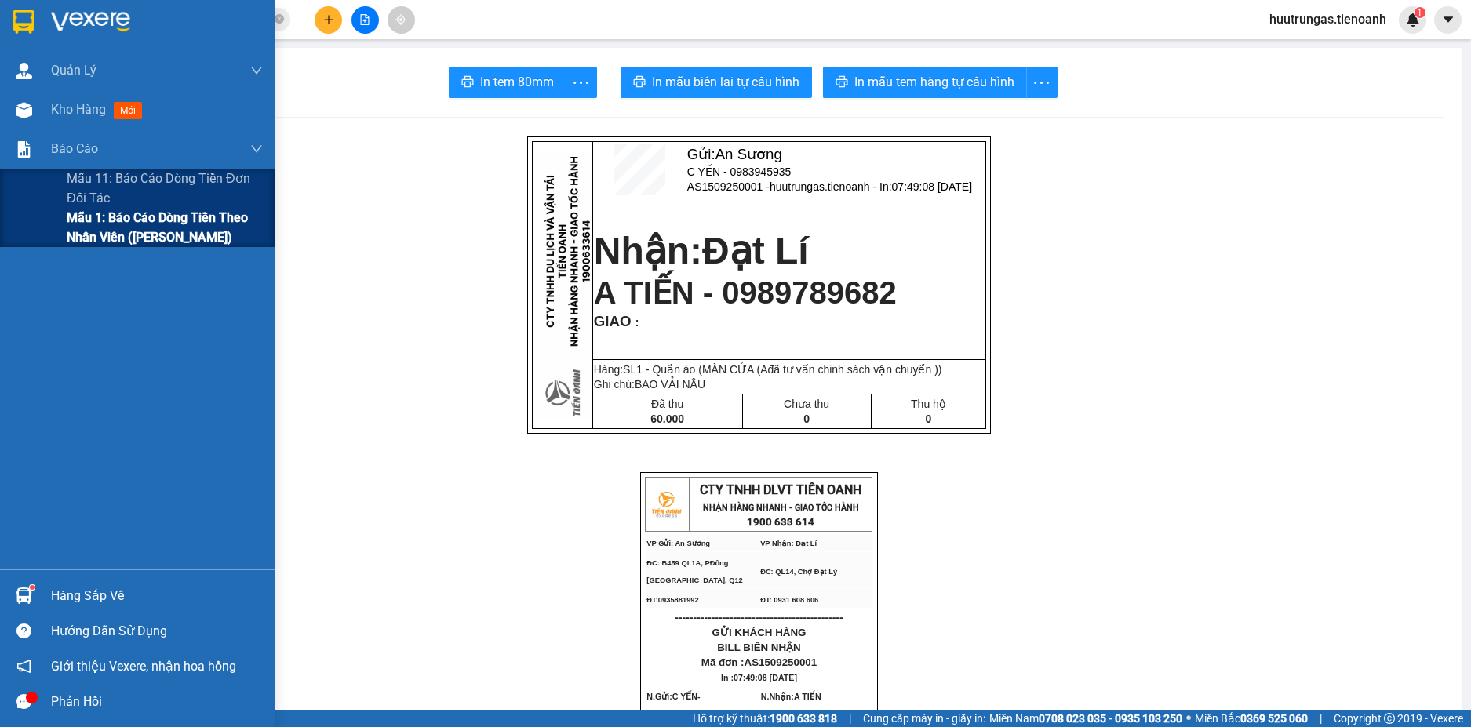
click at [114, 224] on span "Mẫu 1: Báo cáo dòng tiền theo nhân viên ([PERSON_NAME])" at bounding box center [165, 227] width 196 height 39
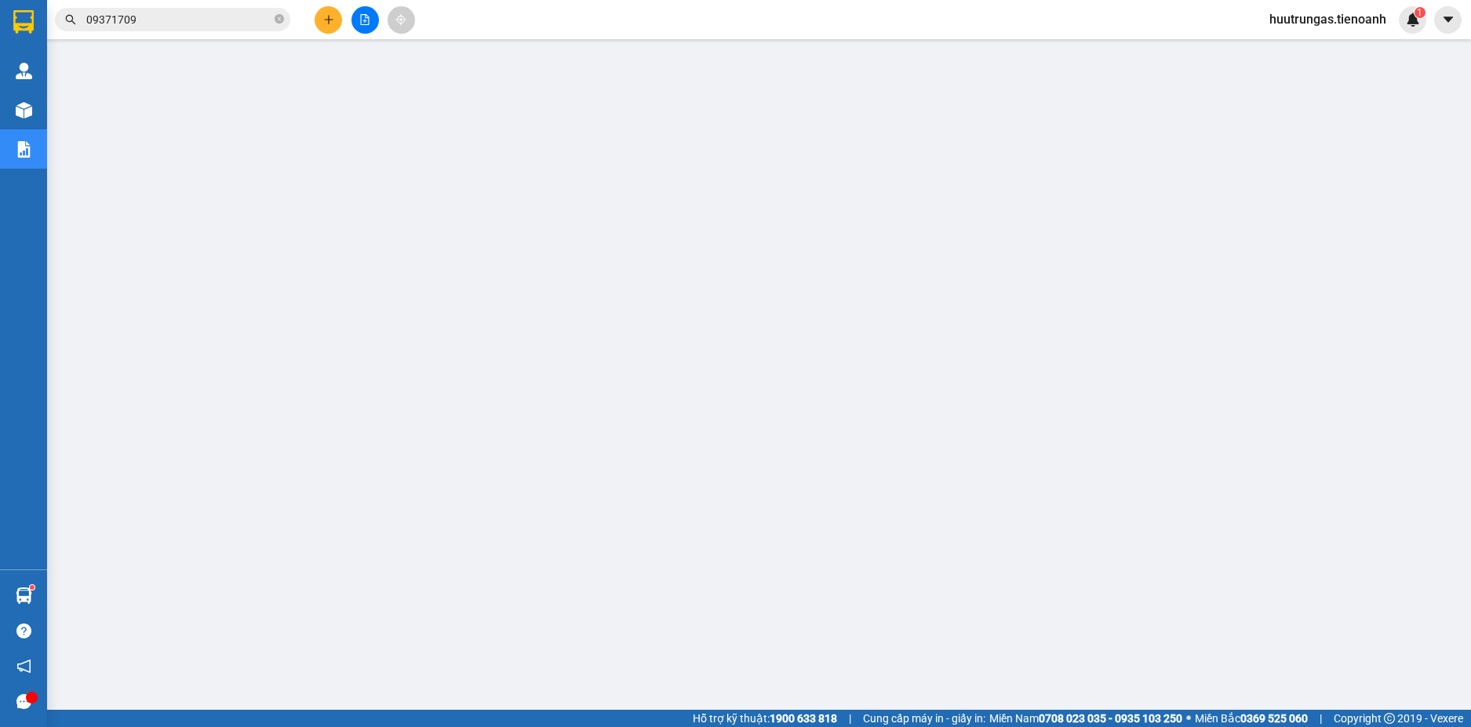
click at [201, 16] on input "09371709" at bounding box center [178, 19] width 185 height 17
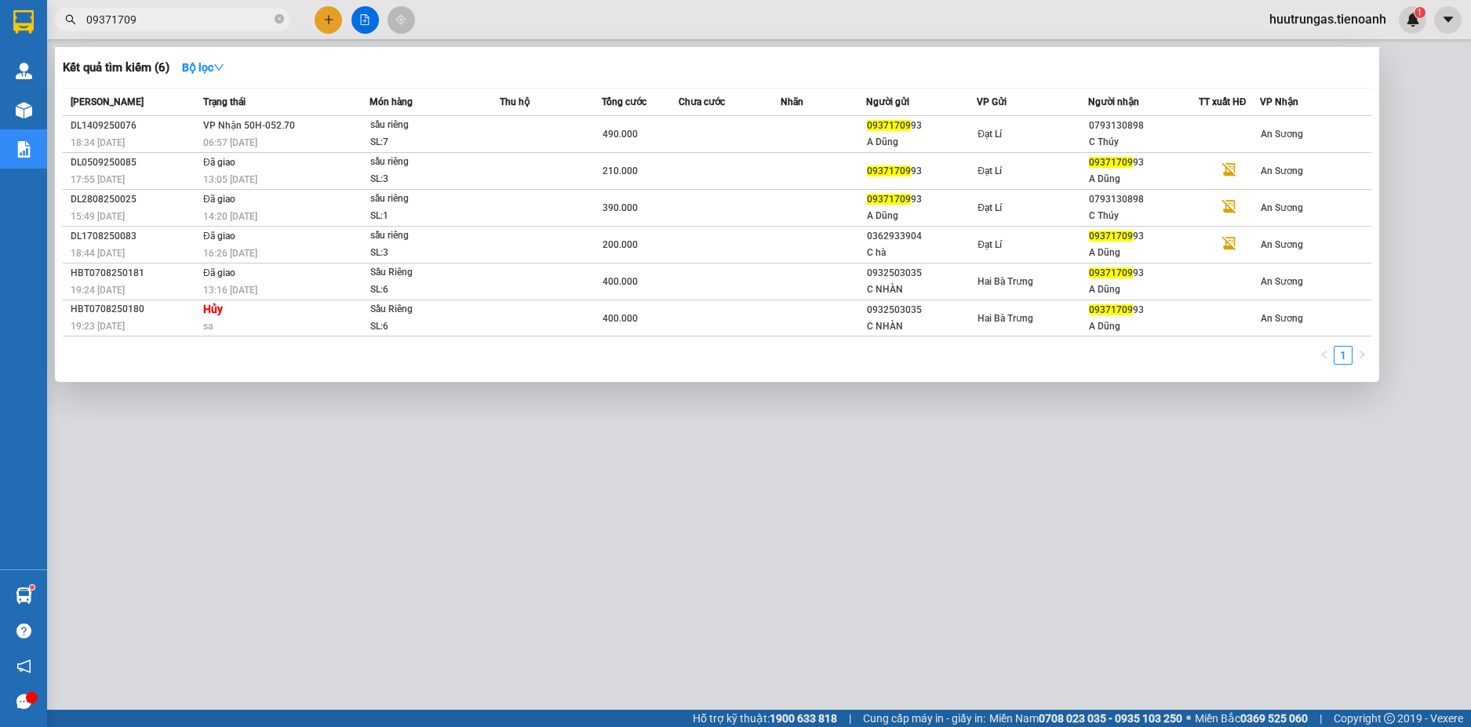
paste input "68900400"
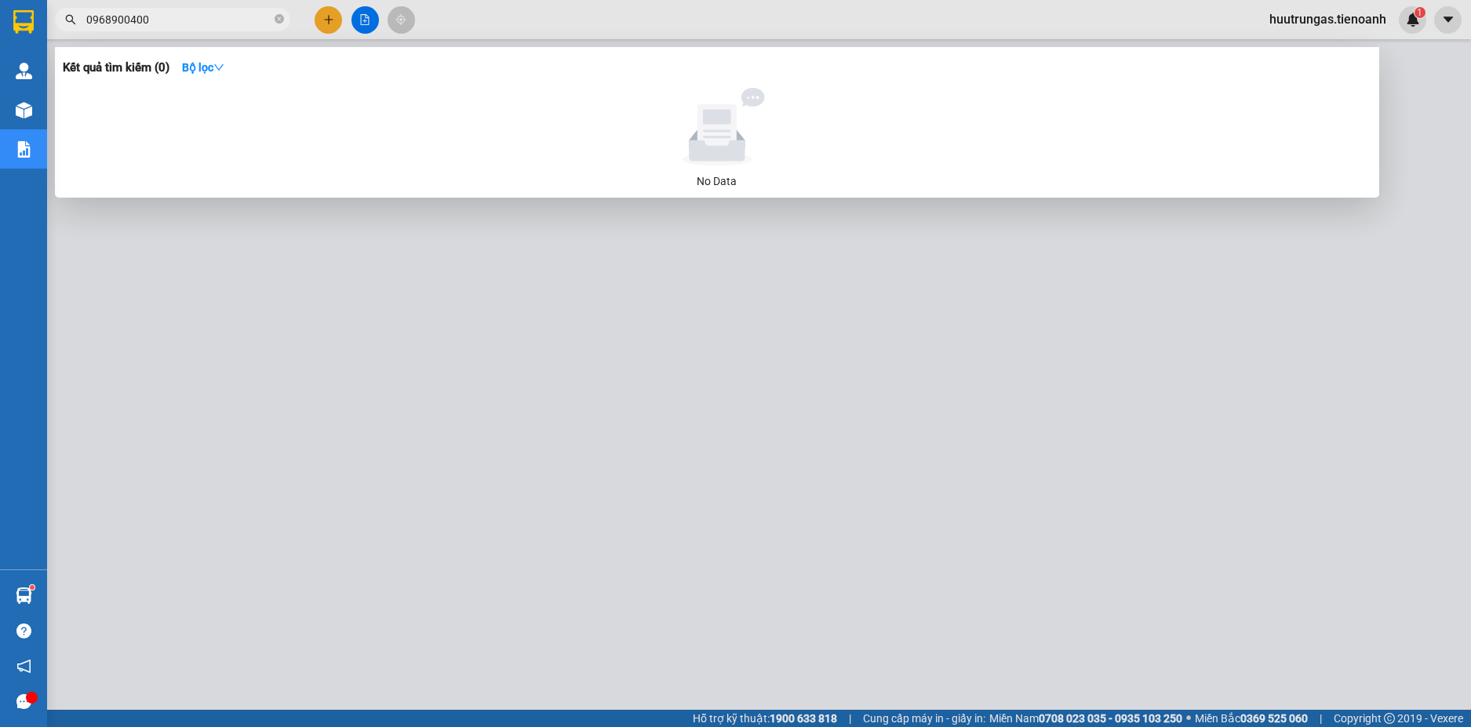
type input "0968900400"
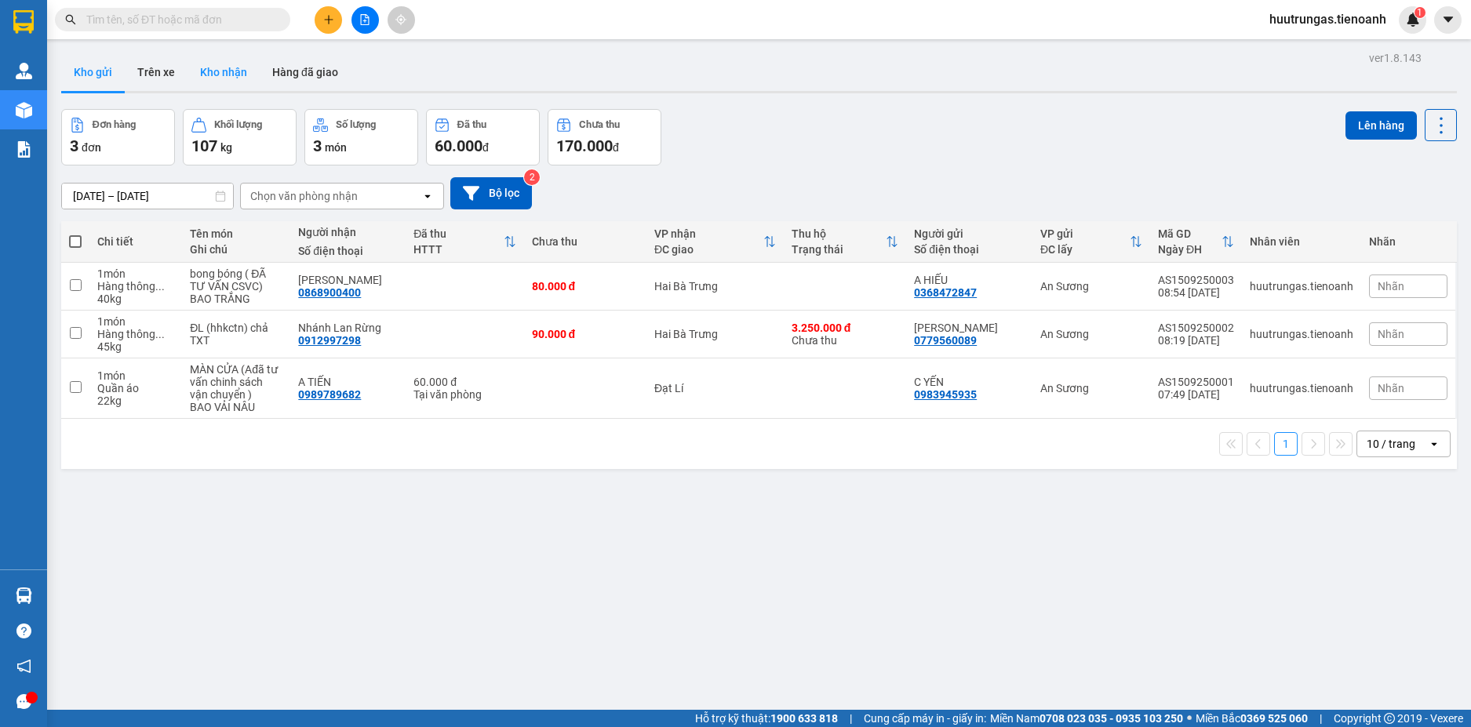
click at [217, 81] on button "Kho nhận" at bounding box center [224, 72] width 72 height 38
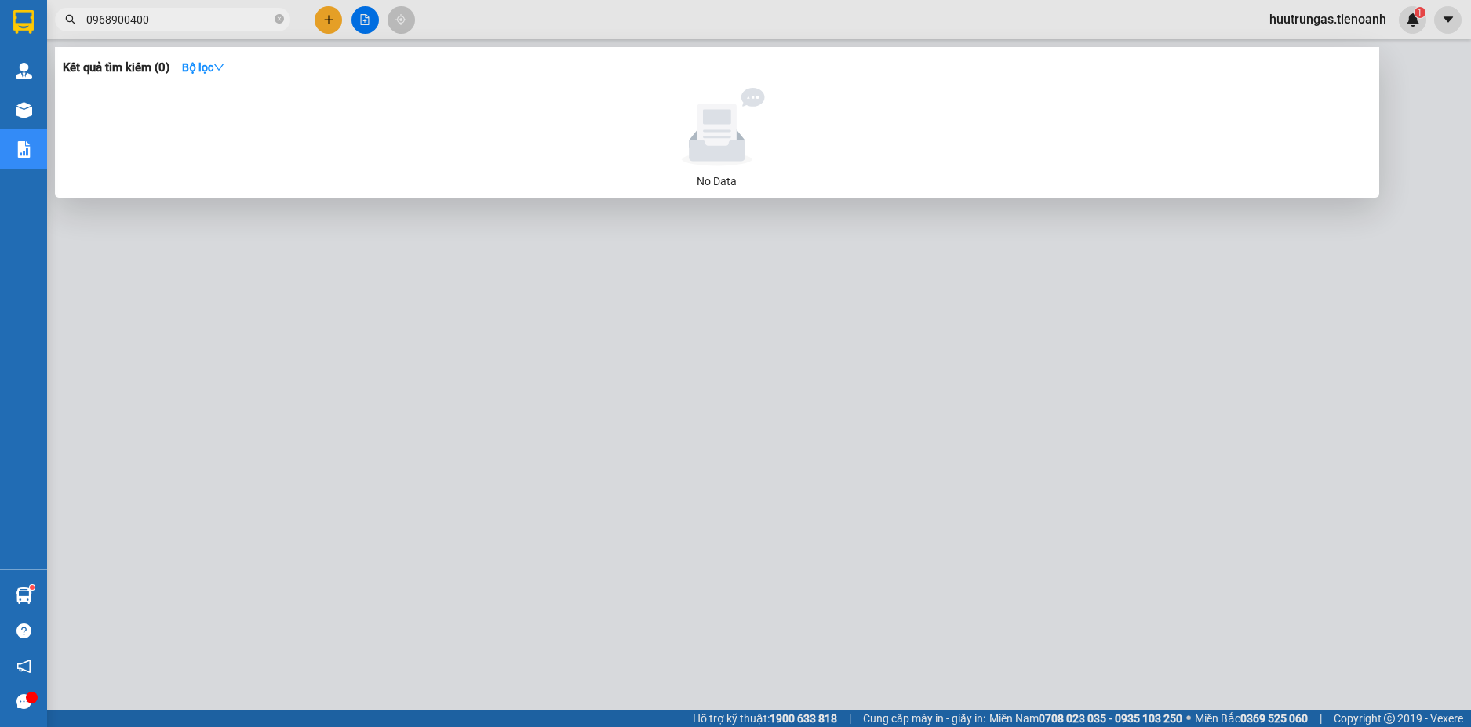
click at [194, 27] on input "0968900400" at bounding box center [178, 19] width 185 height 17
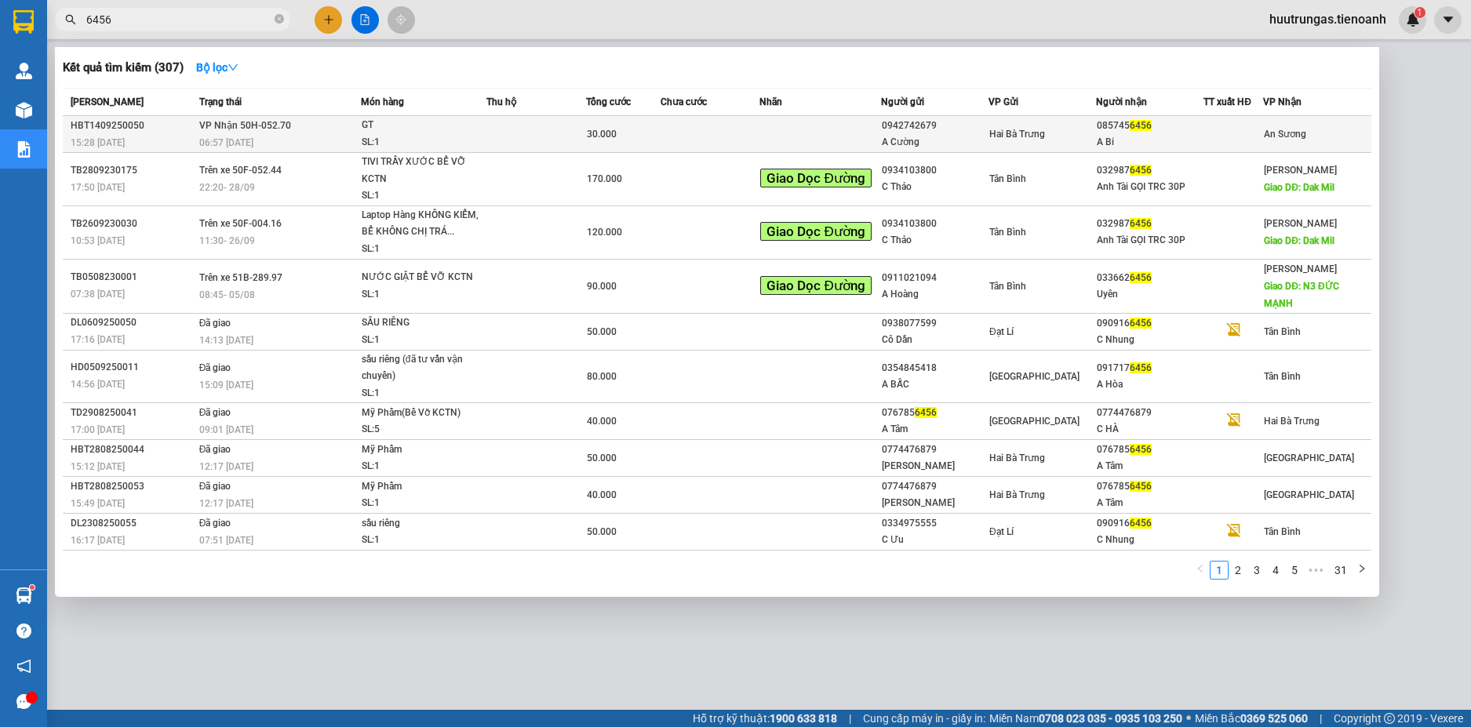
type input "6456"
click at [529, 139] on td at bounding box center [537, 134] width 100 height 37
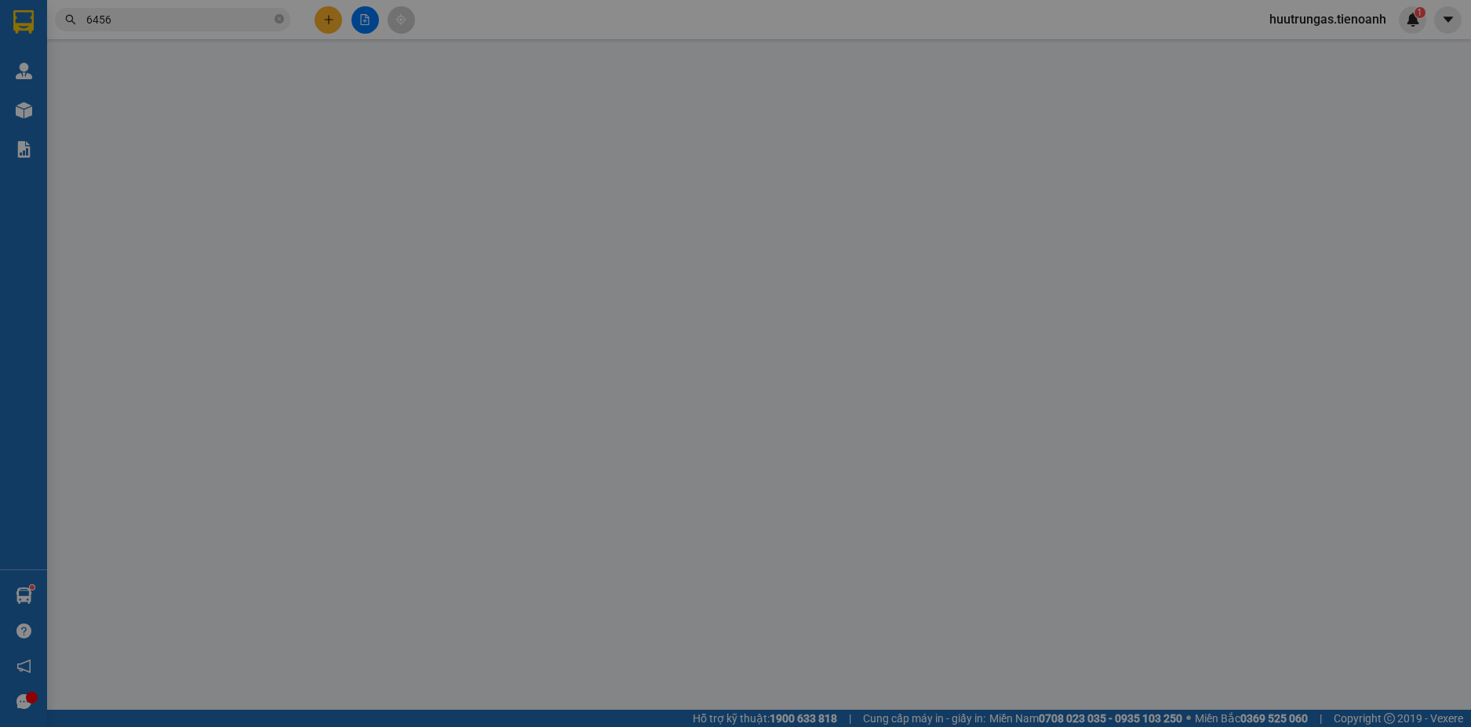
type input "0857456456"
type input "A Bi"
type input "0942742679"
type input "A Cường"
type input "30.000"
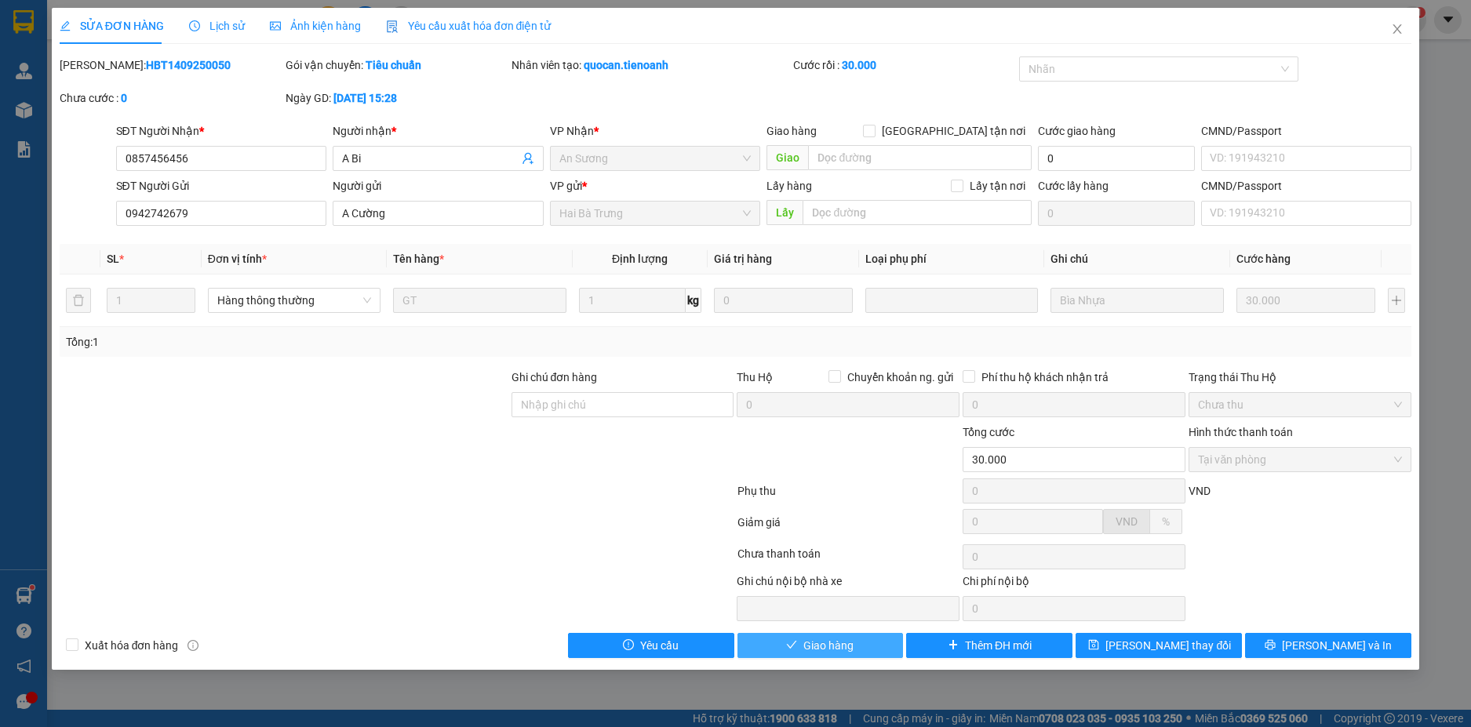
click at [862, 638] on button "Giao hàng" at bounding box center [821, 645] width 166 height 25
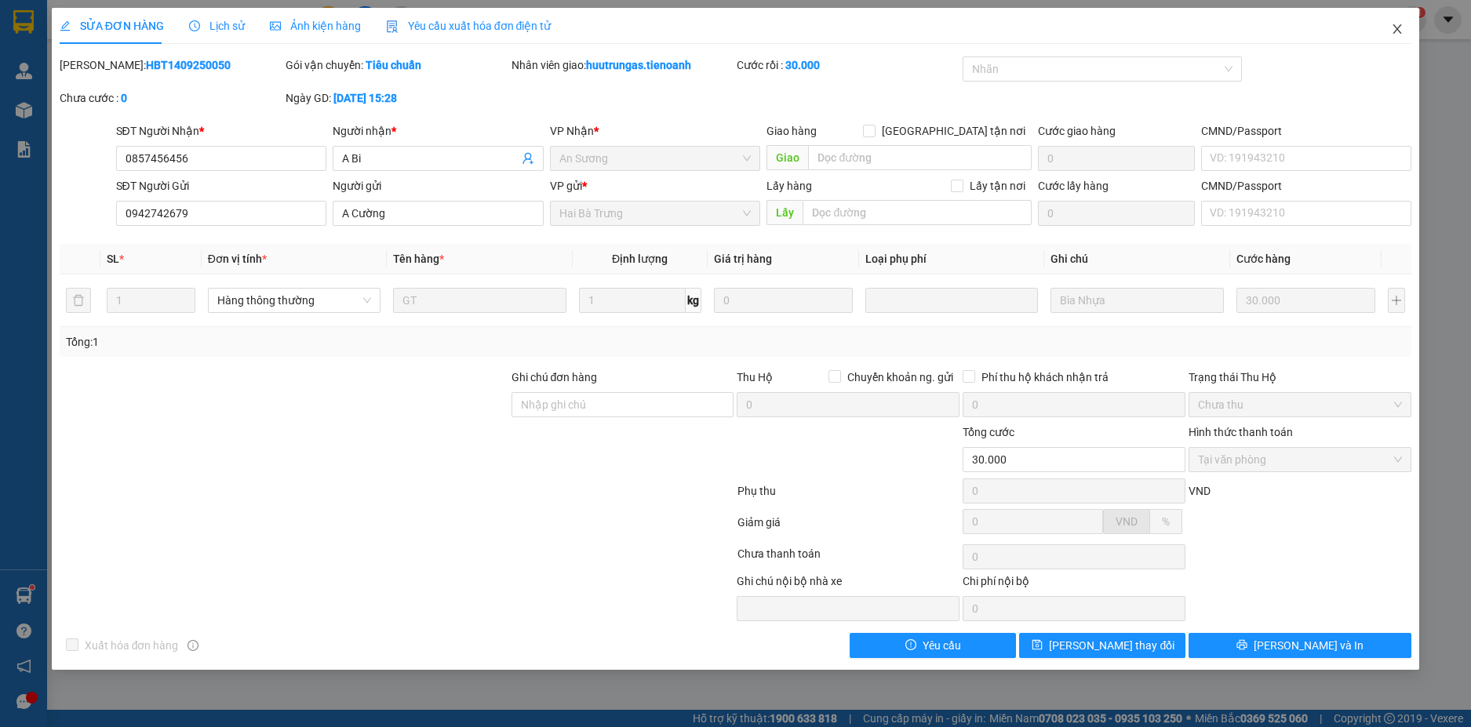
click at [1389, 26] on span "Close" at bounding box center [1398, 30] width 44 height 44
drag, startPoint x: 0, startPoint y: 0, endPoint x: 859, endPoint y: 628, distance: 1063.6
click at [859, 628] on div "Total Paid Fee 50.000 Total UnPaid Fee 0 Cash Collection Total Fee Mã ĐH: HBT14…" at bounding box center [736, 358] width 1353 height 602
click at [1404, 31] on icon "close" at bounding box center [1397, 29] width 13 height 13
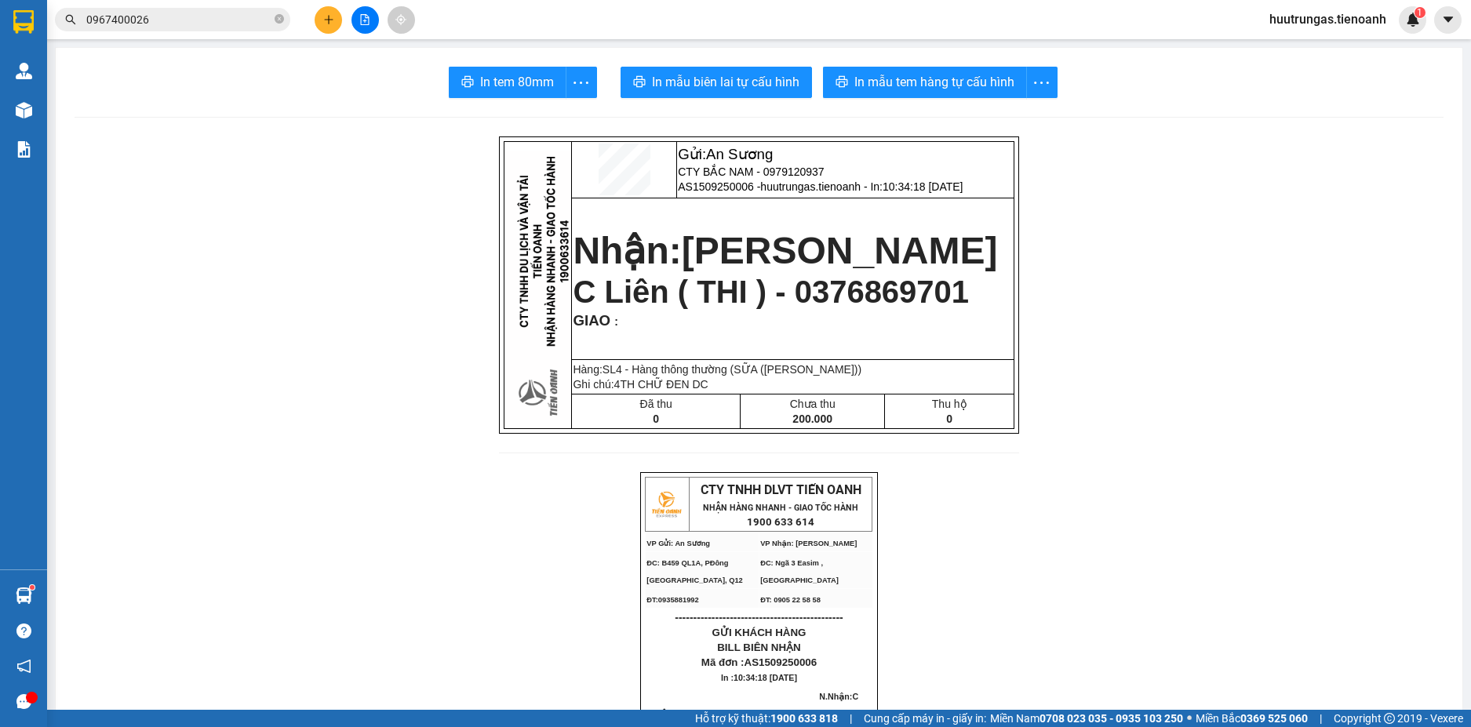
click at [221, 24] on input "0967400026" at bounding box center [178, 19] width 185 height 17
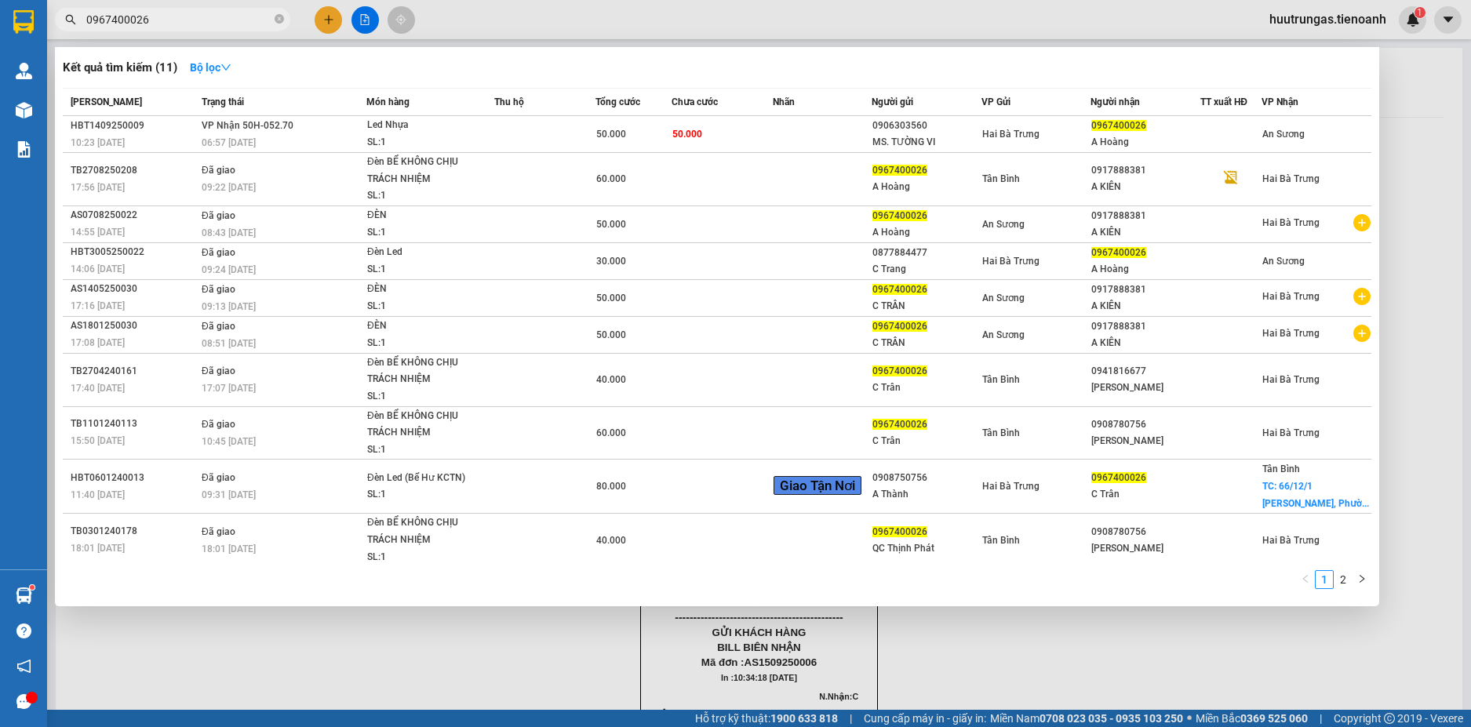
click at [221, 24] on input "0967400026" at bounding box center [178, 19] width 185 height 17
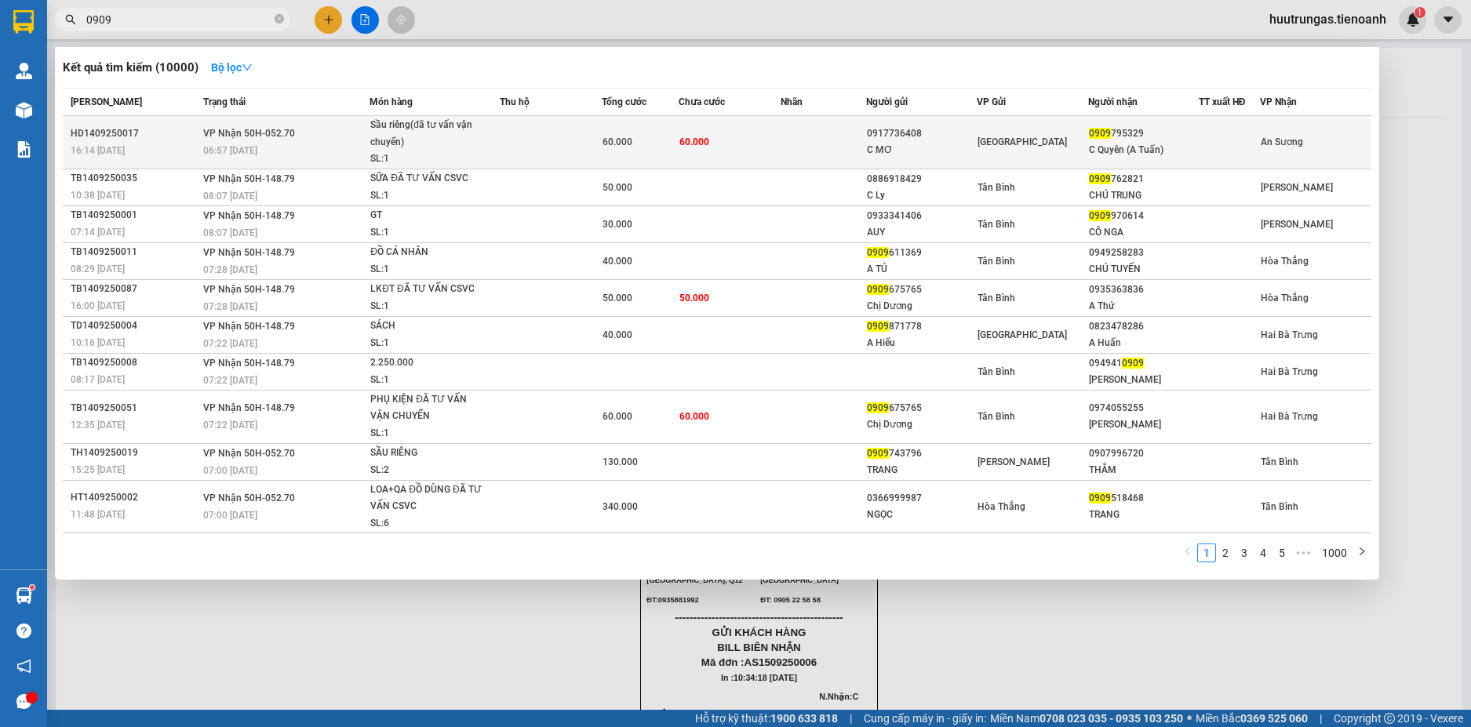
type input "0909"
click at [784, 137] on td at bounding box center [824, 142] width 86 height 53
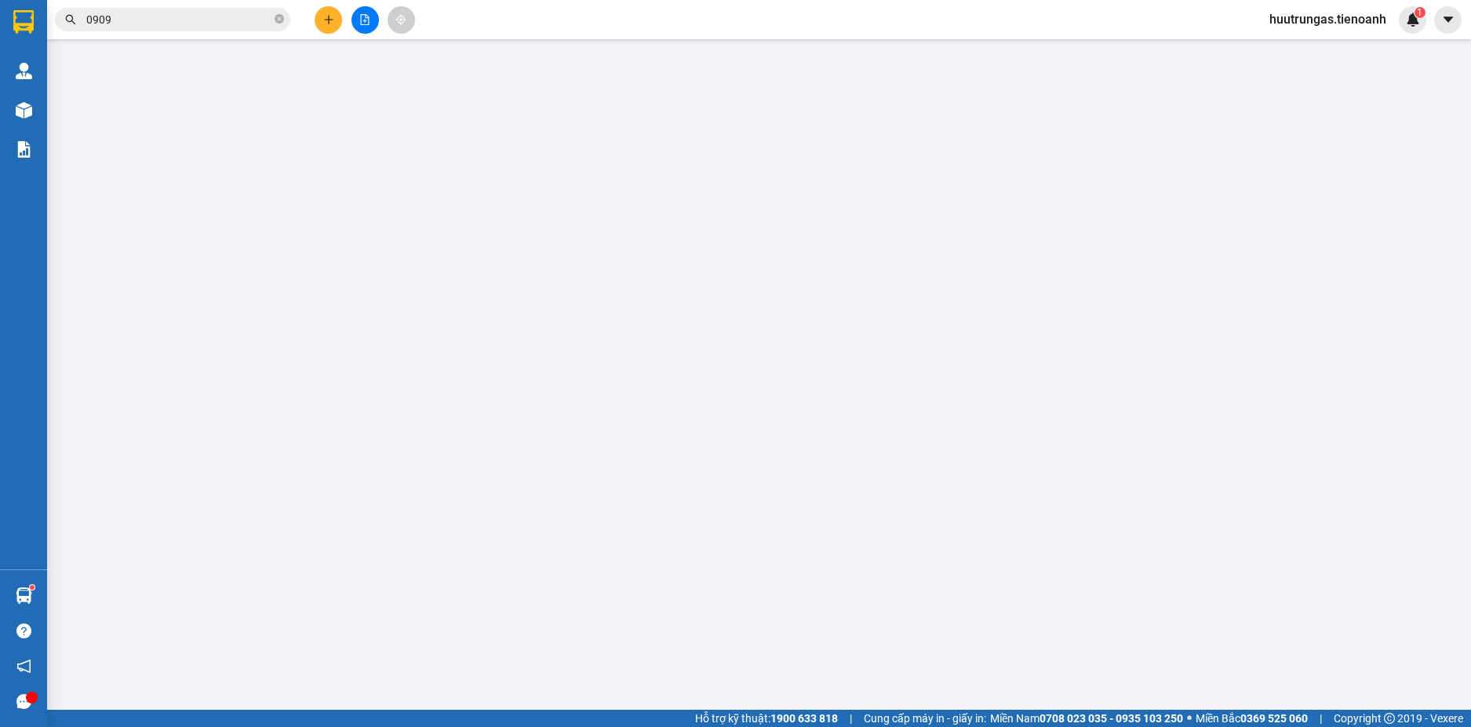
type input "0909795329"
type input "C Quyên (A Tuấn)"
type input "0917736408"
type input "C MƠ"
type input "0983489439"
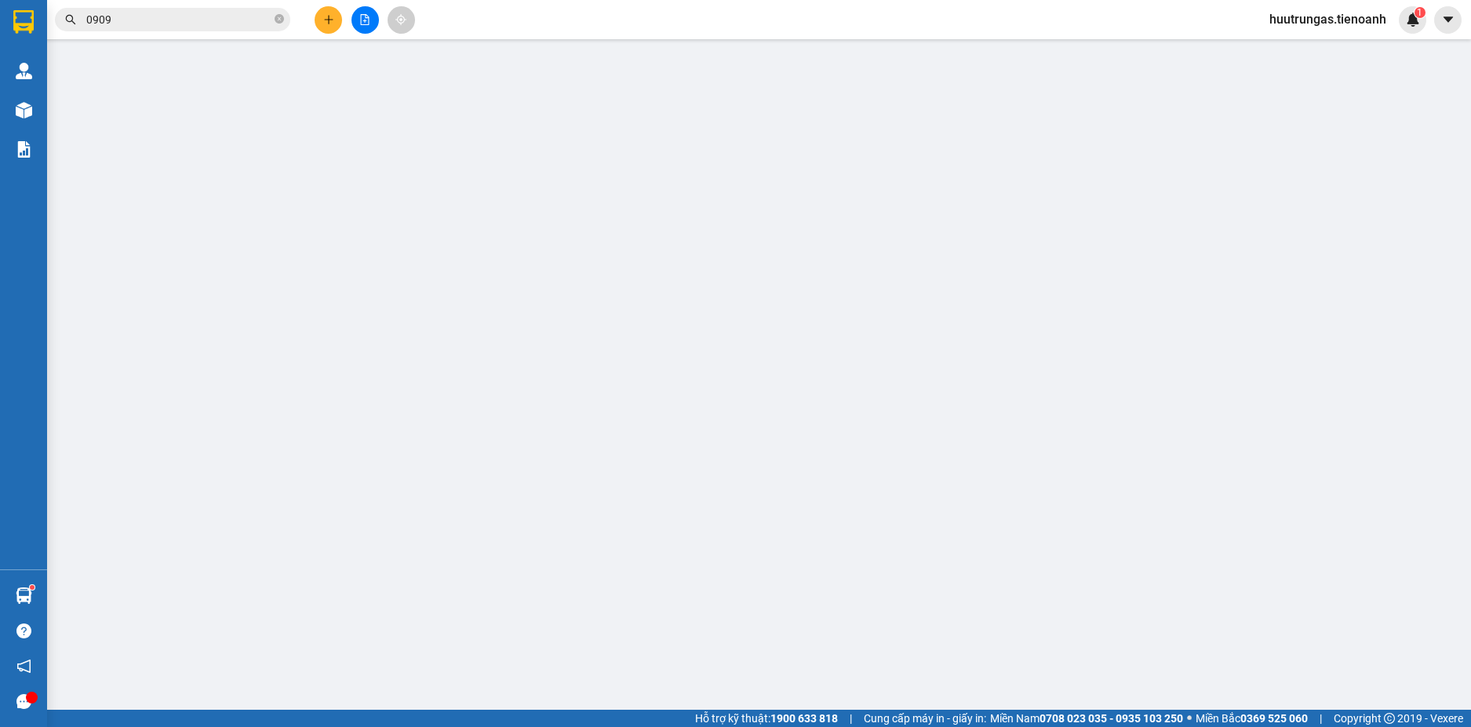
type input "60.000"
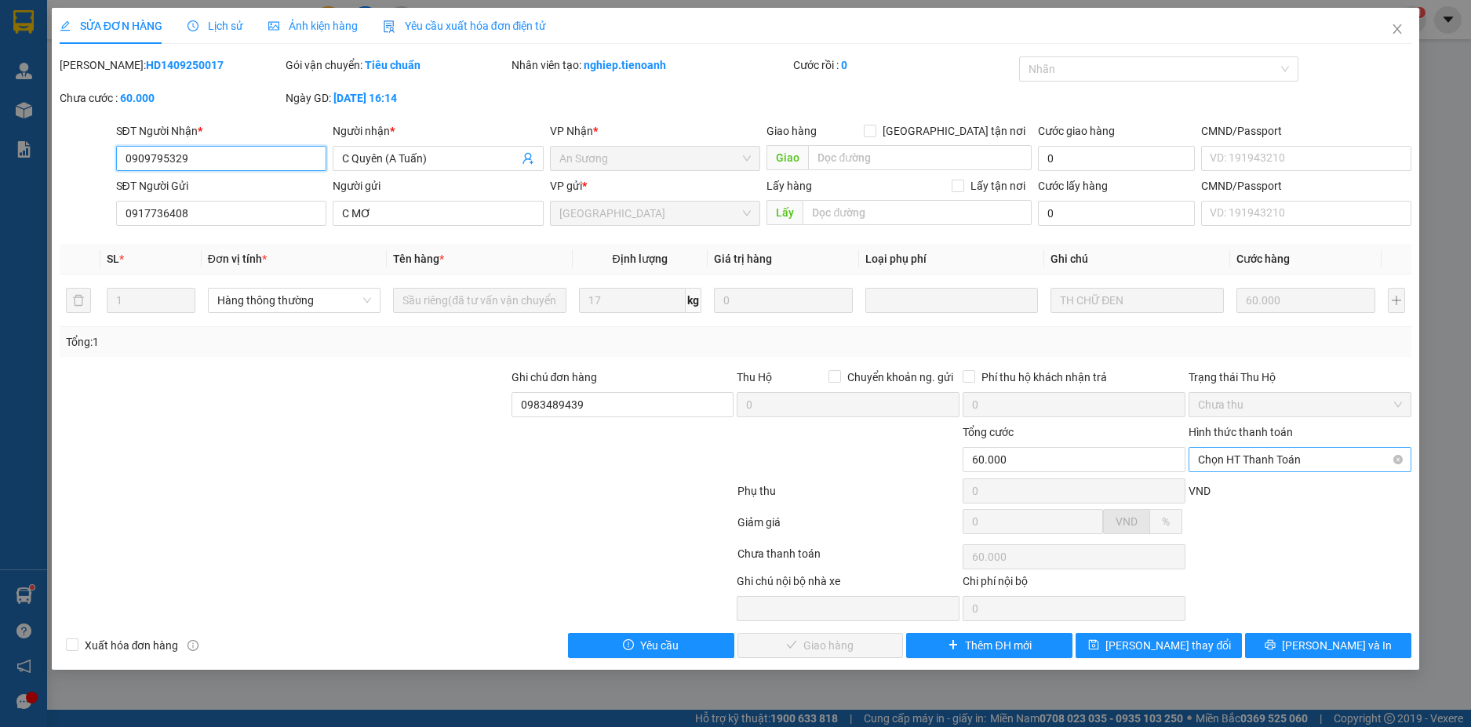
click at [1350, 465] on span "Chọn HT Thanh Toán" at bounding box center [1300, 460] width 204 height 24
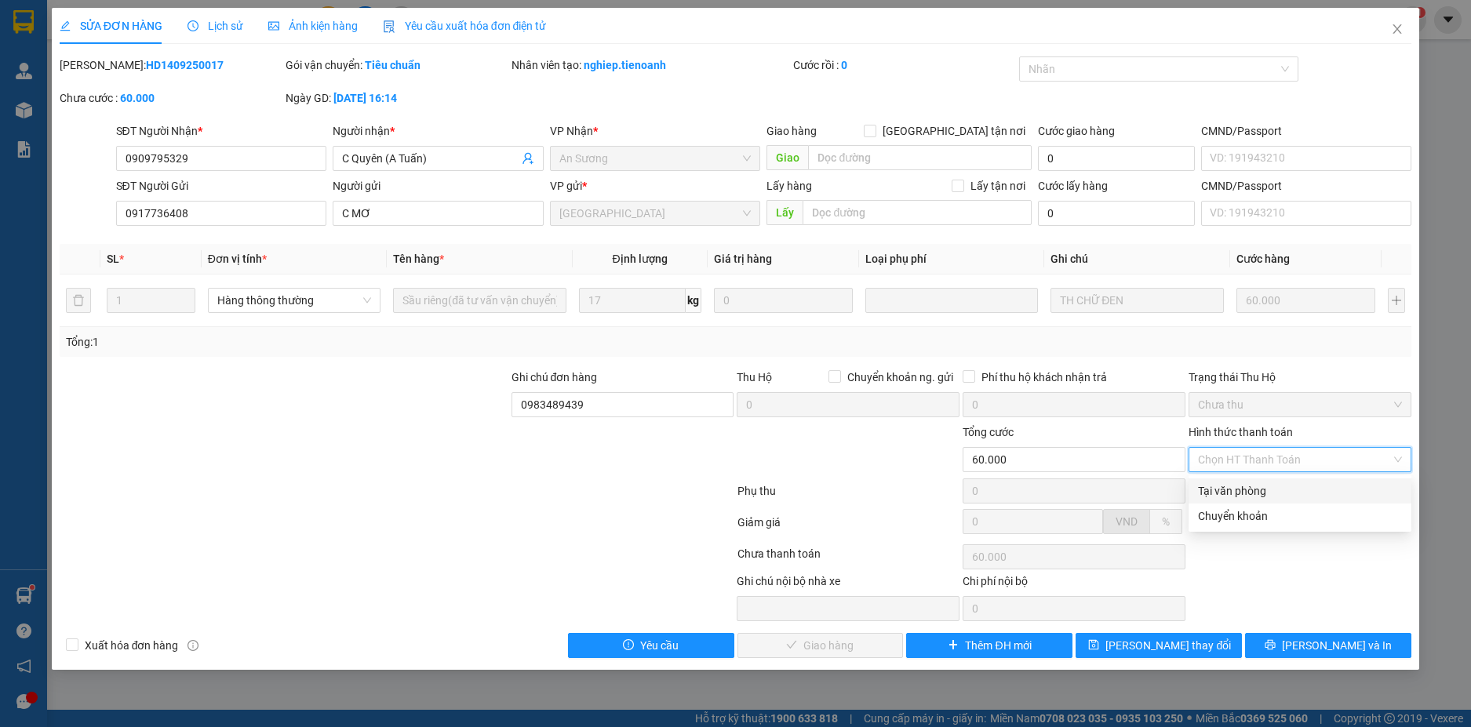
click at [1292, 489] on div "Tại văn phòng" at bounding box center [1300, 491] width 204 height 17
type input "0"
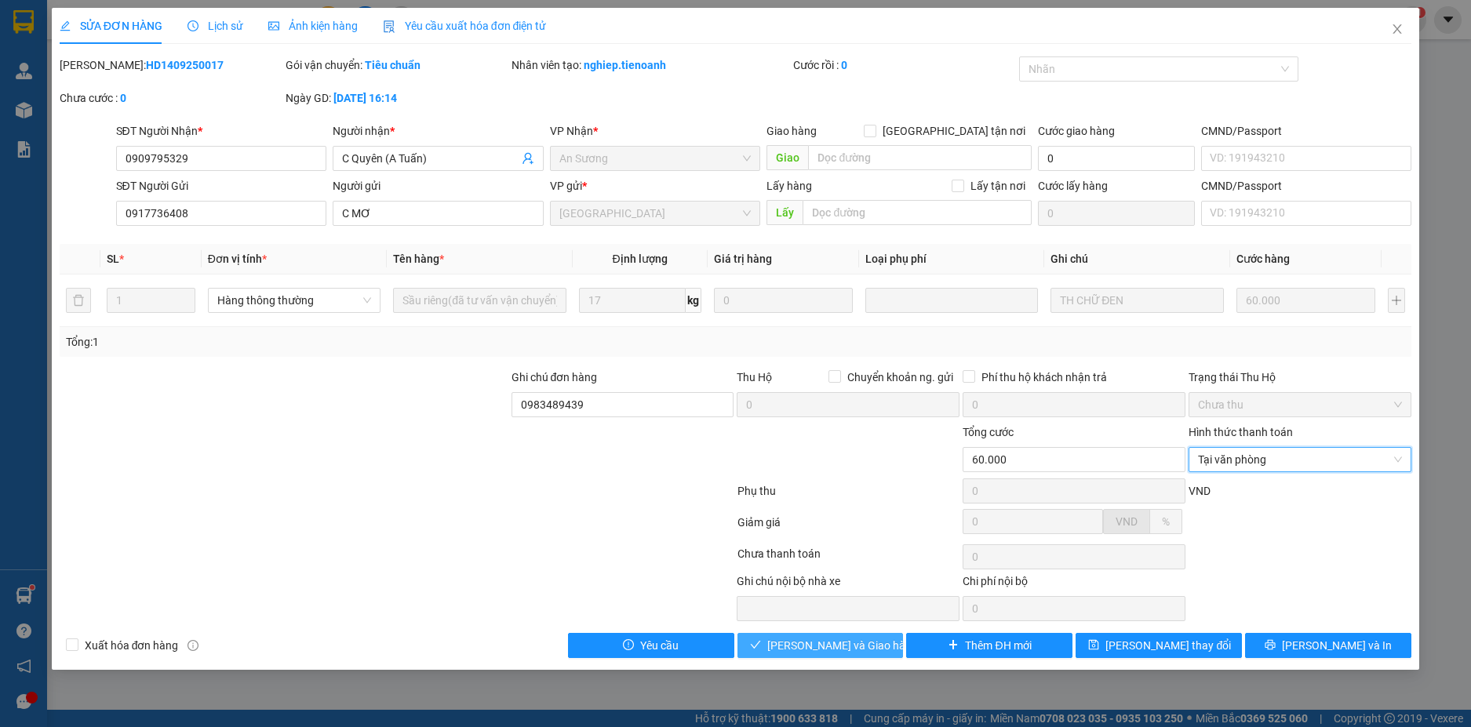
click at [880, 641] on button "[PERSON_NAME] và Giao hàng" at bounding box center [821, 645] width 166 height 25
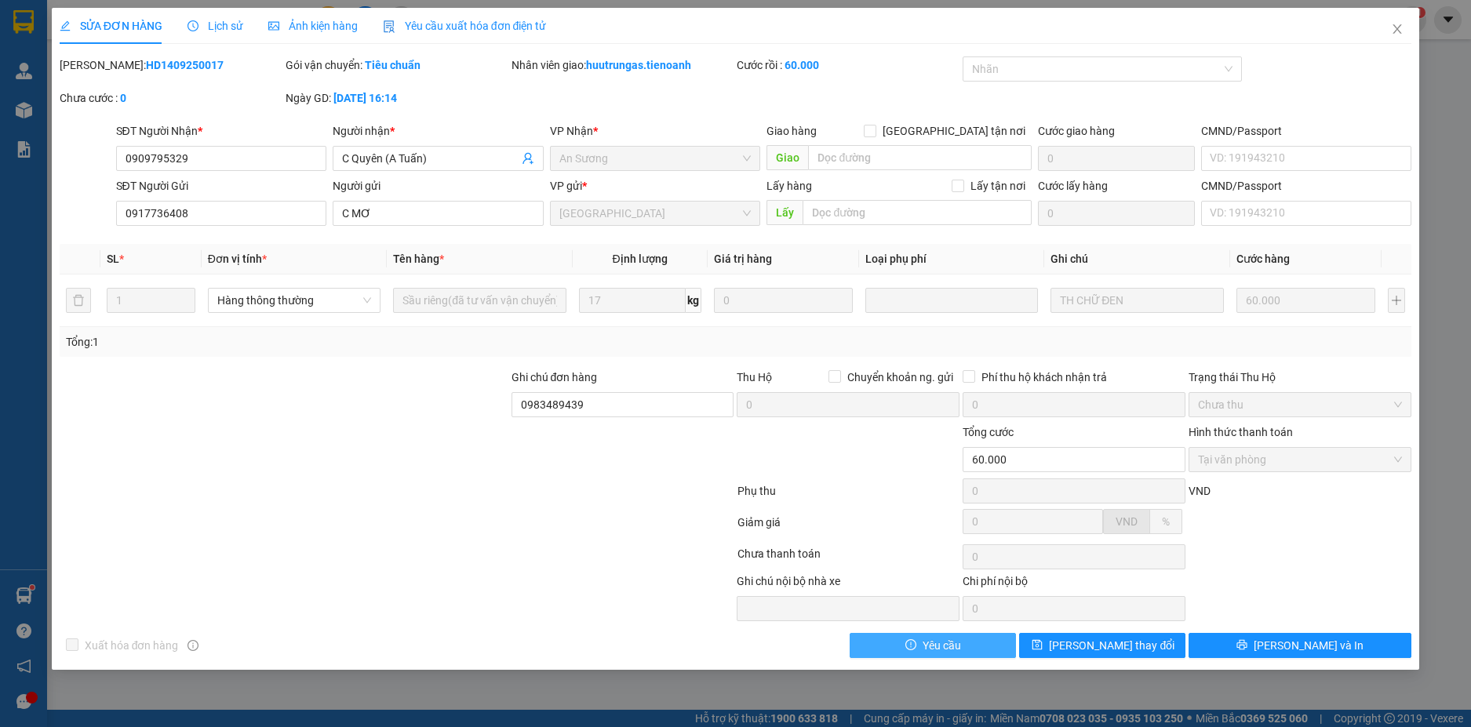
click at [880, 641] on button "Yêu cầu" at bounding box center [933, 645] width 166 height 25
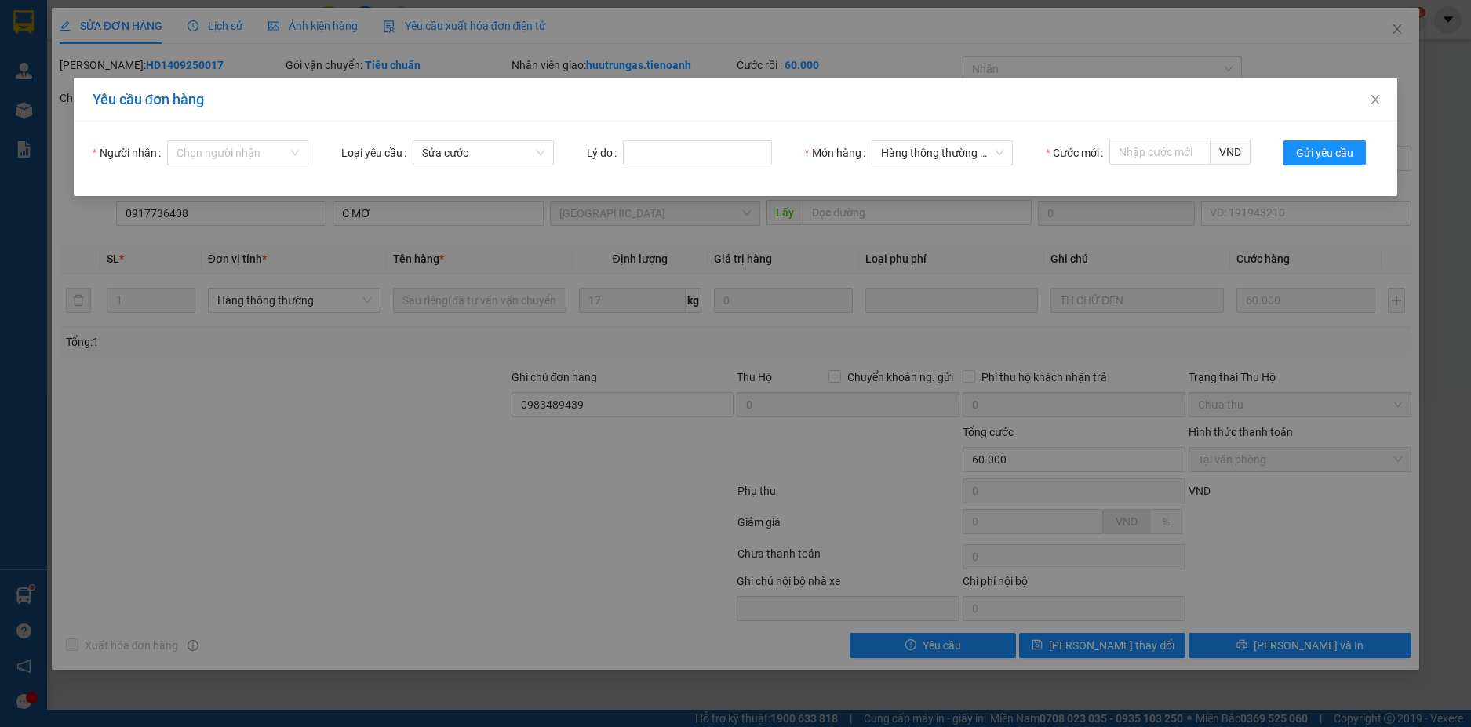
drag, startPoint x: 421, startPoint y: 509, endPoint x: 435, endPoint y: 496, distance: 18.3
click at [423, 508] on div "Yêu cầu đơn hàng Người nhận Chọn người nhận Loại yêu cầu Sửa cước Lý do Món hàn…" at bounding box center [735, 363] width 1471 height 727
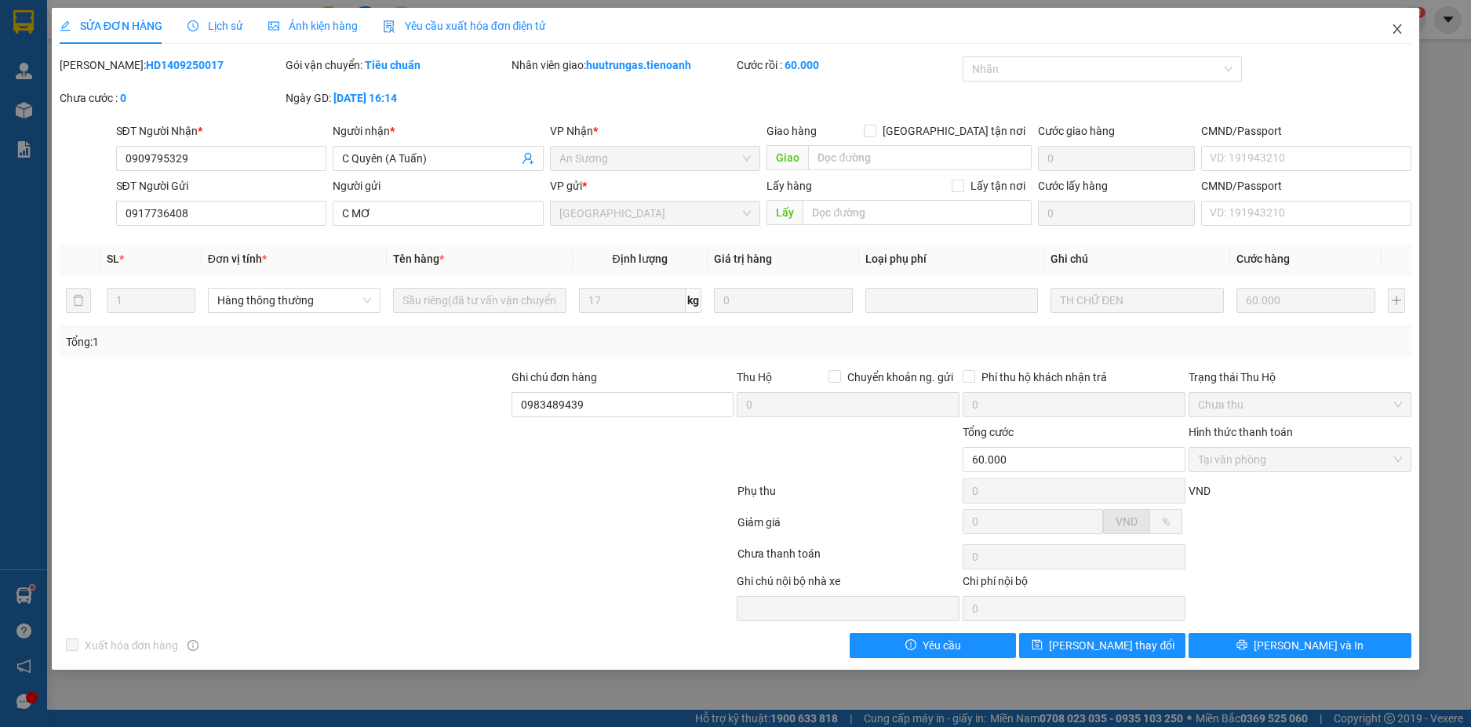
click at [1405, 27] on span "Close" at bounding box center [1398, 30] width 44 height 44
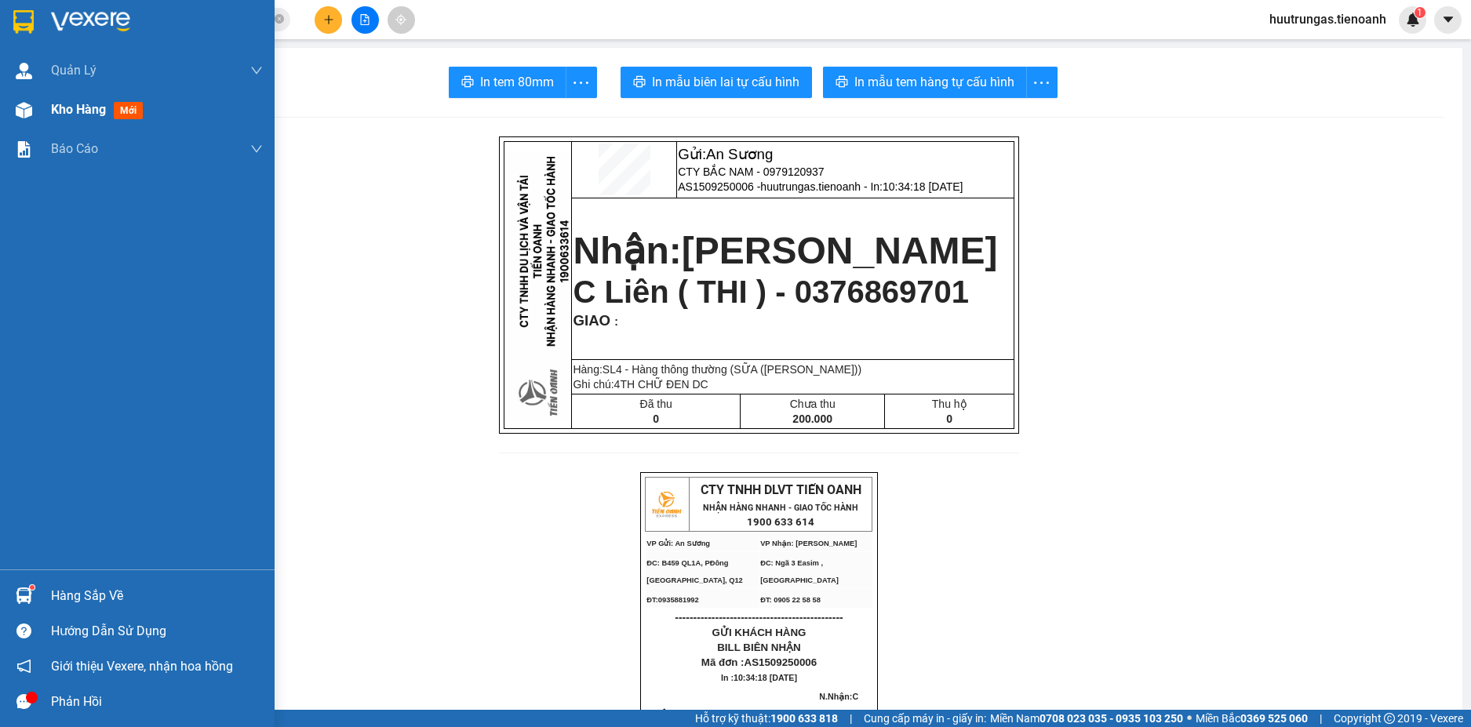
click at [67, 111] on span "Kho hàng" at bounding box center [78, 109] width 55 height 15
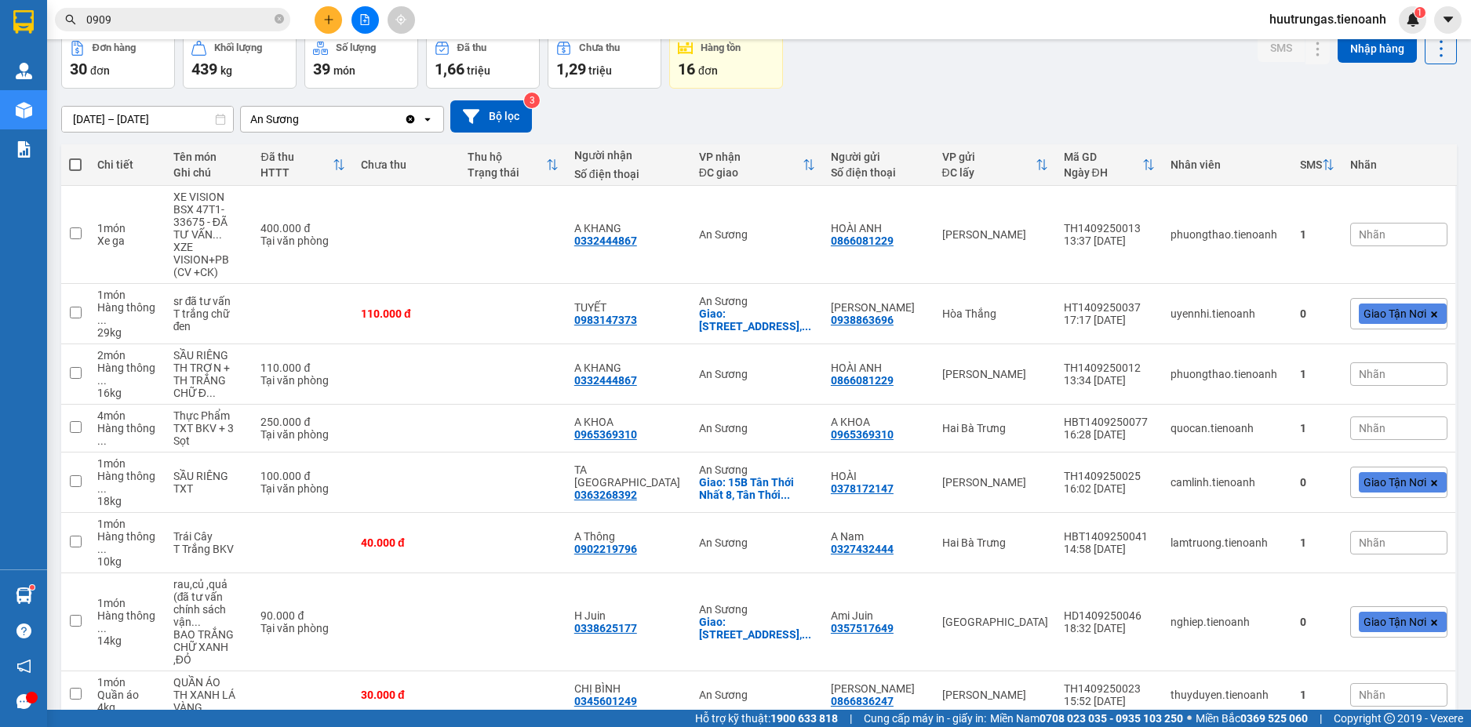
scroll to position [85, 0]
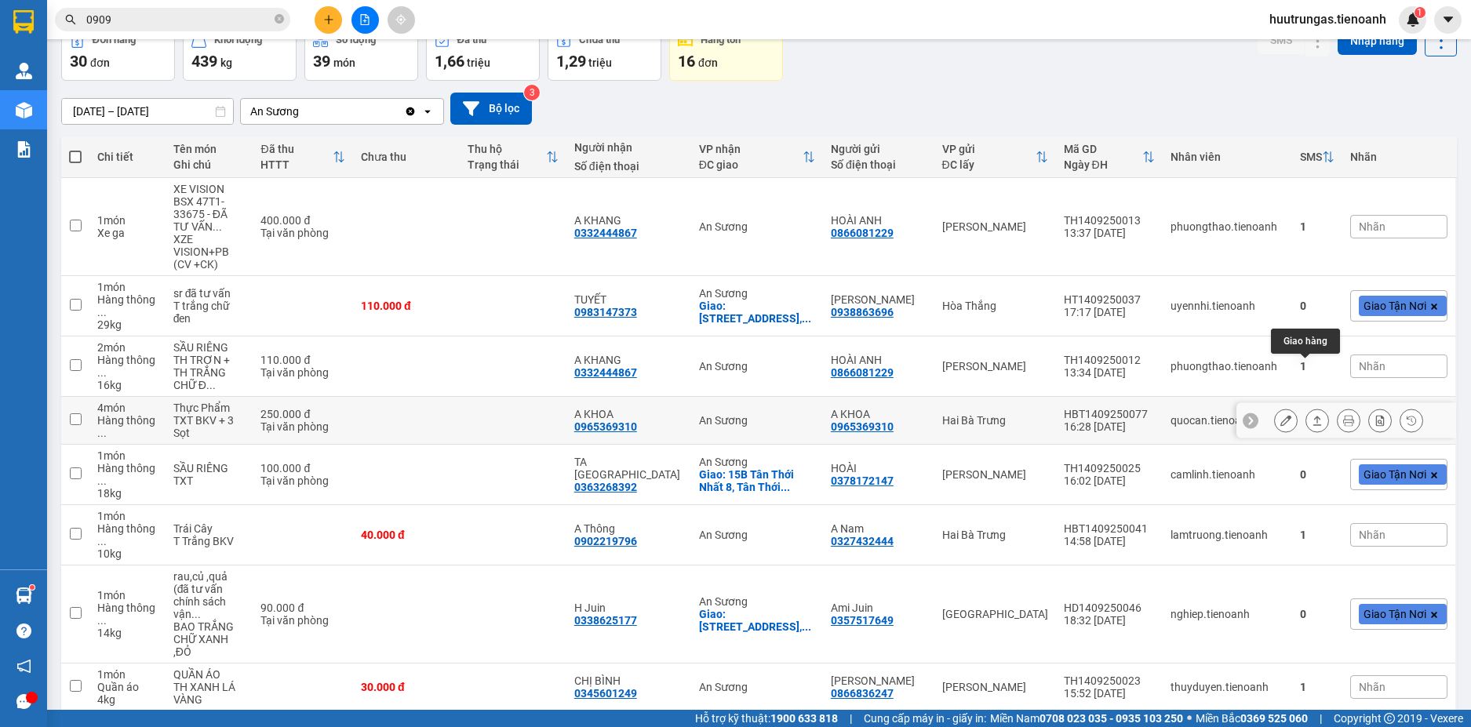
click at [1312, 415] on icon at bounding box center [1317, 420] width 11 height 11
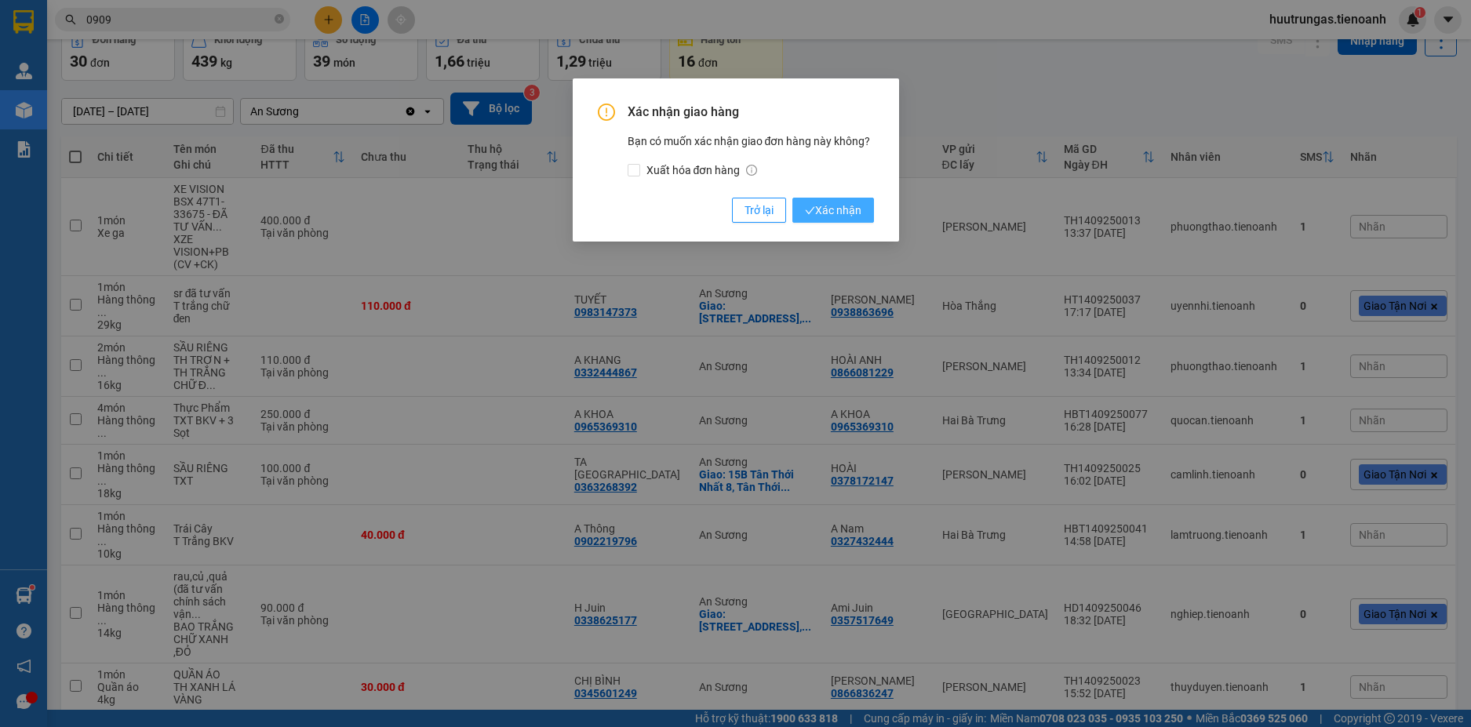
click at [830, 209] on span "Xác nhận" at bounding box center [833, 210] width 57 height 17
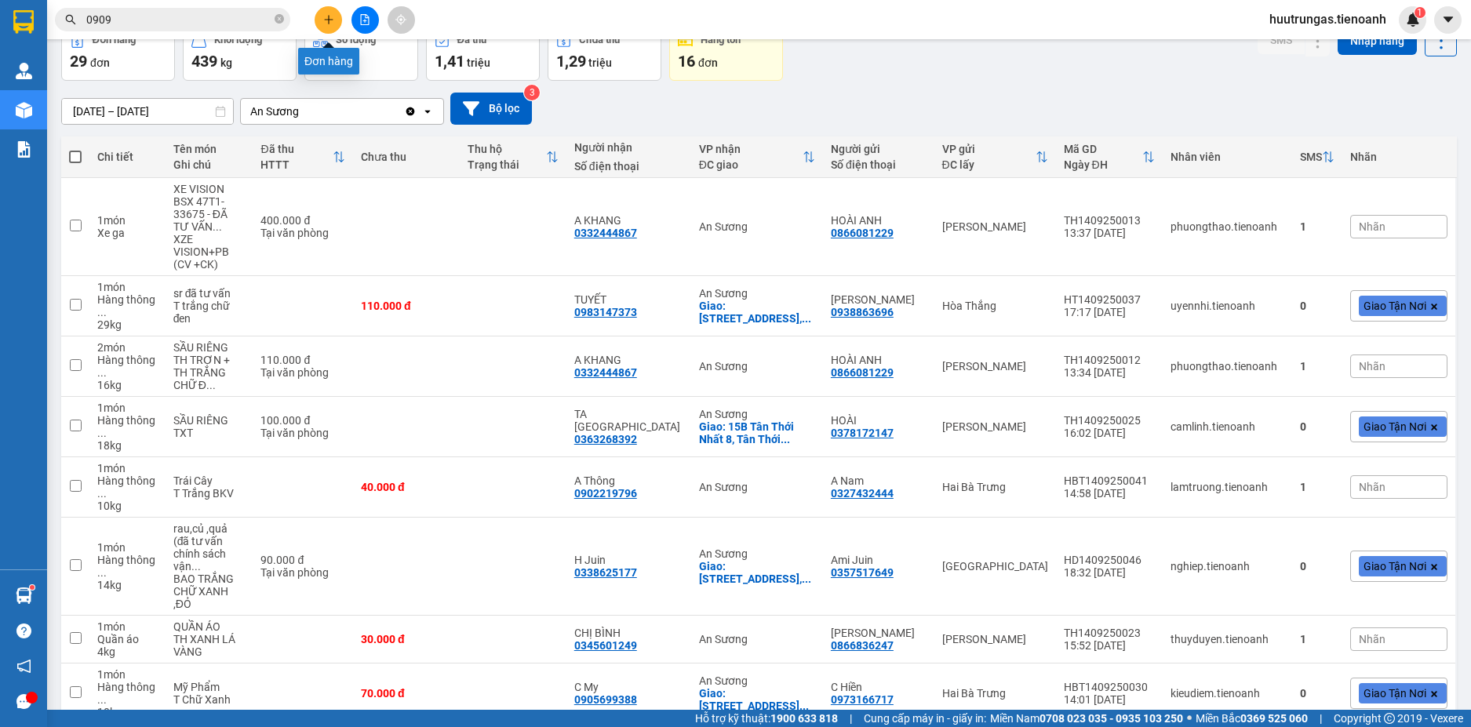
click at [337, 19] on button at bounding box center [328, 19] width 27 height 27
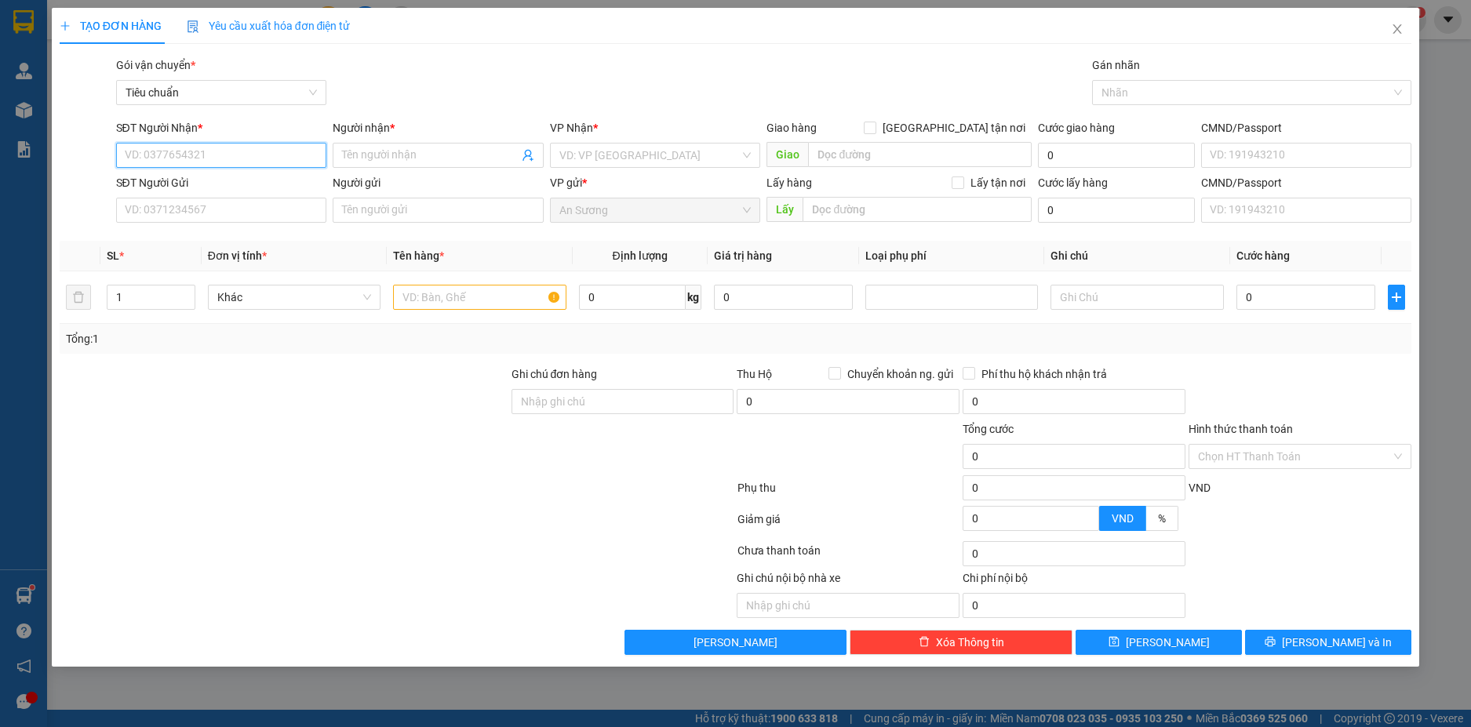
click at [229, 151] on input "SĐT Người Nhận *" at bounding box center [221, 155] width 211 height 25
type input "0905397087"
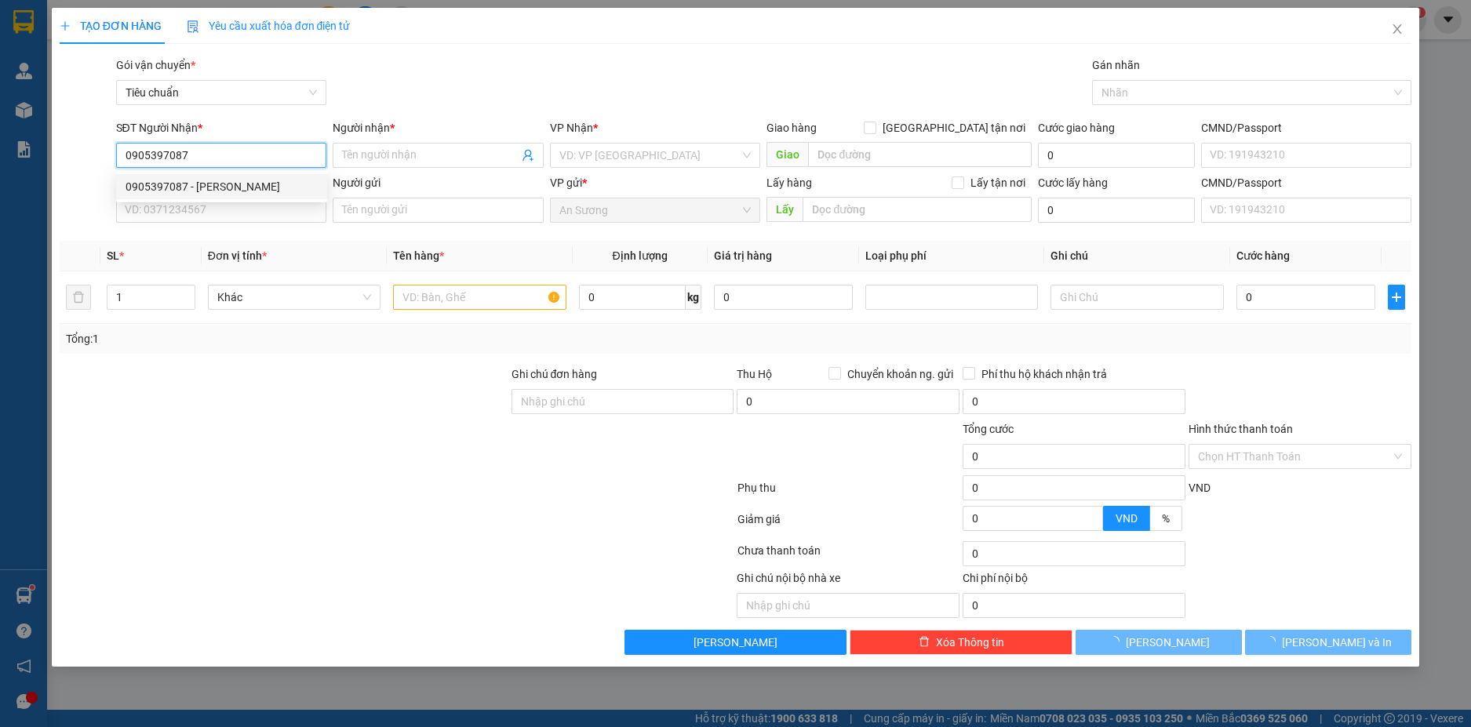
click at [284, 180] on div "0905397087 - [PERSON_NAME]" at bounding box center [222, 186] width 192 height 17
type input "C HOA"
type input "80.000"
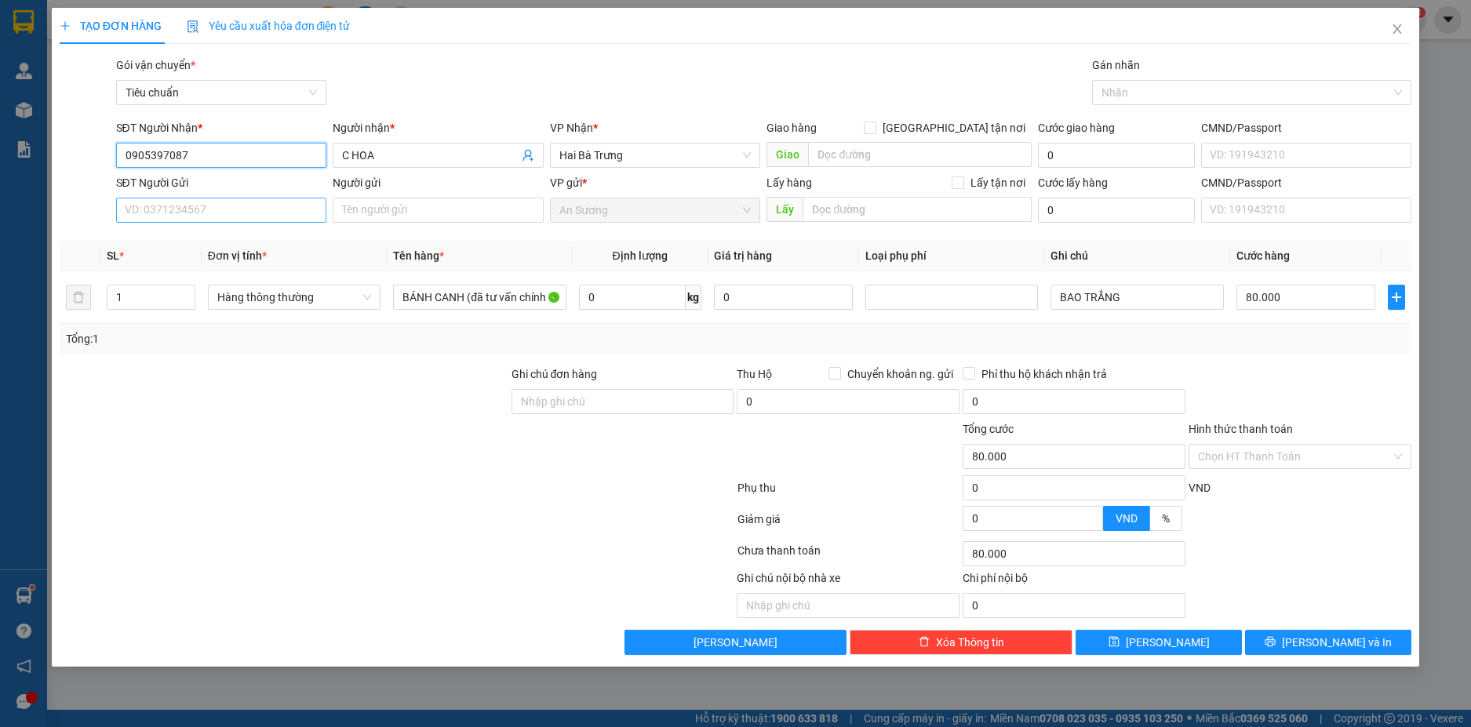
type input "0905397087"
click at [273, 216] on input "SĐT Người Gửi" at bounding box center [221, 210] width 211 height 25
click at [253, 239] on div "0378403534 - C NHƯ" at bounding box center [222, 241] width 192 height 17
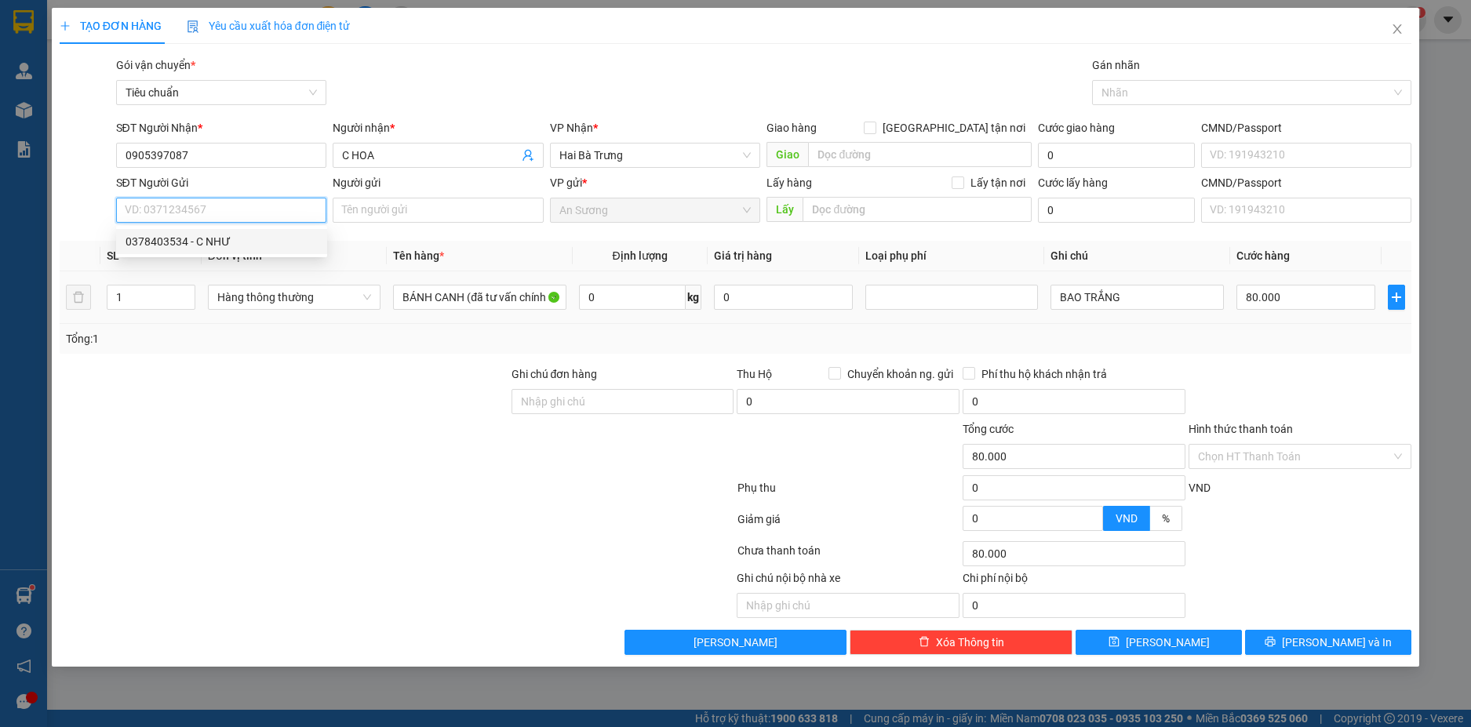
type input "0378403534"
type input "C NHƯ"
click at [614, 297] on input "0" at bounding box center [632, 297] width 107 height 25
type input "40"
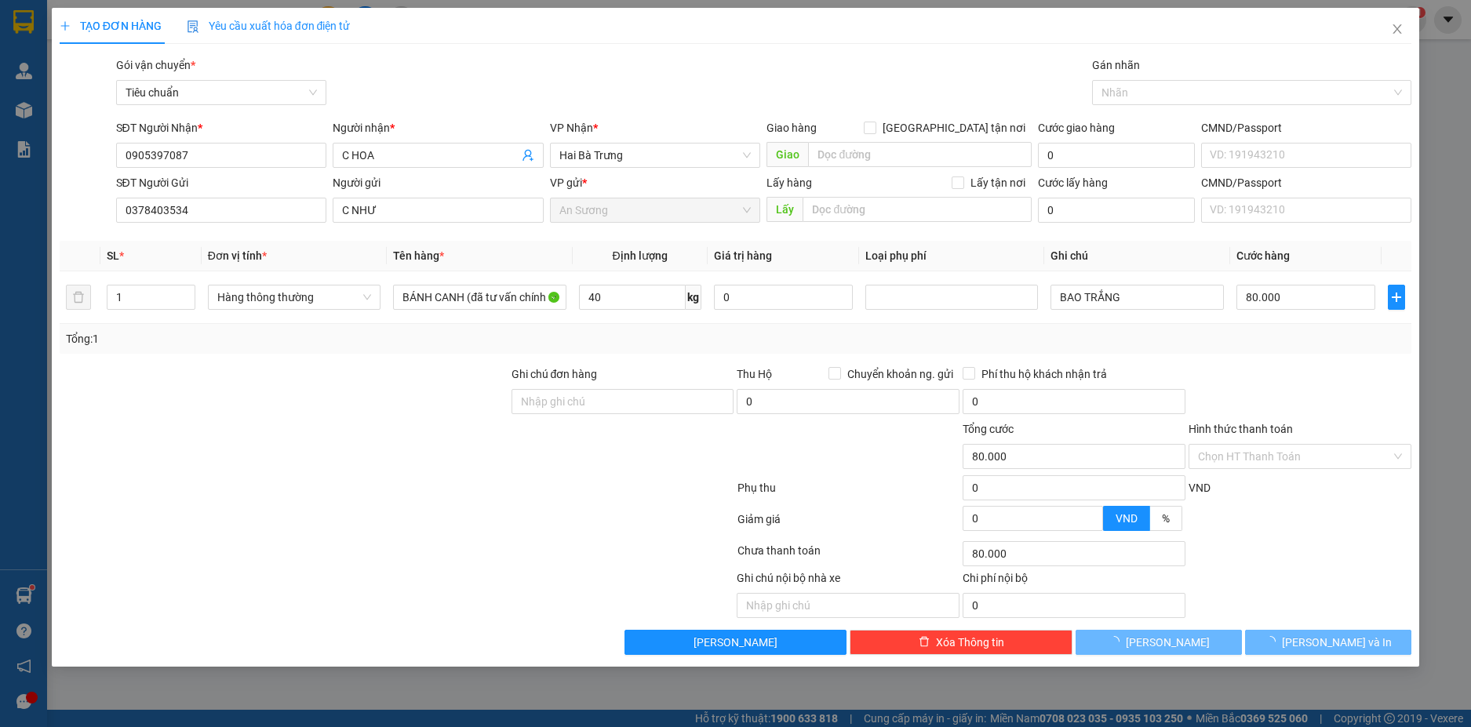
click at [1299, 364] on div "Transit Pickup Surcharge Ids Transit Deliver Surcharge Ids Transit Deliver Surc…" at bounding box center [736, 356] width 1353 height 599
click at [1369, 638] on button "[PERSON_NAME] và In" at bounding box center [1328, 642] width 166 height 25
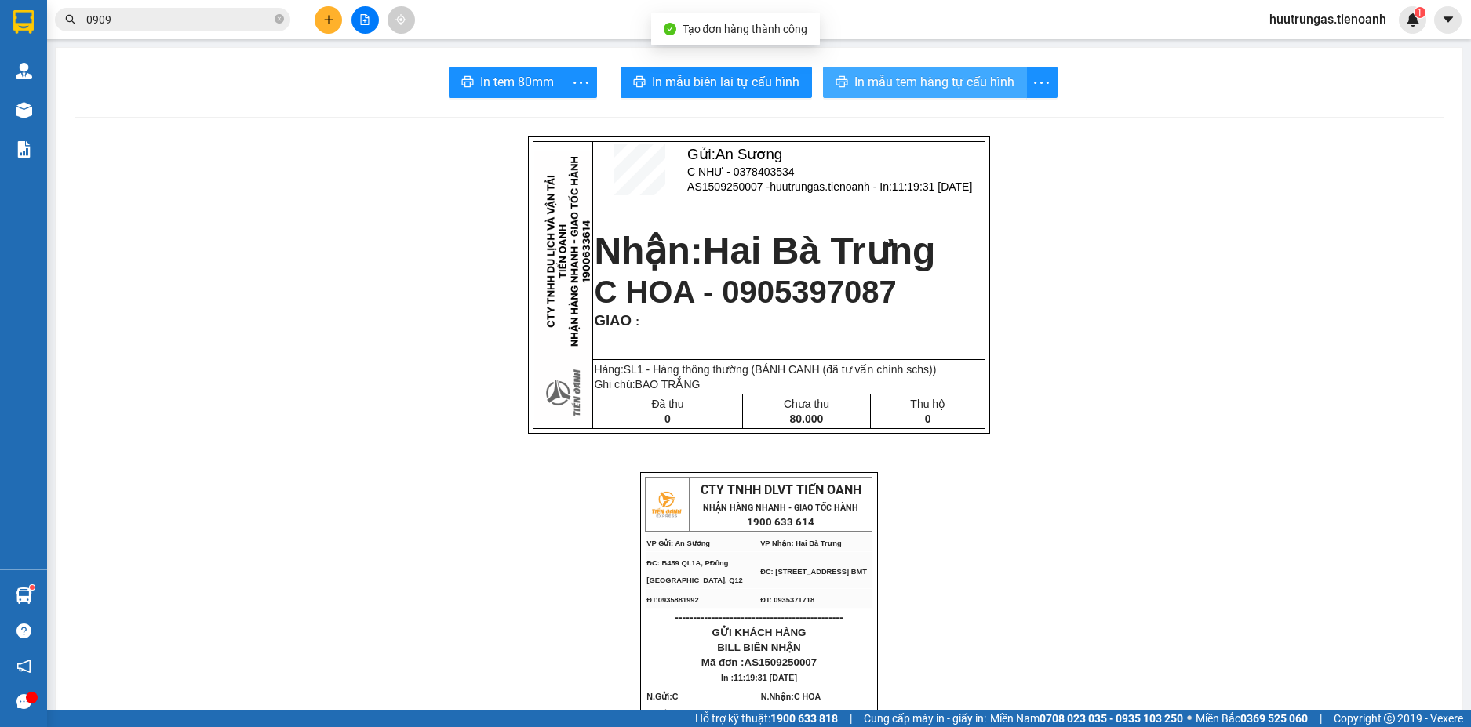
click at [873, 89] on span "In mẫu tem hàng tự cấu hình" at bounding box center [935, 82] width 160 height 20
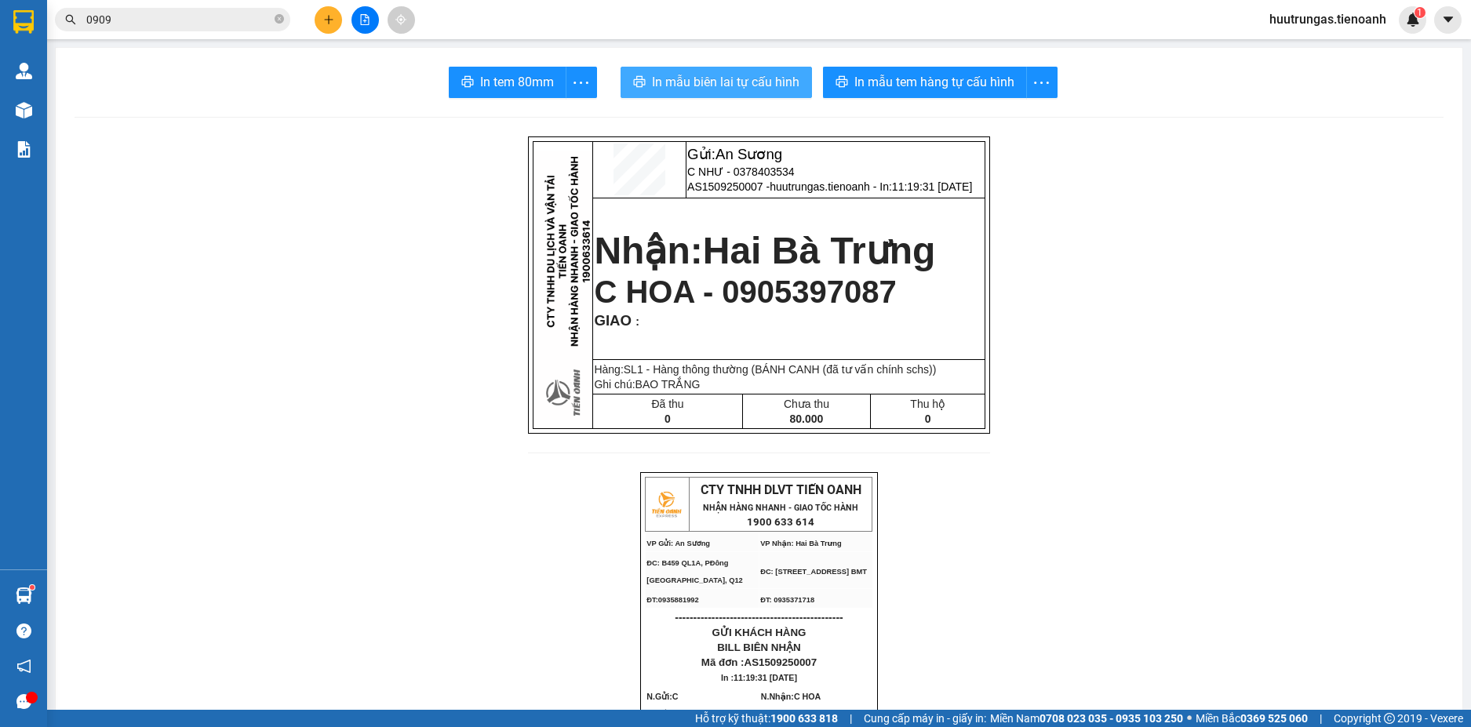
click at [735, 95] on button "In mẫu biên lai tự cấu hình" at bounding box center [716, 82] width 191 height 31
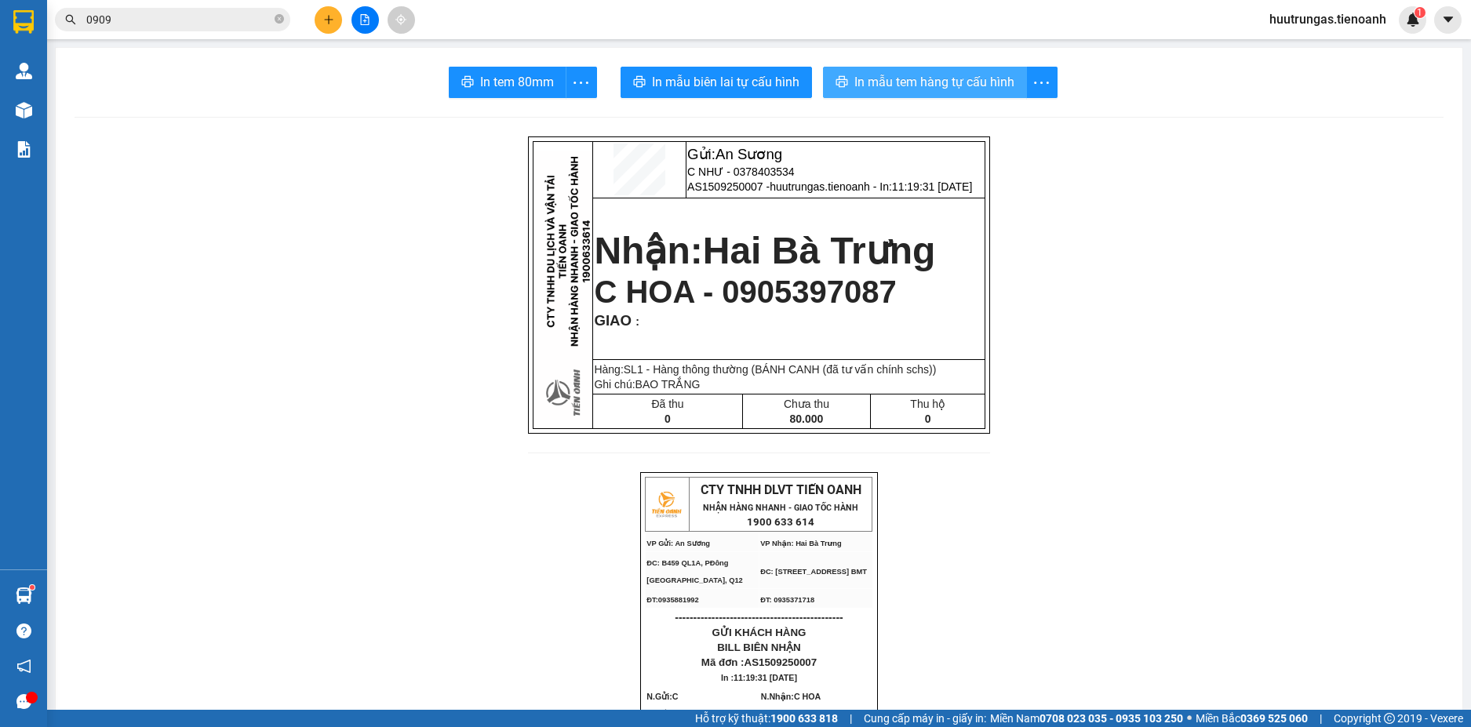
click at [870, 90] on span "In mẫu tem hàng tự cấu hình" at bounding box center [935, 82] width 160 height 20
click at [538, 421] on img at bounding box center [563, 286] width 58 height 270
click at [223, 21] on input "0909" at bounding box center [178, 19] width 185 height 17
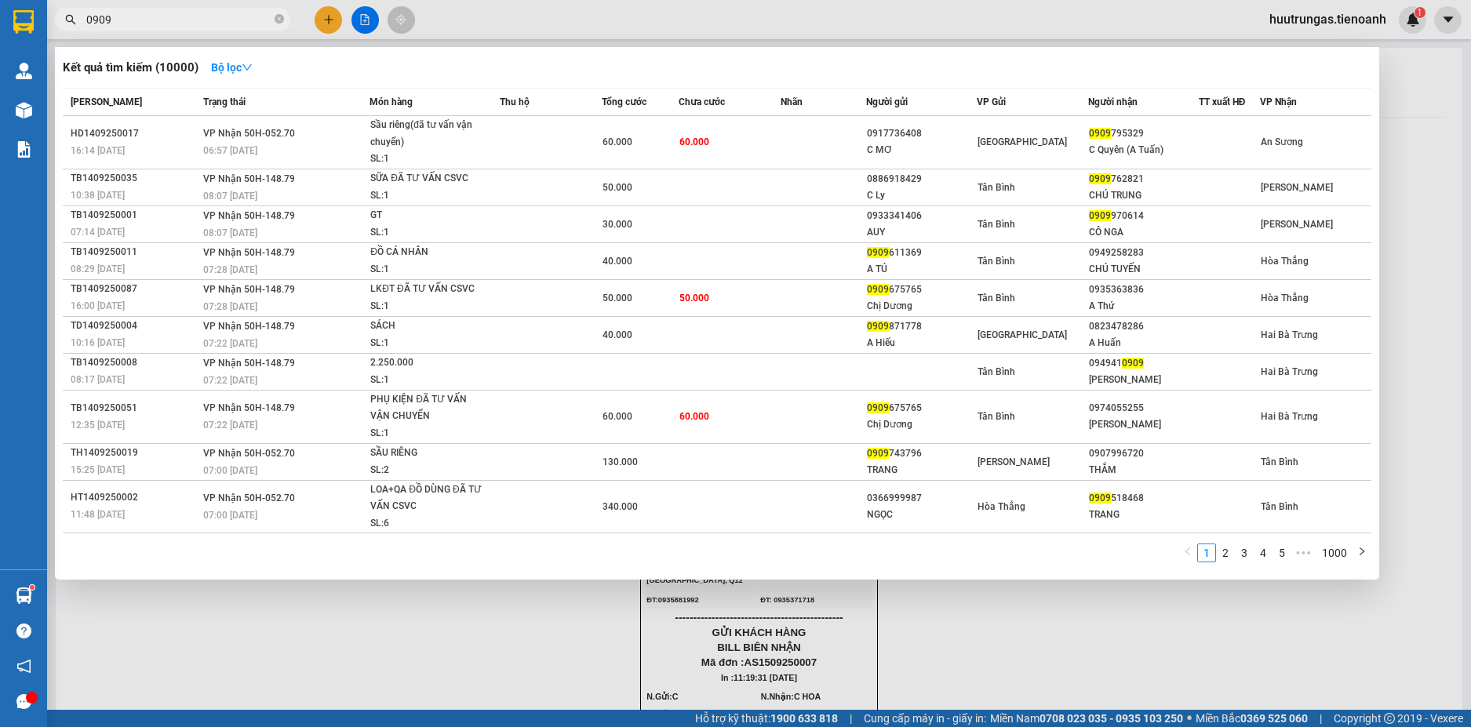
click at [223, 21] on input "0909" at bounding box center [178, 19] width 185 height 17
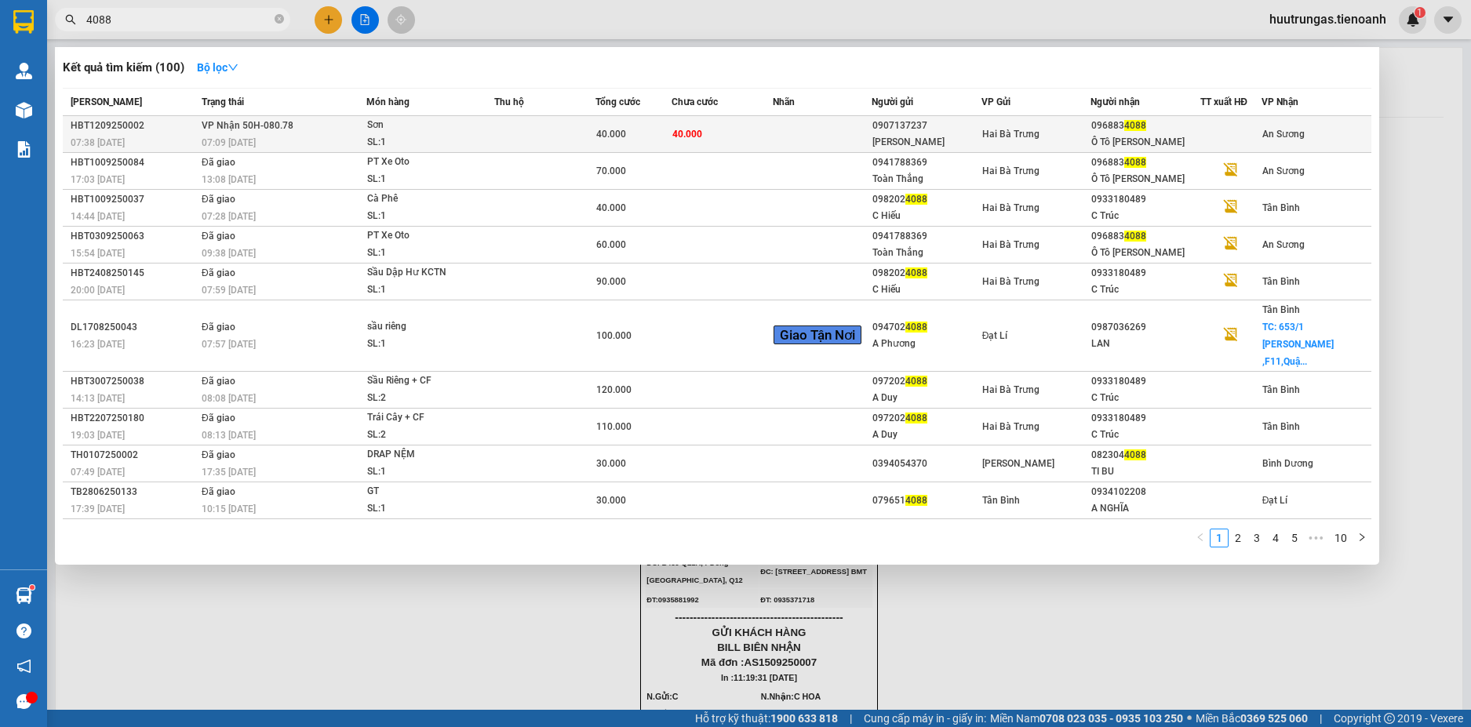
type input "4088"
click at [413, 135] on div "SL: 1" at bounding box center [426, 142] width 118 height 17
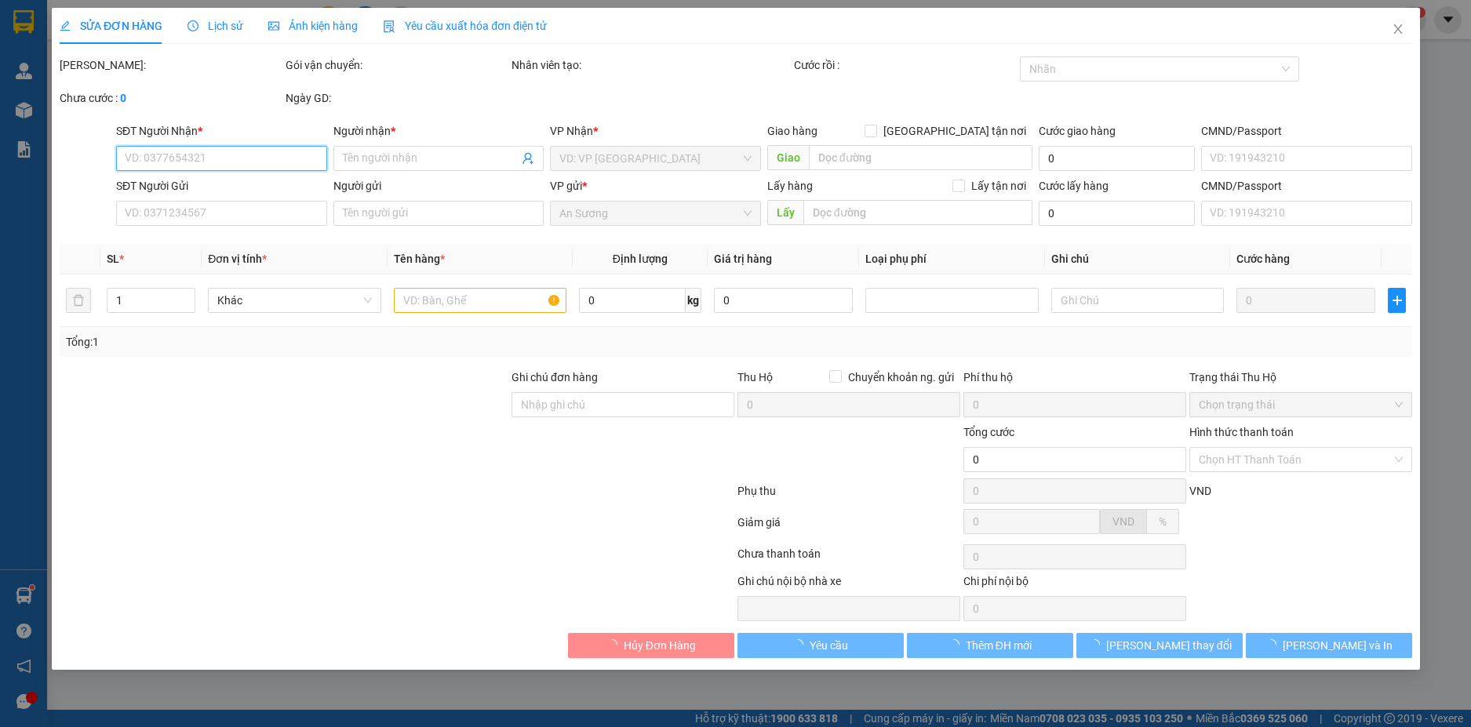
type input "0968834088"
type input "Ô Tô [PERSON_NAME]"
type input "0907137237"
type input "[PERSON_NAME]"
type input "40.000"
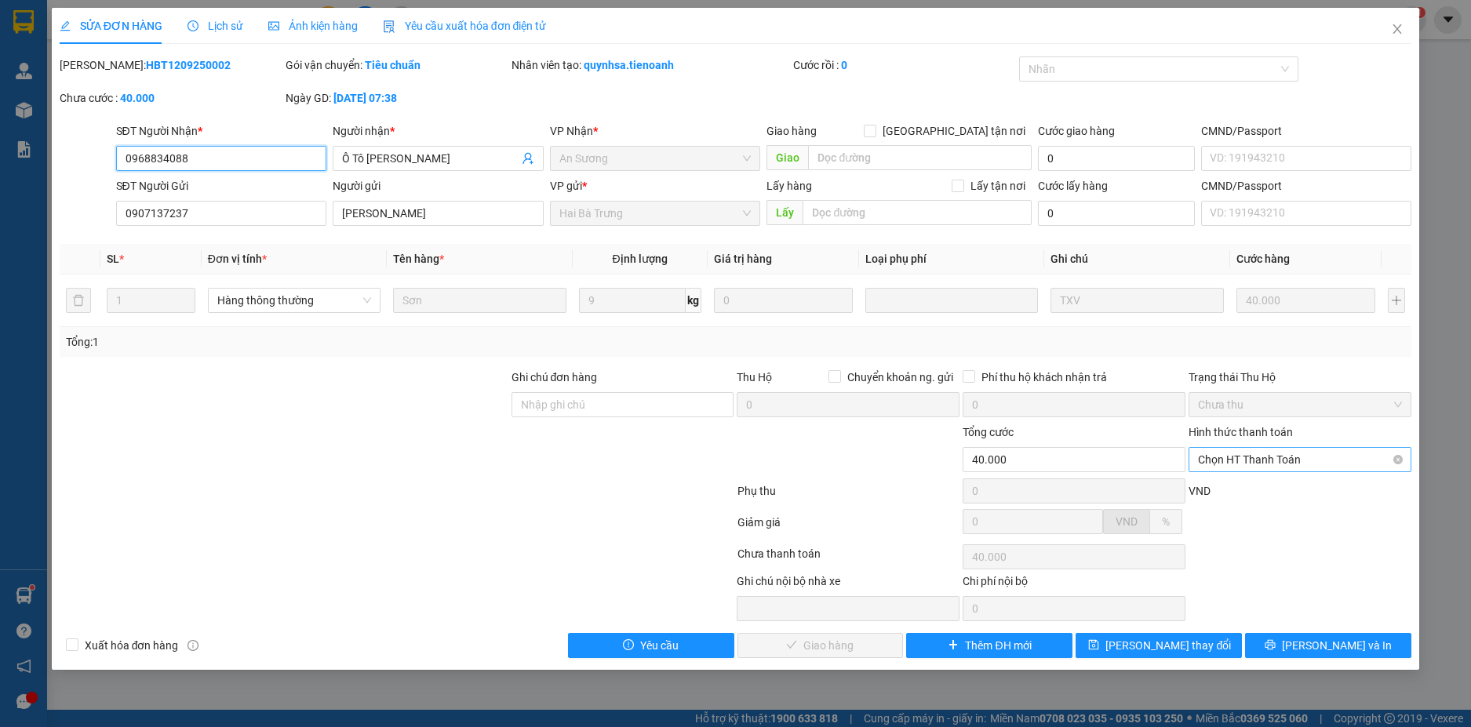
click at [1340, 461] on span "Chọn HT Thanh Toán" at bounding box center [1300, 460] width 204 height 24
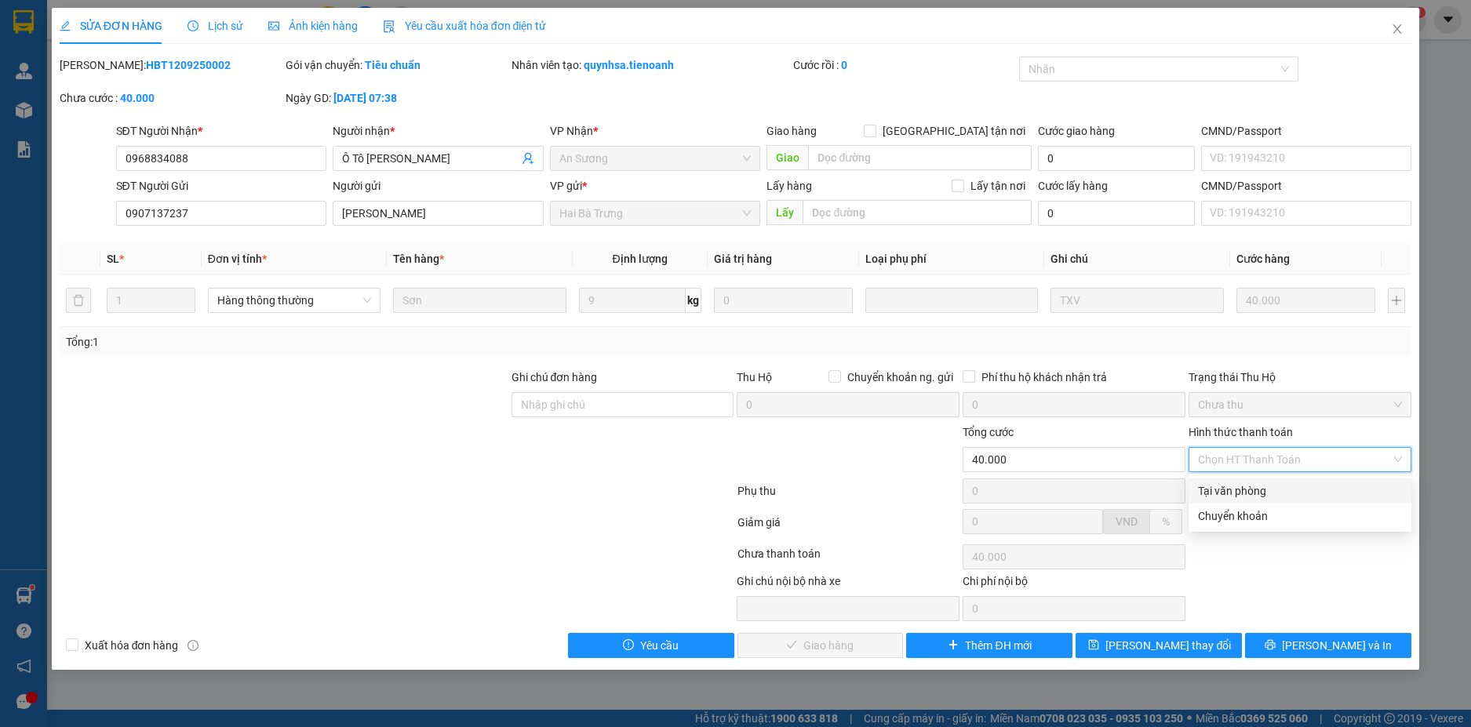
click at [1278, 494] on div "Tại văn phòng" at bounding box center [1300, 491] width 204 height 17
type input "0"
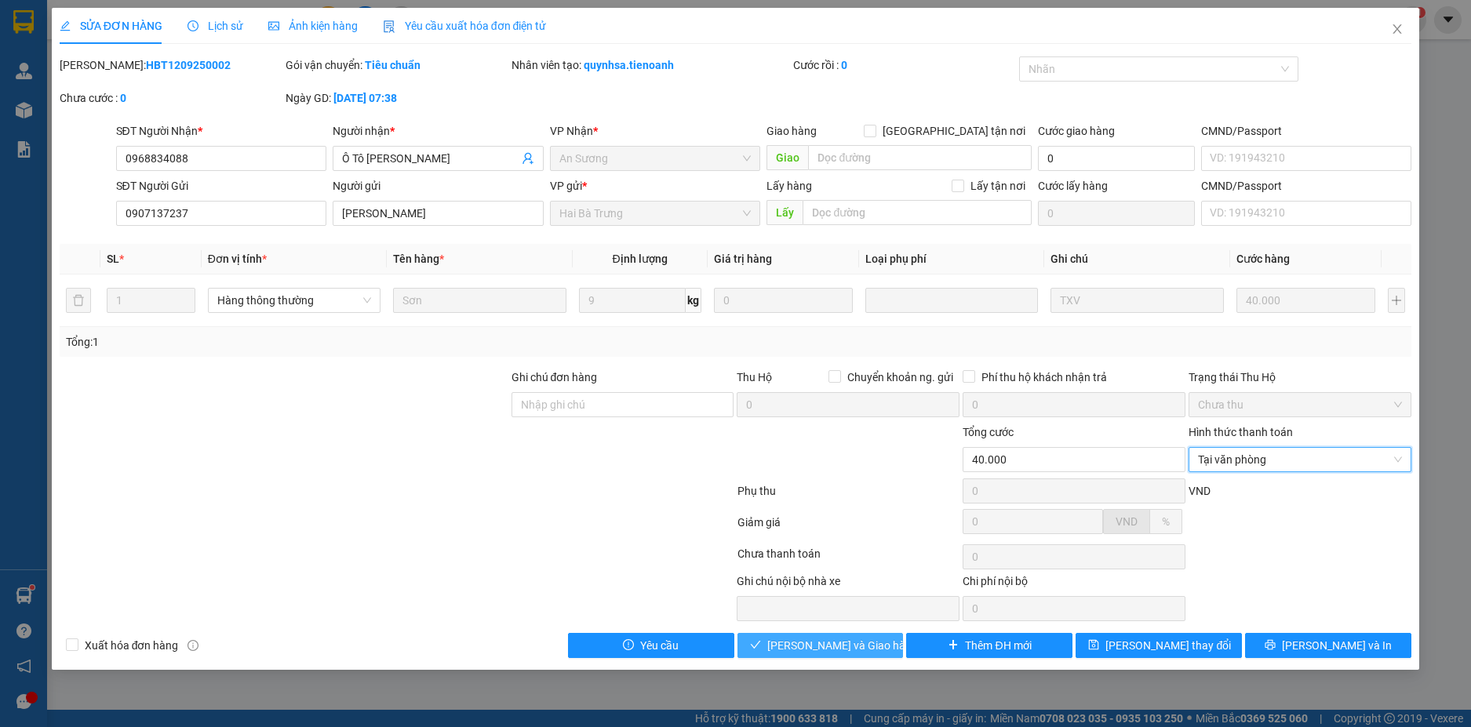
click at [855, 646] on span "[PERSON_NAME] và Giao hàng" at bounding box center [842, 645] width 151 height 17
